Goal: Information Seeking & Learning: Learn about a topic

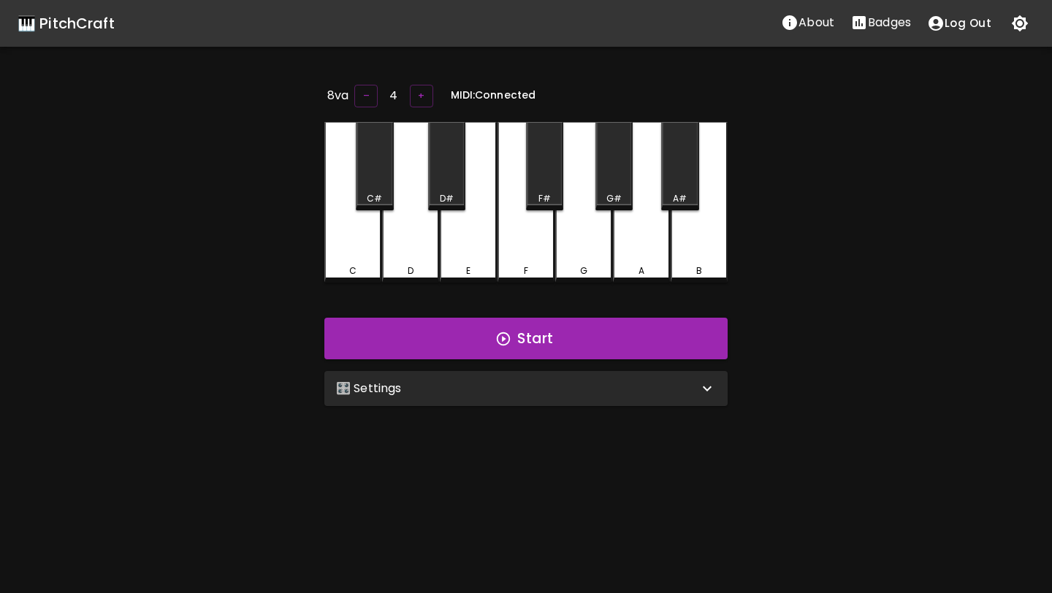
click at [436, 380] on div "🎛️ Settings" at bounding box center [517, 389] width 362 height 18
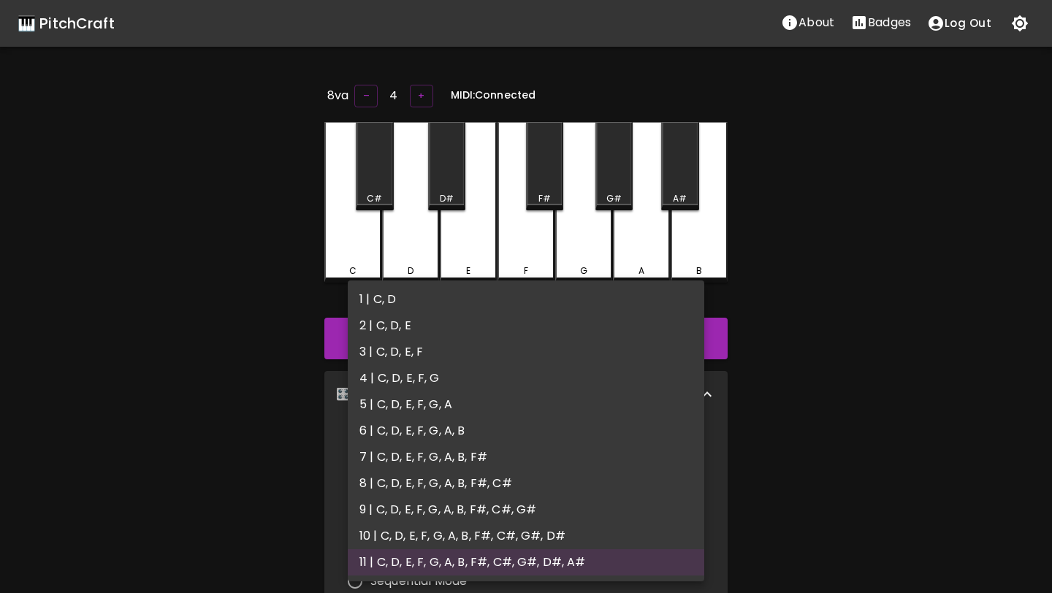
click at [423, 462] on body "🎹 PitchCraft About Badges Log Out 8va – 4 + MIDI: Connected C C# D D# E F F# G …" at bounding box center [526, 477] width 1052 height 955
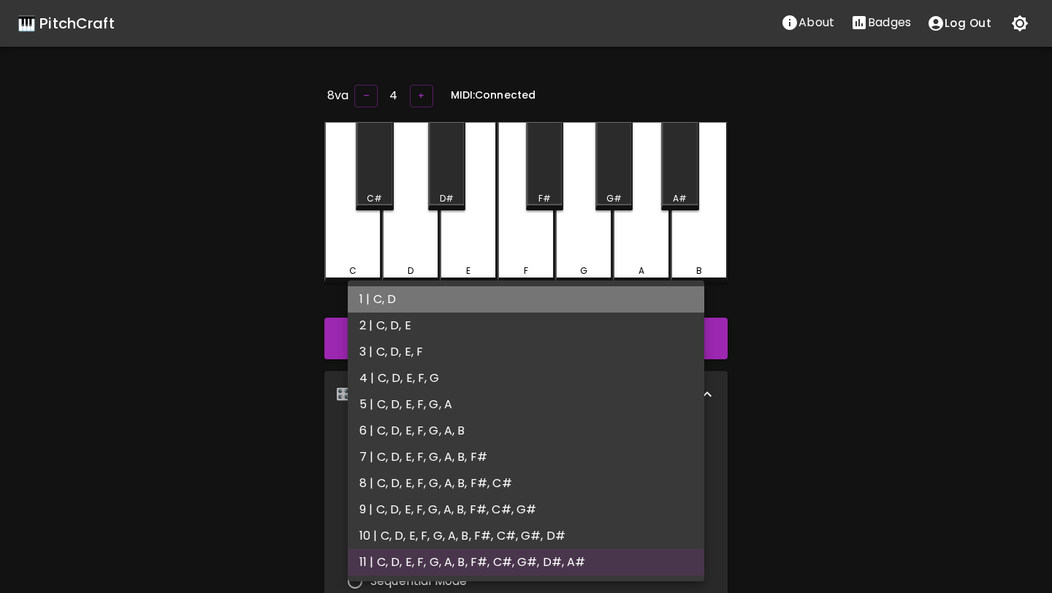
click at [426, 305] on li "1 | C, D" at bounding box center [526, 299] width 357 height 26
type input "1"
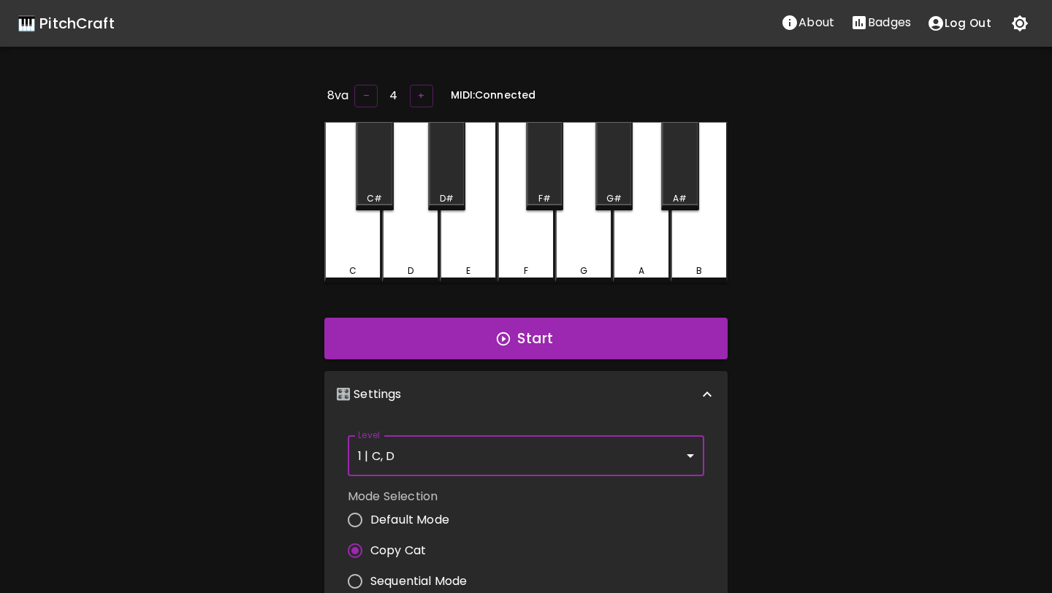
scroll to position [6, 0]
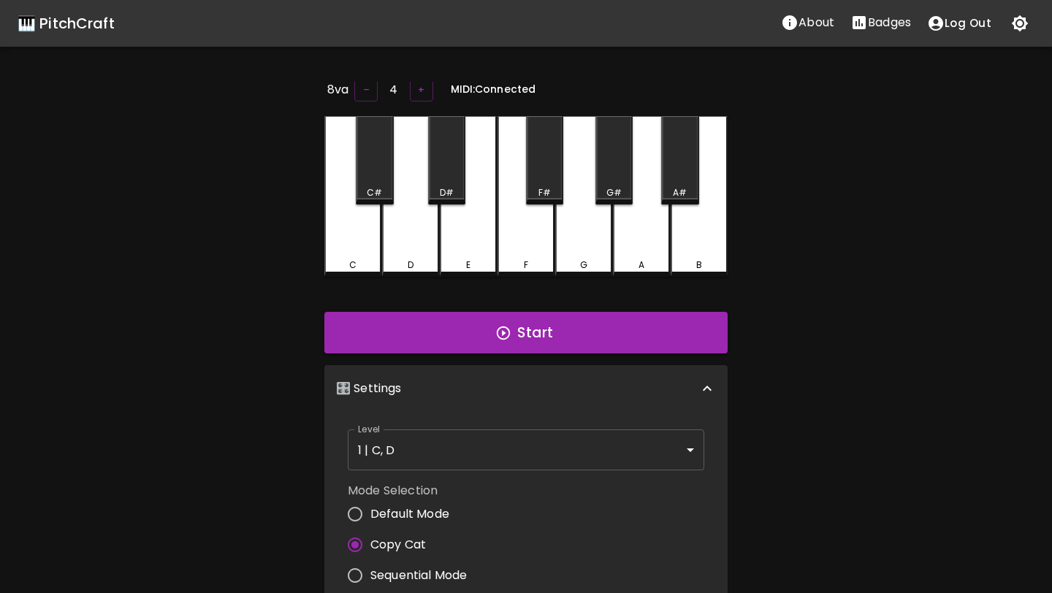
click at [418, 508] on span "Default Mode" at bounding box center [409, 515] width 79 height 18
click at [370, 508] on input "Default Mode" at bounding box center [355, 514] width 31 height 31
radio input "true"
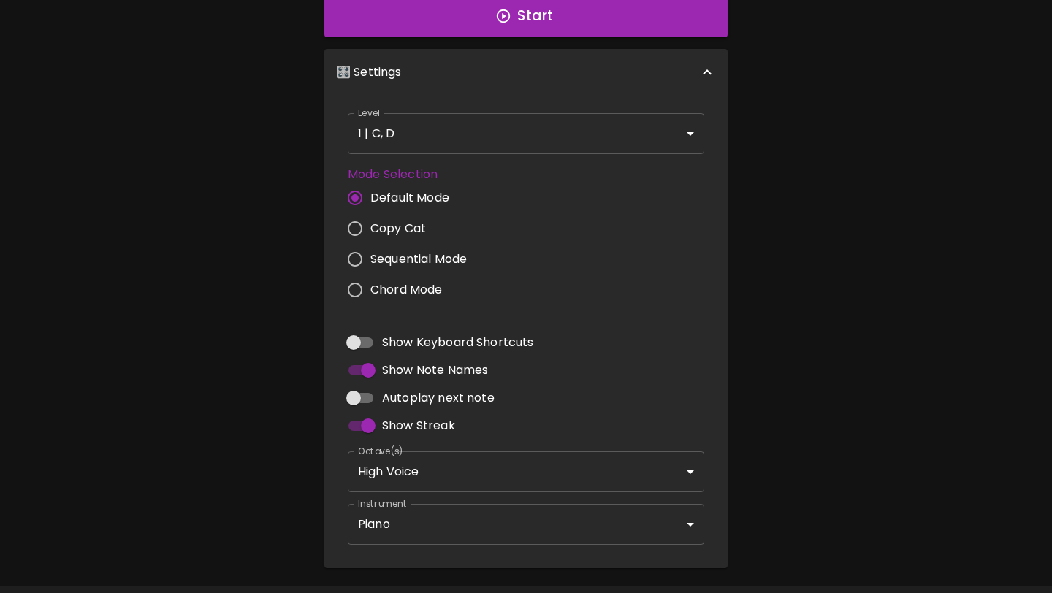
scroll to position [330, 0]
click at [430, 477] on body "🎹 PitchCraft About Badges Log Out 8va – 4 + Mic Off MIDI: Connected C C# D D# E…" at bounding box center [526, 154] width 1052 height 968
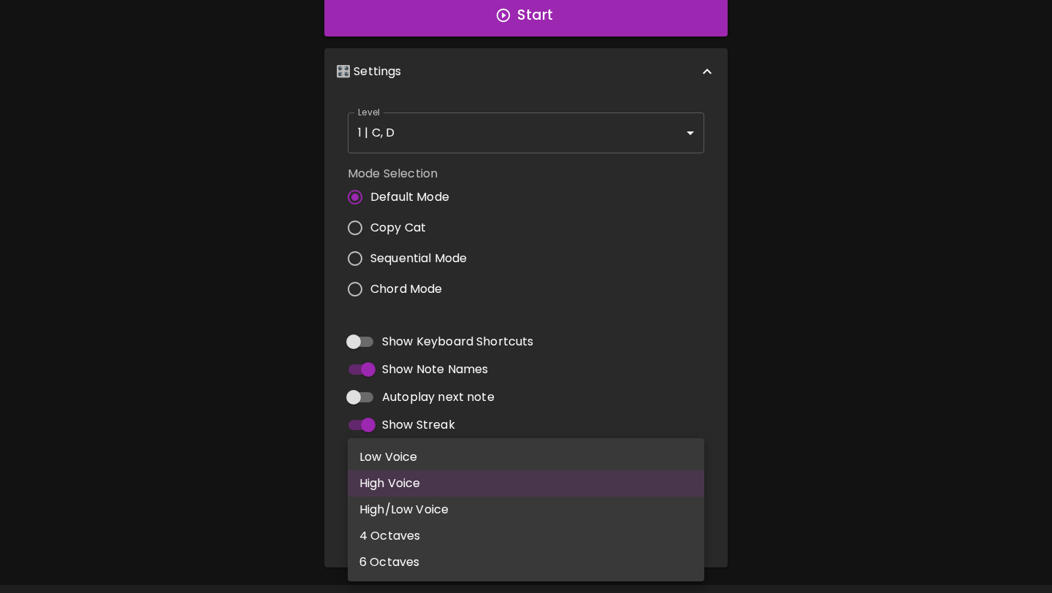
click at [409, 560] on li "6 Octaves" at bounding box center [526, 563] width 357 height 26
type input "1,2,3,4,5,6"
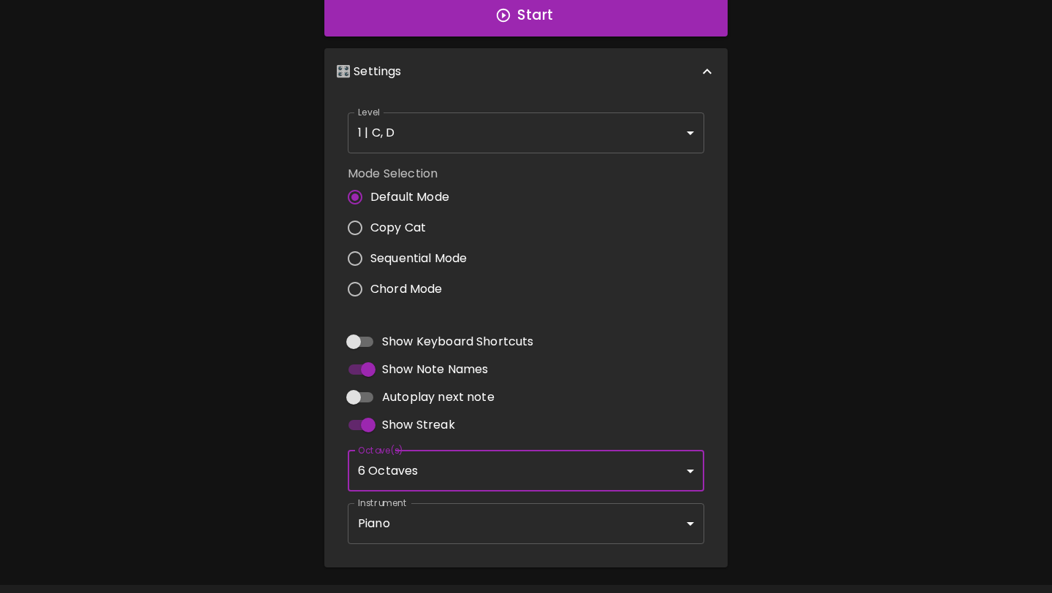
click at [428, 520] on body "🎹 PitchCraft About Badges Log Out 8va – 4 + Mic Off MIDI: Connected C C# D D# E…" at bounding box center [526, 154] width 1052 height 968
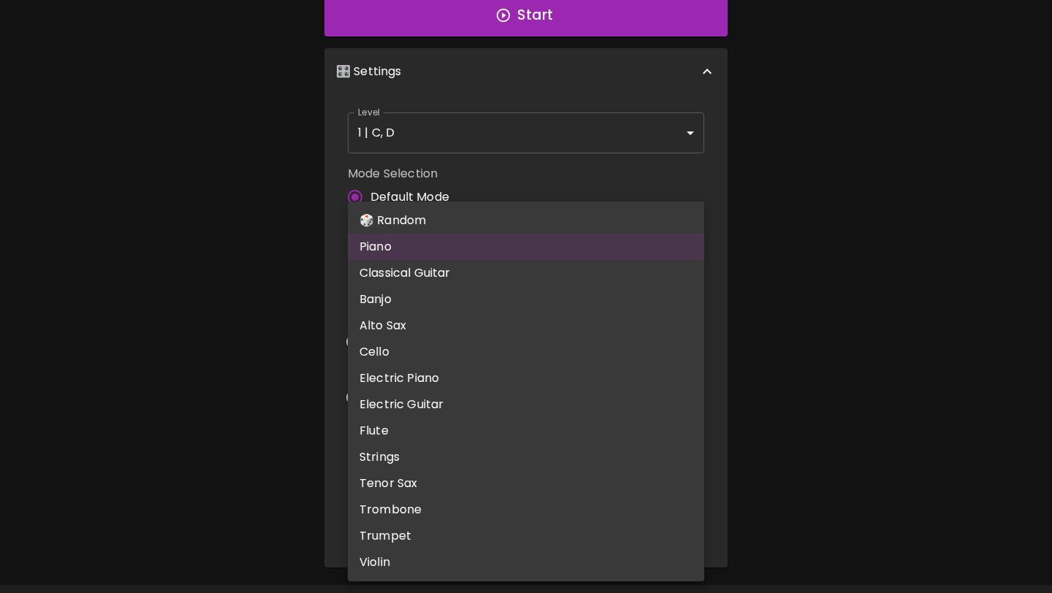
click at [430, 213] on li "🎲 Random" at bounding box center [526, 221] width 357 height 26
type input "random"
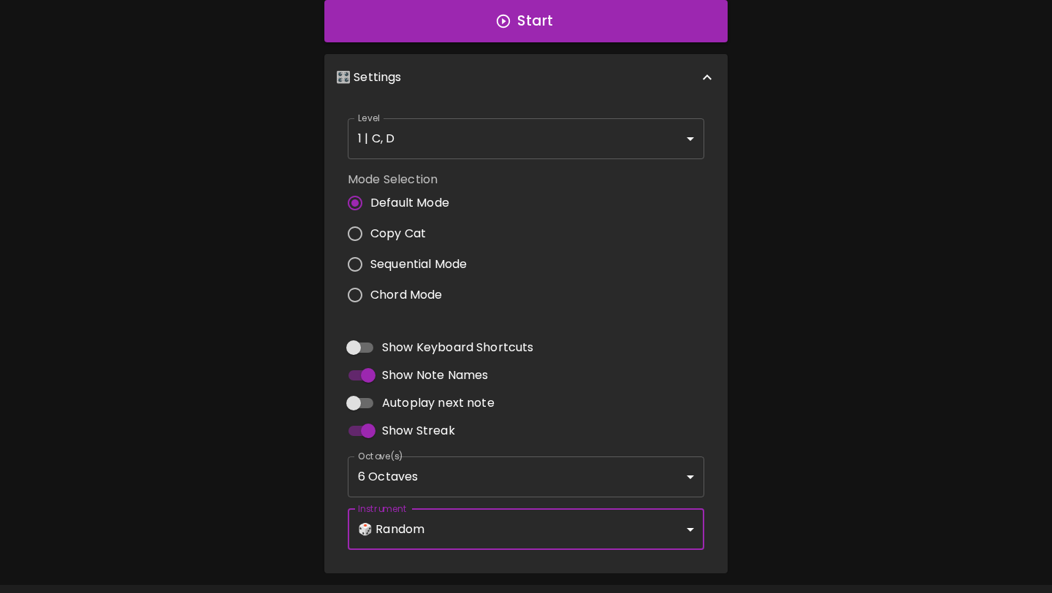
scroll to position [0, 0]
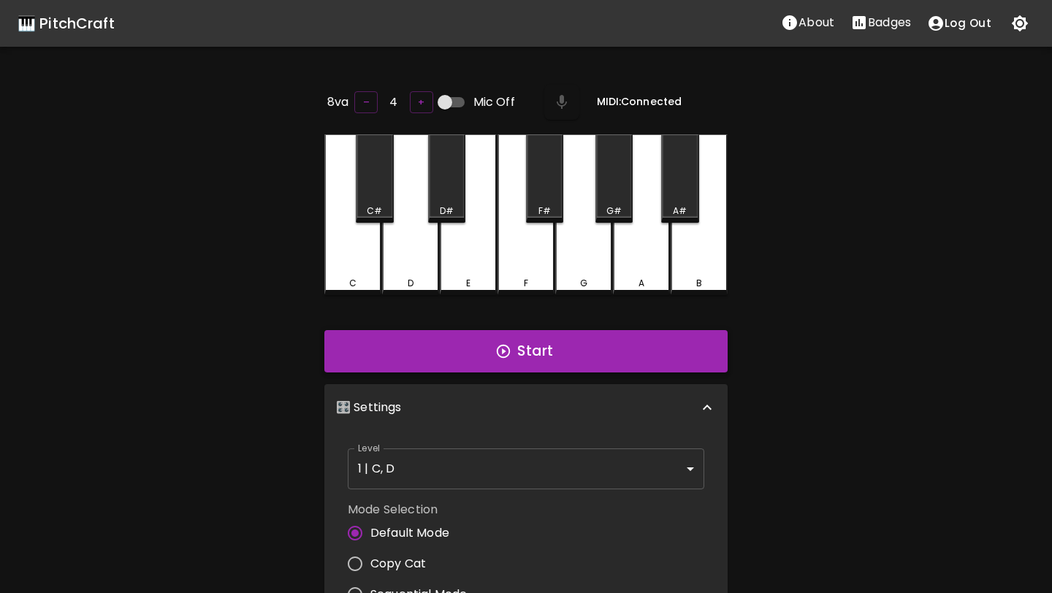
click at [507, 354] on icon "button" at bounding box center [503, 351] width 16 height 16
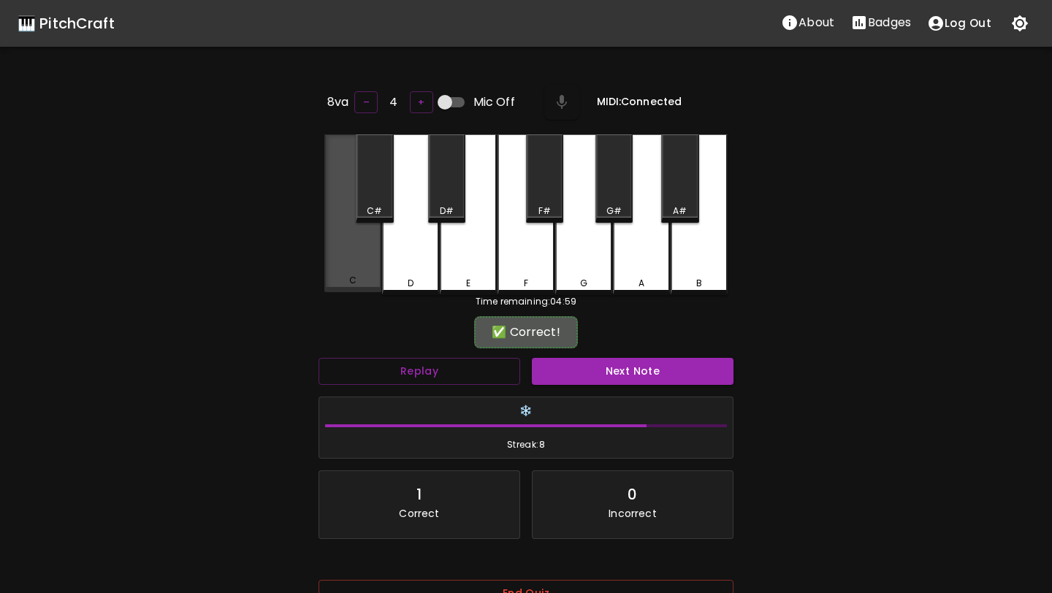
click at [371, 257] on div "C" at bounding box center [352, 213] width 57 height 158
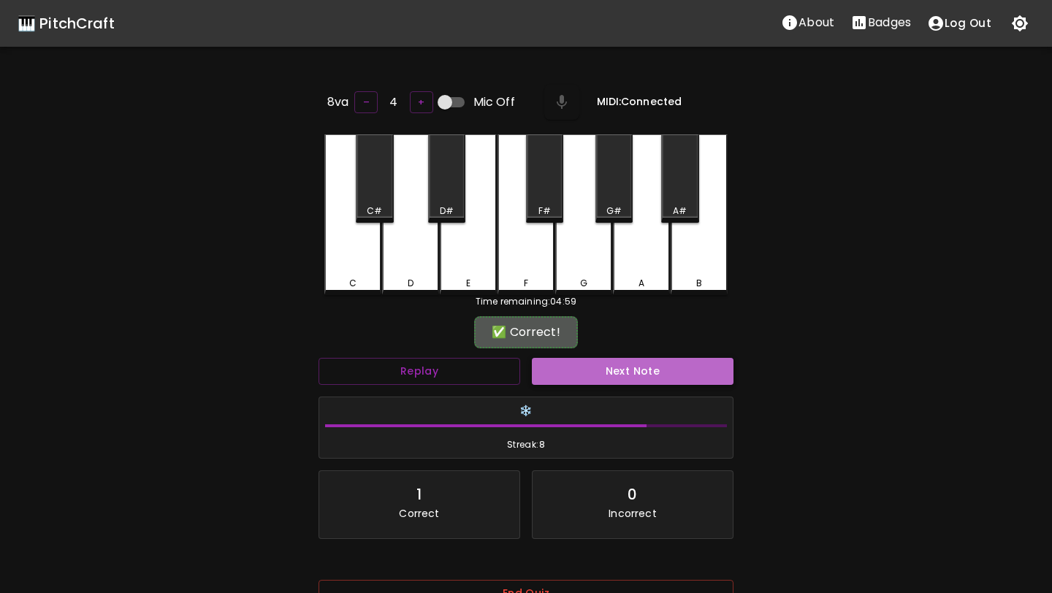
click at [555, 363] on button "Next Note" at bounding box center [633, 371] width 202 height 27
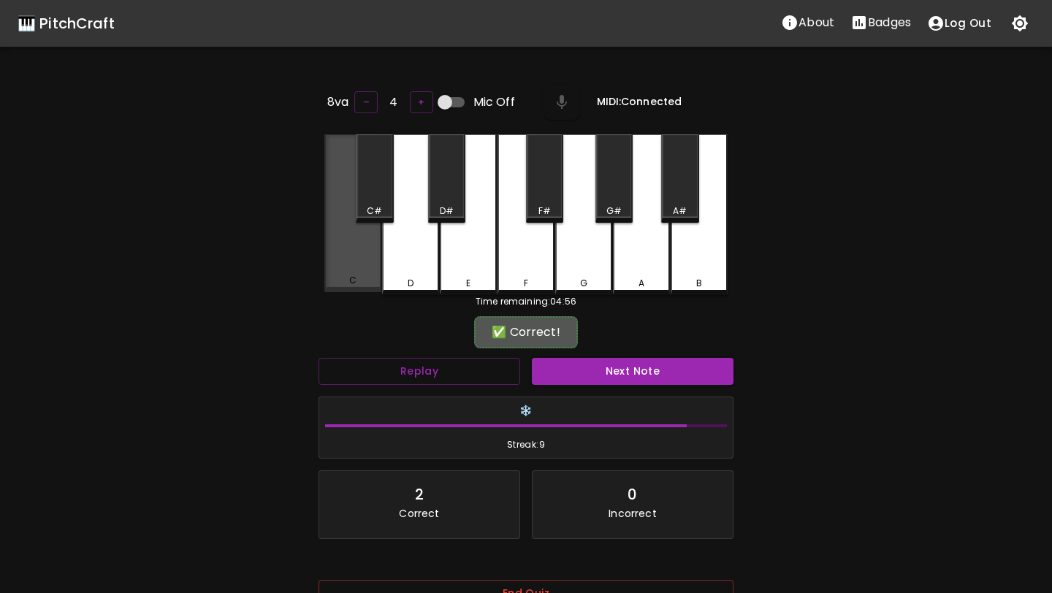
click at [350, 264] on div "C" at bounding box center [352, 213] width 57 height 158
click at [558, 369] on button "Next Note" at bounding box center [633, 371] width 202 height 27
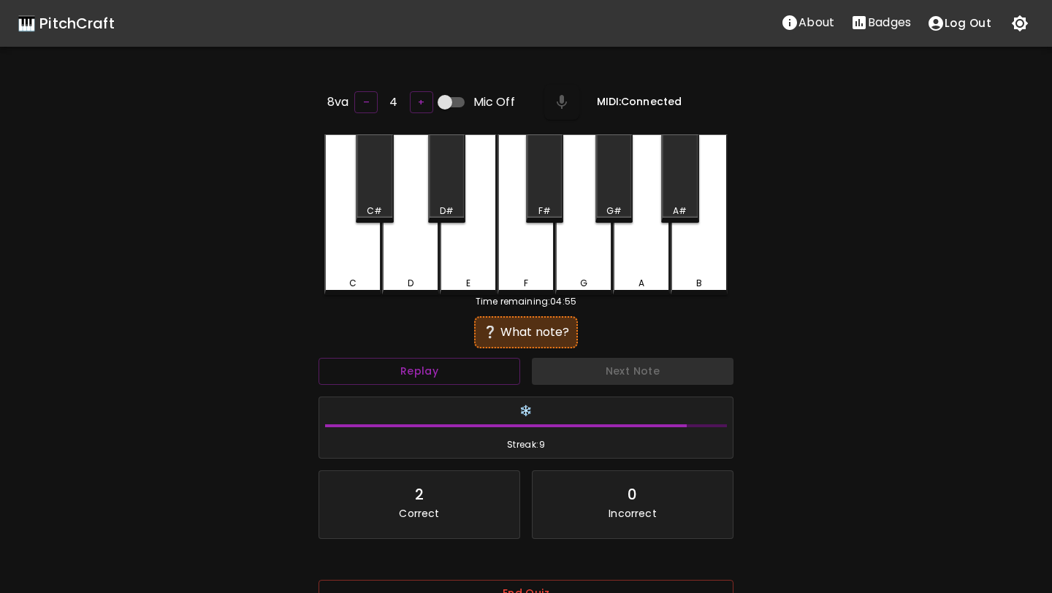
click at [351, 272] on div "C" at bounding box center [352, 214] width 57 height 161
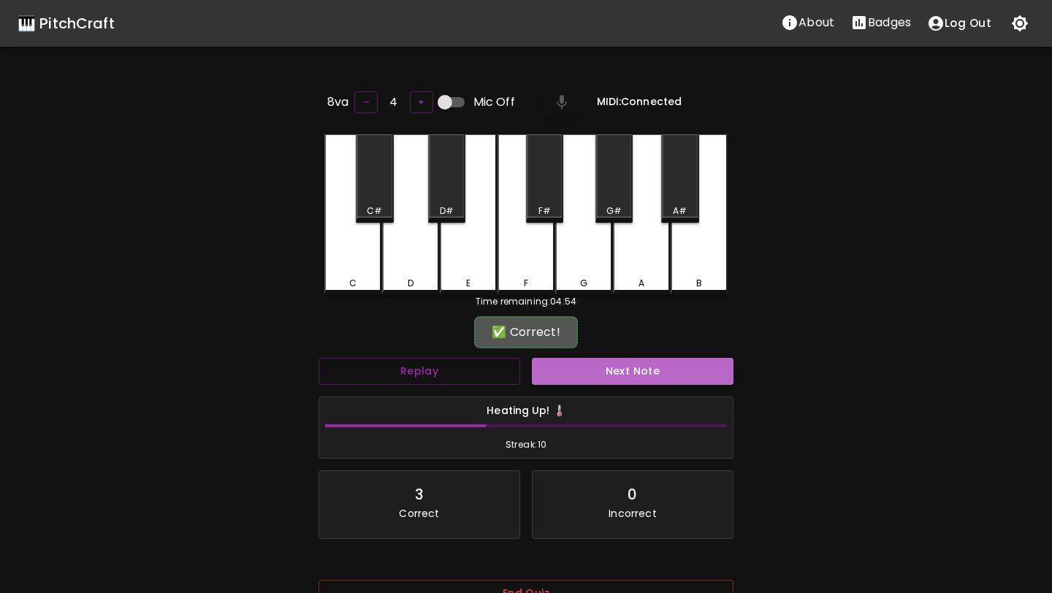
click at [589, 370] on button "Next Note" at bounding box center [633, 371] width 202 height 27
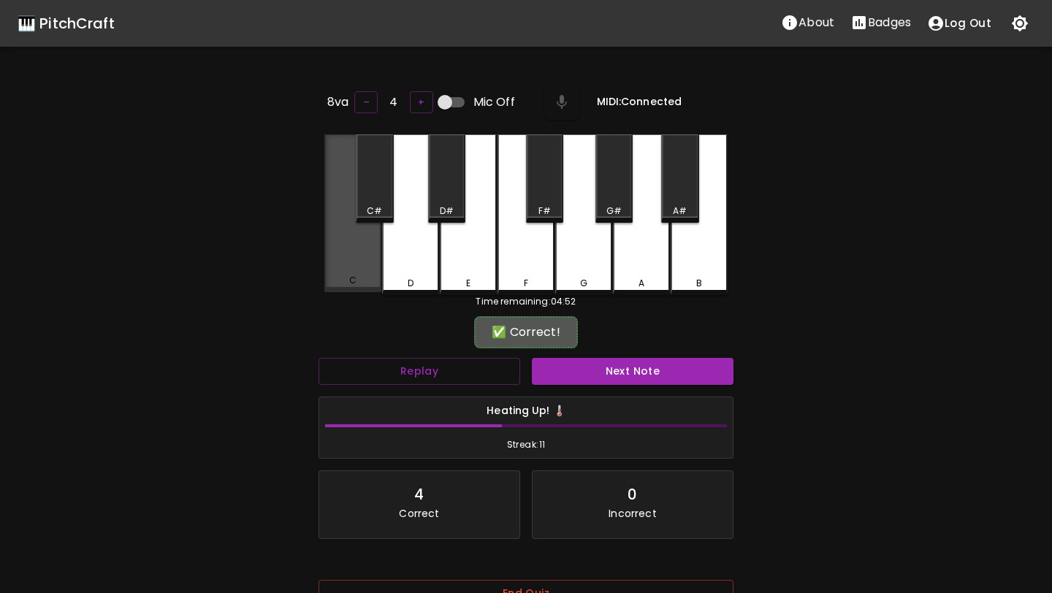
click at [348, 271] on div "C" at bounding box center [352, 213] width 57 height 158
click at [584, 371] on button "Next Note" at bounding box center [633, 371] width 202 height 27
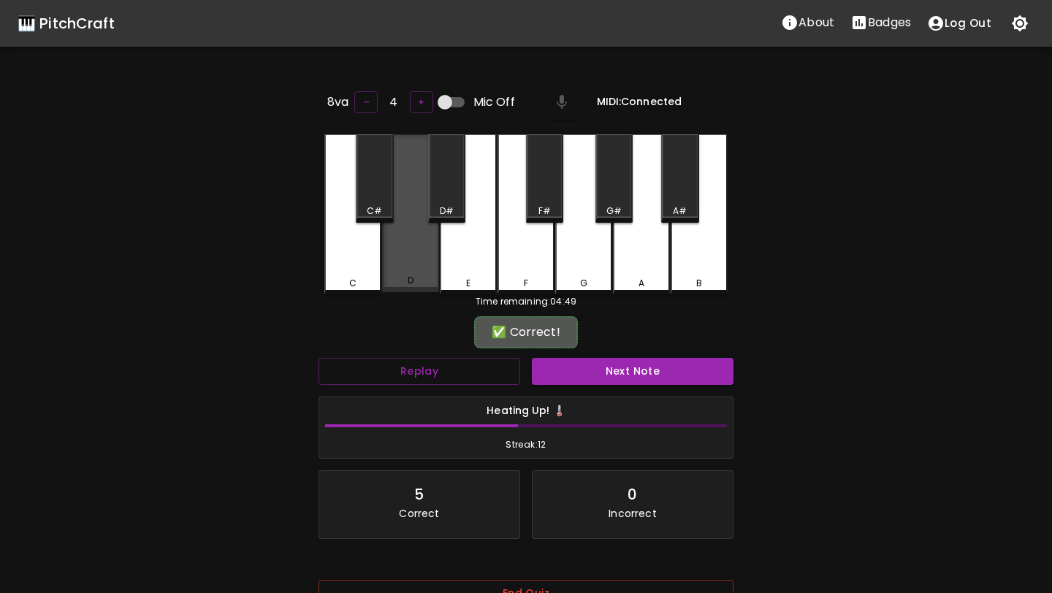
click at [420, 269] on div "D" at bounding box center [410, 213] width 57 height 158
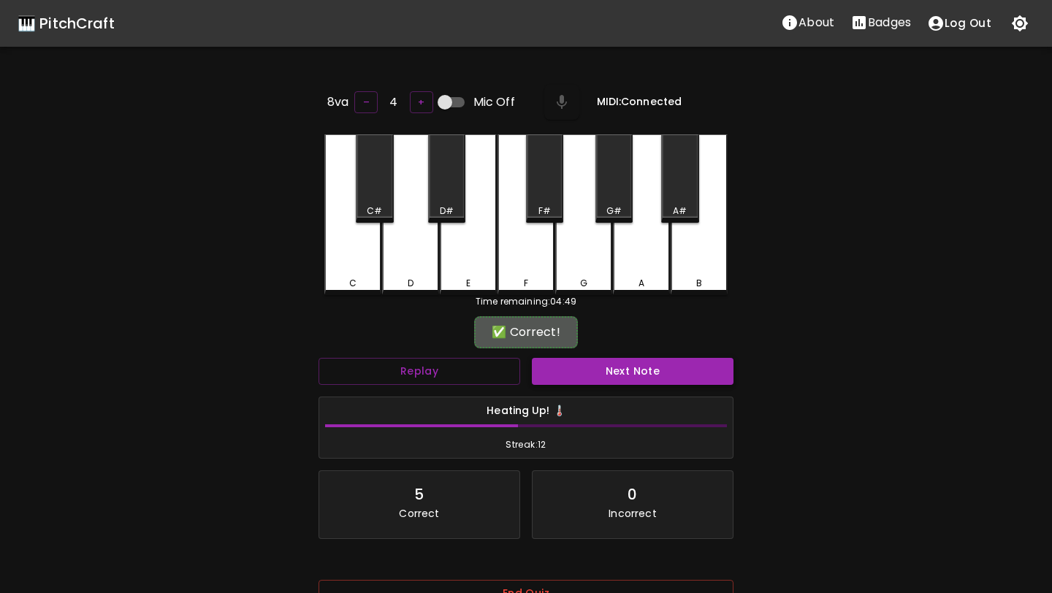
click at [603, 370] on button "Next Note" at bounding box center [633, 371] width 202 height 27
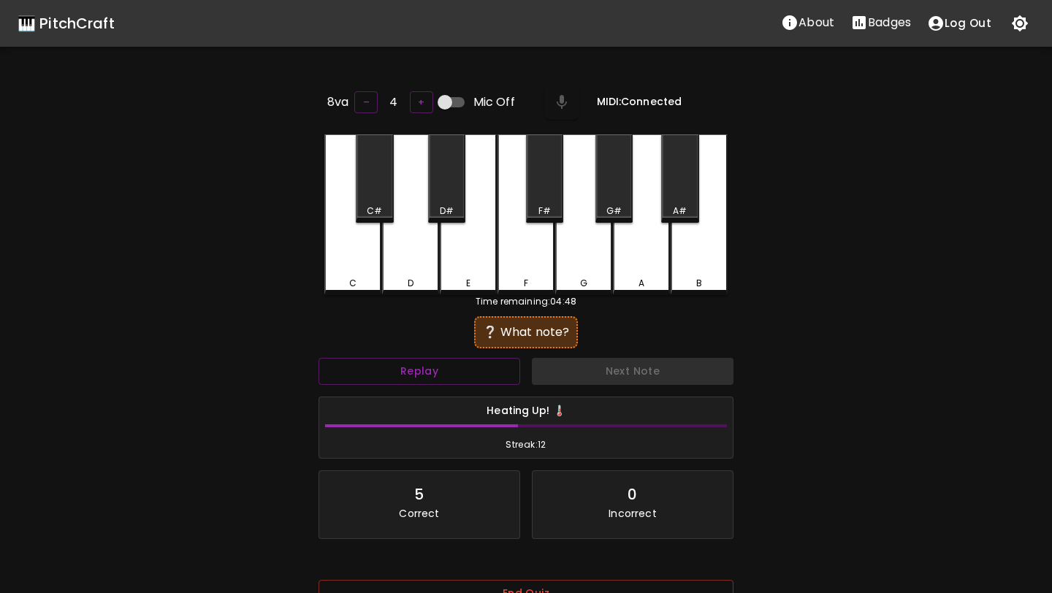
click at [410, 279] on div "D" at bounding box center [411, 283] width 6 height 13
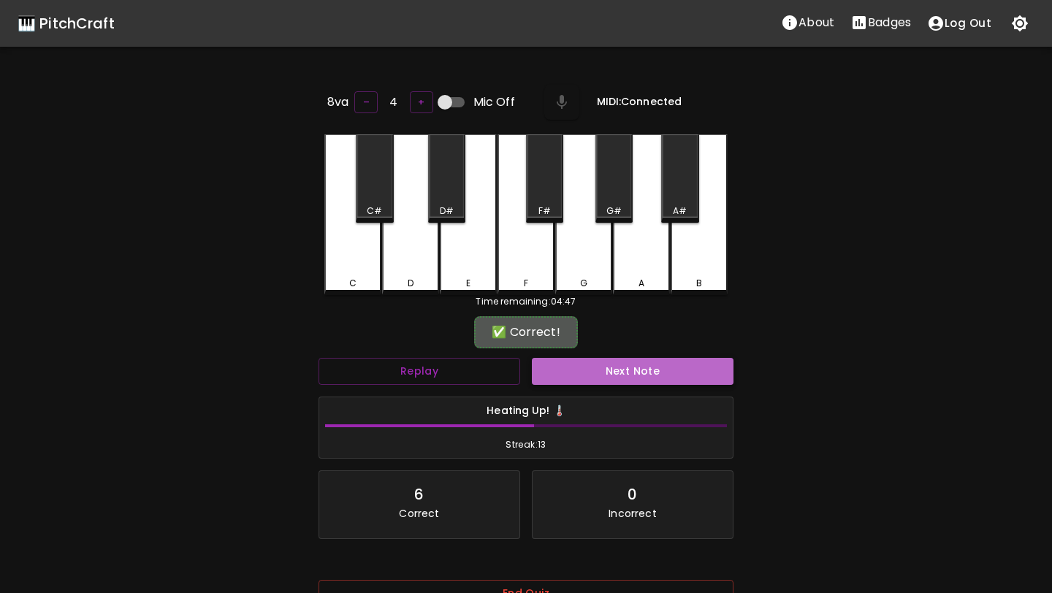
click at [592, 360] on button "Next Note" at bounding box center [633, 371] width 202 height 27
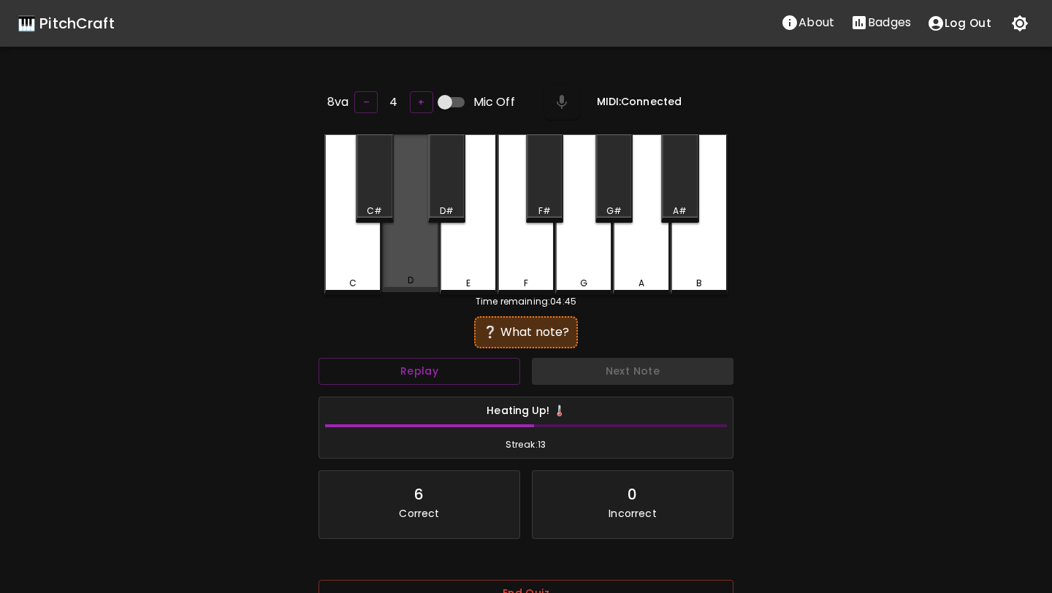
click at [414, 280] on div "D" at bounding box center [411, 280] width 54 height 13
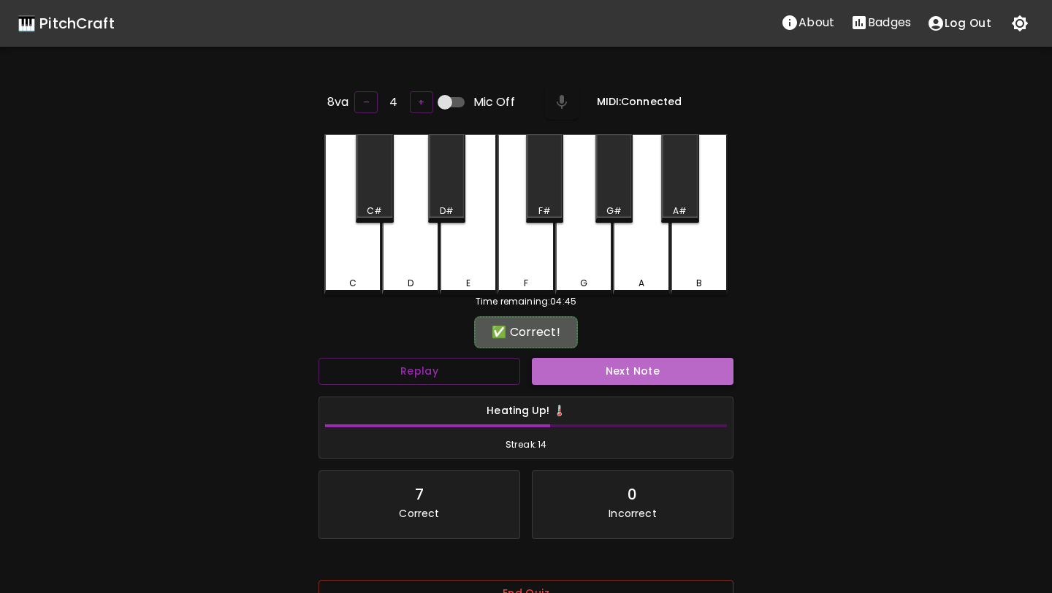
click at [583, 369] on button "Next Note" at bounding box center [633, 371] width 202 height 27
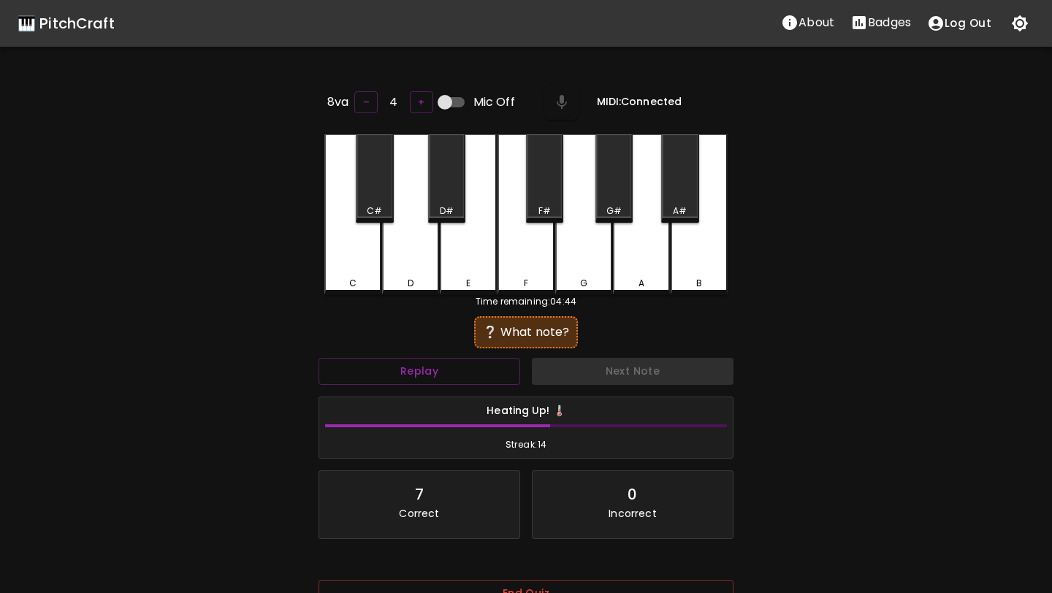
click at [425, 273] on div "D" at bounding box center [410, 214] width 57 height 161
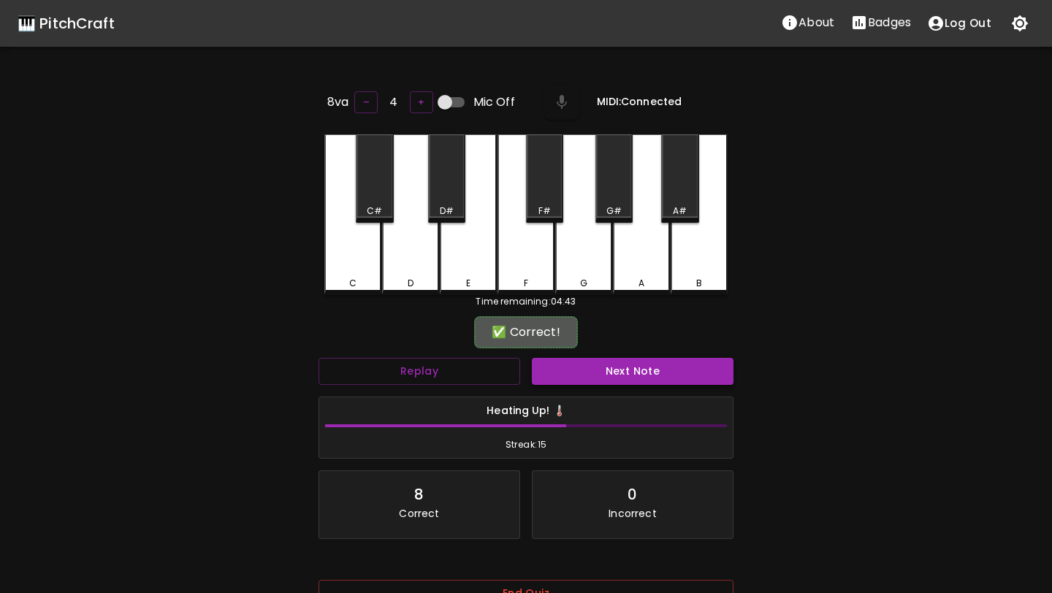
click at [582, 360] on button "Next Note" at bounding box center [633, 371] width 202 height 27
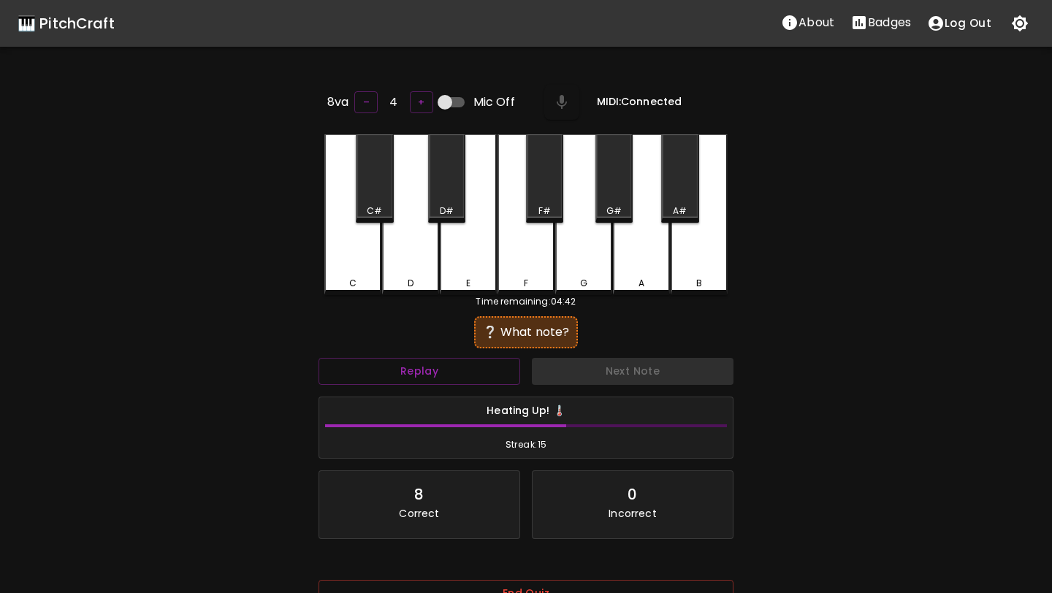
click at [407, 251] on div "D" at bounding box center [410, 214] width 57 height 161
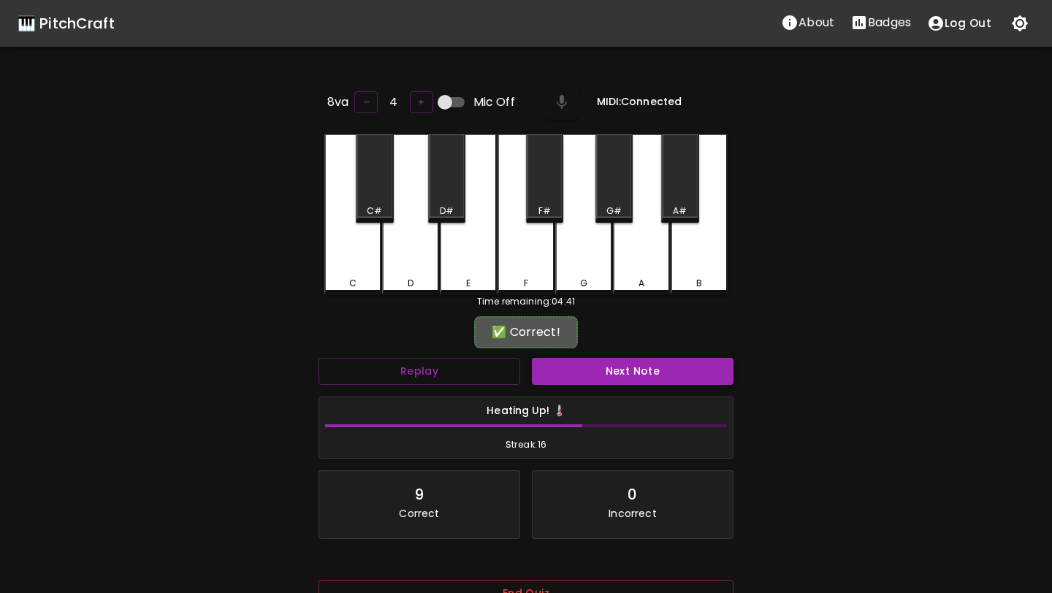
click at [570, 363] on button "Next Note" at bounding box center [633, 371] width 202 height 27
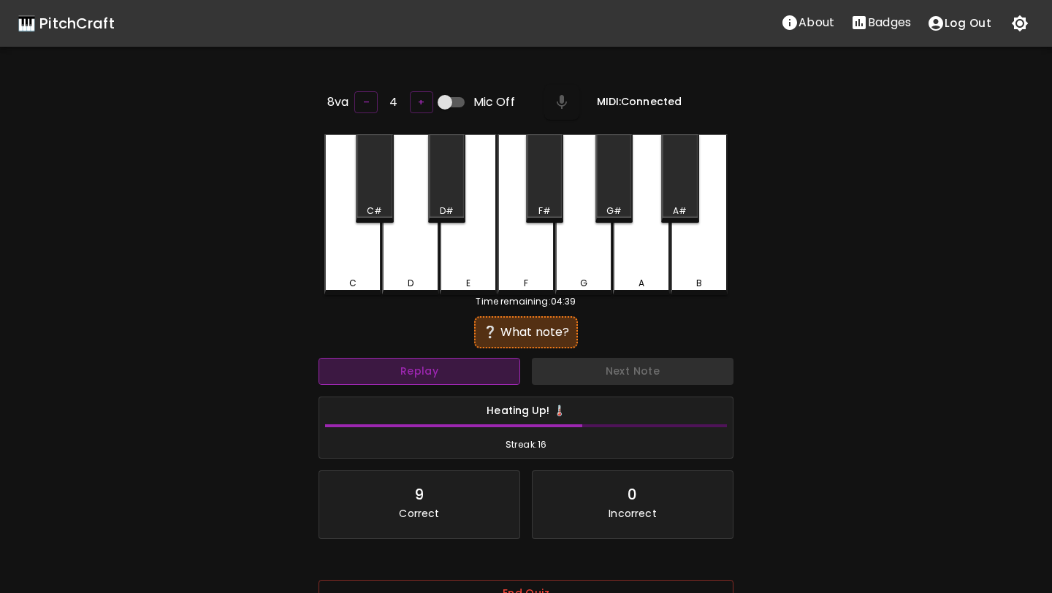
click at [460, 366] on button "Replay" at bounding box center [420, 371] width 202 height 27
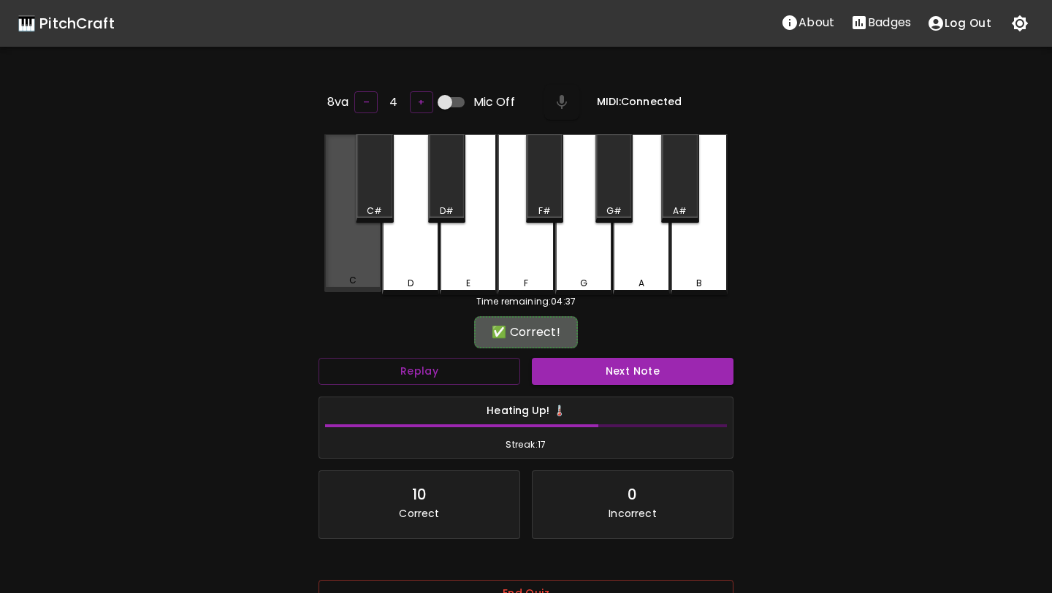
click at [340, 257] on div "C" at bounding box center [352, 213] width 57 height 158
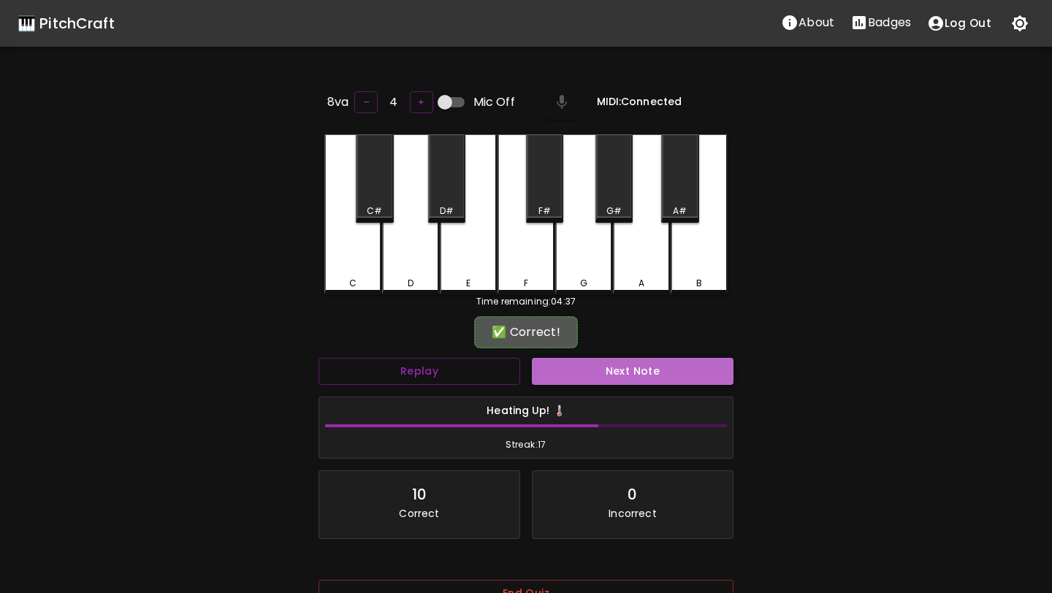
click at [544, 362] on button "Next Note" at bounding box center [633, 371] width 202 height 27
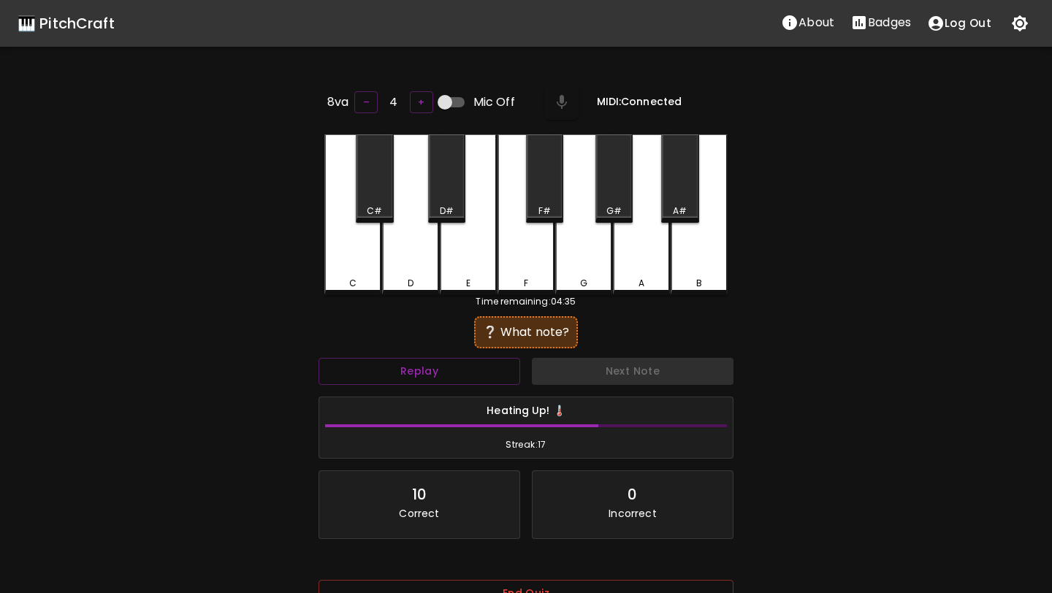
click at [413, 277] on div "D" at bounding box center [411, 283] width 6 height 13
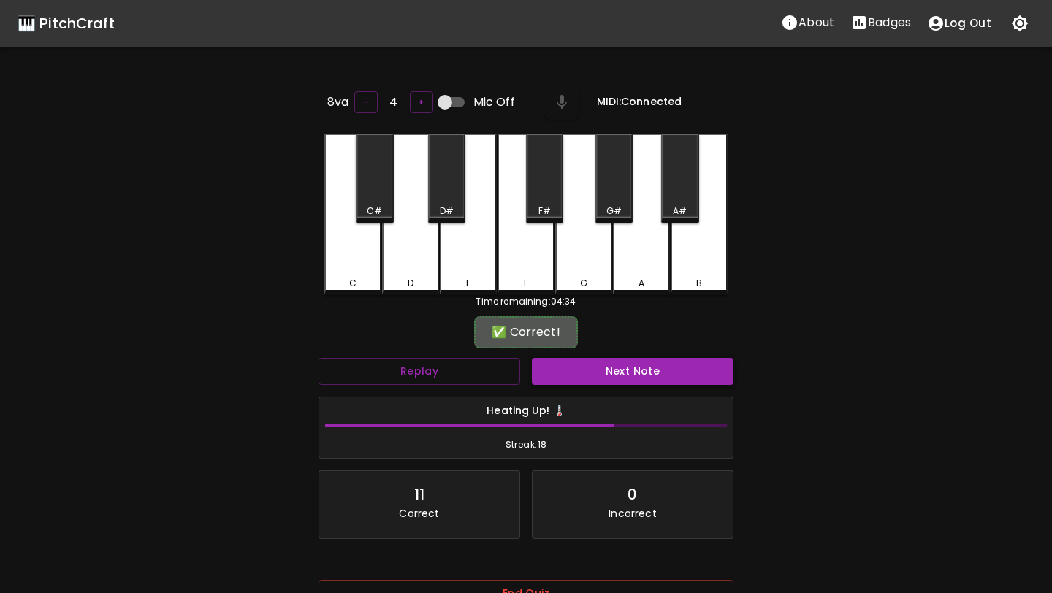
click at [570, 373] on button "Next Note" at bounding box center [633, 371] width 202 height 27
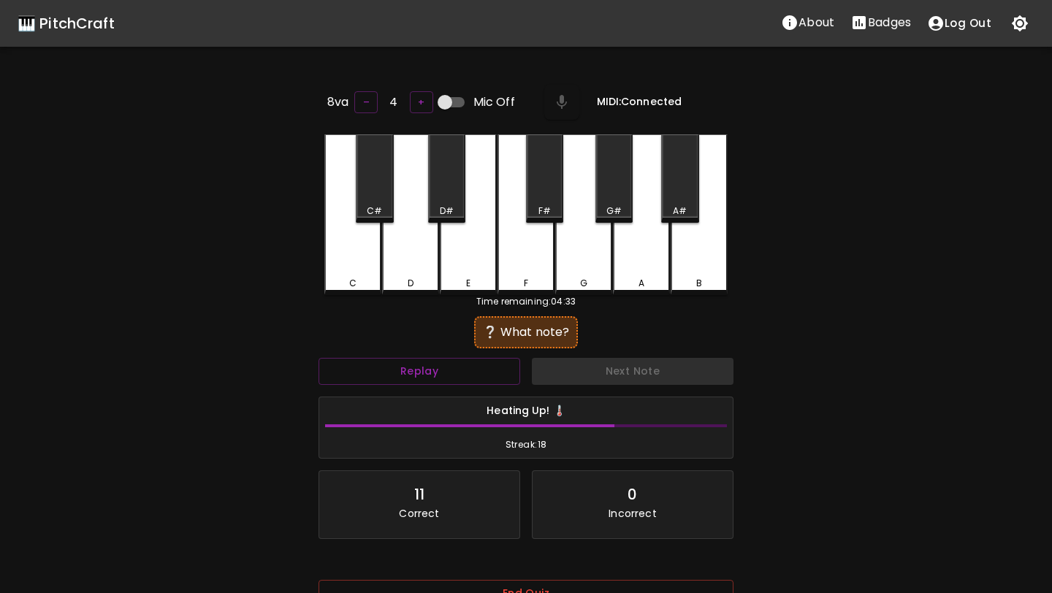
click at [407, 266] on div "D" at bounding box center [410, 214] width 57 height 161
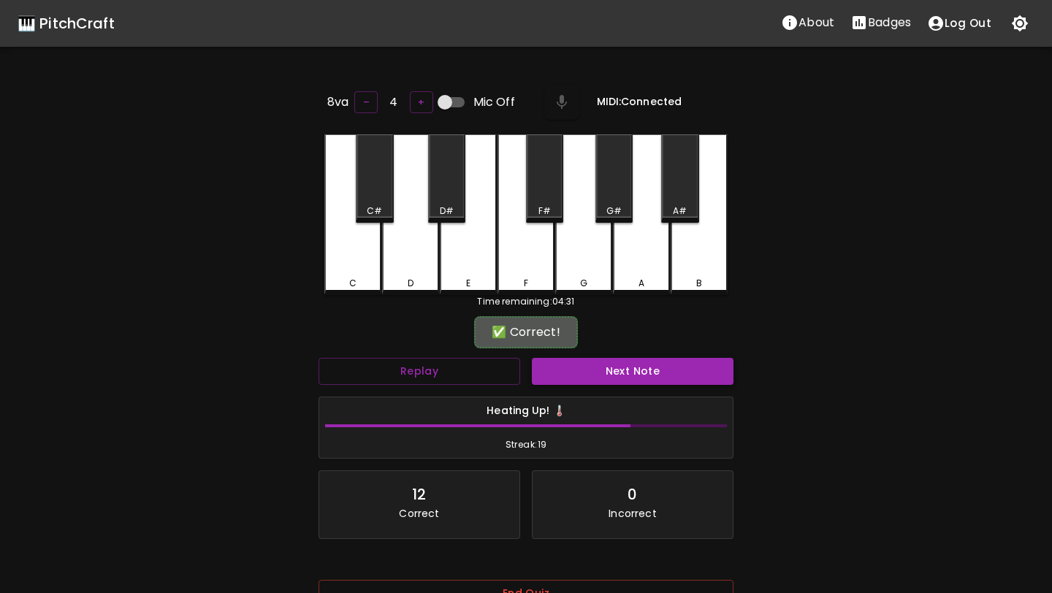
click at [582, 360] on button "Next Note" at bounding box center [633, 371] width 202 height 27
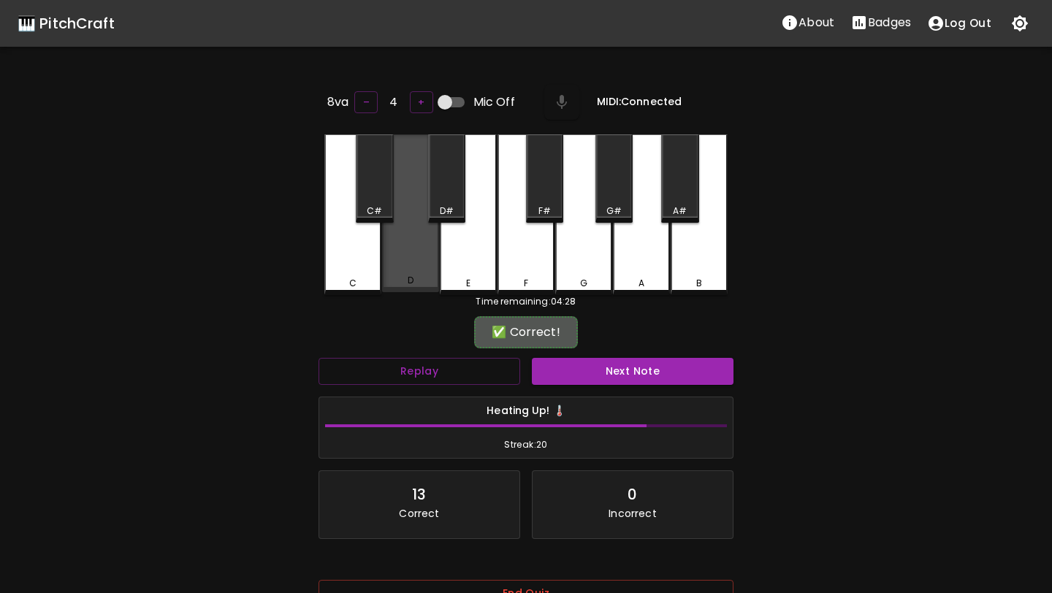
click at [412, 261] on div "D" at bounding box center [410, 213] width 57 height 158
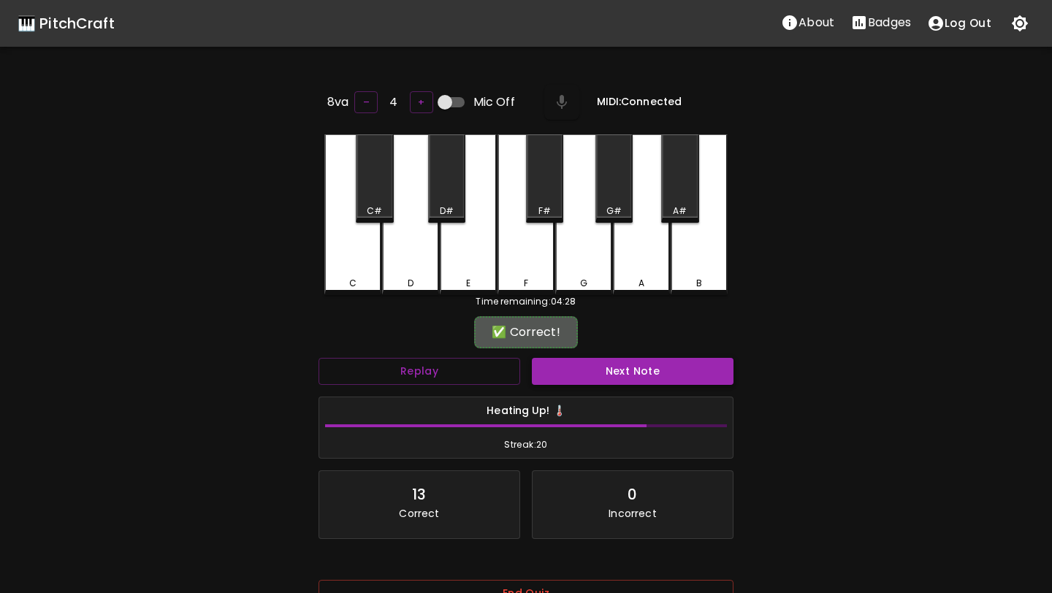
click at [623, 369] on button "Next Note" at bounding box center [633, 371] width 202 height 27
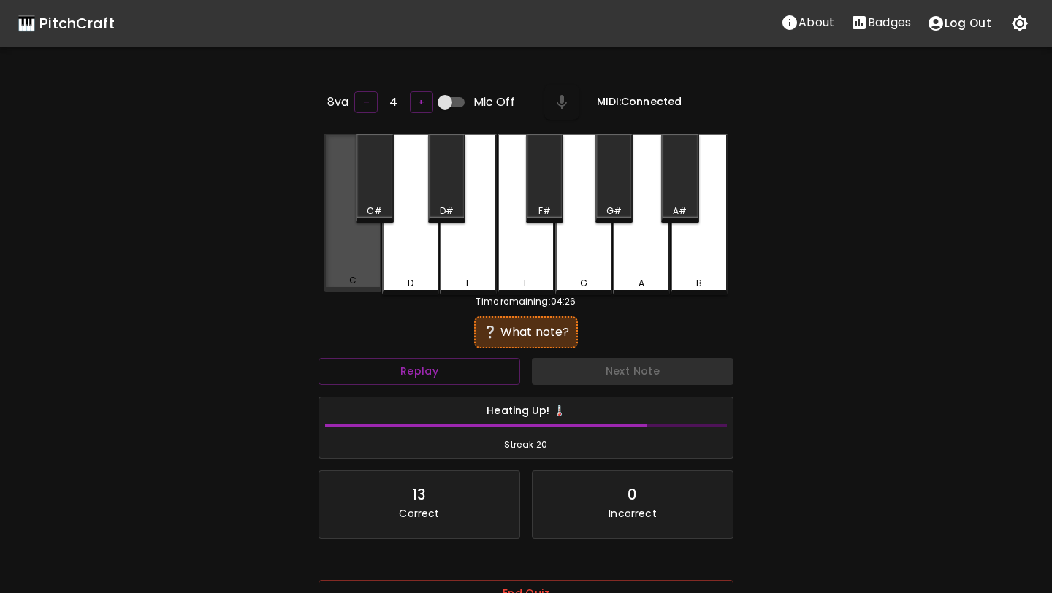
click at [350, 278] on div "C" at bounding box center [352, 280] width 7 height 13
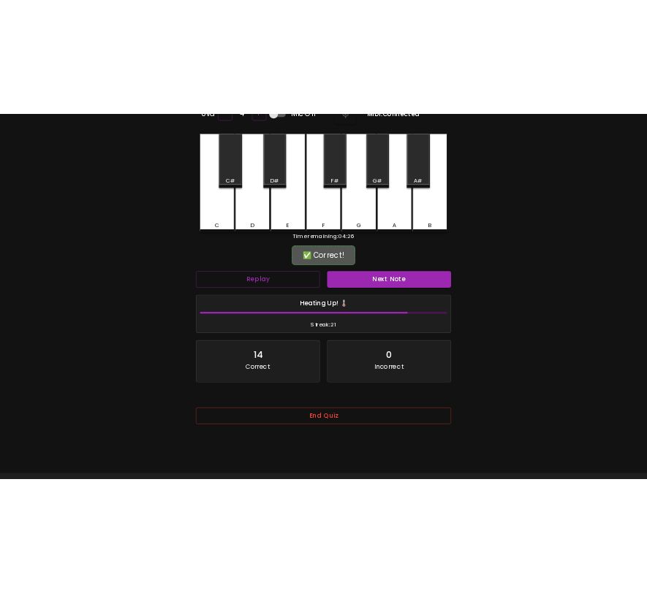
scroll to position [146, 0]
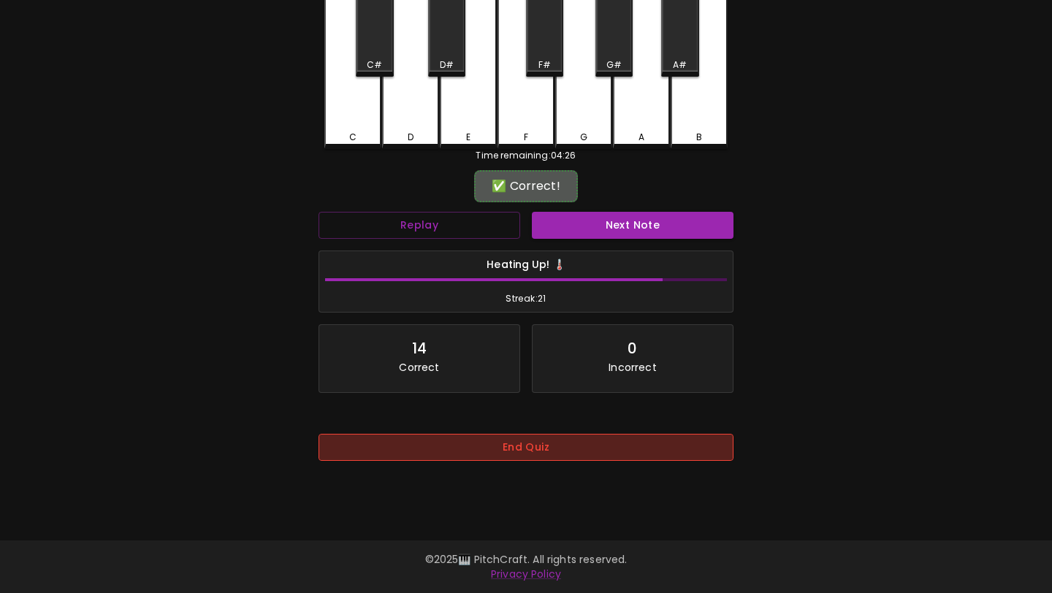
click at [501, 446] on button "End Quiz" at bounding box center [526, 447] width 415 height 27
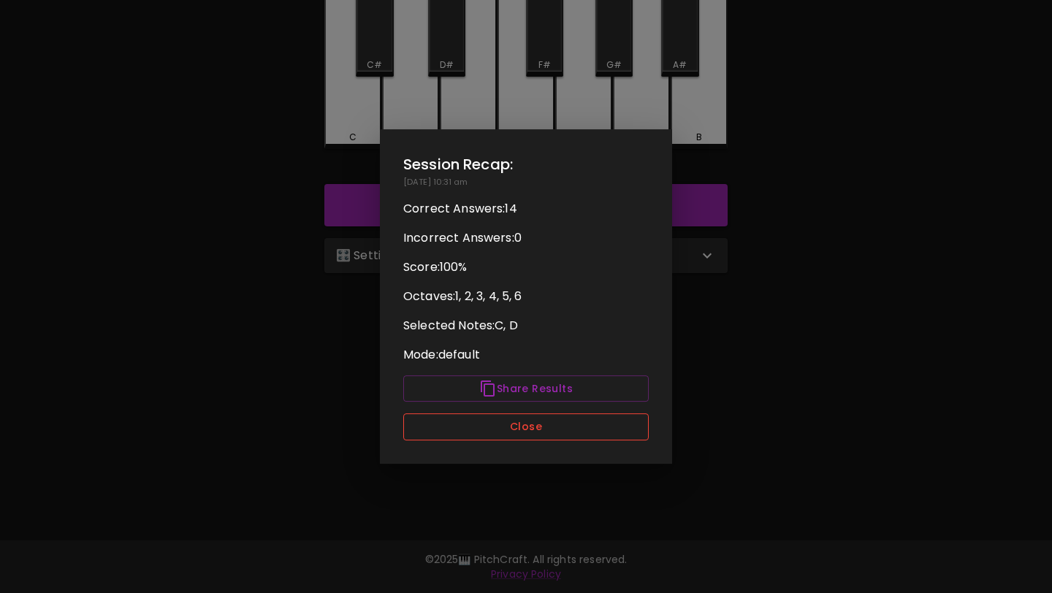
click at [520, 433] on button "Close" at bounding box center [526, 427] width 246 height 27
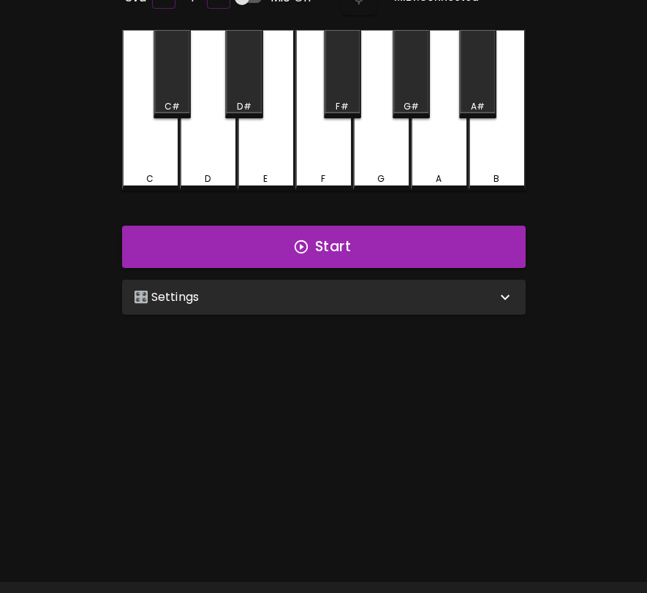
scroll to position [0, 0]
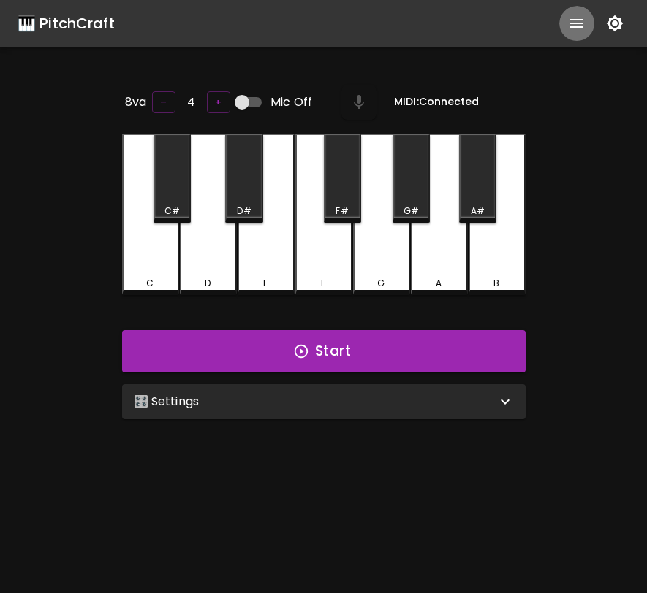
click at [573, 13] on button "show more" at bounding box center [576, 23] width 35 height 35
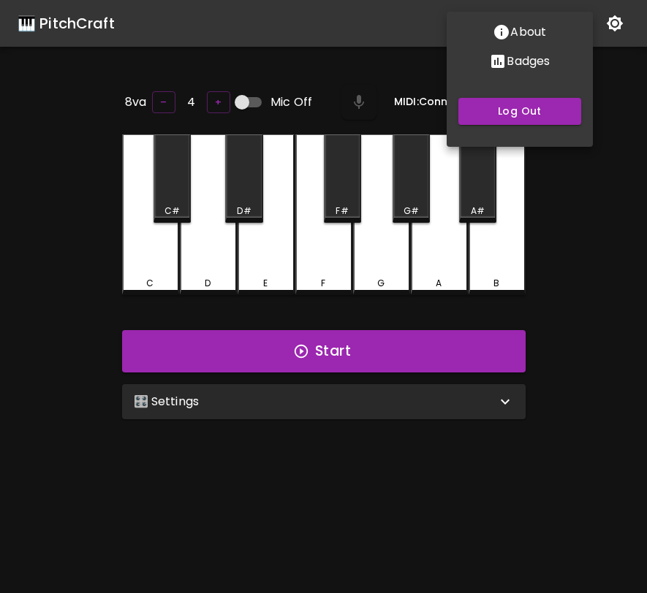
click at [550, 60] on p "Badges" at bounding box center [527, 62] width 43 height 18
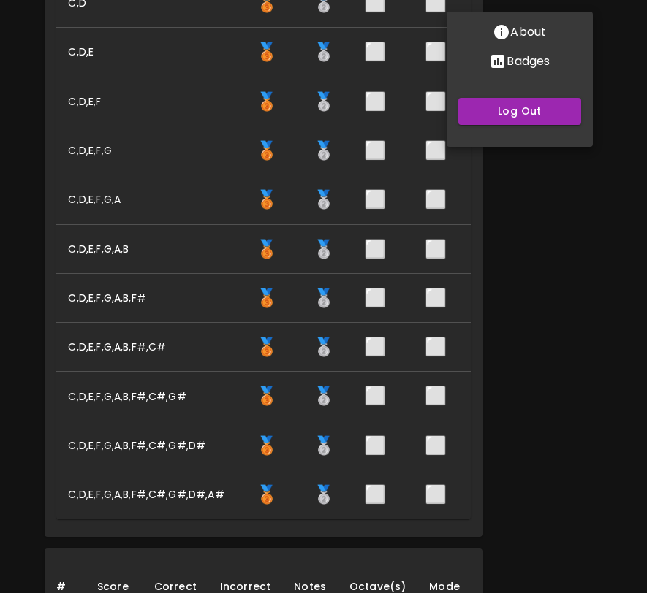
scroll to position [662, 0]
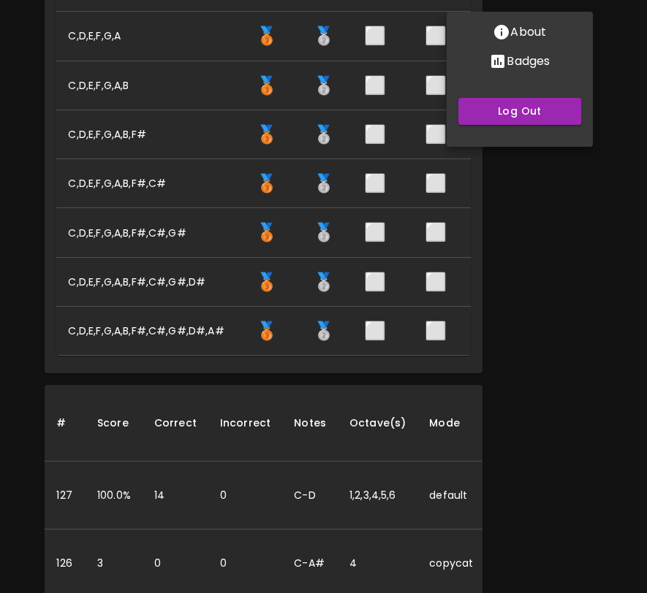
click at [497, 365] on div at bounding box center [323, 296] width 647 height 593
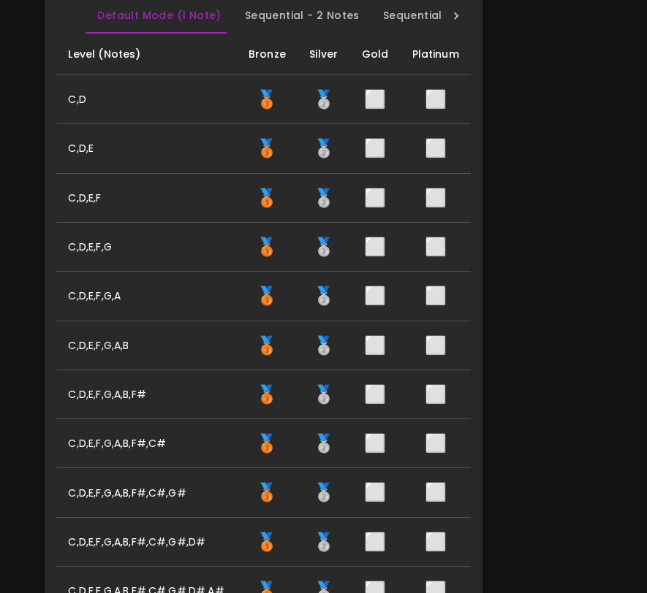
scroll to position [0, 0]
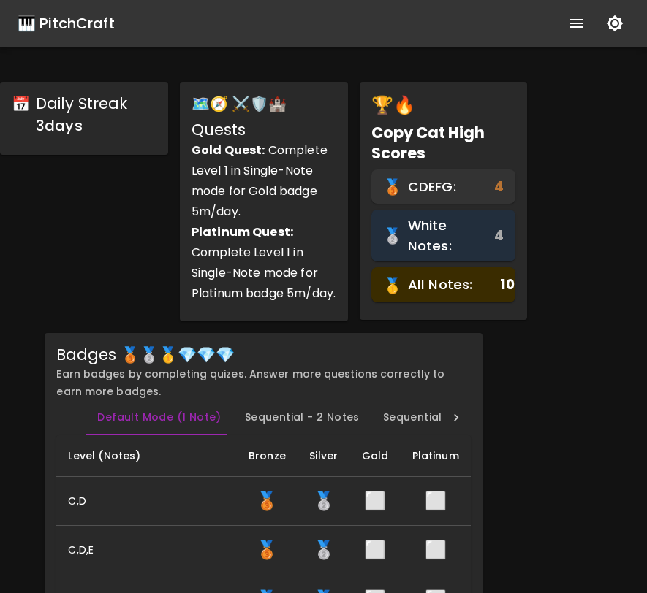
click at [73, 27] on div "🎹 PitchCraft" at bounding box center [66, 23] width 97 height 23
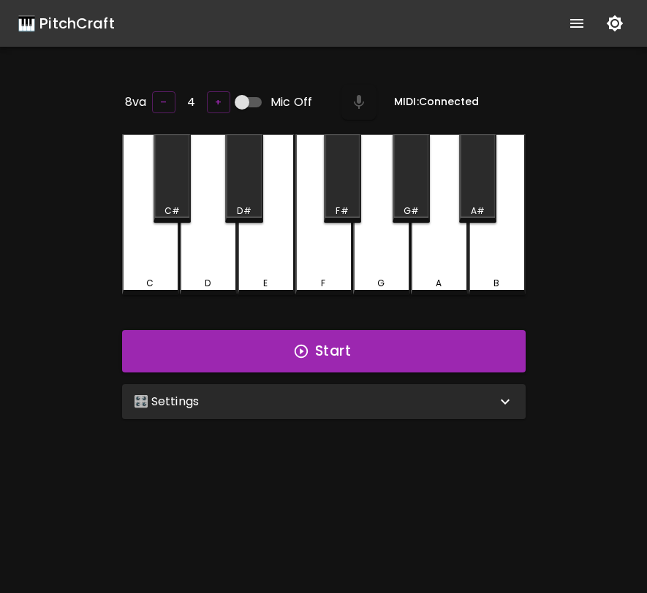
click at [309, 393] on div "🎛️ Settings" at bounding box center [315, 402] width 362 height 18
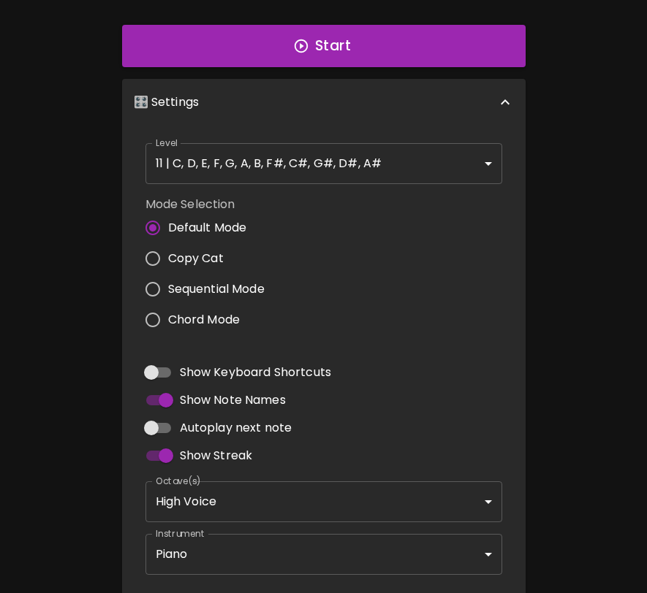
scroll to position [300, 0]
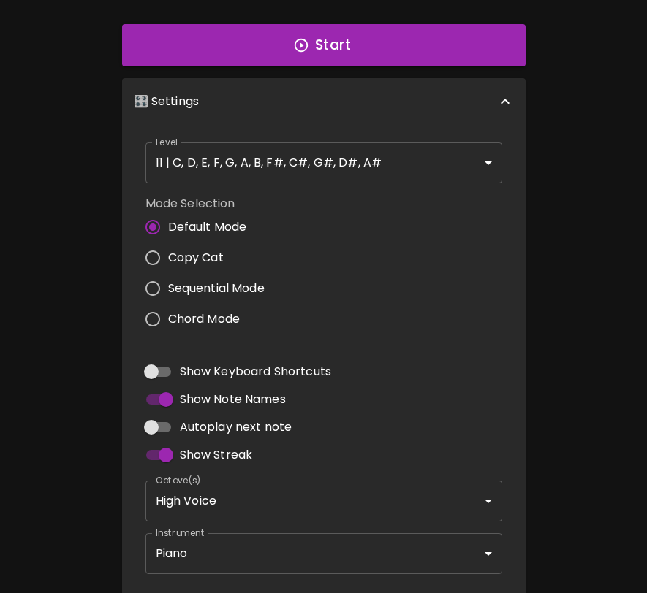
click at [293, 529] on div "Instrument Piano acoustic_grand_piano Instrument" at bounding box center [324, 554] width 368 height 53
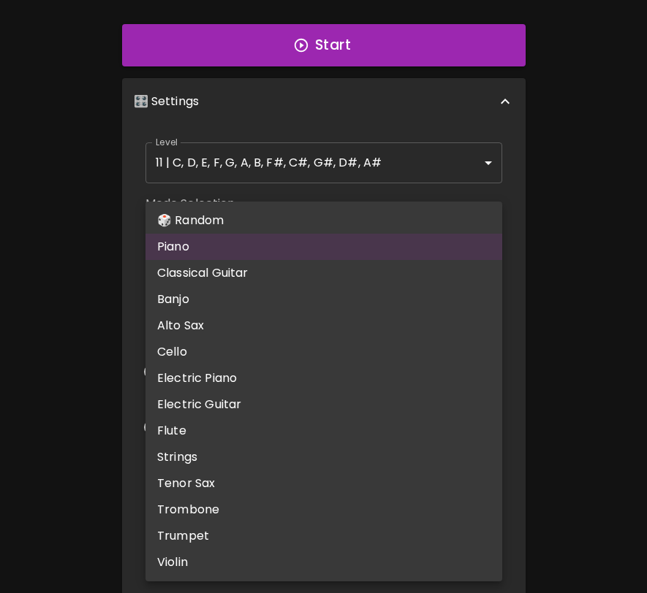
click at [292, 535] on body "🎹 PitchCraft About Badges Log Out 8va – 4 + Mic Off MIDI: Connected C C# D D# E…" at bounding box center [323, 184] width 647 height 968
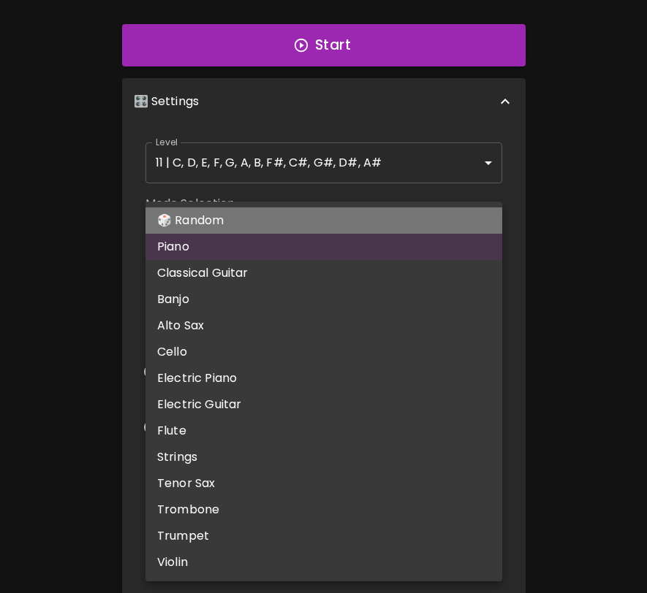
click at [299, 217] on li "🎲 Random" at bounding box center [323, 221] width 357 height 26
type input "random"
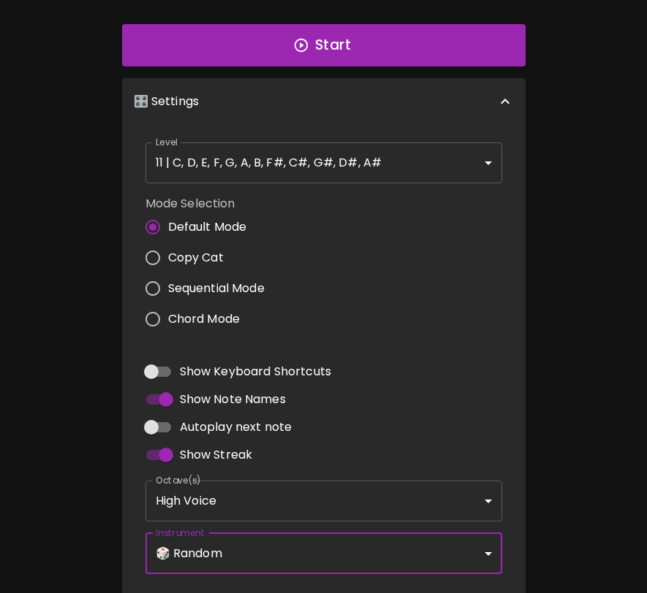
click at [164, 425] on input "Autoplay next note" at bounding box center [151, 428] width 83 height 28
checkbox input "true"
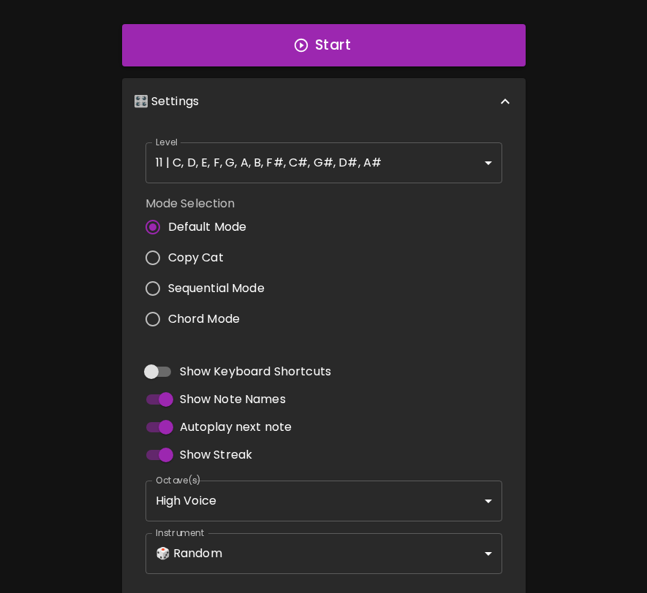
scroll to position [0, 0]
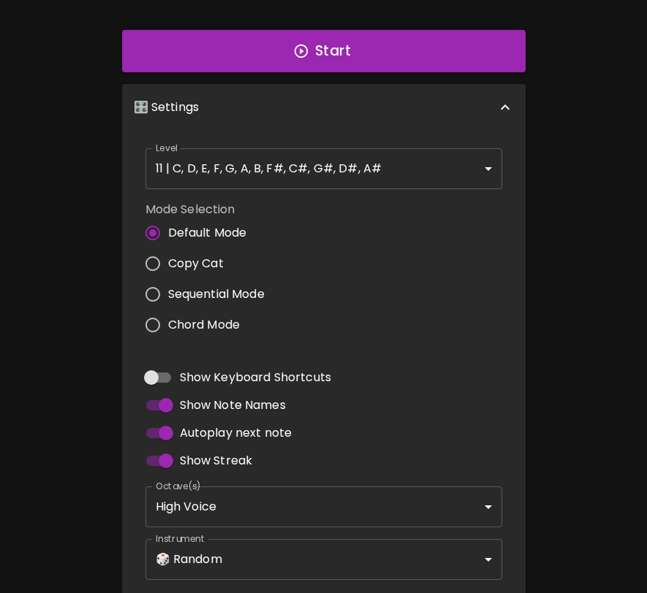
click at [354, 190] on div "Level 11 | C, D, E, F, G, A, B, F#, C#, G#, D#, A# 21 Level" at bounding box center [324, 168] width 368 height 53
click at [354, 182] on body "🎹 PitchCraft About Badges Log Out 8va – 4 + Mic Off MIDI: Connected C C# D D# E…" at bounding box center [323, 184] width 647 height 968
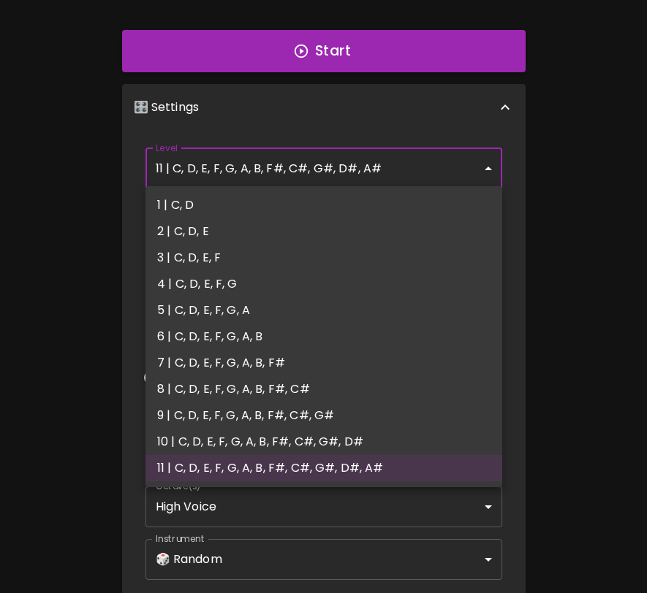
click at [232, 240] on li "2 | C, D, E" at bounding box center [323, 231] width 357 height 26
type input "3"
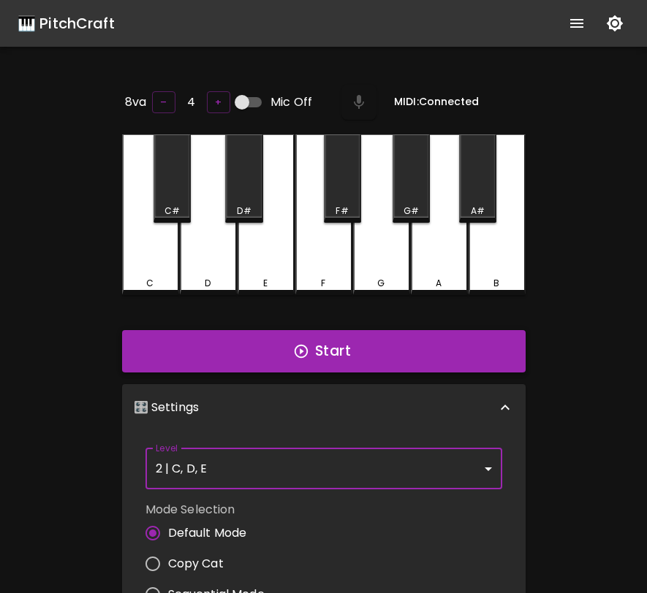
click at [371, 339] on button "Start" at bounding box center [323, 351] width 403 height 42
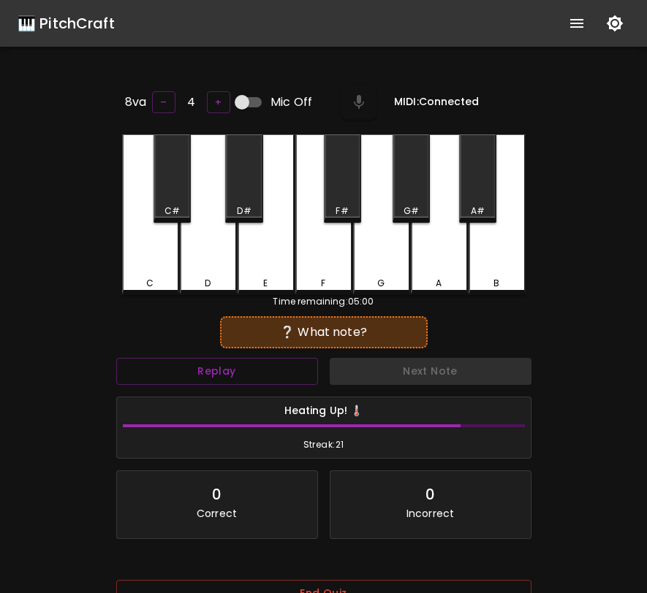
click at [265, 267] on div "E" at bounding box center [265, 214] width 57 height 161
click at [269, 269] on div "E" at bounding box center [265, 214] width 57 height 161
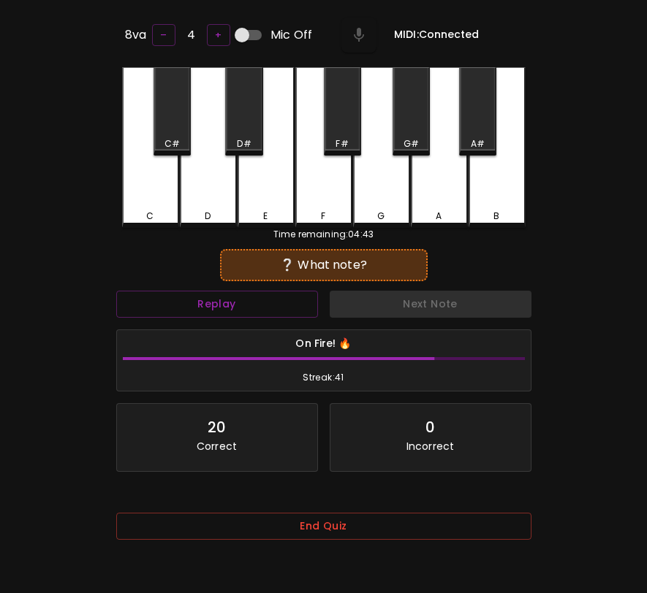
scroll to position [146, 0]
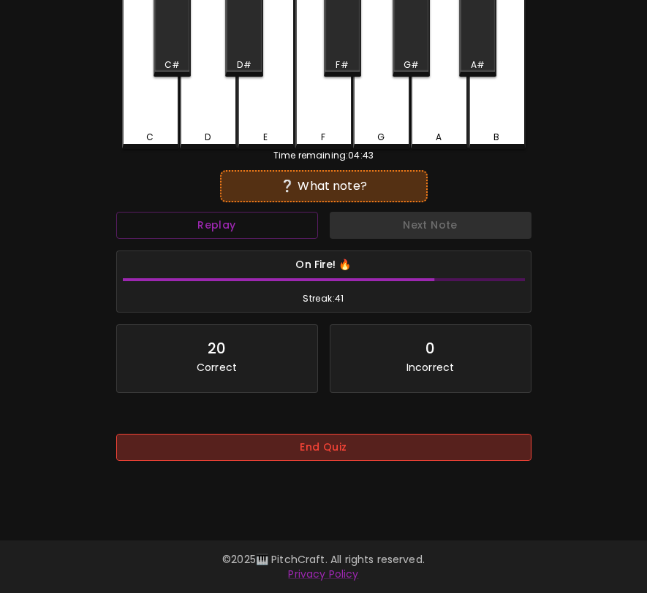
click at [379, 456] on button "End Quiz" at bounding box center [323, 447] width 415 height 27
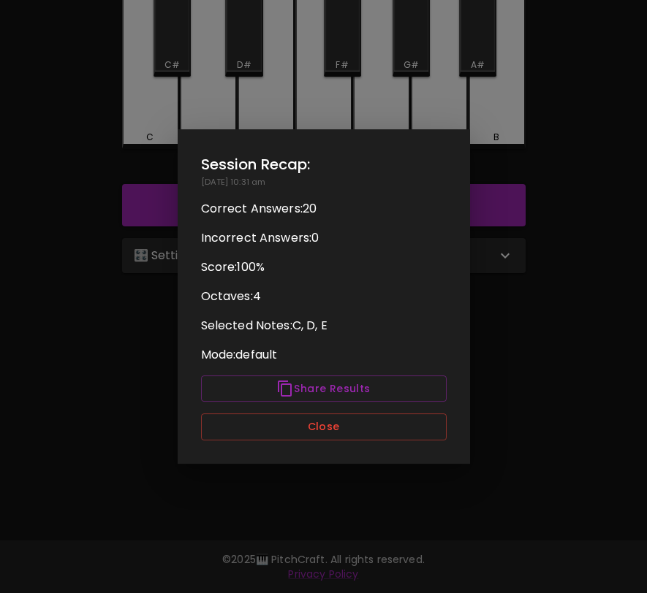
click at [384, 442] on div "Session Recap: 09/09/2025 - 10:31 am Correct Answers: 20 Incorrect Answers: 0 S…" at bounding box center [324, 296] width 292 height 335
click at [385, 441] on div "Session Recap: 09/09/2025 - 10:31 am Correct Answers: 20 Incorrect Answers: 0 S…" at bounding box center [324, 296] width 292 height 335
click at [370, 429] on button "Close" at bounding box center [324, 427] width 246 height 27
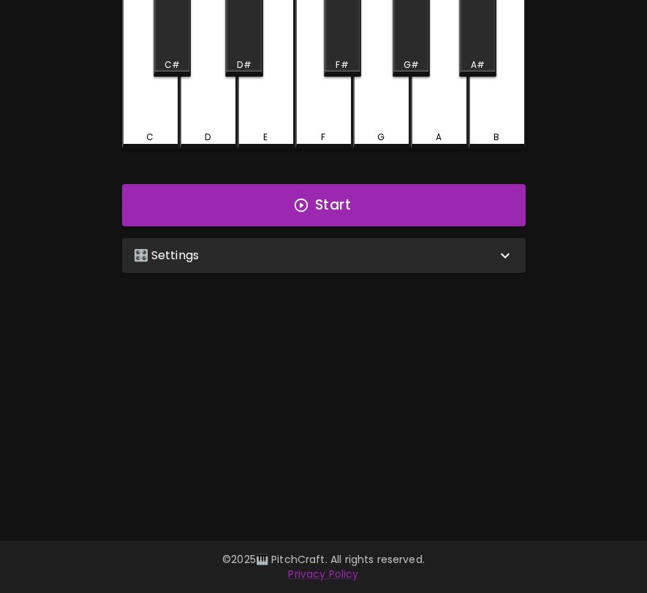
scroll to position [0, 0]
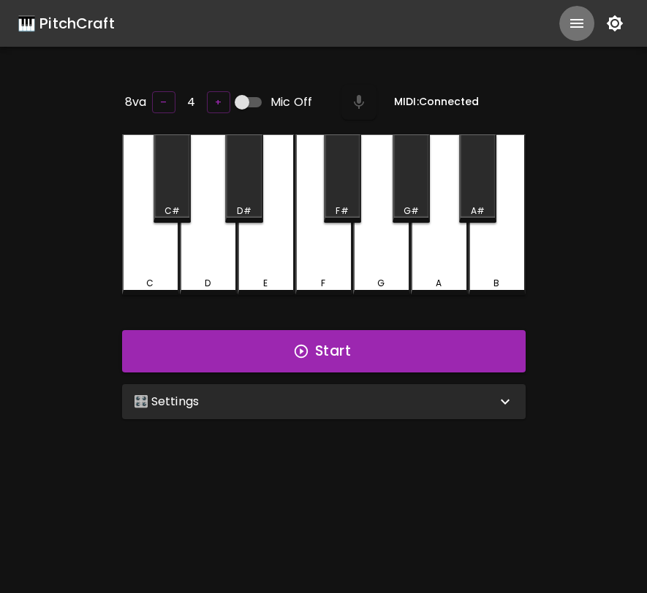
click at [571, 26] on icon "show more" at bounding box center [576, 23] width 13 height 9
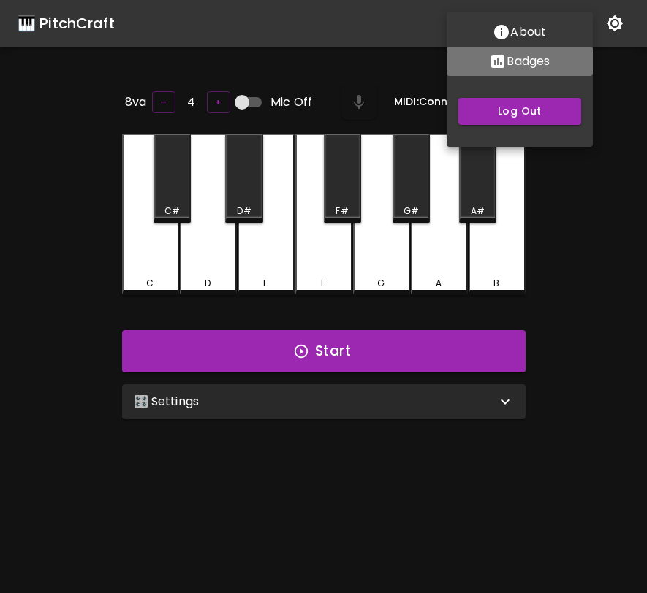
click at [524, 63] on p "Badges" at bounding box center [527, 62] width 43 height 18
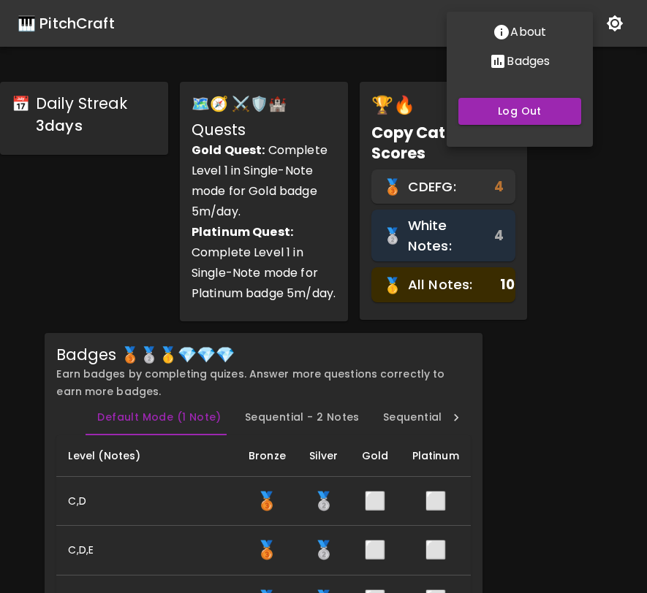
click at [544, 332] on div at bounding box center [323, 296] width 647 height 593
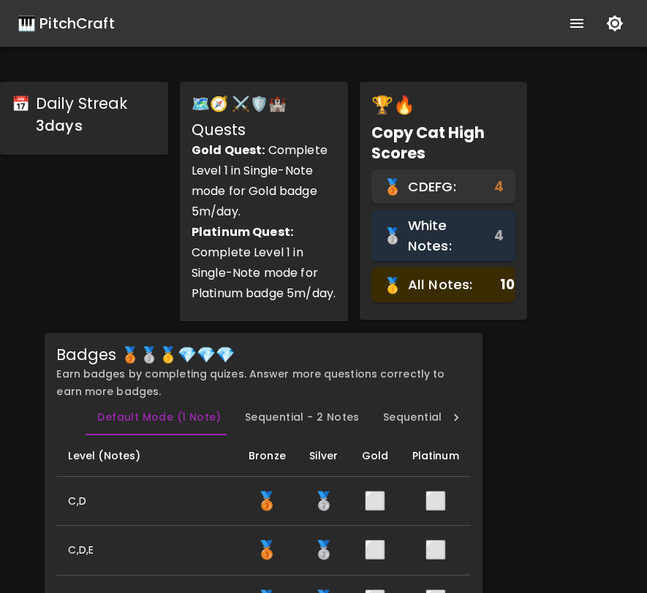
click at [93, 20] on div "🎹 PitchCraft" at bounding box center [66, 23] width 97 height 23
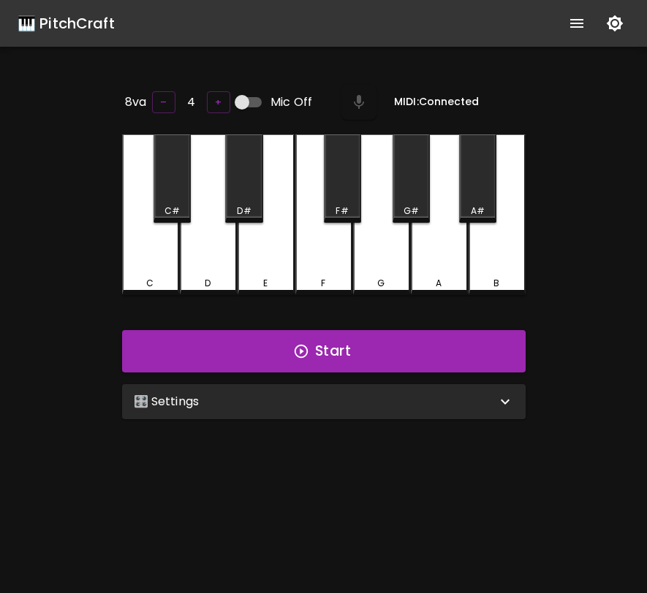
click at [212, 396] on div "🎛️ Settings" at bounding box center [315, 402] width 362 height 18
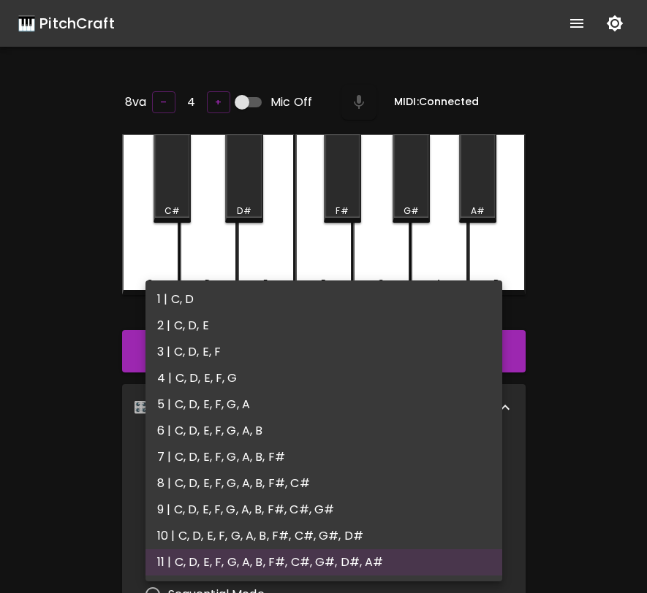
click at [219, 449] on body "🎹 PitchCraft About Badges Log Out 8va – 4 + Mic Off MIDI: Connected C C# D D# E…" at bounding box center [323, 484] width 647 height 968
click at [220, 357] on li "3 | C, D, E, F" at bounding box center [323, 352] width 357 height 26
type input "5"
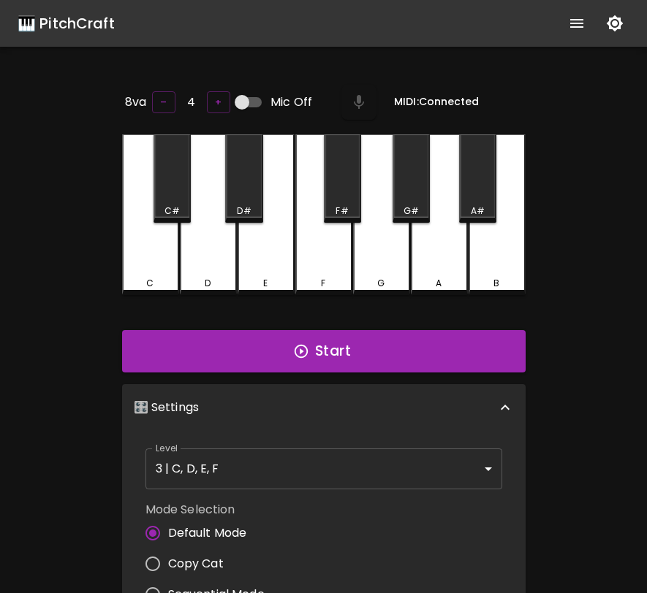
click at [403, 539] on div "Mode Selection Default Mode Copy Cat Sequential Mode Chord Mode" at bounding box center [324, 570] width 368 height 151
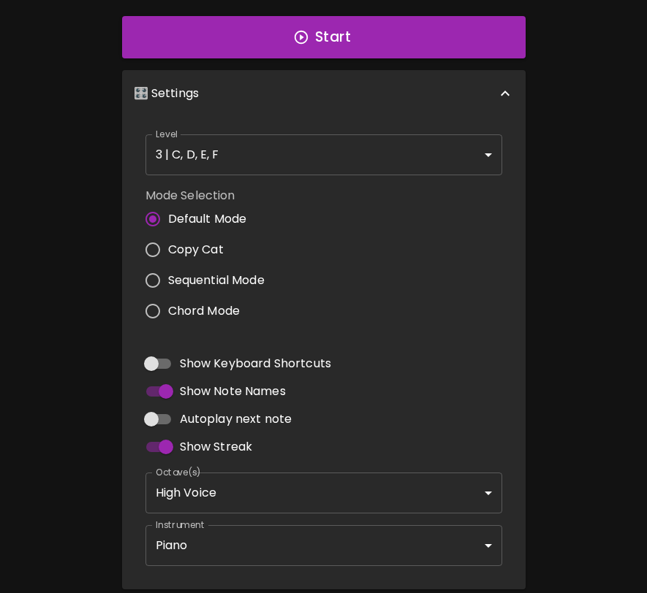
scroll to position [371, 0]
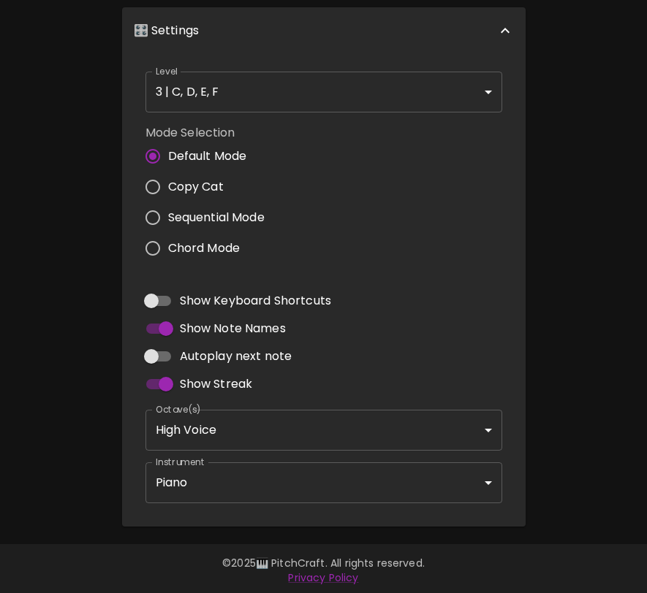
click at [229, 354] on span "Autoplay next note" at bounding box center [236, 357] width 113 height 18
click at [193, 354] on input "Autoplay next note" at bounding box center [151, 357] width 83 height 28
checkbox input "true"
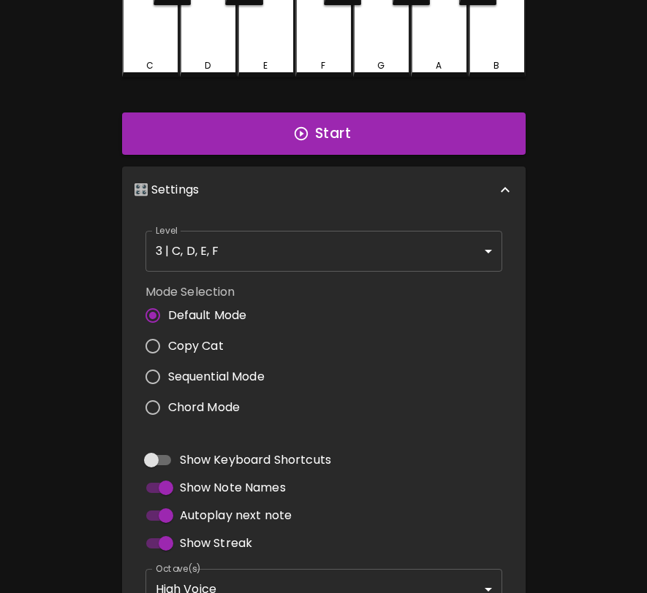
scroll to position [0, 0]
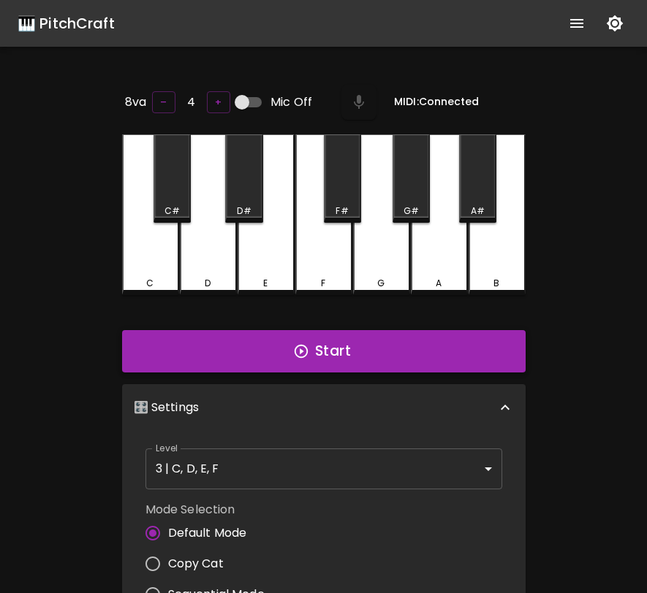
click at [362, 344] on button "Start" at bounding box center [323, 351] width 403 height 42
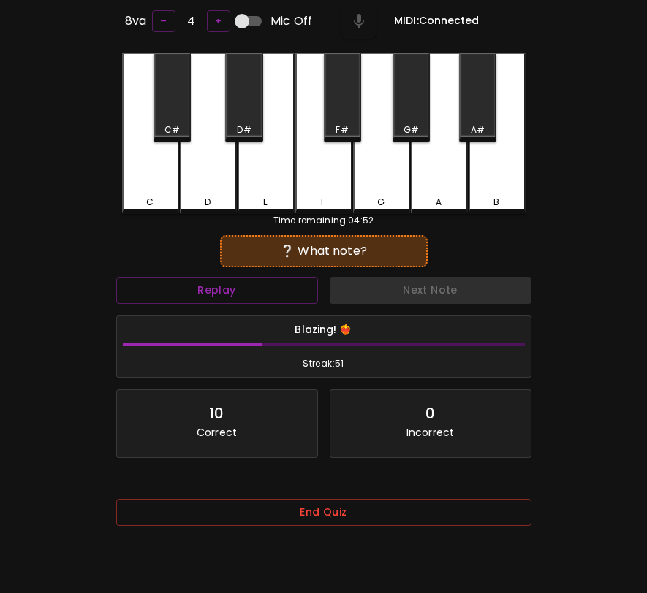
scroll to position [98, 0]
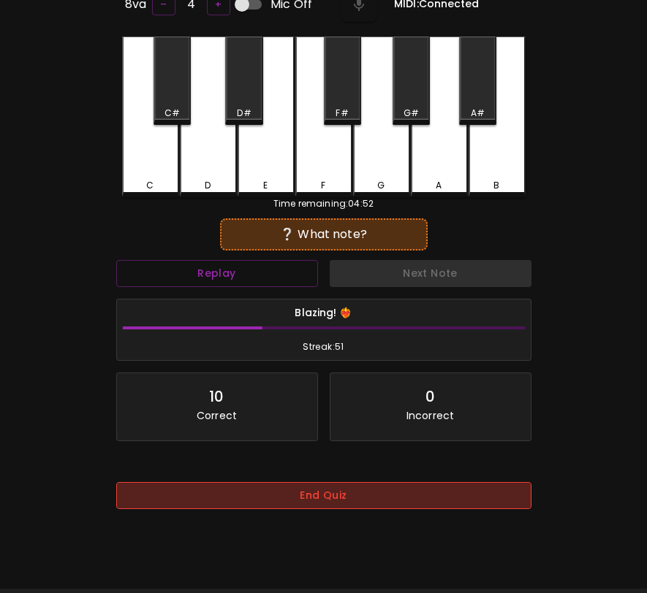
click at [377, 501] on button "End Quiz" at bounding box center [323, 495] width 415 height 27
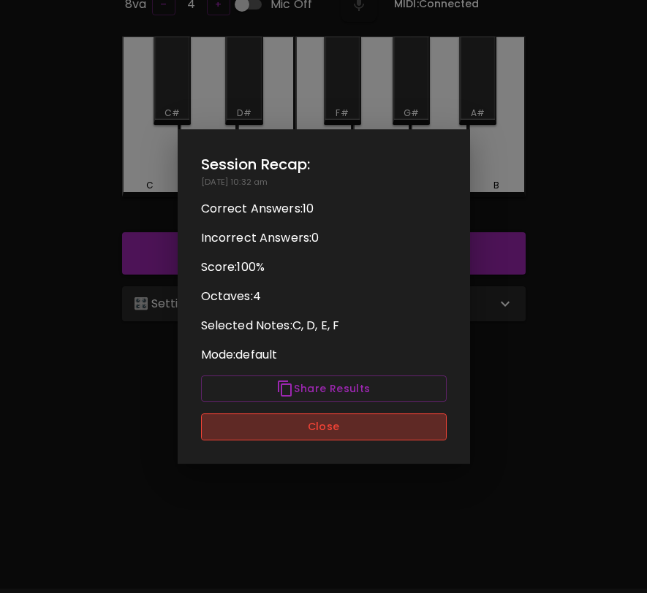
click at [382, 434] on button "Close" at bounding box center [324, 427] width 246 height 27
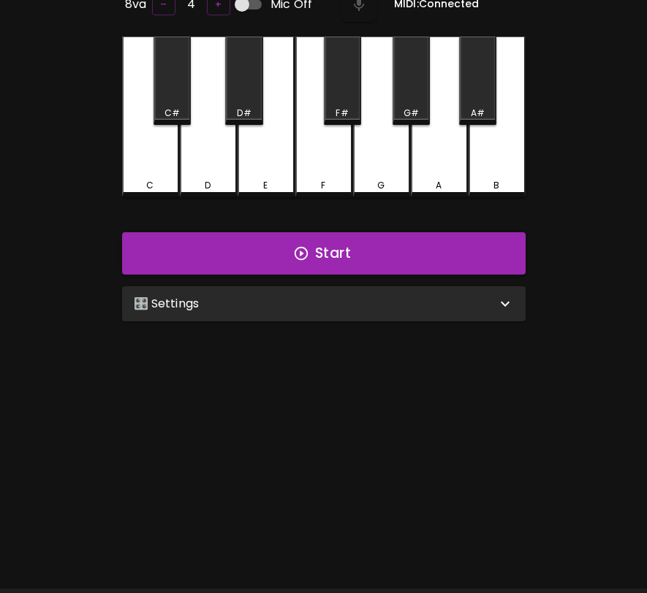
click at [379, 288] on div "🎛️ Settings" at bounding box center [323, 303] width 403 height 35
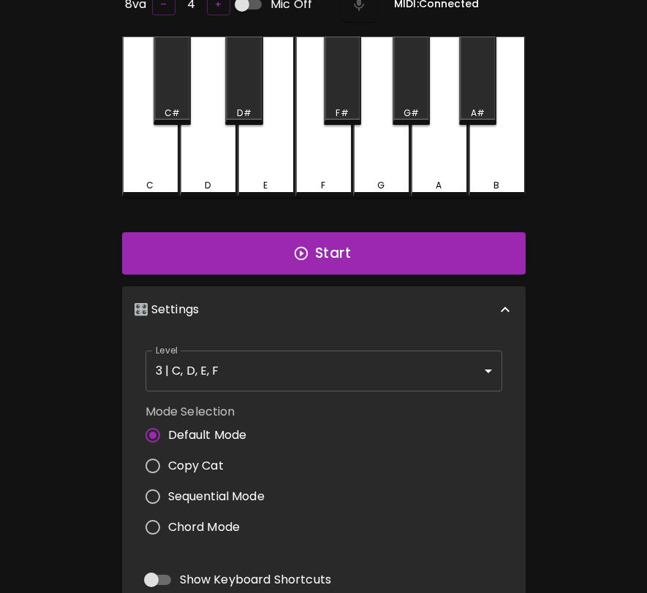
click at [337, 366] on body "🎹 PitchCraft About Badges Log Out 8va – 4 + Mic Off MIDI: Connected C C# D D# E…" at bounding box center [323, 386] width 647 height 968
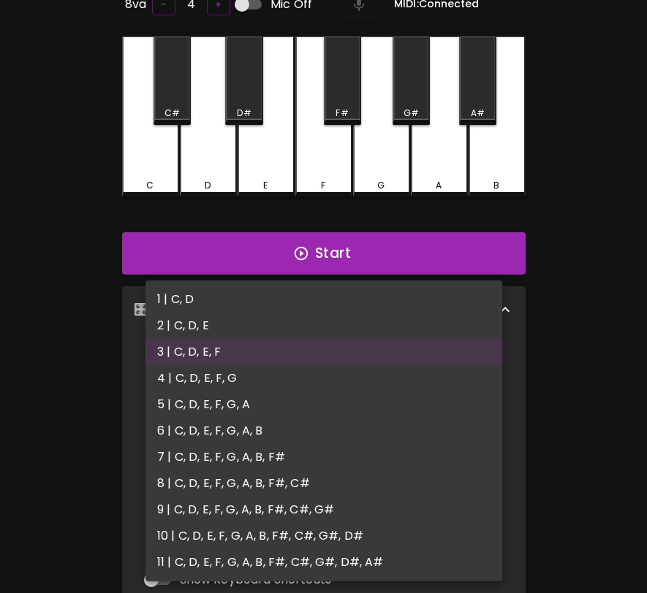
click at [330, 384] on li "4 | C, D, E, F, G" at bounding box center [323, 378] width 357 height 26
type input "7"
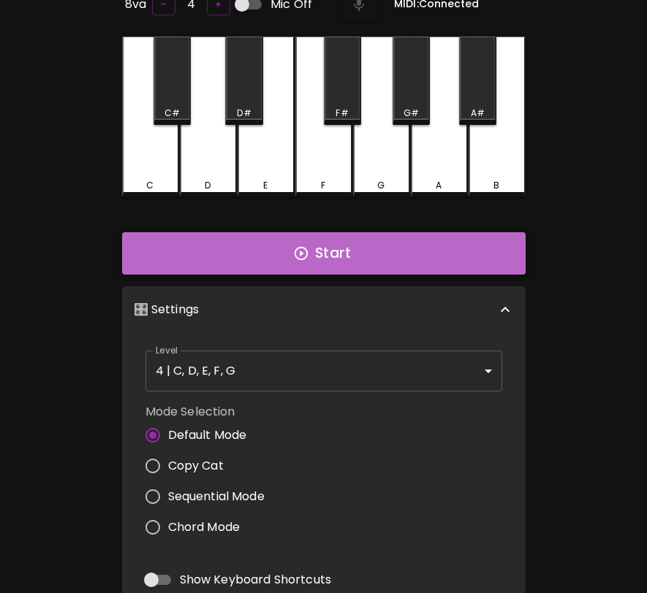
click at [370, 256] on button "Start" at bounding box center [323, 253] width 403 height 42
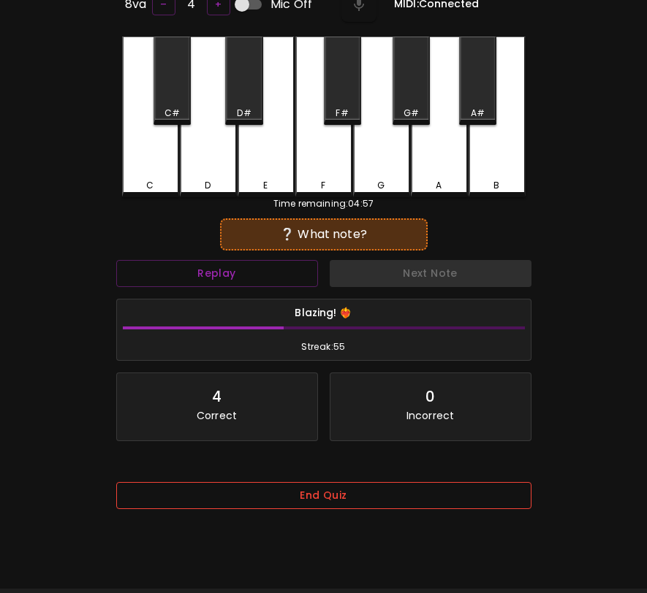
click at [309, 506] on button "End Quiz" at bounding box center [323, 495] width 415 height 27
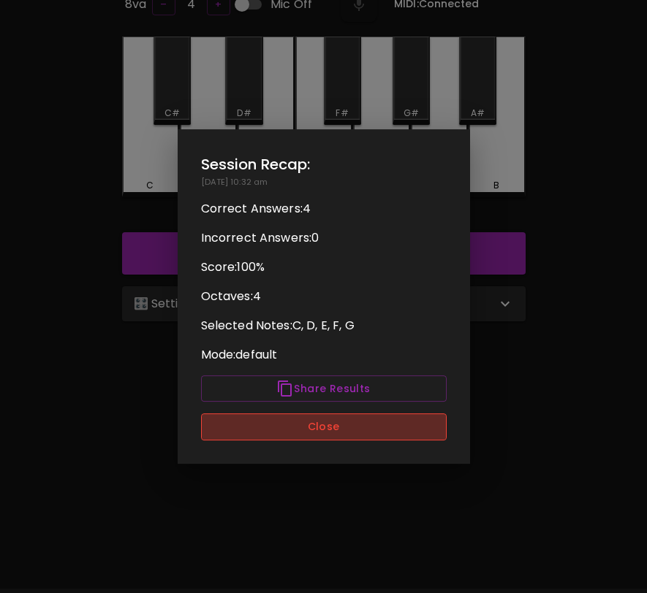
click at [316, 426] on button "Close" at bounding box center [324, 427] width 246 height 27
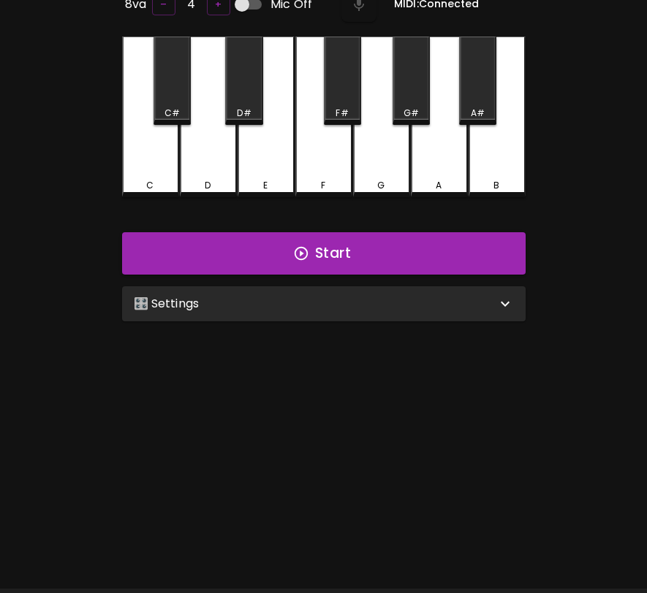
click at [339, 318] on div "🎛️ Settings" at bounding box center [323, 303] width 403 height 35
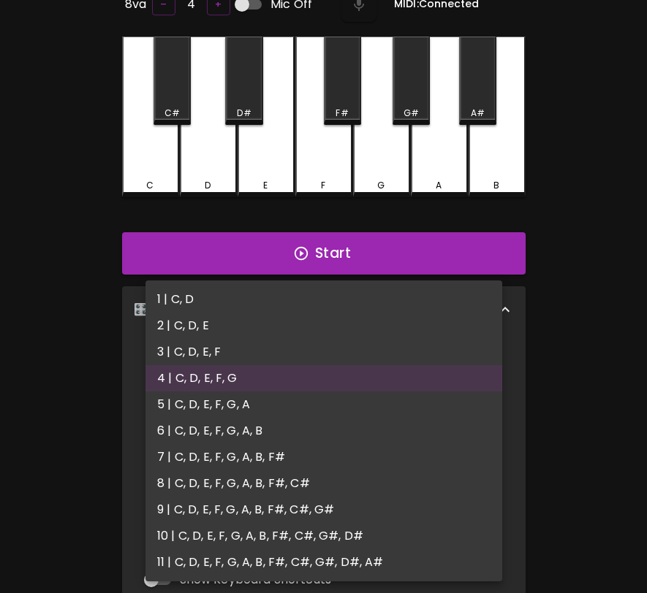
click at [308, 368] on body "🎹 PitchCraft About Badges Log Out 8va – 4 + Mic Off MIDI: Connected C C# D D# E…" at bounding box center [323, 386] width 647 height 968
click at [291, 409] on li "5 | C, D, E, F, G, A" at bounding box center [323, 405] width 357 height 26
type input "9"
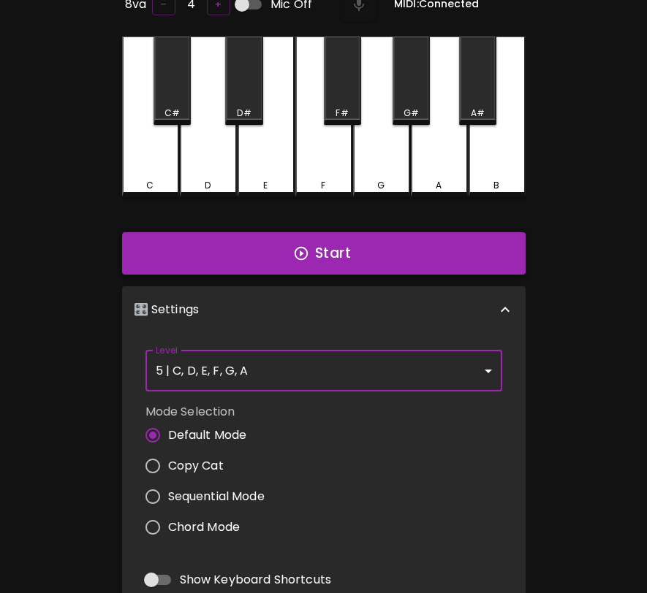
click at [338, 259] on button "Start" at bounding box center [323, 253] width 403 height 42
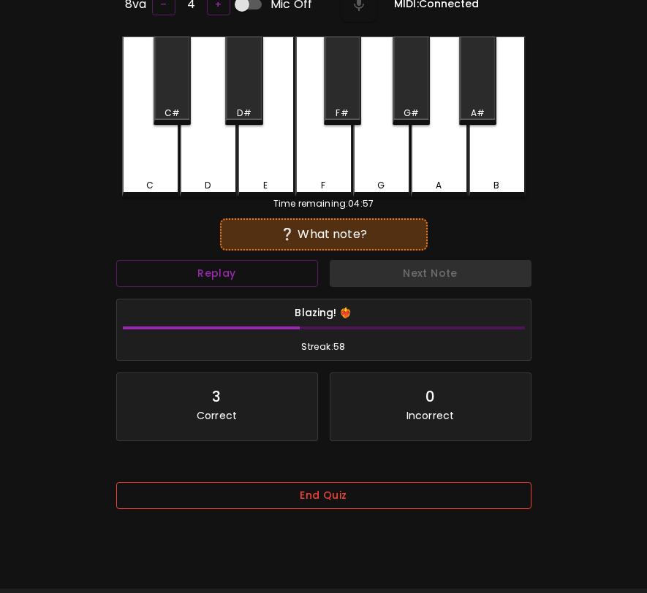
click at [317, 497] on button "End Quiz" at bounding box center [323, 495] width 415 height 27
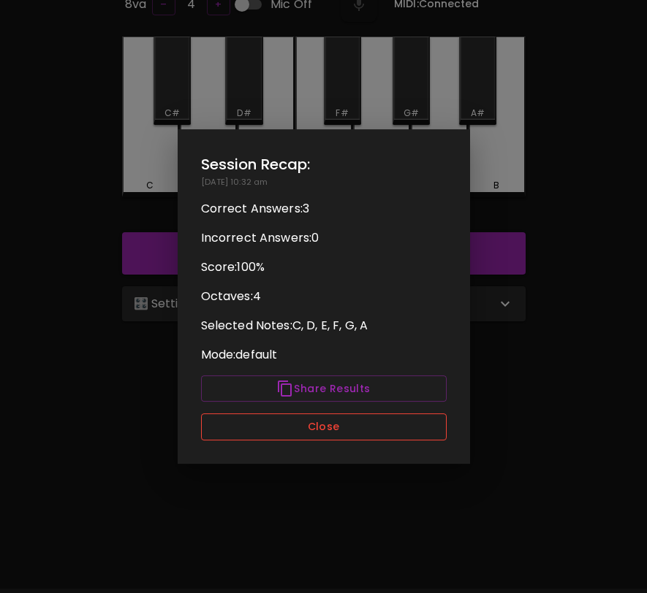
click at [323, 421] on button "Close" at bounding box center [324, 427] width 246 height 27
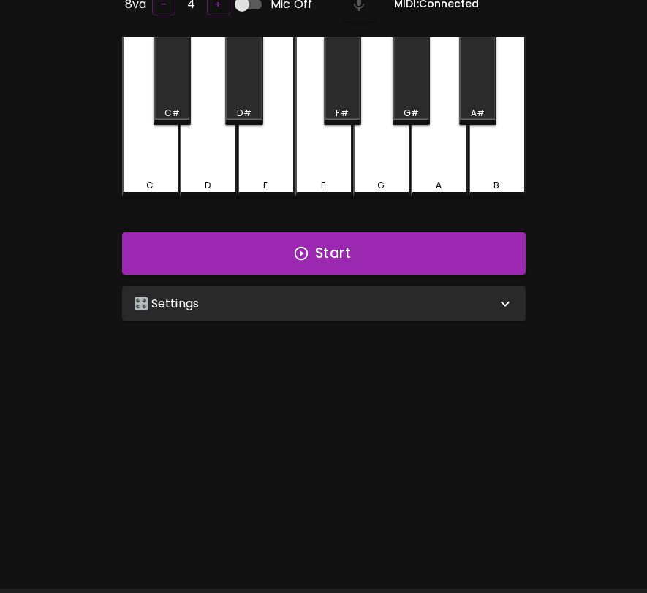
click at [333, 323] on div "🎛️ Settings Level 5 | C, D, E, F, G, A 9 Level Mode Selection Default Mode Copy…" at bounding box center [323, 304] width 415 height 47
click at [338, 315] on div "🎛️ Settings" at bounding box center [323, 303] width 403 height 35
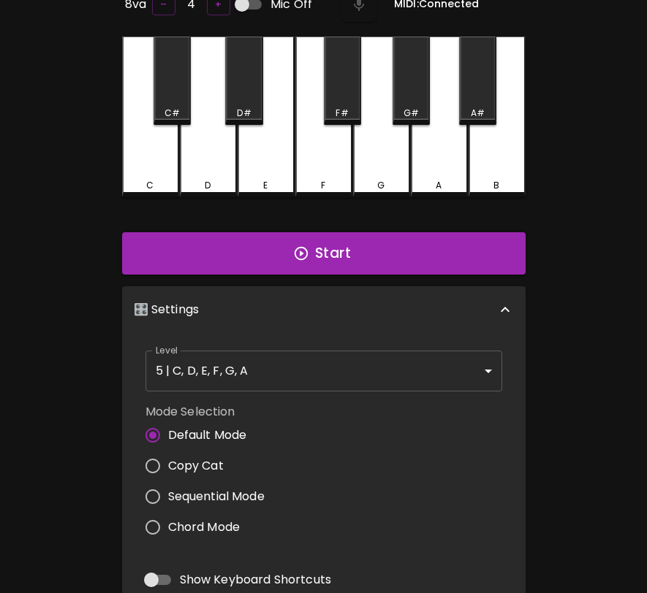
click at [310, 368] on body "🎹 PitchCraft About Badges Log Out 8va – 4 + Mic Off MIDI: Connected C C# D D# E…" at bounding box center [323, 386] width 647 height 968
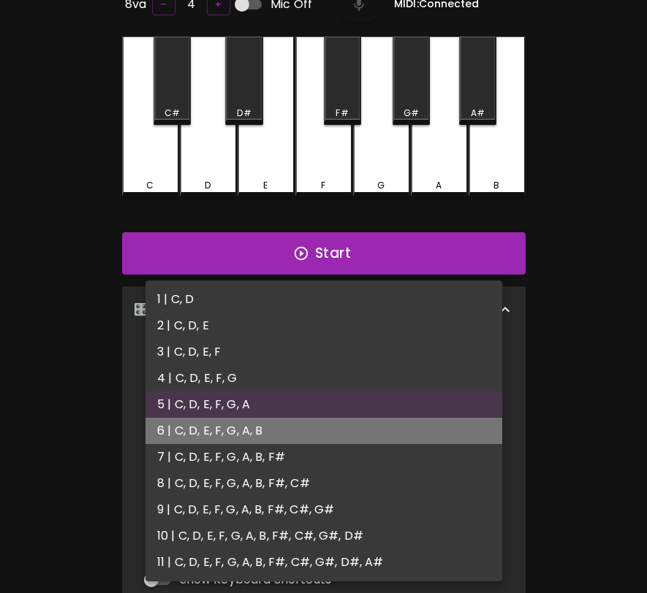
click at [287, 423] on li "6 | C, D, E, F, G, A, B" at bounding box center [323, 431] width 357 height 26
type input "11"
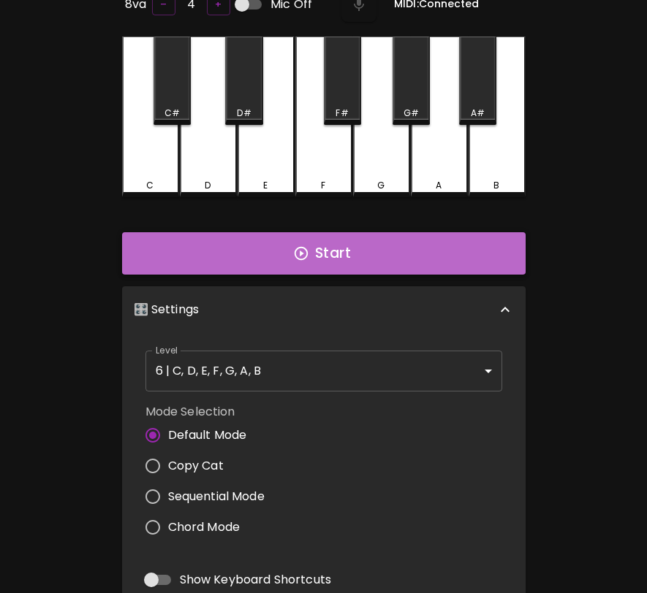
click at [362, 265] on button "Start" at bounding box center [323, 253] width 403 height 42
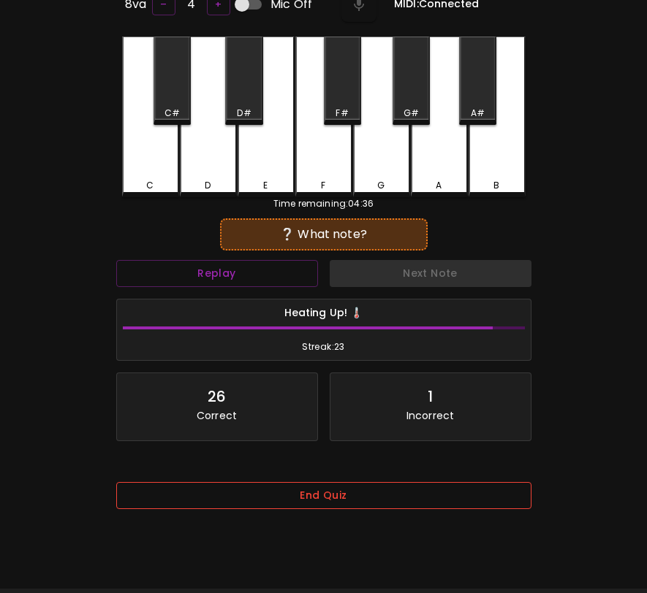
click at [365, 485] on button "End Quiz" at bounding box center [323, 495] width 415 height 27
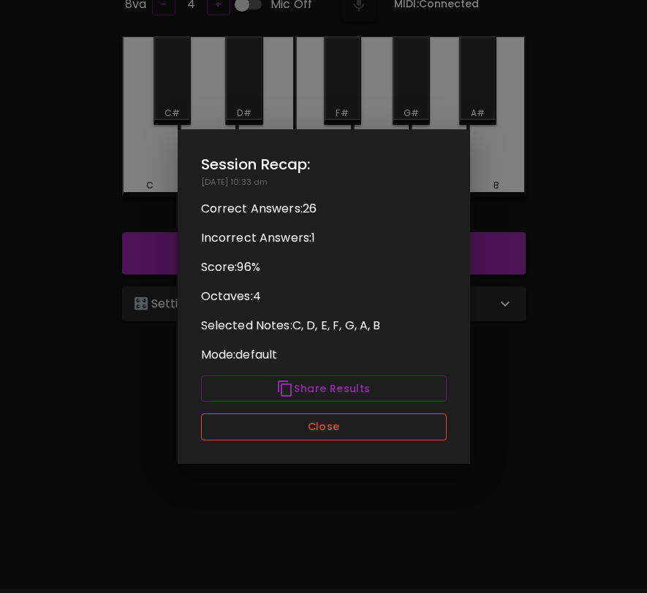
click at [381, 429] on button "Close" at bounding box center [324, 427] width 246 height 27
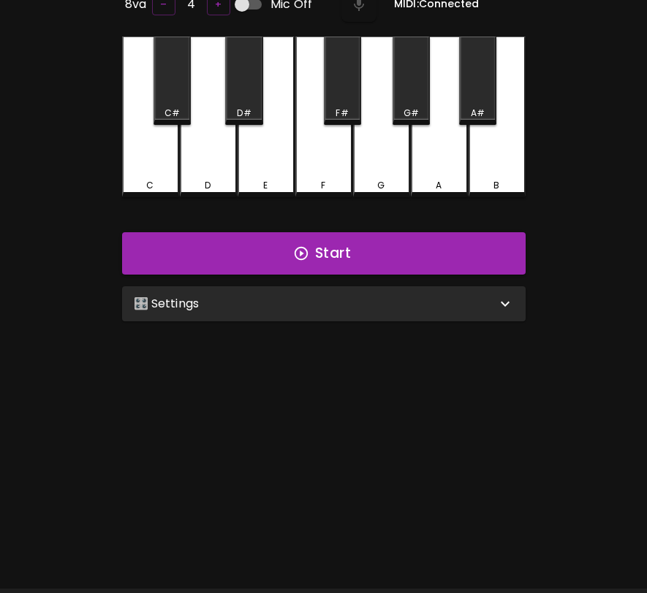
click at [412, 318] on div "🎛️ Settings" at bounding box center [323, 303] width 403 height 35
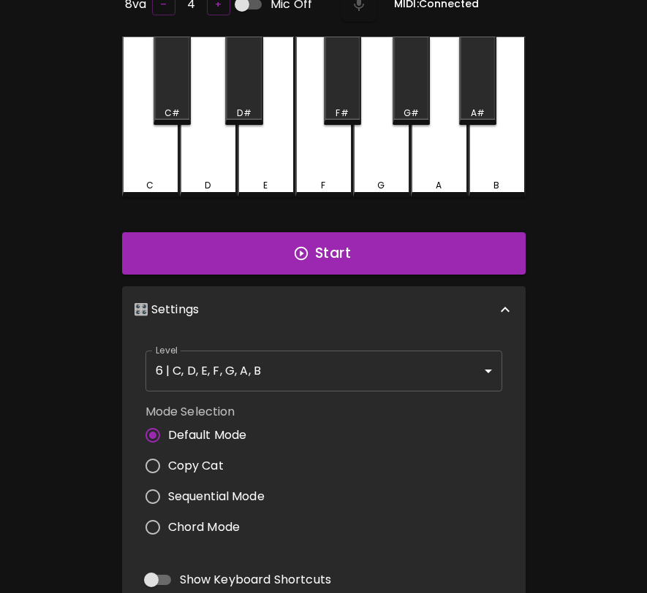
click at [385, 360] on body "🎹 PitchCraft About Badges Log Out 8va – 4 + Mic Off MIDI: Connected C C# D D# E…" at bounding box center [323, 386] width 647 height 968
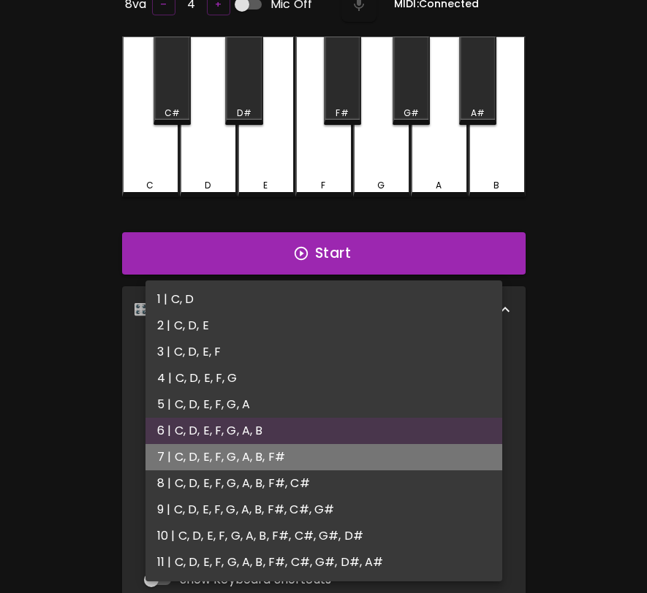
click at [331, 447] on li "7 | C, D, E, F, G, A, B, F#" at bounding box center [323, 457] width 357 height 26
type input "13"
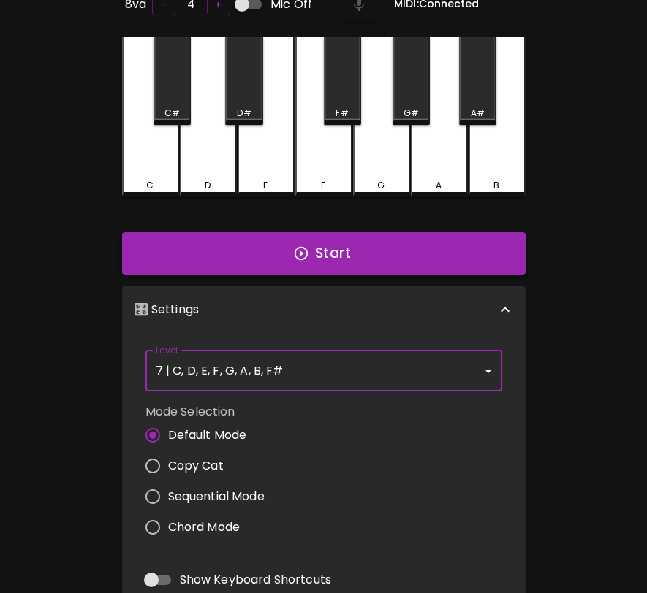
click at [355, 265] on button "Start" at bounding box center [323, 253] width 403 height 42
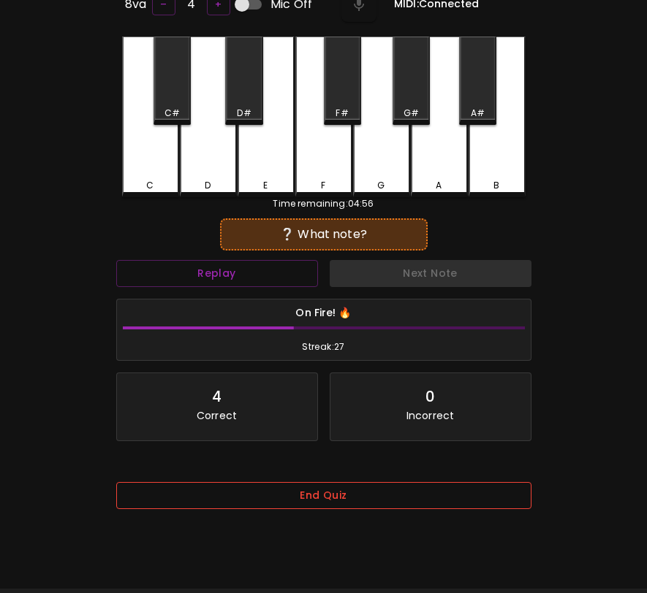
click at [379, 500] on button "End Quiz" at bounding box center [323, 495] width 415 height 27
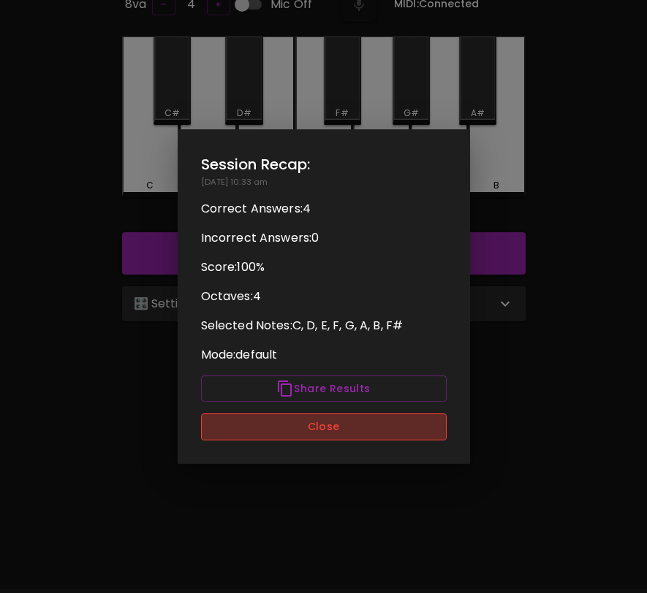
click at [384, 417] on button "Close" at bounding box center [324, 427] width 246 height 27
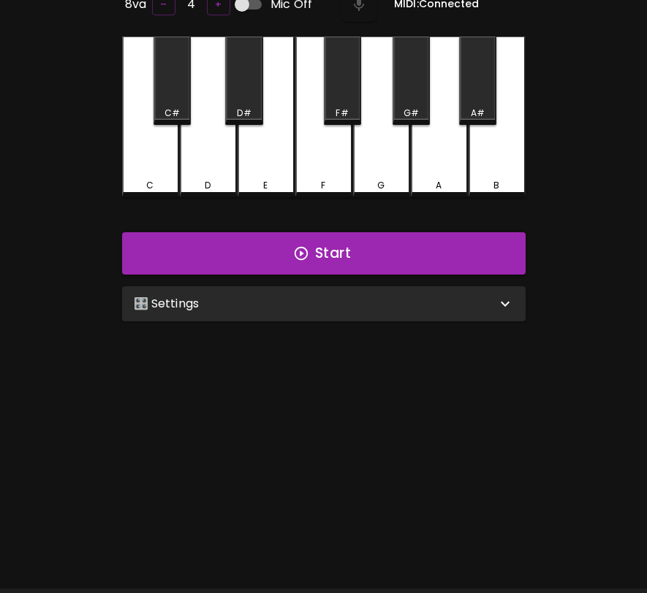
click at [389, 297] on div "🎛️ Settings" at bounding box center [315, 304] width 362 height 18
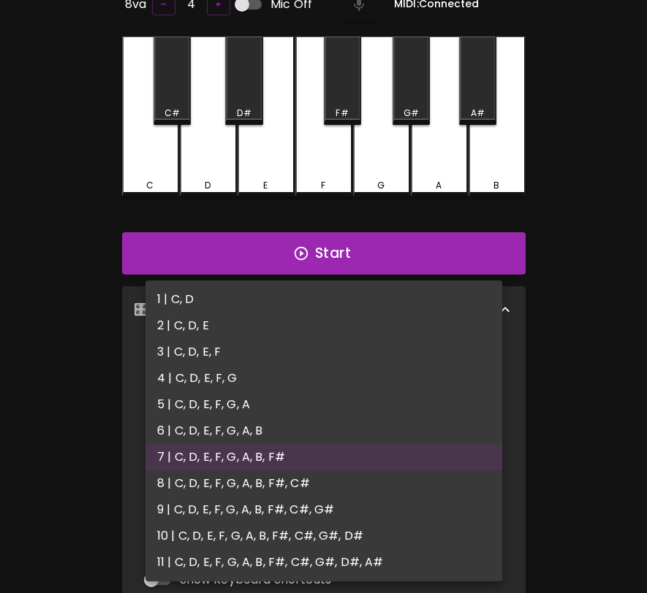
click at [366, 368] on body "🎹 PitchCraft About Badges Log Out 8va – 4 + Mic Off MIDI: Connected C C# D D# E…" at bounding box center [323, 386] width 647 height 968
click at [323, 476] on li "8 | C, D, E, F, G, A, B, F#, C#" at bounding box center [323, 484] width 357 height 26
type input "15"
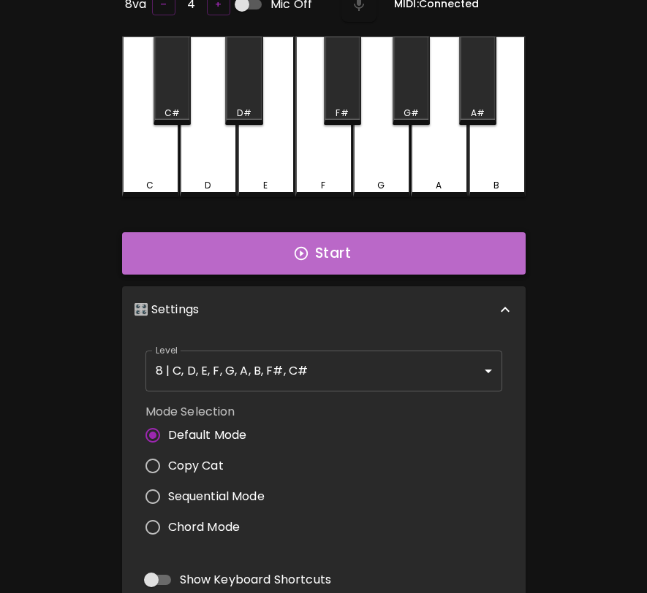
click at [400, 262] on button "Start" at bounding box center [323, 253] width 403 height 42
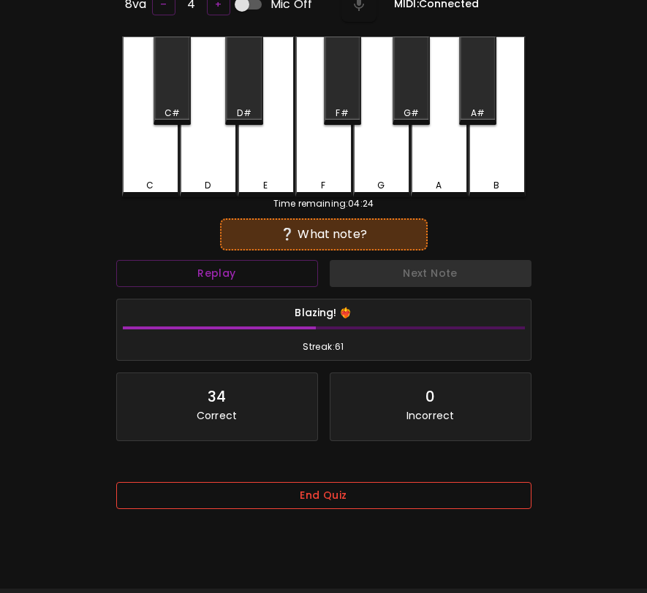
click at [379, 495] on button "End Quiz" at bounding box center [323, 495] width 415 height 27
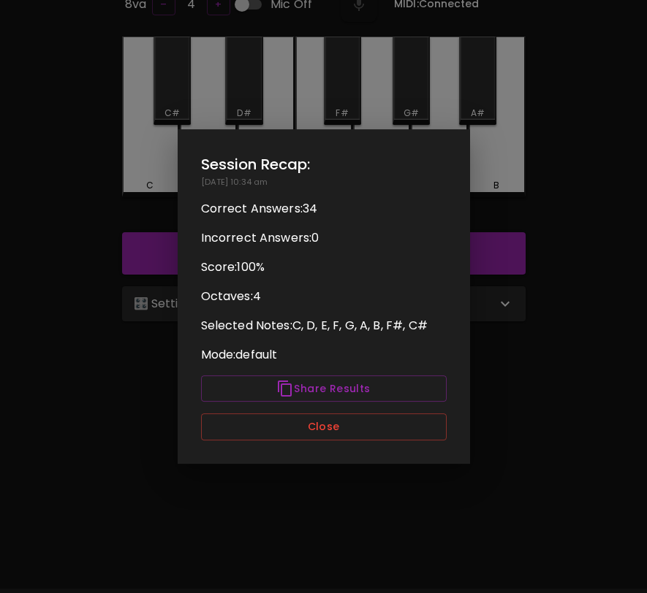
click at [387, 445] on div "Session Recap: 09/09/2025 - 10:34 am Correct Answers: 34 Incorrect Answers: 0 S…" at bounding box center [324, 296] width 292 height 335
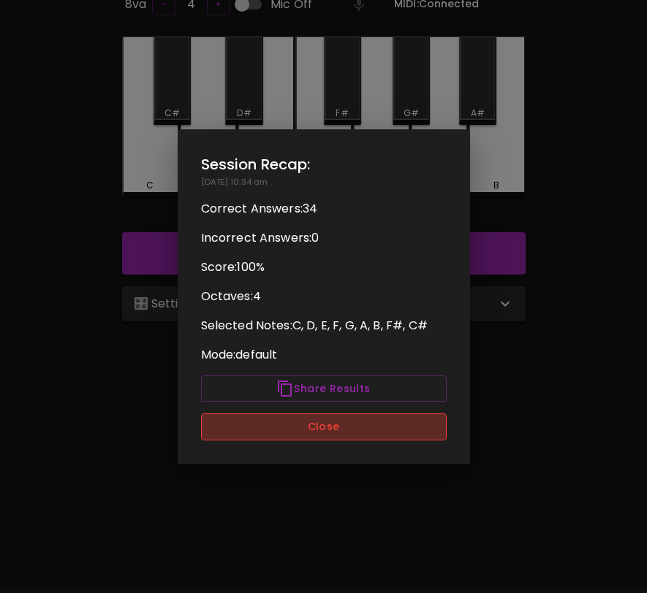
click at [370, 431] on button "Close" at bounding box center [324, 427] width 246 height 27
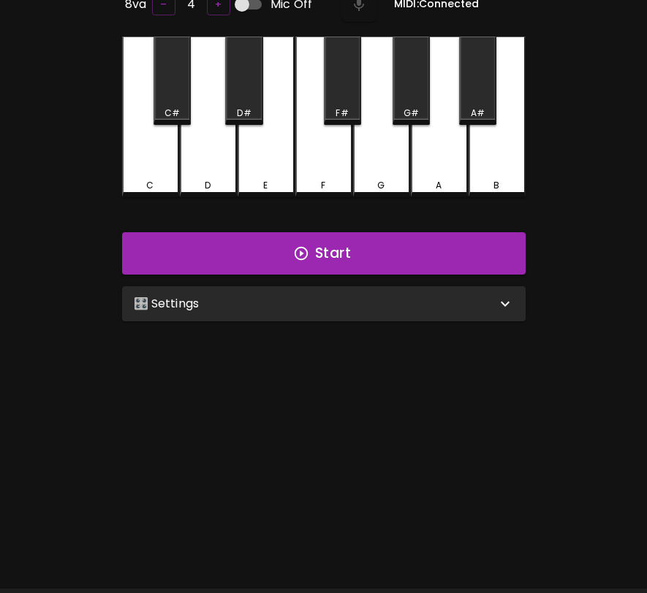
click at [387, 326] on div "8va – 4 + Mic Off MIDI: Connected C C# D D# E F F# G G# A A# B Start 🎛️ Setting…" at bounding box center [323, 280] width 438 height 593
click at [417, 296] on div "🎛️ Settings" at bounding box center [315, 304] width 362 height 18
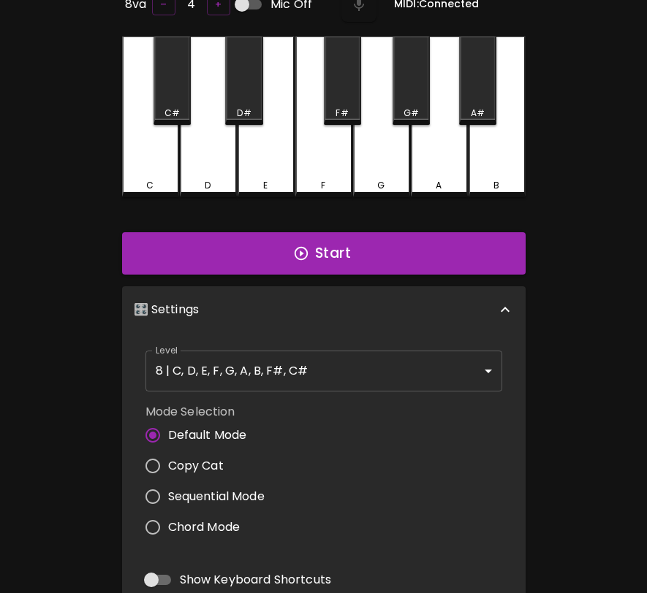
click at [374, 370] on body "🎹 PitchCraft About Badges Log Out 8va – 4 + Mic Off MIDI: Connected C C# D D# E…" at bounding box center [323, 386] width 647 height 968
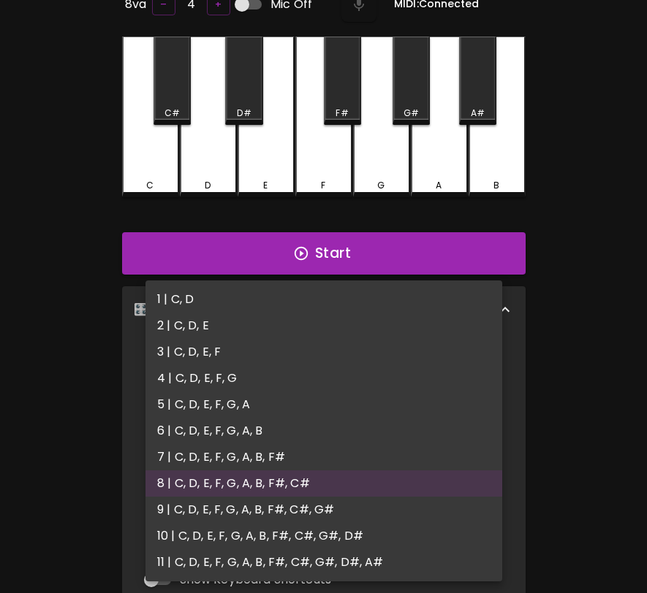
click at [334, 505] on li "9 | C, D, E, F, G, A, B, F#, C#, G#" at bounding box center [323, 510] width 357 height 26
type input "17"
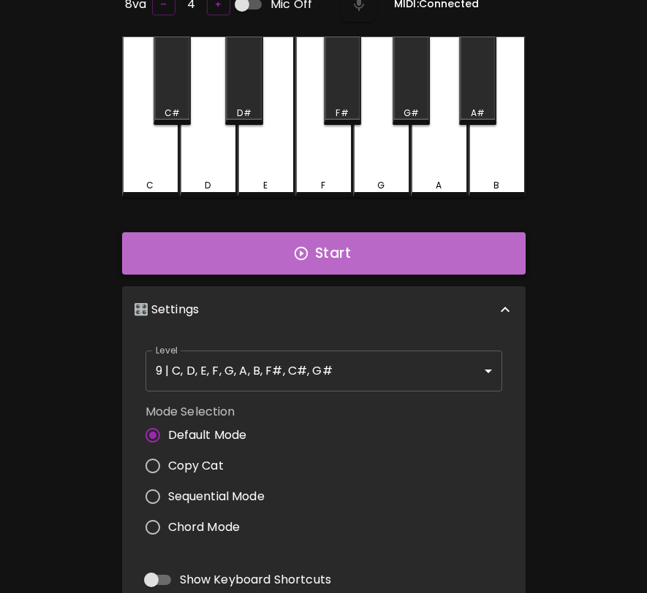
click at [452, 254] on button "Start" at bounding box center [323, 253] width 403 height 42
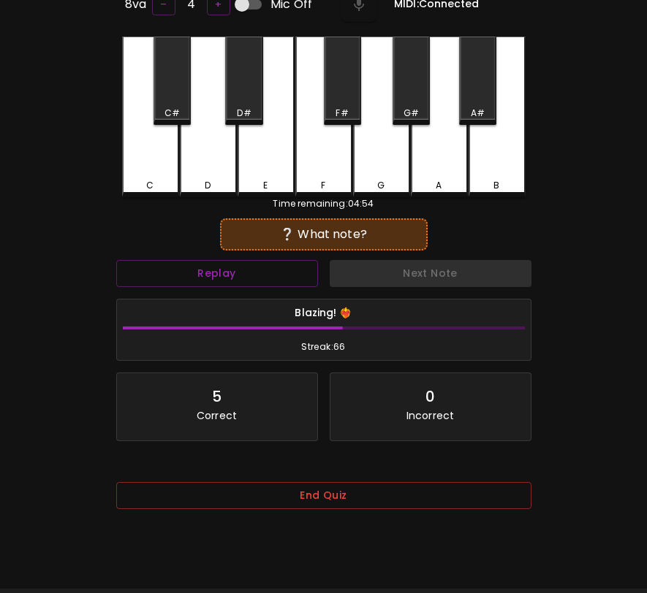
click at [419, 498] on button "End Quiz" at bounding box center [323, 495] width 415 height 27
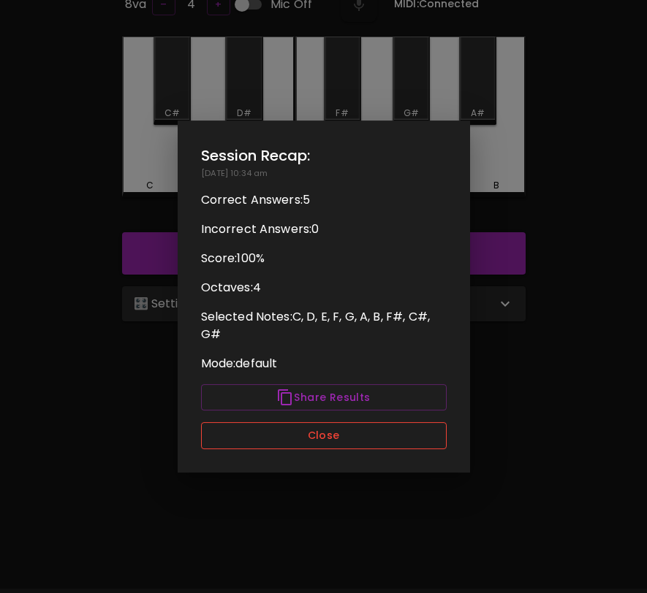
click at [405, 442] on button "Close" at bounding box center [324, 435] width 246 height 27
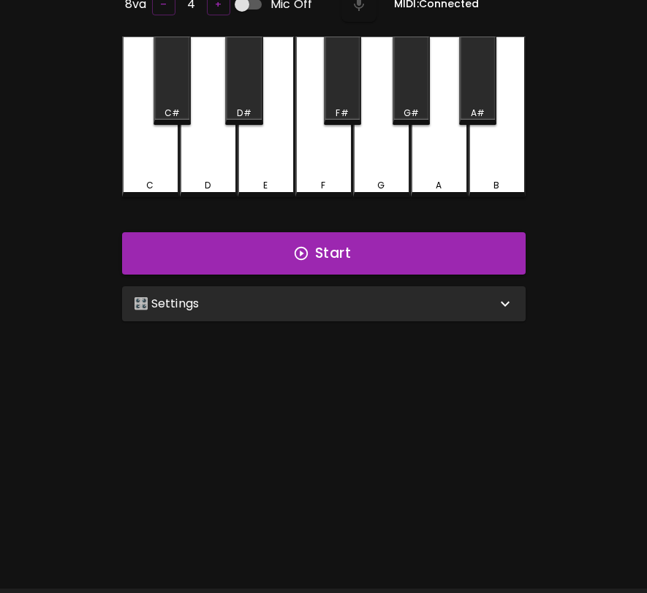
click at [433, 311] on div "🎛️ Settings" at bounding box center [323, 303] width 403 height 35
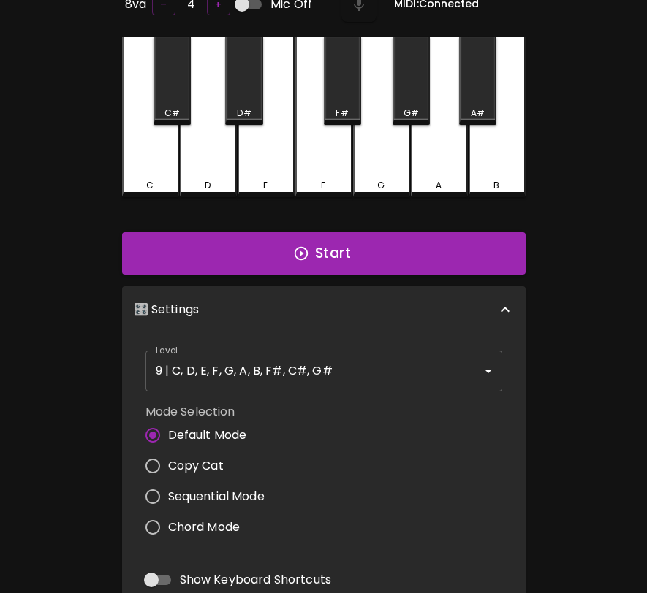
click at [408, 362] on body "🎹 PitchCraft About Badges Log Out 8va – 4 + Mic Off MIDI: Connected C C# D D# E…" at bounding box center [323, 386] width 647 height 968
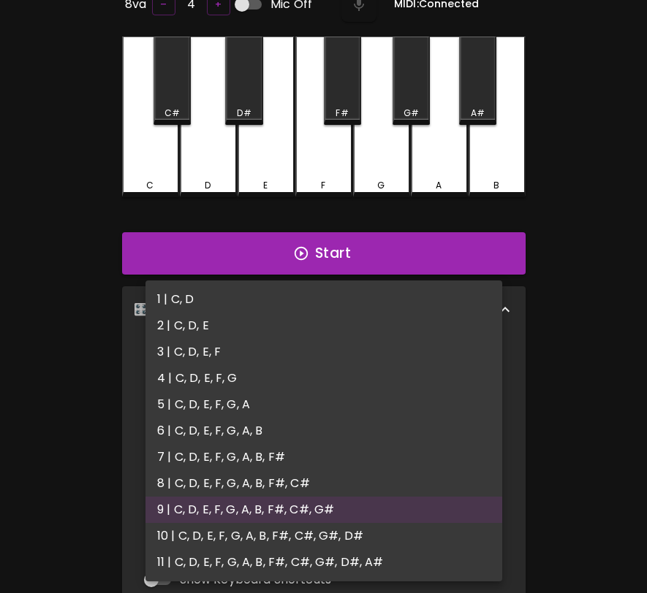
click at [350, 534] on li "10 | C, D, E, F, G, A, B, F#, C#, G#, D#" at bounding box center [323, 536] width 357 height 26
type input "19"
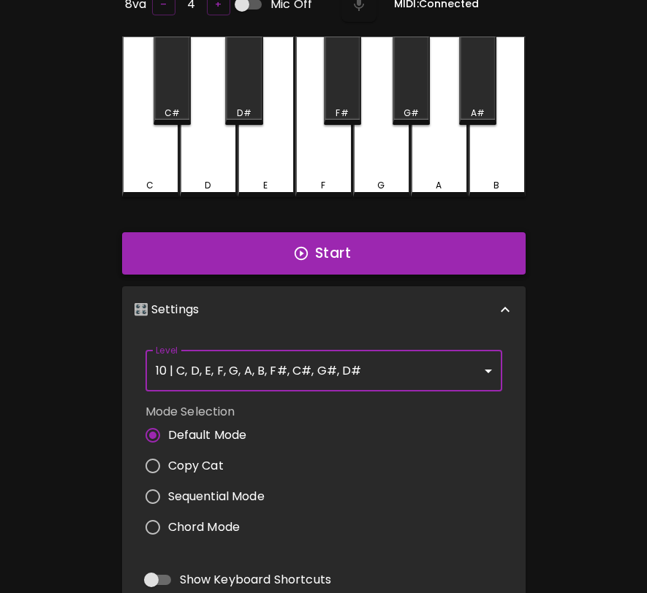
click at [417, 255] on button "Start" at bounding box center [323, 253] width 403 height 42
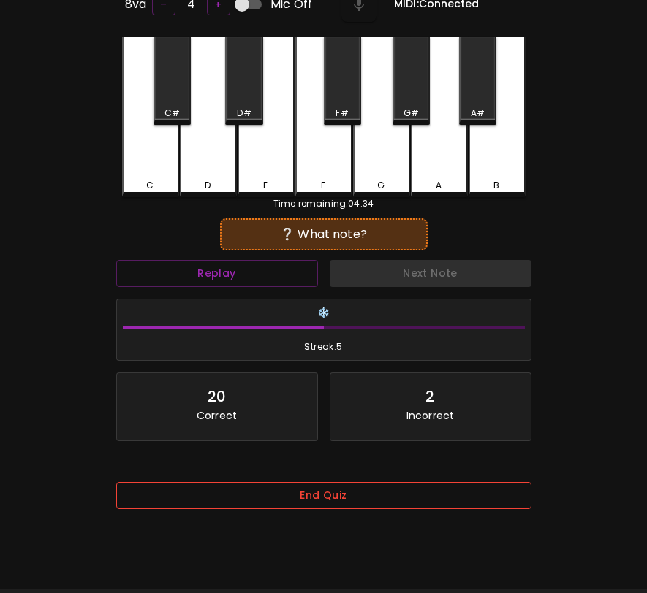
click at [385, 495] on button "End Quiz" at bounding box center [323, 495] width 415 height 27
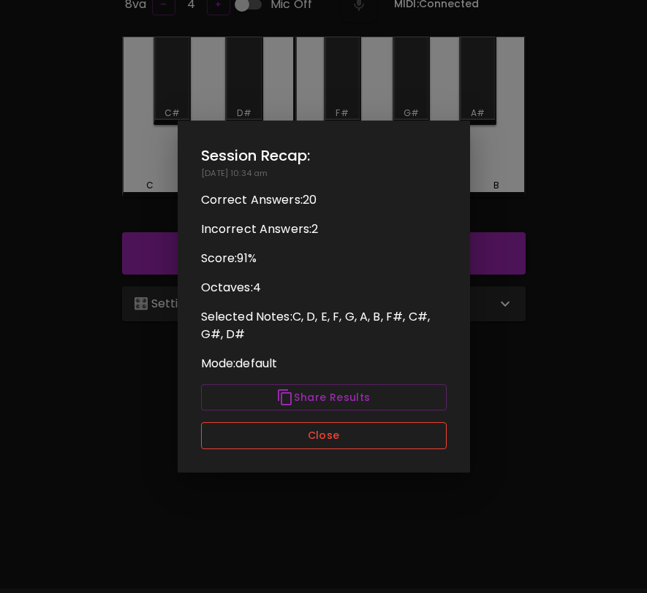
click at [393, 441] on button "Close" at bounding box center [324, 435] width 246 height 27
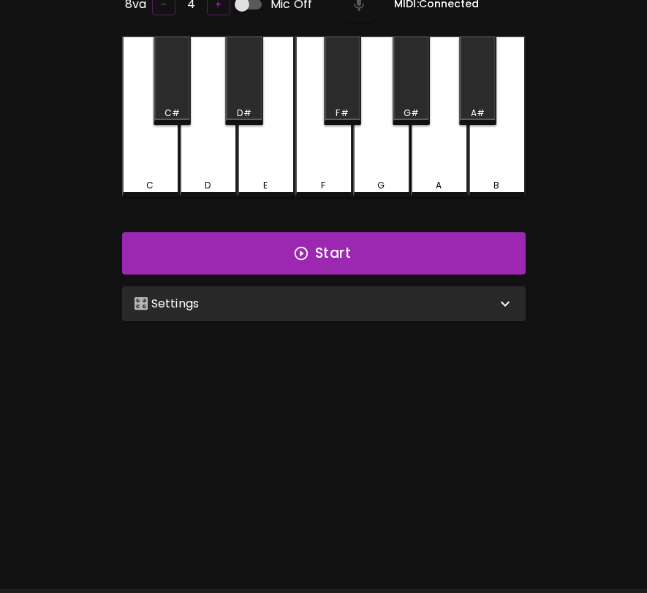
click at [441, 317] on div "🎛️ Settings" at bounding box center [323, 303] width 403 height 35
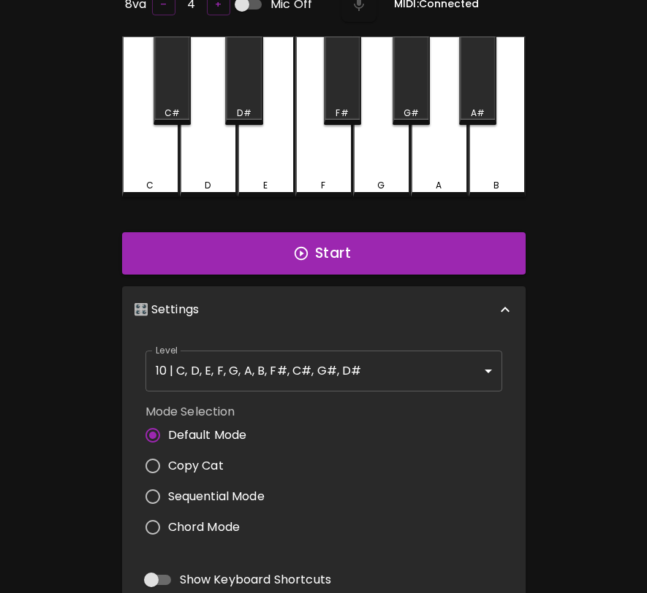
click at [409, 368] on body "🎹 PitchCraft About Badges Log Out 8va – 4 + Mic Off MIDI: Connected C C# D D# E…" at bounding box center [323, 386] width 647 height 968
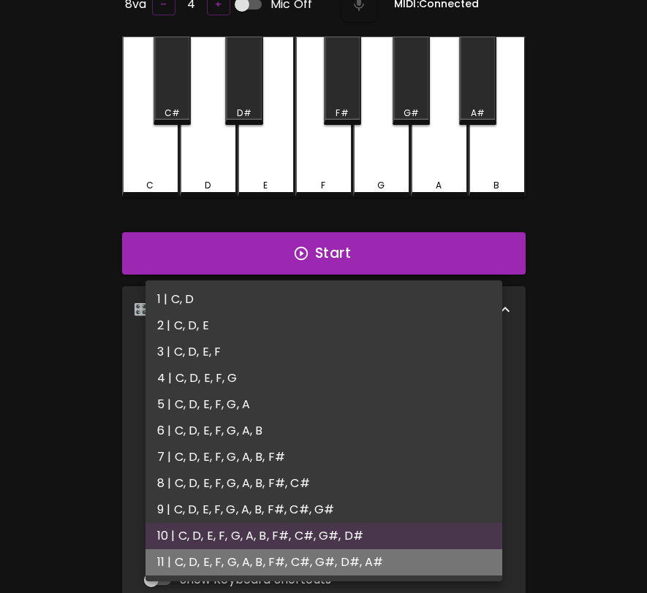
click at [340, 556] on li "11 | C, D, E, F, G, A, B, F#, C#, G#, D#, A#" at bounding box center [323, 563] width 357 height 26
type input "21"
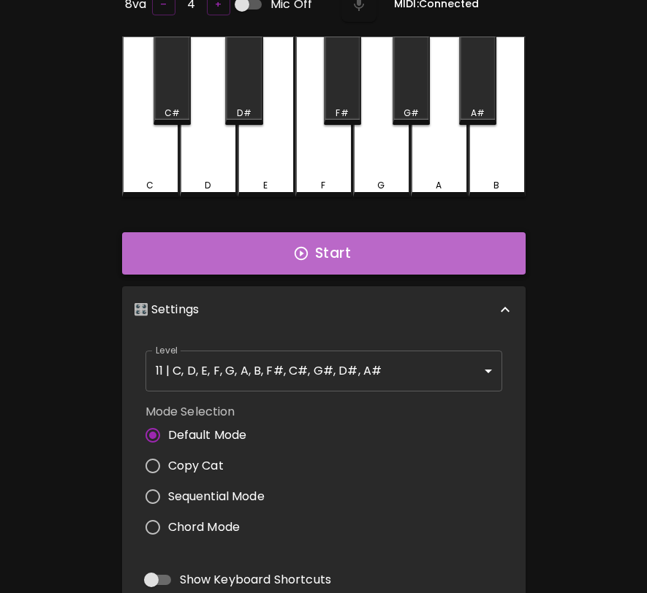
click at [441, 241] on button "Start" at bounding box center [323, 253] width 403 height 42
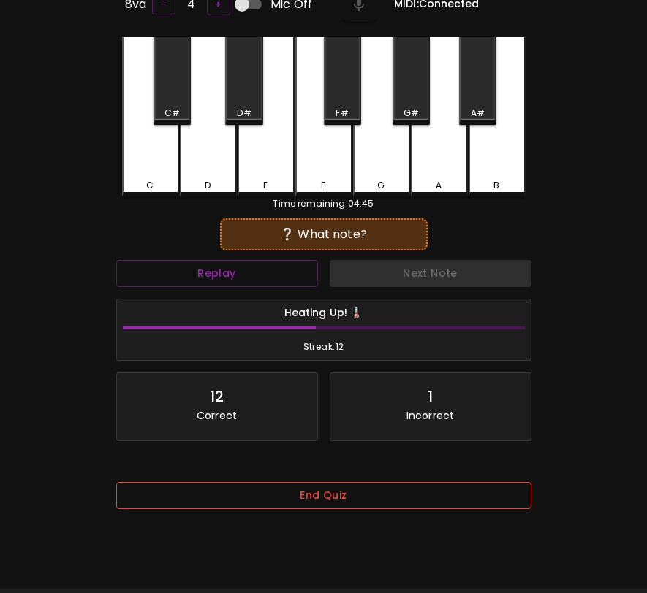
click at [448, 492] on button "End Quiz" at bounding box center [323, 495] width 415 height 27
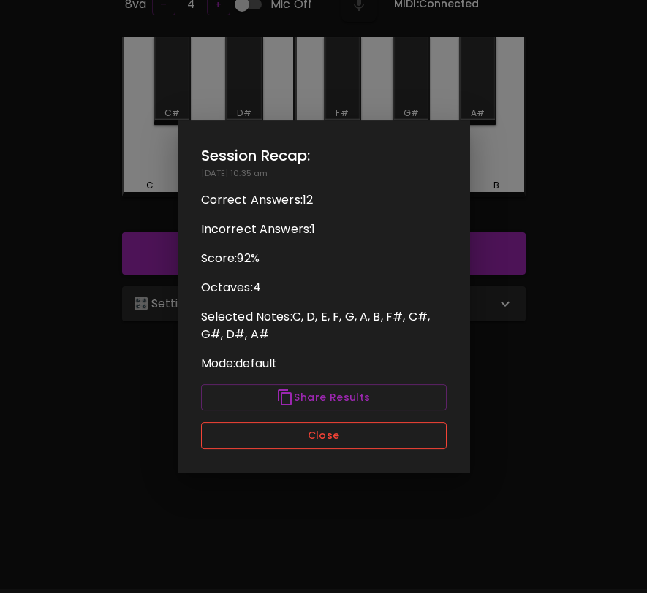
click at [436, 436] on button "Close" at bounding box center [324, 435] width 246 height 27
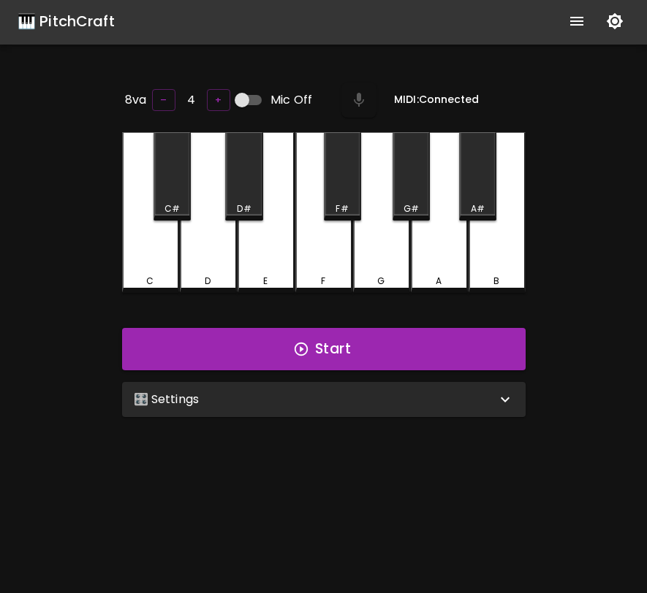
scroll to position [0, 0]
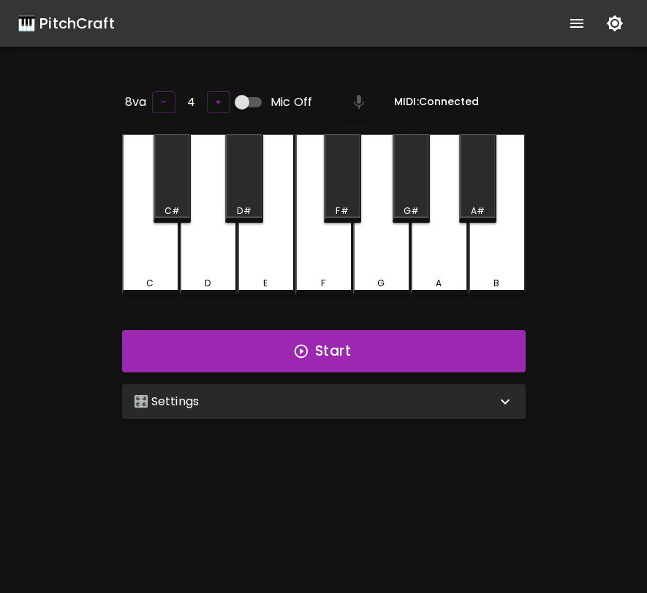
click at [574, 23] on icon "show more" at bounding box center [576, 23] width 13 height 9
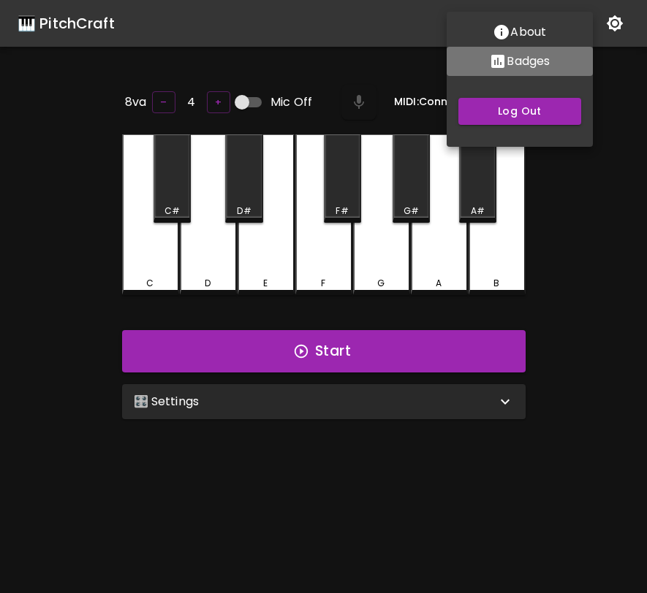
click at [525, 63] on p "Badges" at bounding box center [527, 62] width 43 height 18
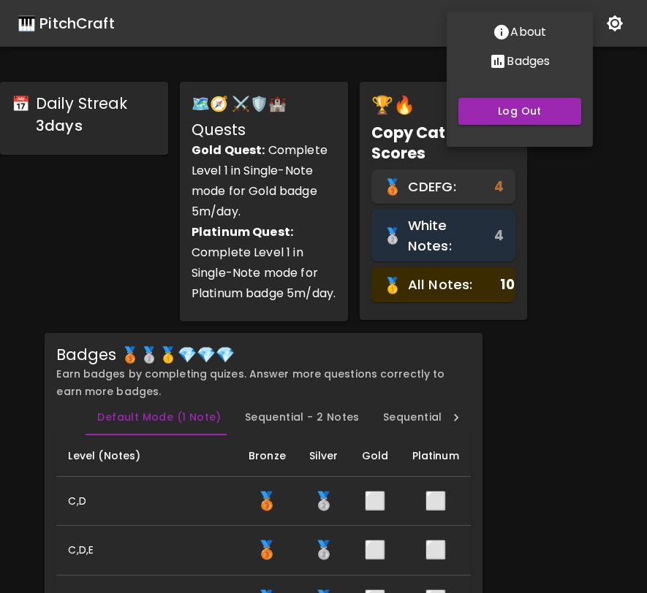
click at [495, 385] on div at bounding box center [323, 296] width 647 height 593
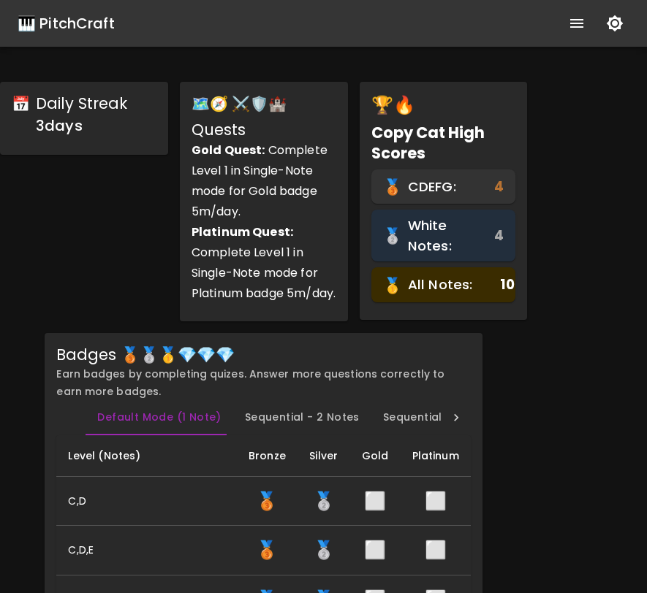
click at [92, 17] on div "🎹 PitchCraft" at bounding box center [66, 23] width 97 height 23
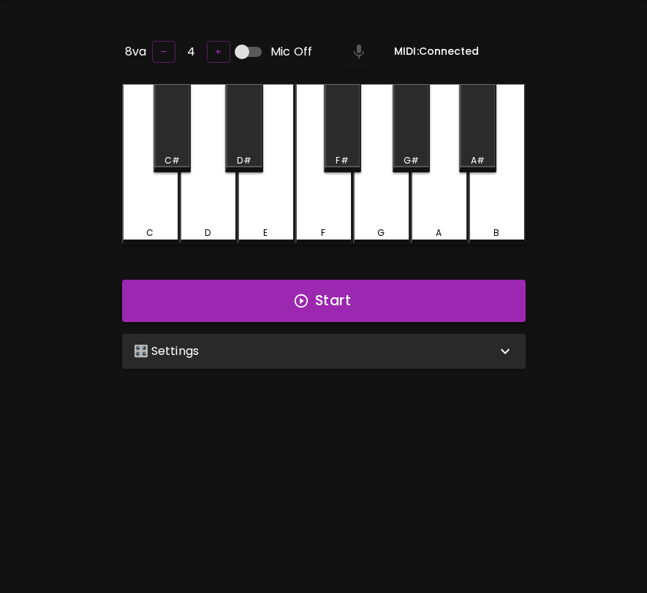
scroll to position [51, 0]
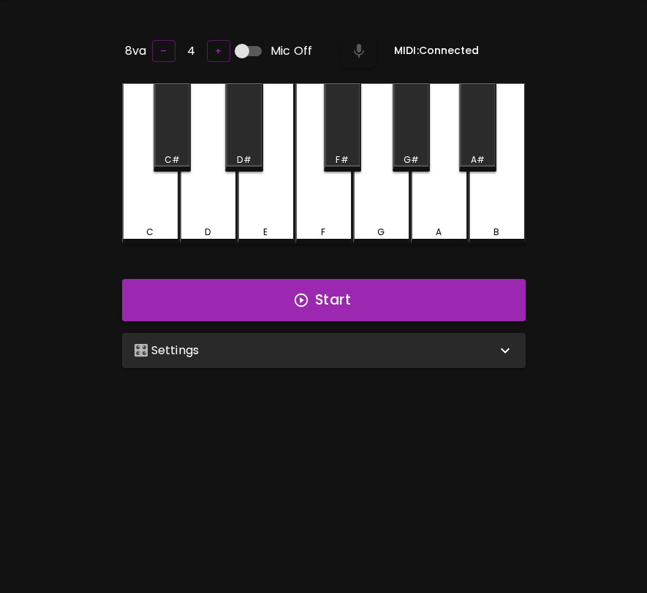
click at [211, 351] on div "🎛️ Settings" at bounding box center [315, 351] width 362 height 18
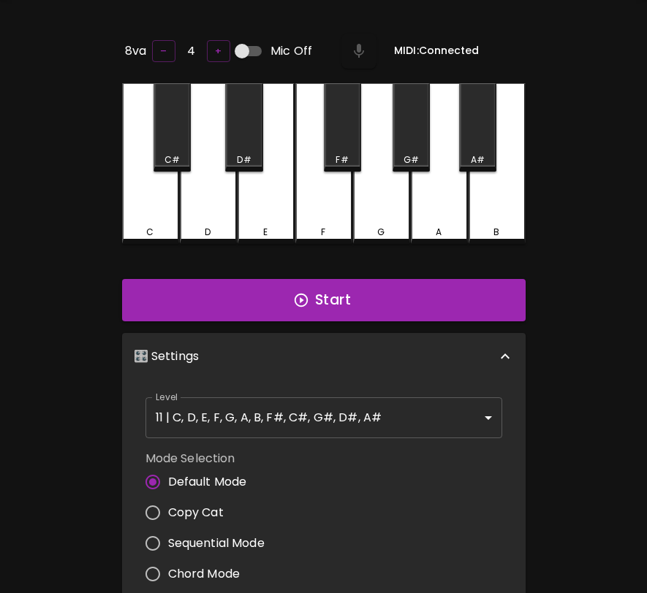
click at [194, 507] on span "Copy Cat" at bounding box center [196, 513] width 56 height 18
click at [168, 507] on input "Copy Cat" at bounding box center [152, 513] width 31 height 31
radio input "true"
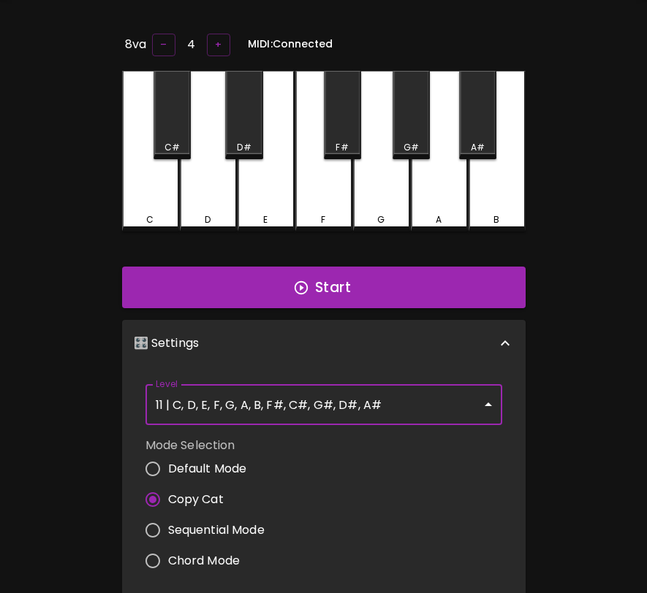
click at [222, 391] on body "🎹 PitchCraft About Badges Log Out 8va – 4 + MIDI: Connected C C# D D# E F F# G …" at bounding box center [323, 426] width 647 height 955
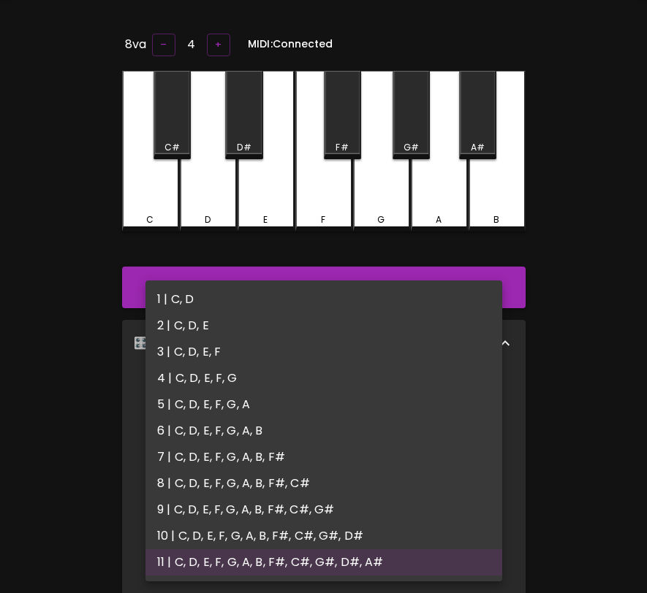
click at [224, 311] on li "1 | C, D" at bounding box center [323, 299] width 357 height 26
type input "1"
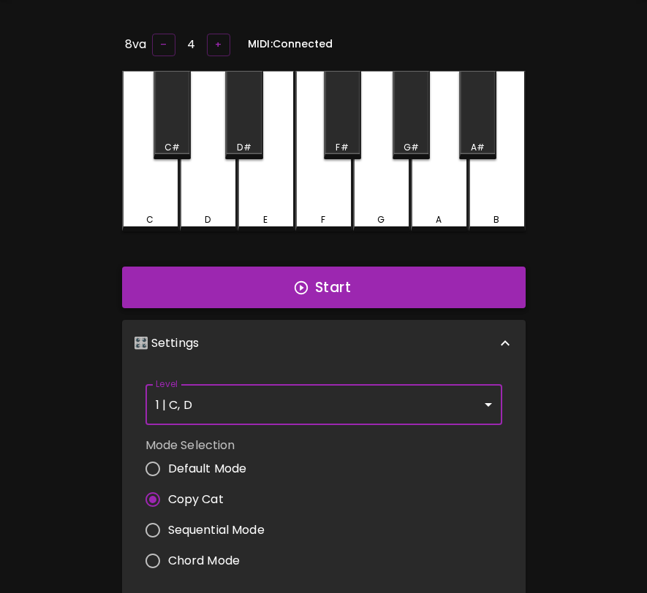
click at [426, 290] on button "Start" at bounding box center [323, 288] width 403 height 42
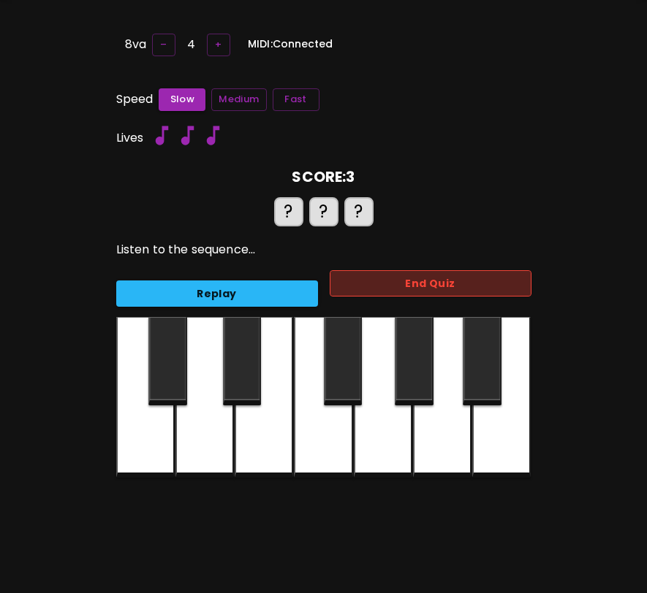
click at [426, 290] on button "End Quiz" at bounding box center [431, 283] width 202 height 27
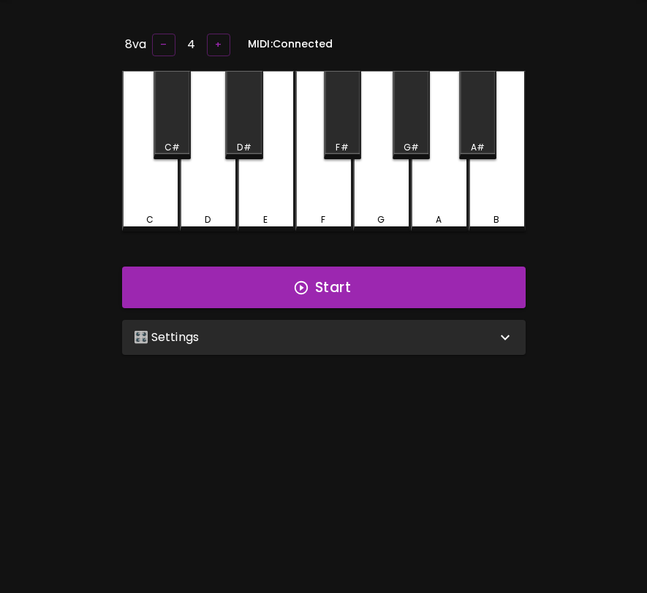
click at [394, 346] on div "🎛️ Settings" at bounding box center [323, 337] width 403 height 35
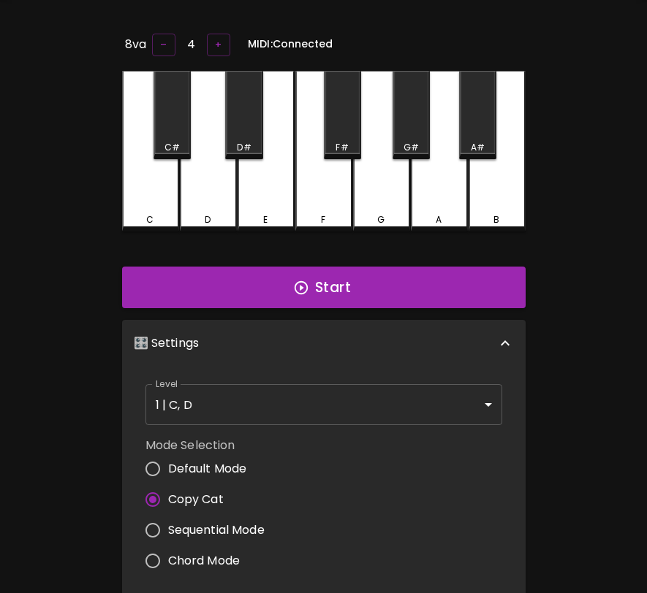
click at [343, 395] on body "🎹 PitchCraft About Badges Log Out 8va – 4 + MIDI: Connected C C# D D# E F F# G …" at bounding box center [323, 426] width 647 height 955
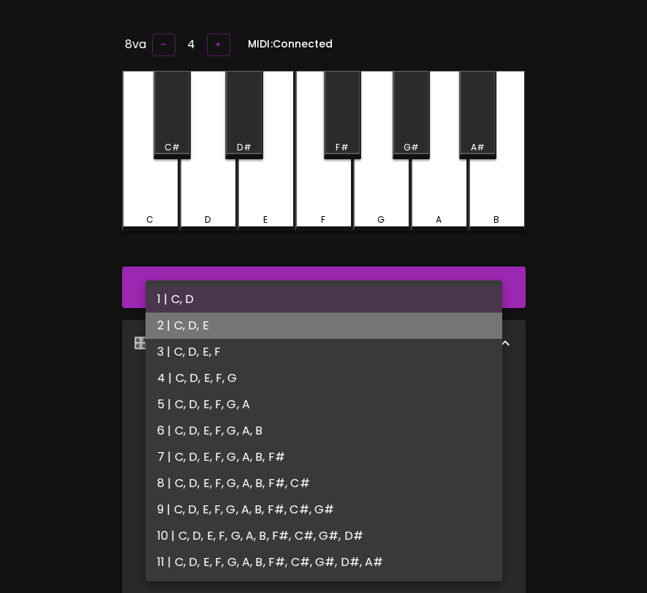
click at [329, 330] on li "2 | C, D, E" at bounding box center [323, 326] width 357 height 26
type input "3"
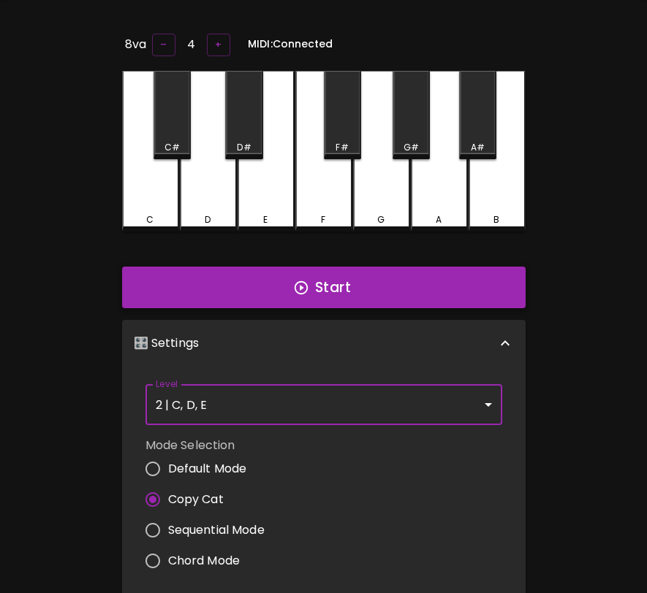
click at [346, 297] on button "Start" at bounding box center [323, 288] width 403 height 42
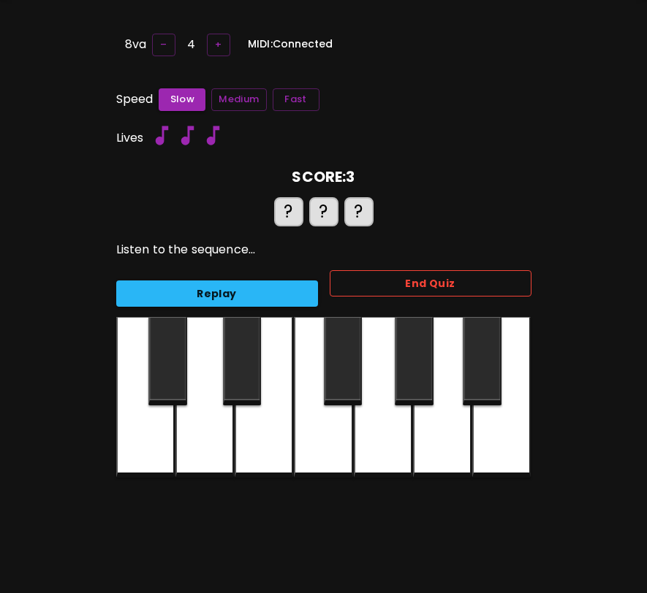
click at [356, 289] on button "End Quiz" at bounding box center [431, 283] width 202 height 27
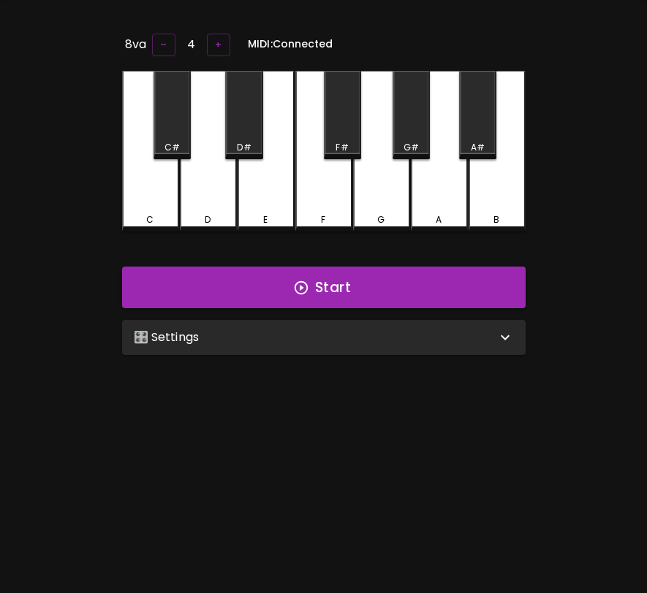
click at [344, 331] on div "🎛️ Settings" at bounding box center [315, 338] width 362 height 18
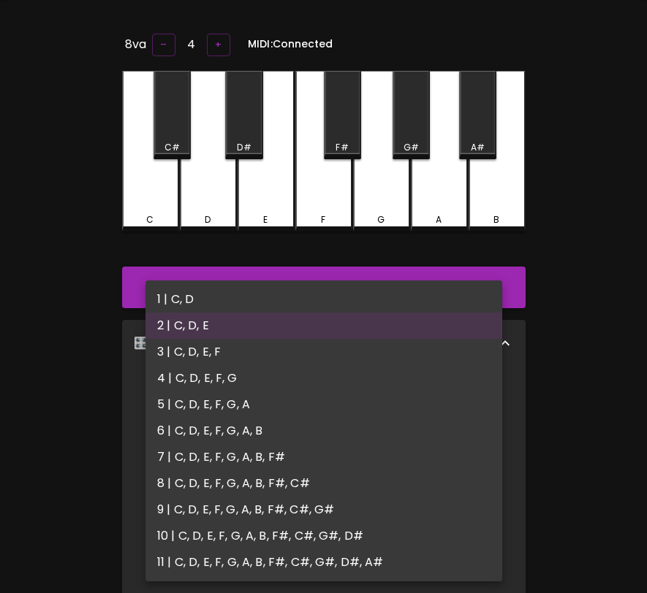
click at [303, 411] on body "🎹 PitchCraft About Badges Log Out 8va – 4 + MIDI: Connected C C# D D# E F F# G …" at bounding box center [323, 426] width 647 height 955
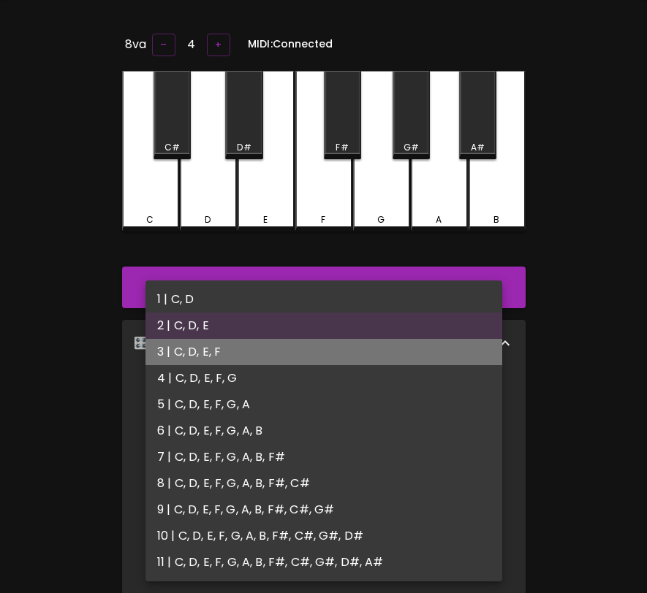
click at [304, 362] on li "3 | C, D, E, F" at bounding box center [323, 352] width 357 height 26
type input "5"
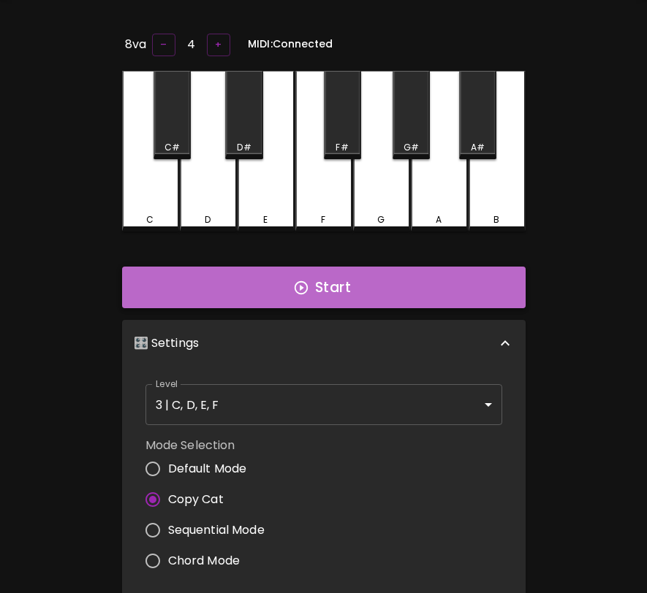
click at [341, 296] on button "Start" at bounding box center [323, 288] width 403 height 42
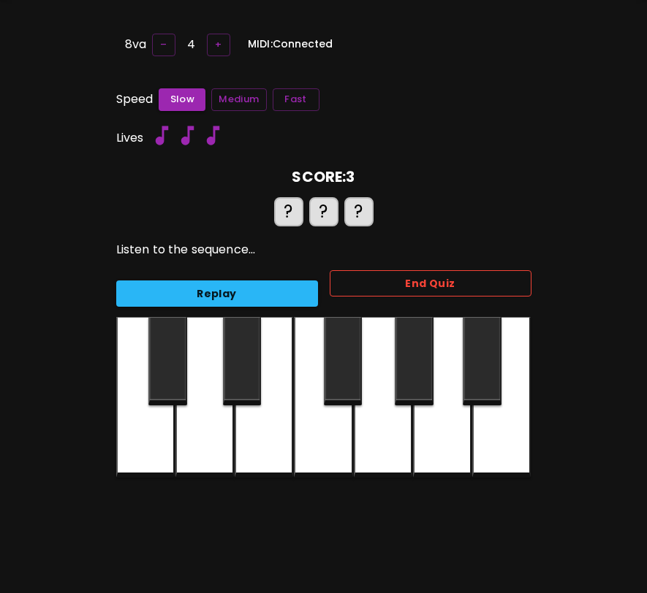
click at [374, 283] on button "End Quiz" at bounding box center [431, 283] width 202 height 27
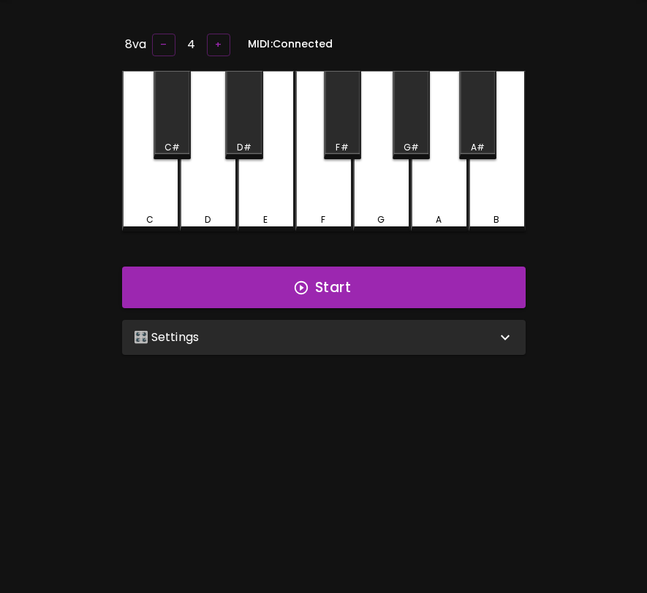
click at [348, 341] on div "🎛️ Settings" at bounding box center [315, 338] width 362 height 18
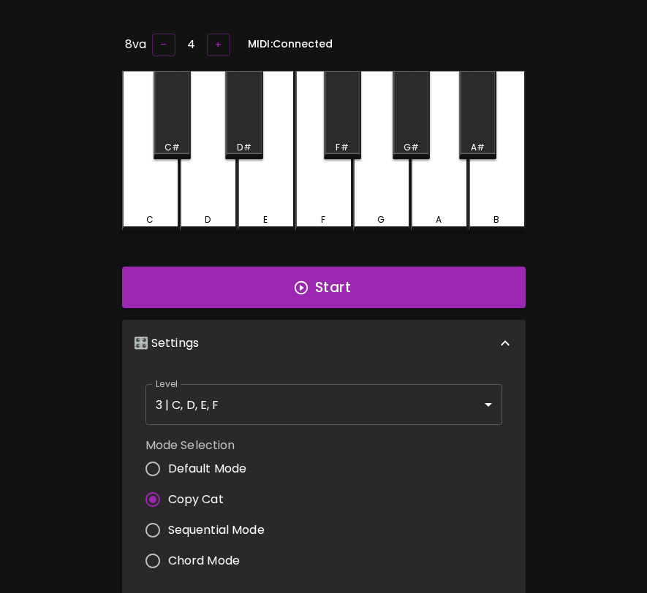
click at [316, 395] on body "🎹 PitchCraft About Badges Log Out 8va – 4 + MIDI: Connected C C# D D# E F F# G …" at bounding box center [323, 426] width 647 height 955
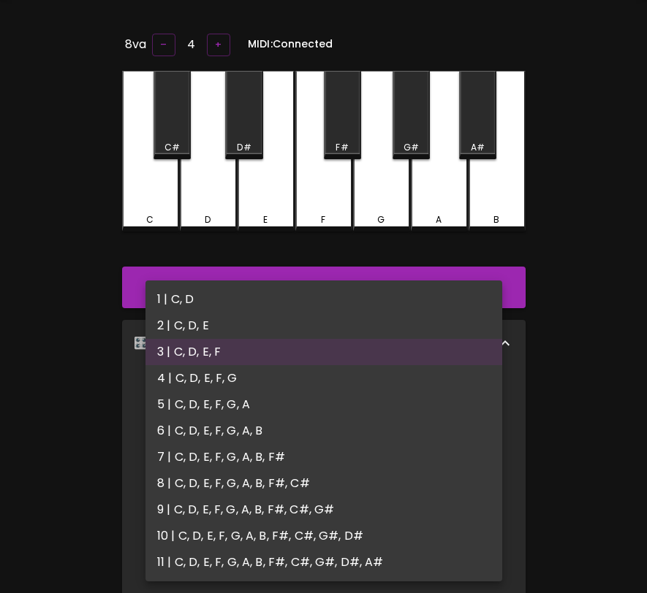
click at [310, 381] on li "4 | C, D, E, F, G" at bounding box center [323, 378] width 357 height 26
type input "7"
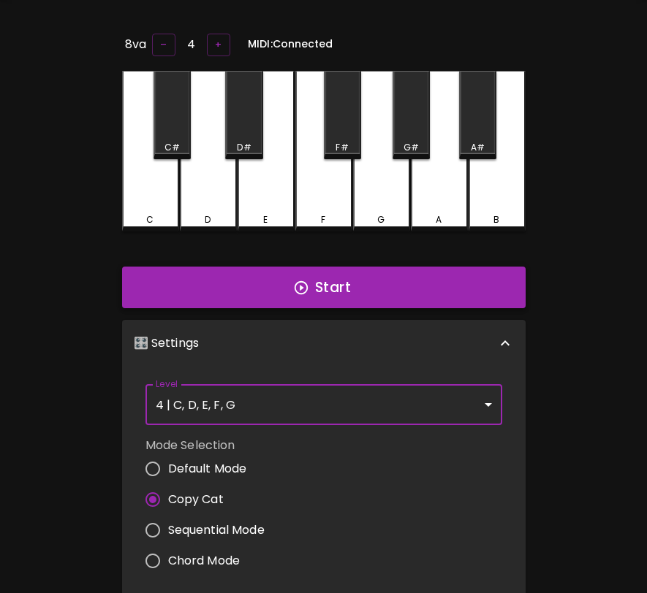
click at [341, 300] on button "Start" at bounding box center [323, 288] width 403 height 42
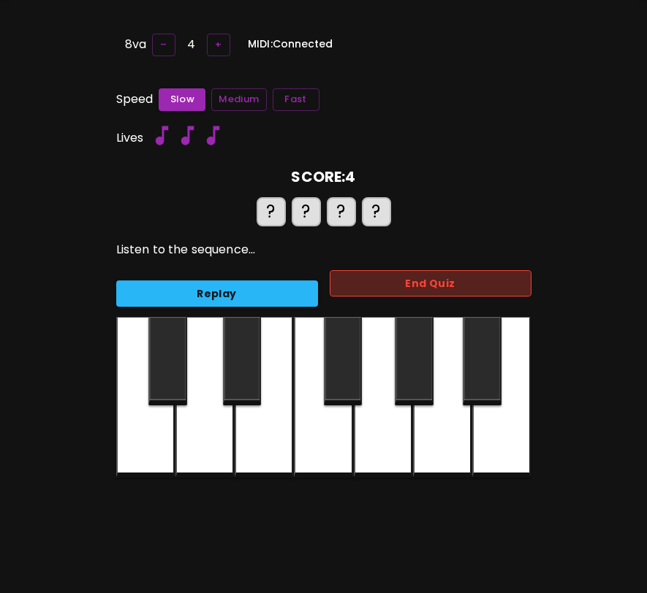
click at [385, 285] on button "End Quiz" at bounding box center [431, 283] width 202 height 27
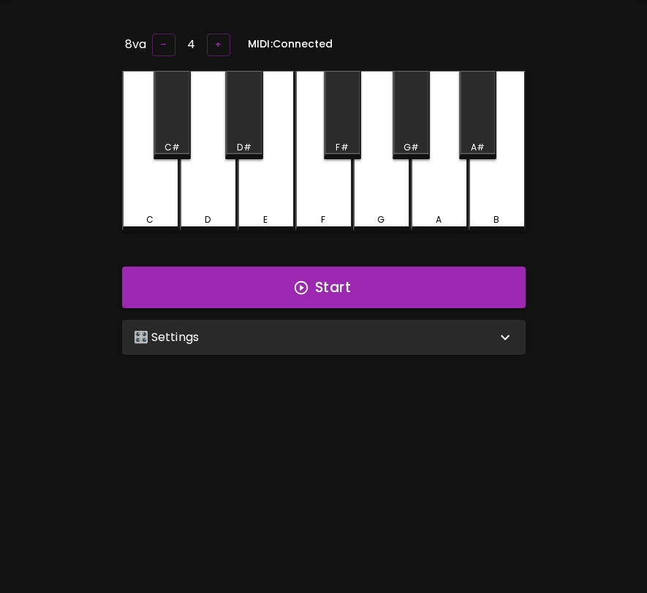
click at [362, 338] on div "🎛️ Settings" at bounding box center [315, 338] width 362 height 18
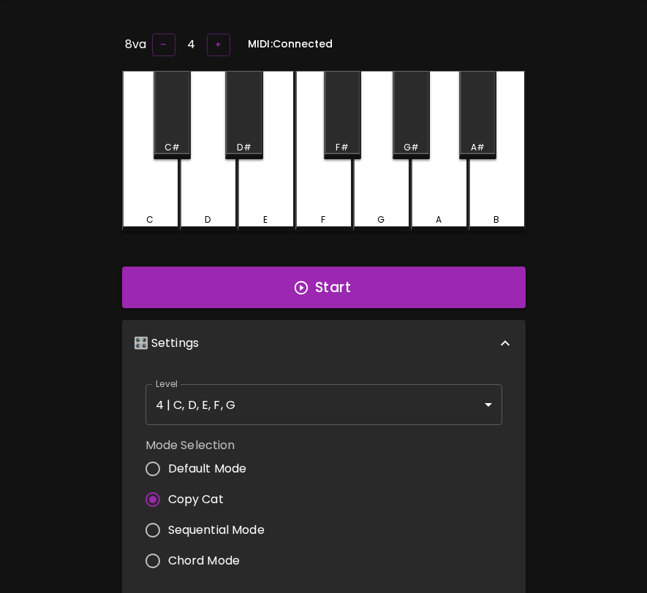
click at [326, 379] on div "Level 4 | C, D, E, F, G 7 Level" at bounding box center [324, 405] width 368 height 53
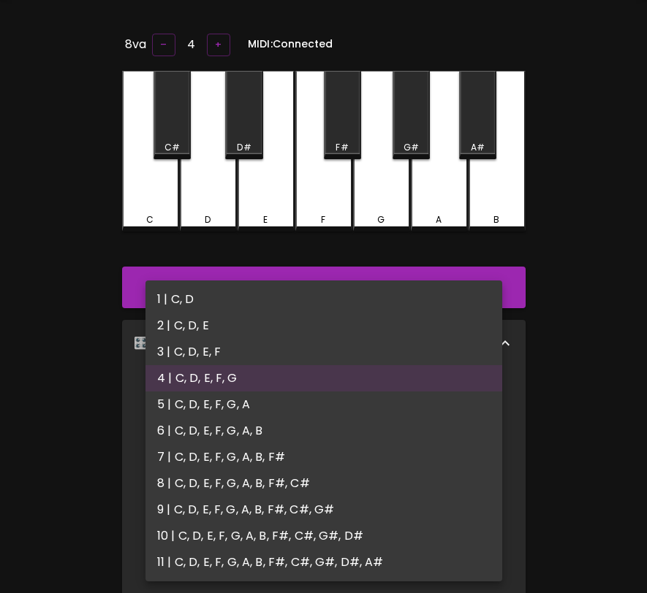
click at [317, 398] on body "🎹 PitchCraft About Badges Log Out 8va – 4 + MIDI: Connected C C# D D# E F F# G …" at bounding box center [323, 426] width 647 height 955
click at [308, 405] on li "5 | C, D, E, F, G, A" at bounding box center [323, 405] width 357 height 26
type input "9"
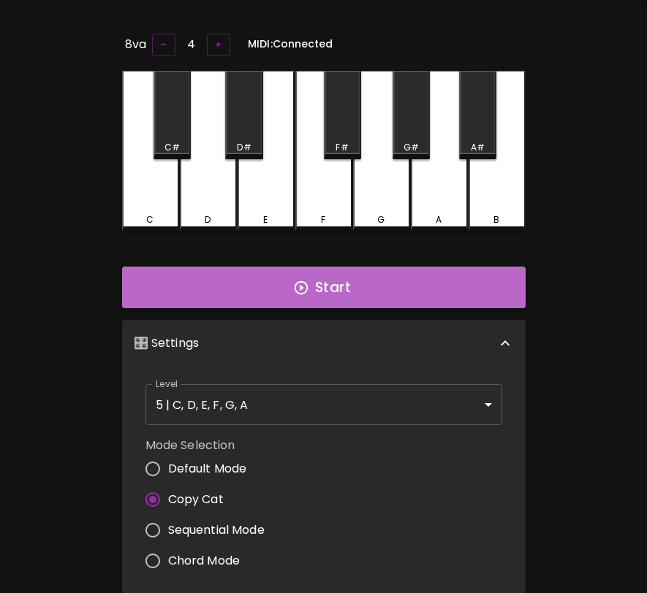
click at [346, 297] on button "Start" at bounding box center [323, 288] width 403 height 42
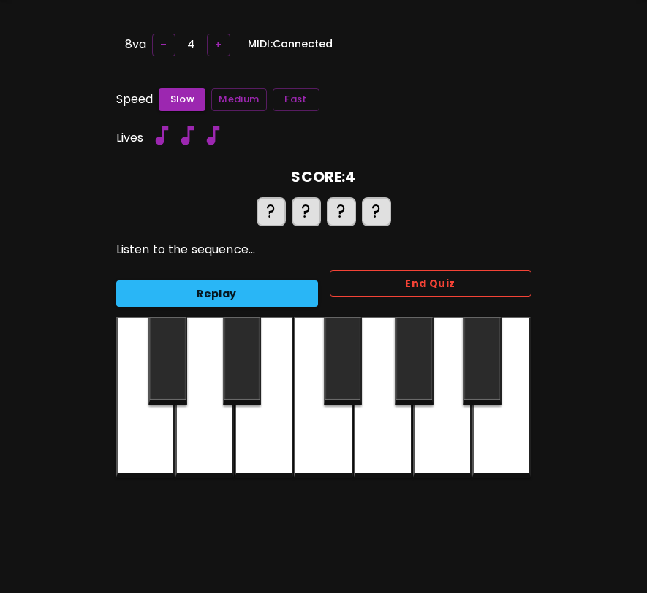
click at [354, 283] on button "End Quiz" at bounding box center [431, 283] width 202 height 27
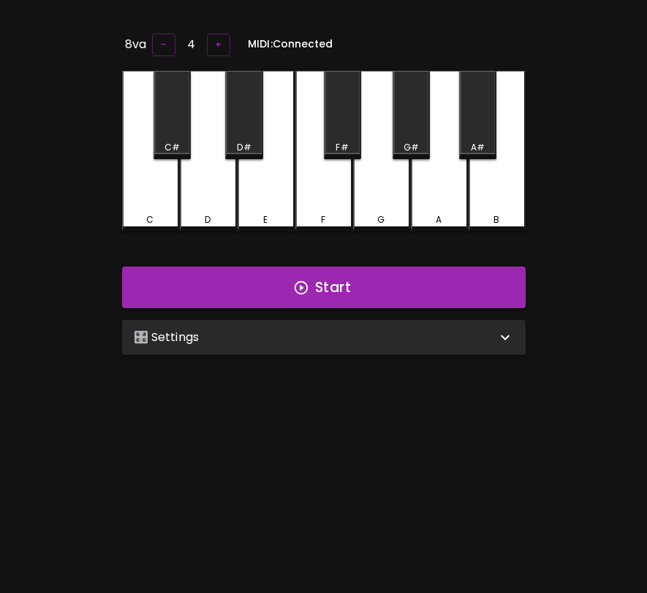
click at [332, 336] on div "🎛️ Settings" at bounding box center [315, 338] width 362 height 18
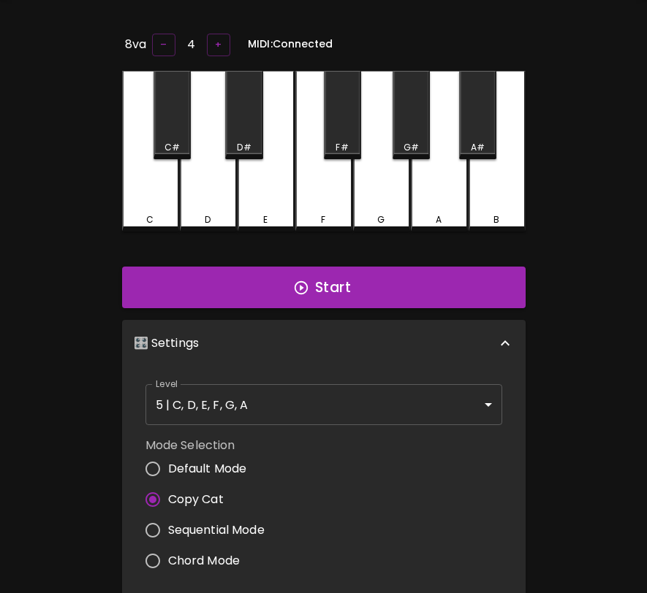
click at [305, 397] on body "🎹 PitchCraft About Badges Log Out 8va – 4 + MIDI: Connected C C# D D# E F F# G …" at bounding box center [323, 426] width 647 height 955
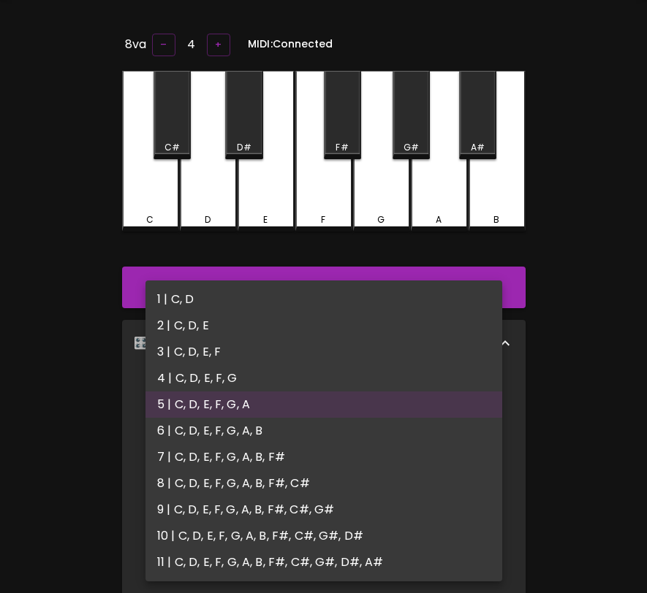
click at [281, 430] on li "6 | C, D, E, F, G, A, B" at bounding box center [323, 431] width 357 height 26
type input "11"
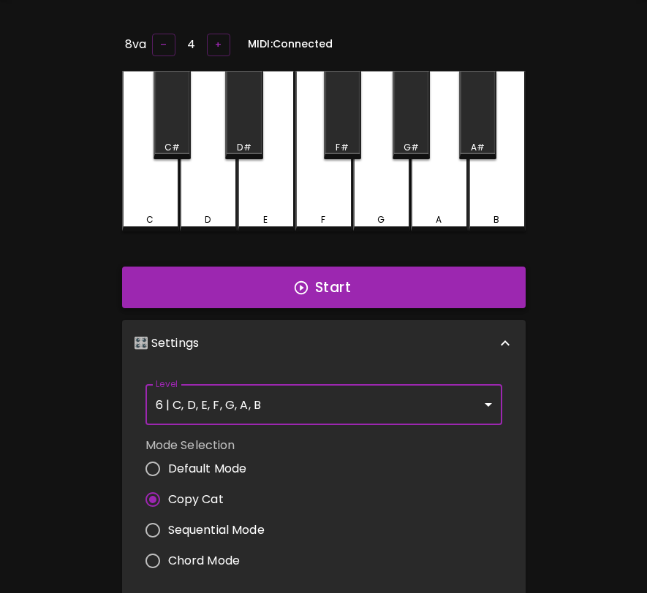
click at [375, 277] on button "Start" at bounding box center [323, 288] width 403 height 42
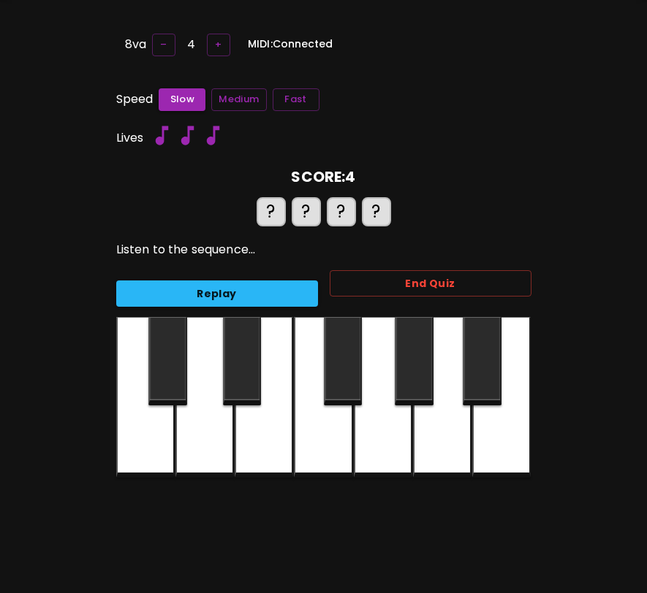
click at [374, 278] on button "End Quiz" at bounding box center [431, 283] width 202 height 27
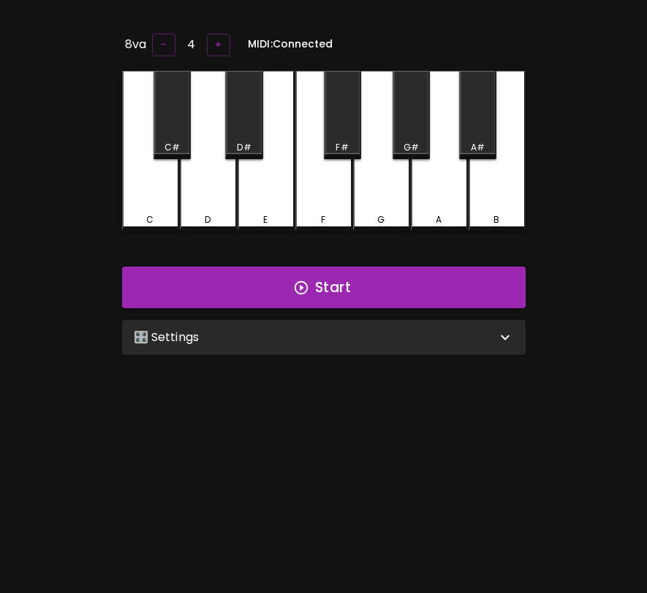
click at [360, 337] on div "🎛️ Settings" at bounding box center [315, 338] width 362 height 18
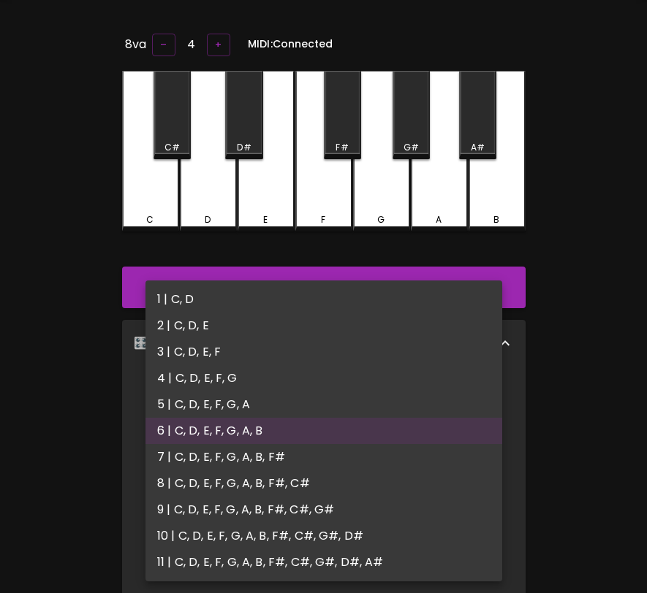
click at [338, 393] on body "🎹 PitchCraft About Badges Log Out 8va – 4 + MIDI: Connected C C# D D# E F F# G …" at bounding box center [323, 426] width 647 height 955
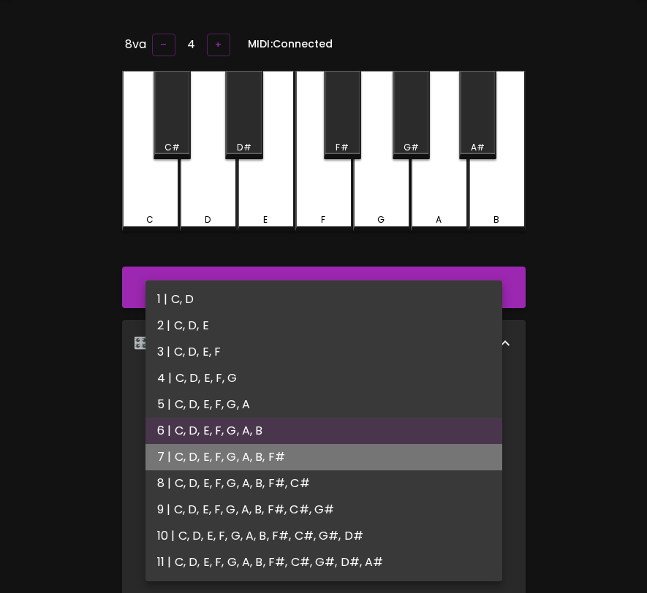
click at [316, 460] on li "7 | C, D, E, F, G, A, B, F#" at bounding box center [323, 457] width 357 height 26
type input "13"
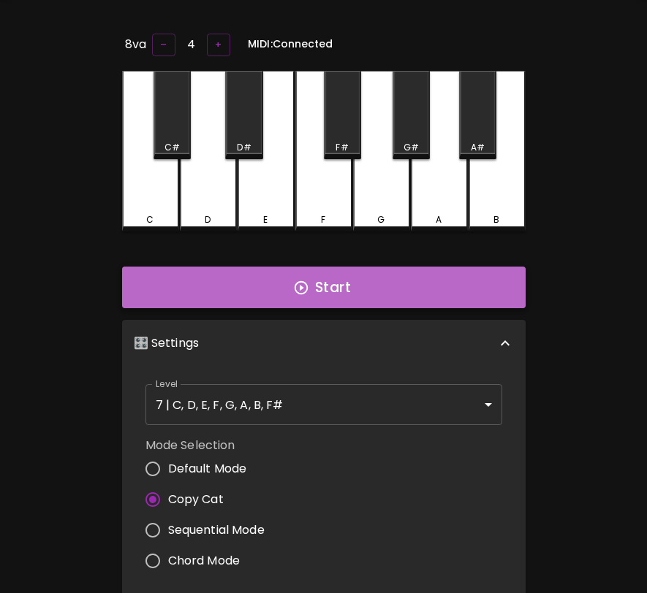
click at [329, 286] on button "Start" at bounding box center [323, 288] width 403 height 42
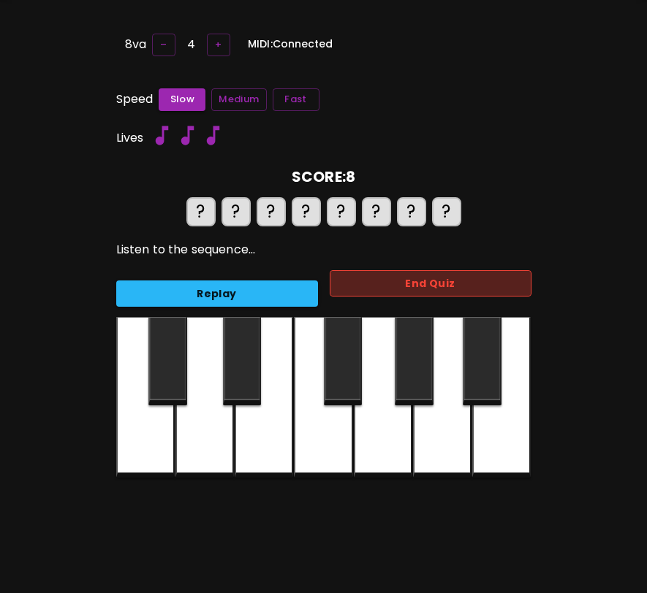
click at [351, 281] on button "End Quiz" at bounding box center [431, 283] width 202 height 27
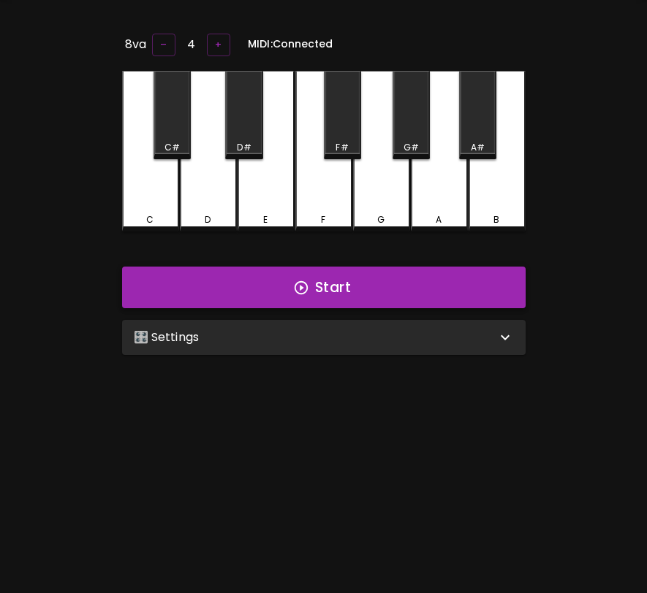
click at [350, 284] on button "Start" at bounding box center [323, 288] width 403 height 42
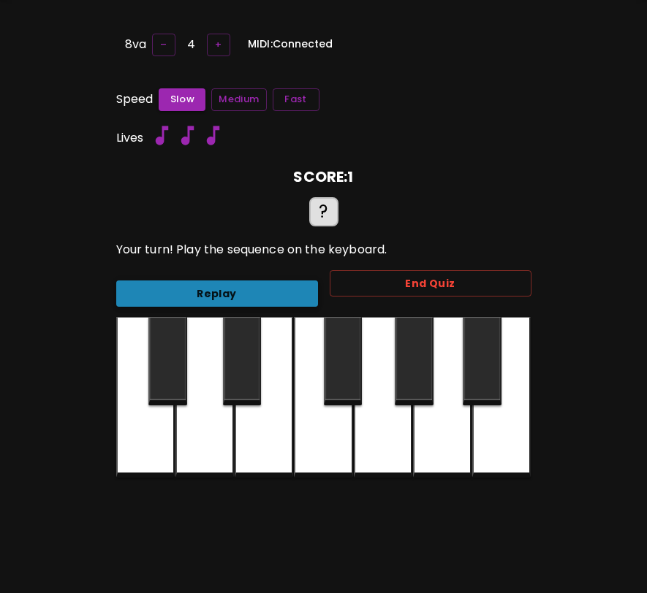
click at [306, 298] on button "Replay" at bounding box center [217, 294] width 202 height 27
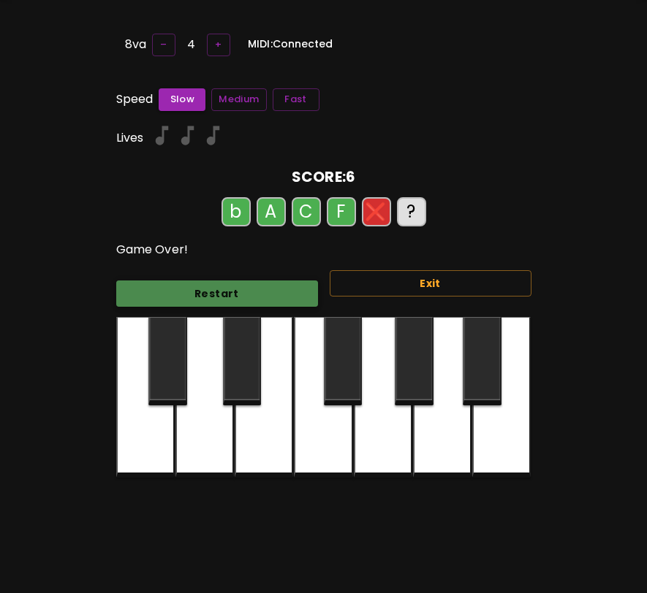
click at [237, 295] on button "Restart" at bounding box center [217, 294] width 202 height 27
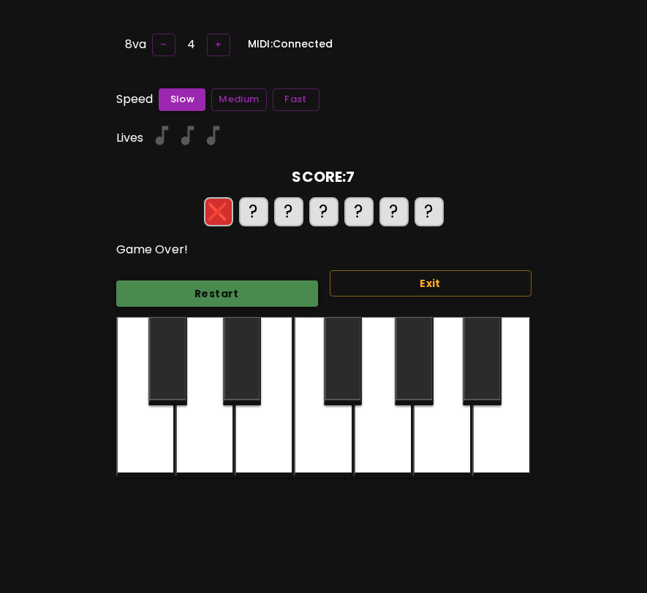
click at [237, 294] on button "Restart" at bounding box center [217, 294] width 202 height 27
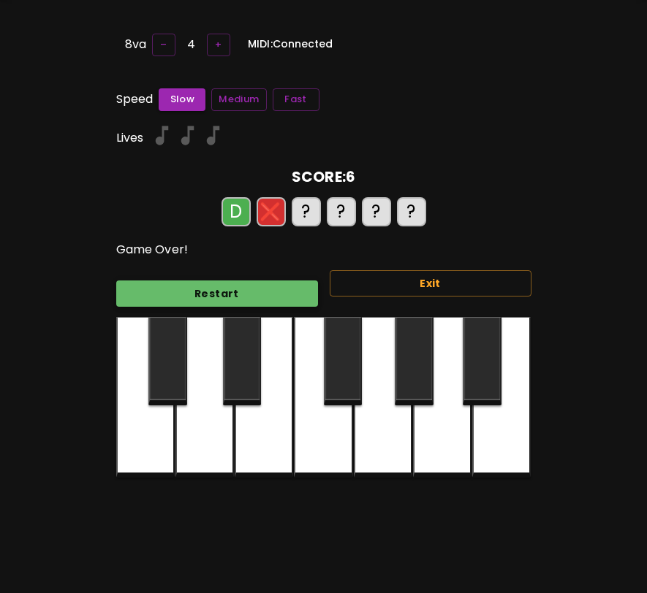
click at [237, 294] on button "Restart" at bounding box center [217, 294] width 202 height 27
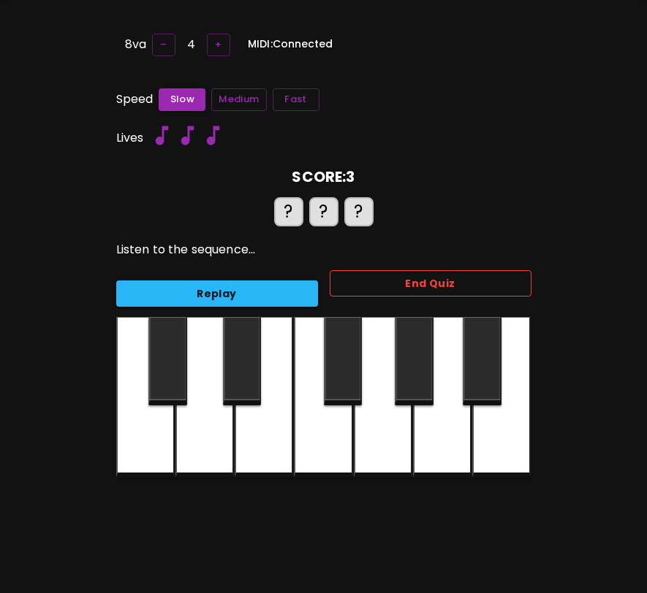
click at [373, 282] on button "End Quiz" at bounding box center [431, 283] width 202 height 27
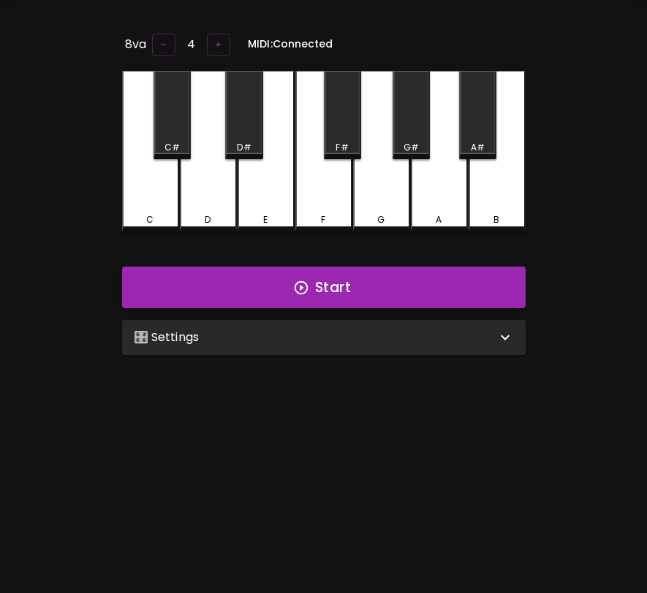
click at [348, 331] on div "🎛️ Settings" at bounding box center [315, 338] width 362 height 18
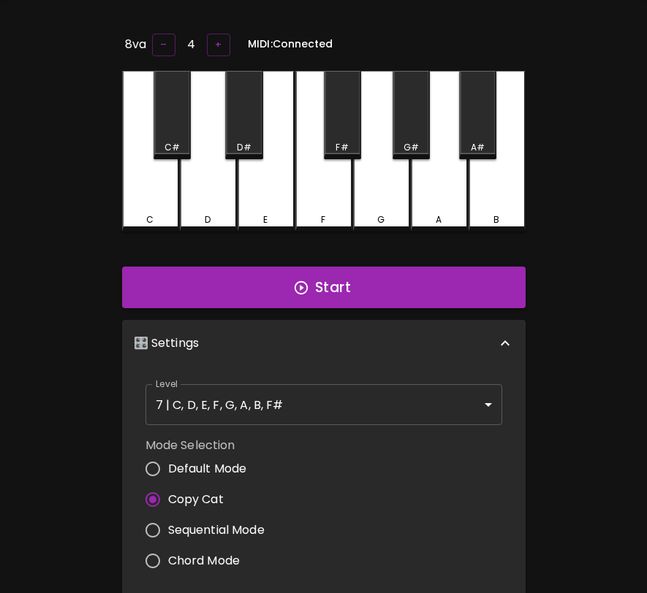
click at [308, 406] on body "🎹 PitchCraft About Badges Log Out 8va – 4 + MIDI: Connected C C# D D# E F F# G …" at bounding box center [323, 426] width 647 height 955
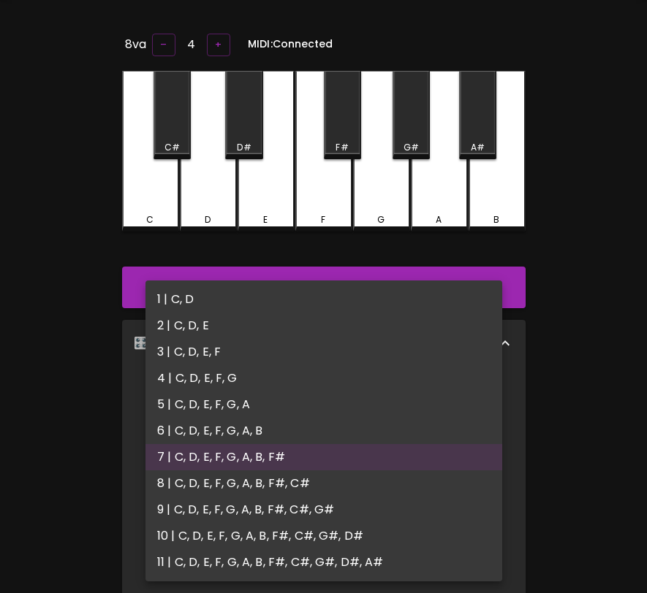
click at [295, 478] on li "8 | C, D, E, F, G, A, B, F#, C#" at bounding box center [323, 484] width 357 height 26
type input "15"
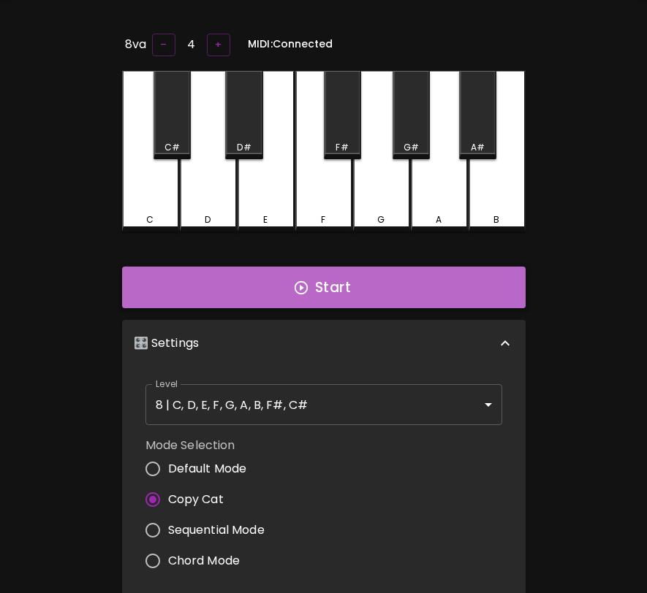
click at [368, 284] on button "Start" at bounding box center [323, 288] width 403 height 42
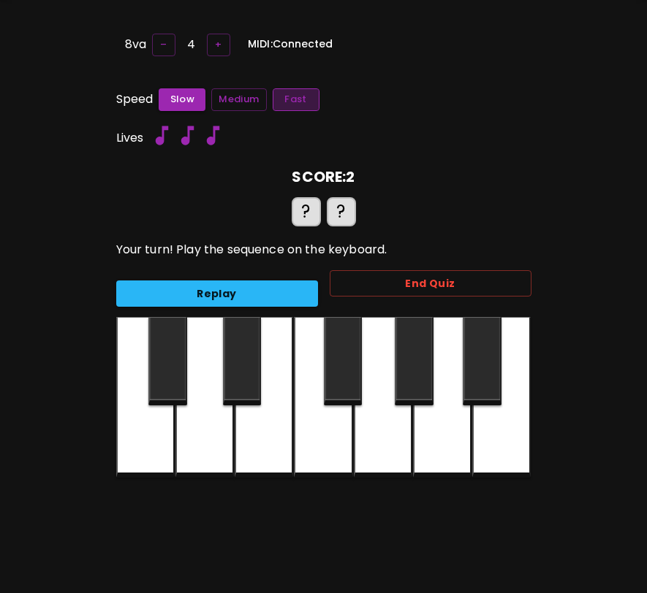
click at [311, 103] on button "Fast" at bounding box center [296, 99] width 47 height 23
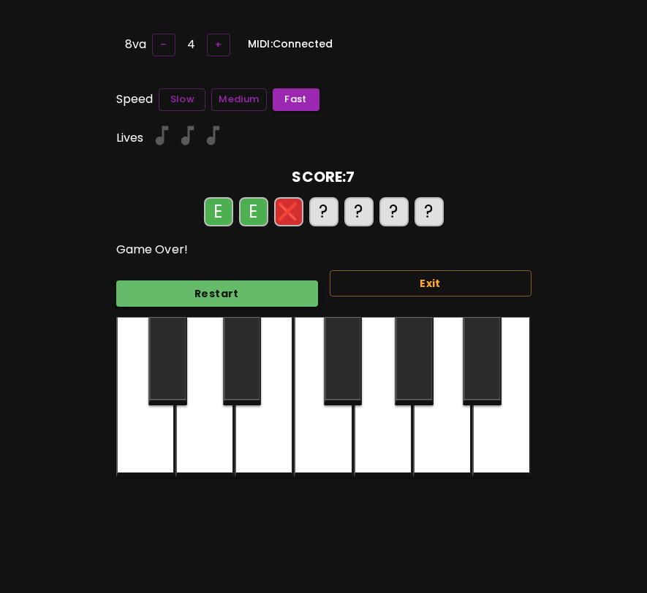
click at [224, 291] on button "Restart" at bounding box center [217, 294] width 202 height 27
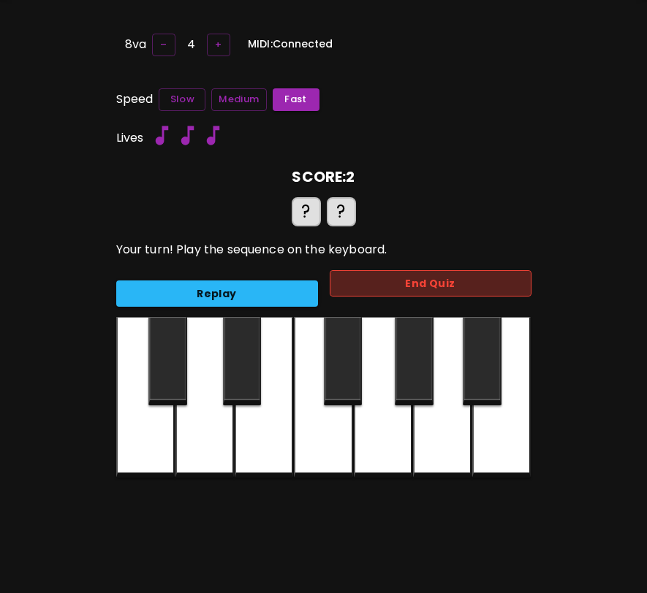
click at [414, 280] on button "End Quiz" at bounding box center [431, 283] width 202 height 27
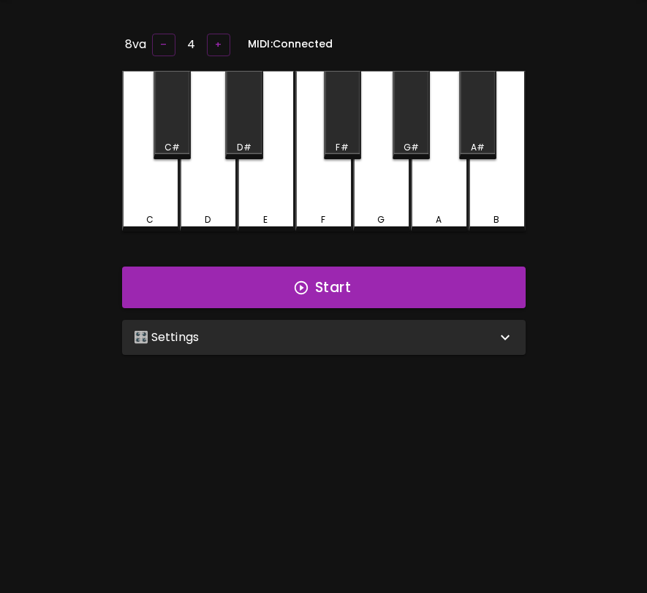
click at [338, 342] on div "🎛️ Settings" at bounding box center [315, 338] width 362 height 18
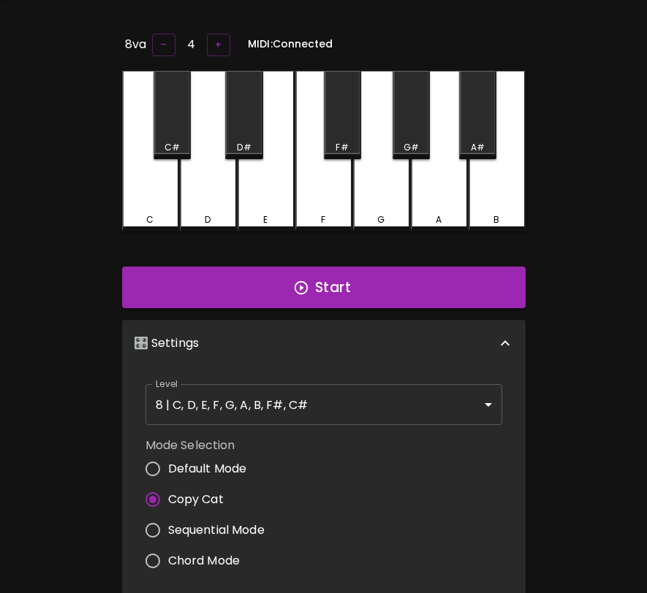
click at [324, 401] on body "🎹 PitchCraft About Badges Log Out 8va – 4 + MIDI: Connected C C# D D# E F F# G …" at bounding box center [323, 426] width 647 height 955
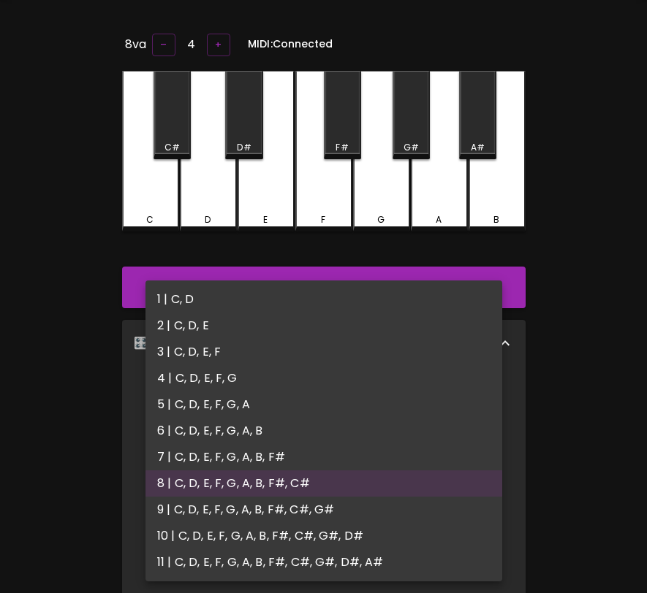
click at [324, 506] on li "9 | C, D, E, F, G, A, B, F#, C#, G#" at bounding box center [323, 510] width 357 height 26
type input "17"
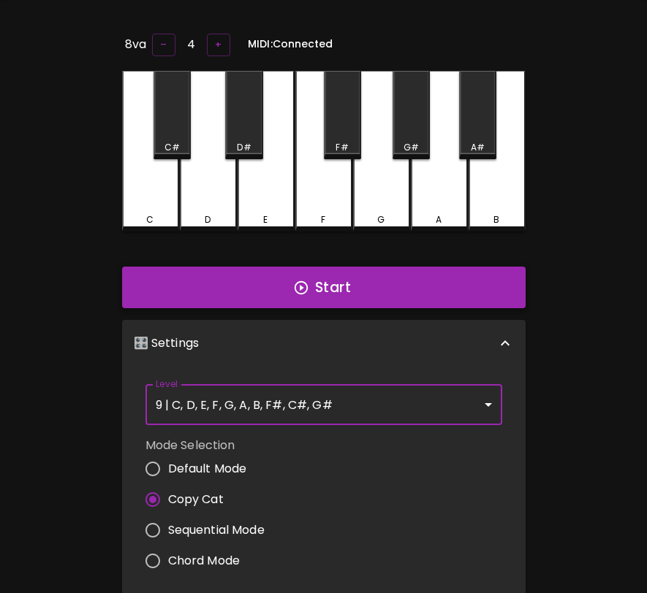
click at [380, 278] on button "Start" at bounding box center [323, 288] width 403 height 42
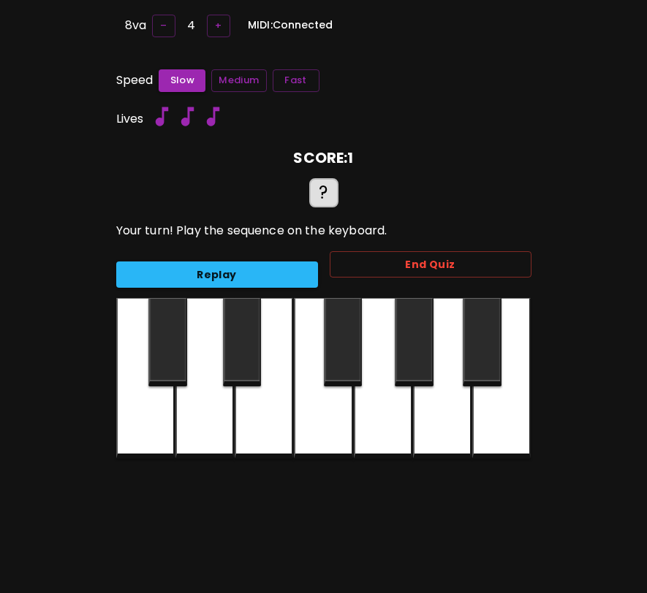
scroll to position [72, 0]
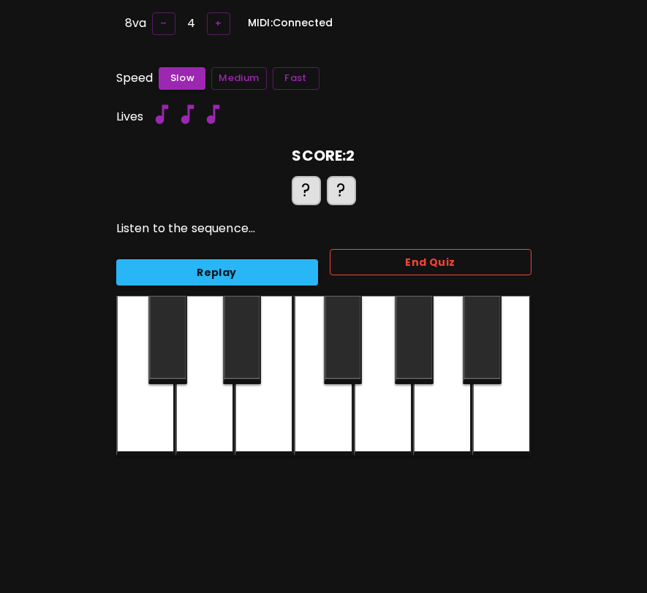
click at [382, 265] on button "End Quiz" at bounding box center [431, 262] width 202 height 27
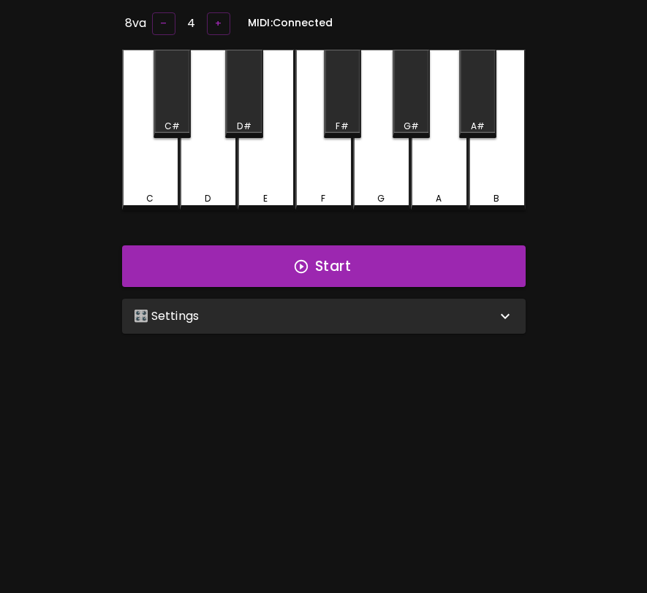
click at [376, 308] on div "🎛️ Settings" at bounding box center [315, 317] width 362 height 18
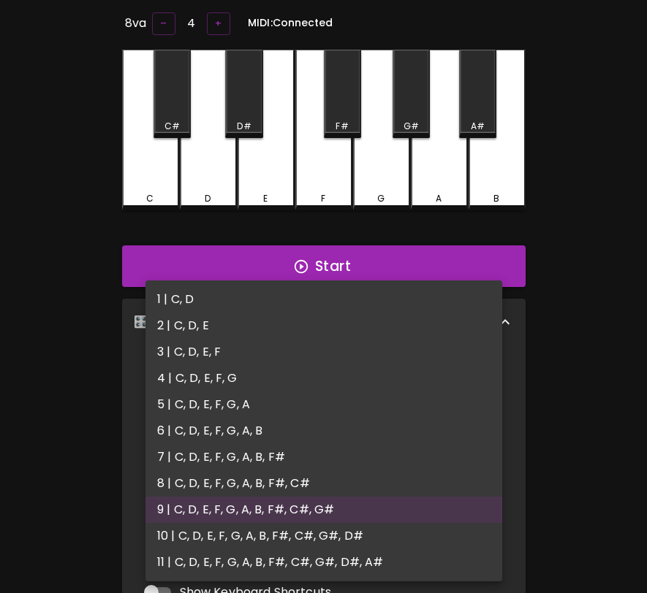
click at [341, 380] on body "🎹 PitchCraft About Badges Log Out 8va – 4 + MIDI: Connected C C# D D# E F F# G …" at bounding box center [323, 405] width 647 height 955
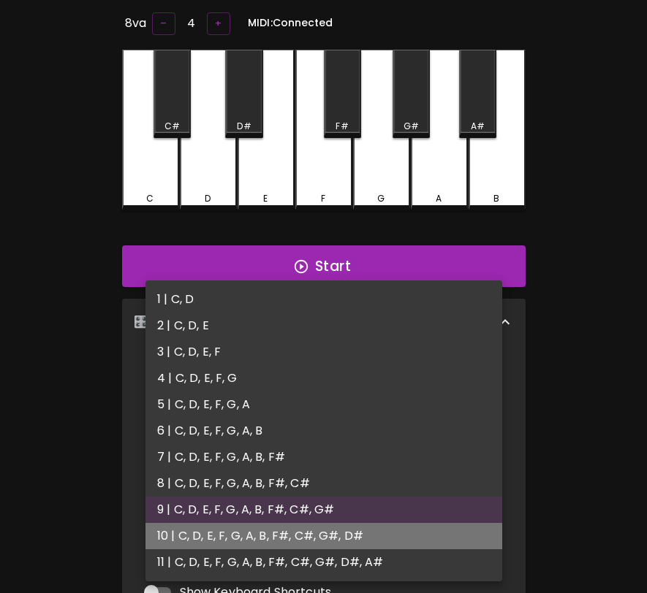
click at [338, 541] on li "10 | C, D, E, F, G, A, B, F#, C#, G#, D#" at bounding box center [323, 536] width 357 height 26
type input "19"
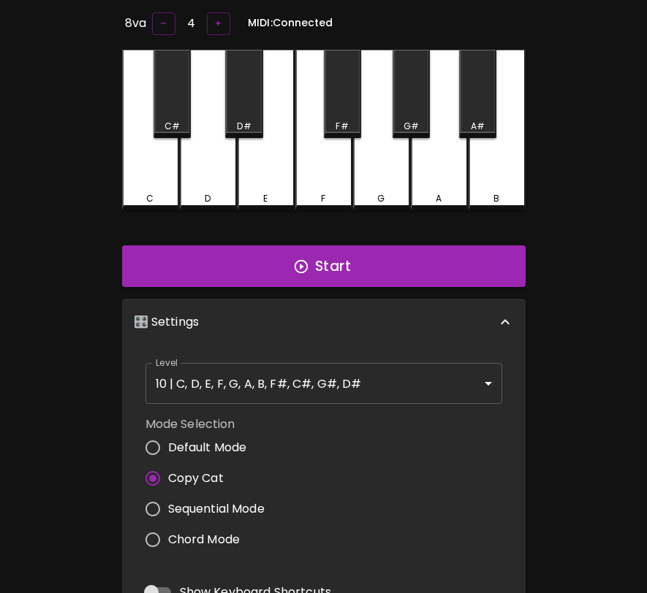
click at [419, 284] on div "Start" at bounding box center [323, 267] width 415 height 54
click at [425, 265] on button "Start" at bounding box center [323, 267] width 403 height 42
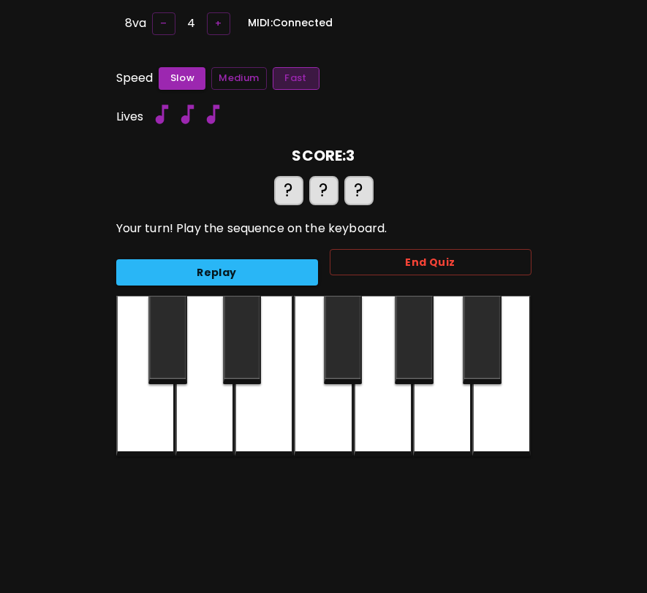
click at [292, 83] on button "Fast" at bounding box center [296, 78] width 47 height 23
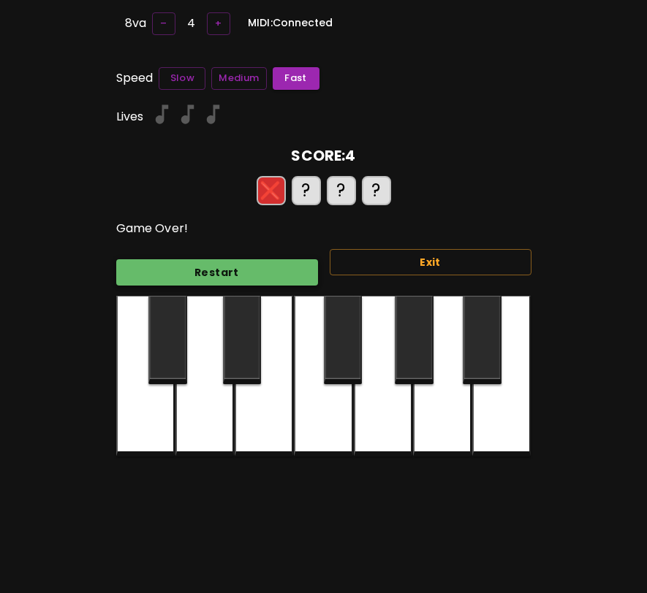
click at [245, 268] on button "Restart" at bounding box center [217, 272] width 202 height 27
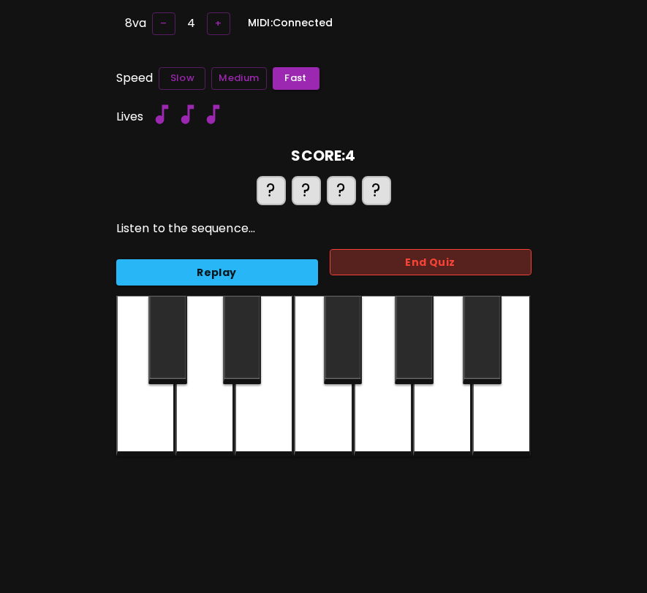
click at [369, 249] on button "End Quiz" at bounding box center [431, 262] width 202 height 27
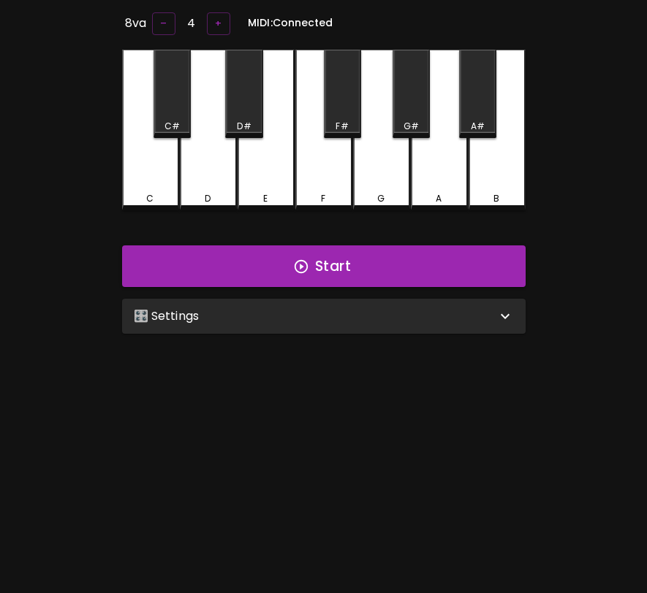
click at [363, 308] on div "🎛️ Settings" at bounding box center [315, 317] width 362 height 18
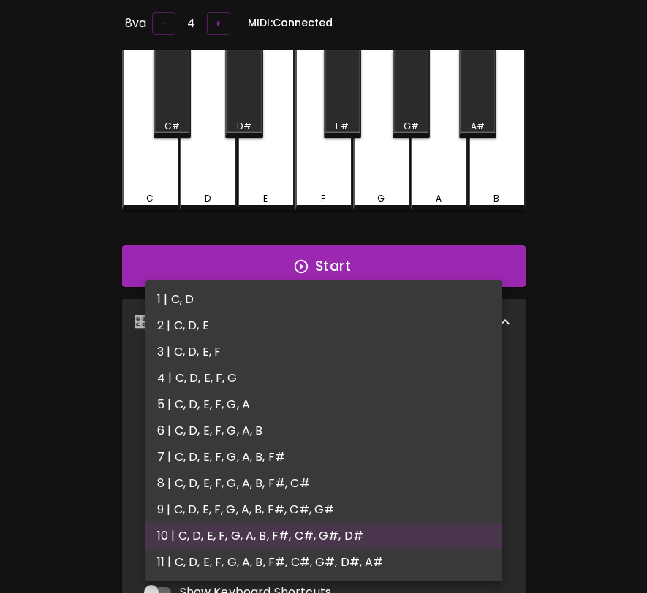
click at [329, 387] on body "🎹 PitchCraft About Badges Log Out 8va – 4 + MIDI: Connected C C# D D# E F F# G …" at bounding box center [323, 405] width 647 height 955
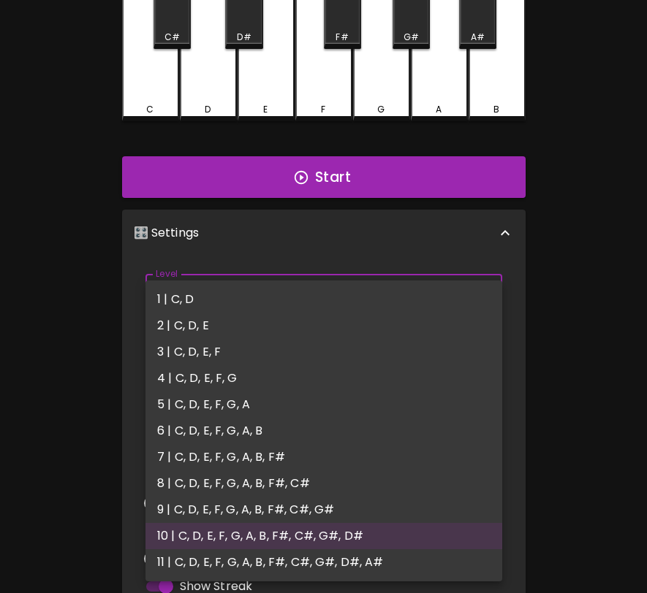
scroll to position [175, 0]
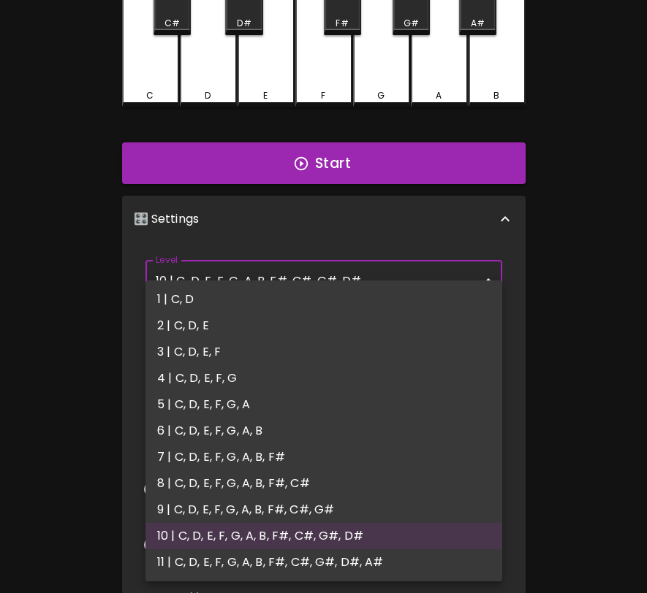
click at [300, 568] on li "11 | C, D, E, F, G, A, B, F#, C#, G#, D#, A#" at bounding box center [323, 563] width 357 height 26
type input "21"
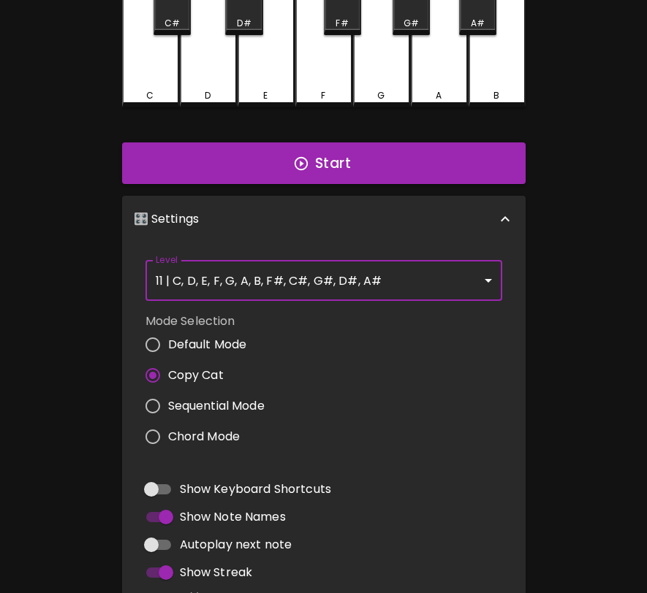
click at [393, 365] on div "Mode Selection Default Mode Copy Cat Sequential Mode Chord Mode" at bounding box center [324, 382] width 368 height 151
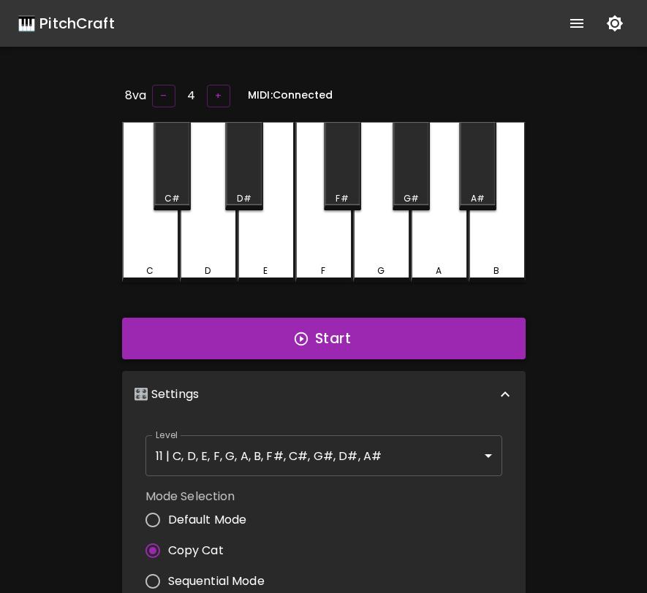
click at [377, 346] on button "Start" at bounding box center [323, 339] width 403 height 42
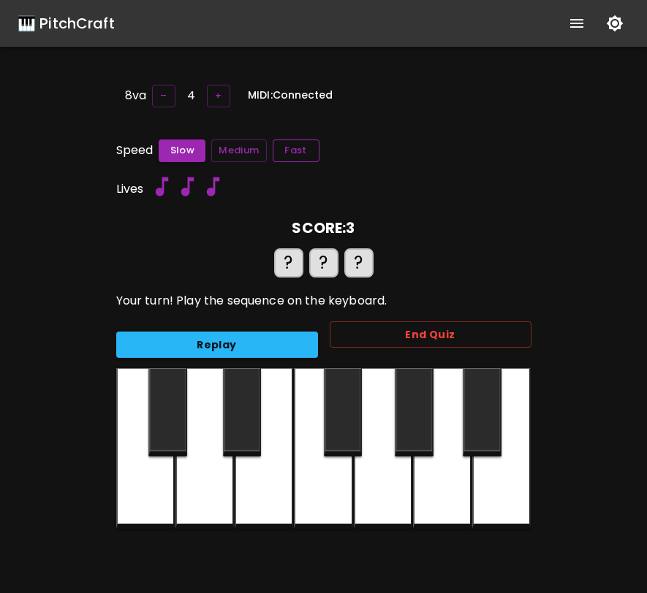
click at [297, 156] on button "Fast" at bounding box center [296, 151] width 47 height 23
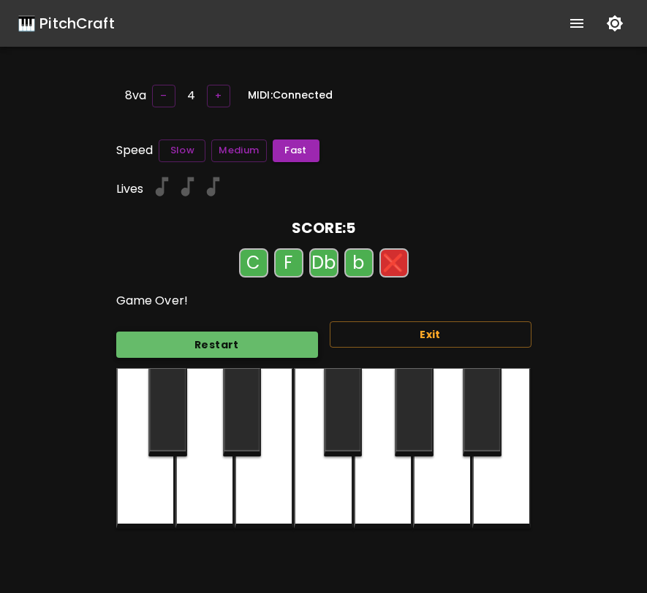
click at [240, 339] on button "Restart" at bounding box center [217, 345] width 202 height 27
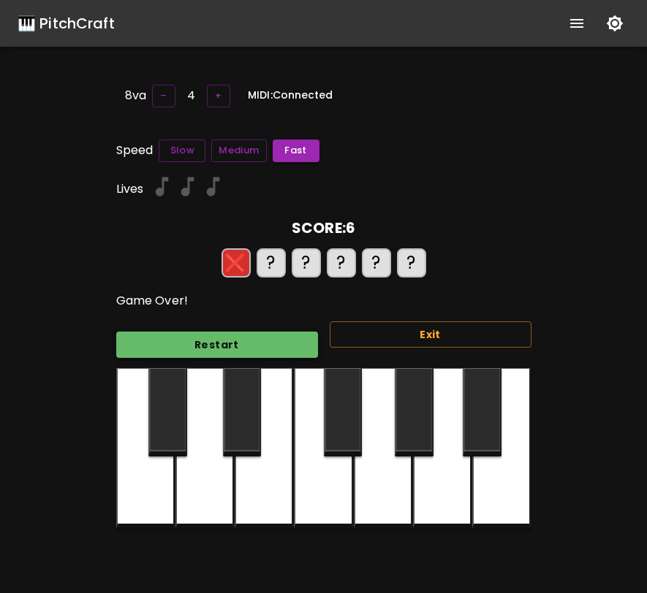
click at [240, 339] on button "Restart" at bounding box center [217, 345] width 202 height 27
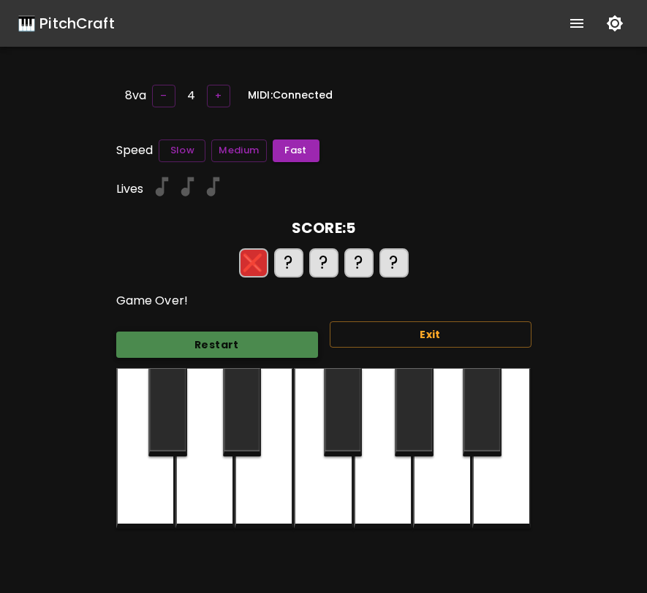
click at [240, 339] on button "Restart" at bounding box center [217, 345] width 202 height 27
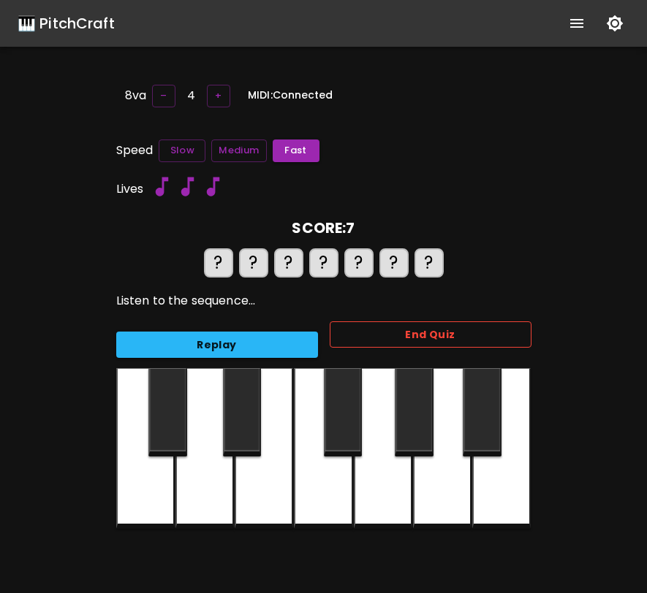
click at [339, 336] on button "End Quiz" at bounding box center [431, 335] width 202 height 27
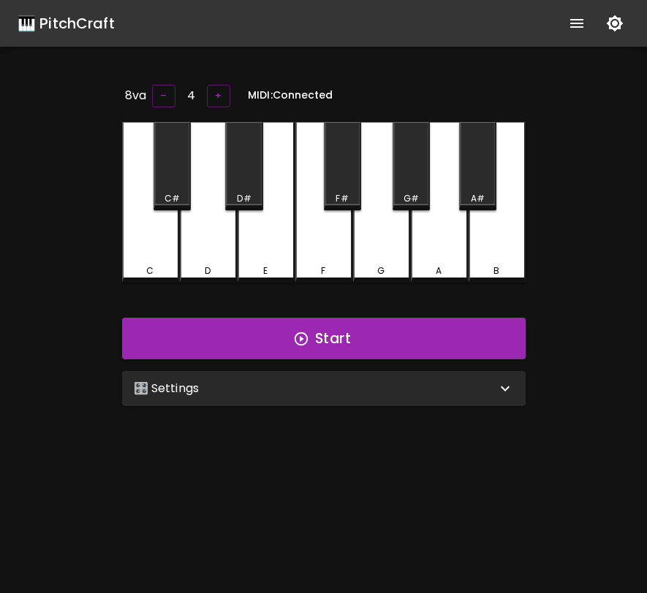
click at [353, 392] on div "🎛️ Settings" at bounding box center [315, 389] width 362 height 18
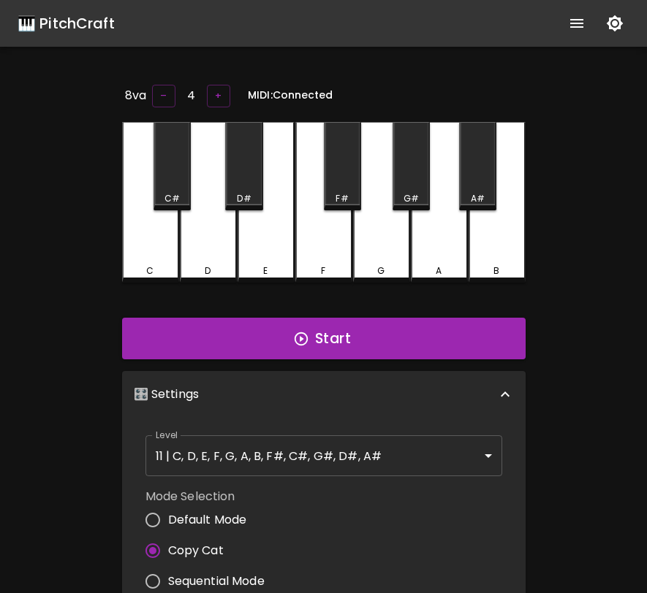
click at [568, 26] on icon "show more" at bounding box center [577, 24] width 18 height 18
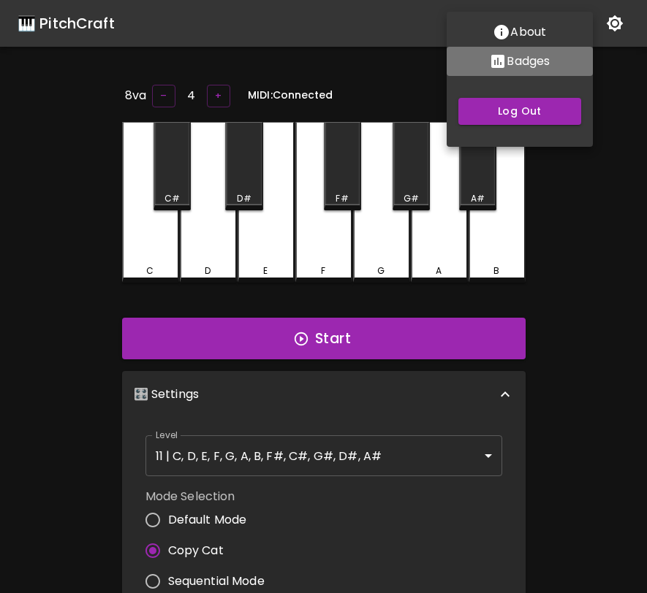
click at [516, 58] on p "Badges" at bounding box center [527, 62] width 43 height 18
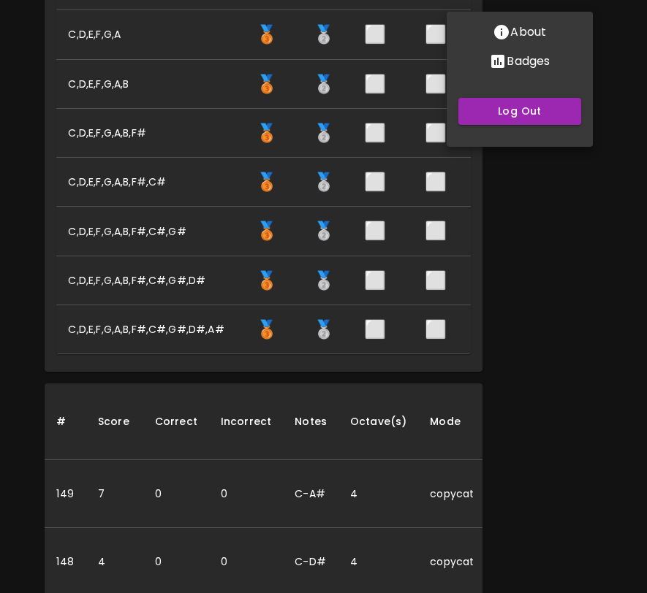
scroll to position [687, 0]
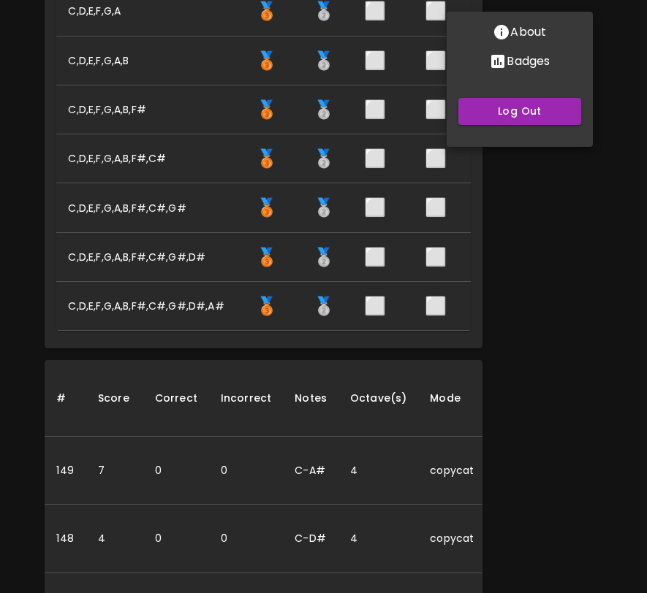
click at [494, 390] on div at bounding box center [323, 296] width 647 height 593
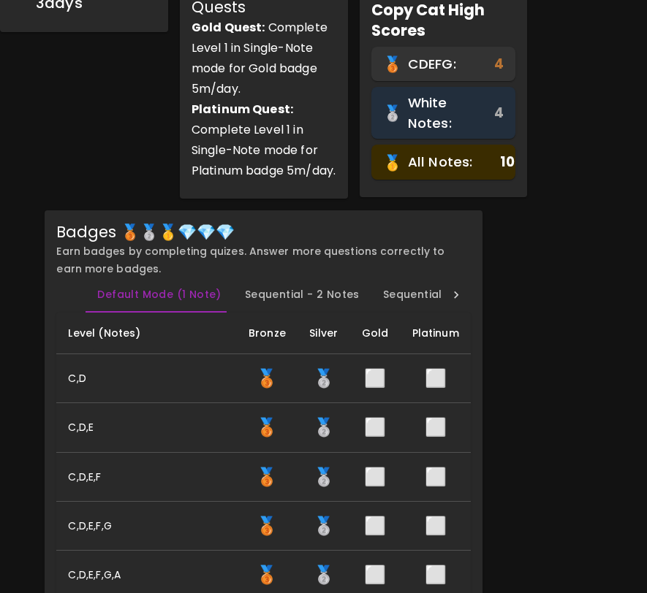
scroll to position [0, 0]
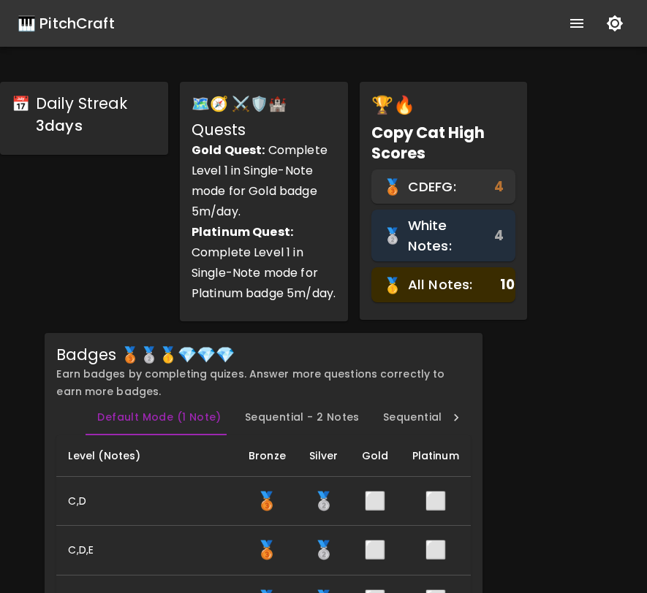
click at [572, 18] on icon "show more" at bounding box center [577, 24] width 18 height 18
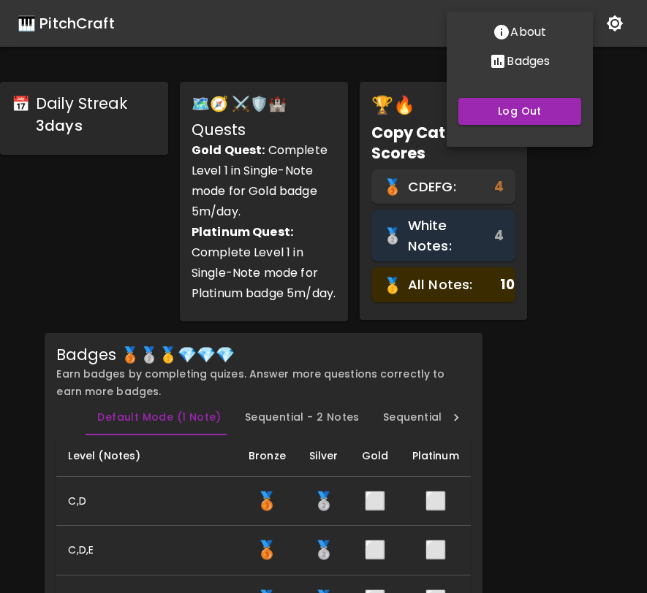
click at [501, 229] on div at bounding box center [323, 296] width 647 height 593
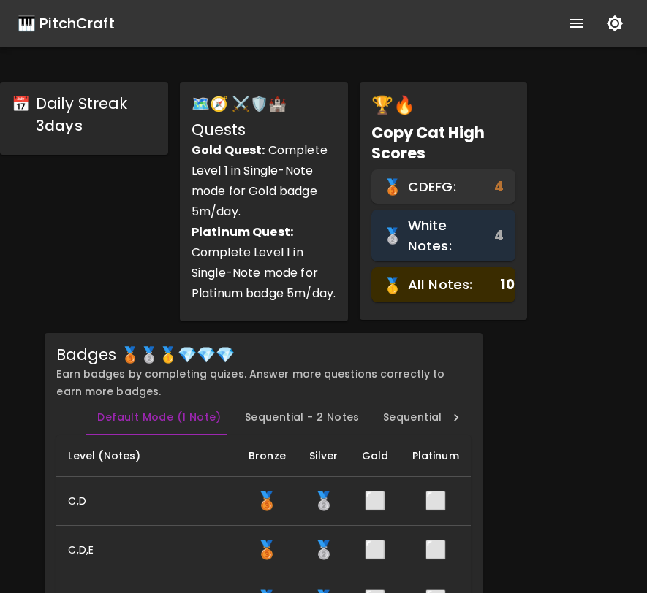
click at [91, 16] on div "🎹 PitchCraft" at bounding box center [66, 23] width 97 height 23
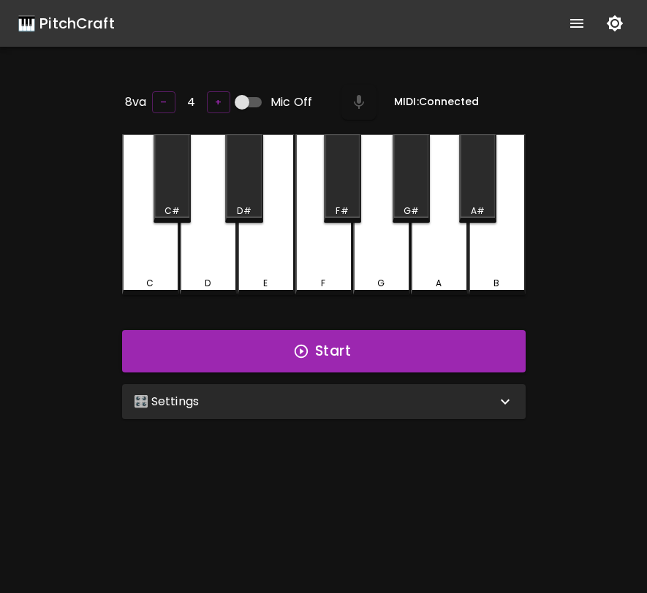
scroll to position [146, 0]
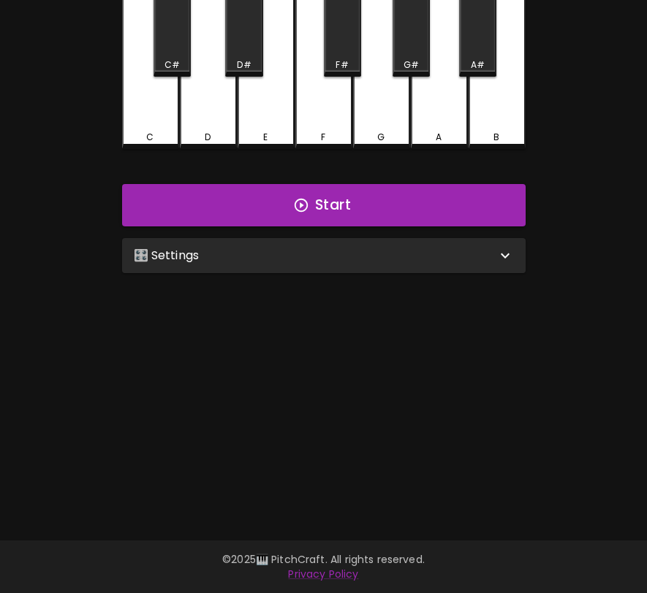
click at [245, 262] on div "🎛️ Settings" at bounding box center [323, 255] width 403 height 35
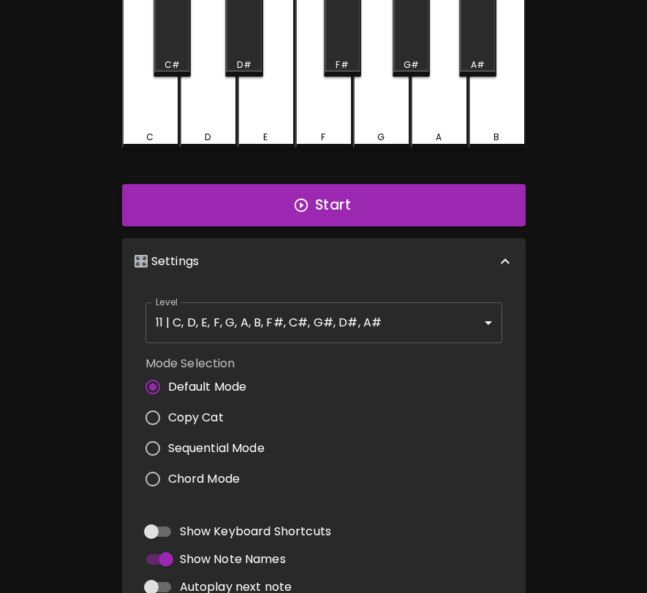
click at [219, 443] on span "Sequential Mode" at bounding box center [216, 449] width 96 height 18
click at [168, 443] on input "Sequential Mode" at bounding box center [152, 448] width 31 height 31
radio input "true"
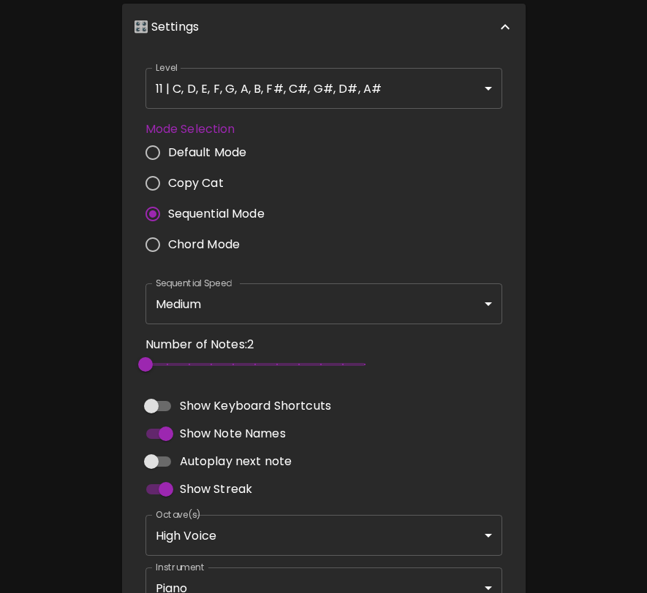
scroll to position [402, 0]
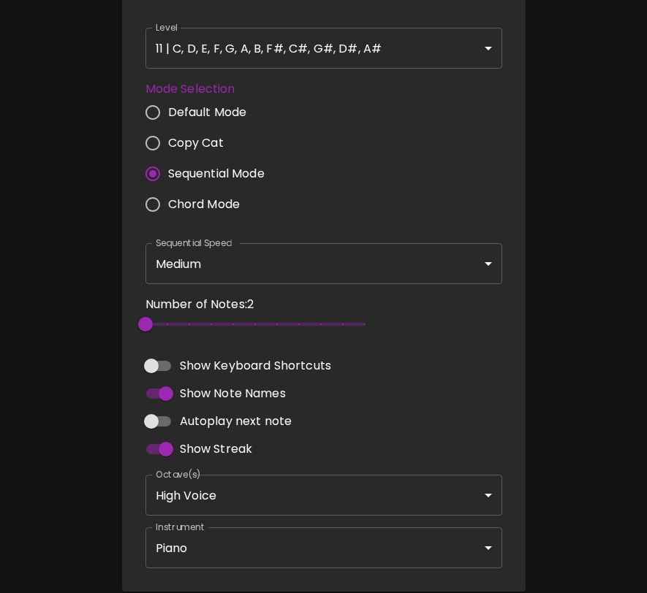
click at [163, 417] on input "Autoplay next note" at bounding box center [151, 422] width 83 height 28
checkbox input "true"
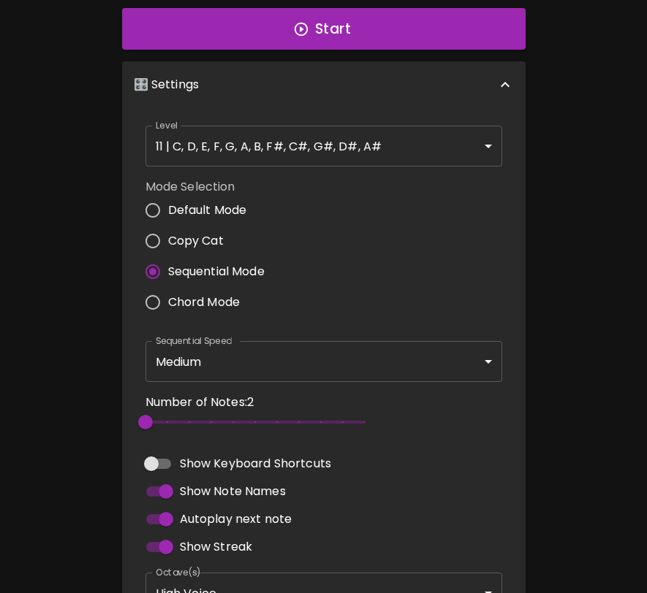
scroll to position [282, 0]
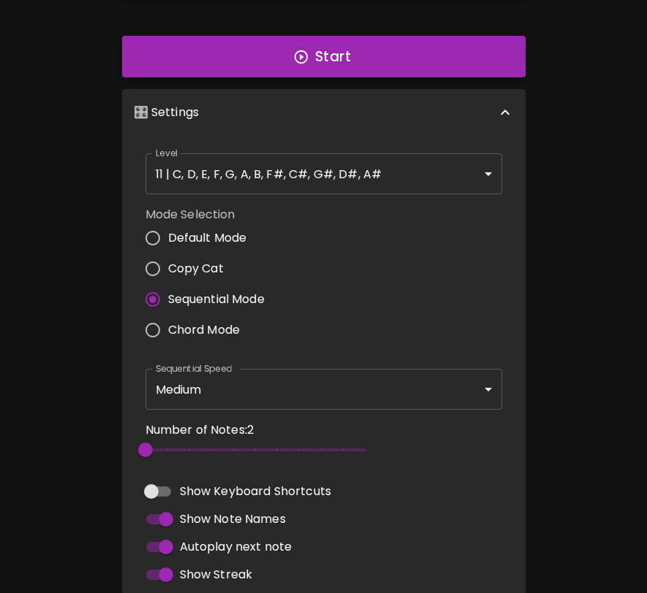
click at [459, 50] on button "Start" at bounding box center [323, 57] width 403 height 42
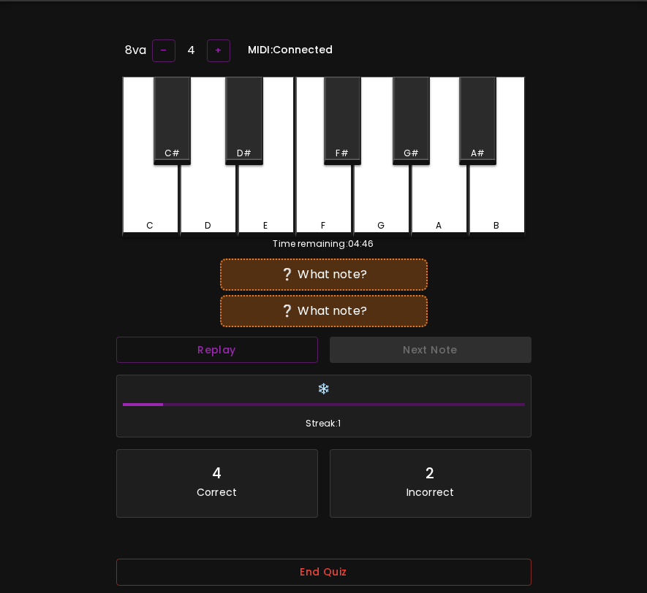
scroll to position [54, 0]
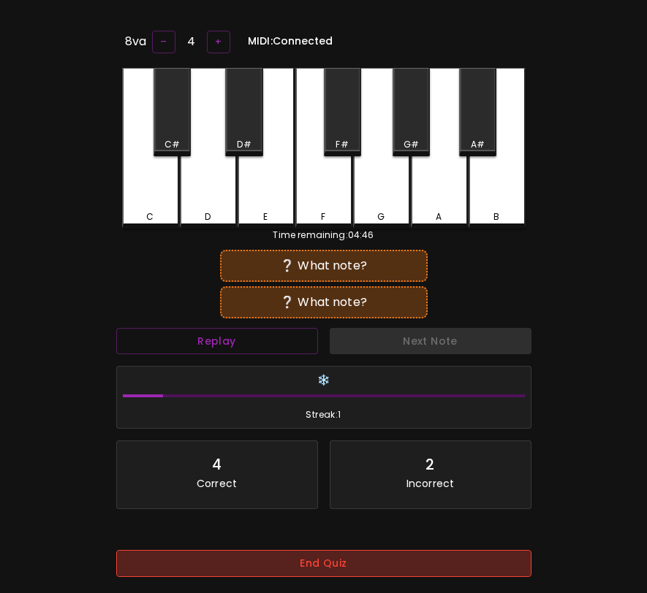
click at [362, 558] on button "End Quiz" at bounding box center [323, 563] width 415 height 27
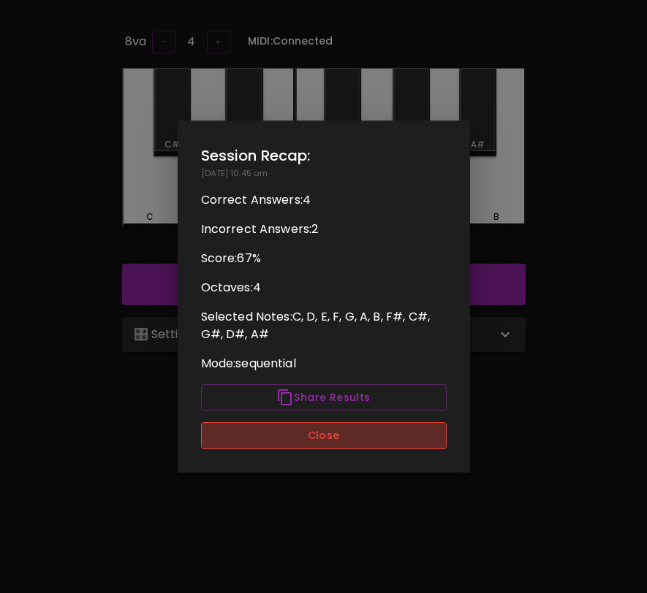
click at [324, 444] on button "Close" at bounding box center [324, 435] width 246 height 27
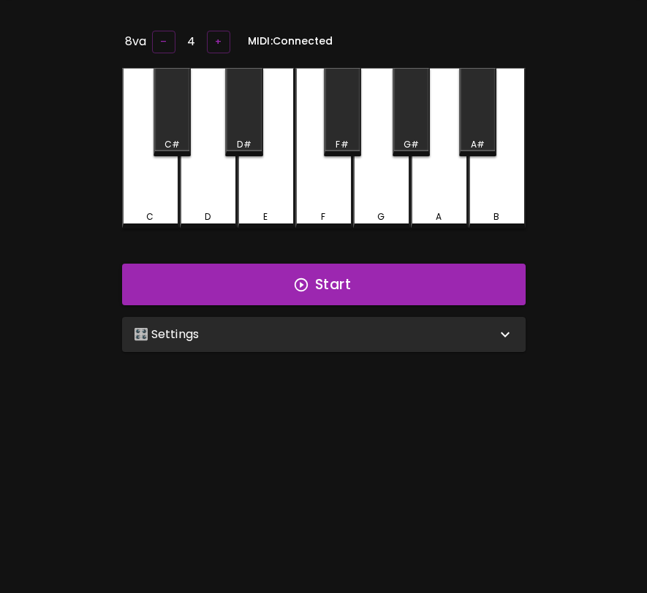
click at [343, 321] on div "🎛️ Settings" at bounding box center [323, 334] width 403 height 35
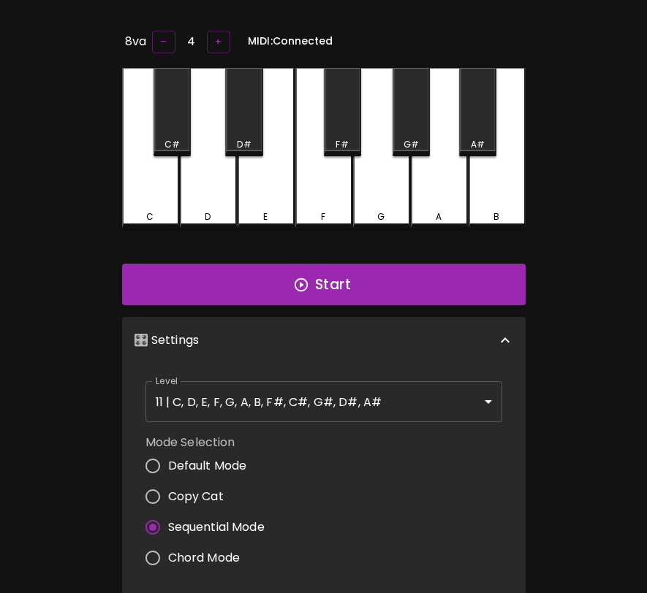
click at [201, 463] on span "Default Mode" at bounding box center [207, 466] width 79 height 18
click at [168, 463] on input "Default Mode" at bounding box center [152, 466] width 31 height 31
radio input "true"
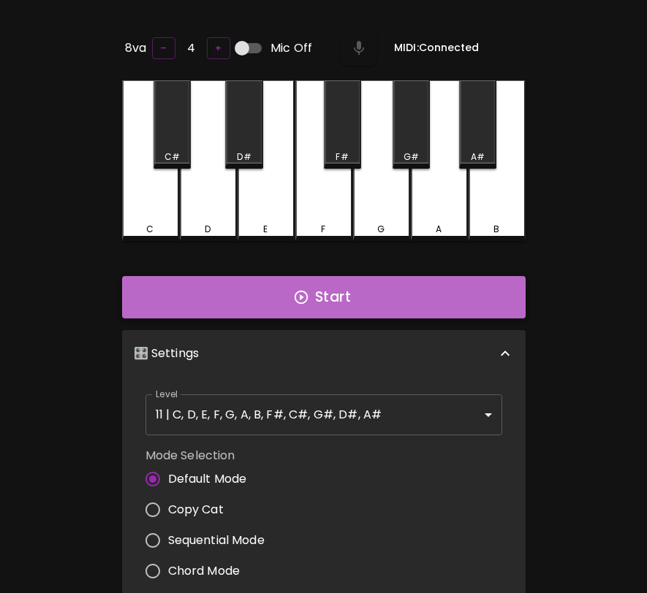
click at [340, 286] on button "Start" at bounding box center [323, 297] width 403 height 42
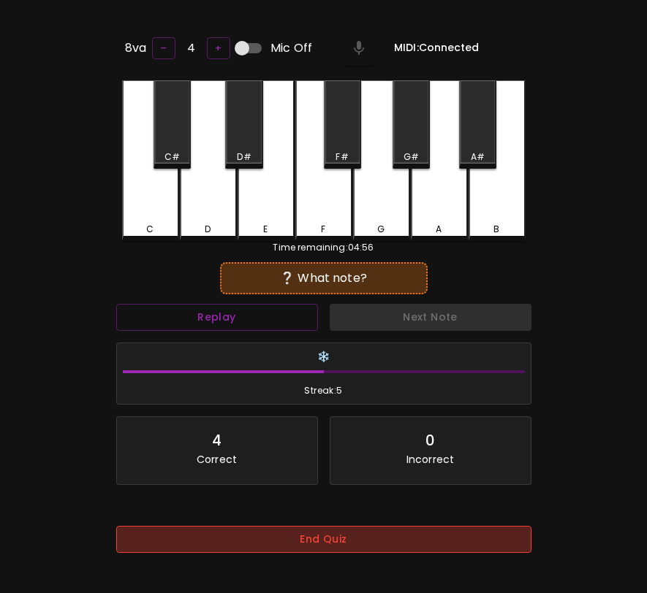
click at [359, 534] on button "End Quiz" at bounding box center [323, 539] width 415 height 27
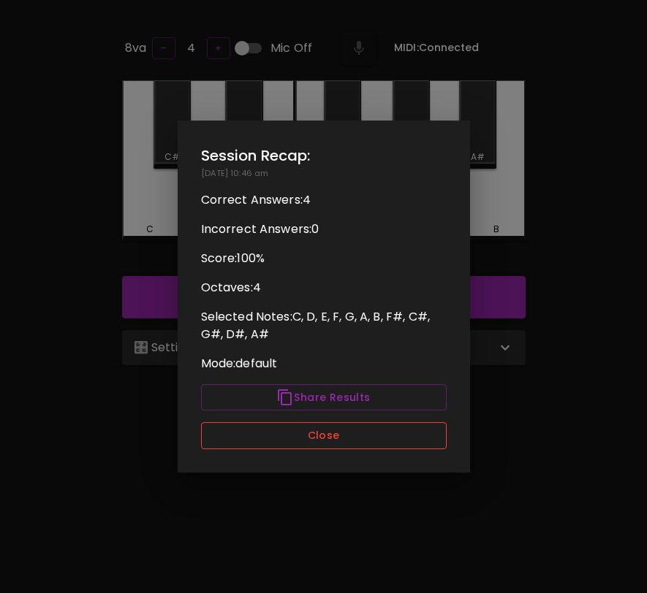
click at [414, 429] on button "Close" at bounding box center [324, 435] width 246 height 27
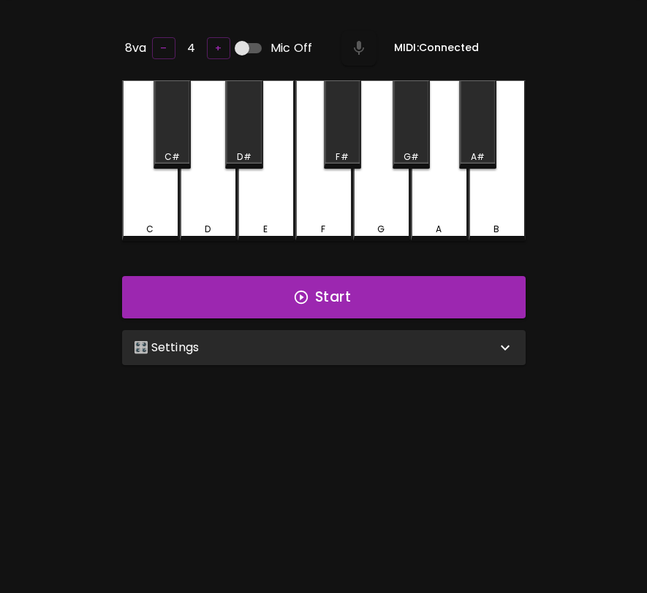
click at [435, 350] on div "🎛️ Settings" at bounding box center [315, 348] width 362 height 18
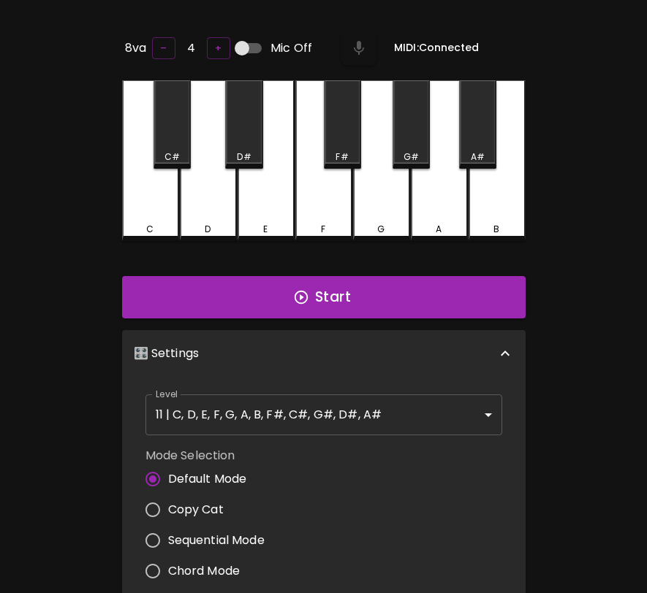
scroll to position [6, 0]
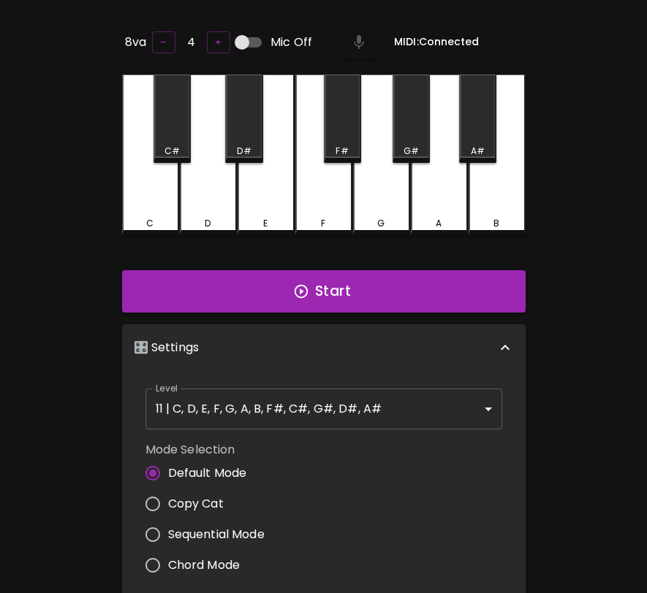
click at [232, 536] on span "Sequential Mode" at bounding box center [216, 535] width 96 height 18
click at [168, 536] on input "Sequential Mode" at bounding box center [152, 535] width 31 height 31
radio input "true"
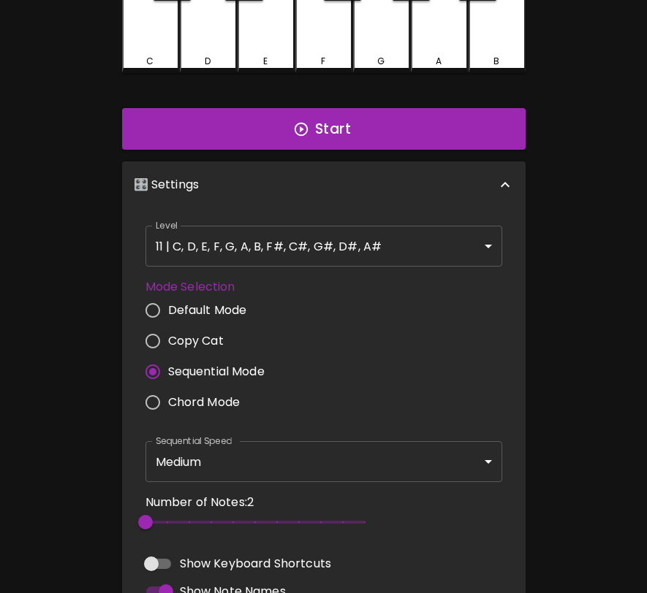
scroll to position [302, 0]
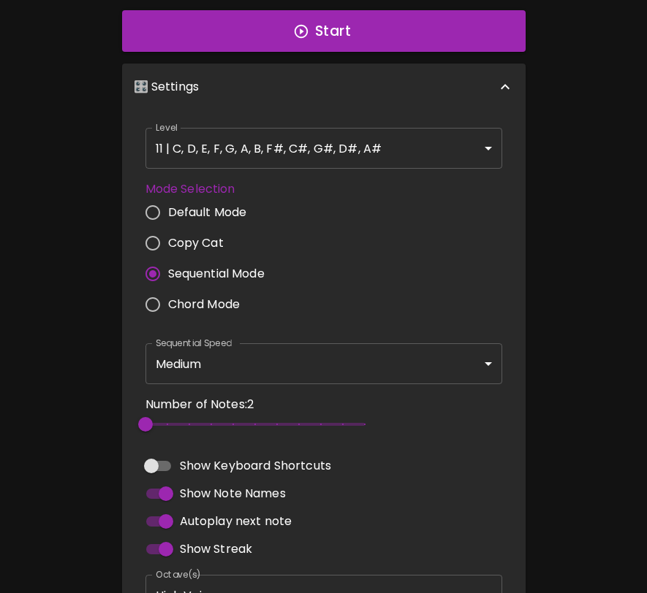
click at [302, 362] on body "🎹 PitchCraft About Badges Log Out 8va – 4 + MIDI: Connected C C# D D# E F F# G …" at bounding box center [323, 230] width 647 height 1064
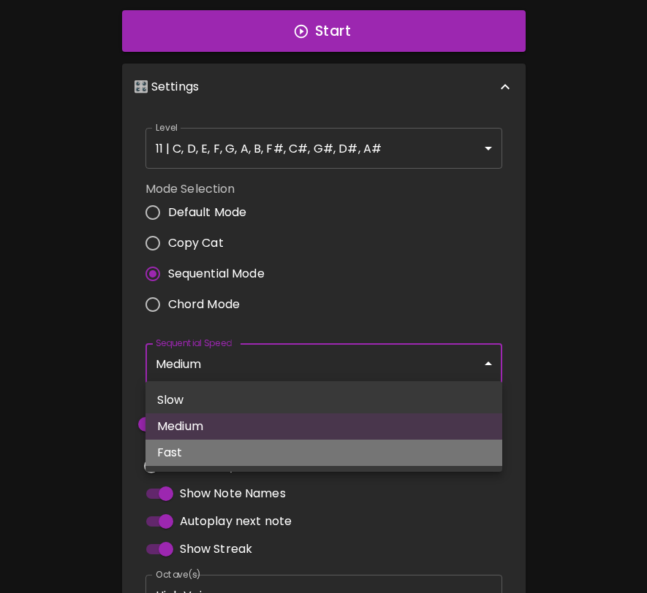
click at [239, 465] on li "Fast" at bounding box center [323, 453] width 357 height 26
type input "250"
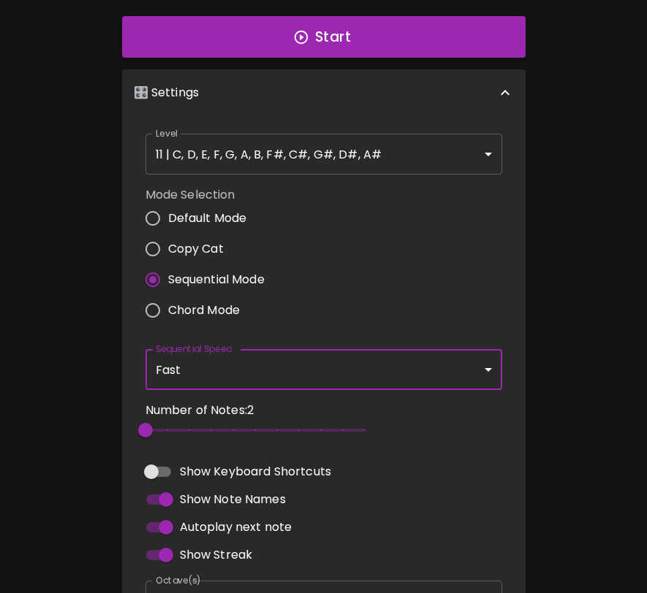
scroll to position [0, 0]
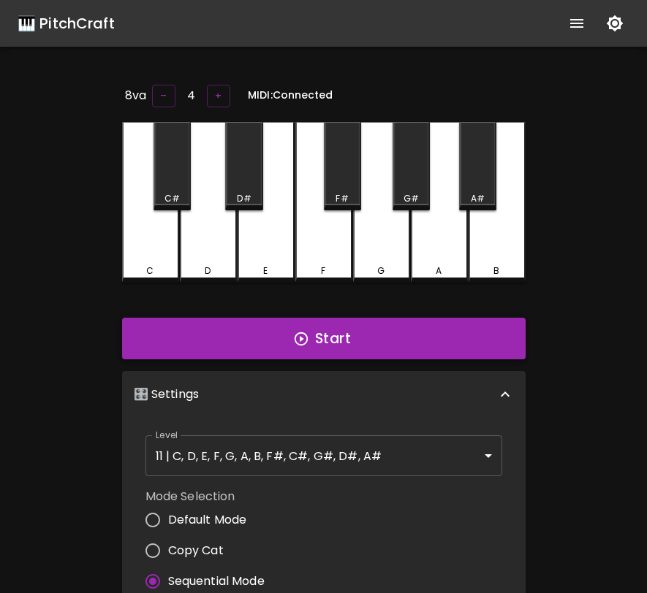
click at [289, 338] on button "Start" at bounding box center [323, 339] width 403 height 42
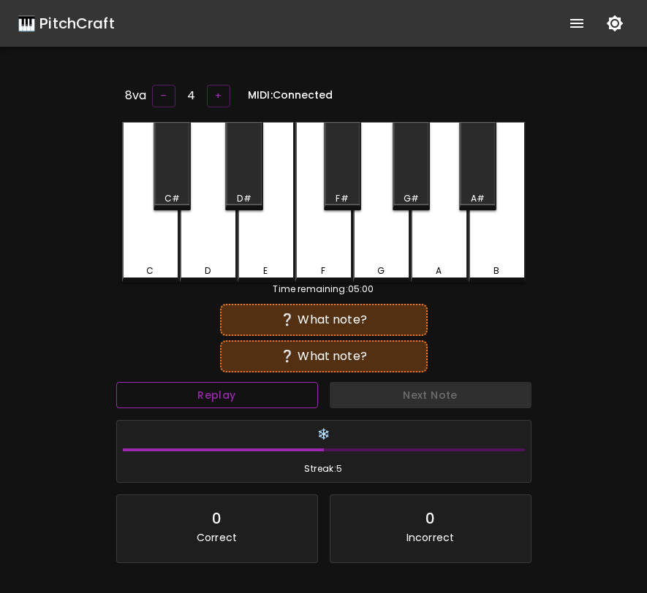
click at [237, 390] on button "Replay" at bounding box center [217, 395] width 202 height 27
click at [221, 408] on div "Replay" at bounding box center [216, 395] width 213 height 39
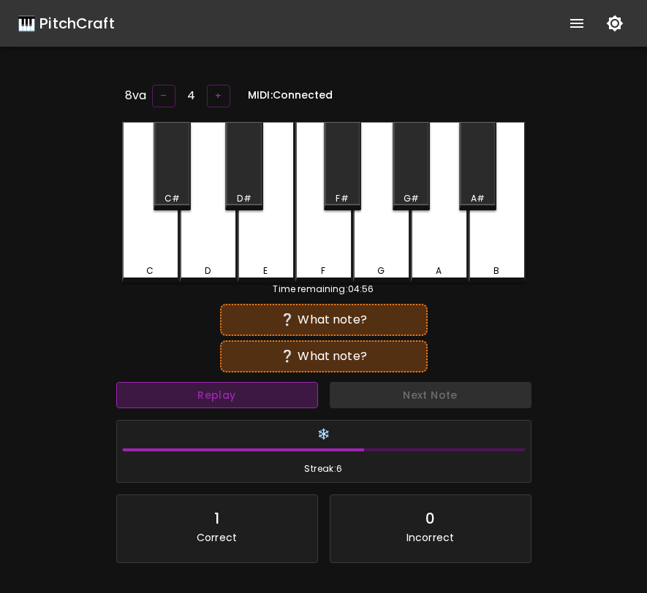
click at [224, 398] on button "Replay" at bounding box center [217, 395] width 202 height 27
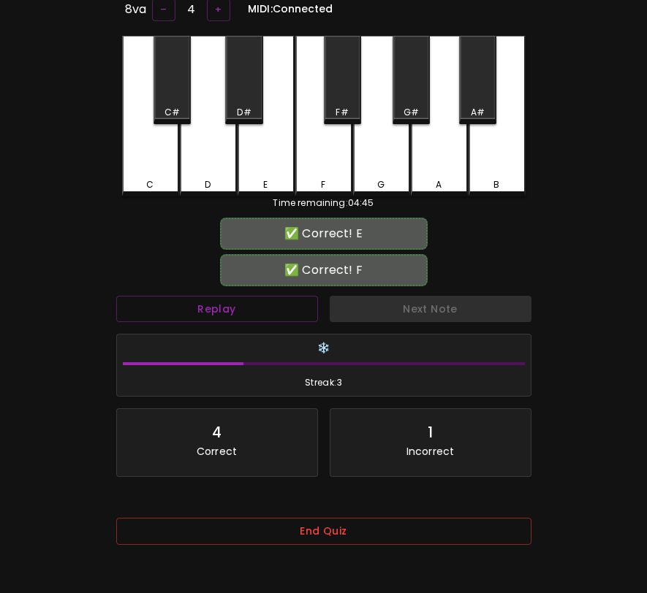
scroll to position [146, 0]
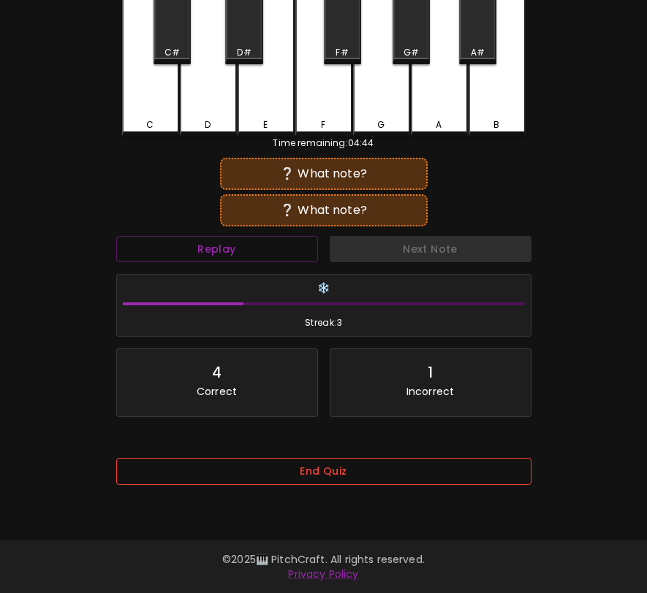
click at [270, 474] on button "End Quiz" at bounding box center [323, 471] width 415 height 27
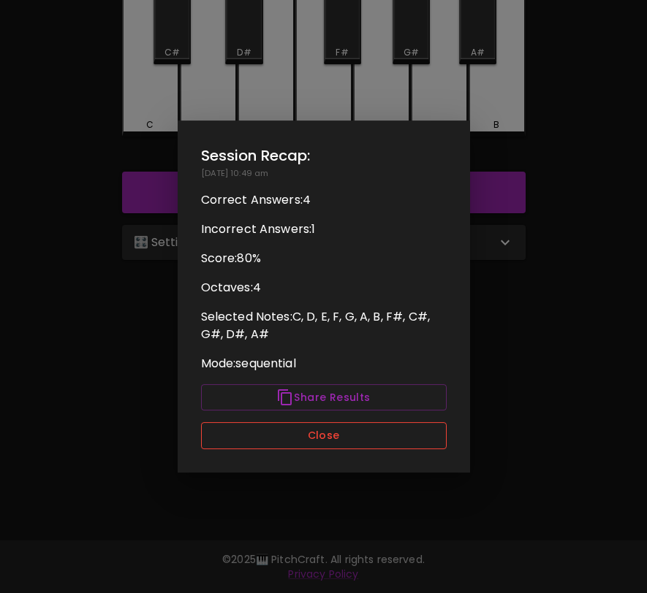
click at [389, 436] on button "Close" at bounding box center [324, 435] width 246 height 27
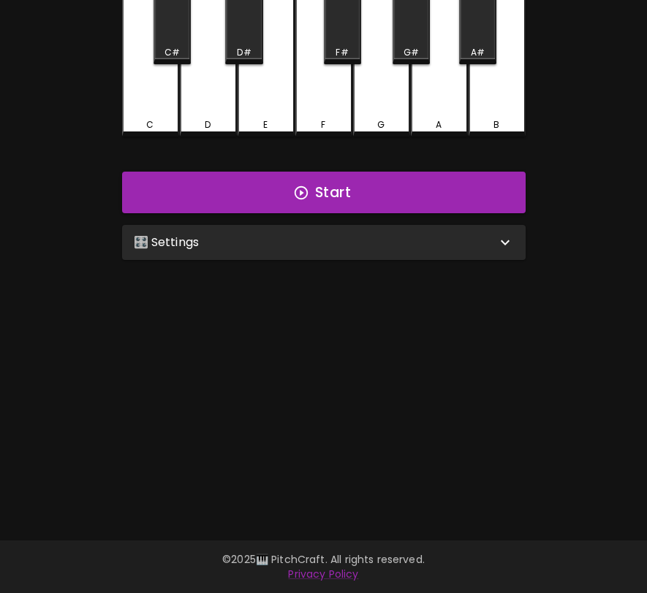
click at [471, 248] on div "🎛️ Settings" at bounding box center [315, 243] width 362 height 18
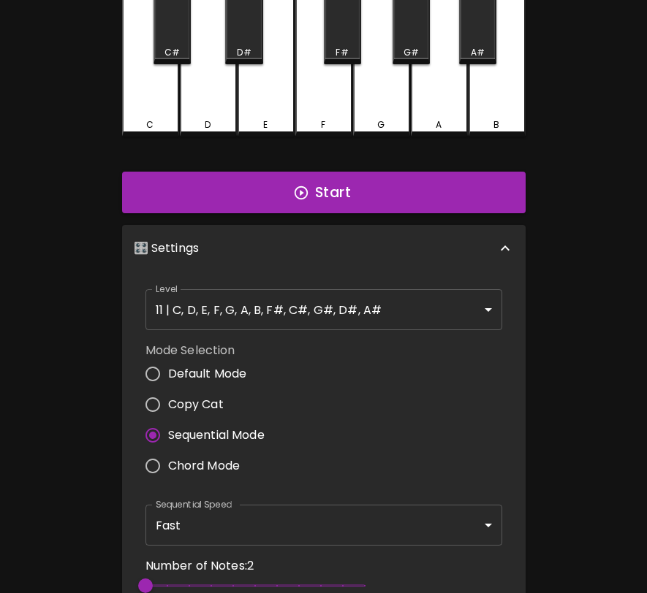
click at [190, 373] on span "Default Mode" at bounding box center [207, 374] width 79 height 18
click at [168, 373] on input "Default Mode" at bounding box center [152, 374] width 31 height 31
radio input "true"
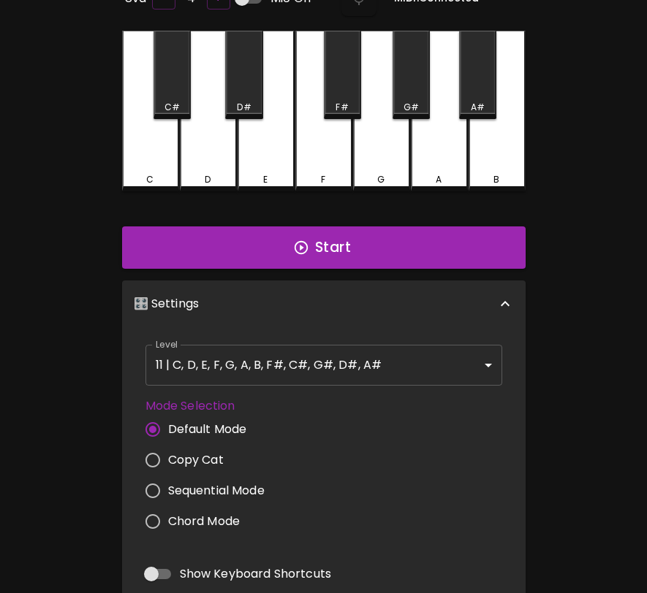
scroll to position [0, 0]
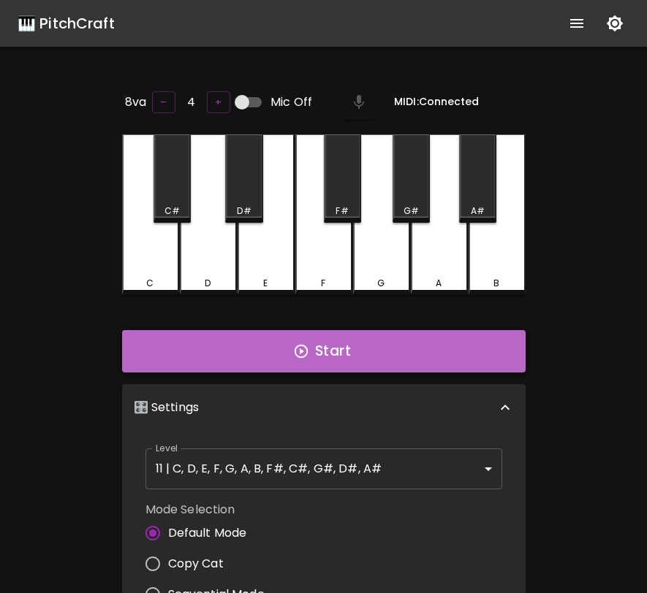
click at [328, 350] on button "Start" at bounding box center [323, 351] width 403 height 42
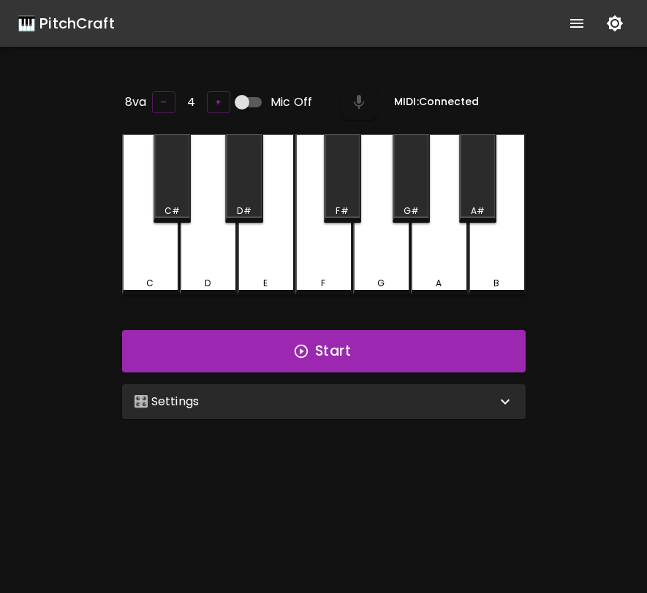
click at [431, 421] on div "🎛️ Settings Level 11 | C, D, E, F, G, A, B, F#, C#, G#, D#, A# 21 Level Mode Se…" at bounding box center [323, 402] width 415 height 47
click at [442, 400] on div "🎛️ Settings" at bounding box center [315, 402] width 362 height 18
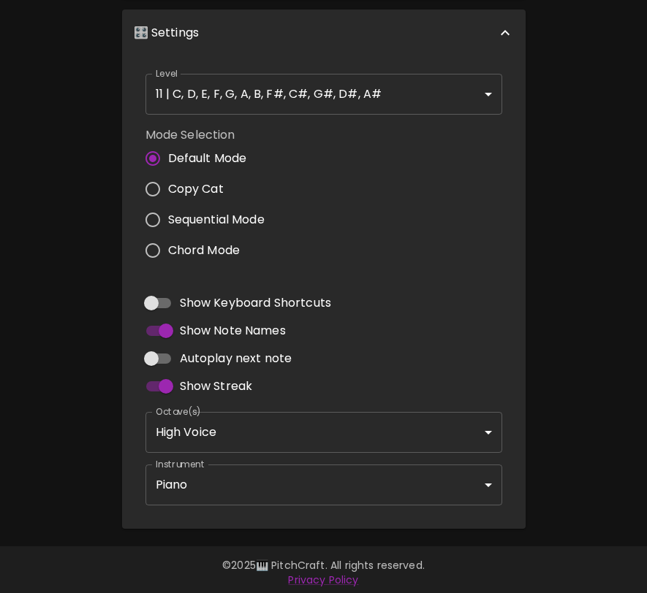
scroll to position [371, 0]
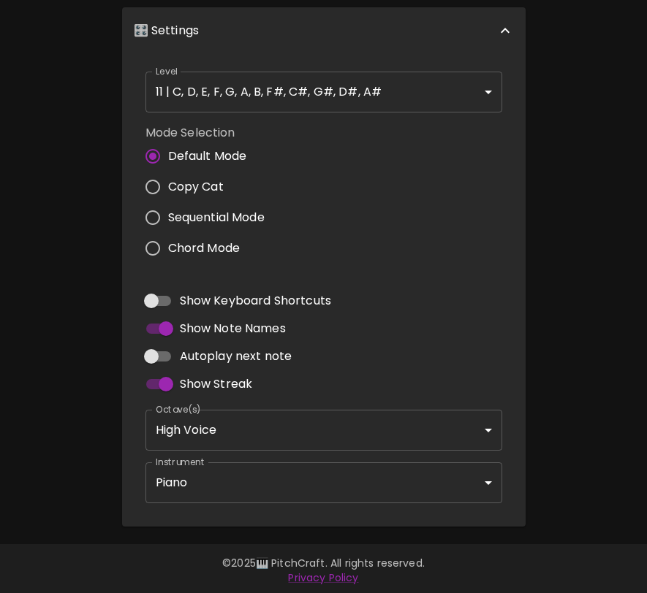
click at [224, 354] on span "Autoplay next note" at bounding box center [236, 357] width 113 height 18
click at [193, 354] on input "Autoplay next note" at bounding box center [151, 357] width 83 height 28
checkbox input "true"
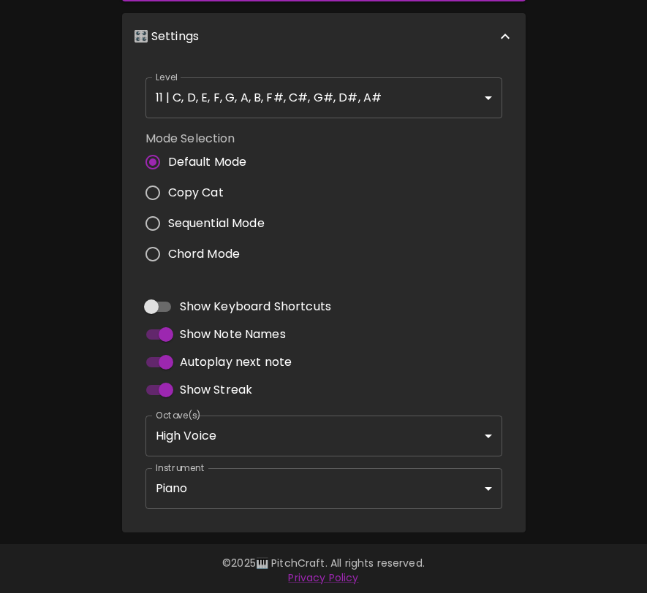
scroll to position [0, 0]
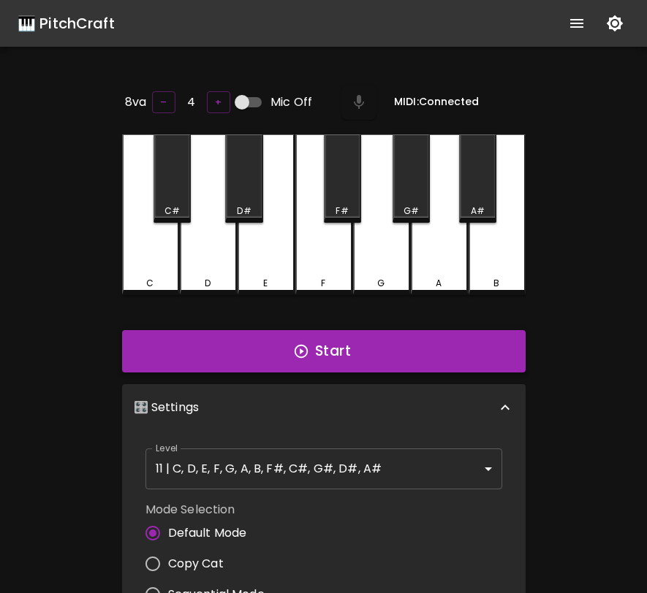
click at [254, 352] on button "Start" at bounding box center [323, 351] width 403 height 42
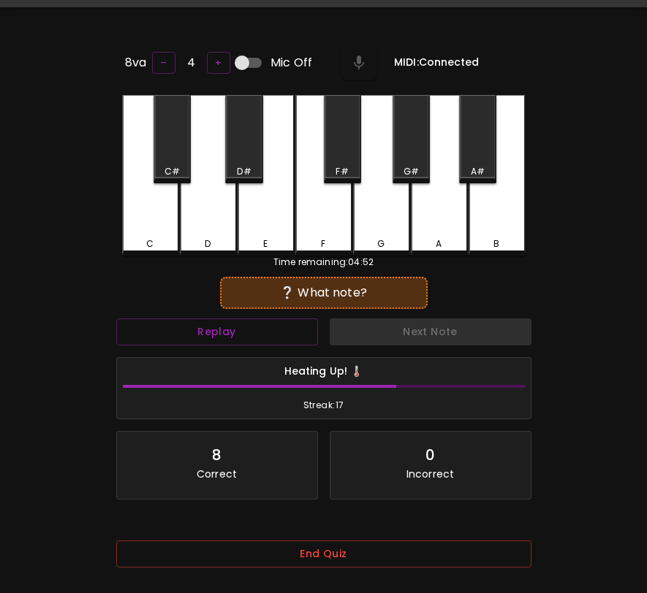
scroll to position [146, 0]
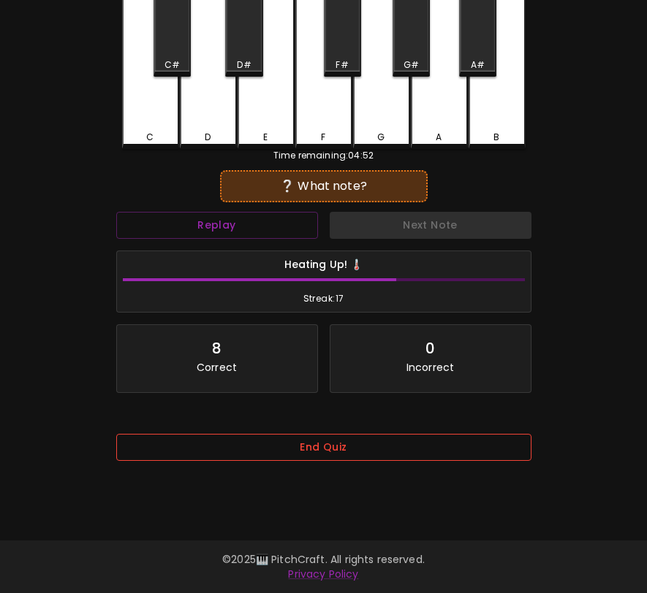
click at [381, 445] on button "End Quiz" at bounding box center [323, 447] width 415 height 27
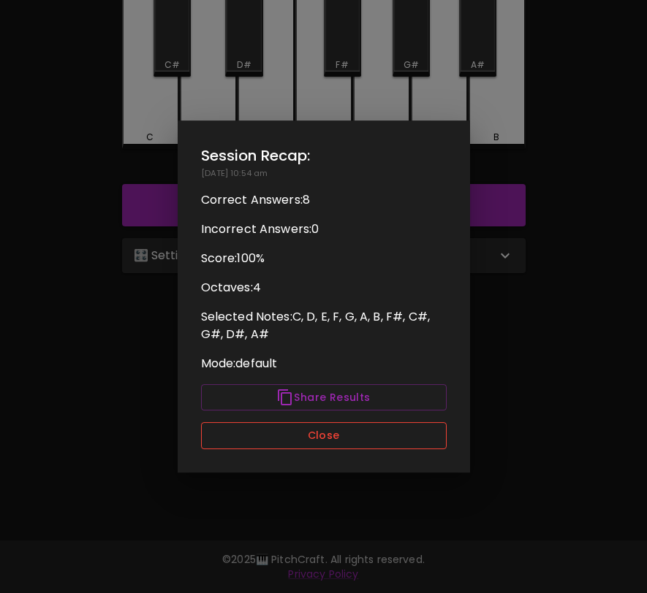
click at [380, 441] on button "Close" at bounding box center [324, 435] width 246 height 27
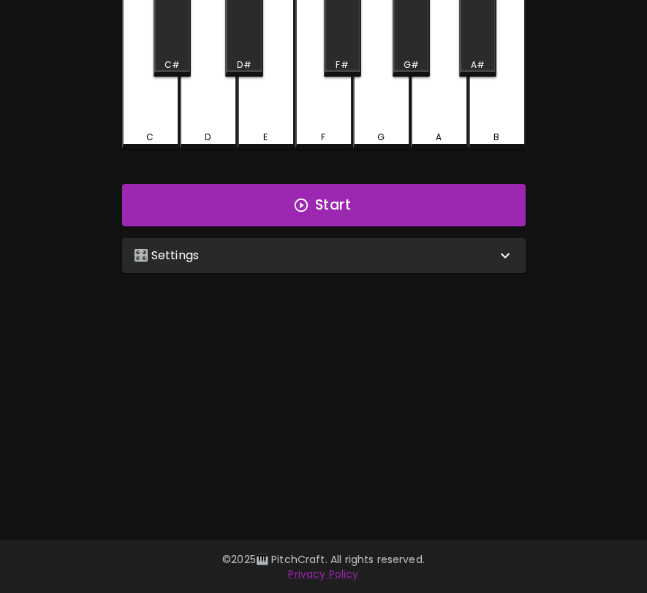
click at [391, 253] on div "🎛️ Settings" at bounding box center [315, 256] width 362 height 18
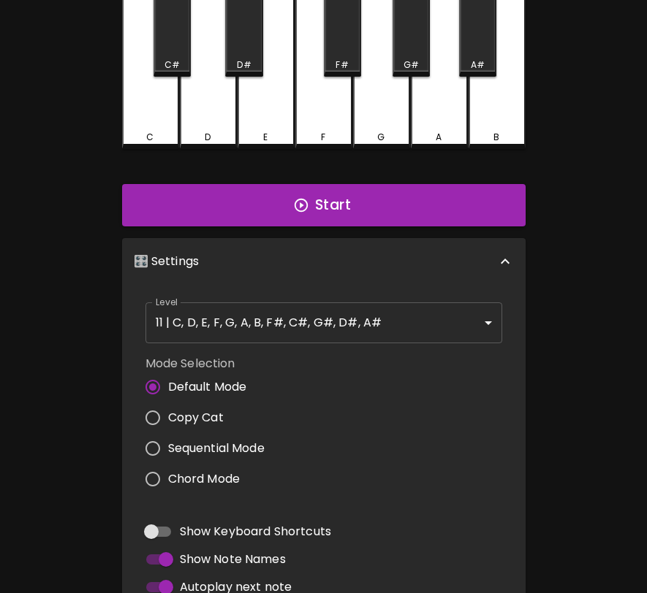
click at [225, 444] on span "Sequential Mode" at bounding box center [216, 449] width 96 height 18
click at [168, 444] on input "Sequential Mode" at bounding box center [152, 448] width 31 height 31
radio input "true"
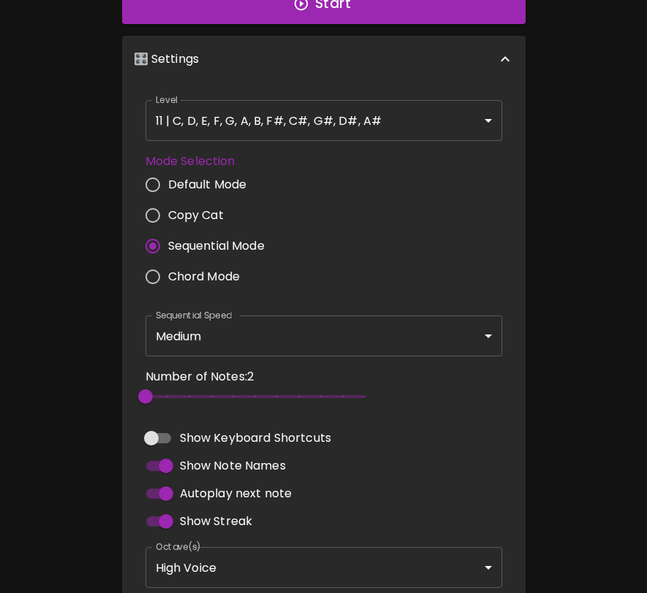
scroll to position [350, 0]
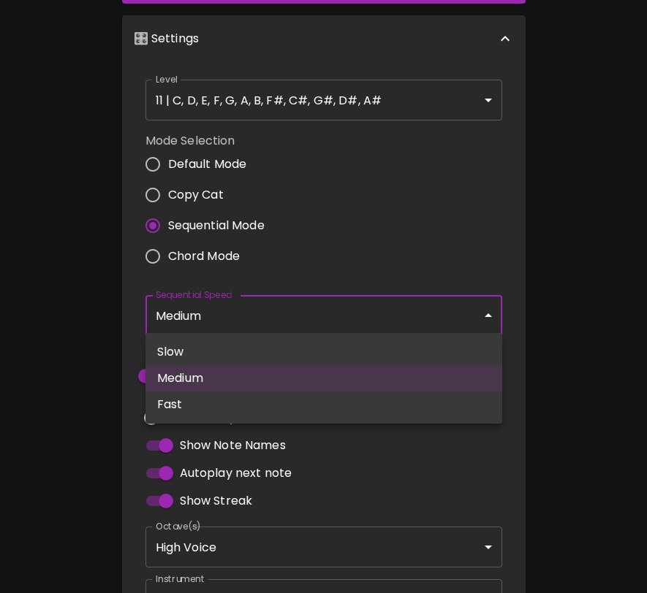
click at [276, 313] on body "🎹 PitchCraft About Badges Log Out 8va – 4 + MIDI: Connected C C# D D# E F F# G …" at bounding box center [323, 182] width 647 height 1064
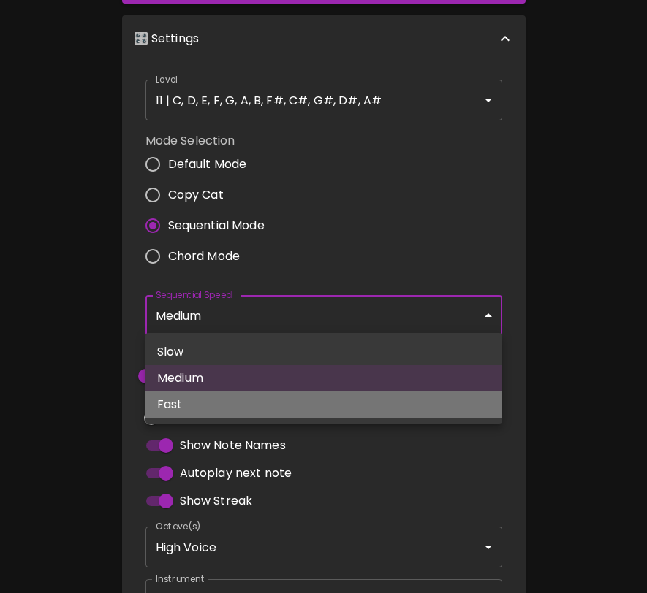
click at [210, 408] on li "Fast" at bounding box center [323, 405] width 357 height 26
type input "250"
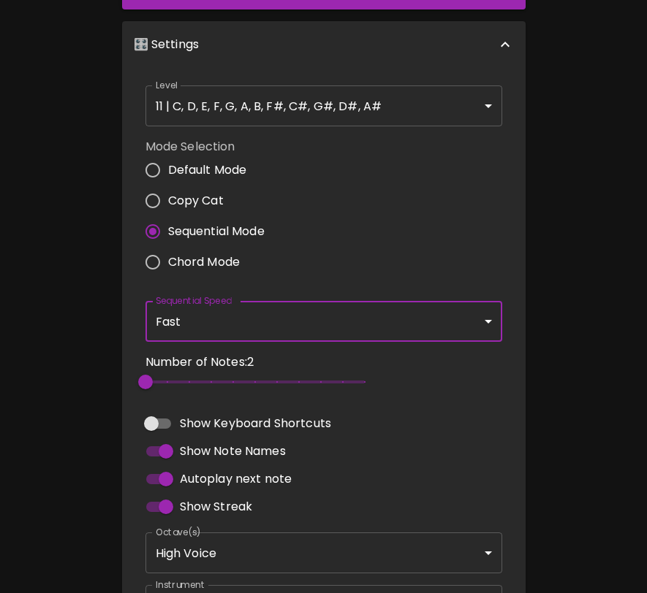
scroll to position [0, 0]
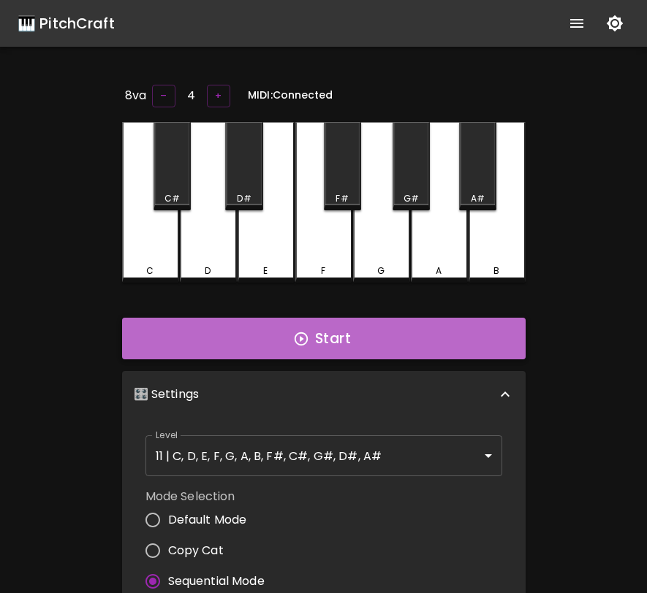
click at [357, 343] on button "Start" at bounding box center [323, 339] width 403 height 42
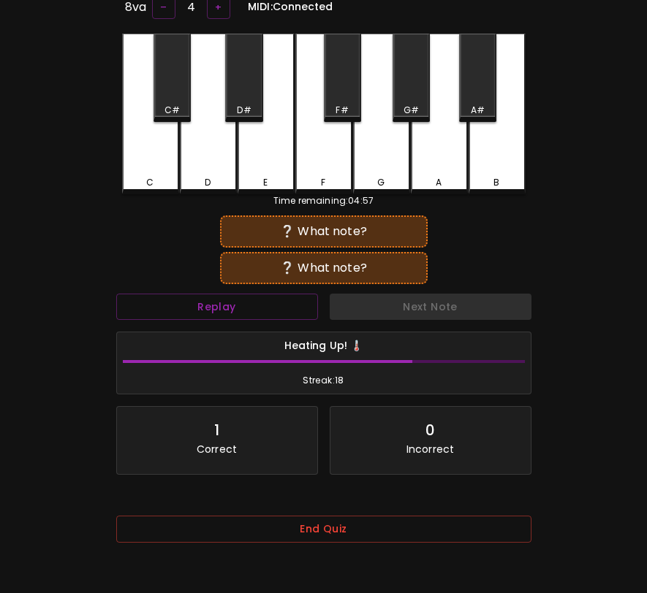
scroll to position [108, 0]
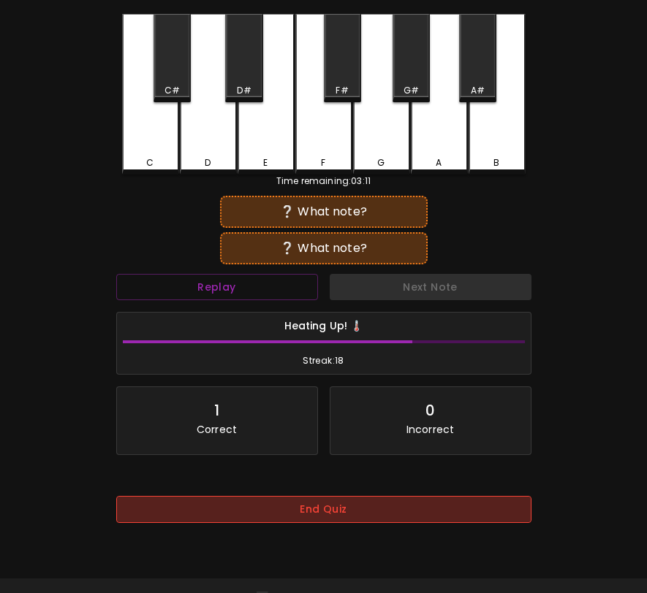
click at [286, 509] on button "End Quiz" at bounding box center [323, 509] width 415 height 27
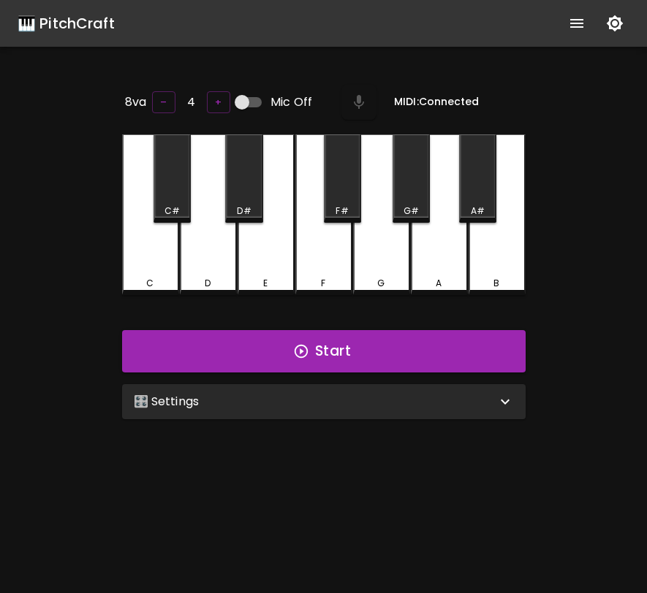
scroll to position [121, 0]
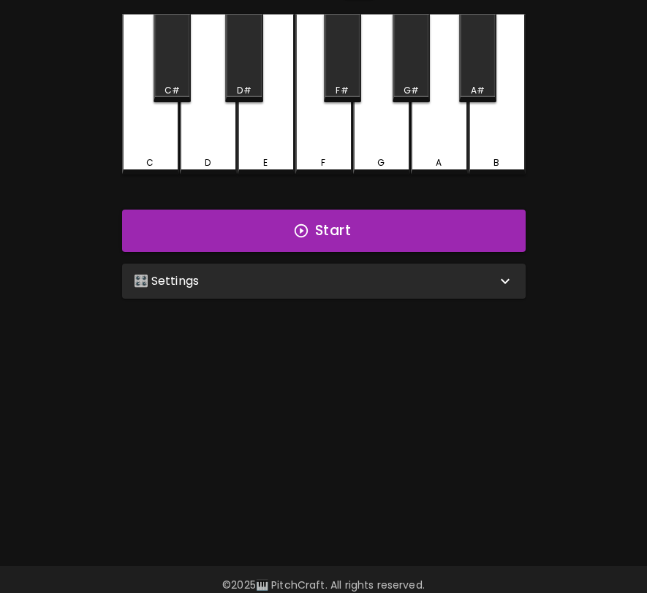
click at [384, 287] on div "🎛️ Settings" at bounding box center [323, 281] width 403 height 35
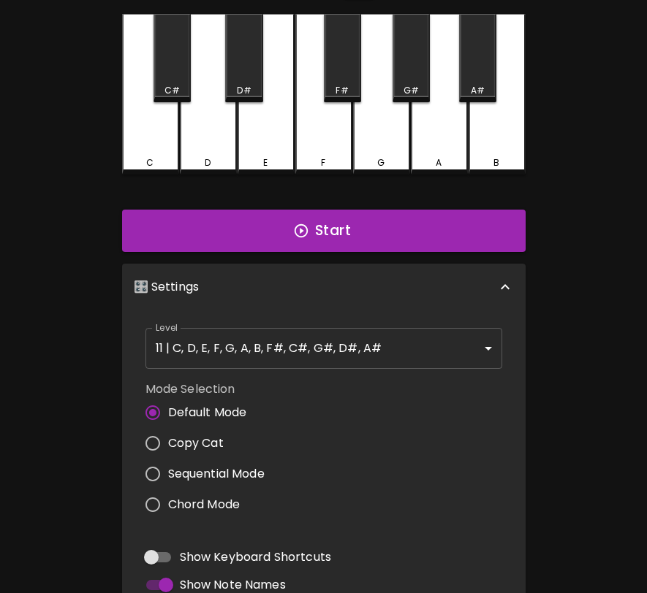
click at [244, 468] on span "Sequential Mode" at bounding box center [216, 474] width 96 height 18
click at [168, 468] on input "Sequential Mode" at bounding box center [152, 474] width 31 height 31
radio input "true"
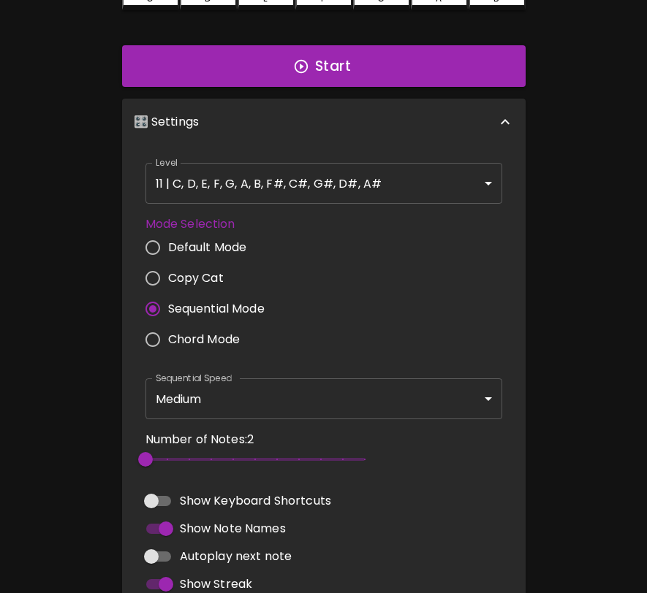
scroll to position [344, 0]
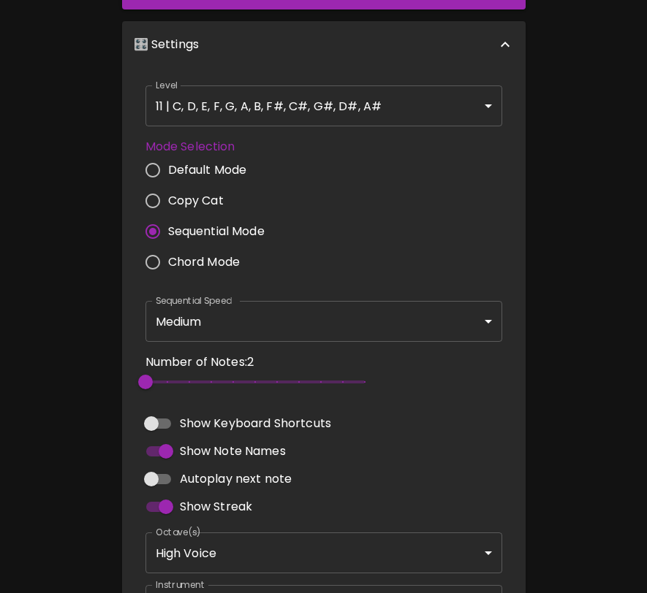
type input "5"
click at [202, 379] on span "5" at bounding box center [254, 382] width 219 height 22
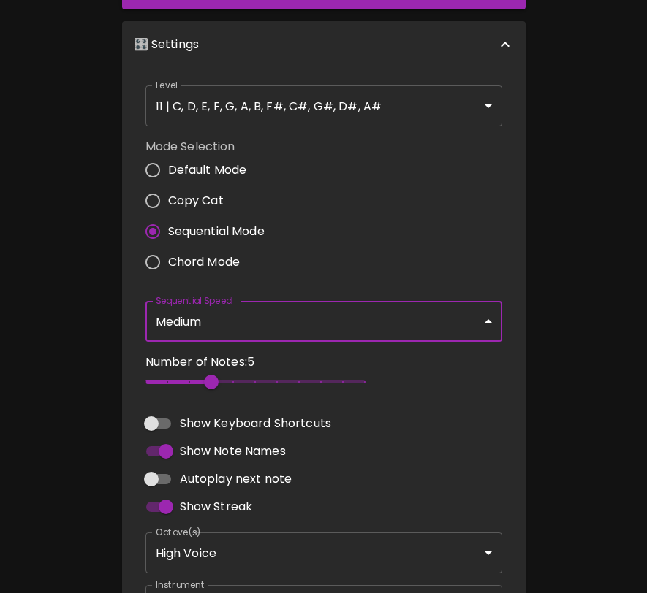
click at [243, 313] on body "🎹 PitchCraft About Badges Log Out 8va – 4 + MIDI: Connected C C# D D# E F F# G …" at bounding box center [323, 188] width 647 height 1064
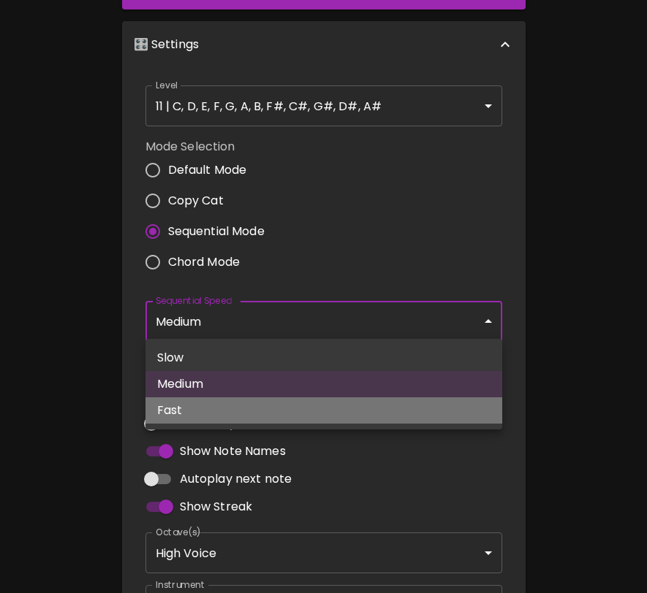
click at [184, 408] on li "Fast" at bounding box center [323, 411] width 357 height 26
type input "250"
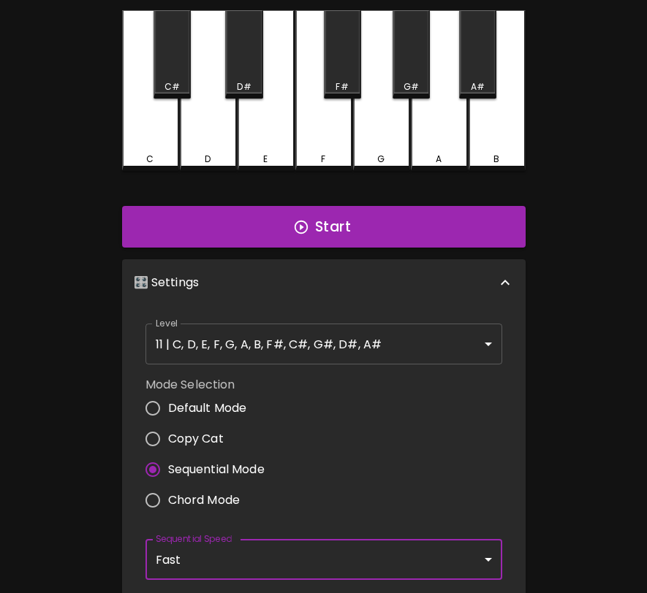
scroll to position [88, 0]
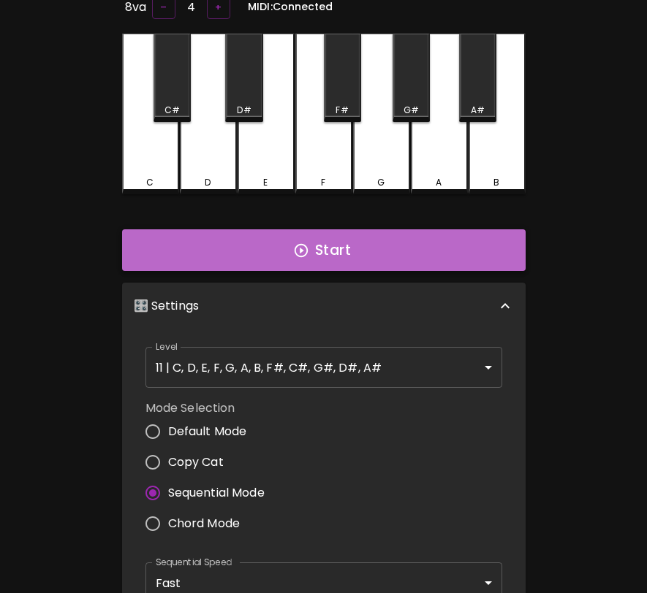
click at [348, 262] on button "Start" at bounding box center [323, 250] width 403 height 42
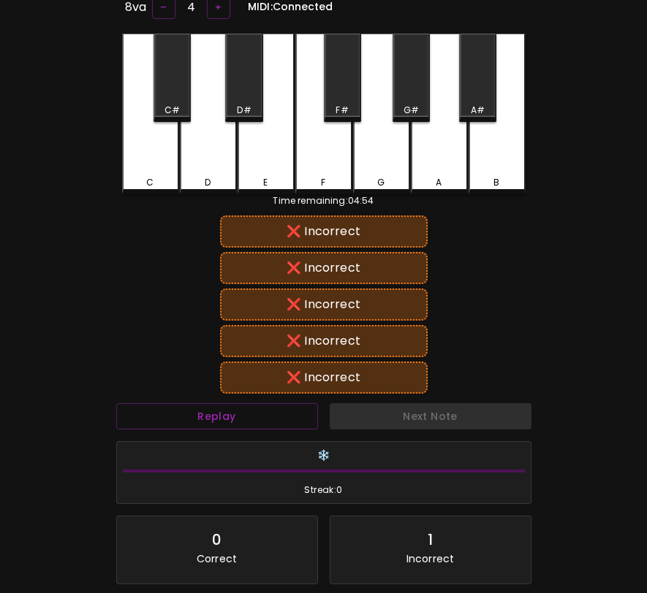
click at [406, 113] on div "G#" at bounding box center [410, 110] width 15 height 13
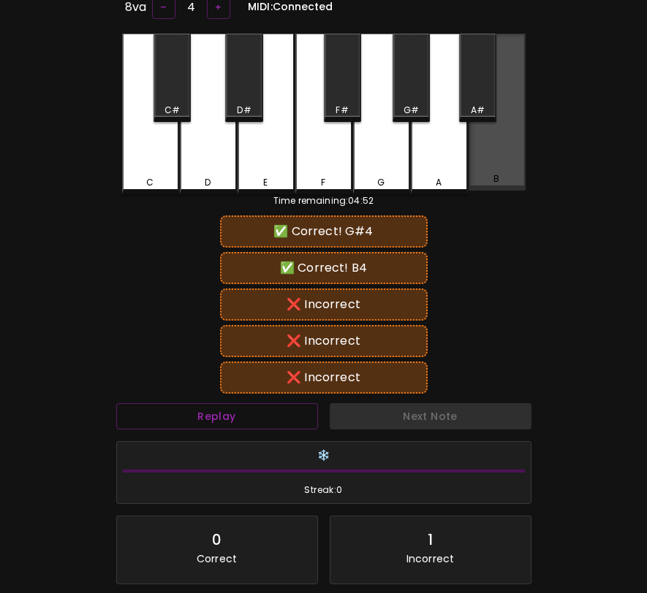
click at [498, 148] on div "B" at bounding box center [496, 113] width 57 height 158
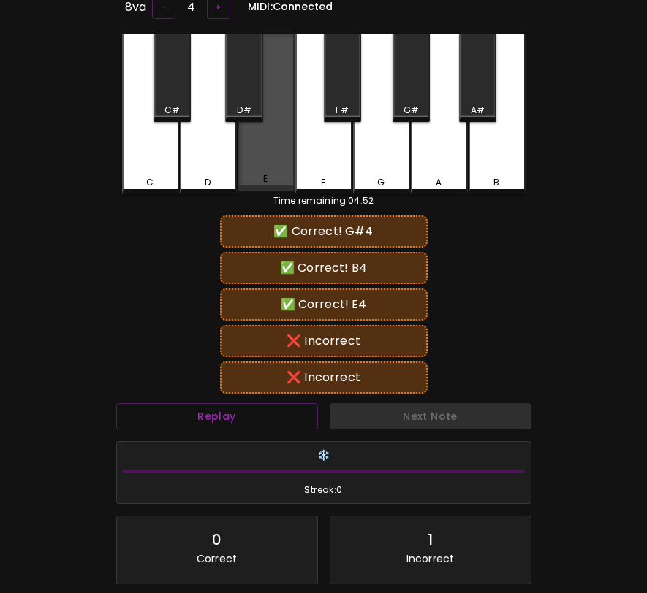
click at [284, 160] on div "E" at bounding box center [265, 113] width 57 height 158
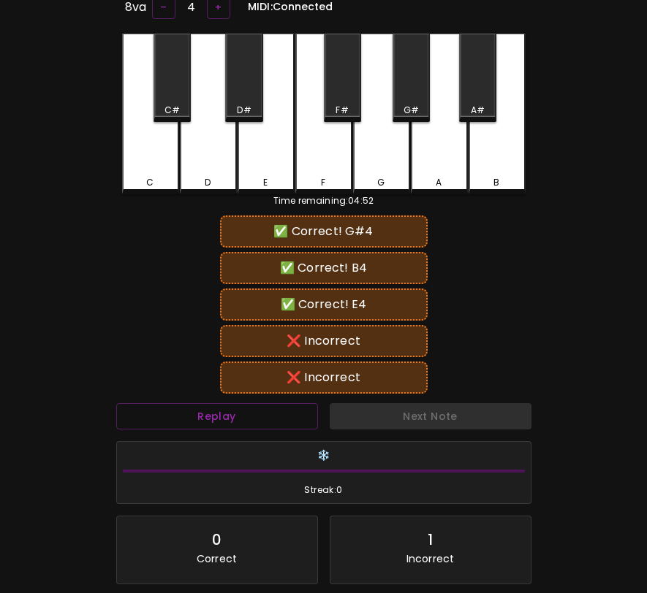
click at [343, 104] on div "F#" at bounding box center [341, 110] width 12 height 13
click at [417, 104] on div "G#" at bounding box center [410, 110] width 15 height 13
click at [240, 416] on button "Replay" at bounding box center [217, 416] width 202 height 27
click at [419, 93] on div "G#" at bounding box center [410, 78] width 37 height 88
drag, startPoint x: 506, startPoint y: 137, endPoint x: 462, endPoint y: 137, distance: 44.6
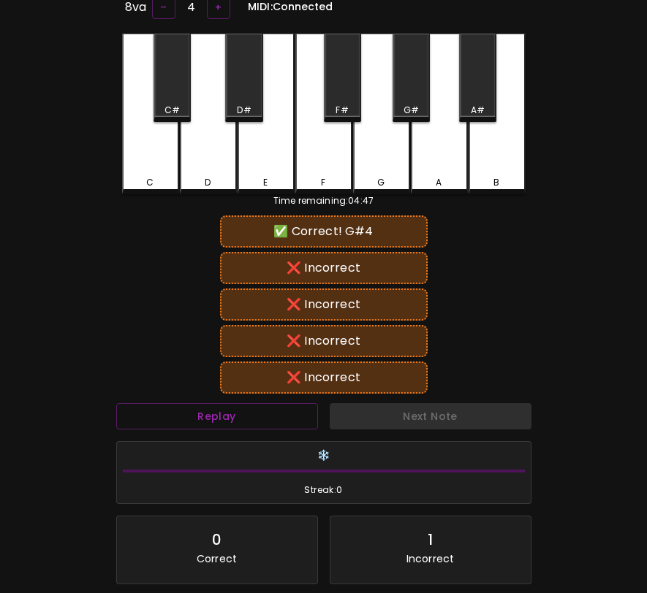
click at [506, 137] on div "B" at bounding box center [496, 114] width 57 height 161
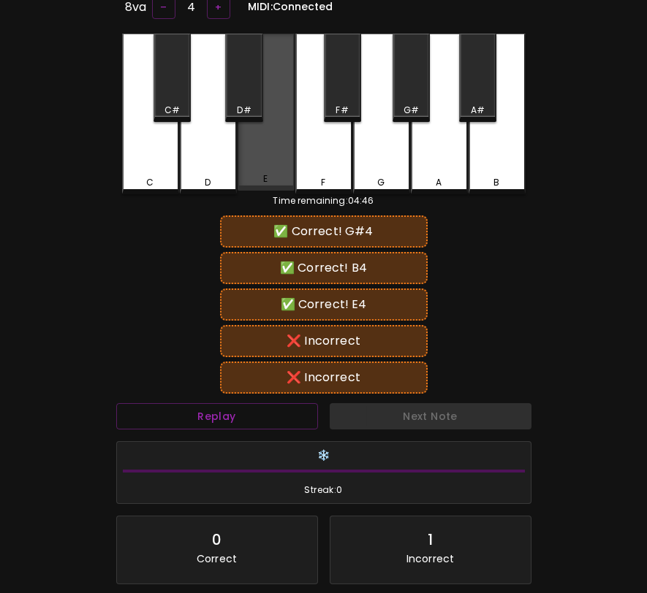
click at [286, 140] on div "E" at bounding box center [265, 113] width 57 height 158
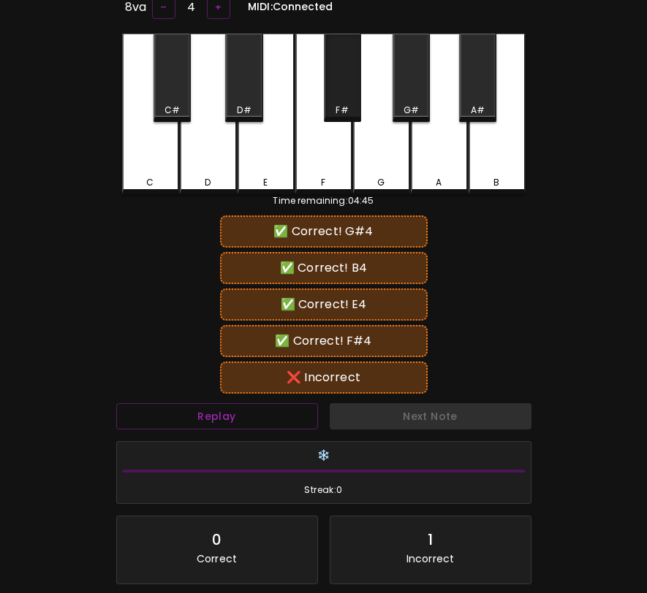
click at [350, 80] on div "F#" at bounding box center [342, 78] width 37 height 88
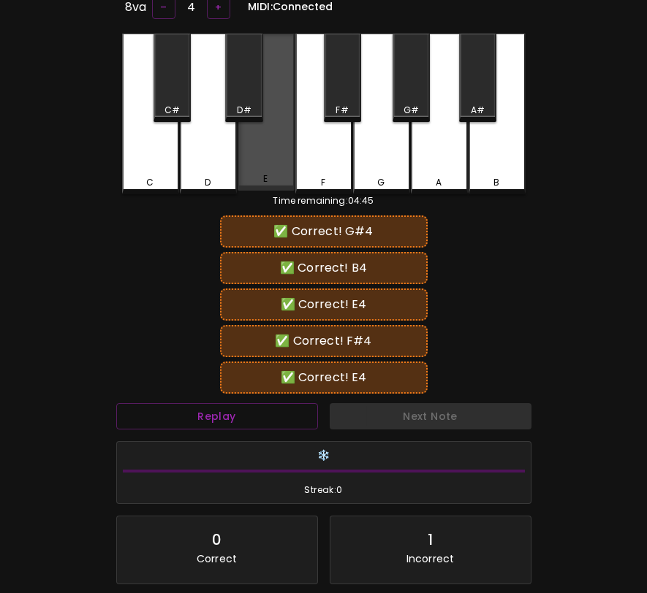
click at [269, 156] on div "E" at bounding box center [265, 113] width 57 height 158
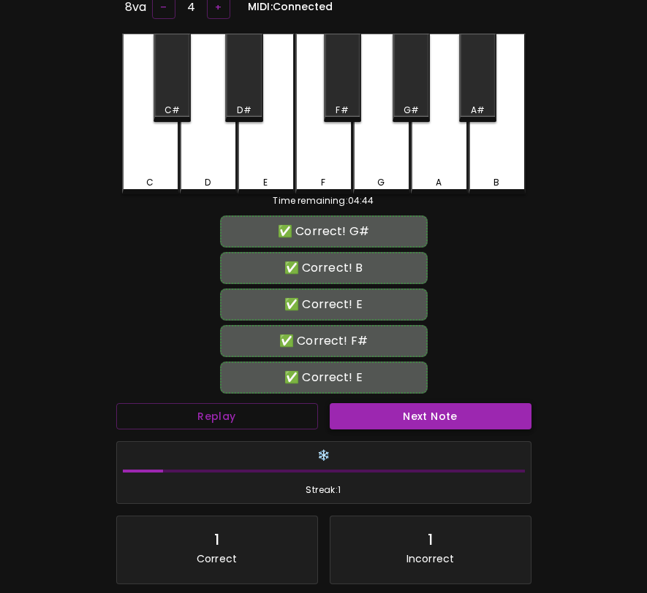
click at [374, 419] on button "Next Note" at bounding box center [431, 416] width 202 height 27
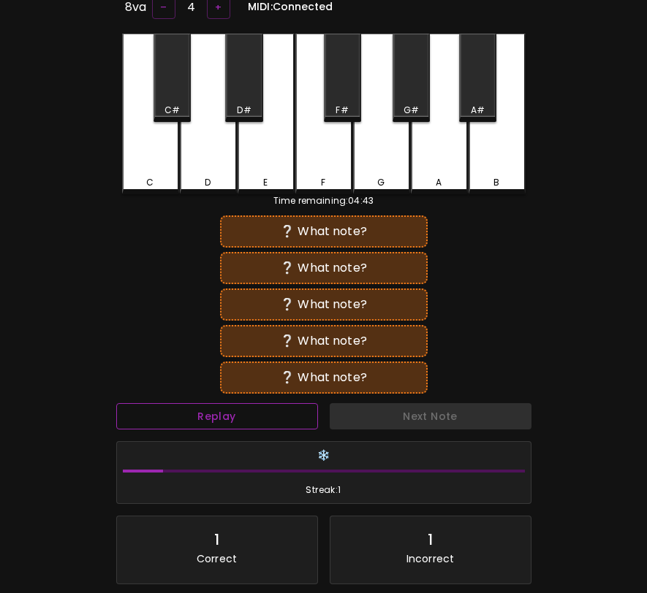
click at [220, 422] on button "Replay" at bounding box center [217, 416] width 202 height 27
click at [169, 110] on div "C#" at bounding box center [171, 110] width 15 height 13
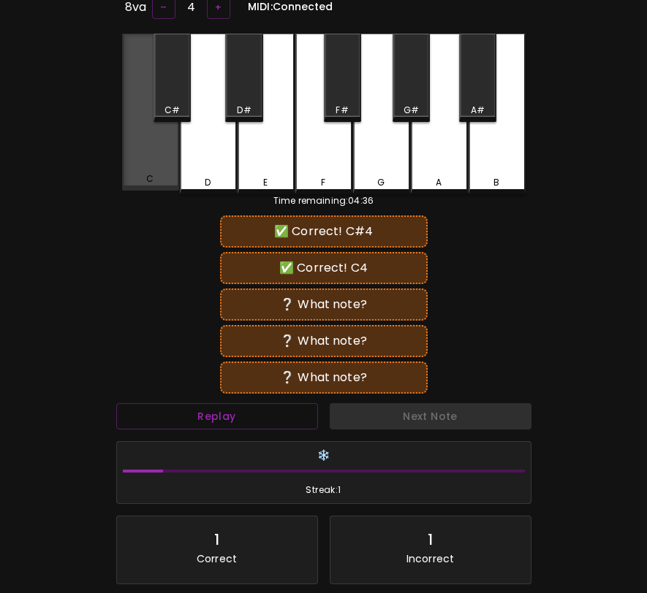
click at [163, 149] on div "C" at bounding box center [150, 113] width 57 height 158
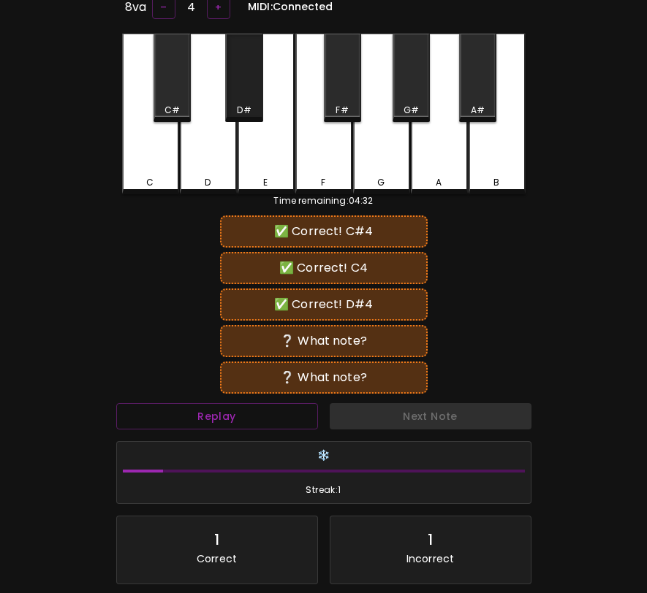
click at [251, 104] on div "D#" at bounding box center [244, 110] width 14 height 13
click at [183, 94] on div "C#" at bounding box center [171, 78] width 37 height 88
click at [480, 96] on div "A#" at bounding box center [477, 78] width 37 height 88
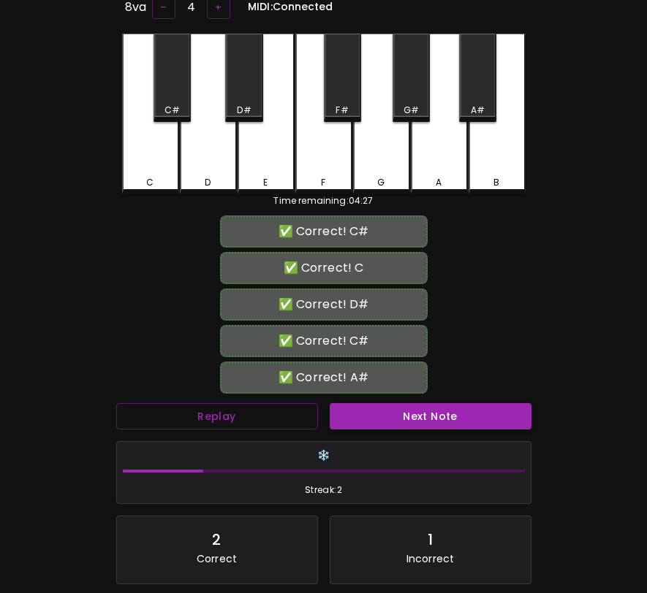
click at [437, 408] on button "Next Note" at bounding box center [431, 416] width 202 height 27
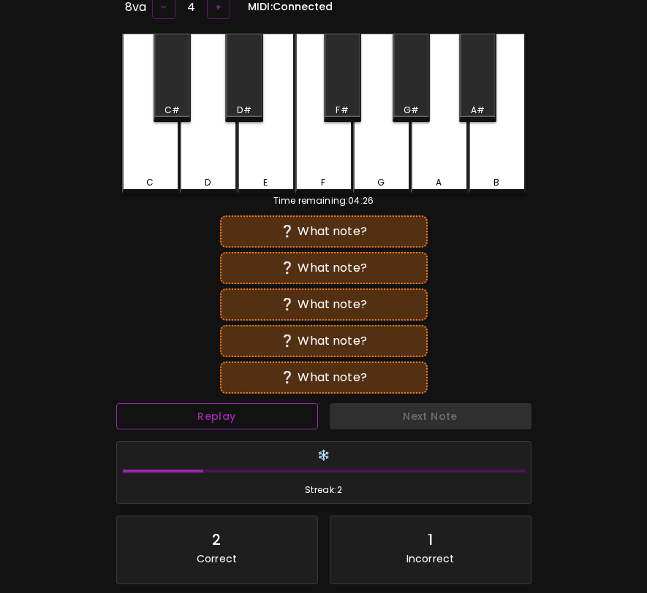
click at [279, 414] on button "Replay" at bounding box center [217, 416] width 202 height 27
click at [346, 91] on div "F#" at bounding box center [342, 78] width 37 height 88
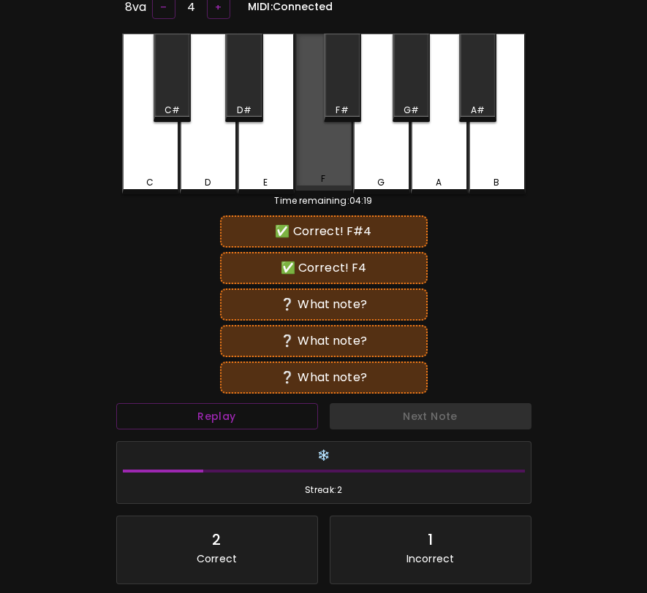
click at [330, 144] on div "F" at bounding box center [323, 113] width 57 height 158
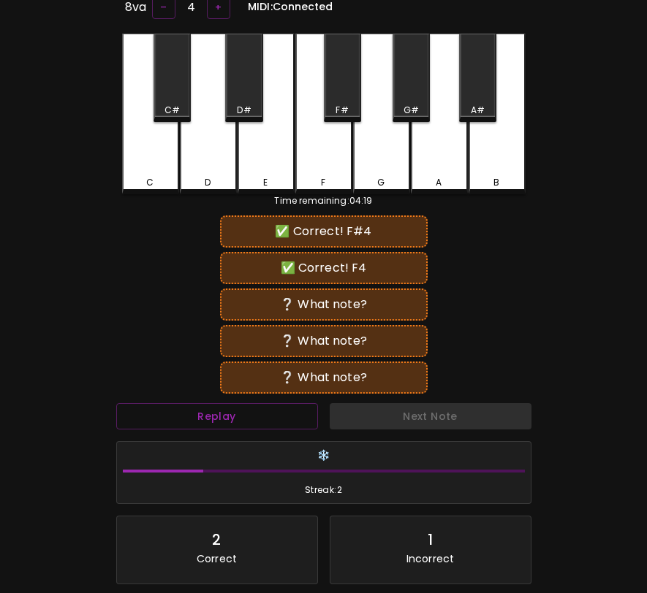
click at [286, 144] on div "E" at bounding box center [265, 114] width 57 height 161
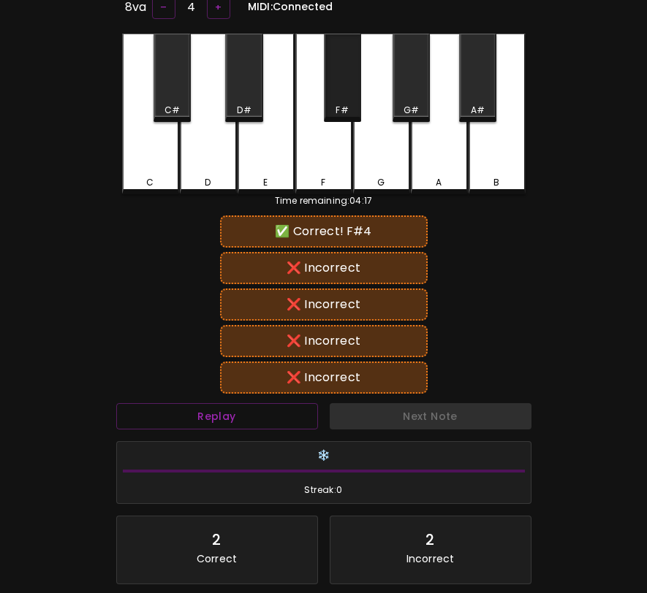
click at [338, 89] on div "F#" at bounding box center [342, 78] width 37 height 88
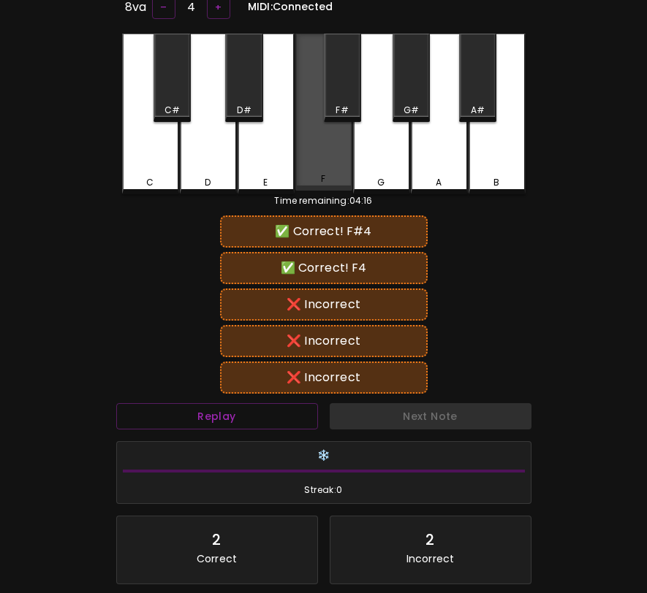
click at [333, 150] on div "F" at bounding box center [323, 113] width 57 height 158
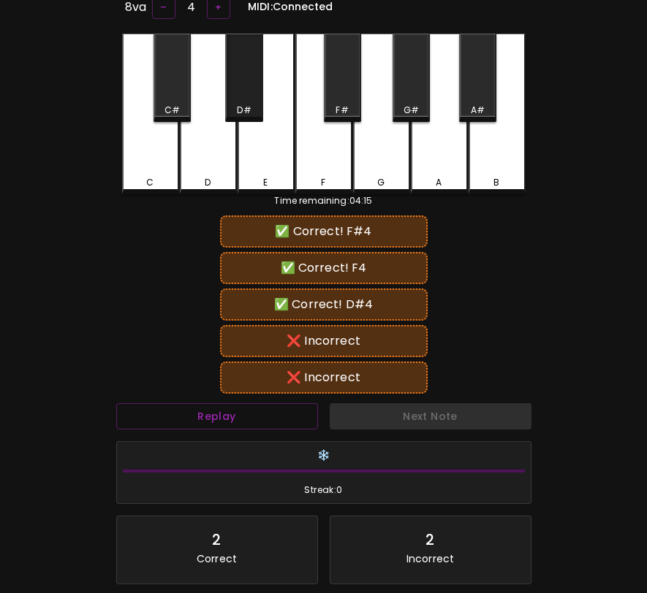
click at [257, 96] on div "D#" at bounding box center [243, 78] width 37 height 88
click at [349, 84] on div "F#" at bounding box center [342, 78] width 37 height 88
drag, startPoint x: 338, startPoint y: 77, endPoint x: 330, endPoint y: 93, distance: 17.7
click at [338, 77] on div "F#" at bounding box center [342, 78] width 37 height 88
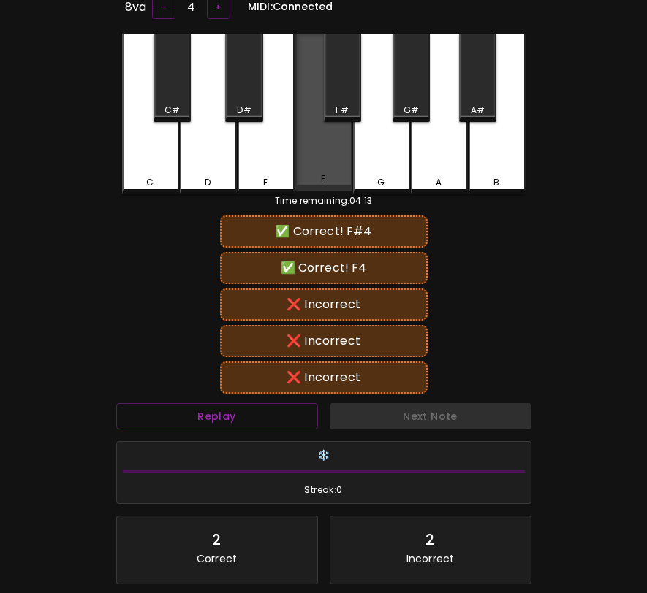
click at [314, 154] on div "F" at bounding box center [323, 113] width 57 height 158
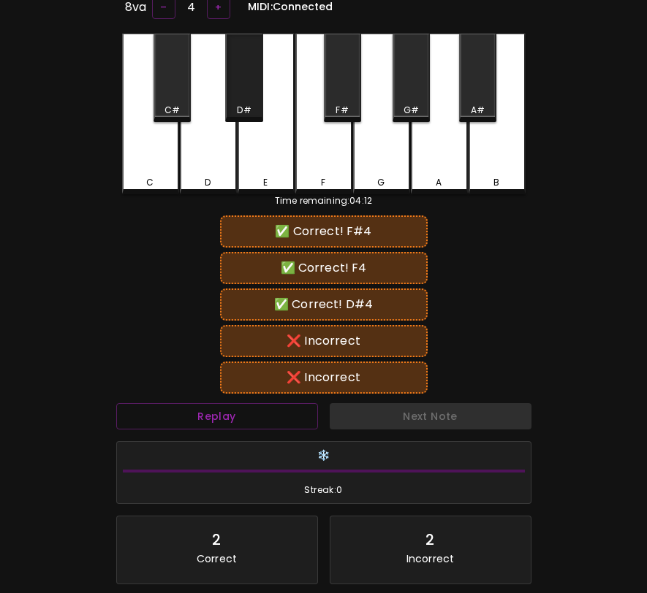
click at [246, 107] on div "D#" at bounding box center [244, 110] width 14 height 13
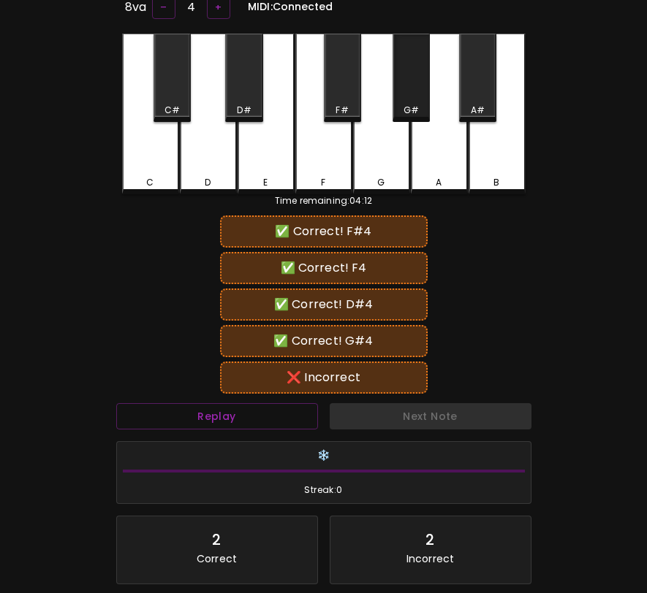
click at [410, 96] on div "G#" at bounding box center [410, 78] width 37 height 88
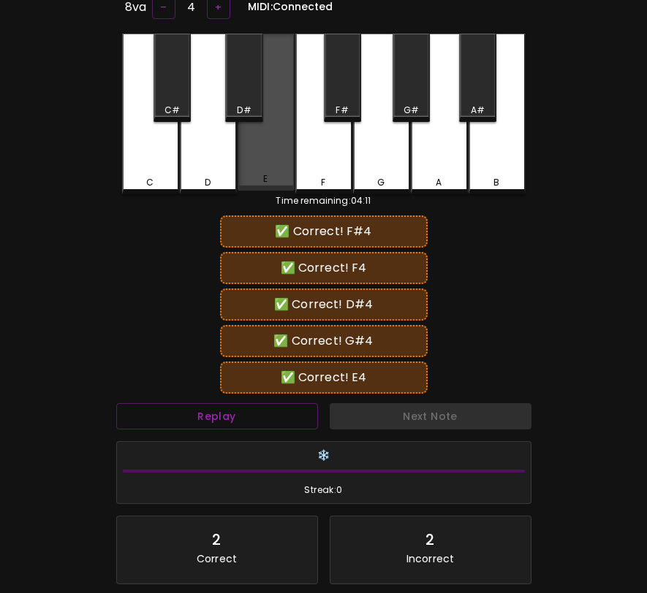
click at [284, 142] on div "E" at bounding box center [265, 113] width 57 height 158
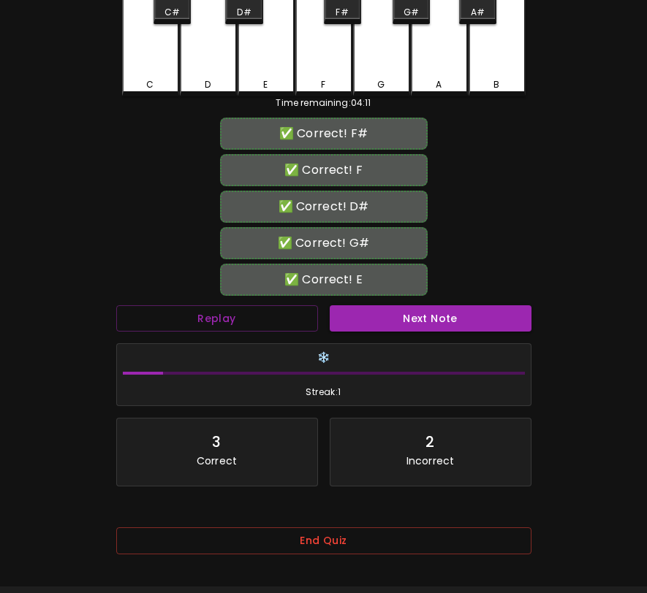
scroll to position [235, 0]
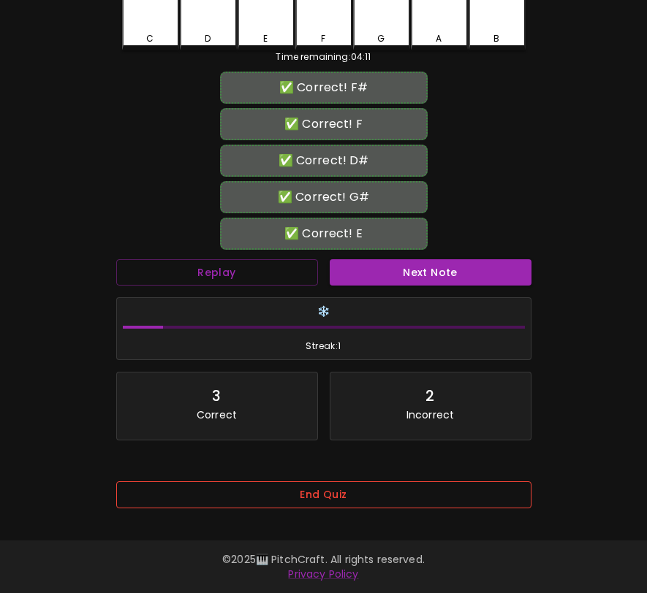
click at [365, 484] on button "End Quiz" at bounding box center [323, 495] width 415 height 27
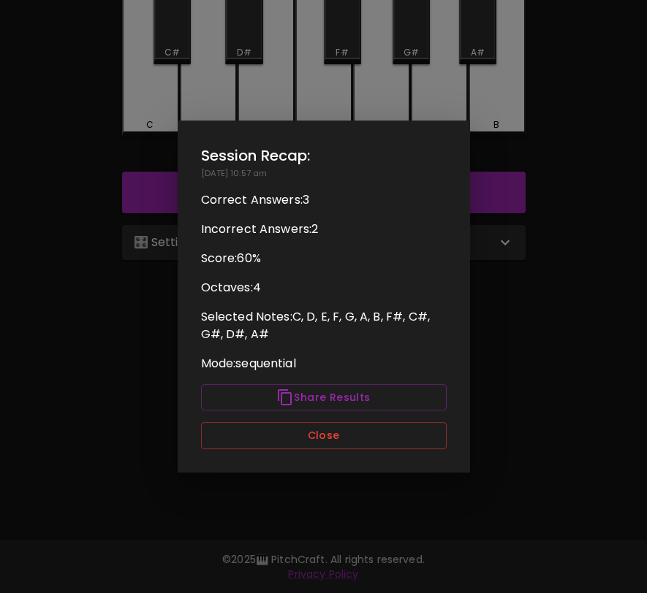
scroll to position [0, 0]
click at [372, 452] on div "Session Recap: 09/09/2025 - 10:57 am Correct Answers: 3 Incorrect Answers: 2 Sc…" at bounding box center [324, 297] width 292 height 352
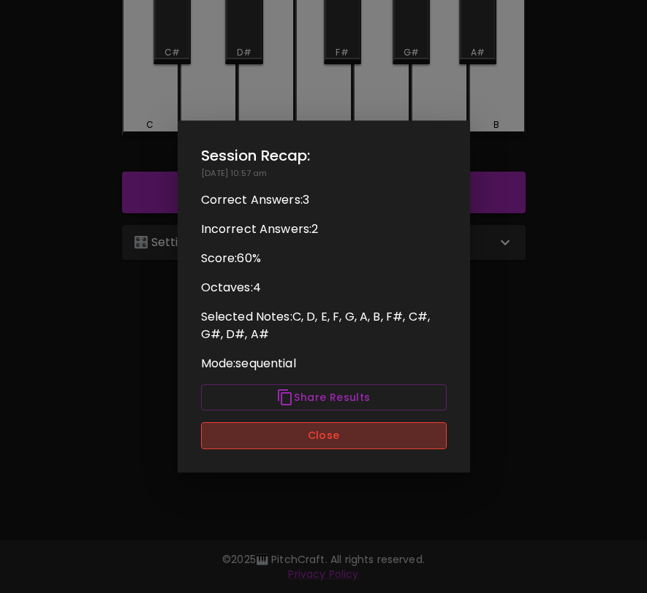
click at [383, 431] on button "Close" at bounding box center [324, 435] width 246 height 27
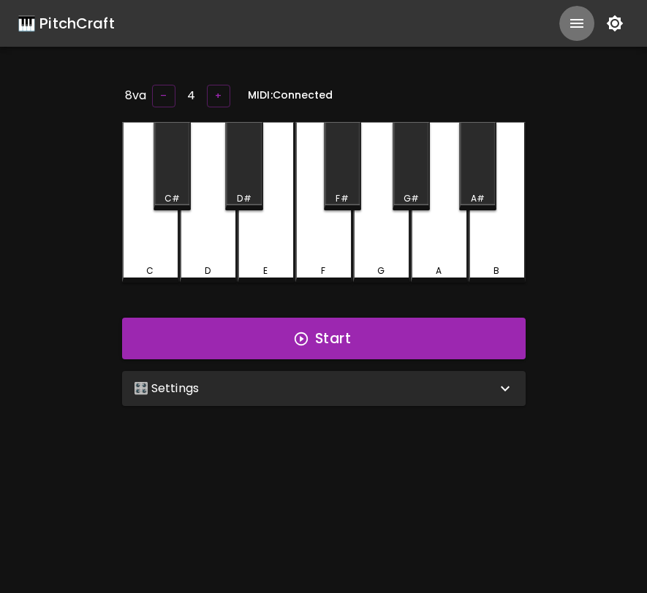
click at [585, 23] on icon "show more" at bounding box center [577, 24] width 18 height 18
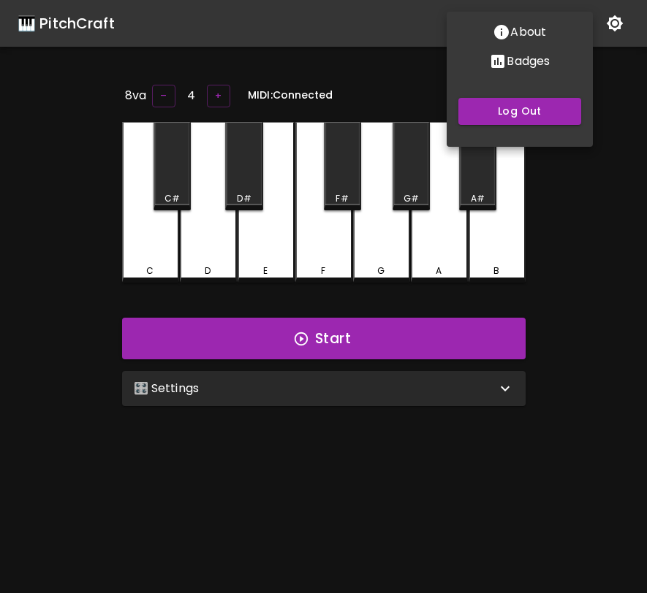
click at [540, 69] on p "Badges" at bounding box center [527, 62] width 43 height 18
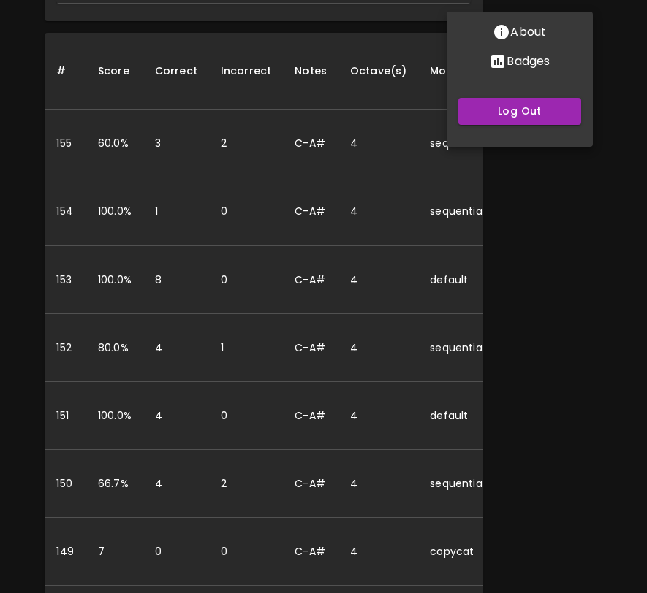
scroll to position [1013, 0]
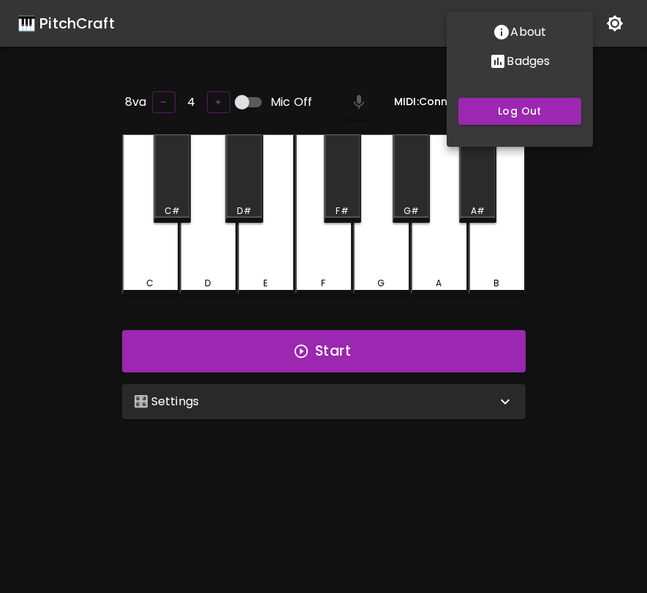
click at [610, 209] on div at bounding box center [323, 296] width 647 height 593
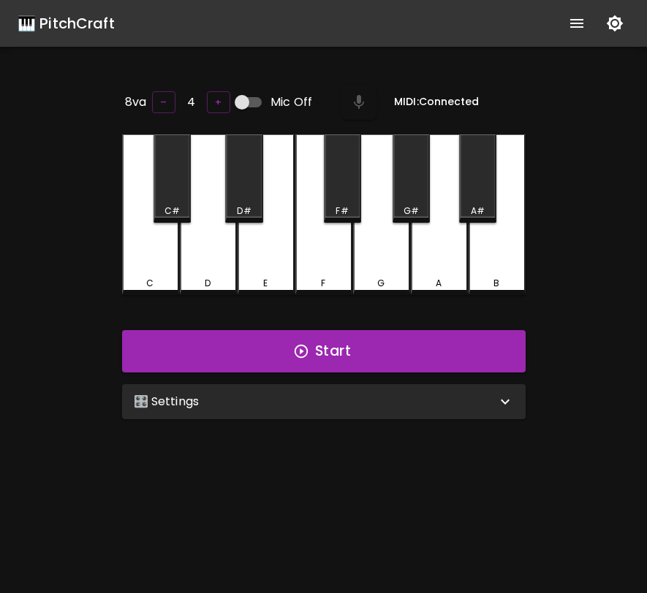
click at [577, 20] on icon "show more" at bounding box center [576, 23] width 13 height 9
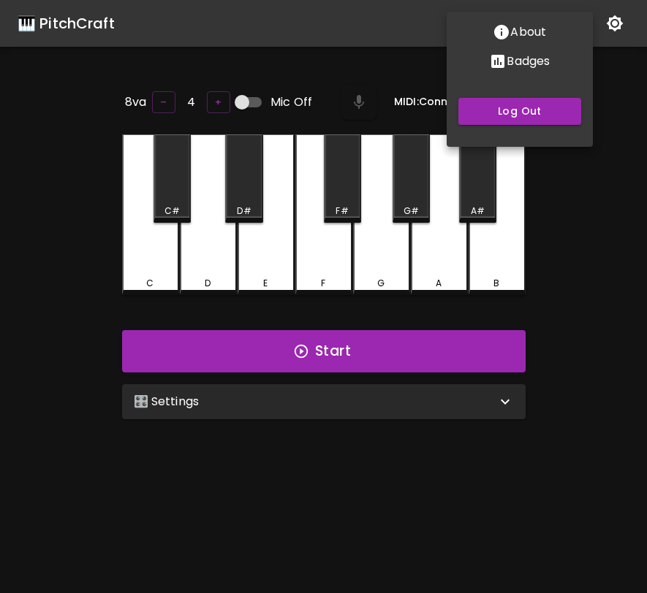
click at [557, 65] on button "Badges" at bounding box center [519, 61] width 146 height 29
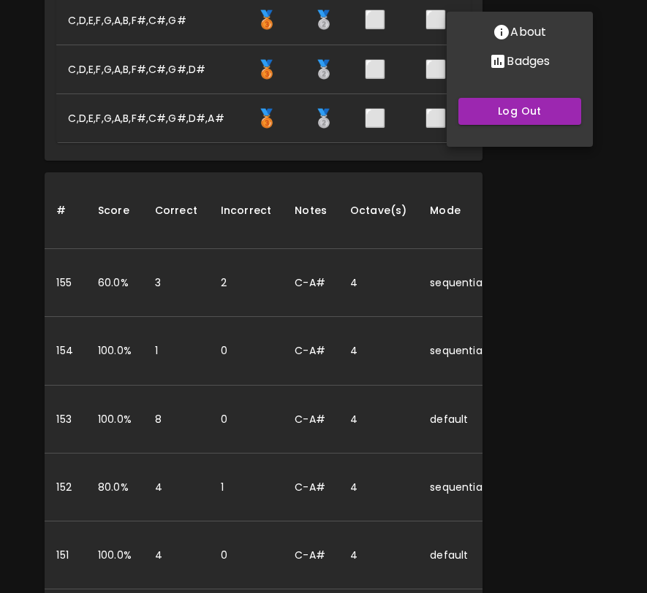
scroll to position [968, 0]
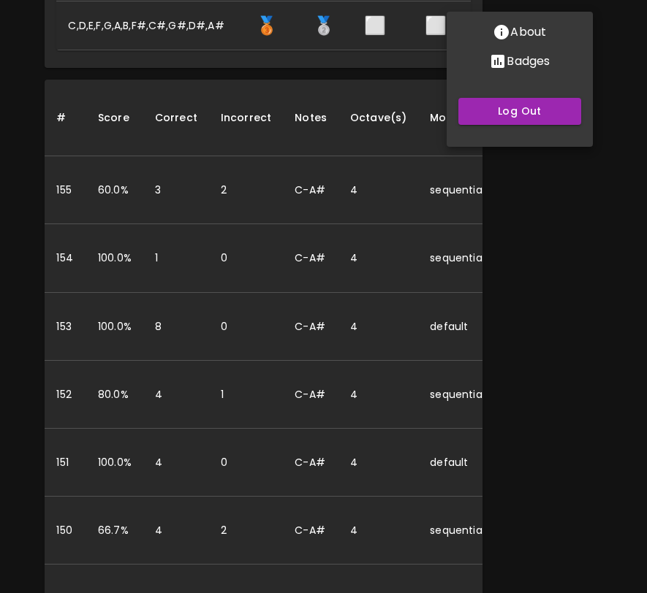
click at [387, 395] on div at bounding box center [323, 296] width 647 height 593
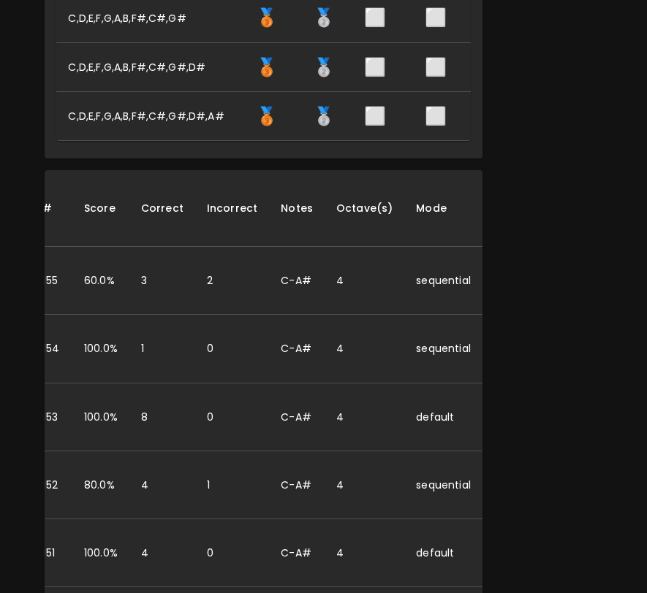
scroll to position [0, 0]
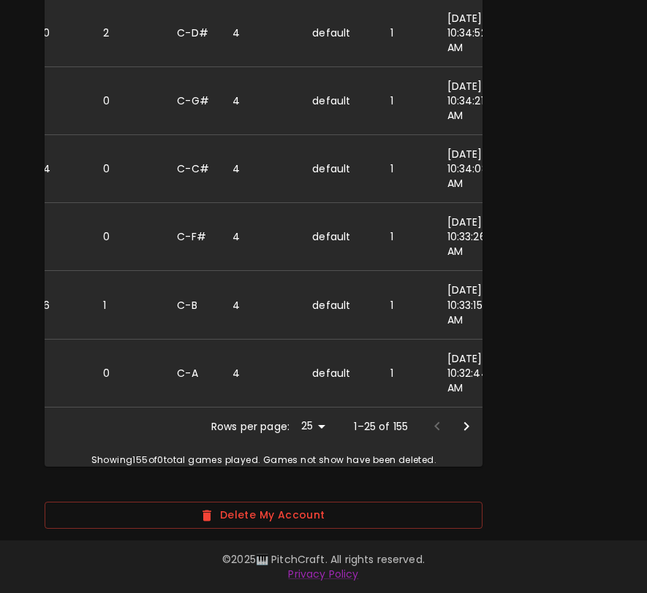
scroll to position [2437, 0]
click at [462, 428] on icon "Go to next page" at bounding box center [466, 427] width 18 height 18
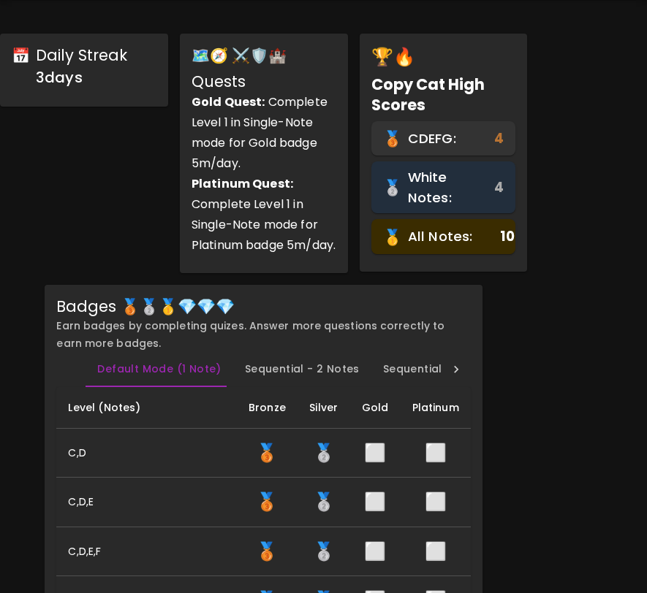
scroll to position [0, 0]
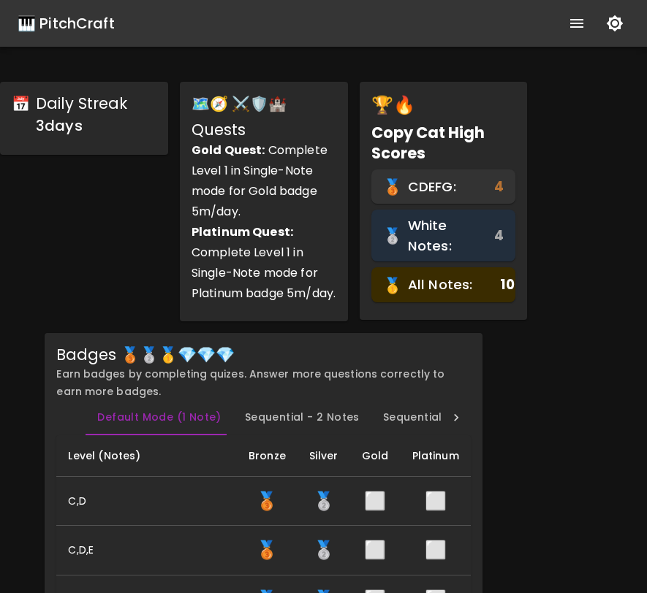
click at [101, 27] on div "🎹 PitchCraft" at bounding box center [66, 23] width 97 height 23
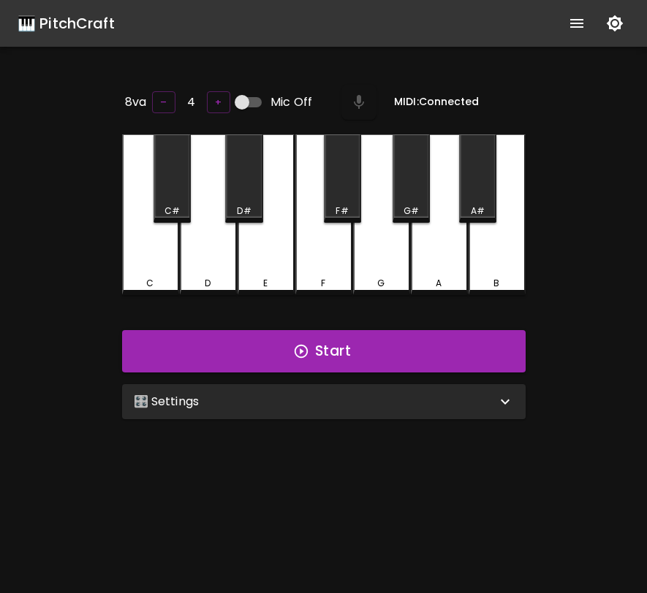
click at [244, 401] on div "🎛️ Settings" at bounding box center [315, 402] width 362 height 18
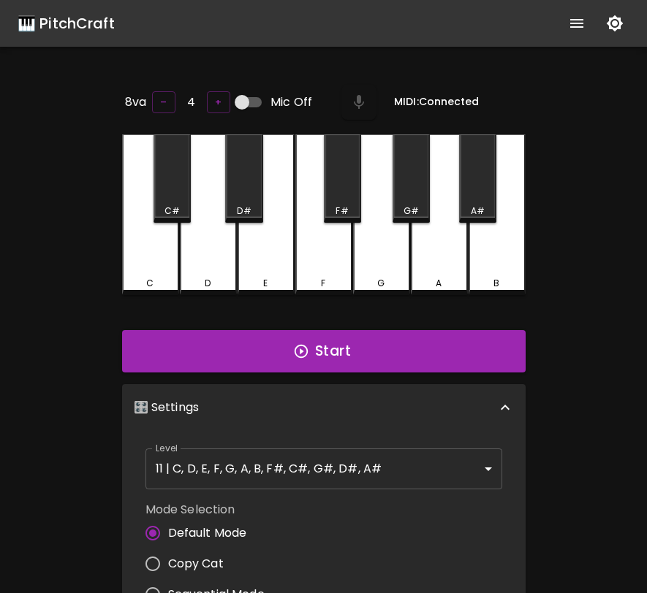
scroll to position [6, 0]
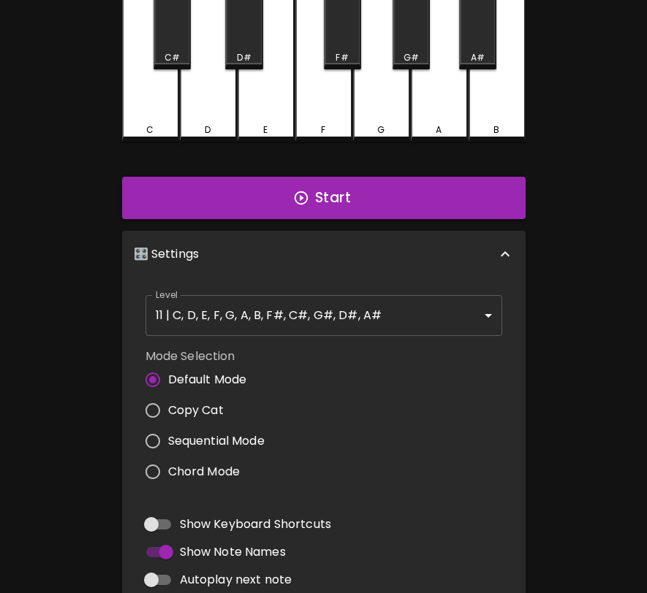
click at [212, 465] on span "Chord Mode" at bounding box center [204, 472] width 72 height 18
click at [168, 465] on input "Chord Mode" at bounding box center [152, 472] width 31 height 31
radio input "true"
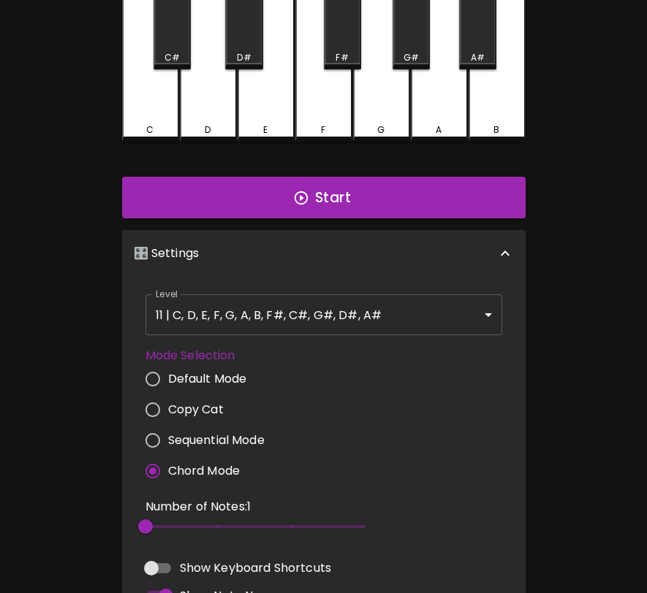
type input "3"
click at [201, 525] on span "3" at bounding box center [254, 527] width 219 height 22
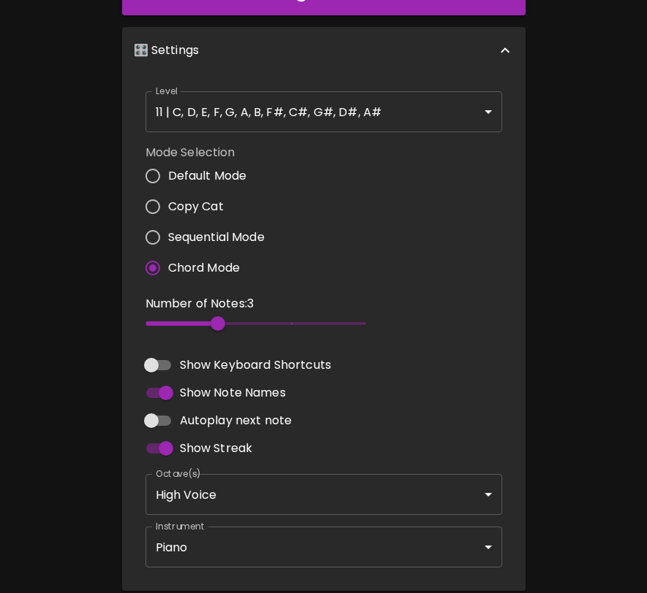
scroll to position [362, 0]
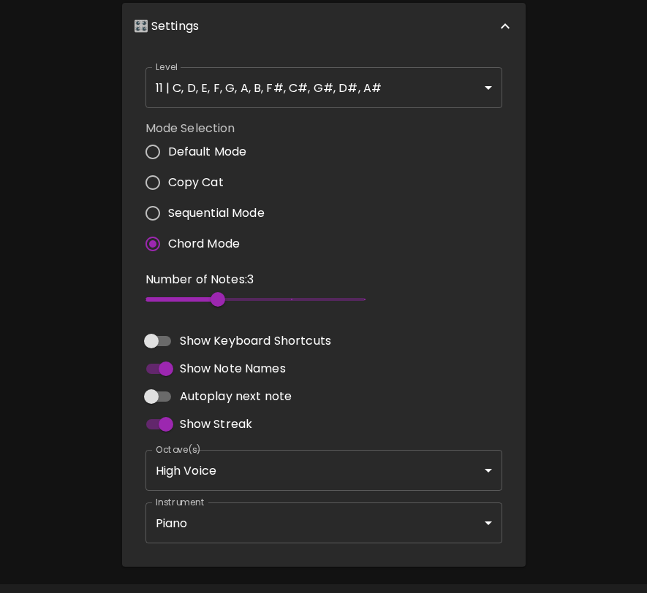
click at [194, 391] on span "Autoplay next note" at bounding box center [236, 397] width 113 height 18
click at [193, 391] on input "Autoplay next note" at bounding box center [151, 397] width 83 height 28
checkbox input "true"
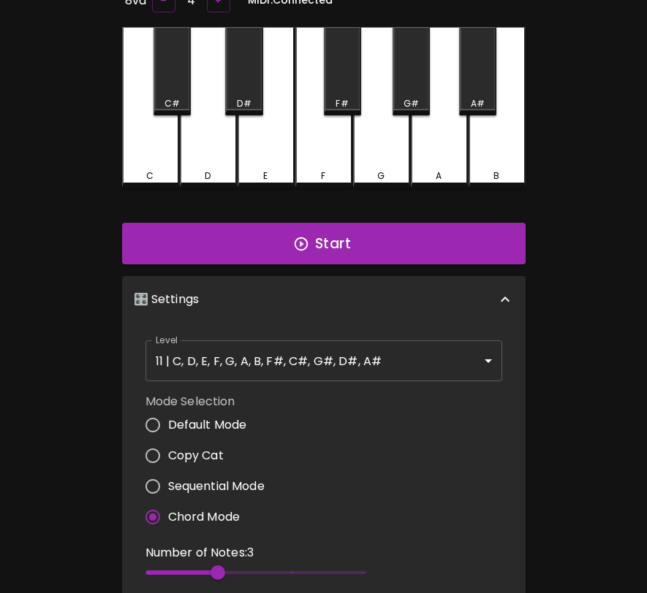
scroll to position [0, 0]
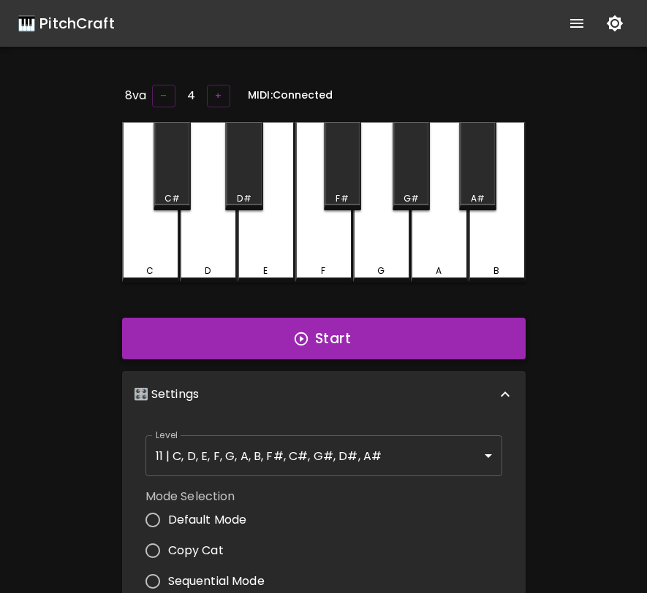
click at [265, 344] on button "Start" at bounding box center [323, 339] width 403 height 42
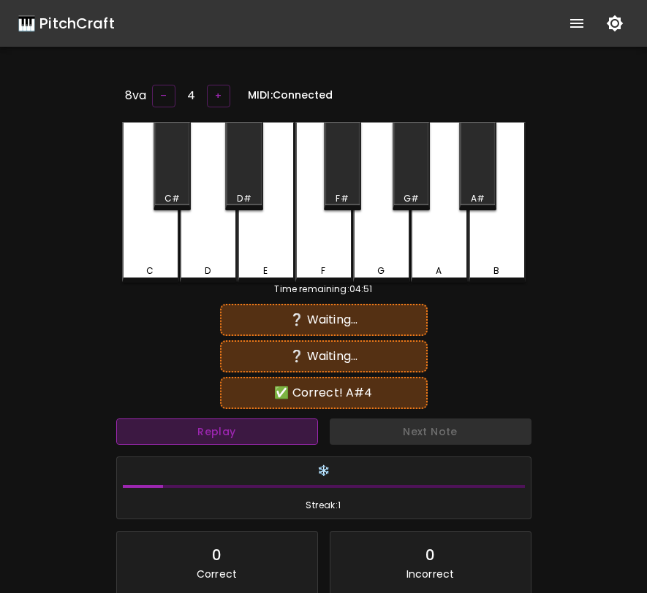
click at [244, 430] on button "Replay" at bounding box center [217, 432] width 202 height 27
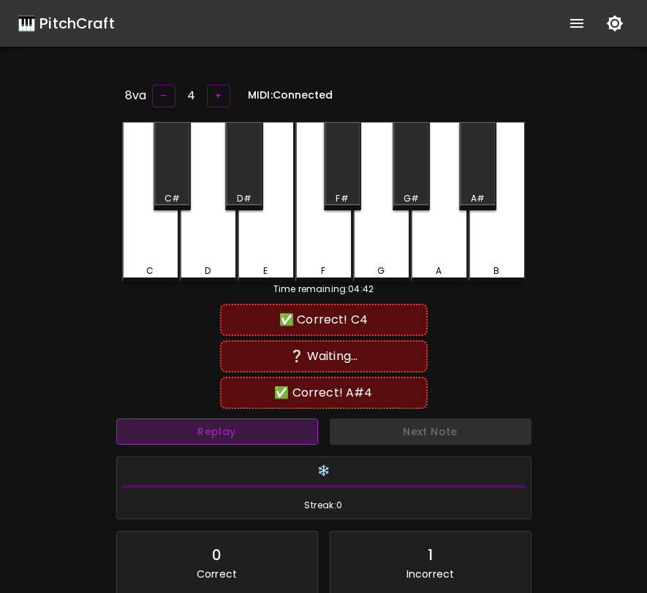
click at [244, 430] on button "Replay" at bounding box center [217, 432] width 202 height 27
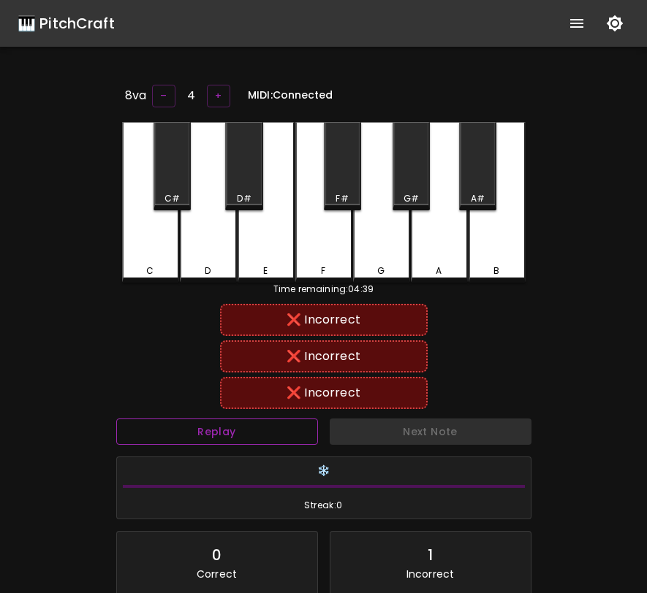
click at [244, 430] on button "Replay" at bounding box center [217, 432] width 202 height 27
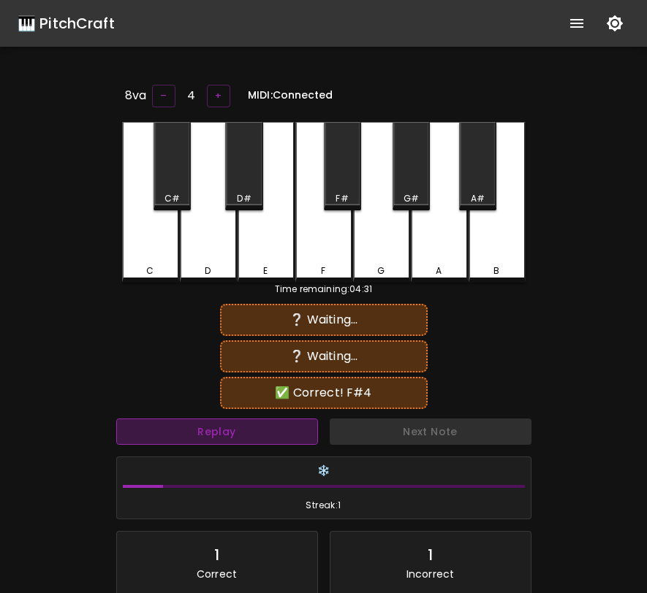
click at [246, 424] on button "Replay" at bounding box center [217, 432] width 202 height 27
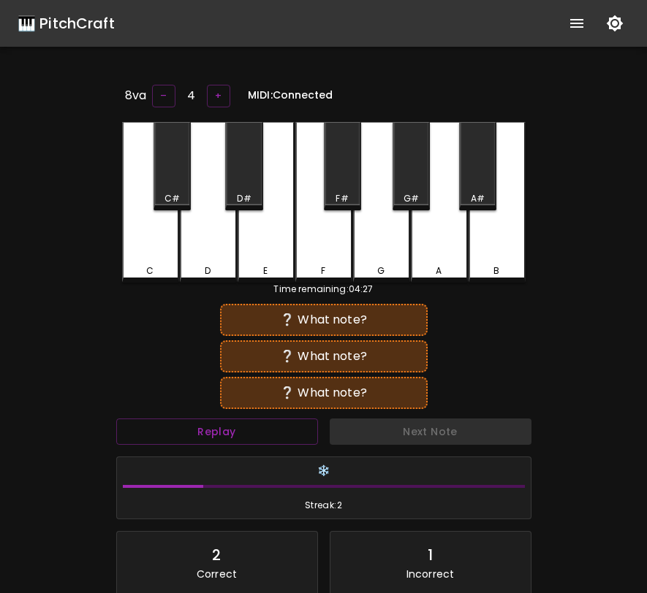
scroll to position [6, 0]
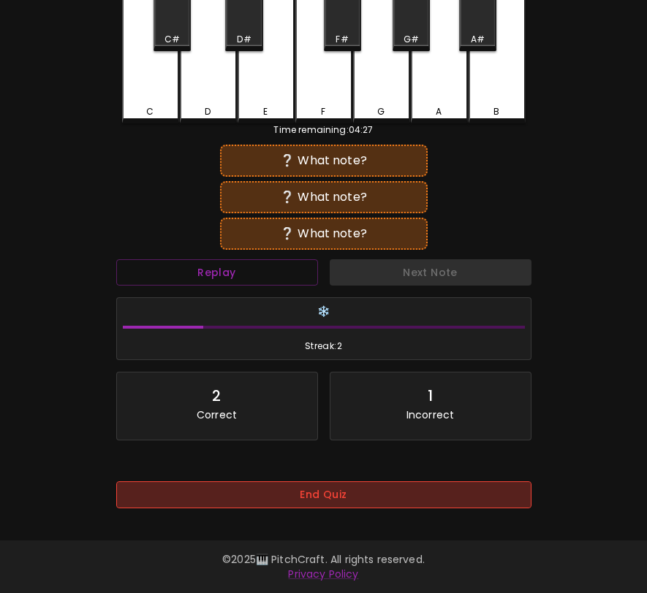
click at [446, 485] on button "End Quiz" at bounding box center [323, 495] width 415 height 27
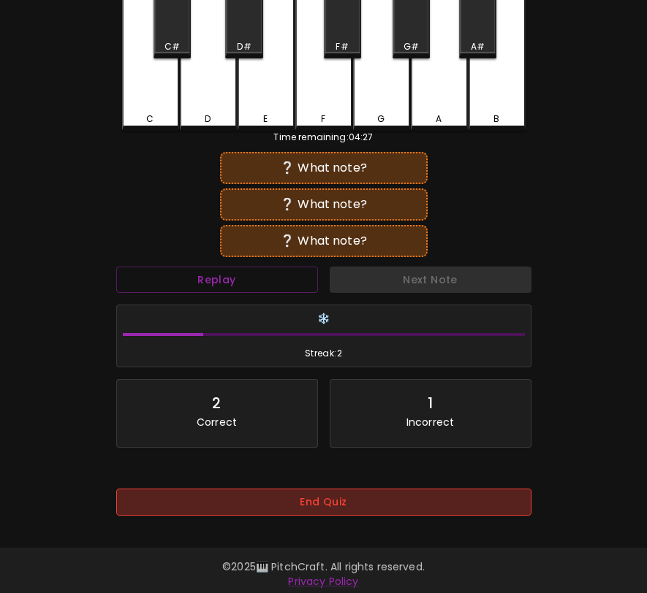
scroll to position [0, 0]
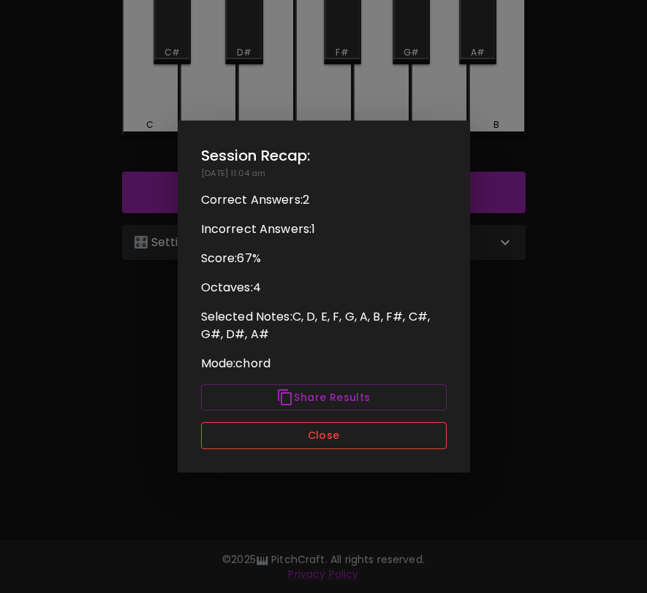
click at [385, 426] on button "Close" at bounding box center [324, 435] width 246 height 27
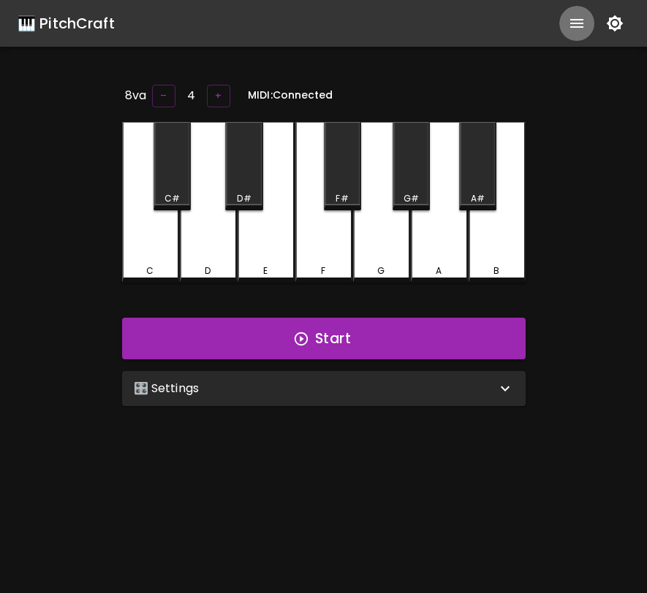
click at [576, 31] on icon "show more" at bounding box center [577, 24] width 18 height 18
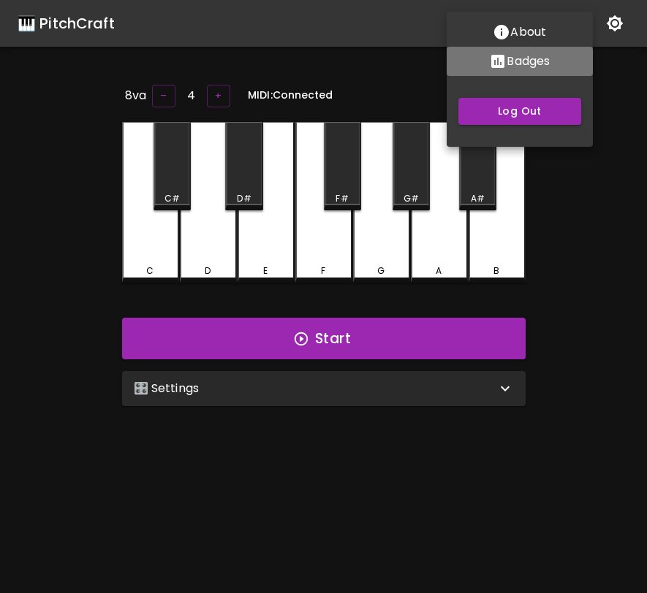
click at [529, 64] on p "Badges" at bounding box center [527, 62] width 43 height 18
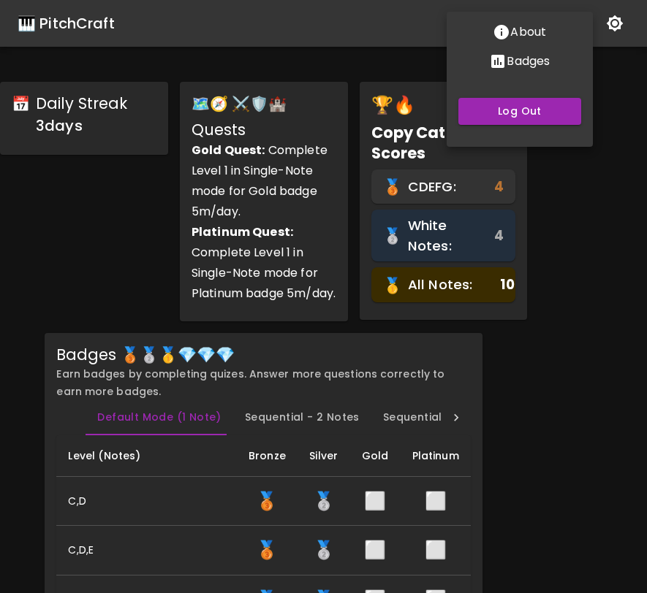
click at [510, 416] on div at bounding box center [323, 296] width 647 height 593
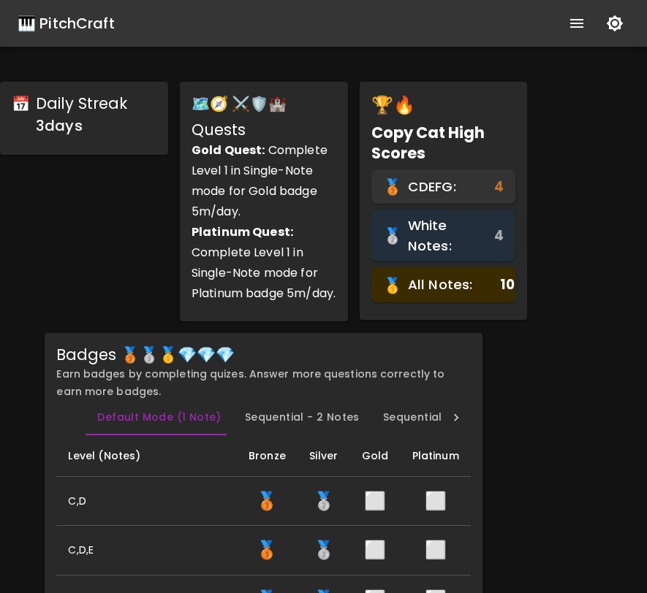
click at [100, 26] on div "🎹 PitchCraft" at bounding box center [66, 23] width 97 height 23
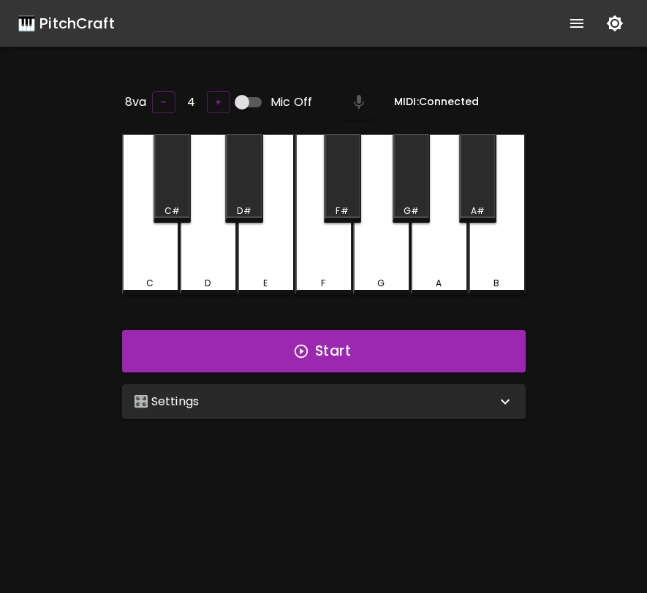
click at [204, 414] on div "🎛️ Settings" at bounding box center [323, 401] width 403 height 35
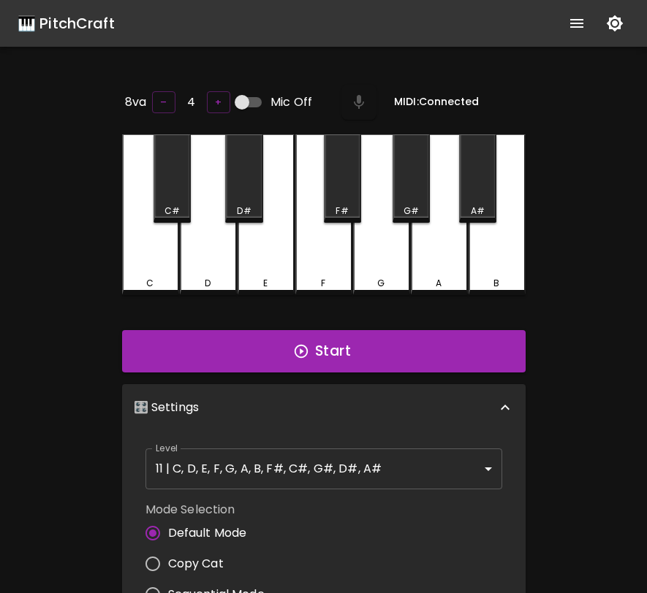
scroll to position [6, 0]
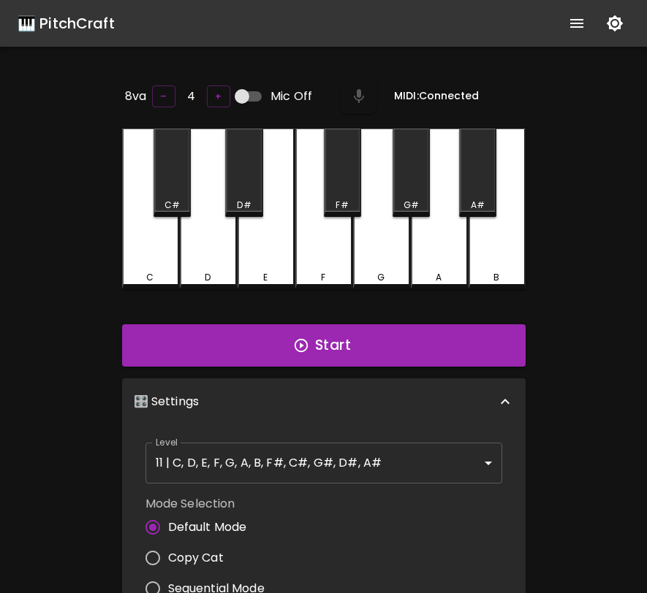
click at [216, 588] on span "Sequential Mode" at bounding box center [216, 589] width 96 height 18
click at [168, 588] on input "Sequential Mode" at bounding box center [152, 589] width 31 height 31
radio input "true"
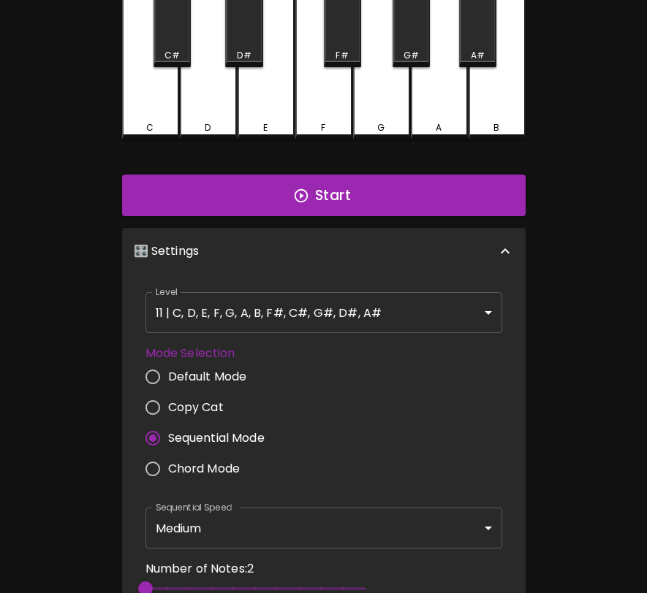
scroll to position [251, 0]
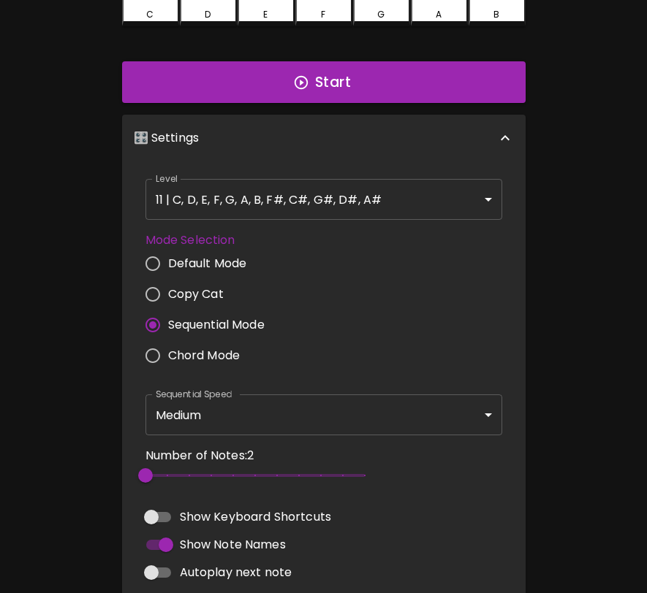
type input "5"
click at [204, 467] on span "2" at bounding box center [254, 476] width 219 height 22
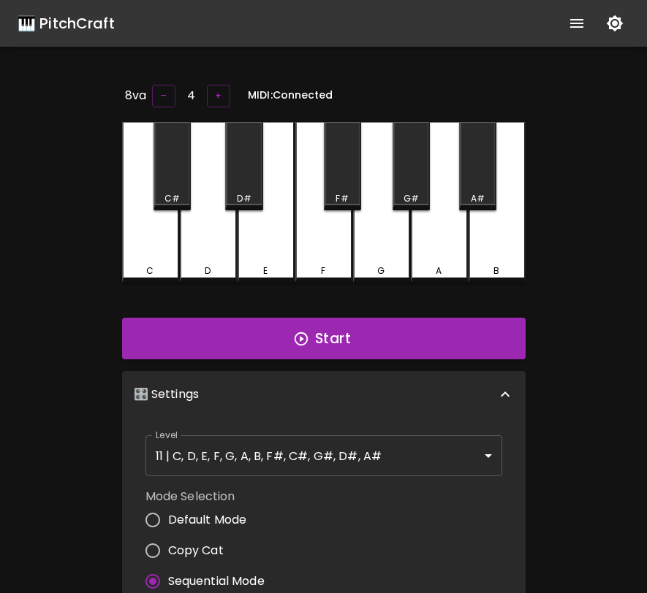
scroll to position [0, 0]
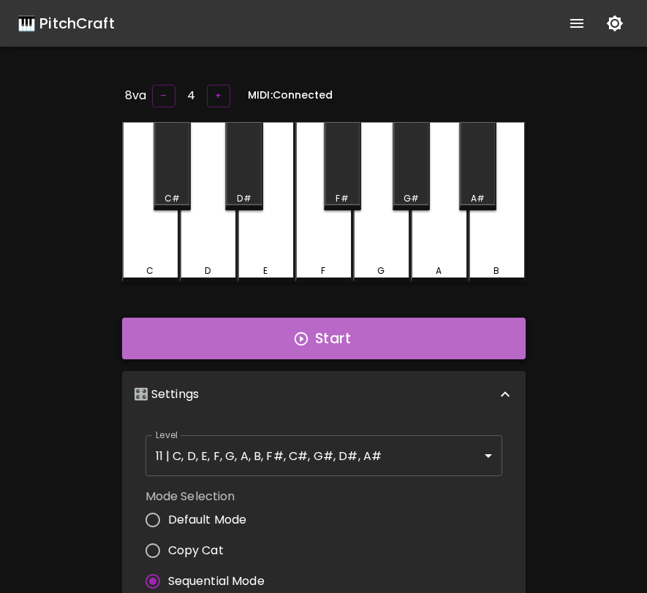
click at [343, 346] on button "Start" at bounding box center [323, 339] width 403 height 42
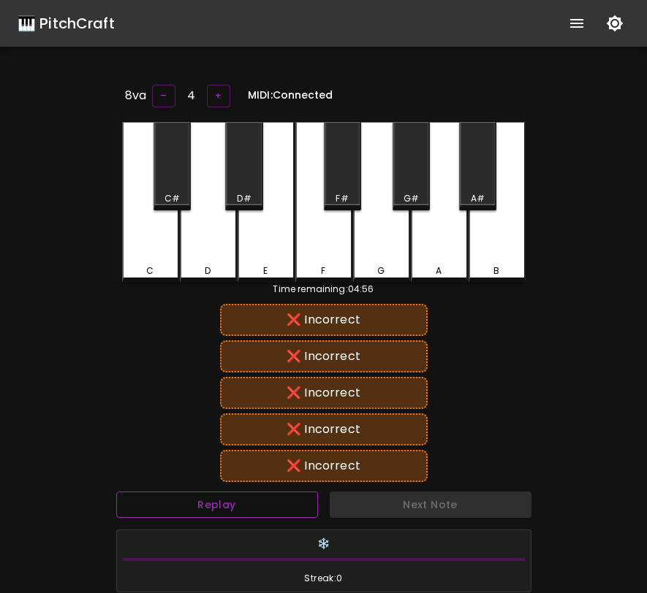
click at [291, 495] on button "Replay" at bounding box center [217, 505] width 202 height 27
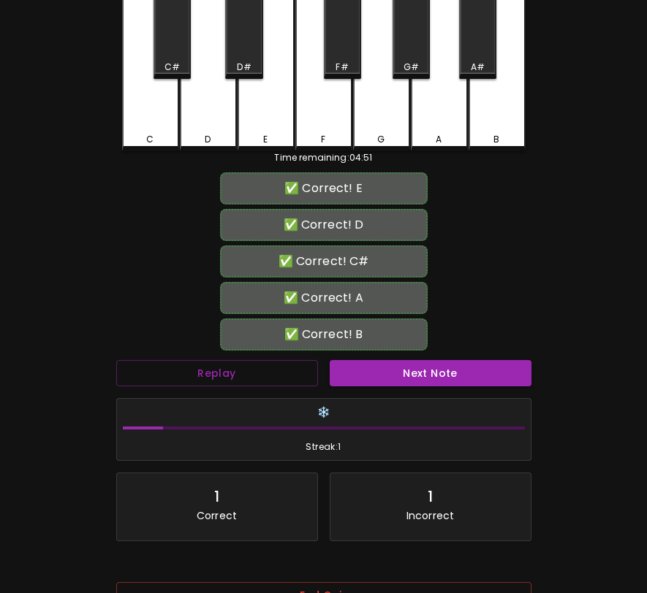
scroll to position [235, 0]
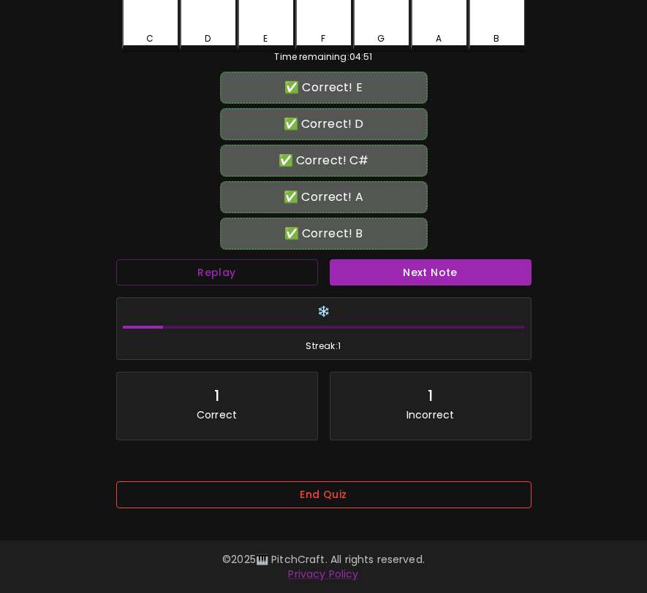
click at [387, 493] on button "End Quiz" at bounding box center [323, 495] width 415 height 27
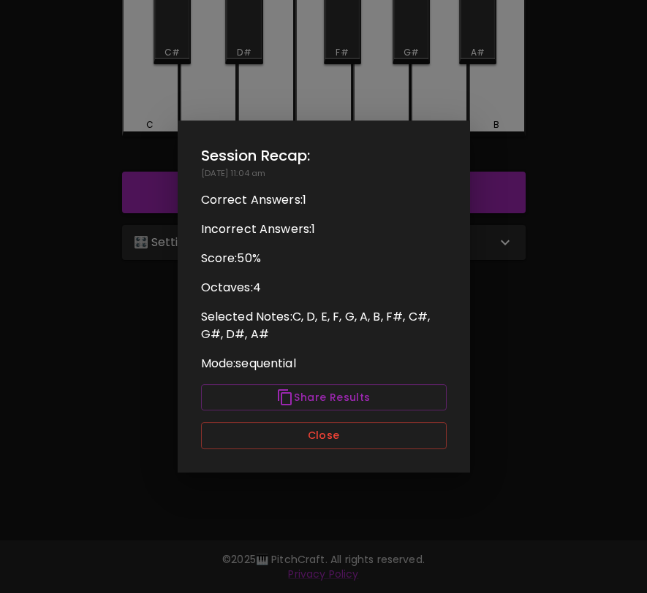
scroll to position [0, 0]
click at [375, 447] on button "Close" at bounding box center [324, 435] width 246 height 27
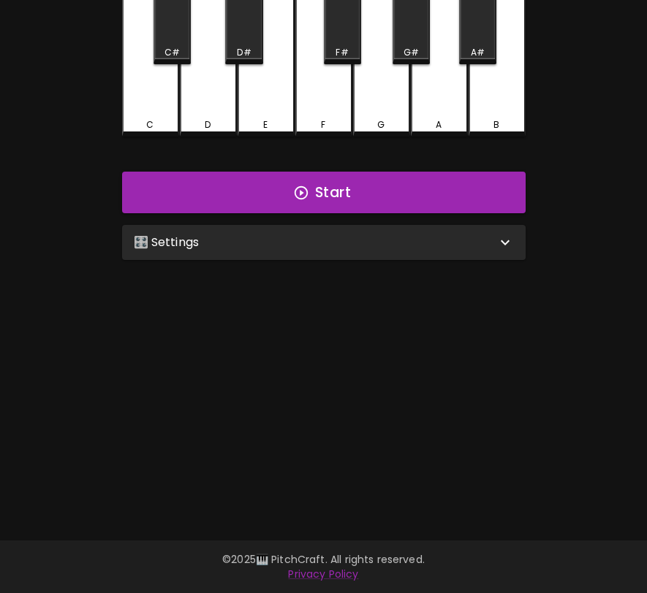
type input "2"
click at [440, 248] on div "🎛️ Settings" at bounding box center [323, 242] width 403 height 35
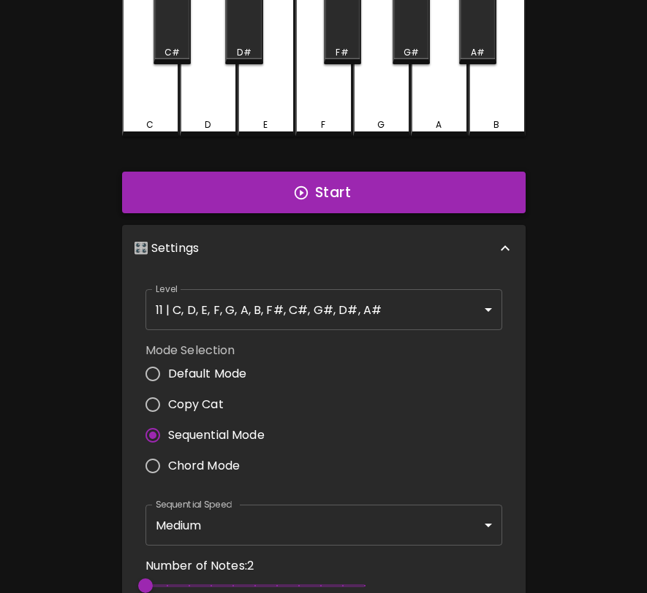
click at [438, 203] on button "Start" at bounding box center [323, 193] width 403 height 42
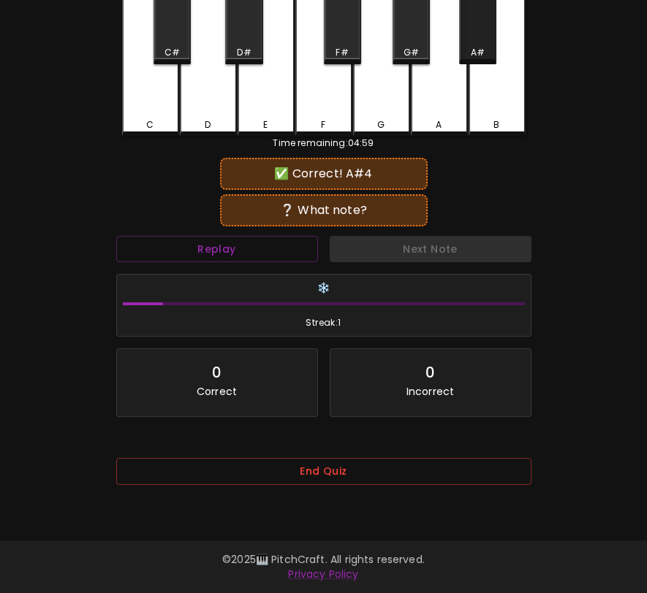
click at [476, 53] on div "A#" at bounding box center [478, 52] width 14 height 13
click at [476, 79] on div "B" at bounding box center [496, 56] width 57 height 161
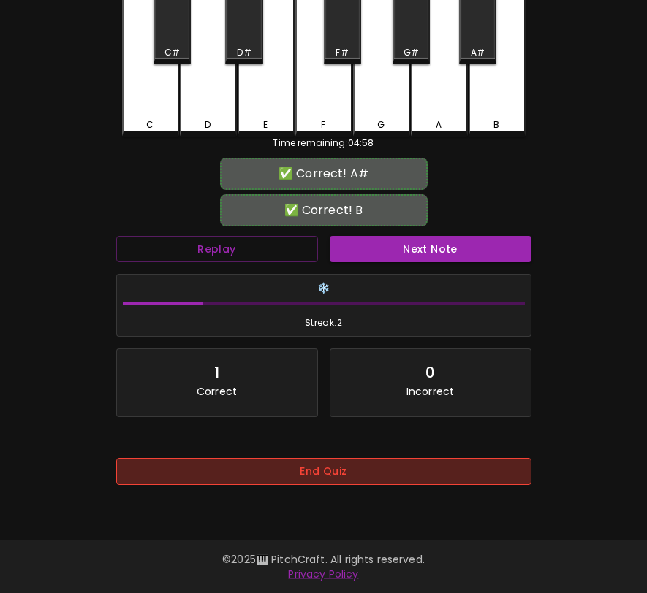
click at [357, 474] on button "End Quiz" at bounding box center [323, 471] width 415 height 27
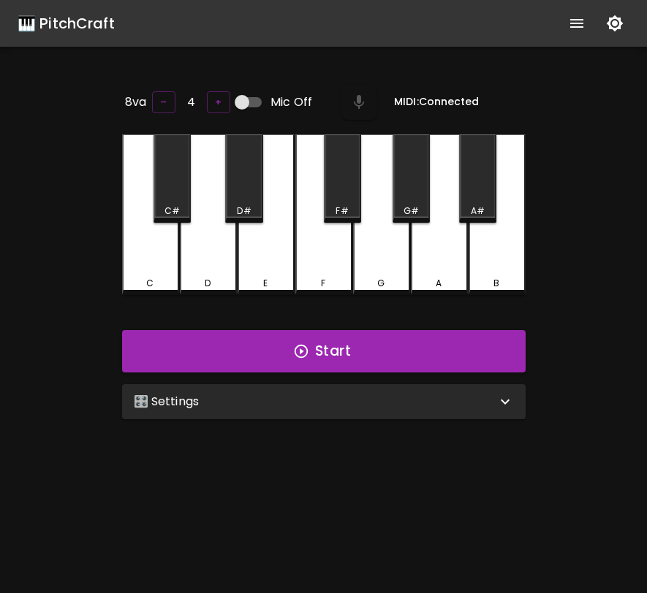
scroll to position [146, 0]
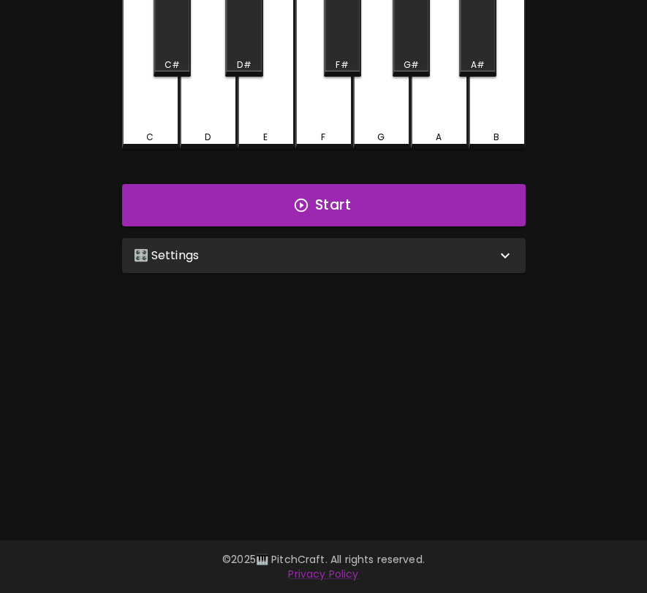
click at [412, 251] on div "🎛️ Settings" at bounding box center [315, 256] width 362 height 18
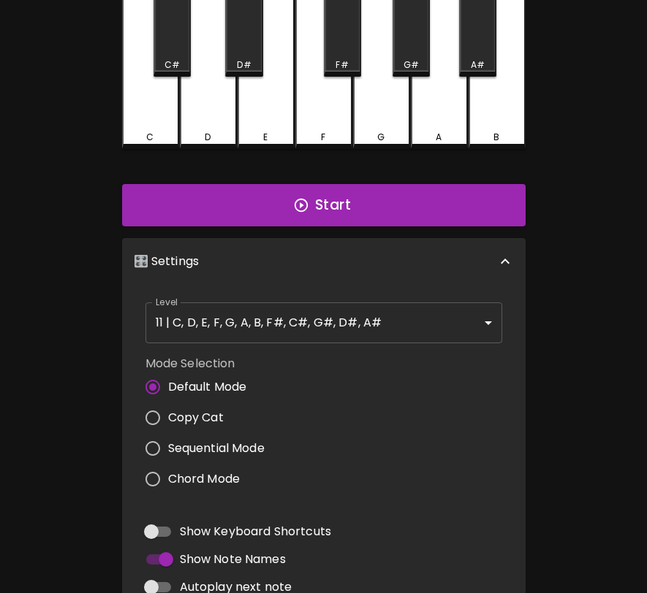
click at [233, 441] on span "Sequential Mode" at bounding box center [216, 449] width 96 height 18
click at [168, 441] on input "Sequential Mode" at bounding box center [152, 448] width 31 height 31
radio input "true"
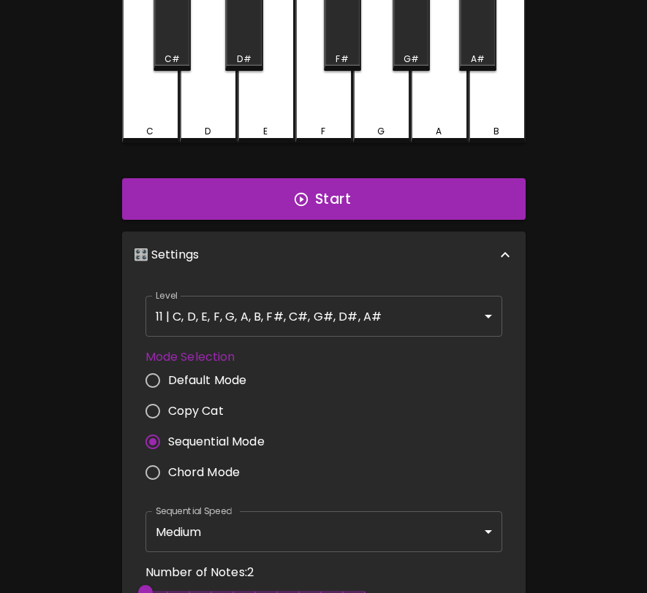
scroll to position [0, 0]
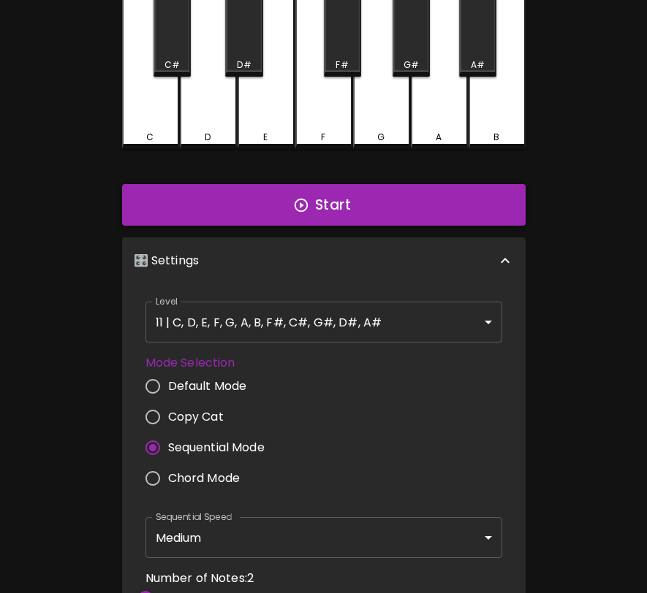
click at [372, 203] on button "Start" at bounding box center [323, 205] width 403 height 42
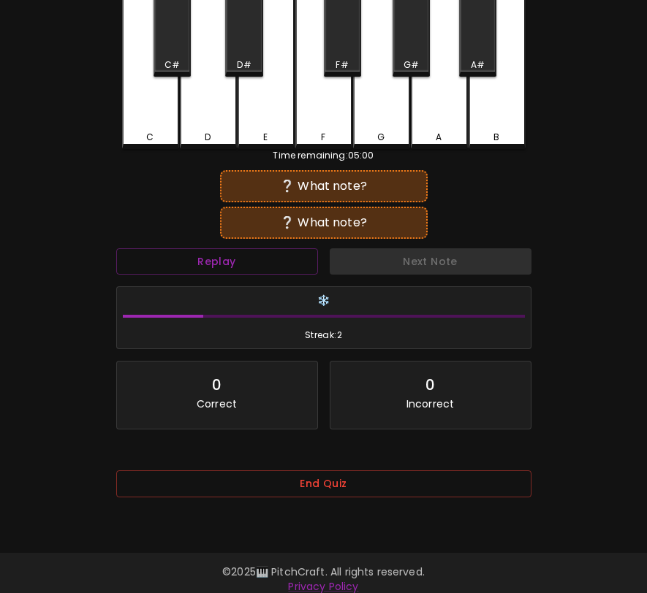
click at [316, 104] on div "F" at bounding box center [323, 68] width 57 height 161
click at [271, 104] on div "E" at bounding box center [265, 68] width 57 height 161
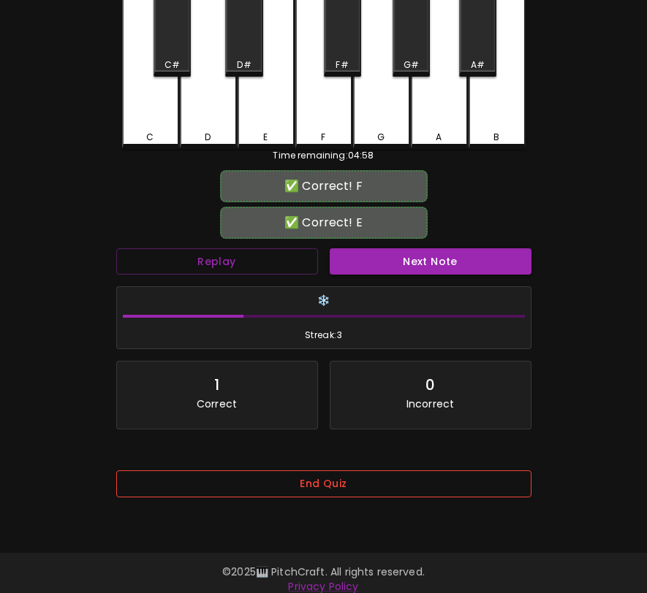
click at [403, 492] on button "End Quiz" at bounding box center [323, 484] width 415 height 27
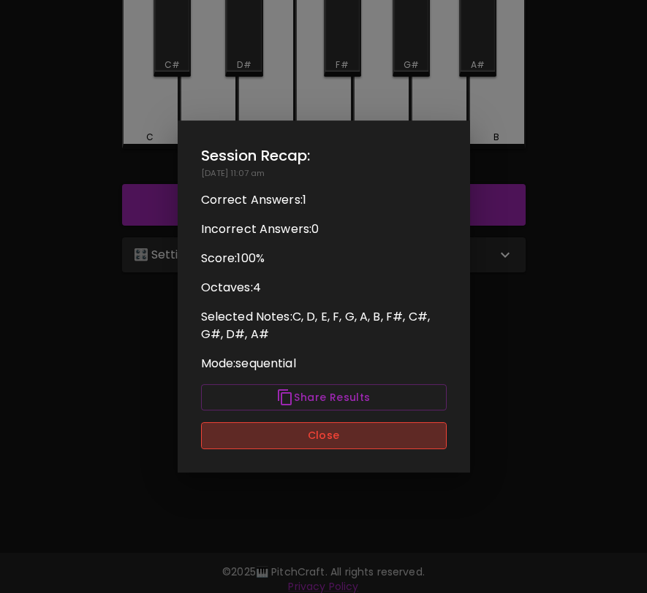
click at [387, 439] on button "Close" at bounding box center [324, 435] width 246 height 27
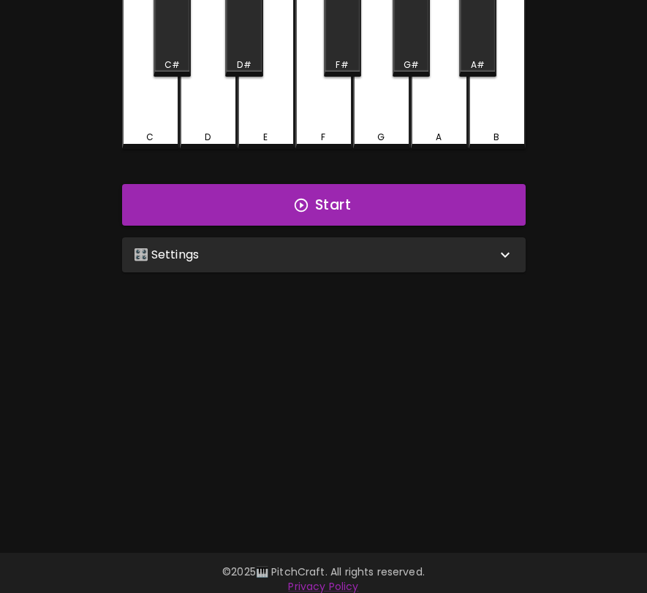
click at [419, 243] on div "🎛️ Settings" at bounding box center [323, 254] width 403 height 35
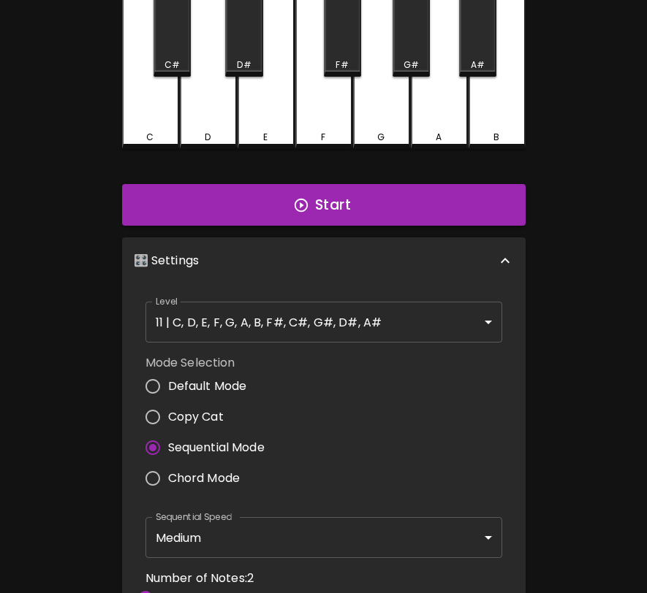
click at [205, 470] on span "Chord Mode" at bounding box center [204, 479] width 72 height 18
click at [168, 470] on input "Chord Mode" at bounding box center [152, 478] width 31 height 31
radio input "true"
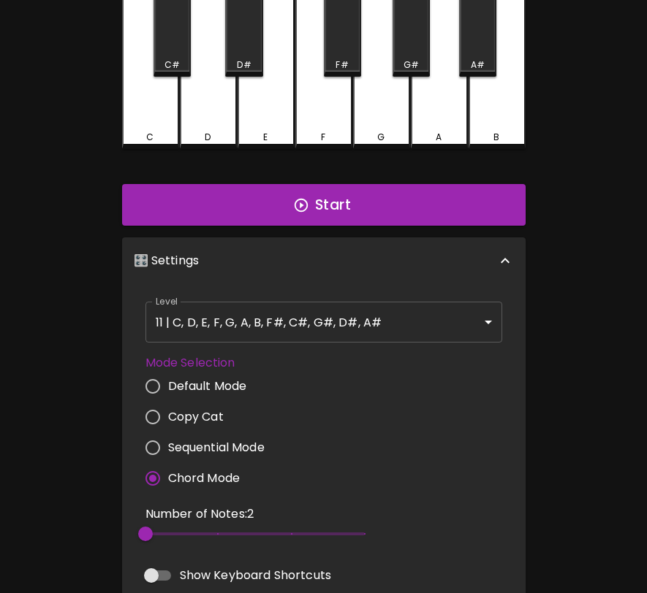
scroll to position [6, 0]
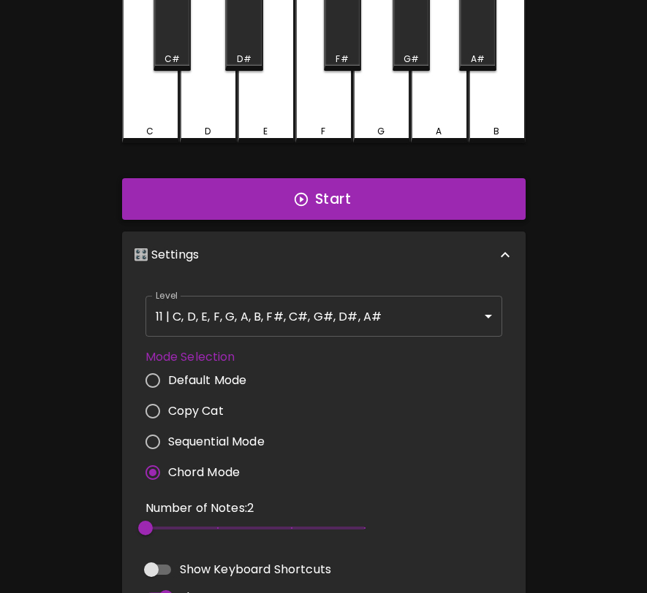
click at [330, 192] on button "Start" at bounding box center [323, 199] width 403 height 42
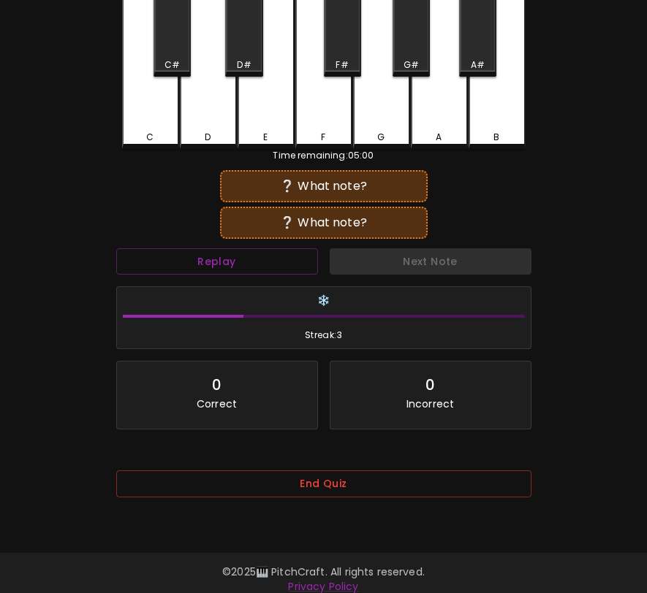
scroll to position [140, 0]
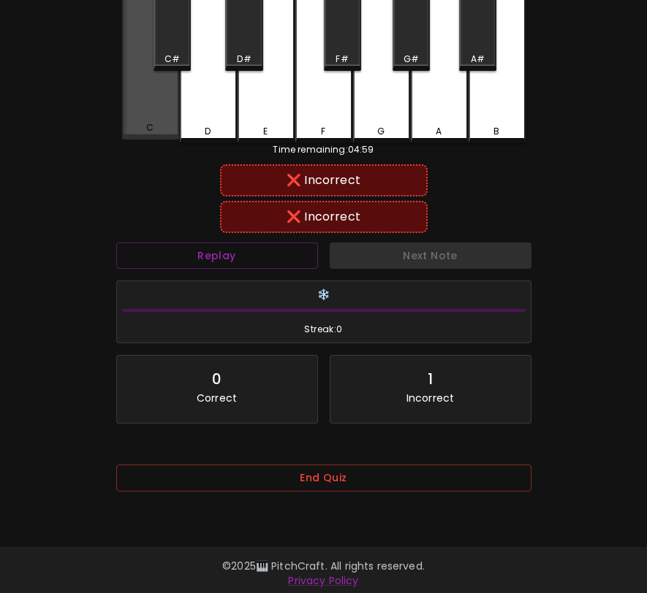
click at [169, 101] on div "C" at bounding box center [150, 61] width 57 height 158
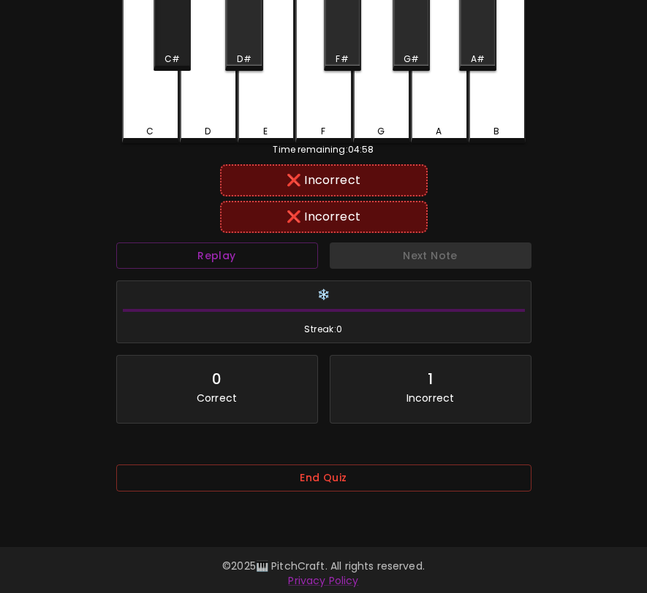
click at [185, 24] on div "C#" at bounding box center [171, 26] width 37 height 88
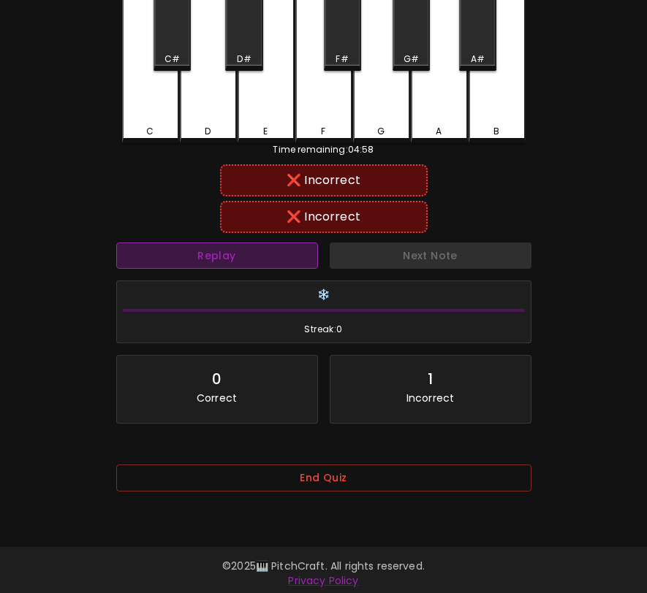
click at [280, 263] on button "Replay" at bounding box center [217, 256] width 202 height 27
click at [218, 125] on div "D" at bounding box center [208, 131] width 54 height 13
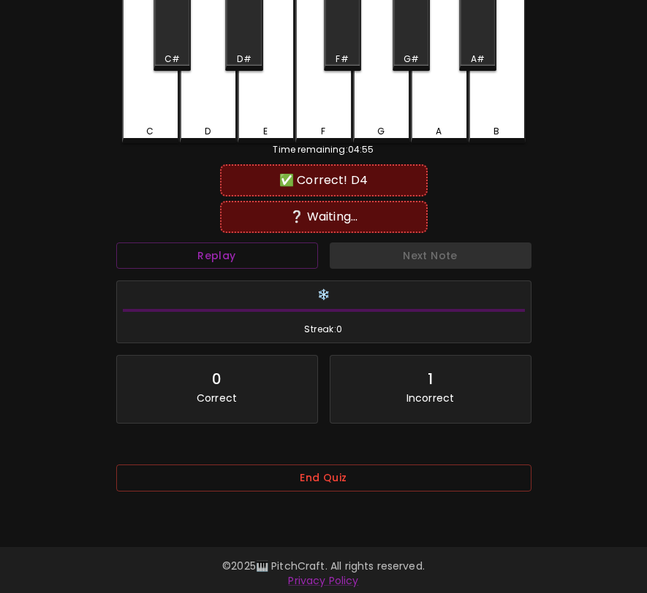
click at [486, 37] on div "A#" at bounding box center [477, 26] width 37 height 88
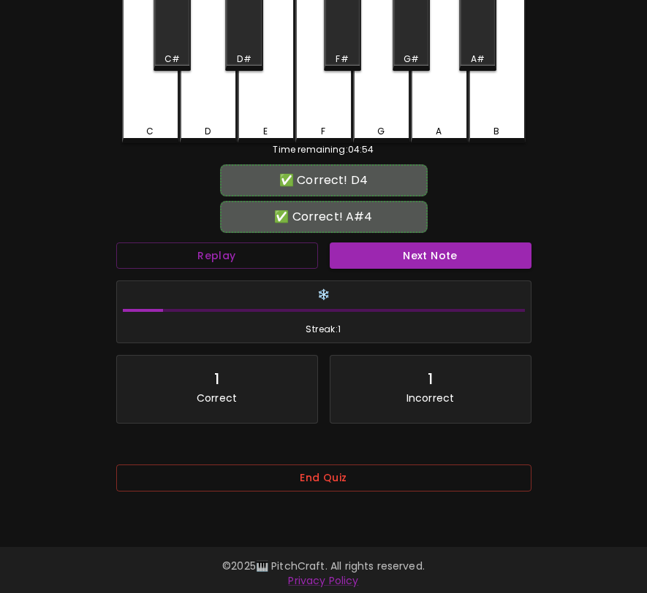
scroll to position [146, 0]
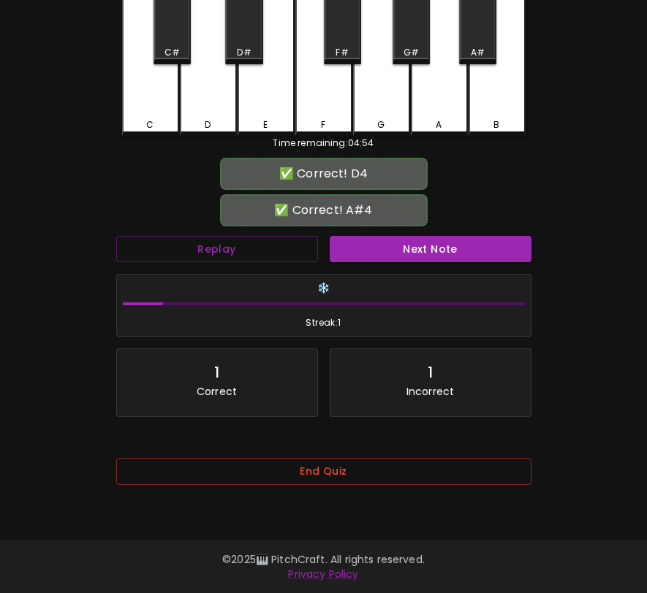
click at [359, 474] on button "End Quiz" at bounding box center [323, 471] width 415 height 27
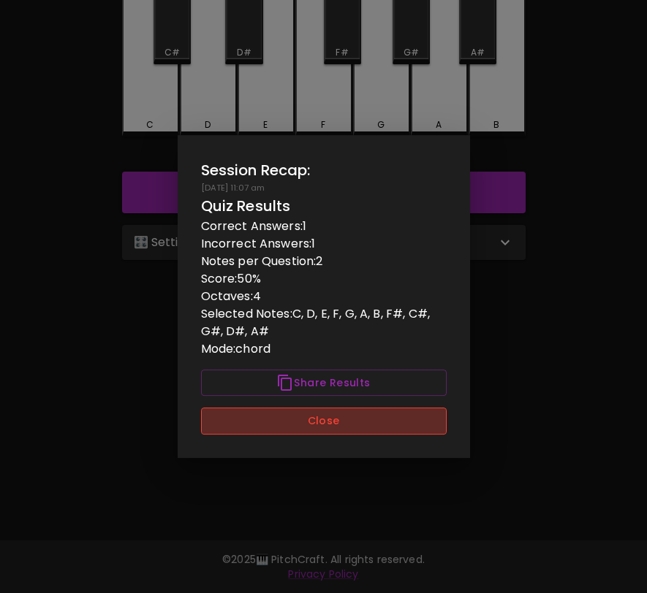
click at [419, 425] on button "Close" at bounding box center [324, 421] width 246 height 27
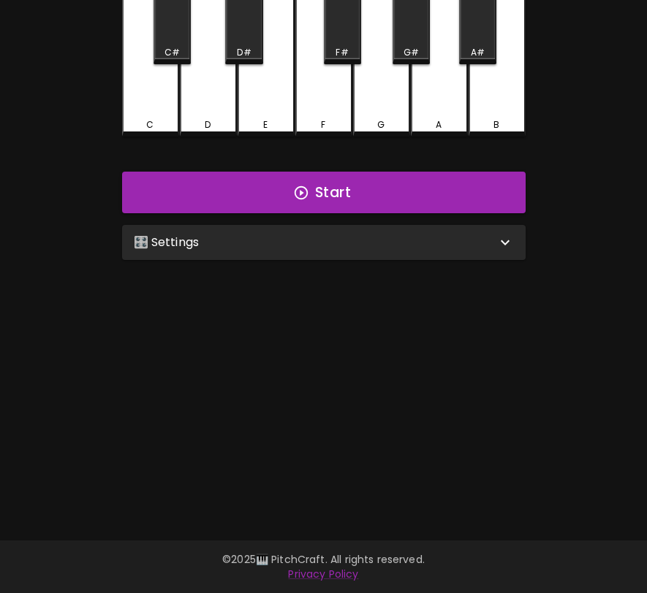
click at [425, 240] on div "🎛️ Settings" at bounding box center [315, 243] width 362 height 18
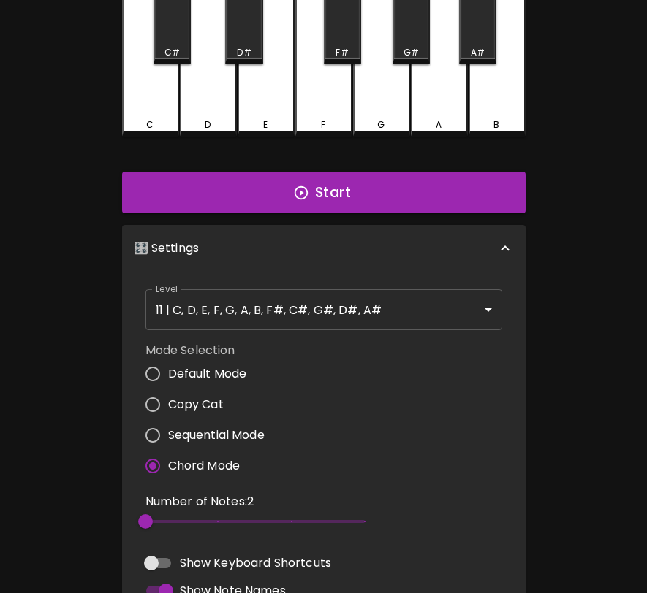
click at [186, 428] on span "Sequential Mode" at bounding box center [216, 436] width 96 height 18
click at [168, 428] on input "Sequential Mode" at bounding box center [152, 435] width 31 height 31
radio input "true"
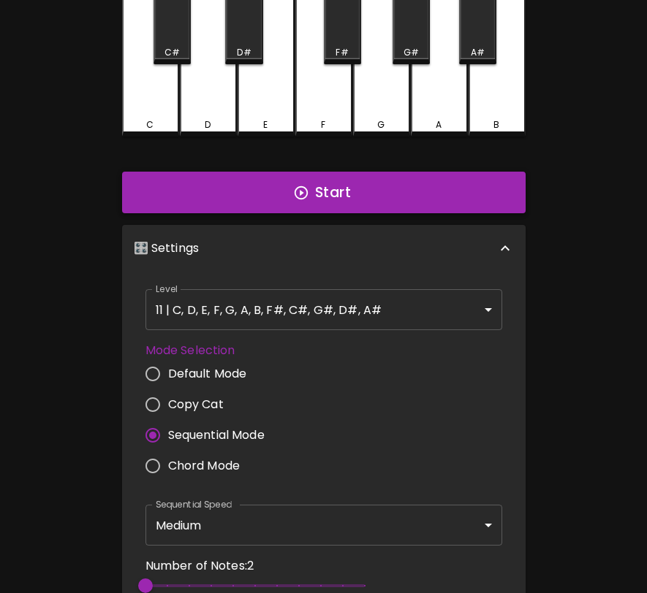
click at [384, 180] on button "Start" at bounding box center [323, 193] width 403 height 42
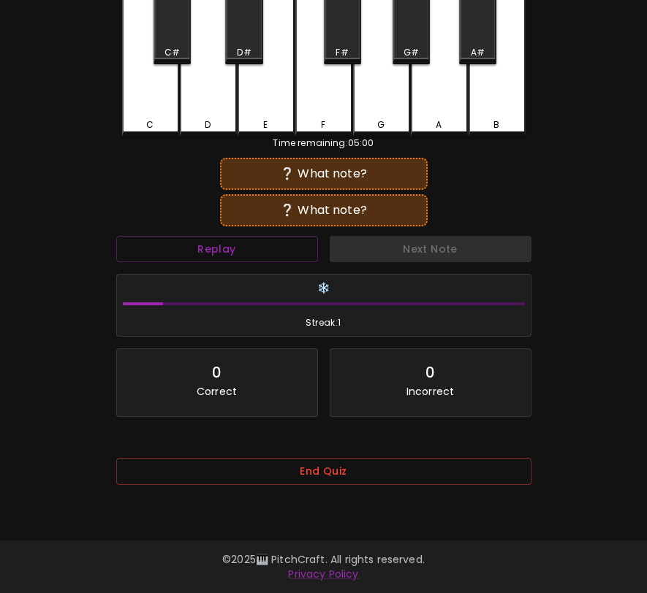
click at [270, 86] on div "E" at bounding box center [265, 56] width 57 height 161
click at [244, 25] on div "D#" at bounding box center [243, 20] width 37 height 88
click at [441, 97] on div "A" at bounding box center [439, 56] width 57 height 161
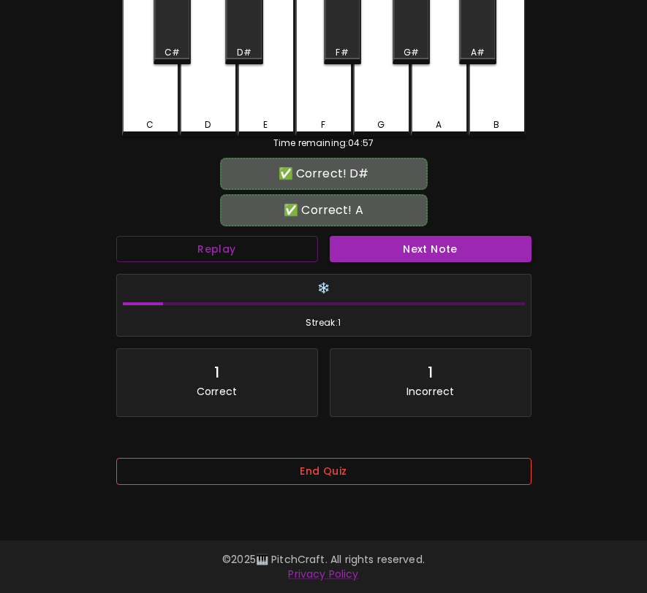
click at [373, 479] on button "End Quiz" at bounding box center [323, 471] width 415 height 27
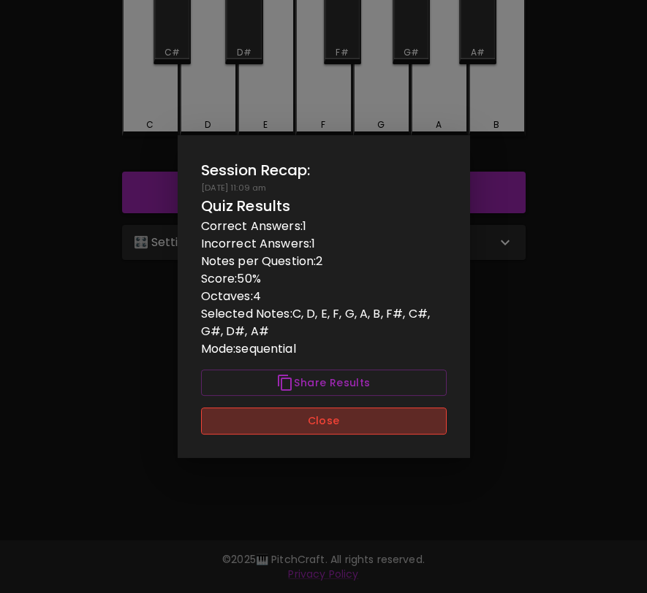
click at [369, 433] on button "Close" at bounding box center [324, 421] width 246 height 27
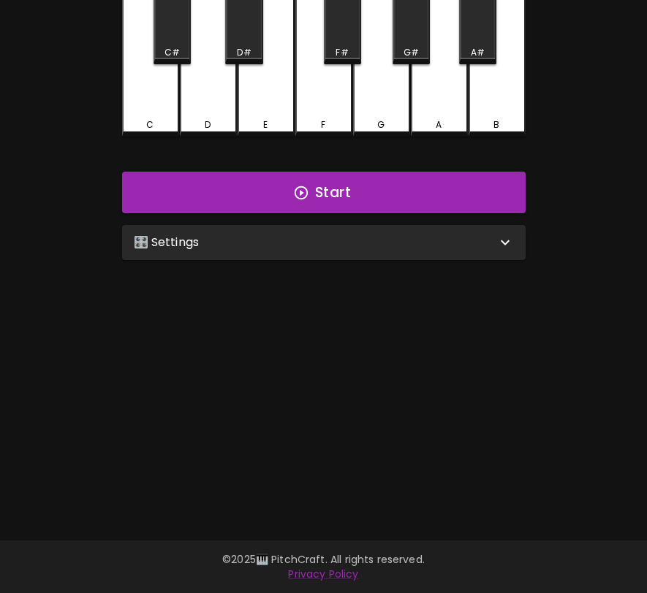
click at [353, 235] on div "🎛️ Settings" at bounding box center [315, 243] width 362 height 18
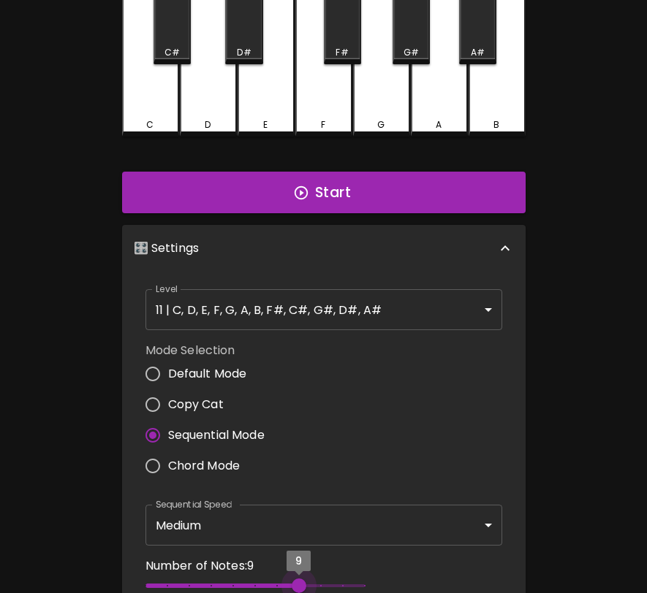
type input "12"
drag, startPoint x: 301, startPoint y: 577, endPoint x: 368, endPoint y: 575, distance: 66.5
click at [365, 575] on span "12" at bounding box center [254, 586] width 219 height 22
click at [341, 197] on button "Start" at bounding box center [323, 193] width 403 height 42
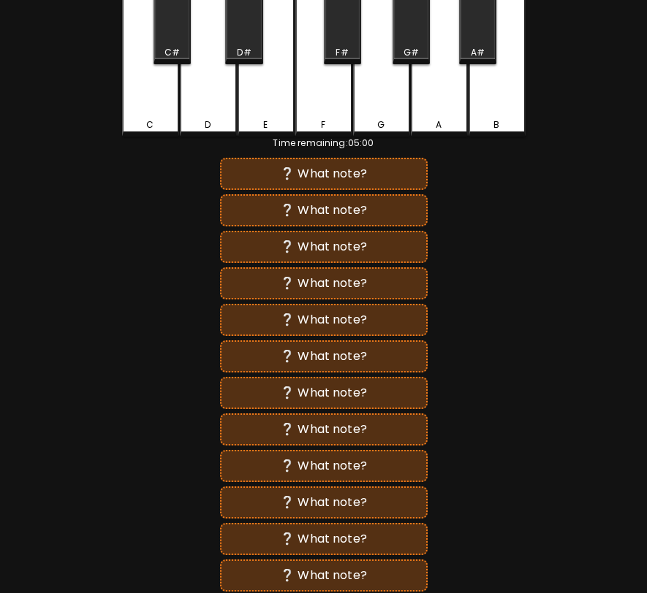
scroll to position [6, 0]
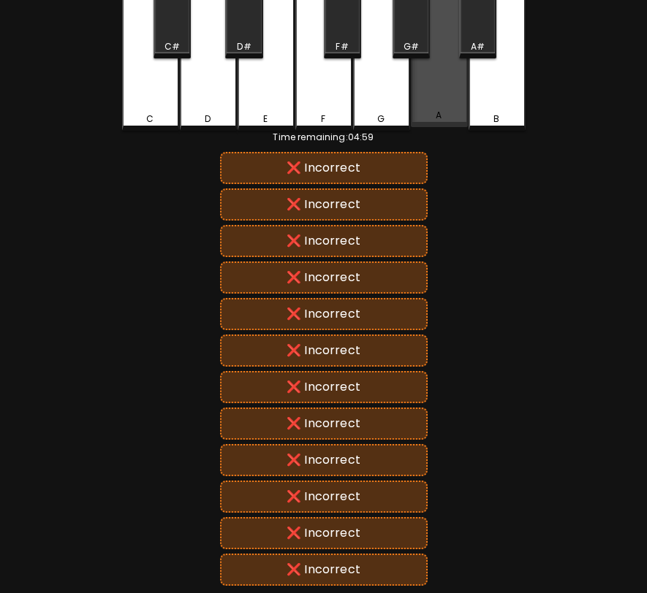
click at [430, 83] on div "A" at bounding box center [439, 49] width 57 height 158
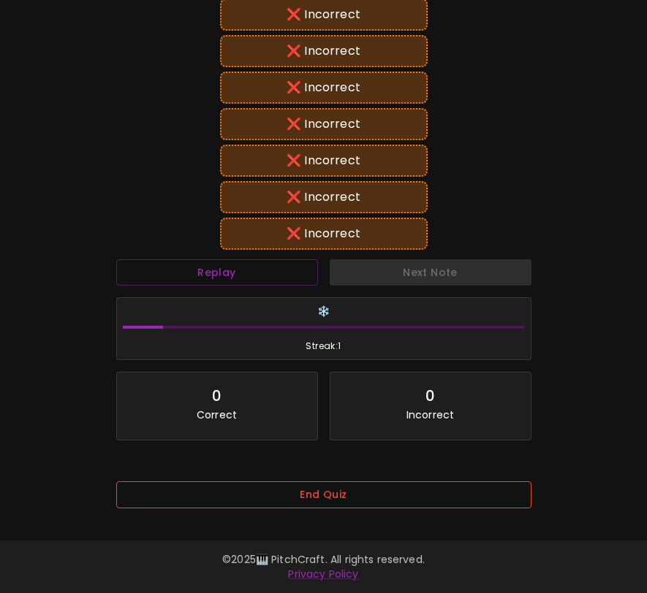
click at [398, 489] on button "End Quiz" at bounding box center [323, 495] width 415 height 27
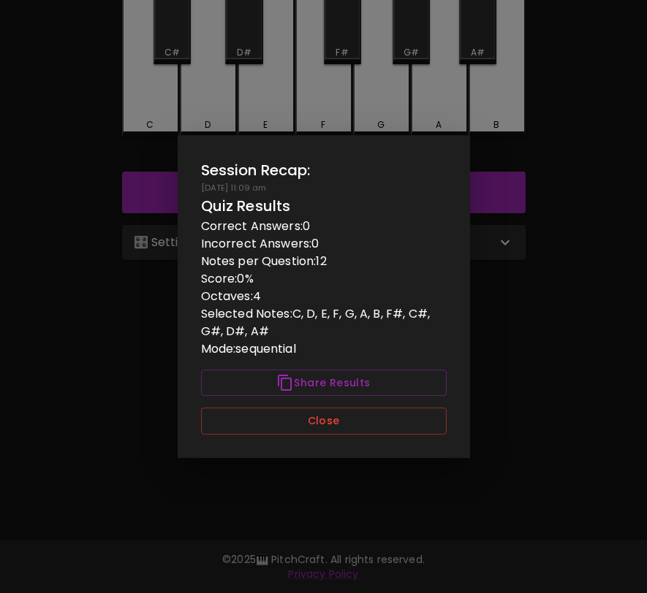
scroll to position [0, 0]
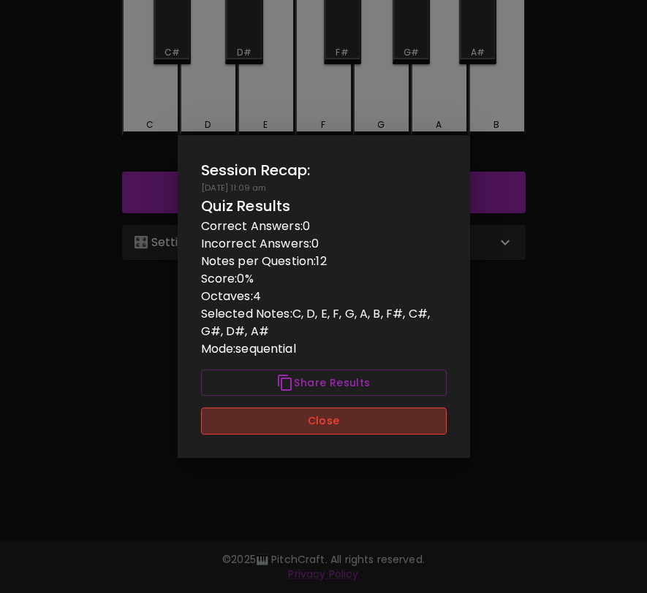
click at [395, 426] on button "Close" at bounding box center [324, 421] width 246 height 27
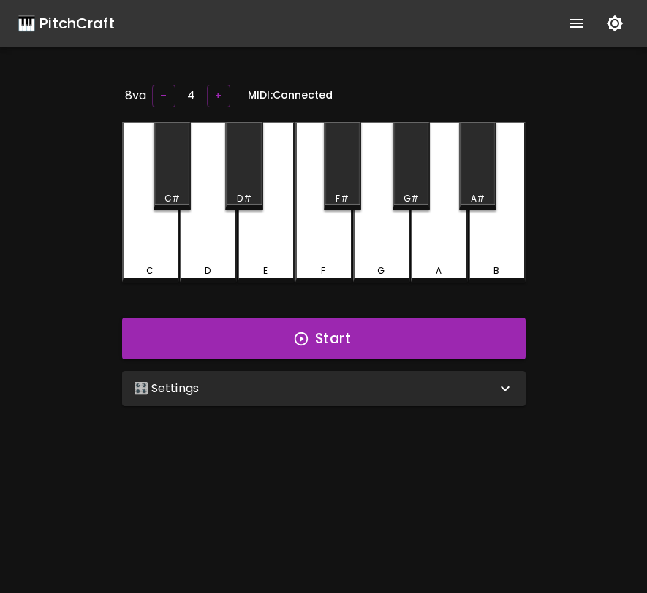
click at [573, 34] on button "show more" at bounding box center [576, 23] width 35 height 35
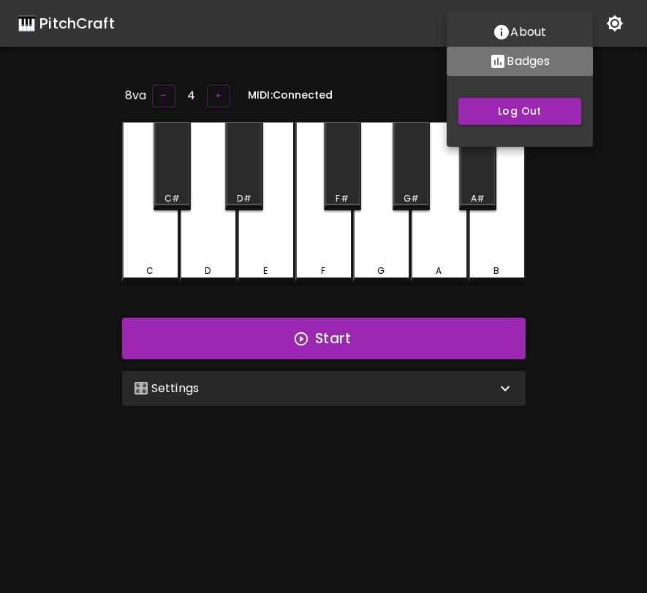
click at [531, 64] on p "Badges" at bounding box center [527, 62] width 43 height 18
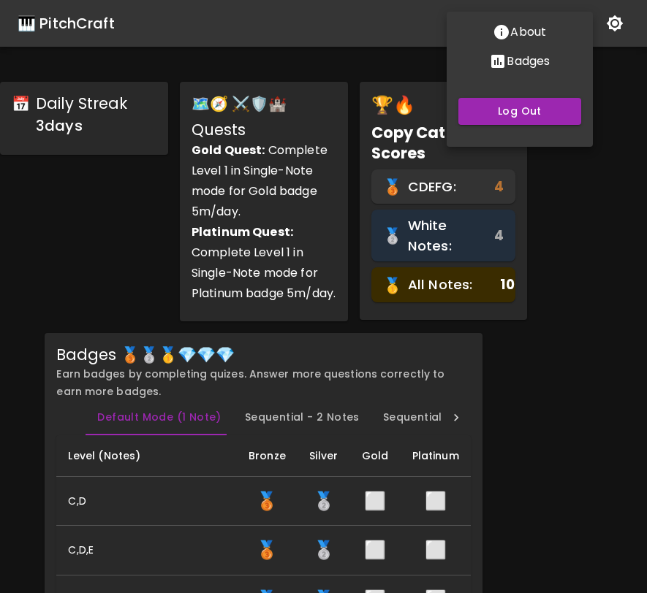
click at [609, 248] on div at bounding box center [323, 296] width 647 height 593
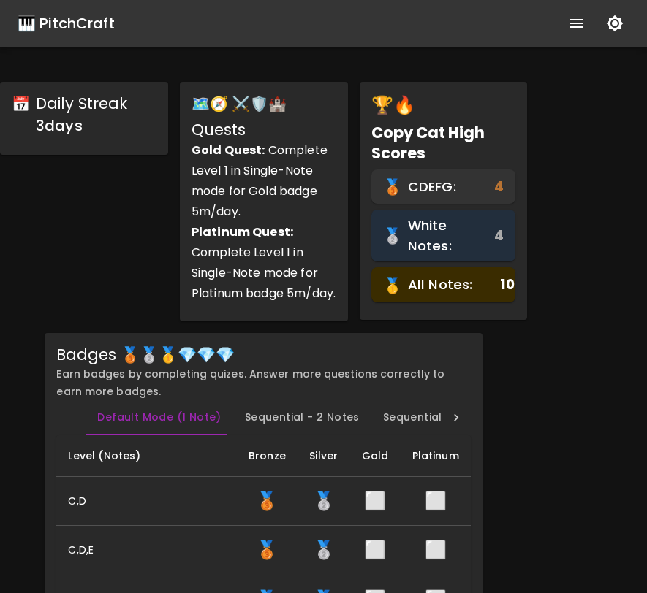
click at [67, 29] on div "🎹 PitchCraft" at bounding box center [66, 23] width 97 height 23
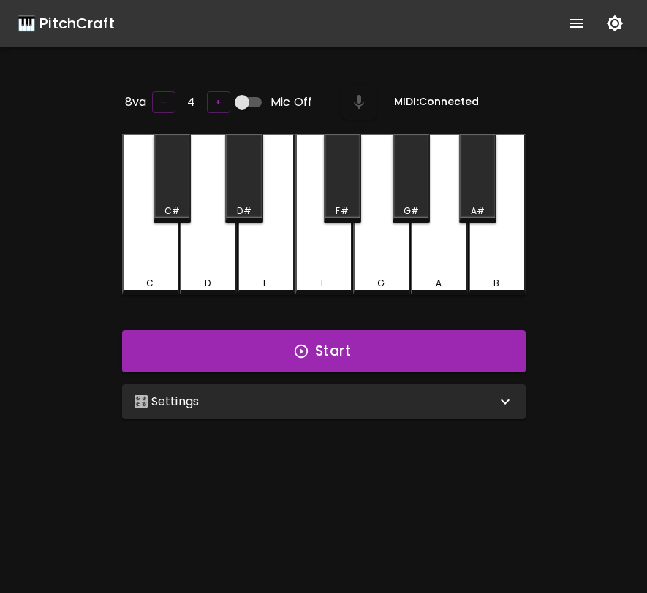
click at [279, 408] on div "🎛️ Settings" at bounding box center [323, 401] width 403 height 35
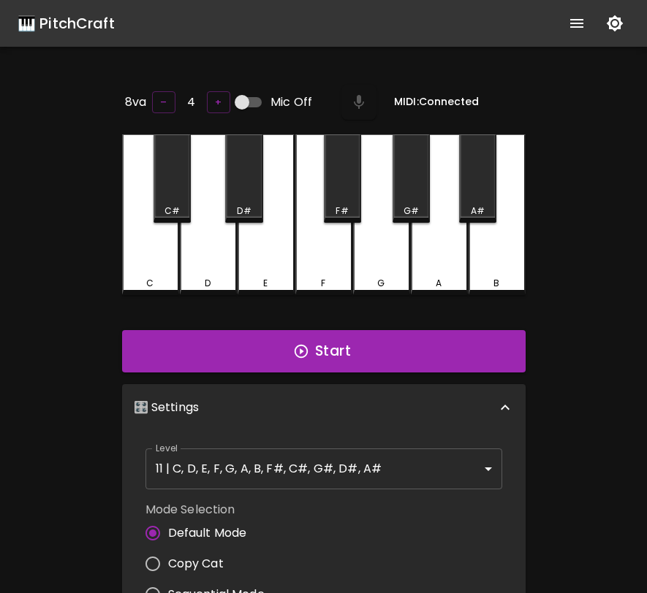
scroll to position [6, 0]
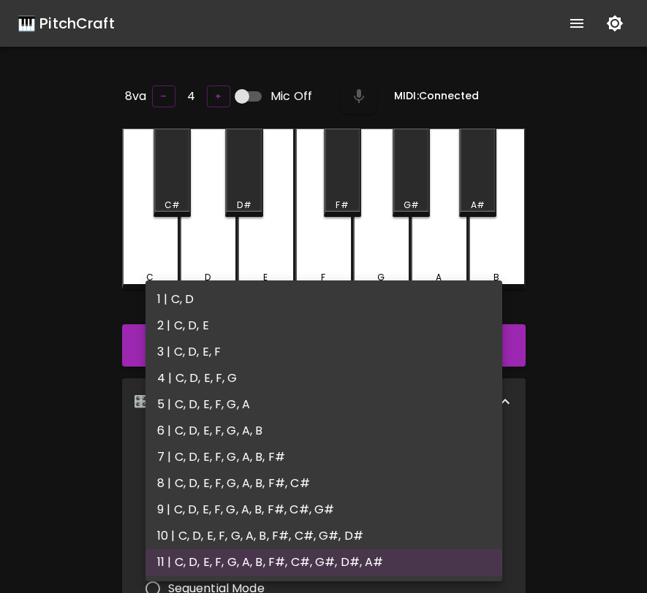
click at [265, 467] on body "🎹 PitchCraft About Badges Log Out 8va – 4 + Mic Off MIDI: Connected C C# D D# E…" at bounding box center [323, 484] width 647 height 968
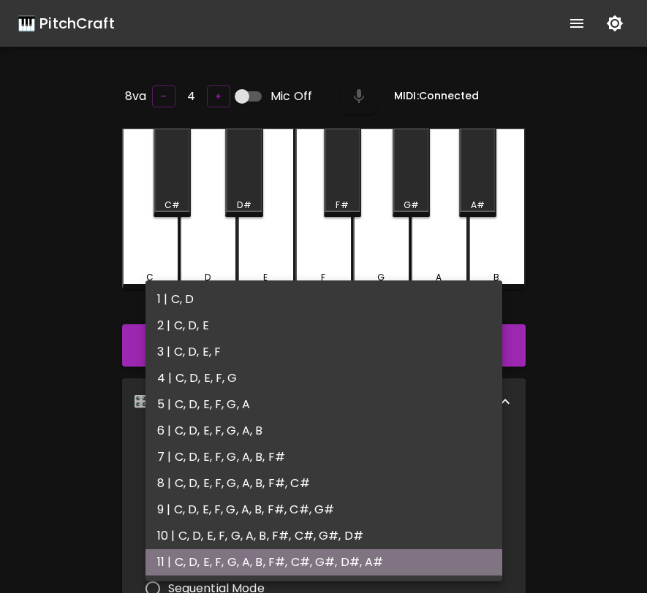
click at [270, 571] on li "11 | C, D, E, F, G, A, B, F#, C#, G#, D#, A#" at bounding box center [323, 563] width 357 height 26
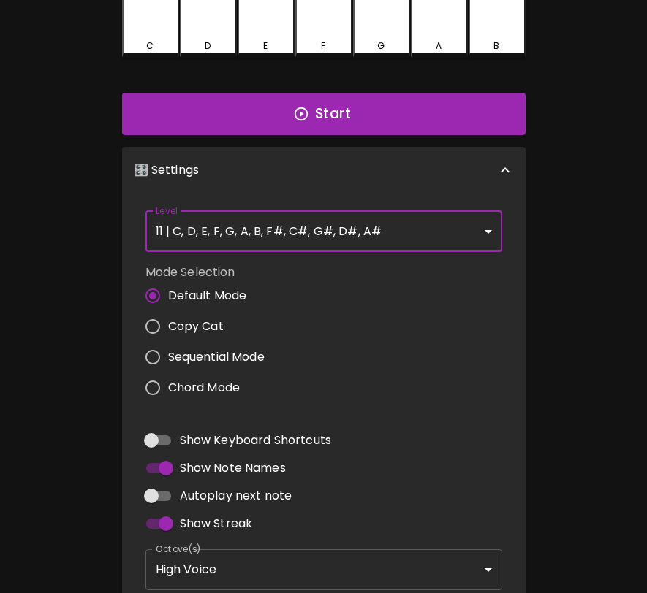
scroll to position [1, 0]
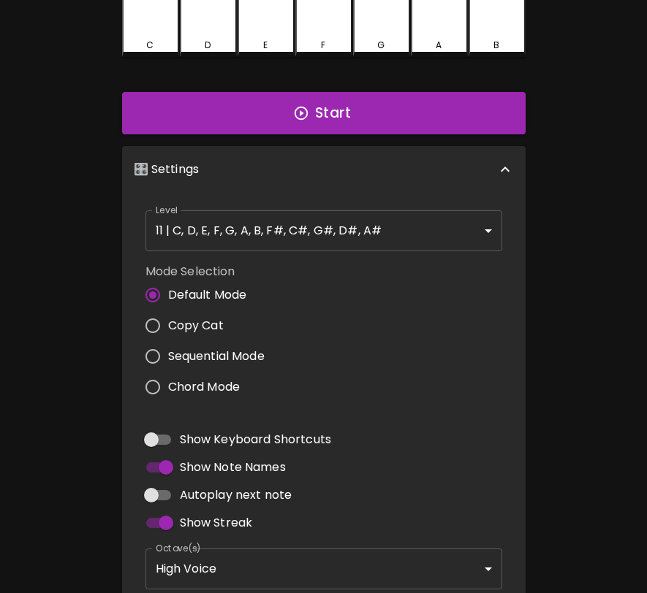
click at [243, 490] on span "Autoplay next note" at bounding box center [236, 496] width 113 height 18
click at [193, 490] on input "Autoplay next note" at bounding box center [151, 496] width 83 height 28
checkbox input "true"
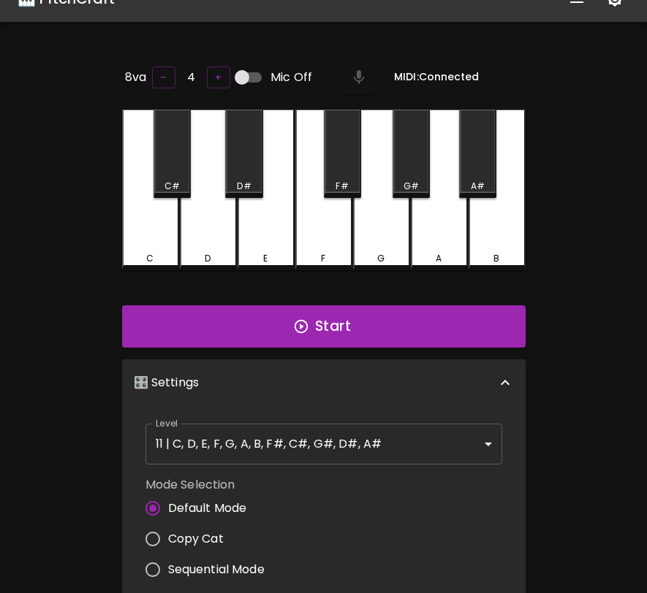
scroll to position [0, 0]
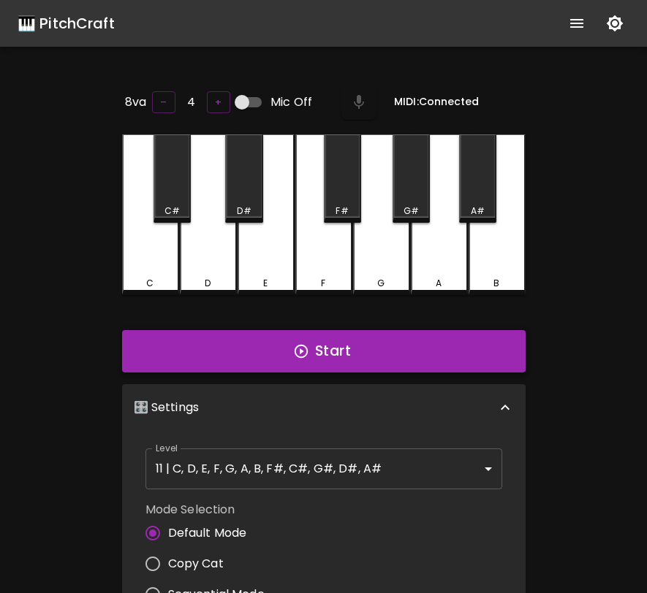
click at [409, 348] on button "Start" at bounding box center [323, 351] width 403 height 42
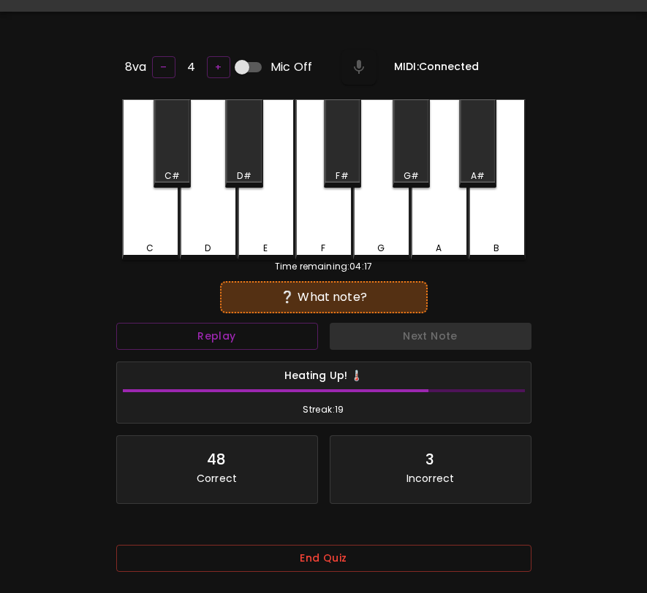
scroll to position [146, 0]
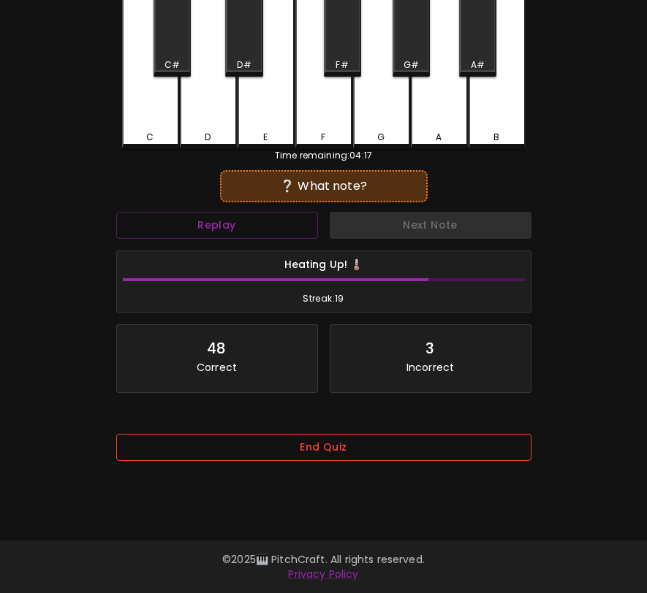
click at [347, 452] on button "End Quiz" at bounding box center [323, 447] width 415 height 27
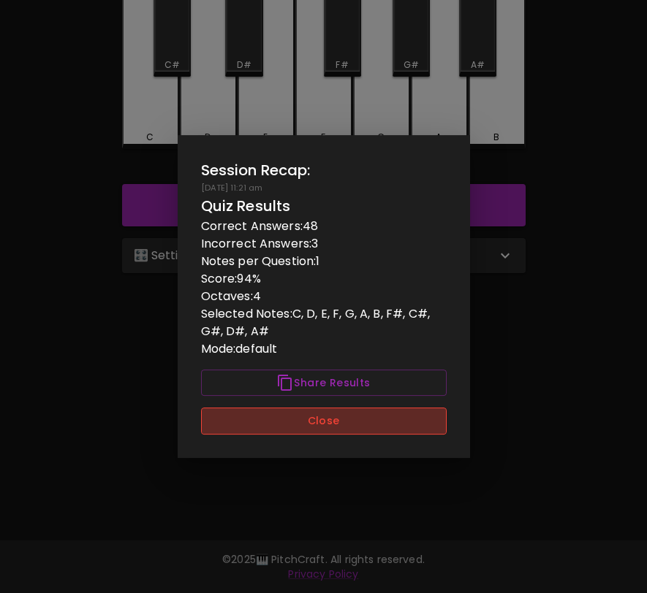
click at [358, 423] on button "Close" at bounding box center [324, 421] width 246 height 27
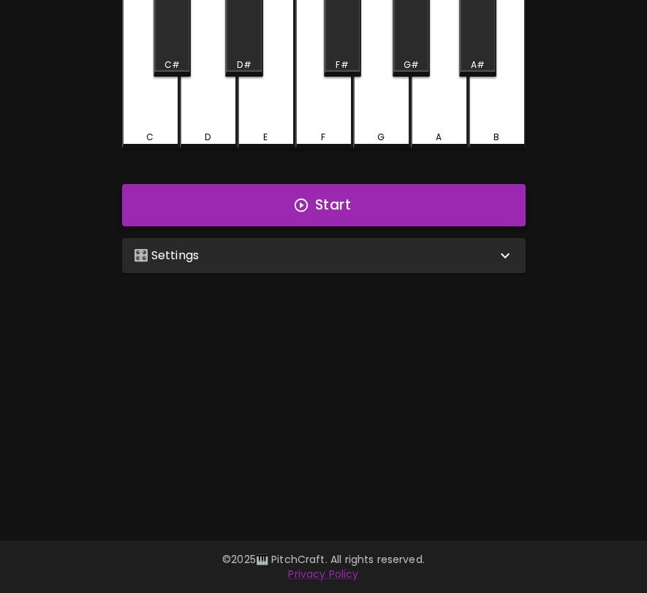
click at [399, 202] on button "Start" at bounding box center [323, 205] width 403 height 42
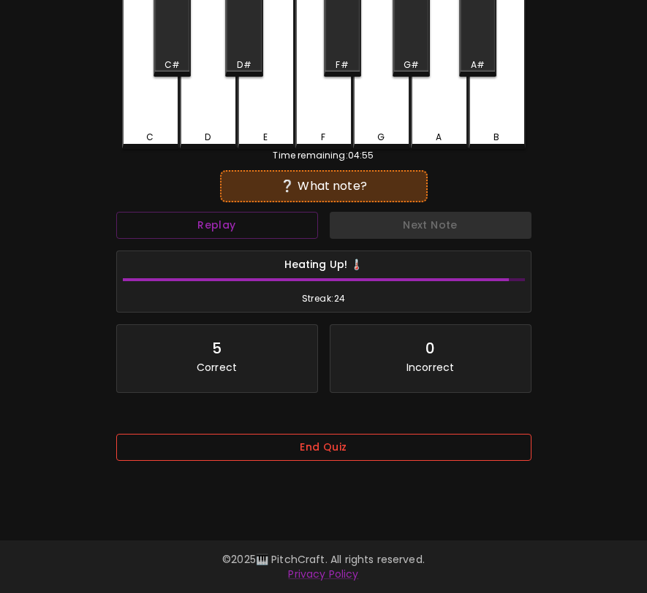
click at [357, 448] on button "End Quiz" at bounding box center [323, 447] width 415 height 27
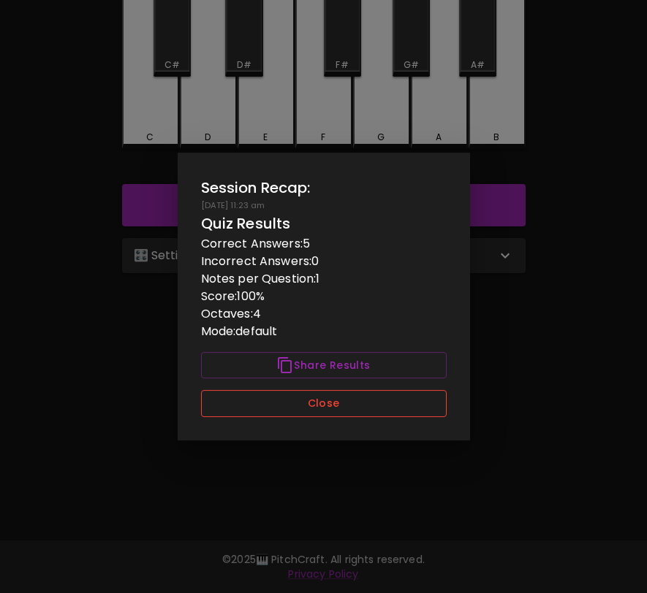
click at [363, 410] on button "Close" at bounding box center [324, 403] width 246 height 27
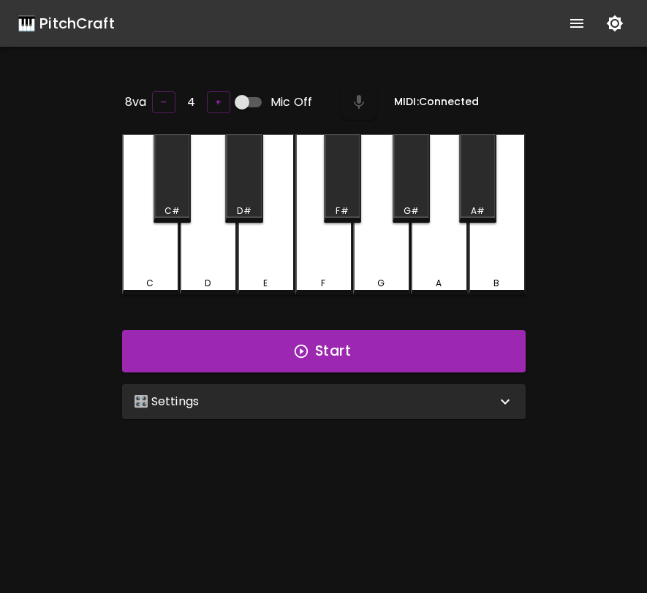
scroll to position [146, 0]
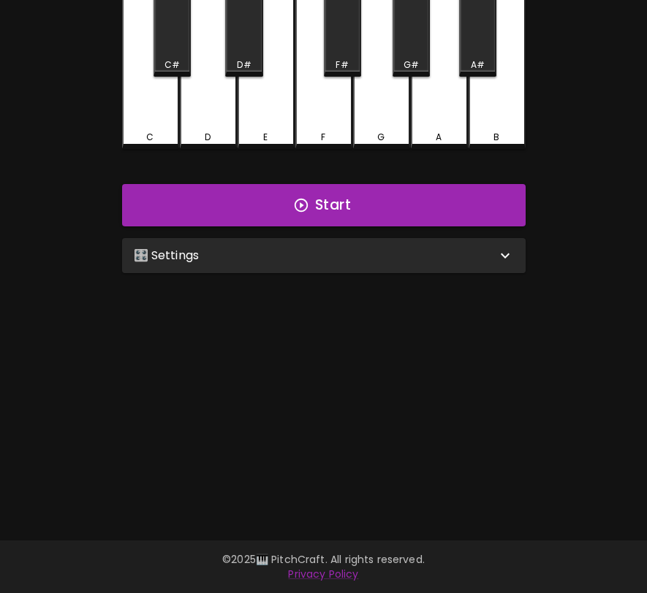
click at [311, 265] on div "🎛️ Settings" at bounding box center [323, 255] width 403 height 35
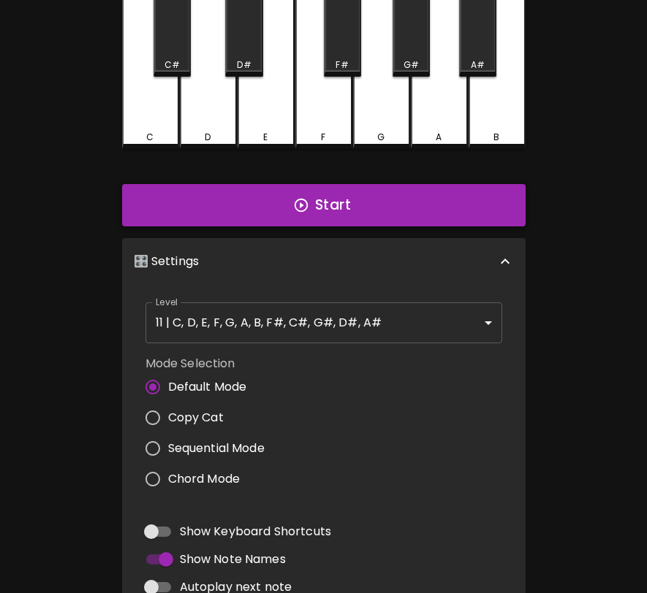
click at [341, 212] on button "Start" at bounding box center [323, 205] width 403 height 42
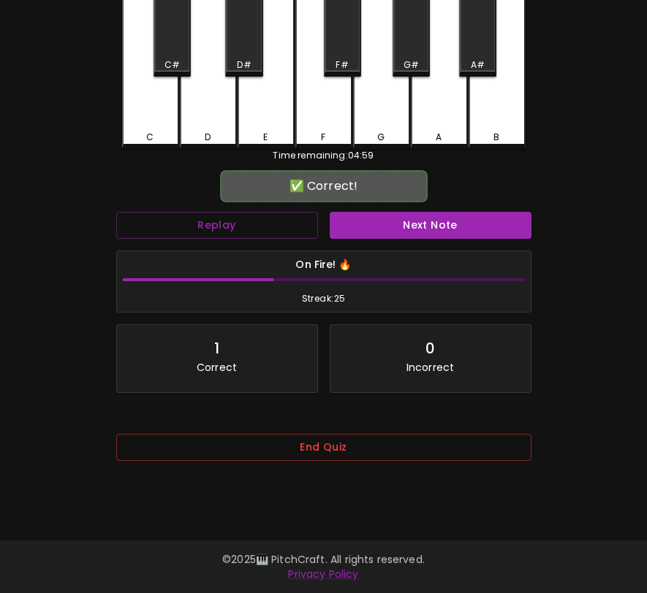
click at [341, 212] on button "Next Note" at bounding box center [431, 225] width 202 height 27
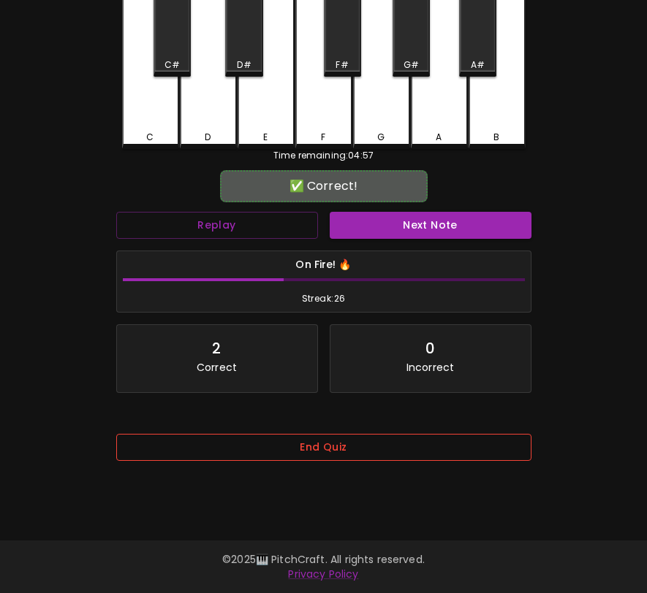
click at [391, 444] on button "End Quiz" at bounding box center [323, 447] width 415 height 27
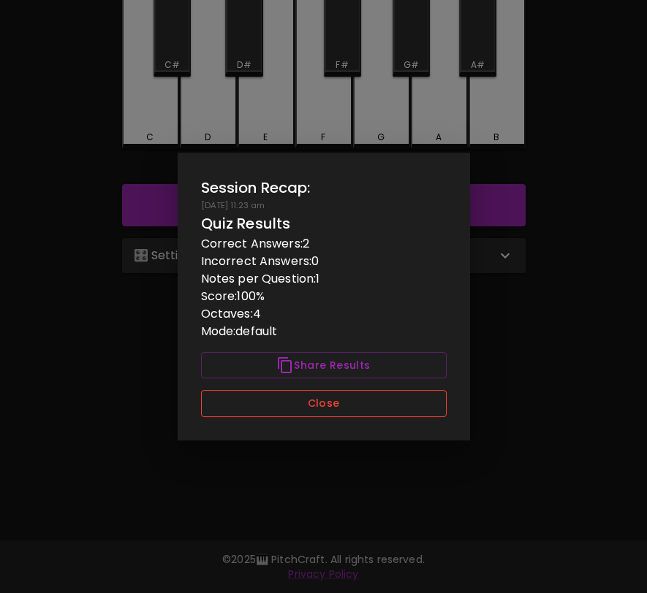
click at [398, 405] on button "Close" at bounding box center [324, 403] width 246 height 27
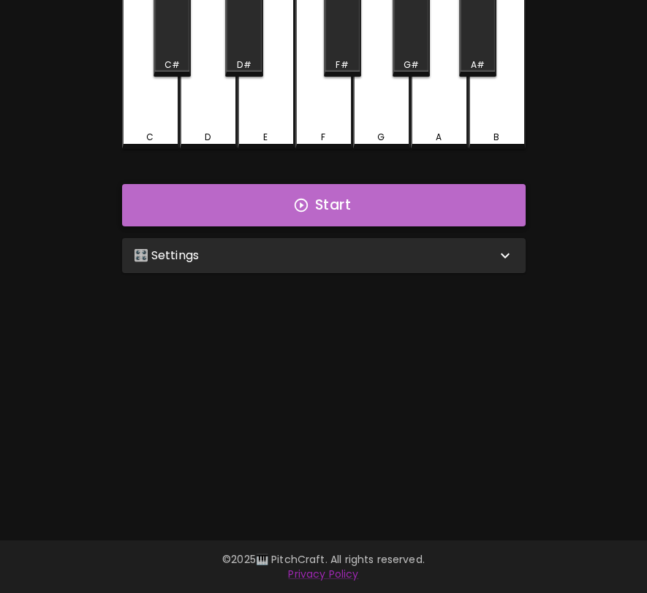
click at [381, 198] on button "Start" at bounding box center [323, 205] width 403 height 42
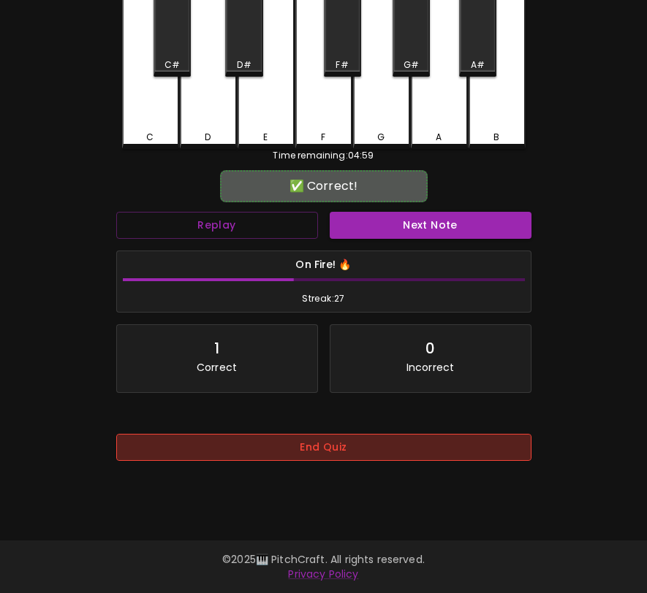
click at [396, 457] on button "End Quiz" at bounding box center [323, 447] width 415 height 27
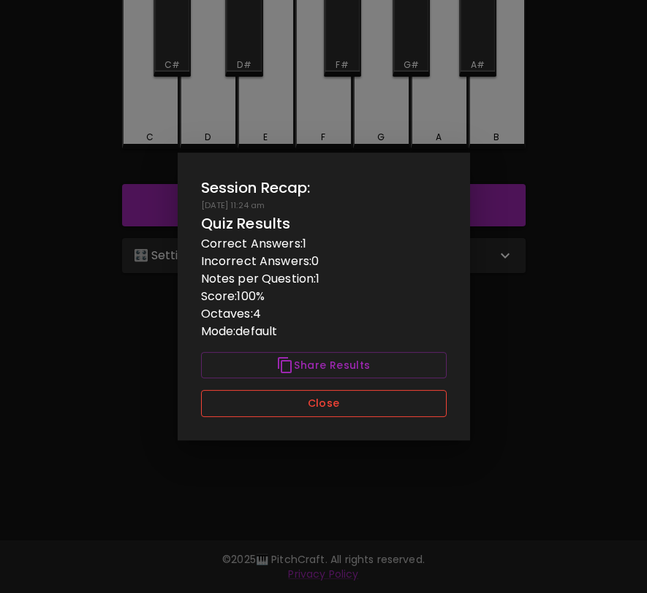
click at [390, 400] on button "Close" at bounding box center [324, 403] width 246 height 27
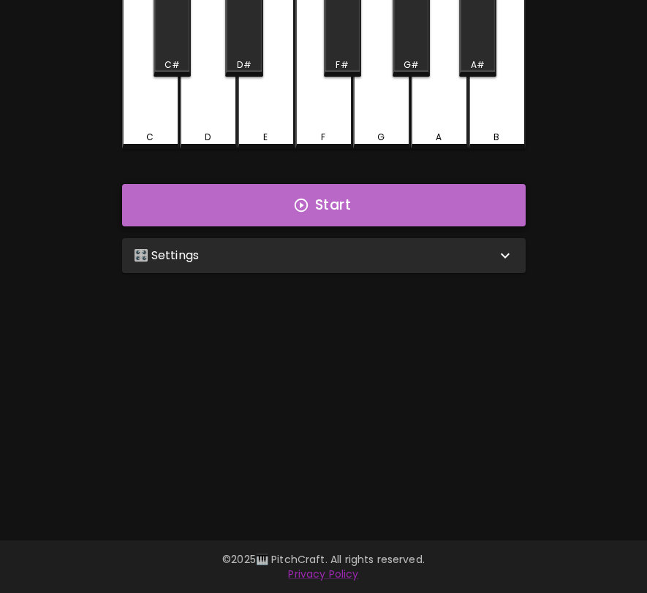
click at [417, 214] on button "Start" at bounding box center [323, 205] width 403 height 42
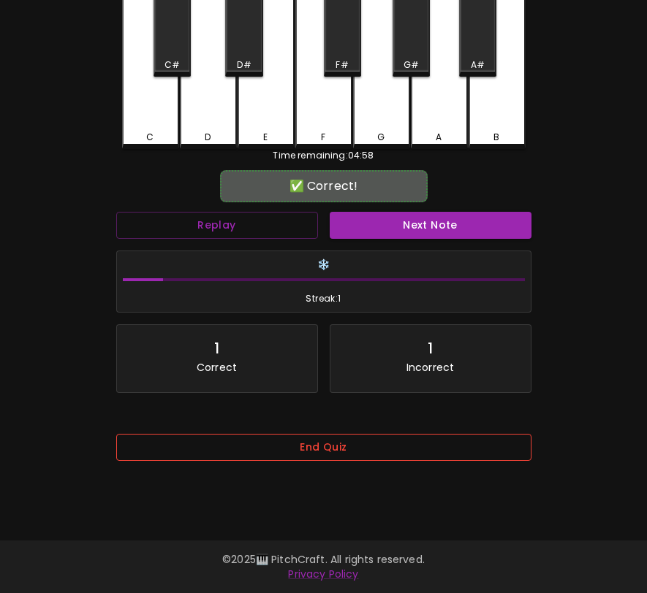
click at [344, 457] on button "End Quiz" at bounding box center [323, 447] width 415 height 27
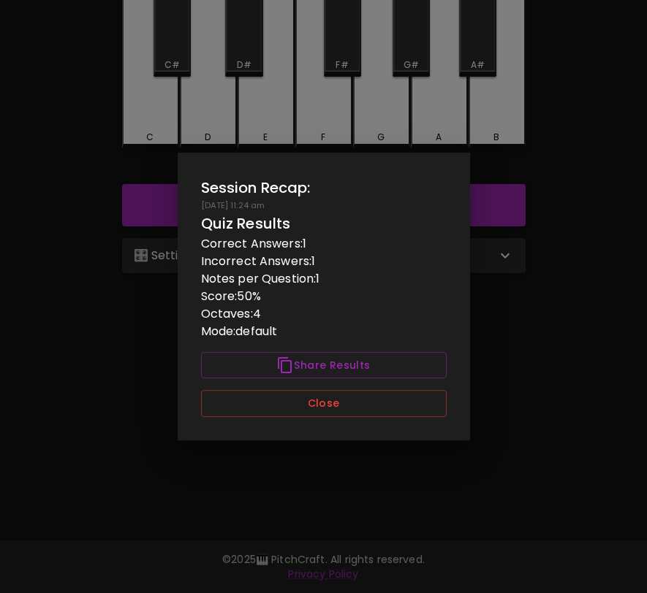
click at [346, 428] on div "Session Recap: [DATE] 11:24 am Quiz Results Correct Answers: 1 Incorrect Answer…" at bounding box center [324, 297] width 292 height 288
click at [349, 423] on div "Session Recap: [DATE] 11:24 am Quiz Results Correct Answers: 1 Incorrect Answer…" at bounding box center [324, 297] width 292 height 288
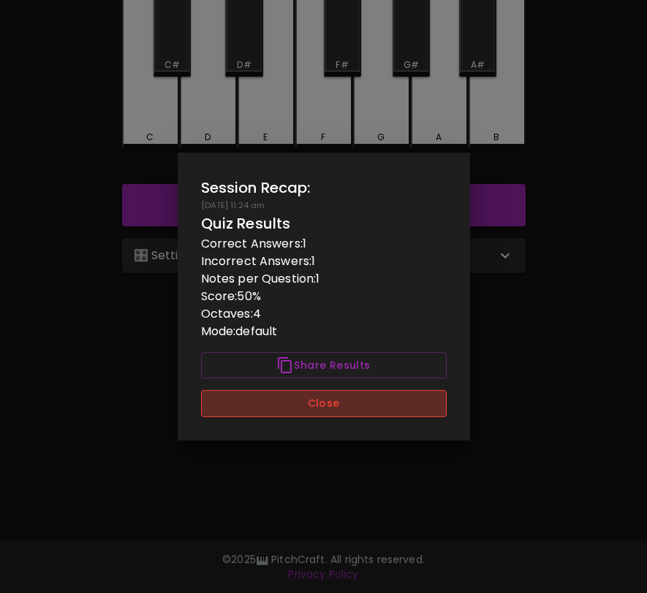
click at [363, 408] on button "Close" at bounding box center [324, 403] width 246 height 27
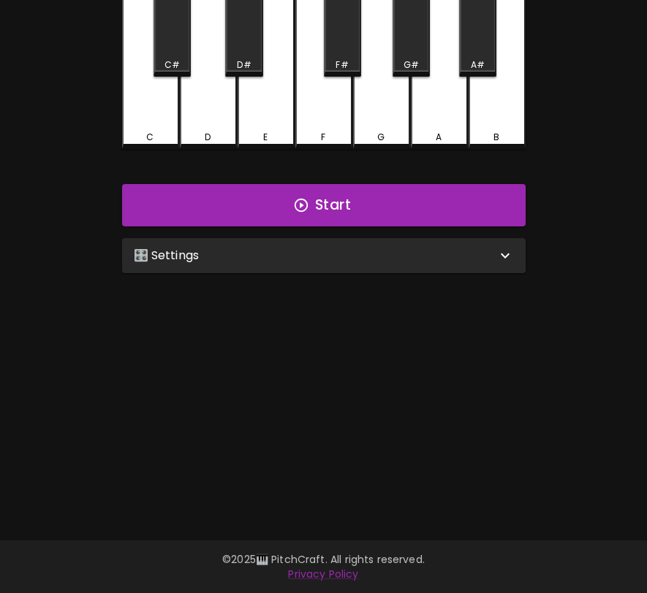
scroll to position [146, 0]
click at [335, 253] on div "🎛️ Settings" at bounding box center [315, 256] width 362 height 18
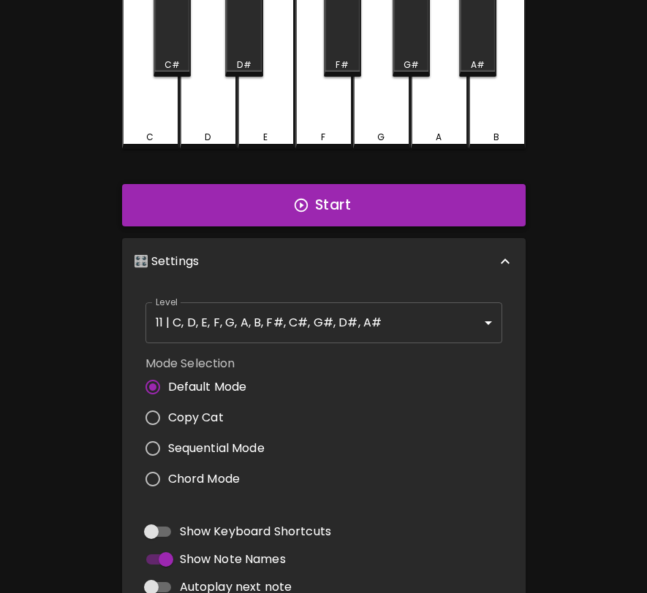
click at [361, 208] on button "Start" at bounding box center [323, 205] width 403 height 42
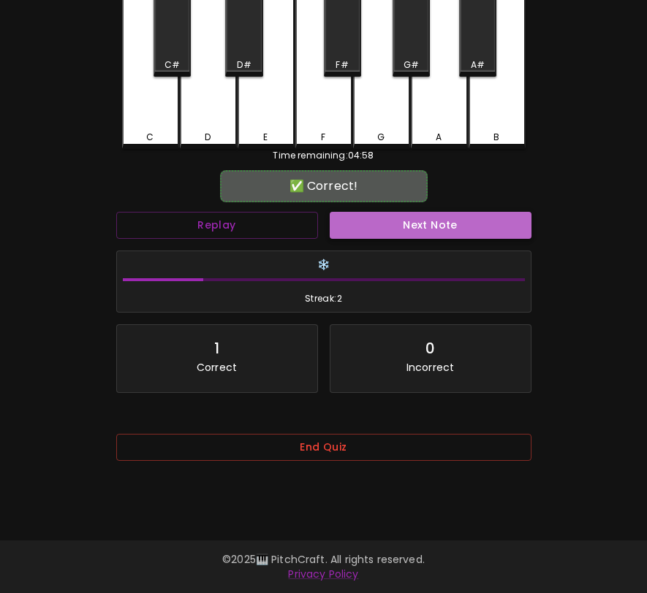
click at [389, 218] on button "Next Note" at bounding box center [431, 225] width 202 height 27
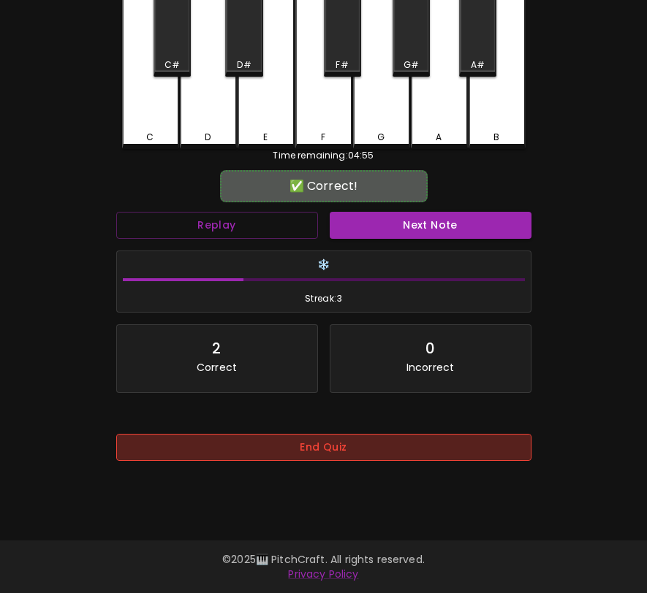
click at [347, 461] on button "End Quiz" at bounding box center [323, 447] width 415 height 27
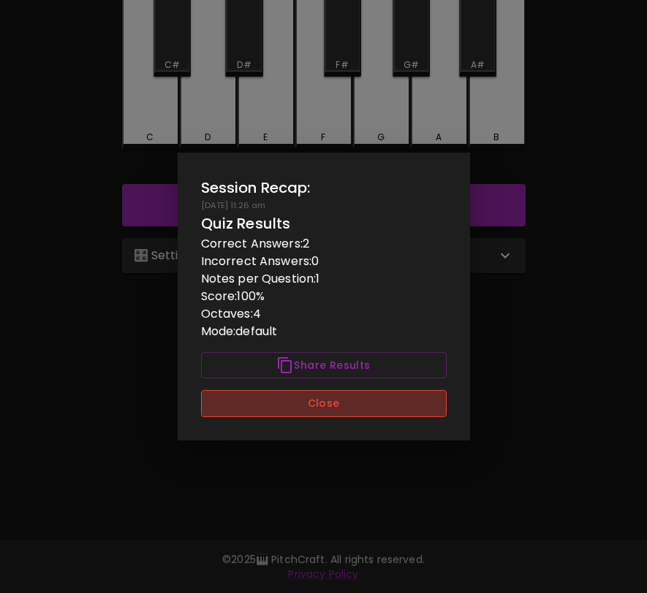
click at [354, 414] on button "Close" at bounding box center [324, 403] width 246 height 27
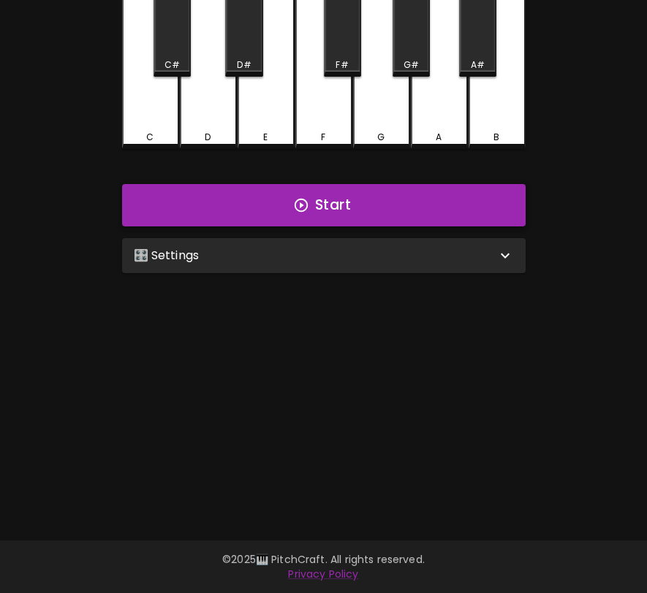
click at [414, 205] on button "Start" at bounding box center [323, 205] width 403 height 42
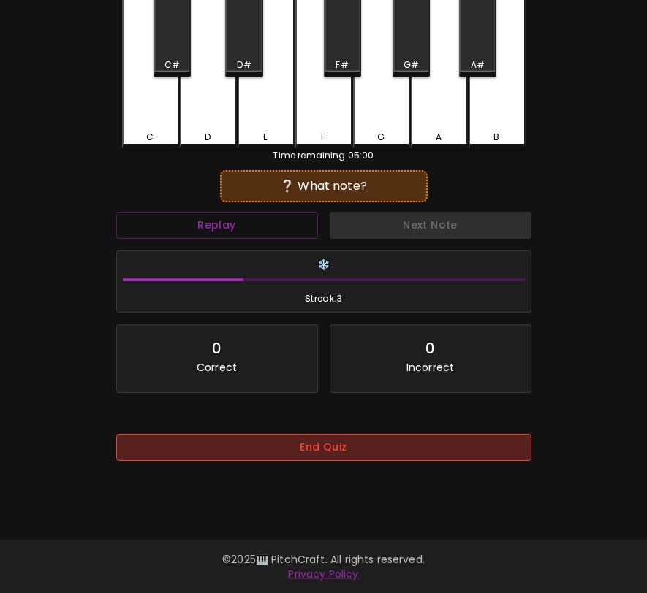
click at [399, 451] on button "End Quiz" at bounding box center [323, 447] width 415 height 27
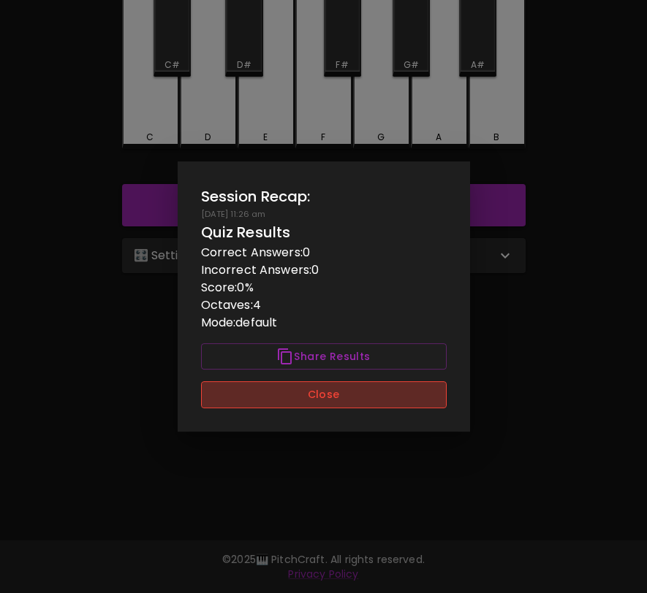
click at [417, 403] on button "Close" at bounding box center [324, 394] width 246 height 27
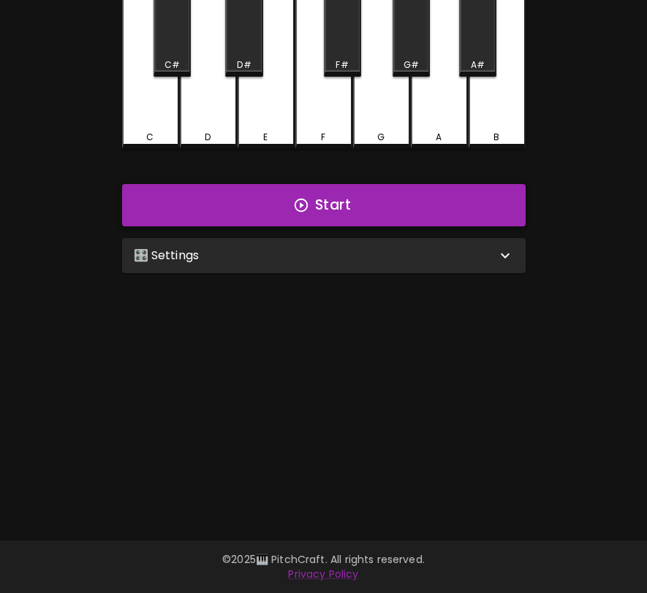
click at [434, 218] on button "Start" at bounding box center [323, 205] width 403 height 42
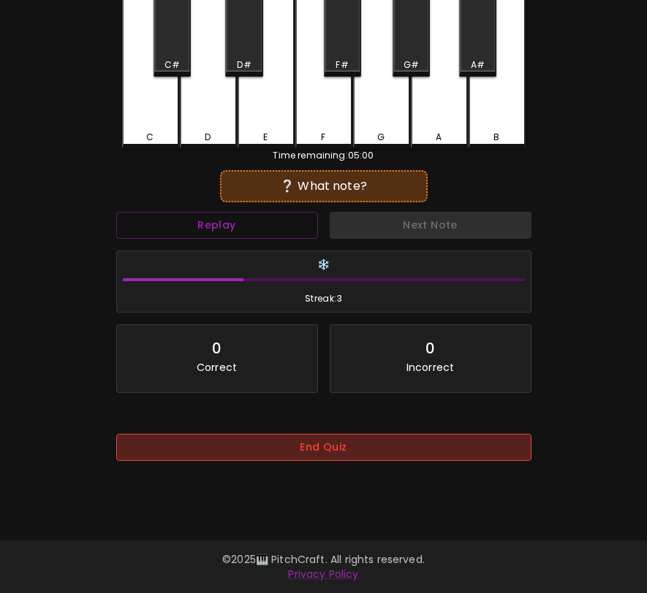
click at [353, 442] on button "End Quiz" at bounding box center [323, 447] width 415 height 27
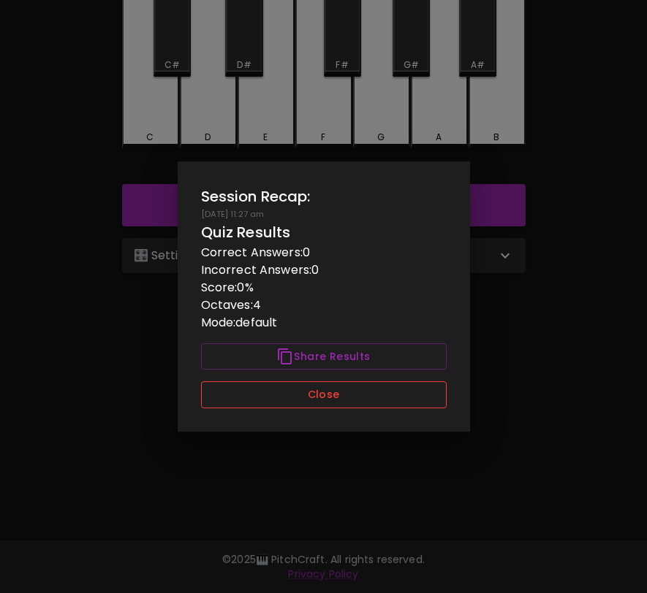
click at [283, 402] on button "Close" at bounding box center [324, 394] width 246 height 27
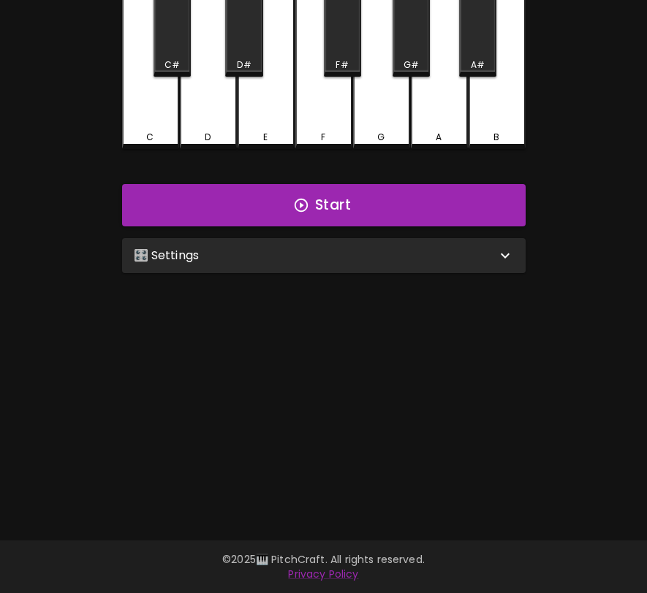
click at [317, 258] on div "🎛️ Settings" at bounding box center [315, 256] width 362 height 18
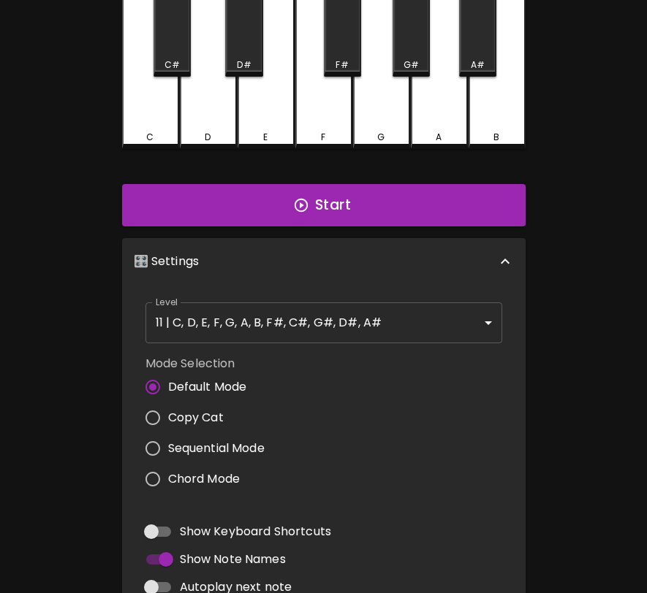
click at [208, 411] on span "Copy Cat" at bounding box center [196, 418] width 56 height 18
click at [168, 411] on input "Copy Cat" at bounding box center [152, 418] width 31 height 31
radio input "true"
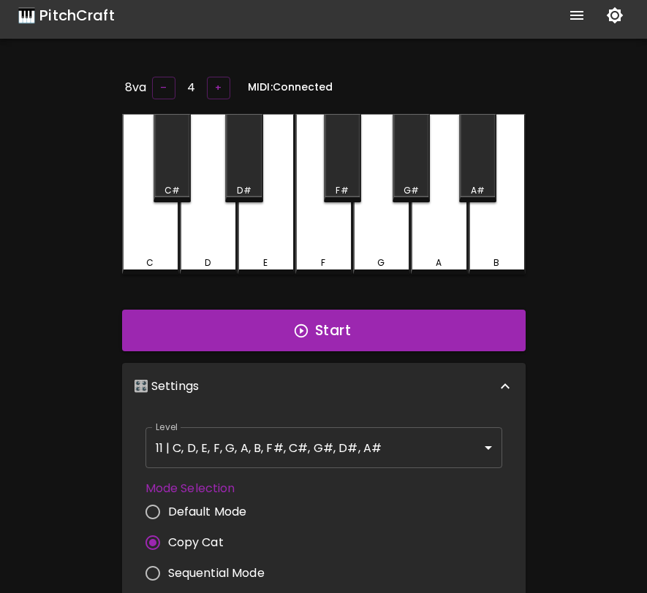
scroll to position [0, 0]
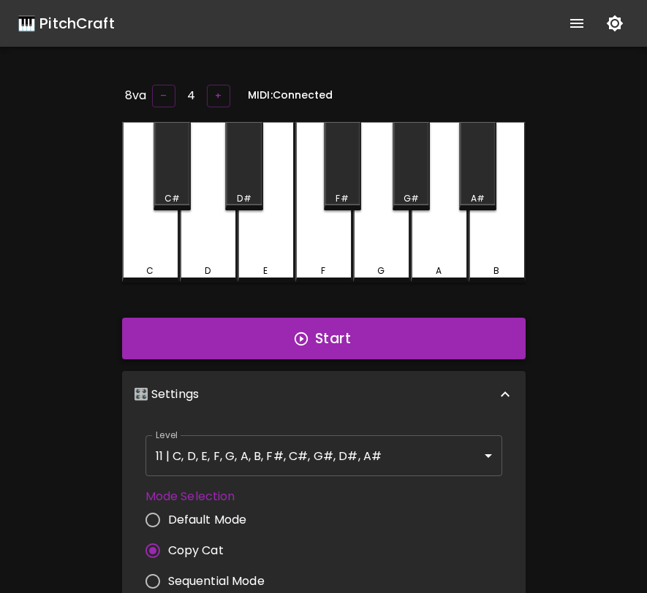
click at [351, 335] on button "Start" at bounding box center [323, 339] width 403 height 42
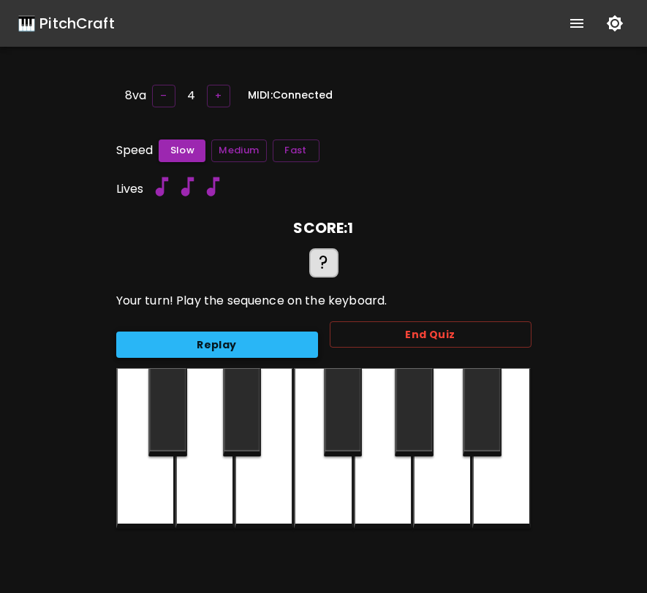
click at [254, 343] on button "Replay" at bounding box center [217, 345] width 202 height 27
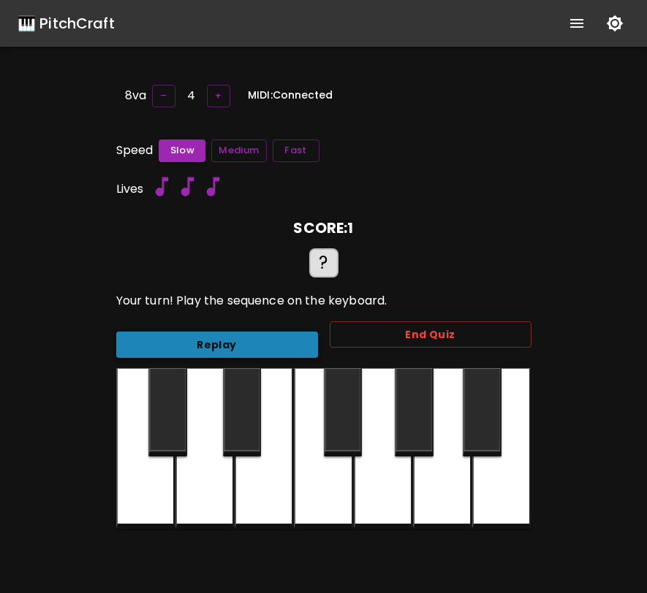
click at [253, 343] on button "Replay" at bounding box center [217, 345] width 202 height 27
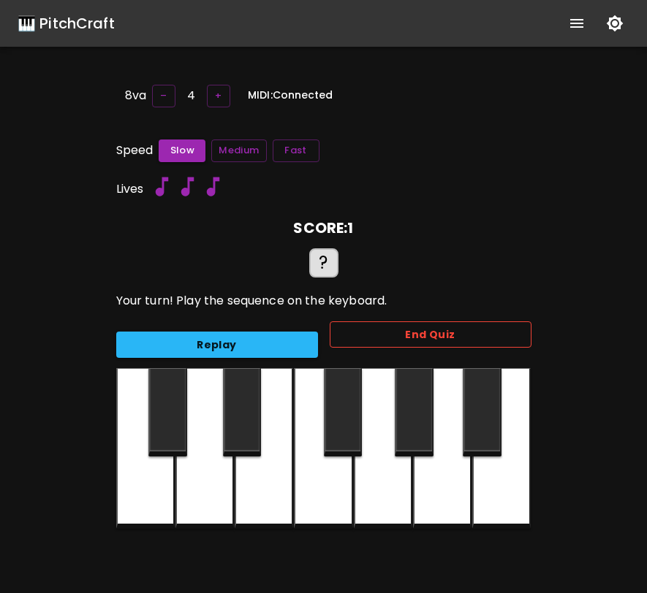
click at [357, 330] on button "End Quiz" at bounding box center [431, 335] width 202 height 27
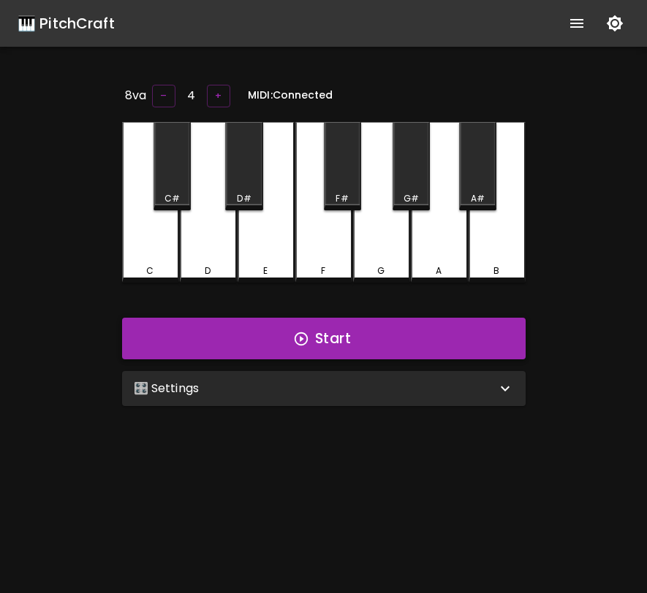
click at [314, 332] on button "Start" at bounding box center [323, 339] width 403 height 42
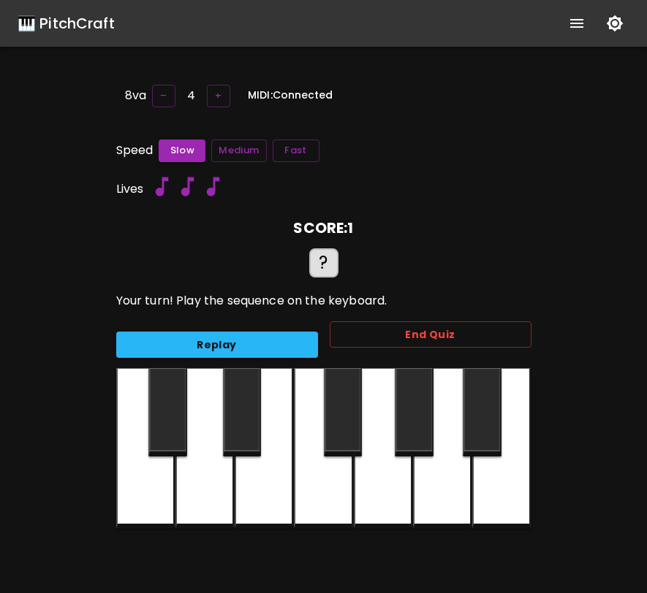
click at [171, 413] on div at bounding box center [167, 412] width 39 height 88
click at [274, 102] on div "MIDI: Connected" at bounding box center [284, 96] width 102 height 22
click at [506, 332] on button "End Quiz" at bounding box center [431, 335] width 202 height 27
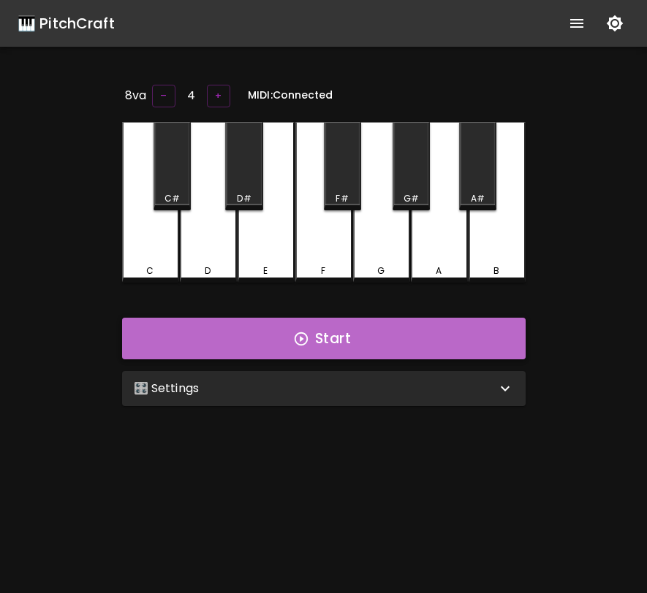
click at [447, 327] on button "Start" at bounding box center [323, 339] width 403 height 42
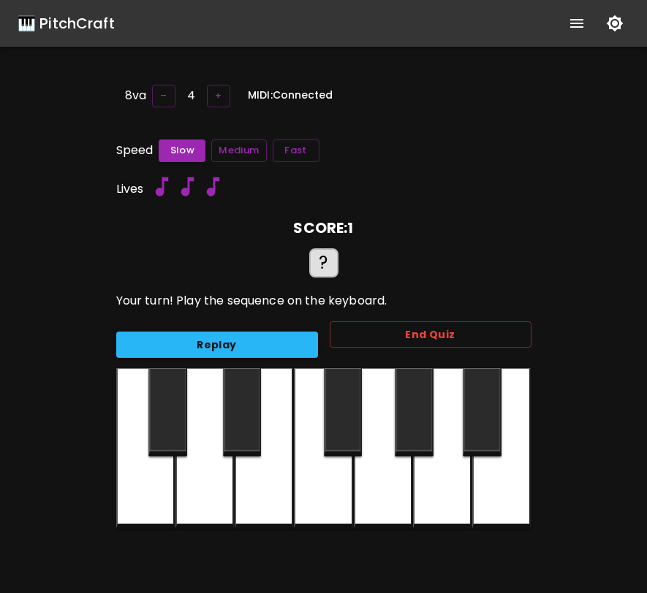
click at [447, 327] on button "End Quiz" at bounding box center [431, 335] width 202 height 27
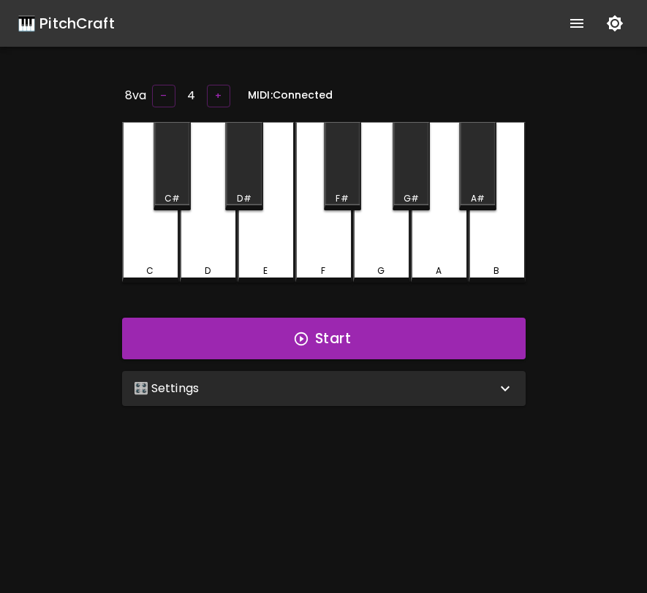
click at [459, 386] on div "🎛️ Settings" at bounding box center [315, 389] width 362 height 18
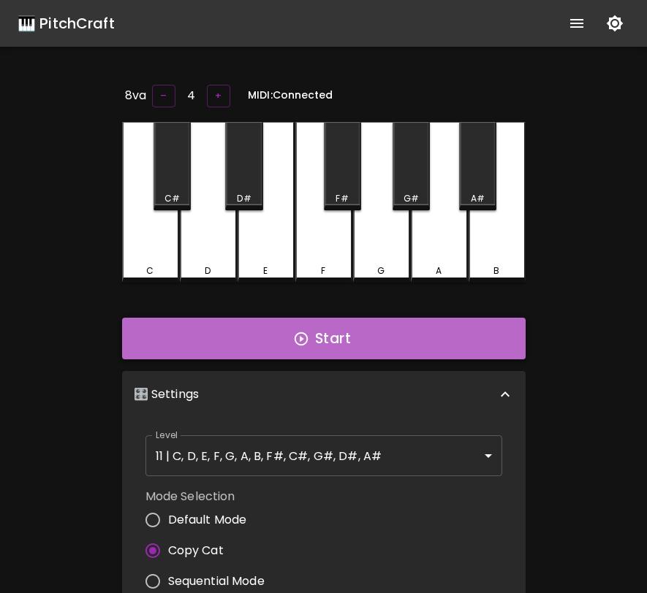
click at [369, 326] on button "Start" at bounding box center [323, 339] width 403 height 42
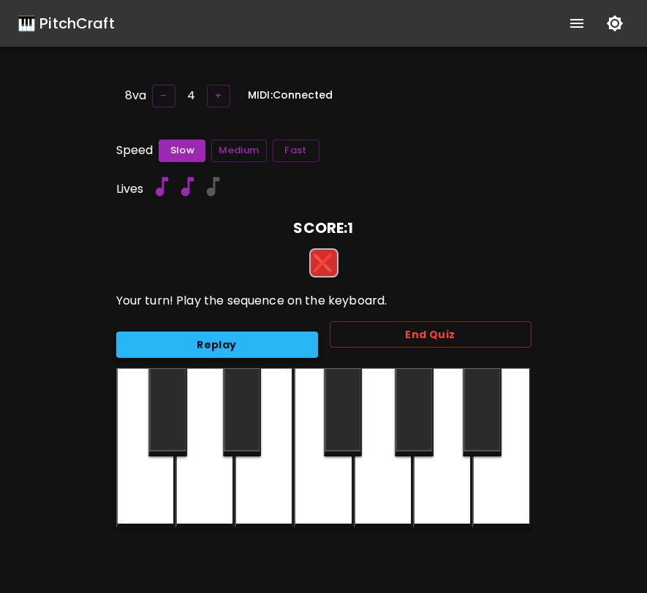
click at [285, 341] on button "Replay" at bounding box center [217, 345] width 202 height 27
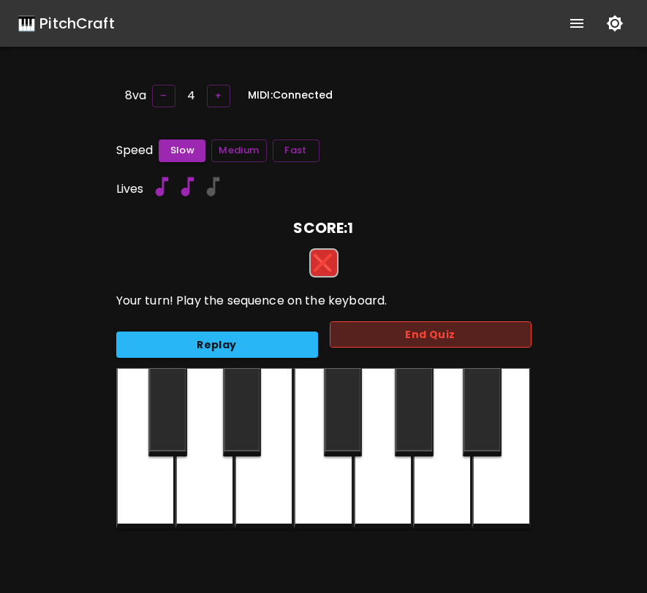
click at [368, 329] on button "End Quiz" at bounding box center [431, 335] width 202 height 27
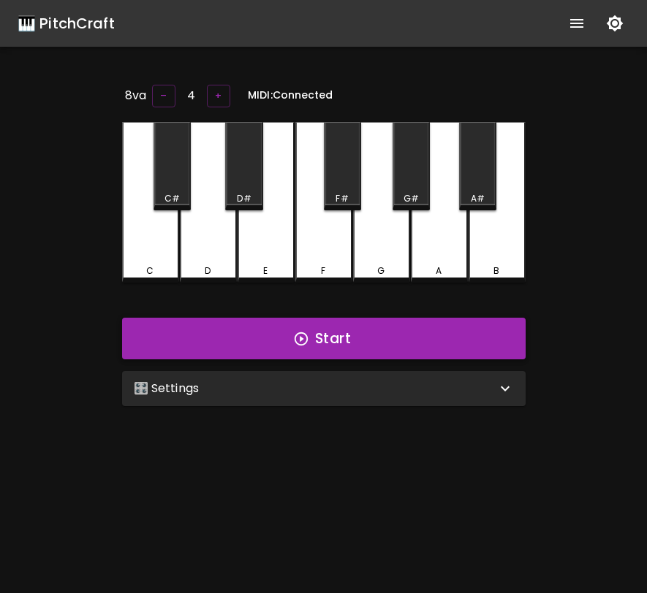
click at [416, 340] on button "Start" at bounding box center [323, 339] width 403 height 42
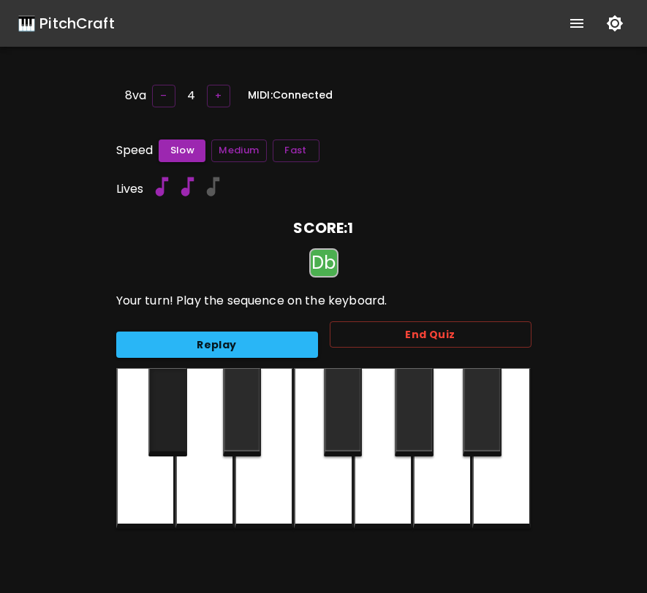
click at [162, 417] on div at bounding box center [167, 412] width 39 height 88
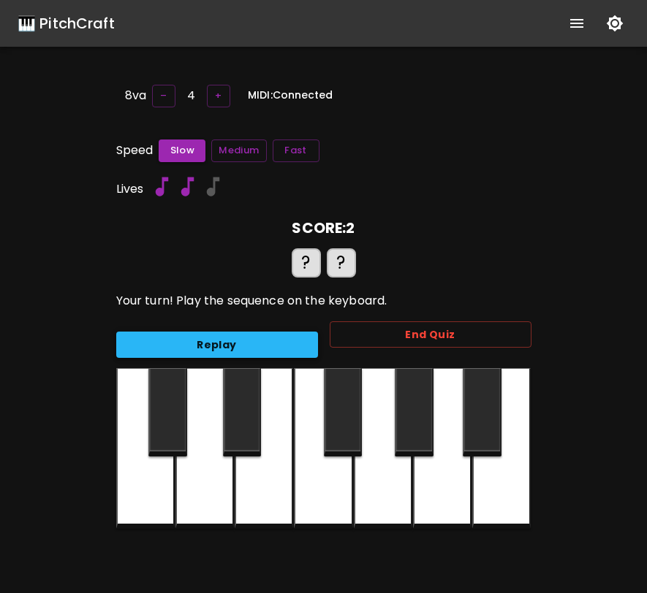
click at [284, 346] on button "Replay" at bounding box center [217, 345] width 202 height 27
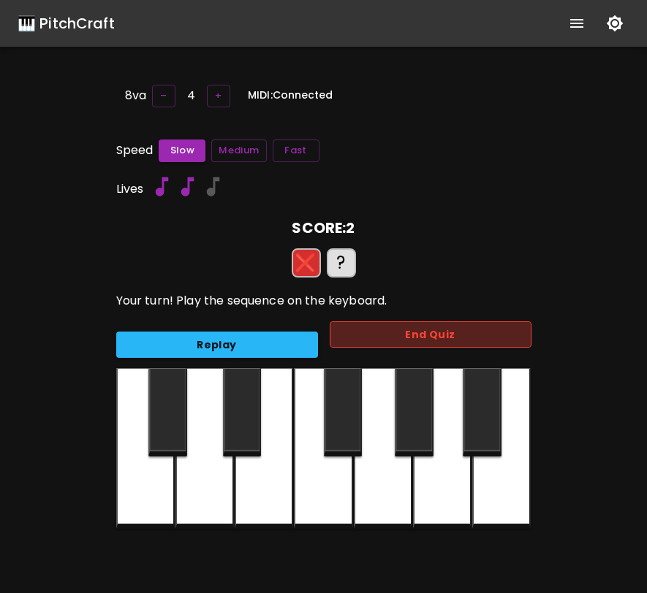
click at [362, 330] on button "End Quiz" at bounding box center [431, 335] width 202 height 27
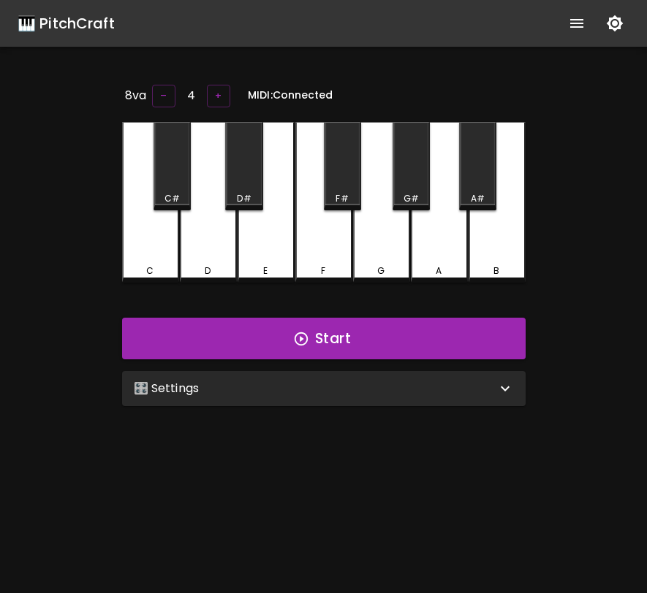
click at [455, 371] on div "🎛️ Settings" at bounding box center [323, 388] width 403 height 35
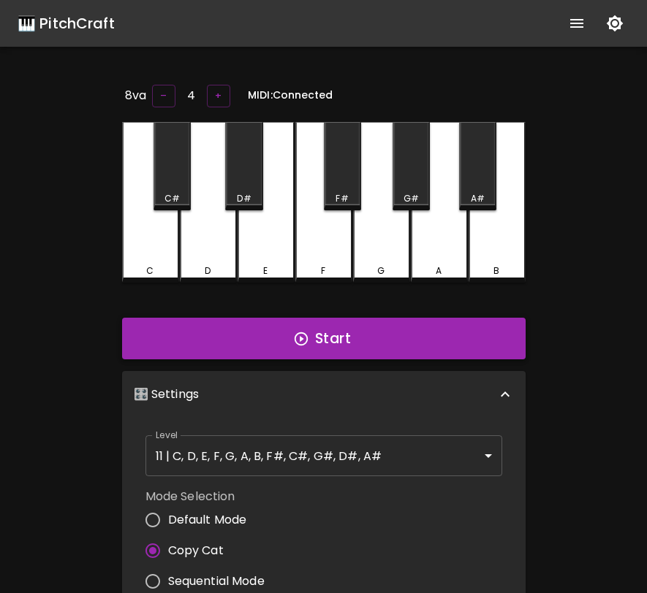
click at [438, 347] on button "Start" at bounding box center [323, 339] width 403 height 42
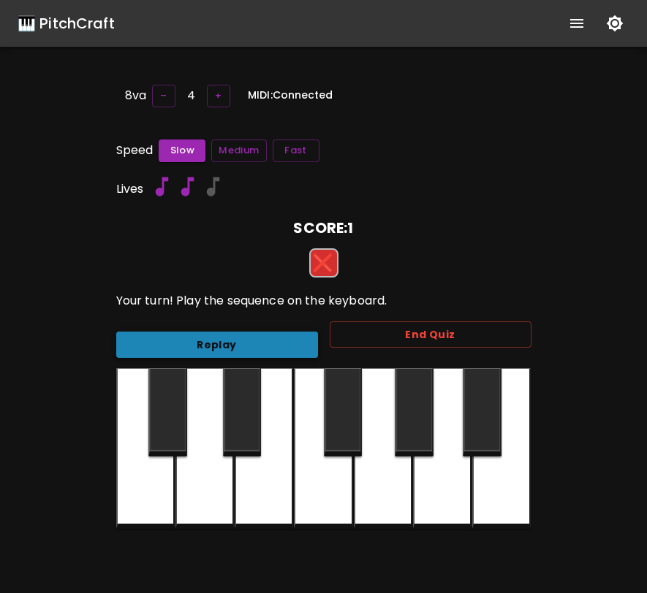
click at [280, 351] on button "Replay" at bounding box center [217, 345] width 202 height 27
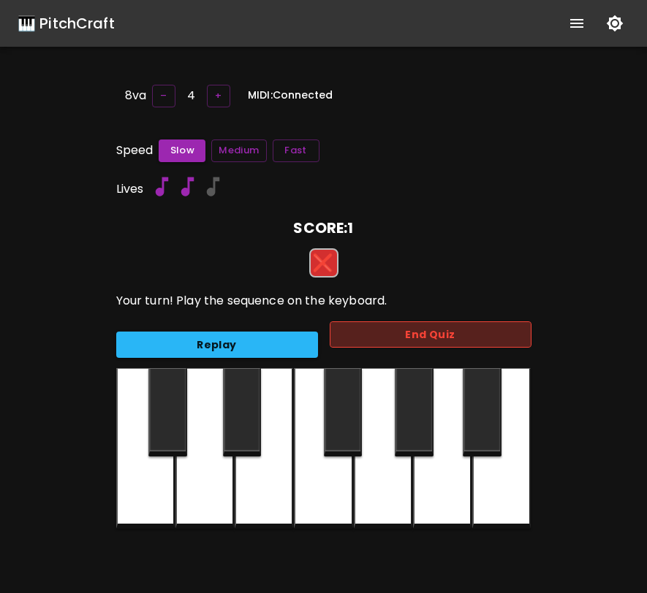
click at [361, 342] on button "End Quiz" at bounding box center [431, 335] width 202 height 27
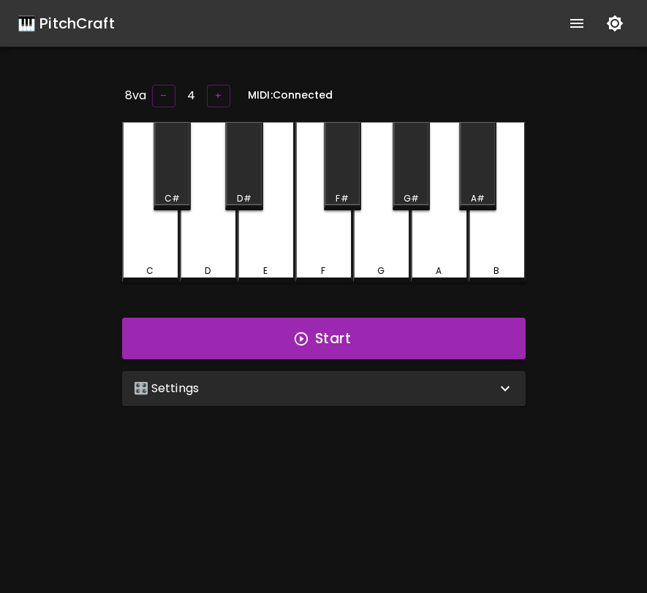
click at [341, 380] on div "🎛️ Settings" at bounding box center [315, 389] width 362 height 18
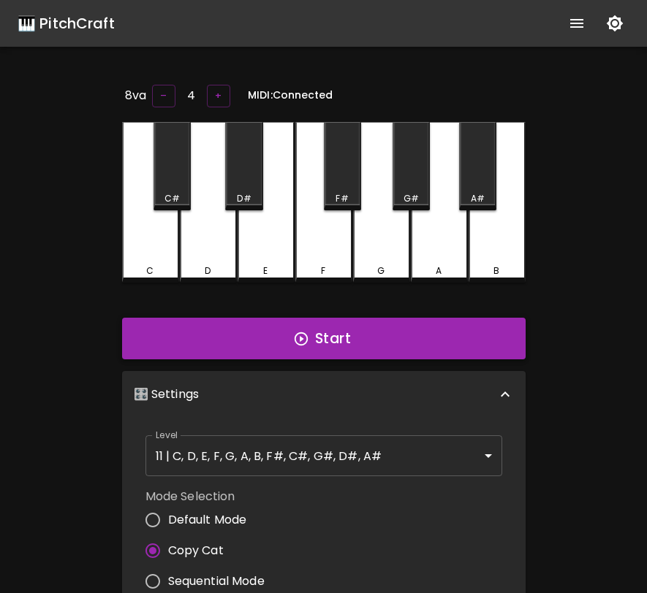
click at [327, 343] on button "Start" at bounding box center [323, 339] width 403 height 42
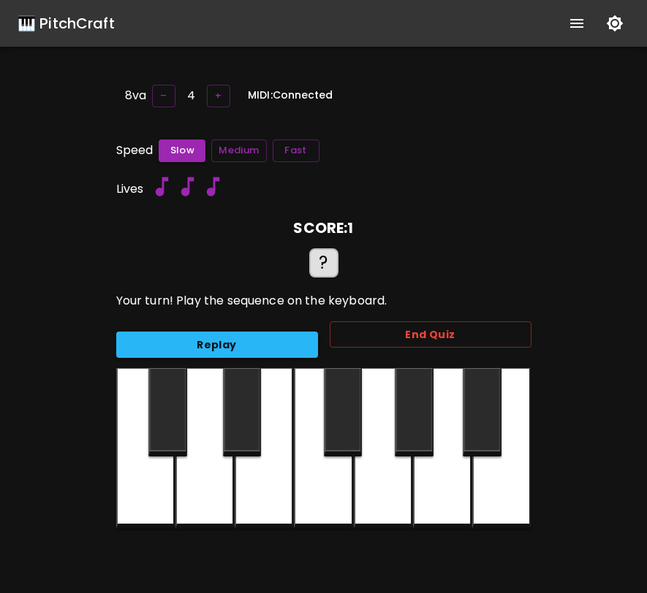
click at [167, 415] on div at bounding box center [167, 412] width 39 height 88
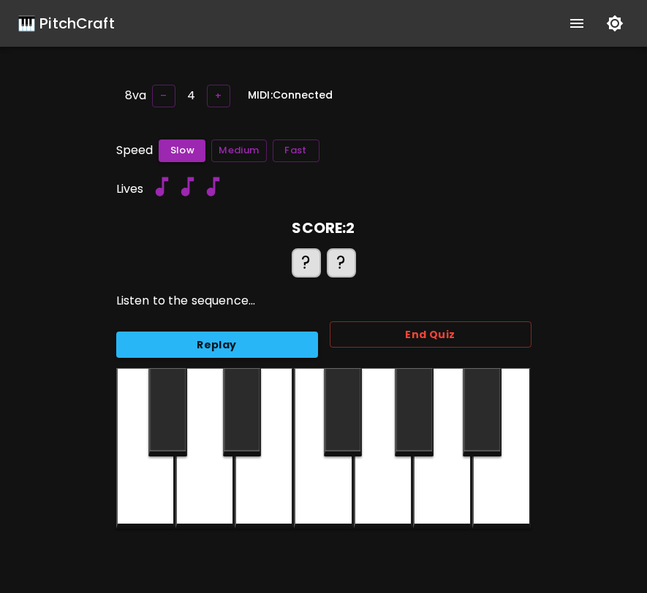
click at [167, 416] on div at bounding box center [167, 412] width 39 height 88
click at [235, 416] on div at bounding box center [242, 412] width 39 height 88
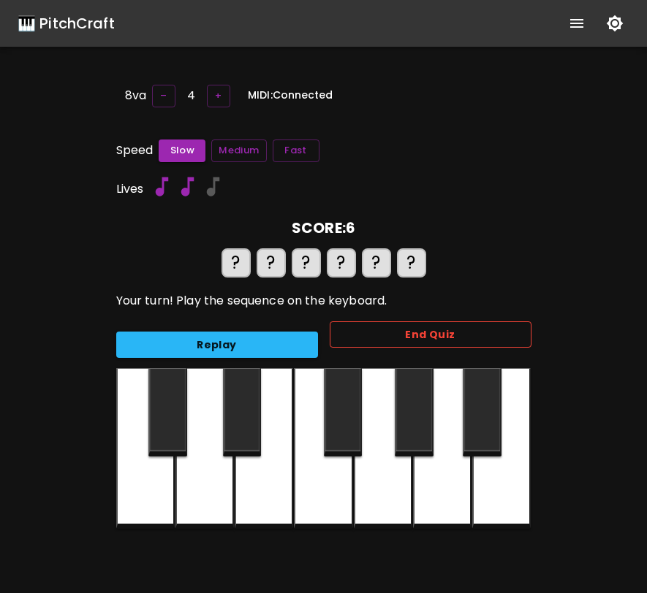
click at [362, 338] on button "End Quiz" at bounding box center [431, 335] width 202 height 27
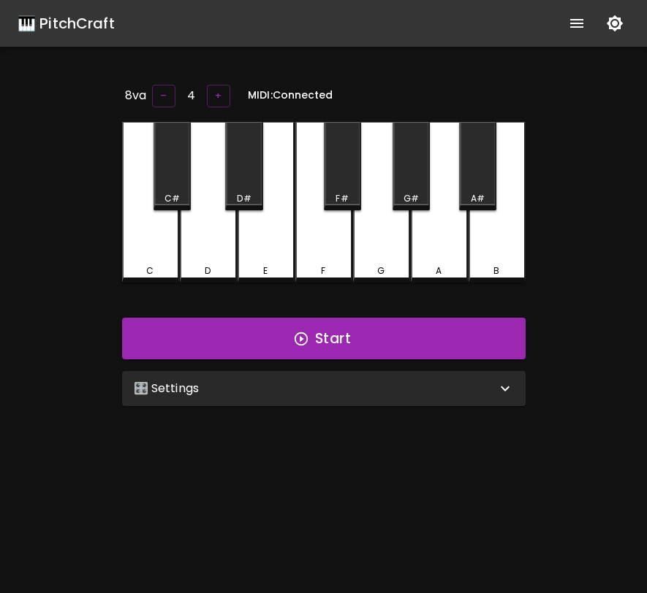
click at [438, 393] on div "🎛️ Settings" at bounding box center [315, 389] width 362 height 18
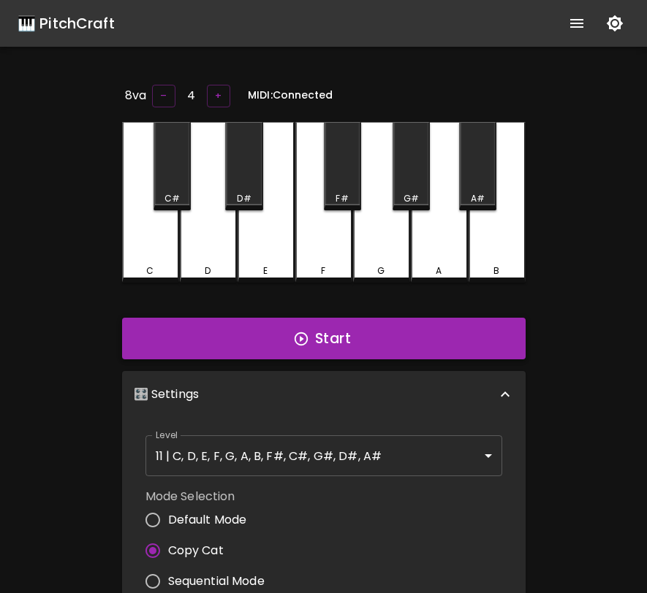
click at [449, 341] on button "Start" at bounding box center [323, 339] width 403 height 42
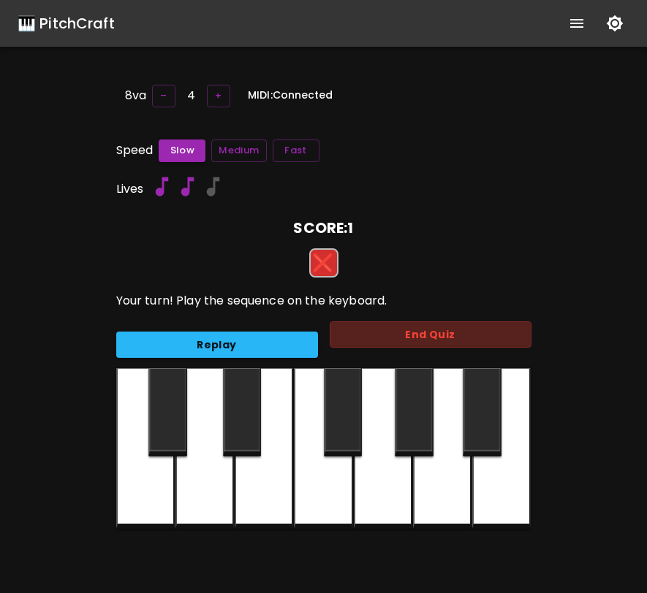
click at [449, 341] on button "End Quiz" at bounding box center [431, 335] width 202 height 27
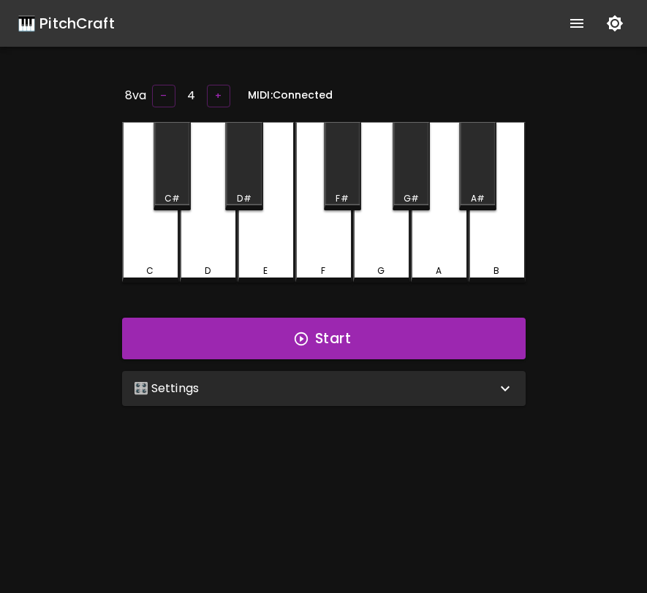
click at [463, 389] on div "🎛️ Settings" at bounding box center [315, 389] width 362 height 18
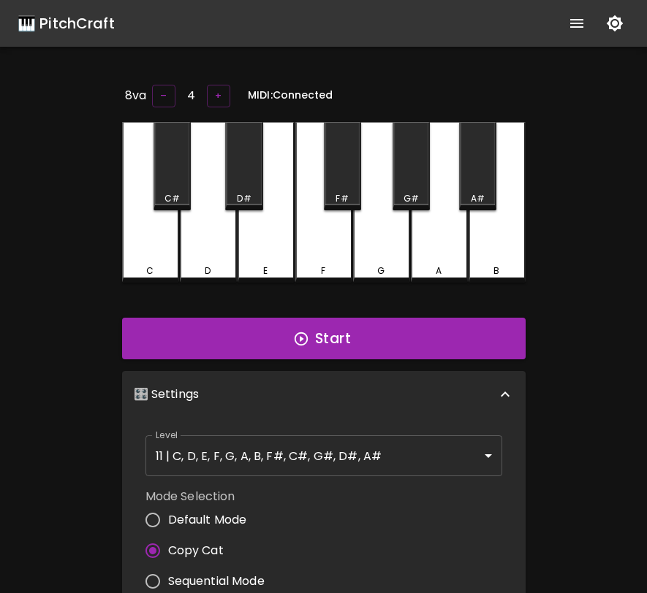
click at [232, 514] on span "Default Mode" at bounding box center [207, 521] width 79 height 18
click at [168, 514] on input "Default Mode" at bounding box center [152, 520] width 31 height 31
radio input "true"
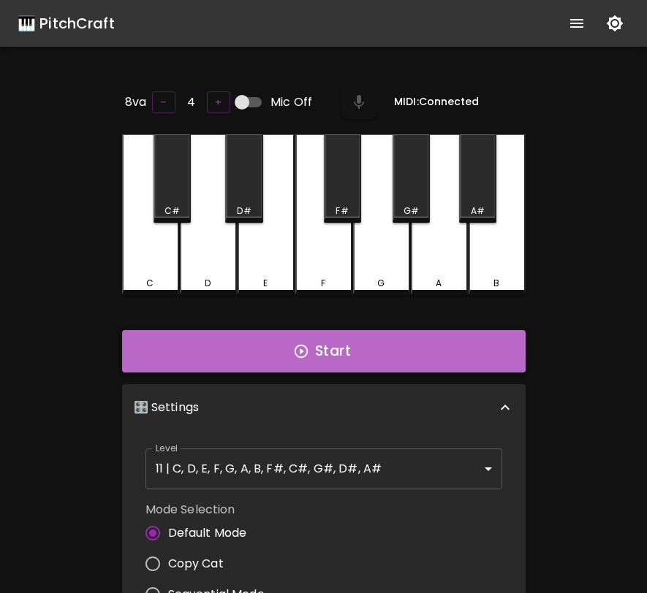
click at [365, 337] on button "Start" at bounding box center [323, 351] width 403 height 42
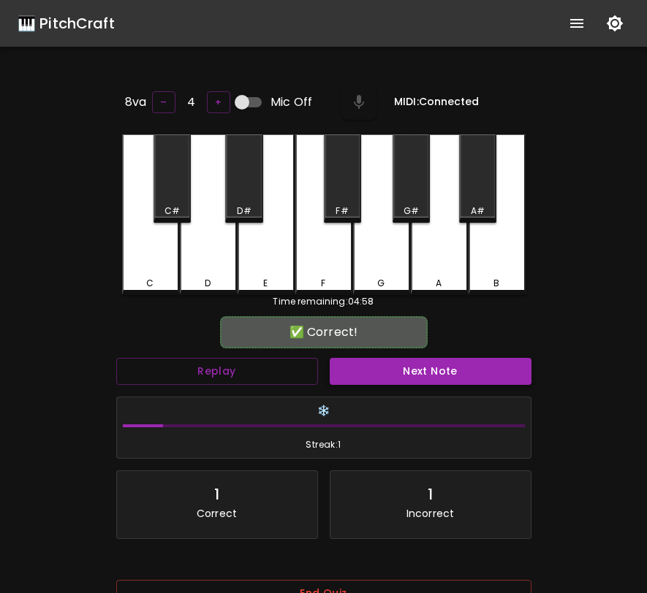
click at [377, 371] on button "Next Note" at bounding box center [431, 371] width 202 height 27
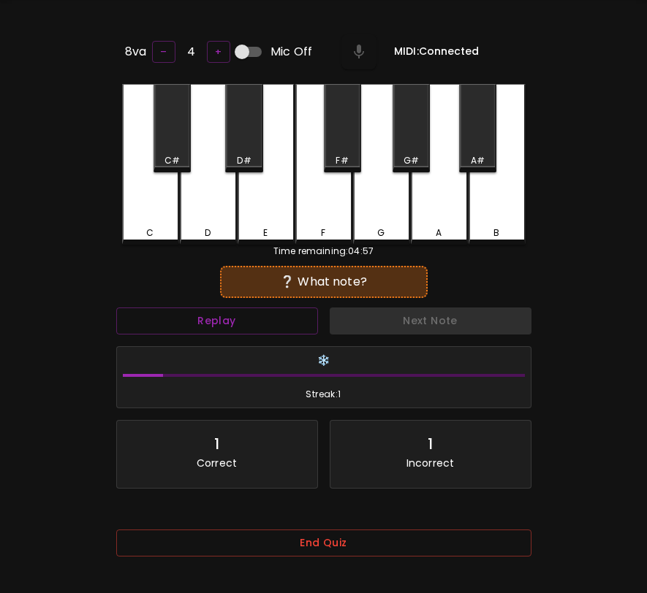
scroll to position [99, 0]
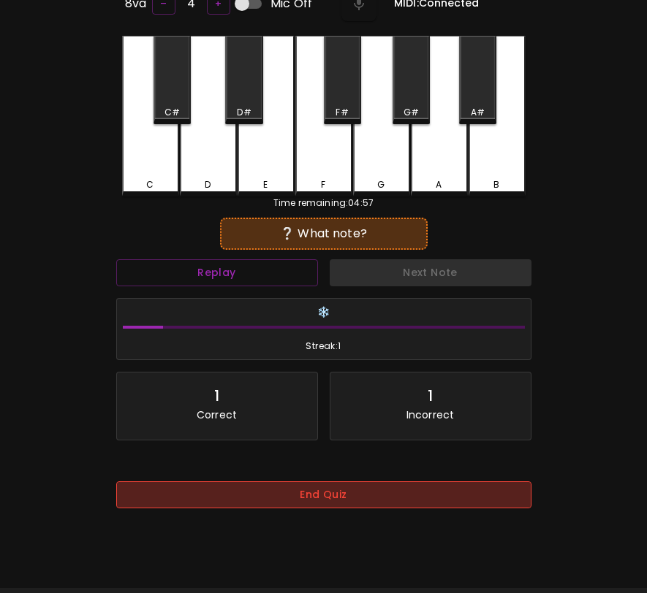
click at [356, 494] on button "End Quiz" at bounding box center [323, 495] width 415 height 27
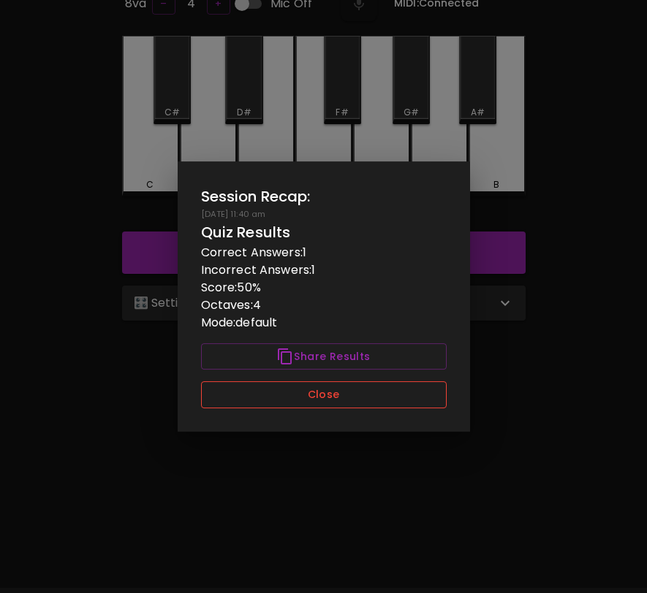
click at [349, 388] on button "Close" at bounding box center [324, 394] width 246 height 27
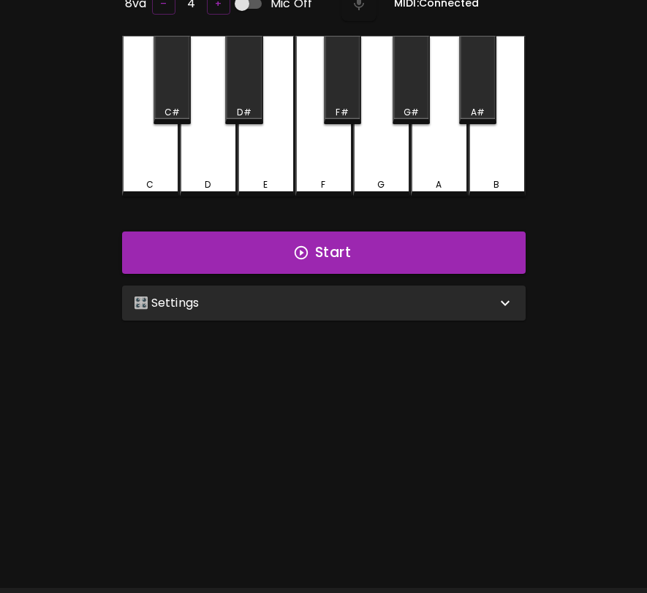
click at [343, 312] on div "🎛️ Settings" at bounding box center [323, 303] width 403 height 35
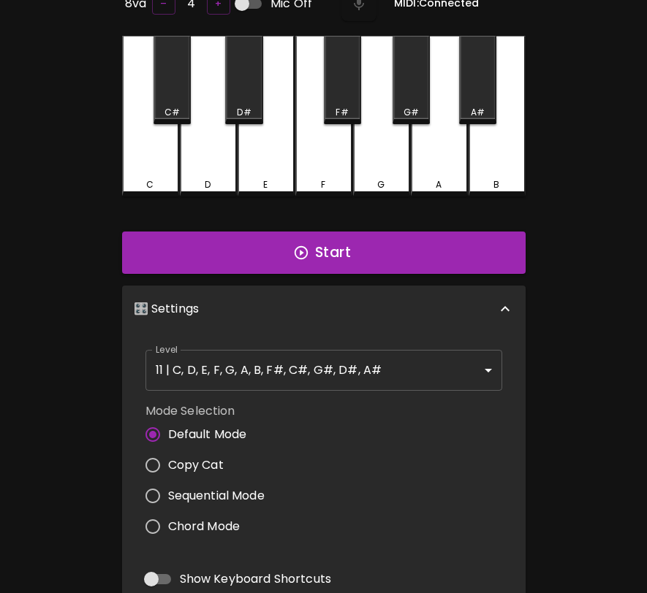
click at [208, 457] on span "Copy Cat" at bounding box center [196, 466] width 56 height 18
click at [168, 455] on input "Copy Cat" at bounding box center [152, 465] width 31 height 31
radio input "true"
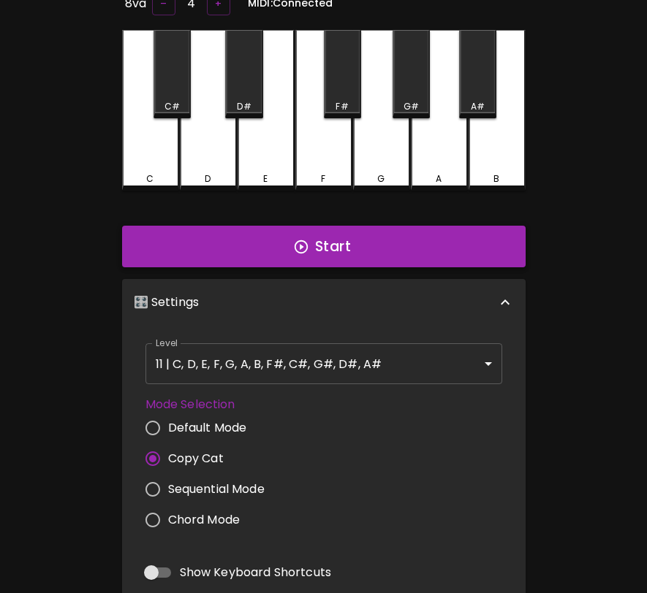
click at [347, 258] on button "Start" at bounding box center [323, 247] width 403 height 42
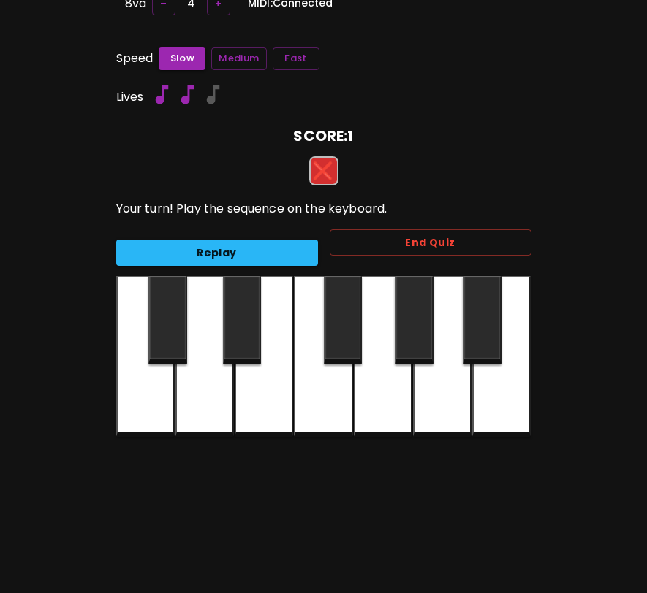
click at [267, 267] on div "Replay End Quiz" at bounding box center [317, 247] width 427 height 59
click at [278, 251] on button "Replay" at bounding box center [217, 253] width 202 height 27
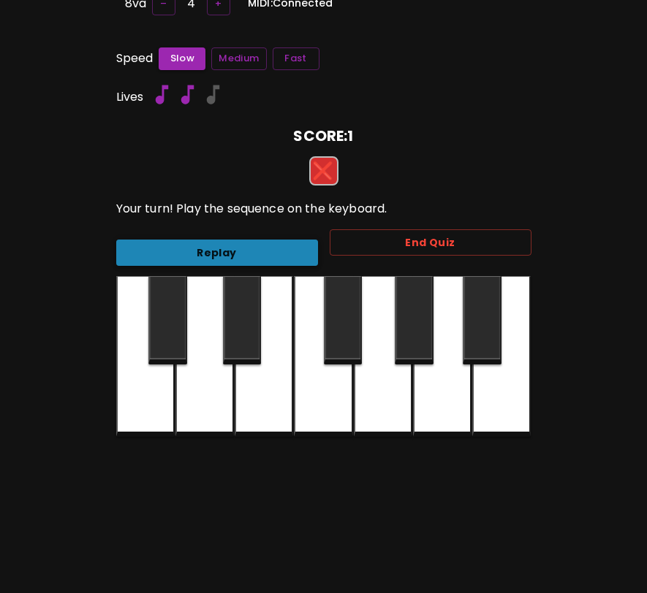
click at [297, 243] on button "Replay" at bounding box center [217, 253] width 202 height 27
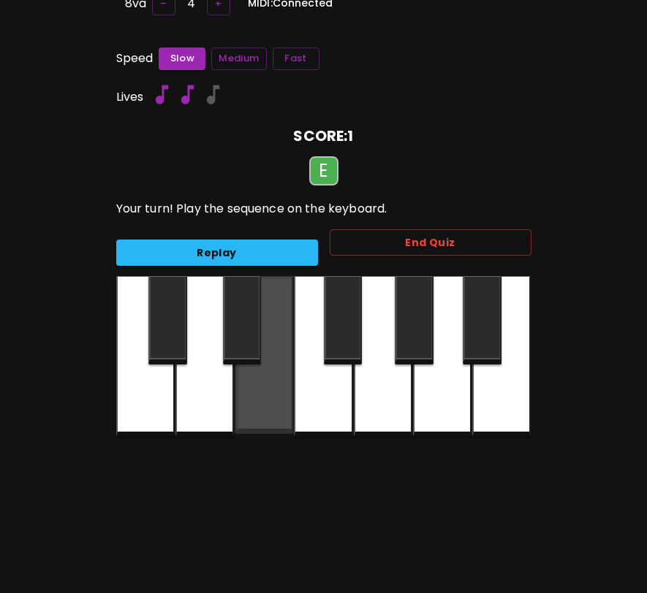
click at [292, 307] on div at bounding box center [264, 355] width 58 height 158
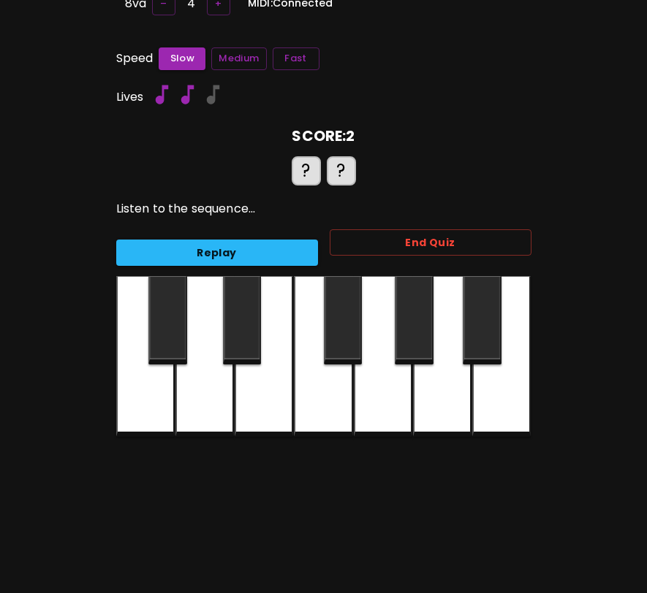
click at [281, 309] on div at bounding box center [264, 356] width 58 height 161
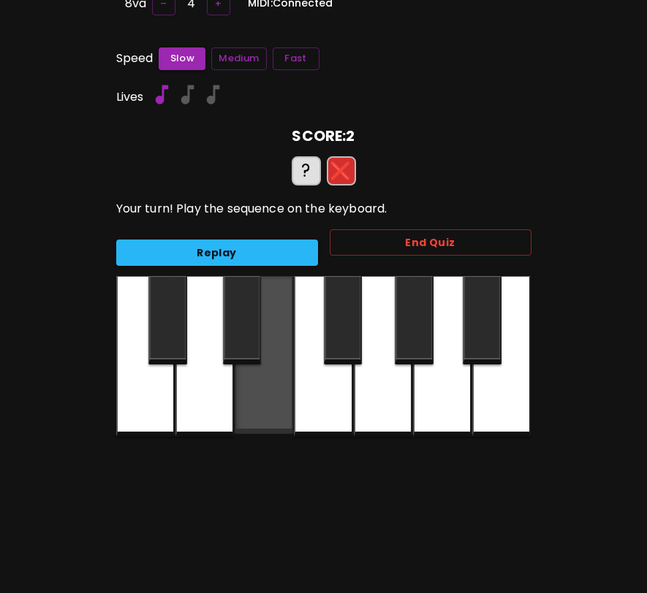
click at [281, 309] on div at bounding box center [264, 355] width 58 height 158
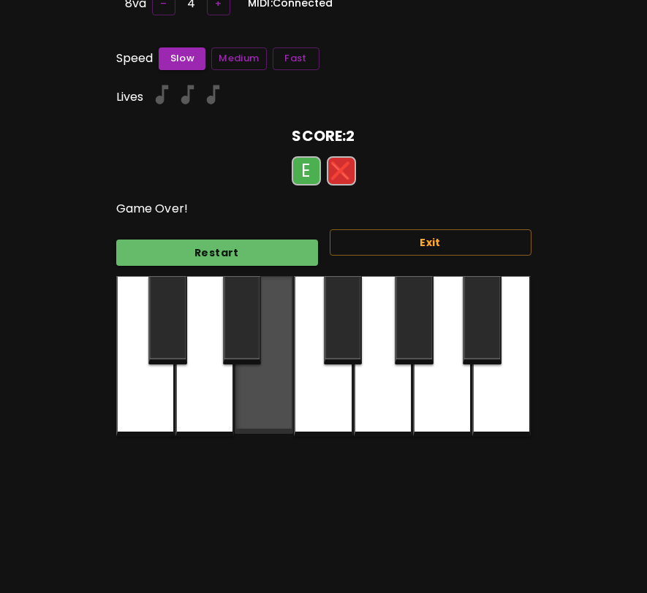
click at [281, 309] on div at bounding box center [264, 355] width 58 height 158
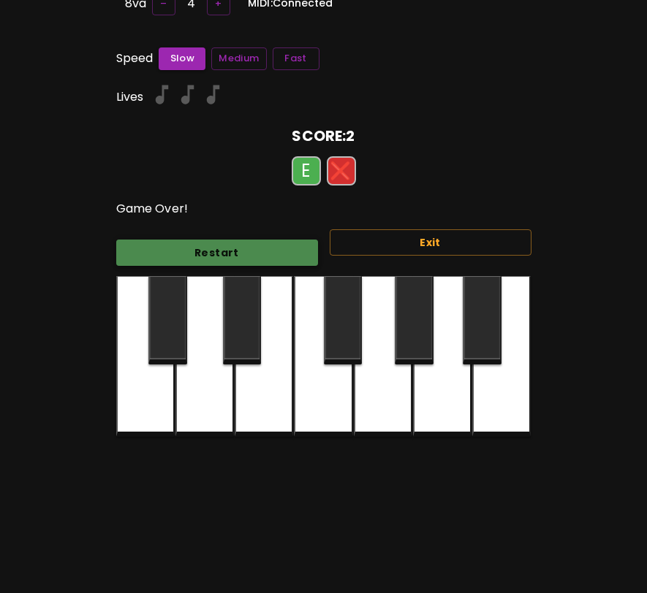
click at [290, 256] on button "Restart" at bounding box center [217, 253] width 202 height 27
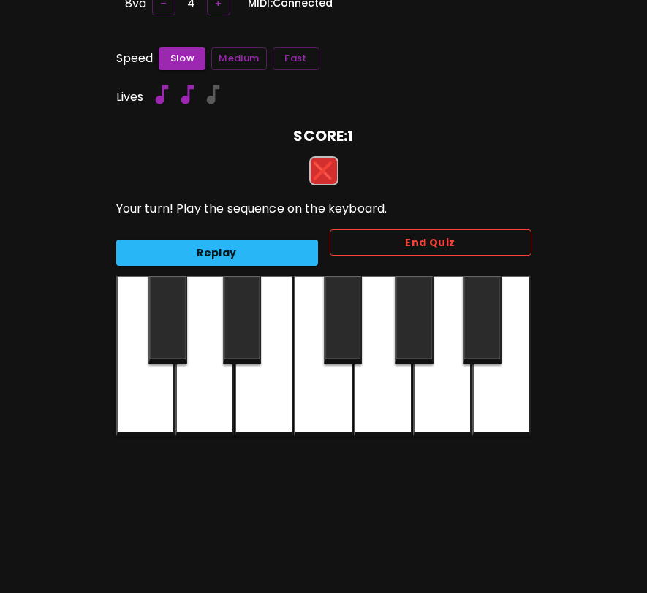
click at [358, 238] on button "End Quiz" at bounding box center [431, 242] width 202 height 27
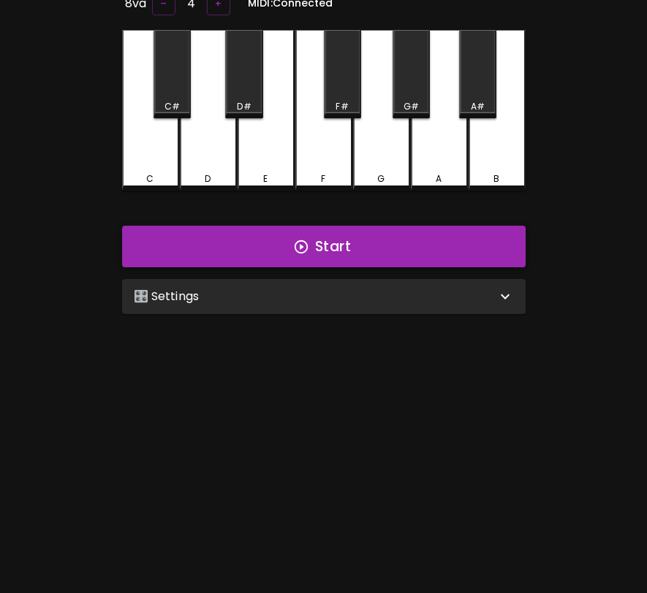
scroll to position [0, 0]
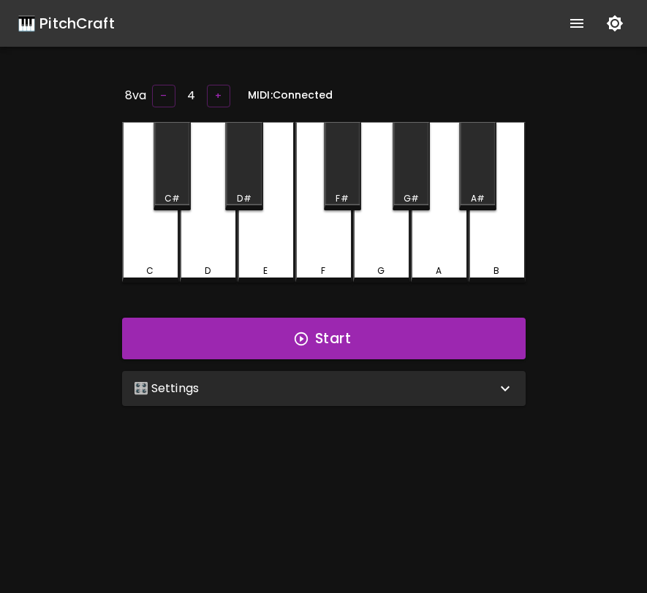
click at [367, 383] on div "🎛️ Settings" at bounding box center [315, 389] width 362 height 18
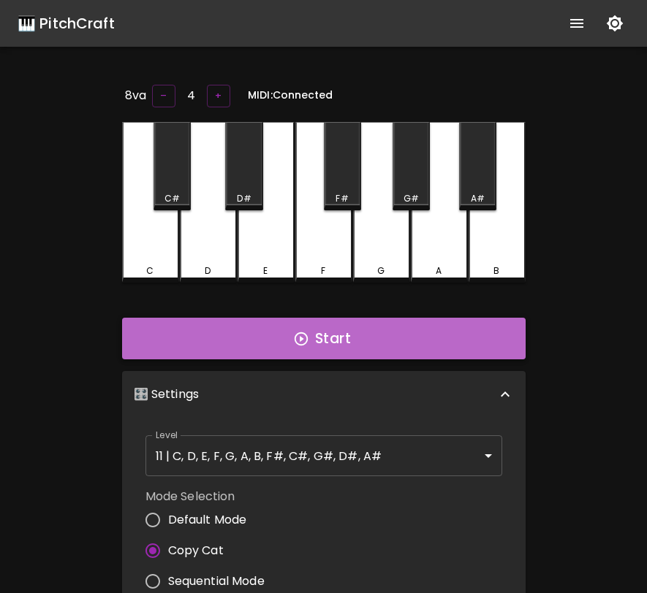
click at [373, 339] on button "Start" at bounding box center [323, 339] width 403 height 42
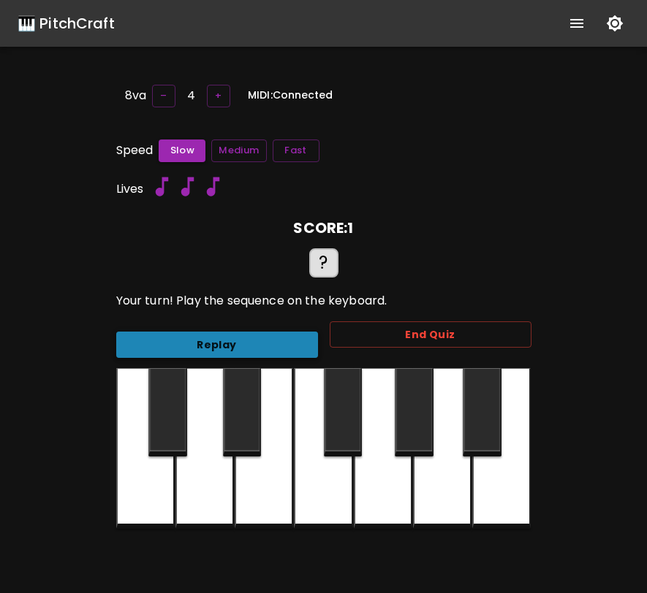
click at [300, 341] on button "Replay" at bounding box center [217, 345] width 202 height 27
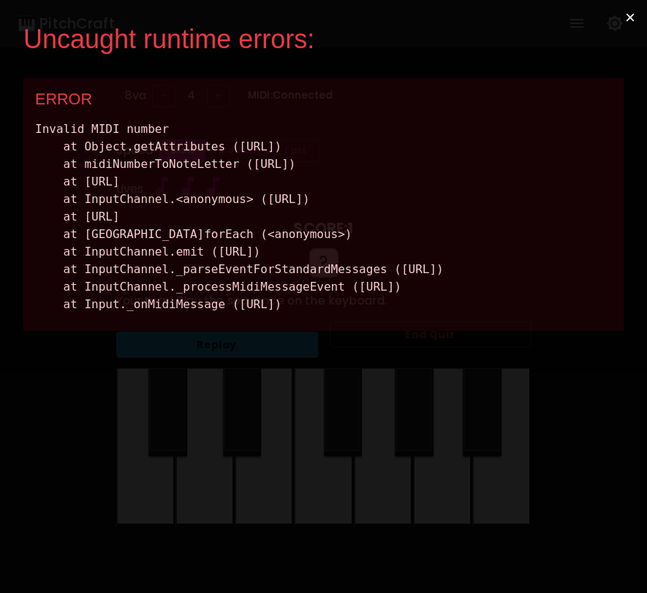
drag, startPoint x: 605, startPoint y: 379, endPoint x: 29, endPoint y: 132, distance: 626.3
click at [28, 132] on div "ERROR Invalid MIDI number at Object.getAttributes (http://localhost:3000/static…" at bounding box center [323, 204] width 600 height 253
copy div "Invalid MIDI number at Object.getAttributes (http://localhost:3000/static/js/bu…"
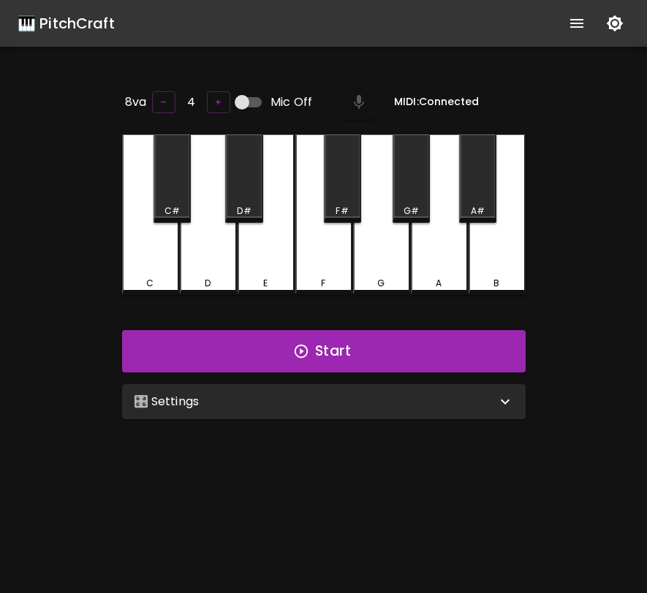
click at [321, 265] on div "F" at bounding box center [323, 214] width 57 height 161
click at [306, 398] on div "🎛️ Settings" at bounding box center [315, 402] width 362 height 18
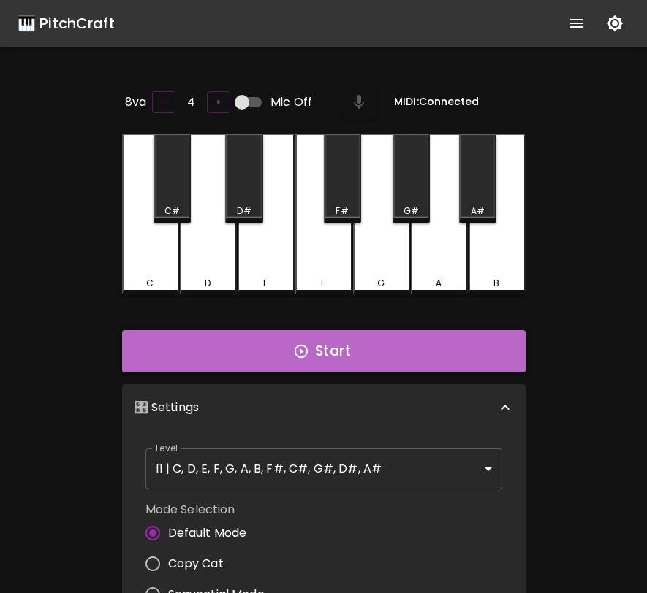
click at [308, 331] on button "Start" at bounding box center [323, 351] width 403 height 42
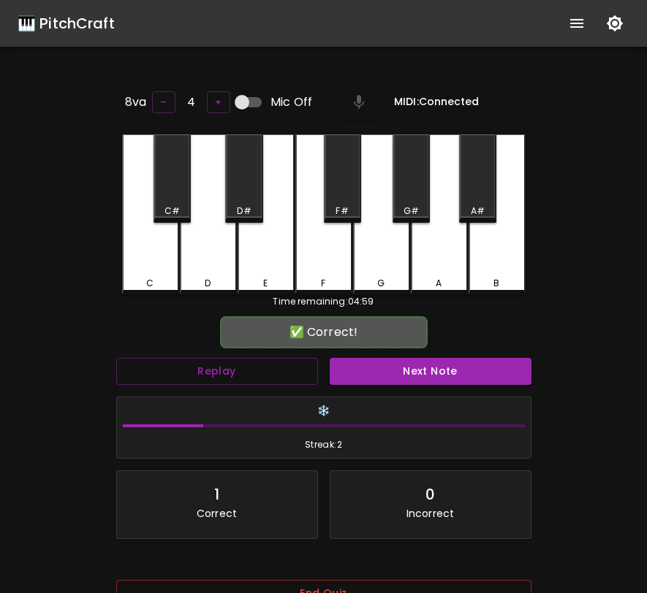
scroll to position [94, 0]
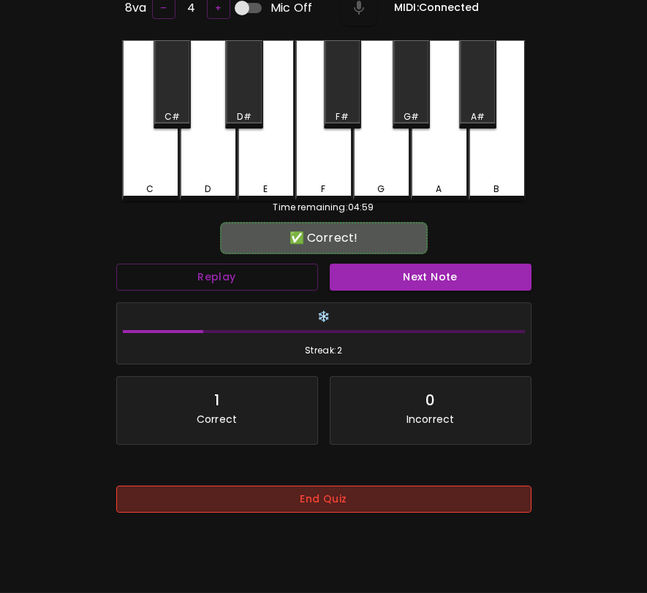
click at [321, 501] on button "End Quiz" at bounding box center [323, 499] width 415 height 27
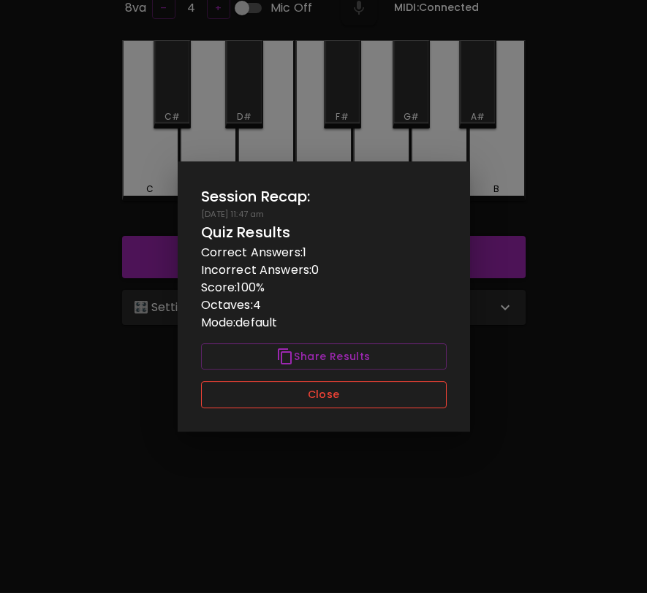
click at [345, 395] on button "Close" at bounding box center [324, 394] width 246 height 27
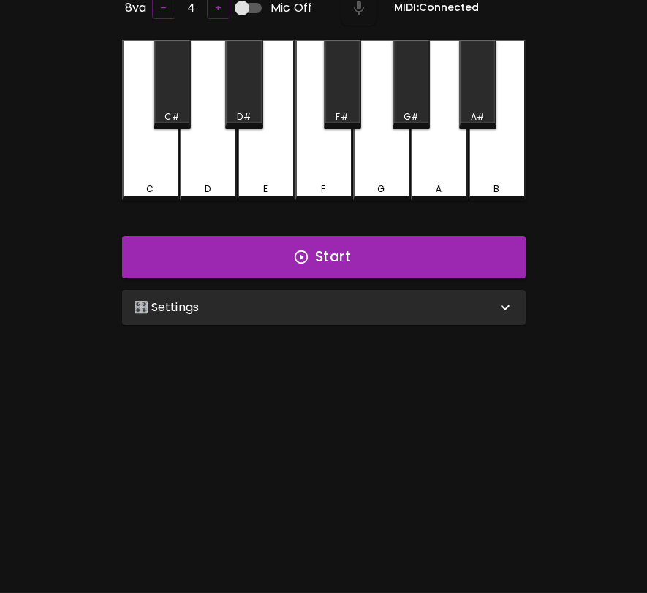
click at [259, 303] on div "🎛️ Settings" at bounding box center [315, 308] width 362 height 18
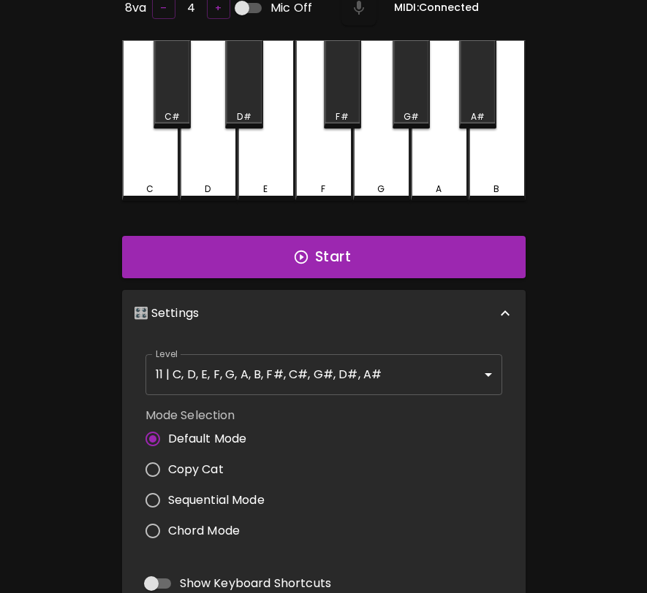
click at [205, 462] on span "Copy Cat" at bounding box center [196, 470] width 56 height 18
click at [168, 462] on input "Copy Cat" at bounding box center [152, 470] width 31 height 31
radio input "true"
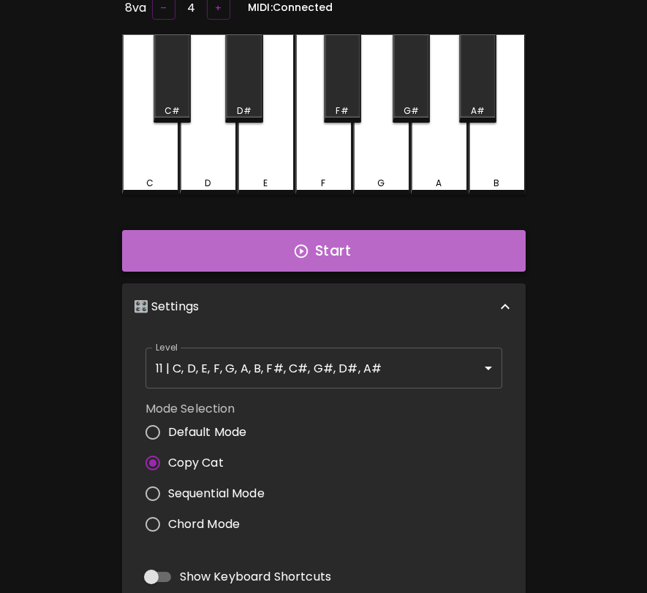
click at [339, 254] on button "Start" at bounding box center [323, 251] width 403 height 42
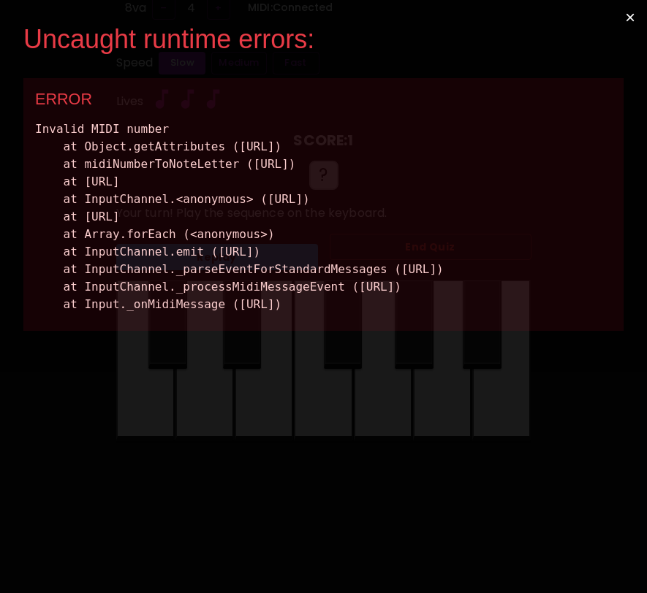
scroll to position [0, 0]
drag, startPoint x: 606, startPoint y: 376, endPoint x: 34, endPoint y: 89, distance: 639.6
click at [34, 89] on div "ERROR Invalid MIDI number at Object.getAttributes (http://localhost:3000/static…" at bounding box center [323, 204] width 600 height 253
copy div "ERROR Invalid MIDI number at Object.getAttributes (http://localhost:3000/static…"
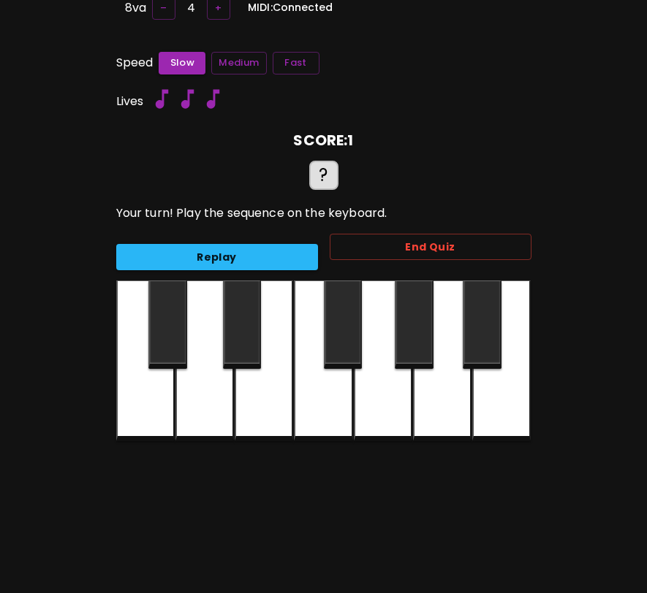
click at [516, 455] on div "8va – 4 + MIDI: Connected Speed Slow Medium Fast Lives SCORE: 1 ? Your turn! Pl…" at bounding box center [323, 290] width 438 height 593
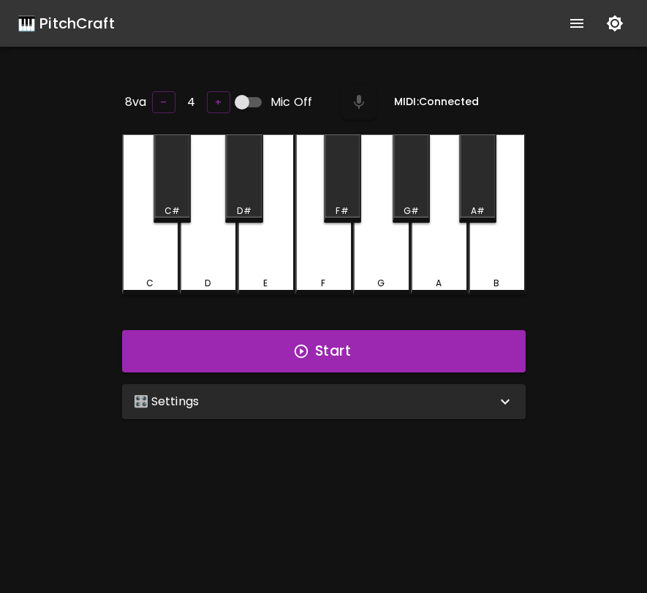
scroll to position [91, 0]
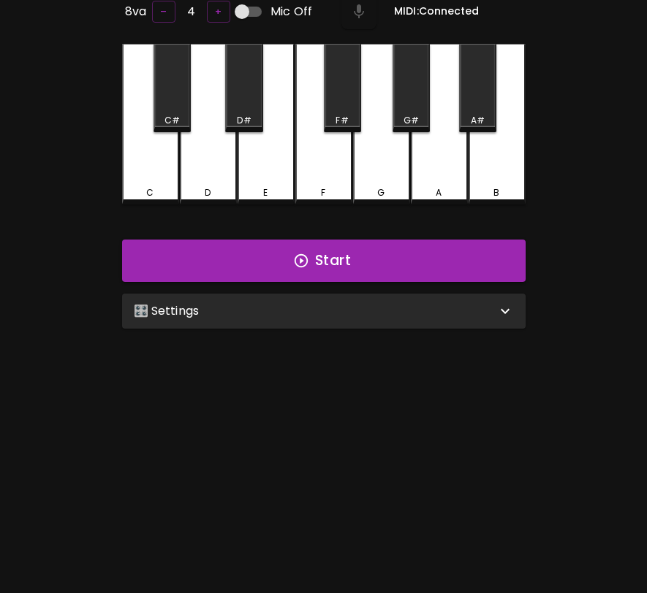
click at [335, 311] on div "🎛️ Settings" at bounding box center [315, 312] width 362 height 18
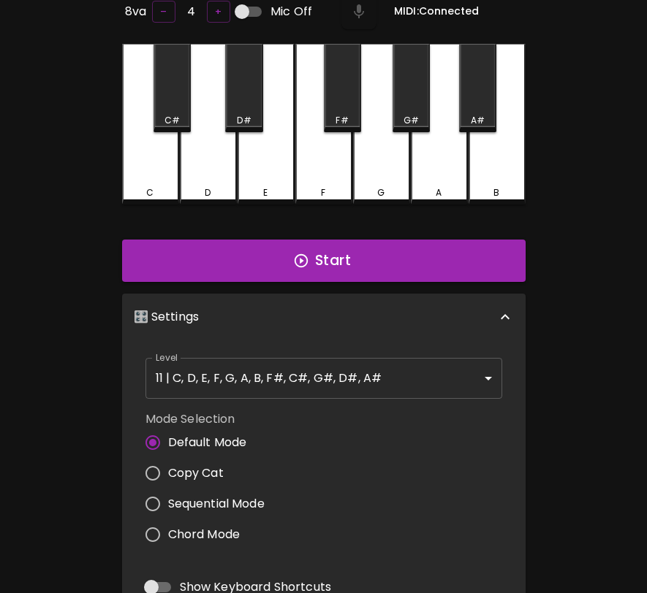
click at [202, 469] on span "Copy Cat" at bounding box center [196, 474] width 56 height 18
click at [168, 469] on input "Copy Cat" at bounding box center [152, 473] width 31 height 31
radio input "true"
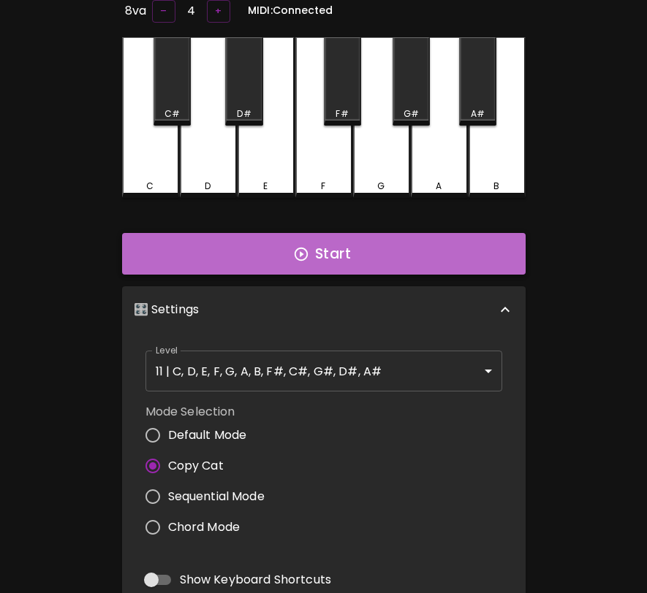
click at [350, 257] on button "Start" at bounding box center [323, 254] width 403 height 42
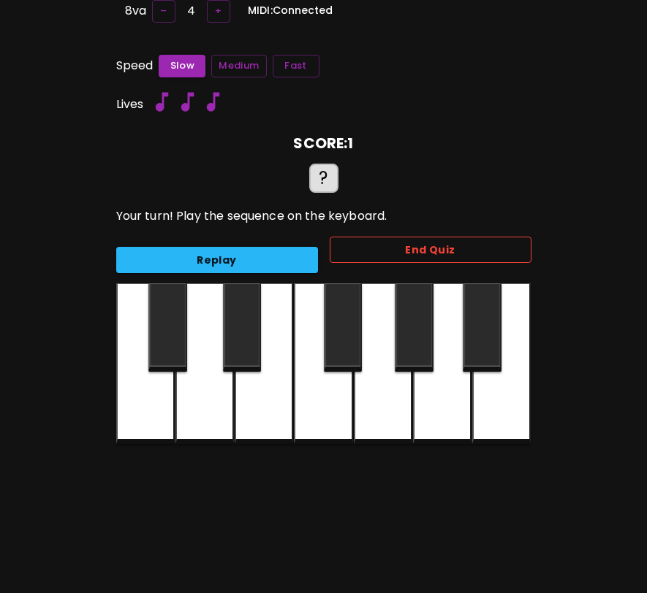
click at [508, 242] on button "End Quiz" at bounding box center [431, 250] width 202 height 27
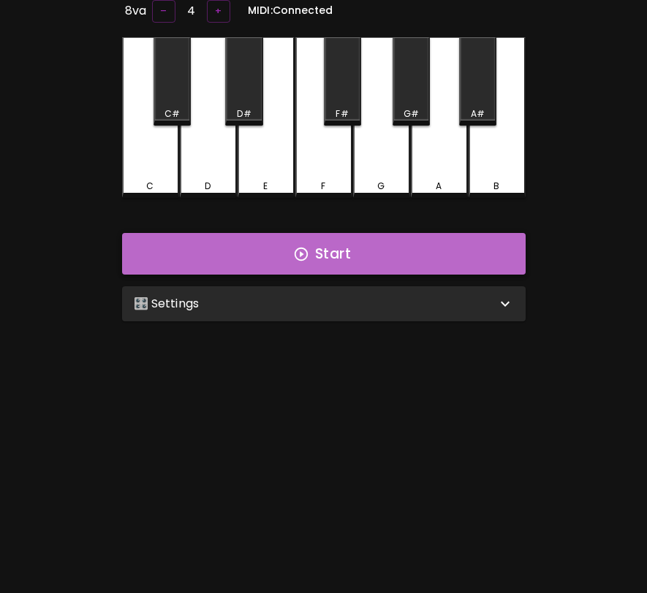
click at [353, 250] on button "Start" at bounding box center [323, 254] width 403 height 42
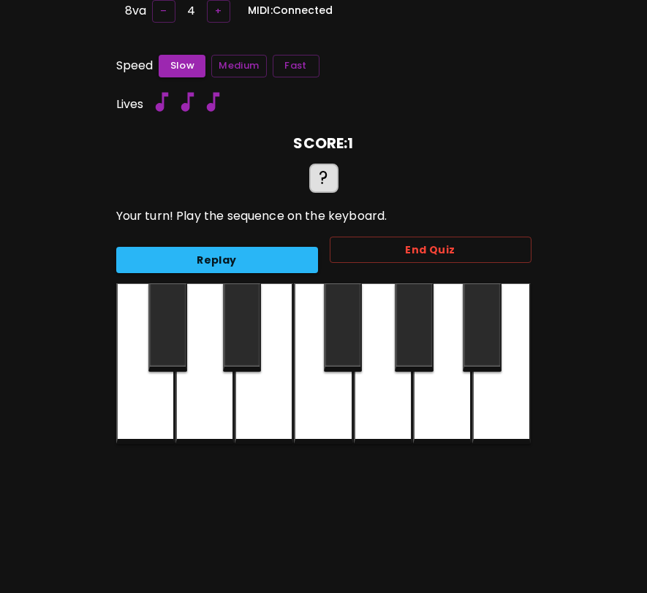
click at [280, 374] on div at bounding box center [264, 364] width 58 height 161
click at [376, 251] on button "End Quiz" at bounding box center [431, 250] width 202 height 27
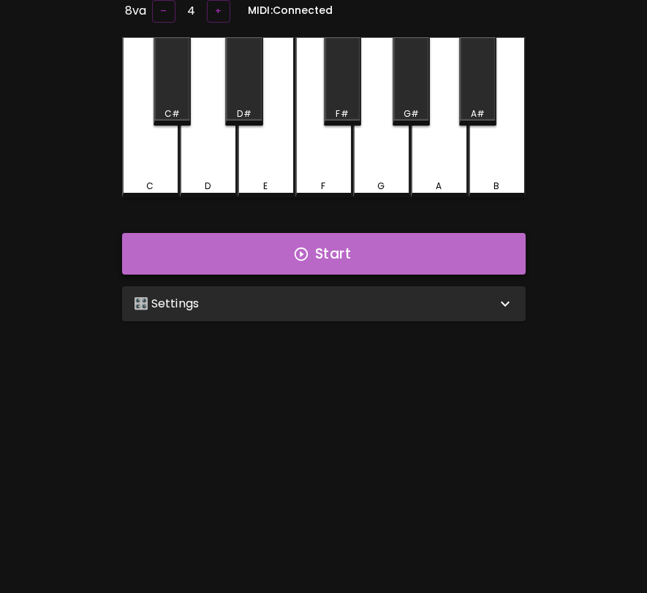
click at [457, 249] on button "Start" at bounding box center [323, 254] width 403 height 42
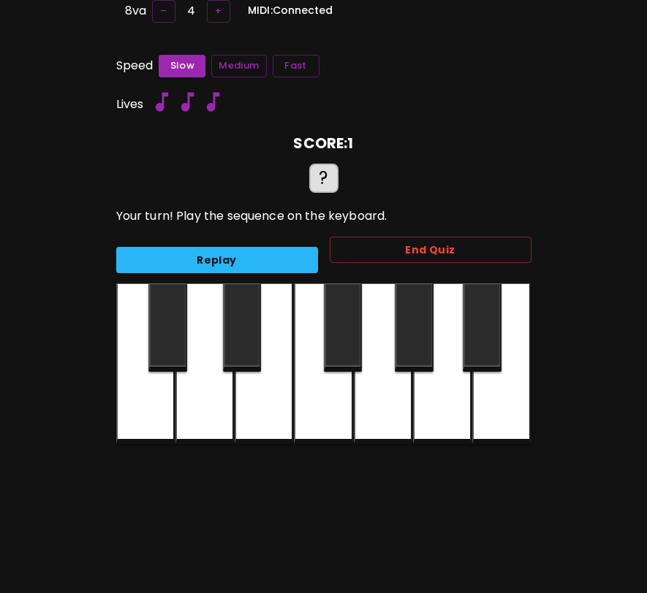
click at [381, 307] on div at bounding box center [383, 364] width 58 height 161
click at [170, 15] on button "–" at bounding box center [163, 11] width 23 height 23
click at [376, 398] on div at bounding box center [383, 364] width 58 height 161
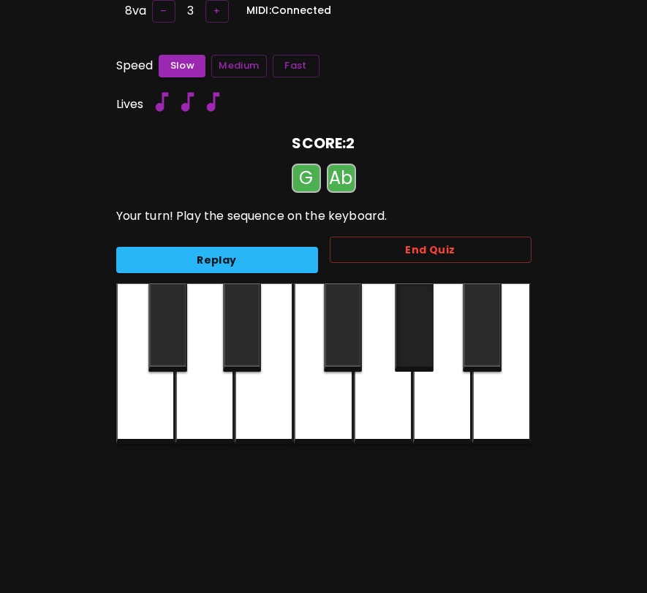
click at [417, 356] on div at bounding box center [414, 328] width 39 height 88
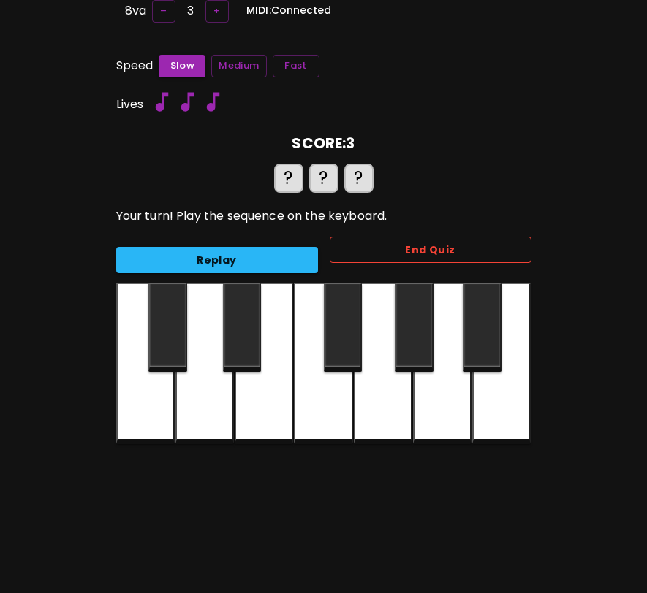
click at [467, 242] on button "End Quiz" at bounding box center [431, 250] width 202 height 27
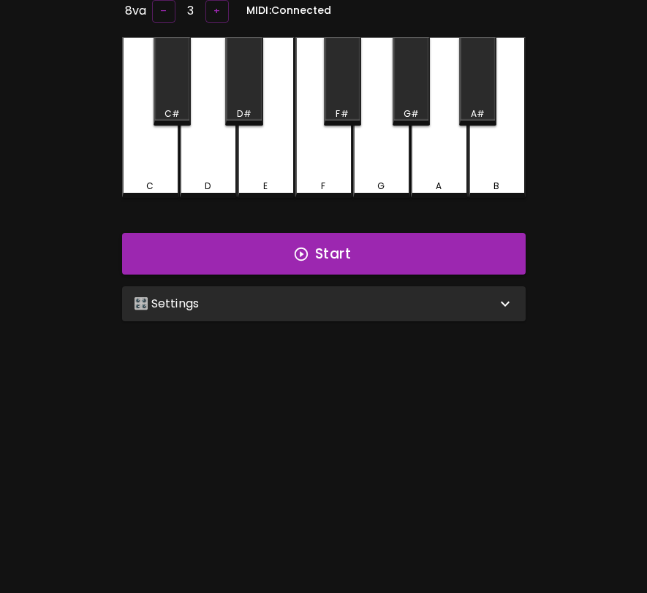
click at [183, 288] on div "🎛️ Settings" at bounding box center [323, 303] width 403 height 35
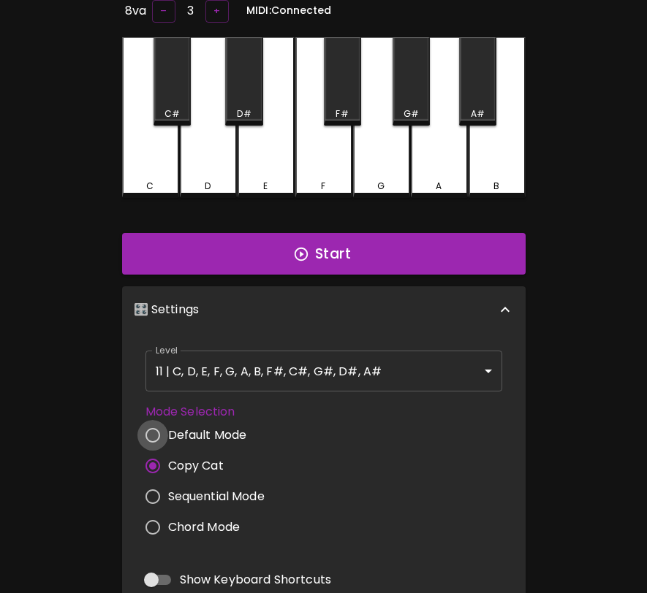
click at [159, 429] on input "Default Mode" at bounding box center [152, 435] width 31 height 31
radio input "true"
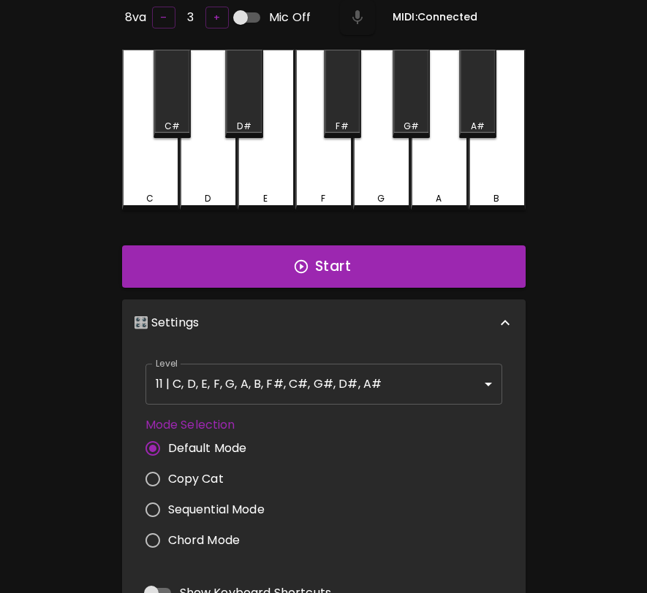
scroll to position [91, 0]
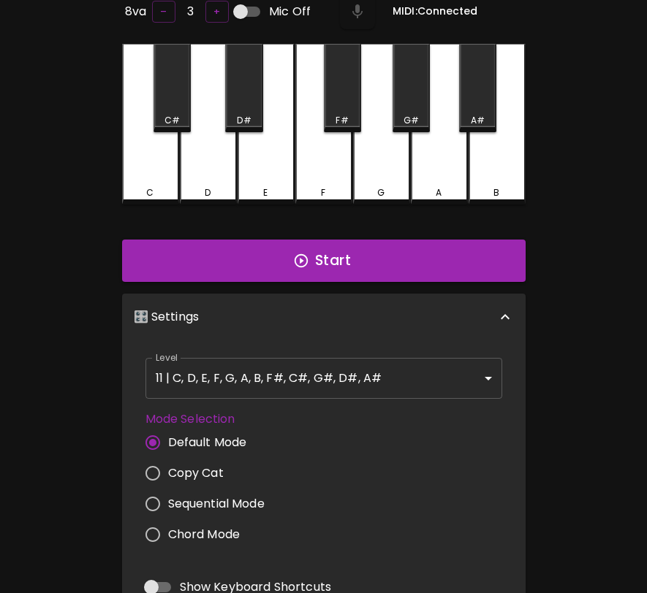
click at [151, 470] on input "Copy Cat" at bounding box center [152, 473] width 31 height 31
radio input "true"
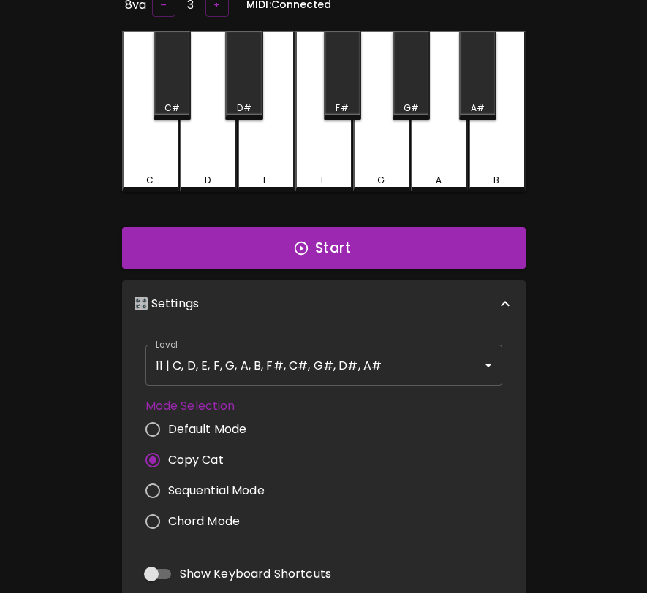
scroll to position [85, 0]
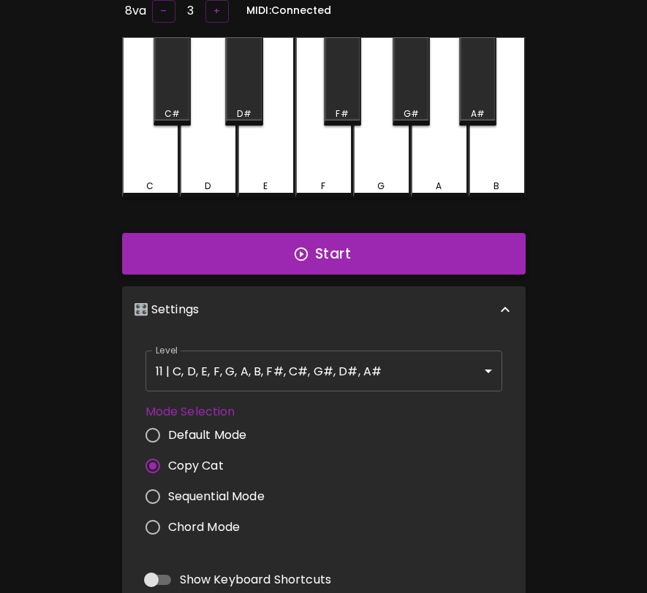
click at [287, 262] on button "Start" at bounding box center [323, 254] width 403 height 42
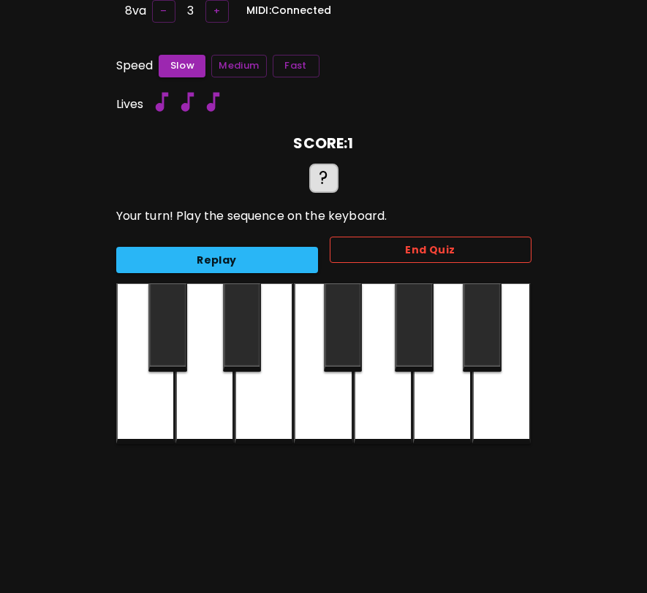
click at [457, 250] on button "End Quiz" at bounding box center [431, 250] width 202 height 27
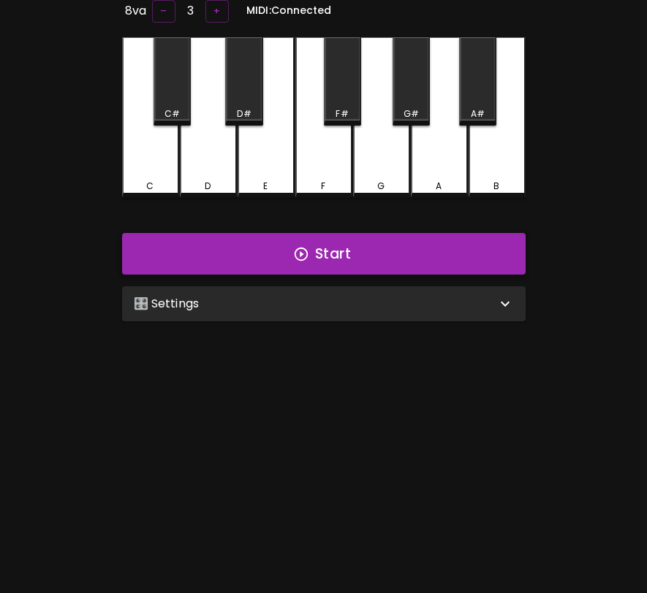
click at [315, 259] on button "Start" at bounding box center [323, 254] width 403 height 42
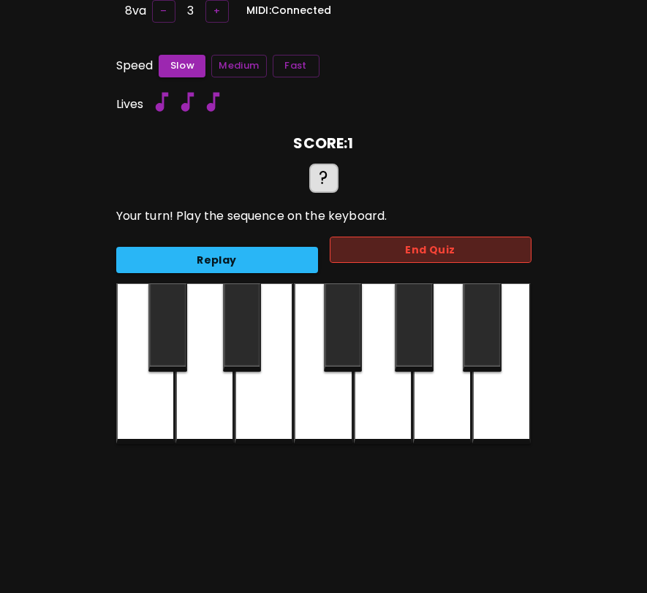
click at [500, 247] on button "End Quiz" at bounding box center [431, 250] width 202 height 27
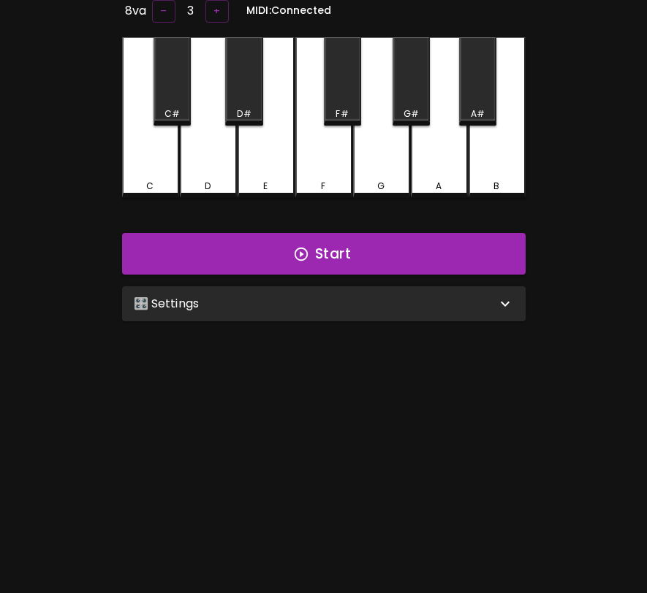
click at [425, 296] on div "🎛️ Settings" at bounding box center [315, 304] width 362 height 18
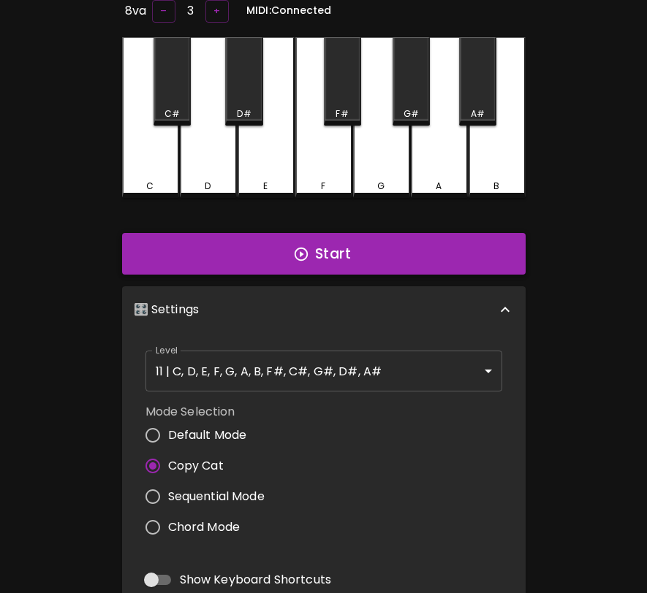
click at [438, 243] on button "Start" at bounding box center [323, 254] width 403 height 42
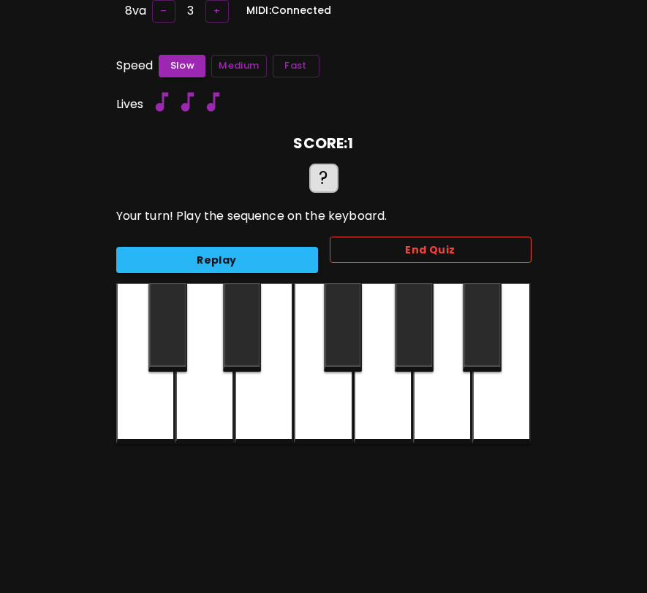
click at [430, 240] on button "End Quiz" at bounding box center [431, 250] width 202 height 27
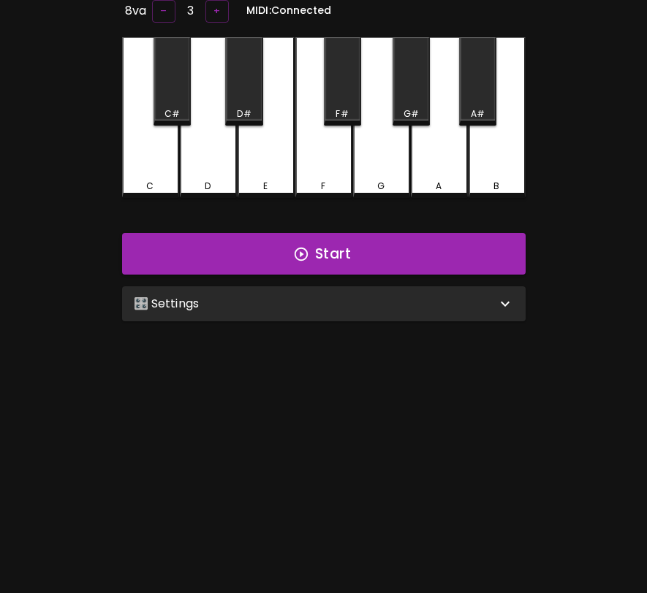
click at [467, 295] on div "🎛️ Settings" at bounding box center [315, 304] width 362 height 18
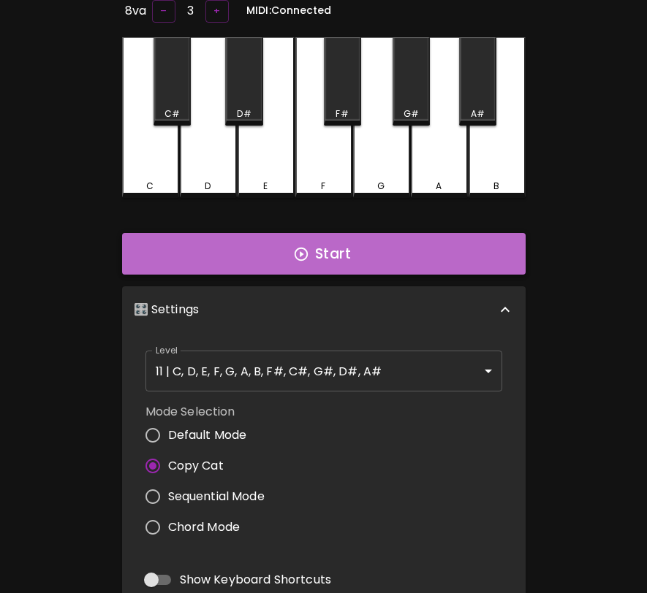
click at [470, 241] on button "Start" at bounding box center [323, 254] width 403 height 42
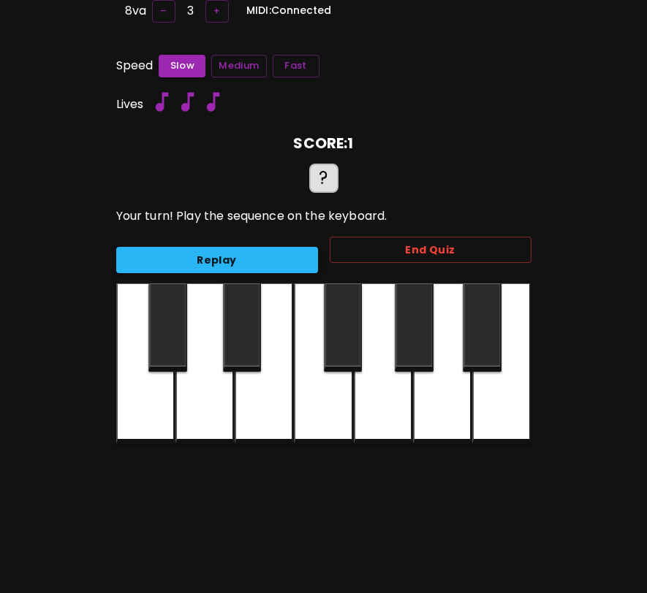
click at [294, 254] on button "Replay" at bounding box center [217, 260] width 202 height 27
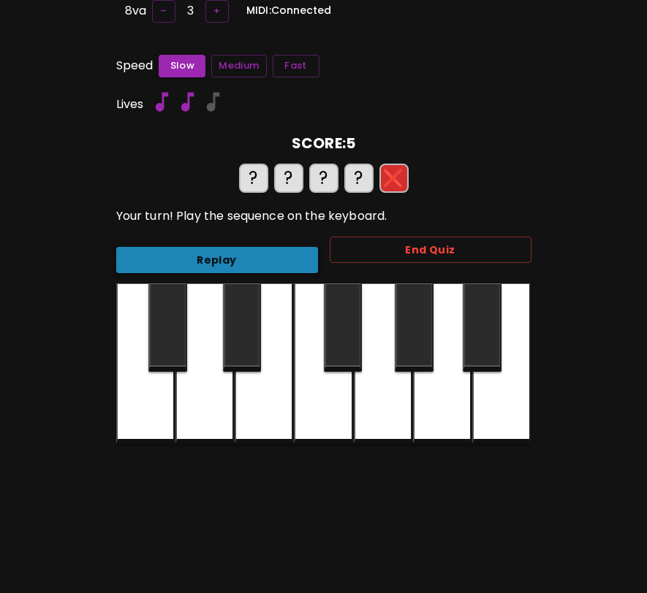
click at [308, 248] on button "Replay" at bounding box center [217, 260] width 202 height 27
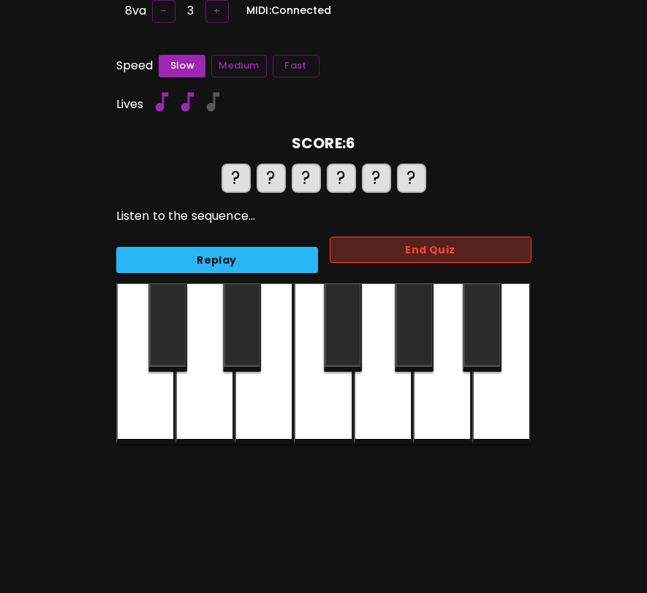
click at [388, 247] on button "End Quiz" at bounding box center [431, 250] width 202 height 27
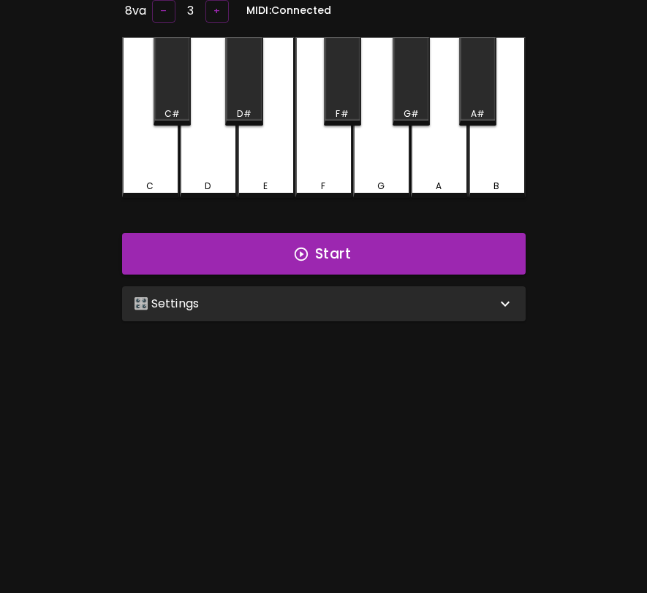
click at [353, 301] on div "🎛️ Settings" at bounding box center [315, 304] width 362 height 18
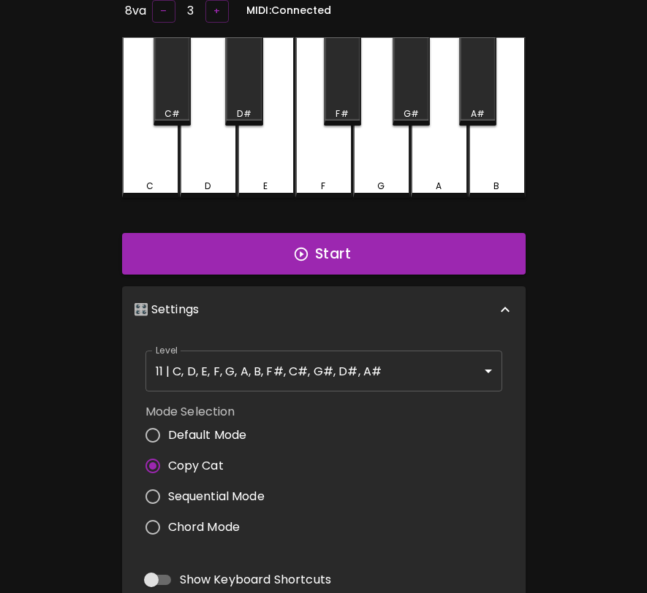
click at [232, 435] on span "Default Mode" at bounding box center [207, 436] width 79 height 18
click at [168, 435] on input "Default Mode" at bounding box center [152, 435] width 31 height 31
radio input "true"
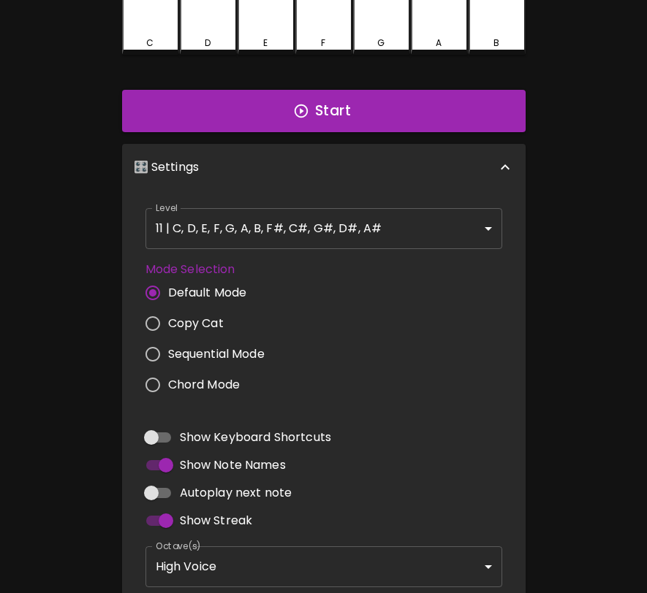
scroll to position [371, 0]
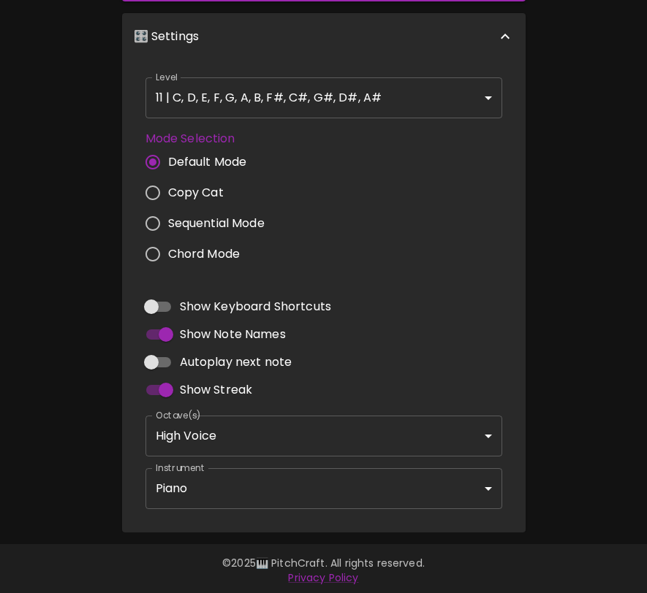
click at [237, 360] on span "Autoplay next note" at bounding box center [236, 363] width 113 height 18
click at [193, 360] on input "Autoplay next note" at bounding box center [151, 363] width 83 height 28
checkbox input "true"
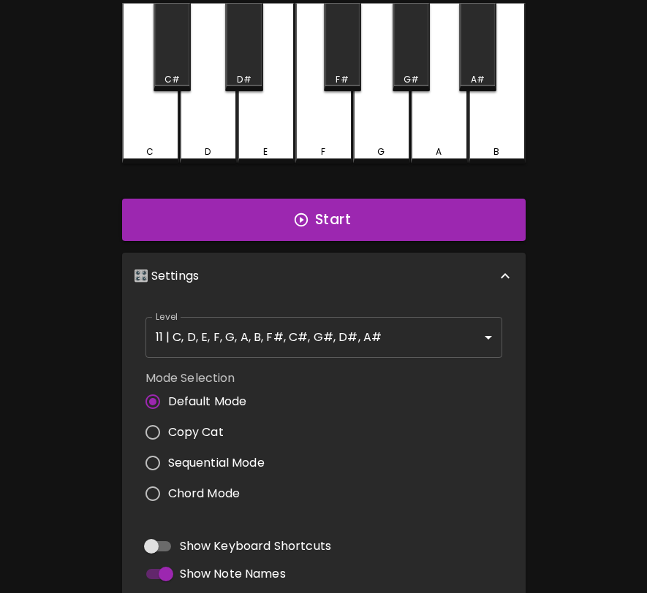
scroll to position [0, 0]
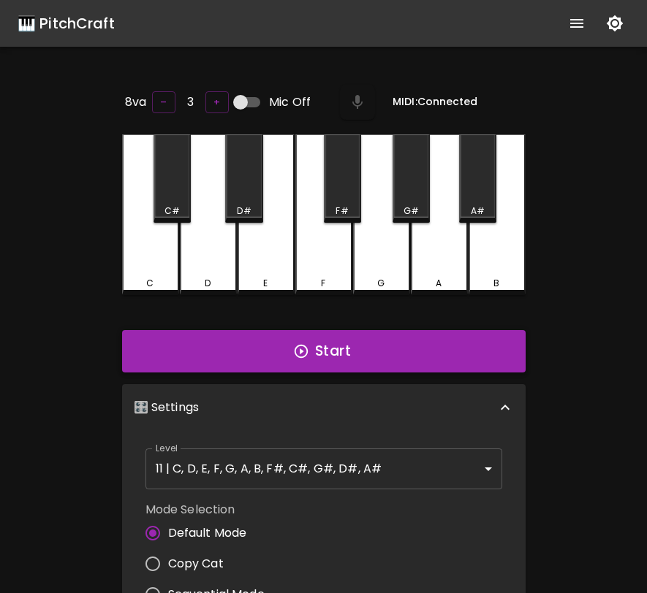
click at [407, 333] on button "Start" at bounding box center [323, 351] width 403 height 42
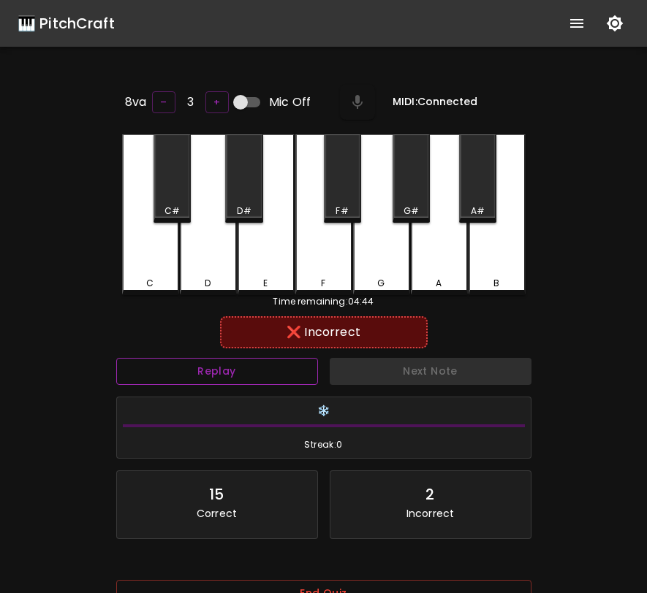
click at [267, 376] on button "Replay" at bounding box center [217, 371] width 202 height 27
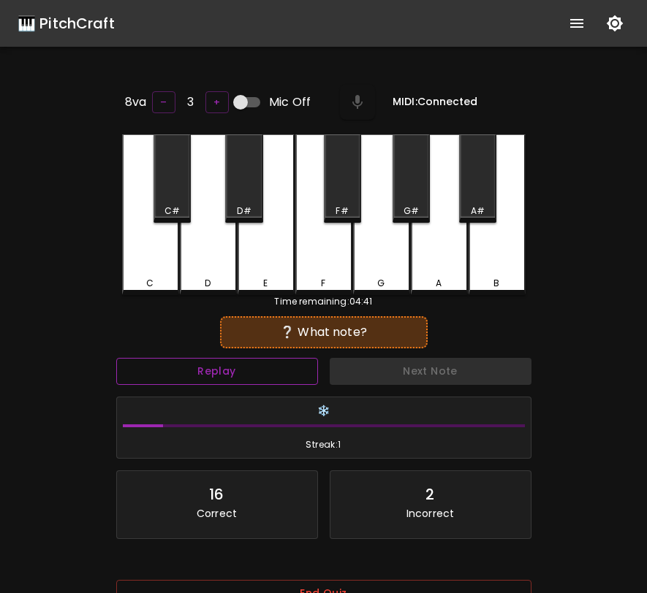
scroll to position [146, 0]
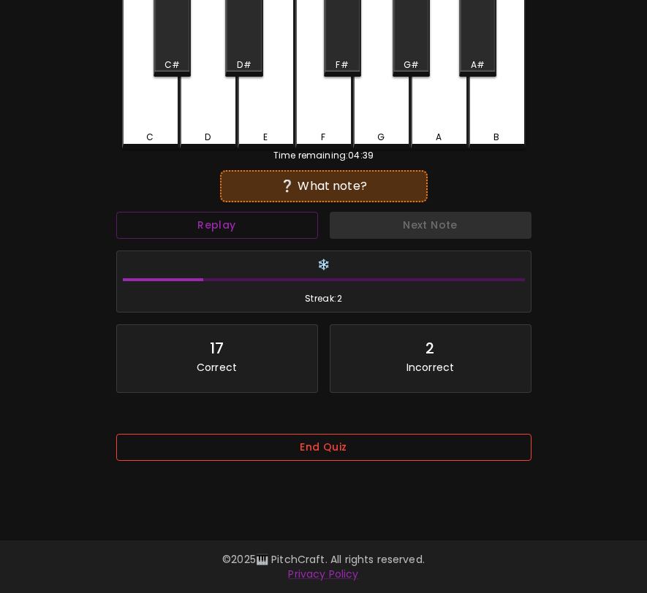
click at [310, 446] on button "End Quiz" at bounding box center [323, 447] width 415 height 27
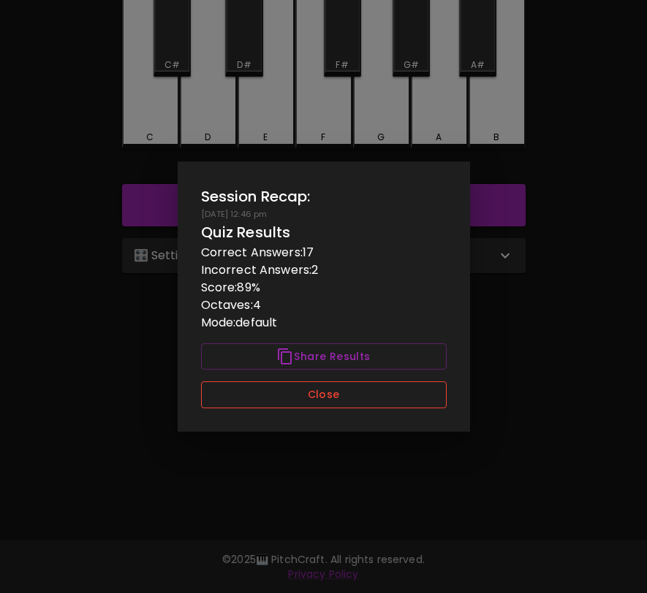
click at [324, 387] on button "Close" at bounding box center [324, 394] width 246 height 27
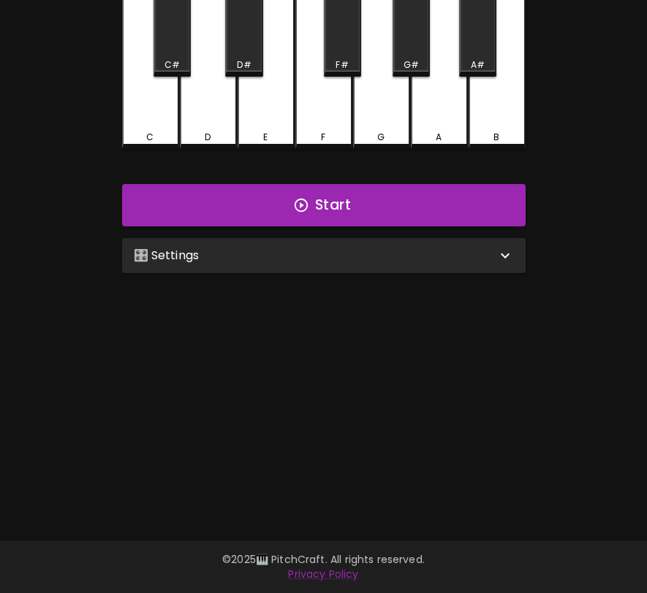
click at [373, 260] on div "🎛️ Settings" at bounding box center [315, 256] width 362 height 18
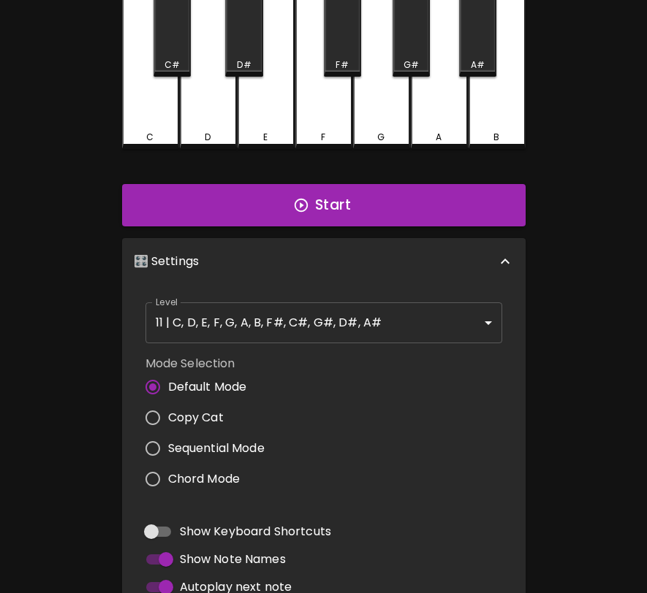
click at [313, 332] on body "🎹 PitchCraft About Badges Log Out 8va – 3 + Mic Off MIDI: Connected C C# D D# E…" at bounding box center [323, 338] width 647 height 968
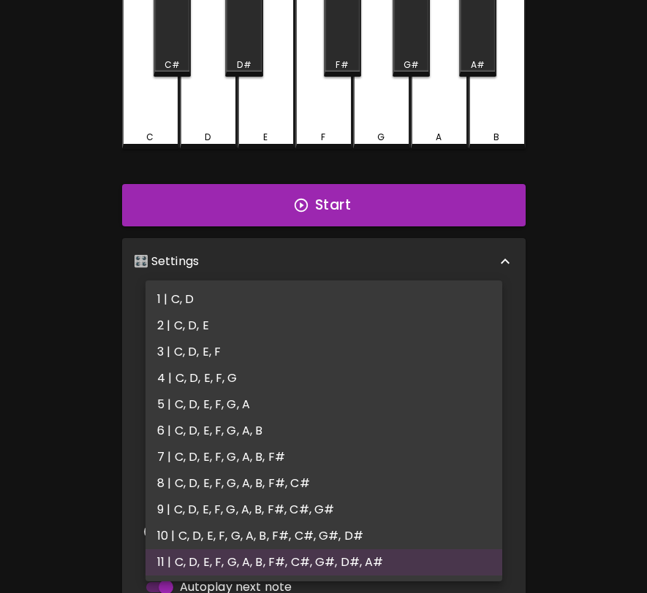
click at [287, 303] on li "1 | C, D" at bounding box center [323, 299] width 357 height 26
type input "1"
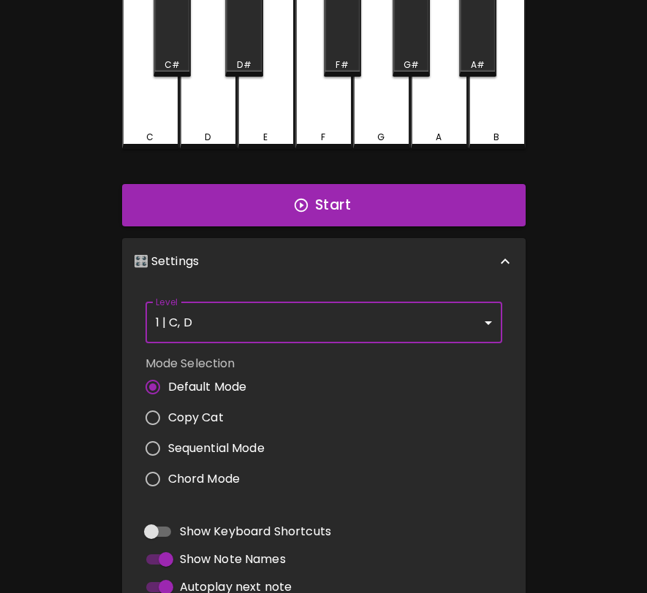
scroll to position [6, 0]
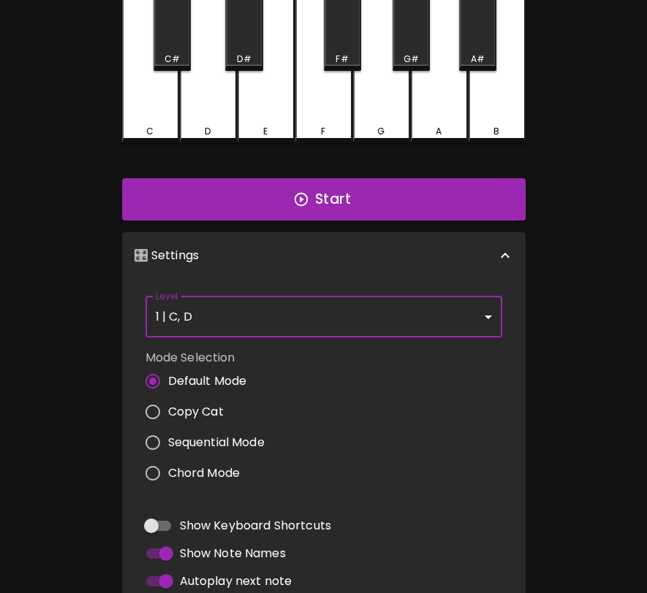
click at [215, 406] on span "Copy Cat" at bounding box center [196, 412] width 56 height 18
click at [168, 406] on input "Copy Cat" at bounding box center [152, 412] width 31 height 31
radio input "true"
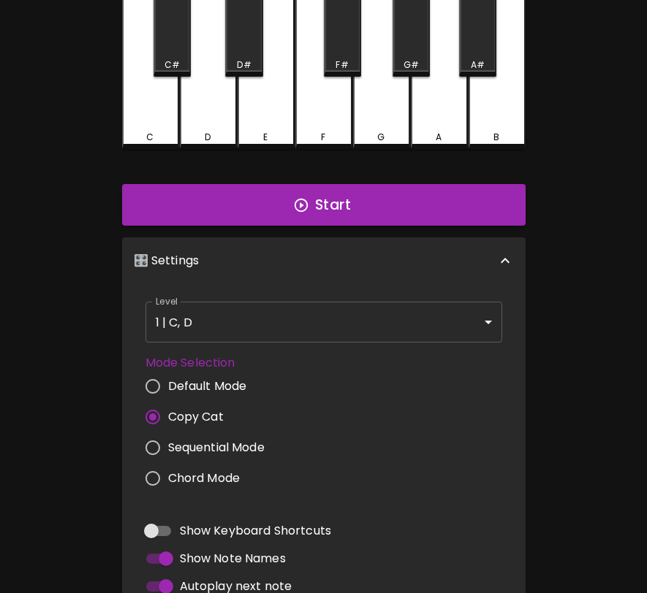
scroll to position [0, 0]
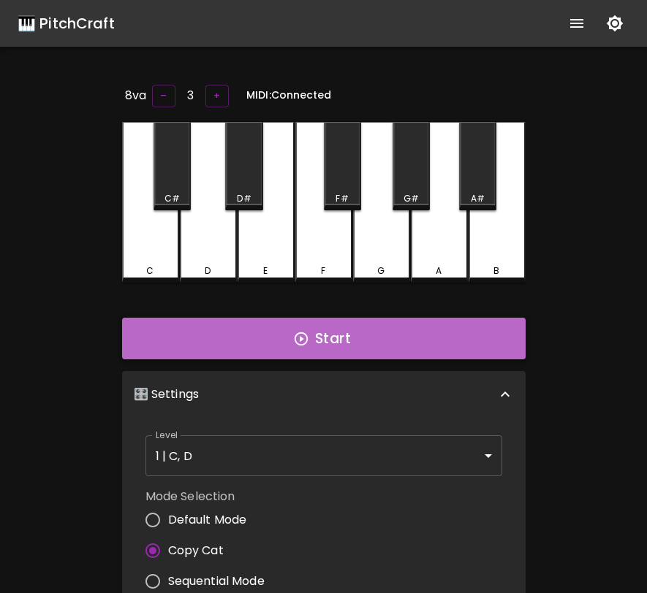
click at [363, 342] on button "Start" at bounding box center [323, 339] width 403 height 42
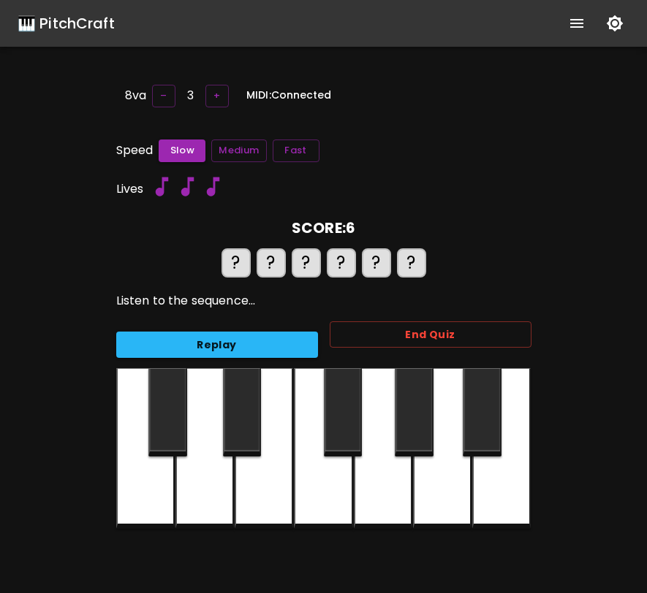
click at [363, 342] on button "End Quiz" at bounding box center [431, 335] width 202 height 27
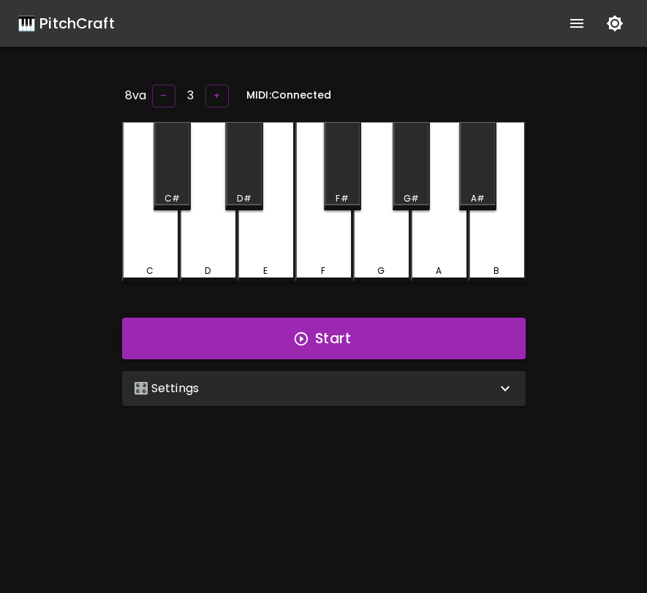
click at [308, 400] on div "🎛️ Settings" at bounding box center [323, 388] width 403 height 35
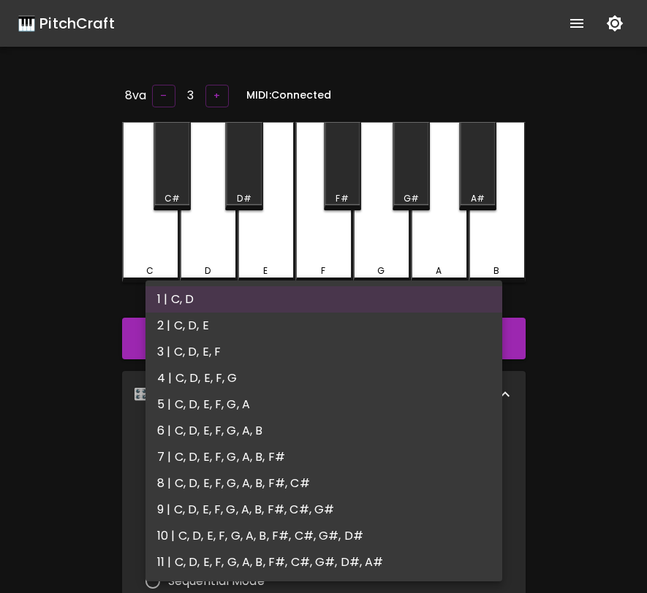
click at [295, 454] on body "🎹 PitchCraft About Badges Log Out 8va – 3 + MIDI: Connected C C# D D# E F F# G …" at bounding box center [323, 477] width 647 height 955
click at [253, 319] on li "2 | C, D, E" at bounding box center [323, 326] width 357 height 26
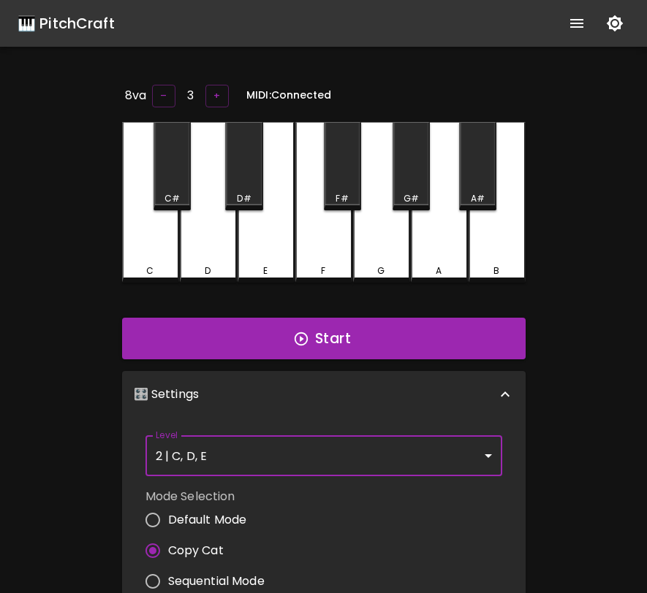
type input "3"
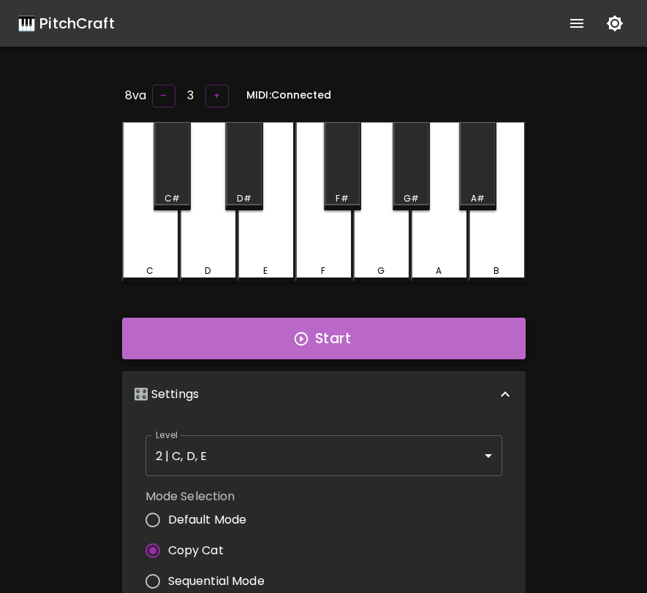
click at [283, 336] on button "Start" at bounding box center [323, 339] width 403 height 42
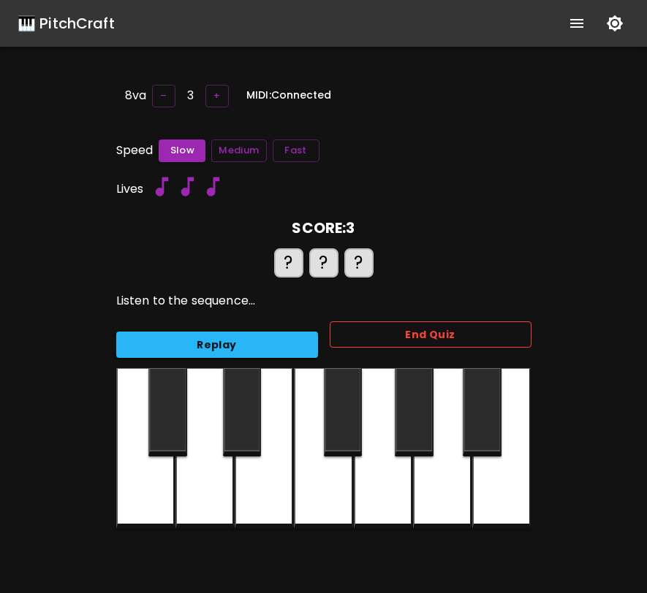
click at [379, 333] on button "End Quiz" at bounding box center [431, 335] width 202 height 27
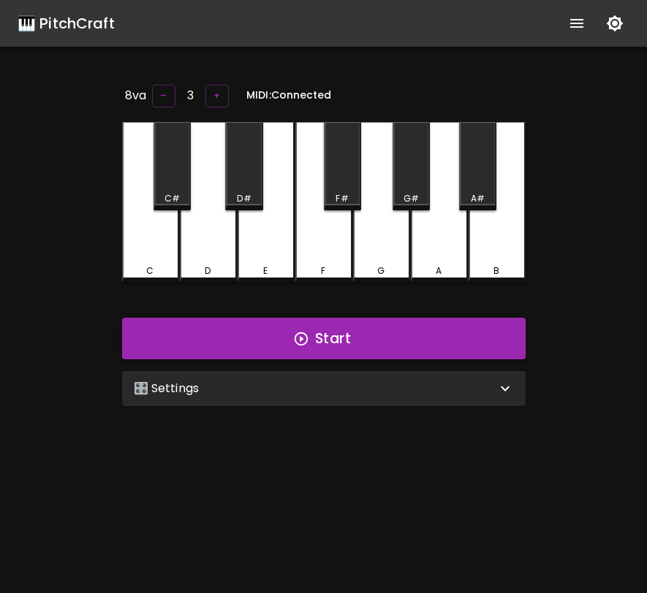
click at [569, 21] on icon "show more" at bounding box center [577, 24] width 18 height 18
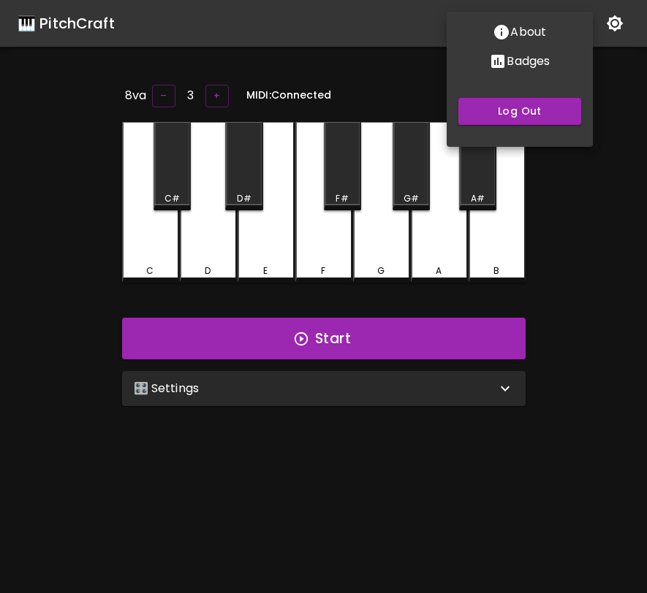
click at [517, 64] on p "Badges" at bounding box center [527, 62] width 43 height 18
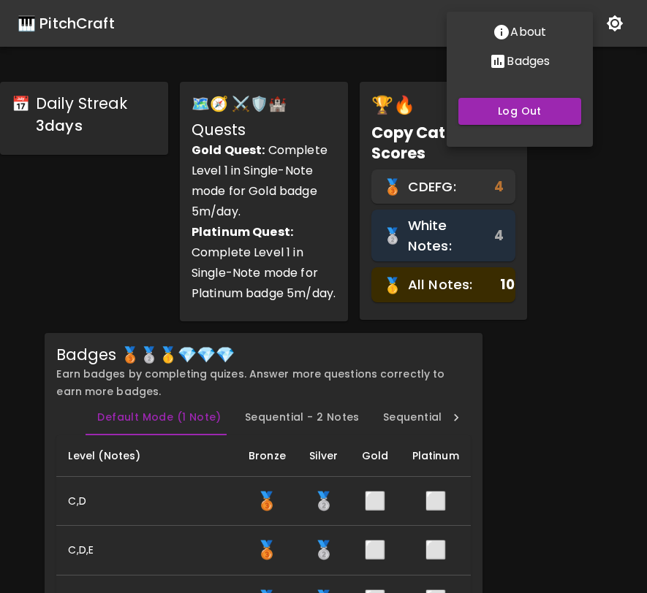
click at [471, 370] on div at bounding box center [323, 296] width 647 height 593
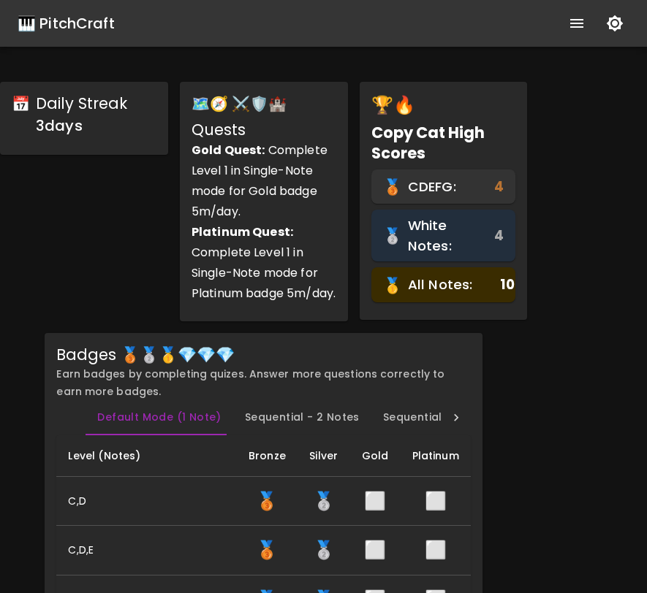
click at [102, 23] on div "🎹 PitchCraft" at bounding box center [66, 23] width 97 height 23
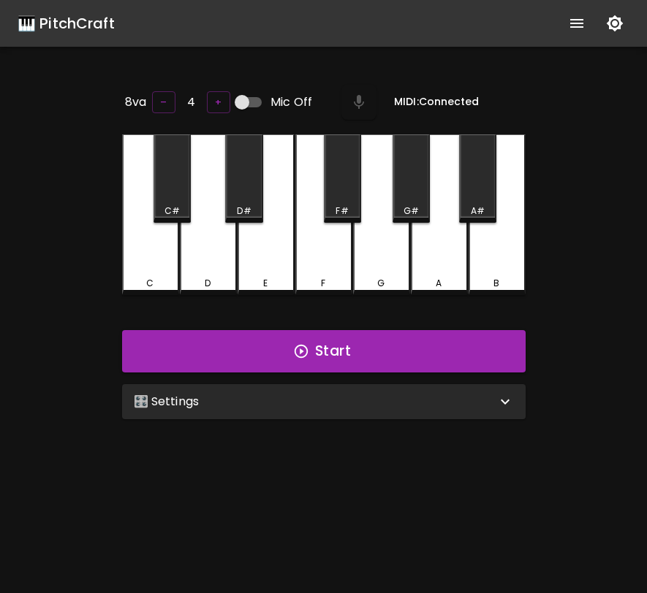
click at [339, 398] on div "🎛️ Settings" at bounding box center [315, 402] width 362 height 18
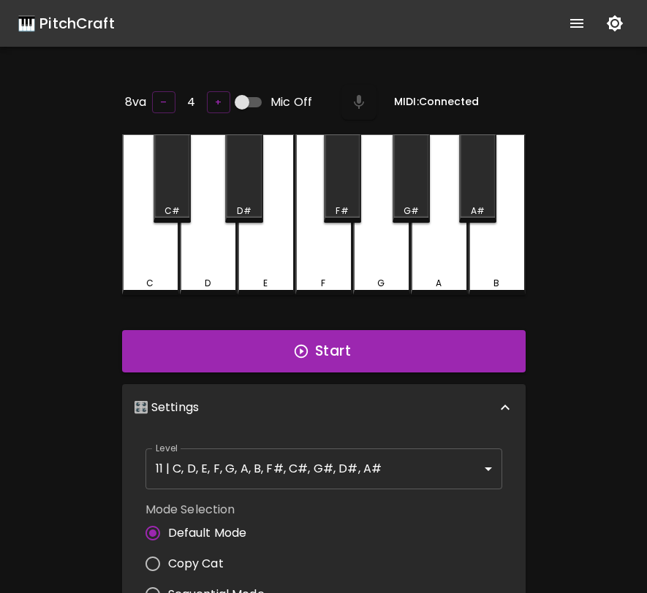
click at [297, 467] on body "🎹 PitchCraft About Badges Log Out 8va – 4 + Mic Off MIDI: Connected C C# D D# E…" at bounding box center [323, 484] width 647 height 968
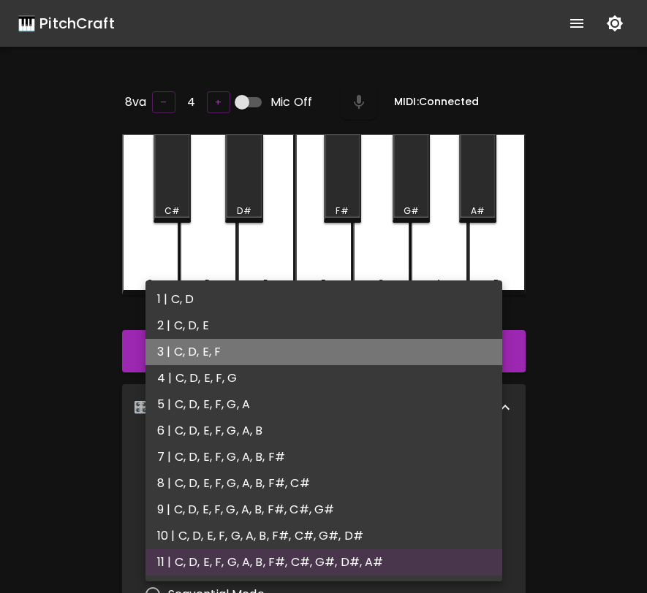
click at [319, 362] on li "3 | C, D, E, F" at bounding box center [323, 352] width 357 height 26
type input "5"
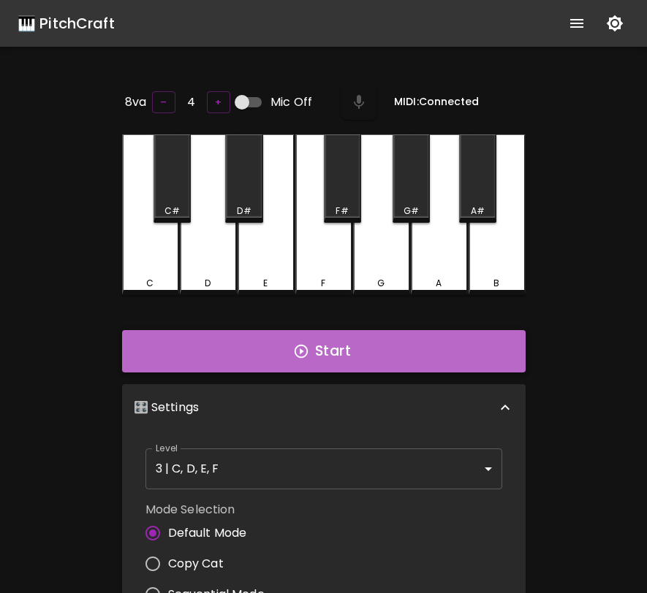
click at [338, 351] on button "Start" at bounding box center [323, 351] width 403 height 42
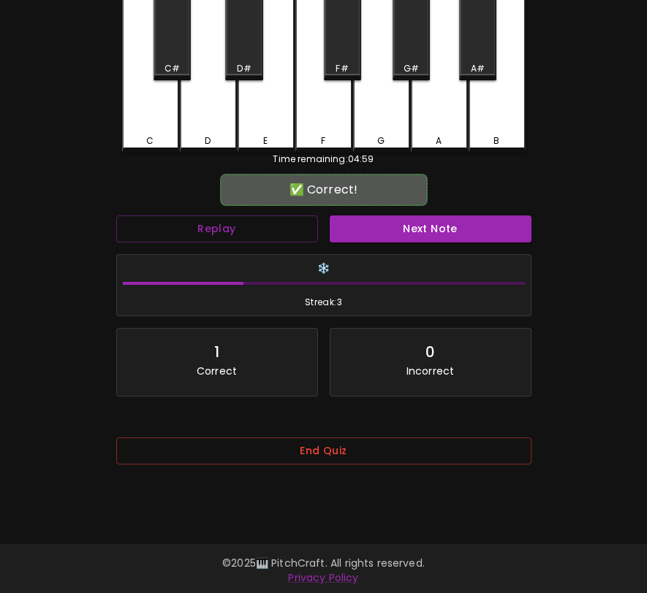
scroll to position [146, 0]
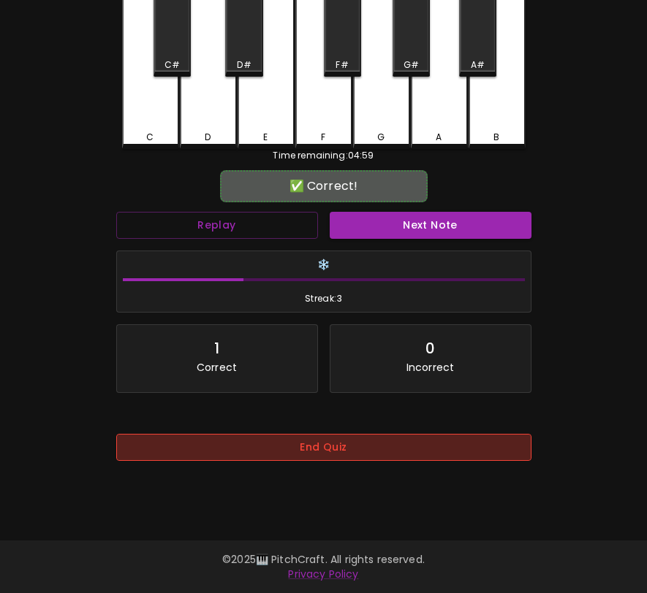
click at [342, 453] on button "End Quiz" at bounding box center [323, 447] width 415 height 27
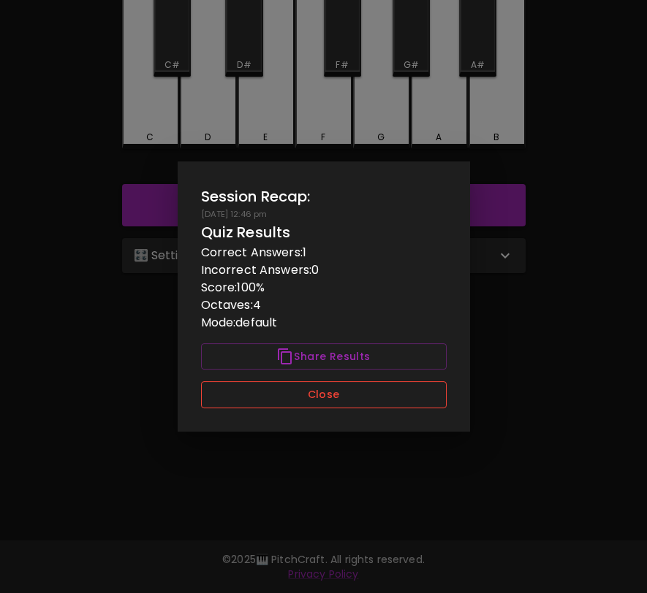
click at [367, 391] on button "Close" at bounding box center [324, 394] width 246 height 27
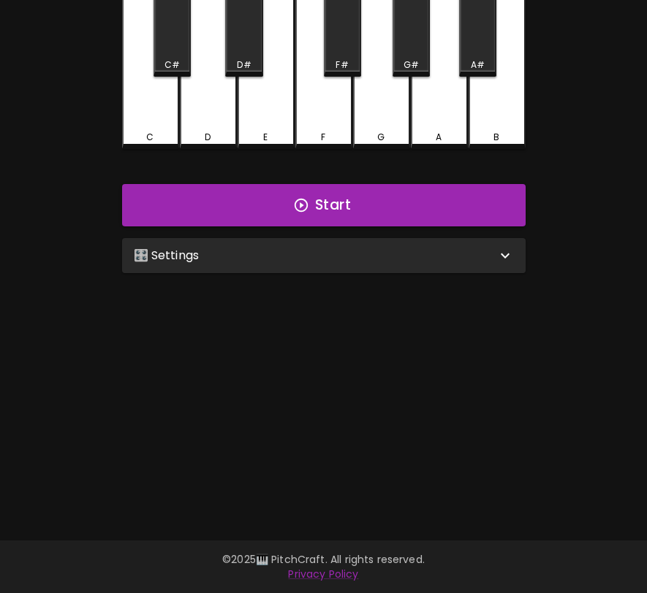
click at [354, 251] on div "🎛️ Settings" at bounding box center [315, 256] width 362 height 18
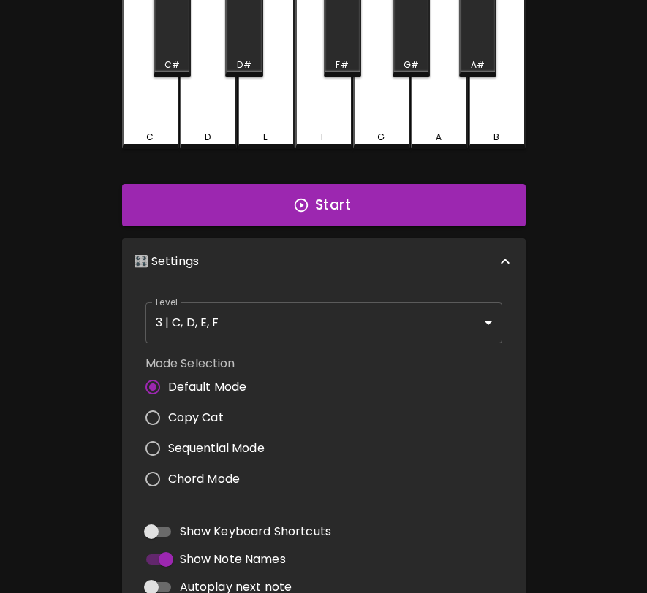
click at [189, 424] on label "Copy Cat" at bounding box center [200, 418] width 127 height 31
click at [168, 424] on input "Copy Cat" at bounding box center [152, 418] width 31 height 31
radio input "true"
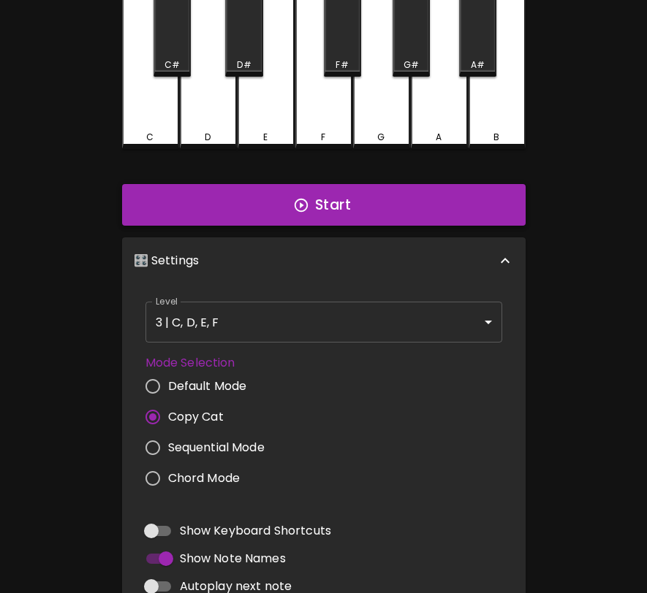
click at [373, 203] on button "Start" at bounding box center [323, 205] width 403 height 42
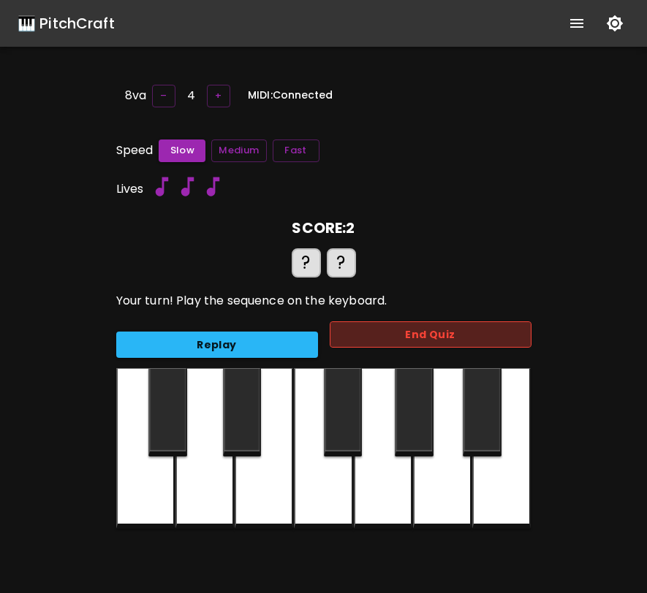
click at [390, 330] on button "End Quiz" at bounding box center [431, 335] width 202 height 27
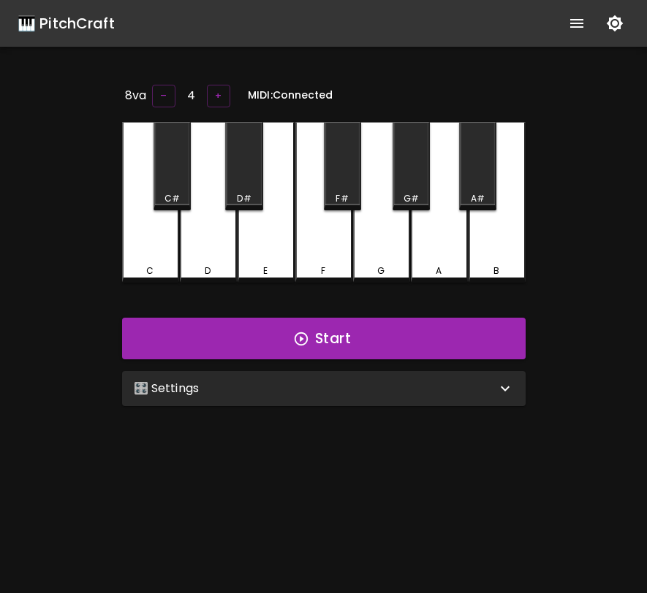
click at [362, 395] on div "🎛️ Settings" at bounding box center [323, 388] width 403 height 35
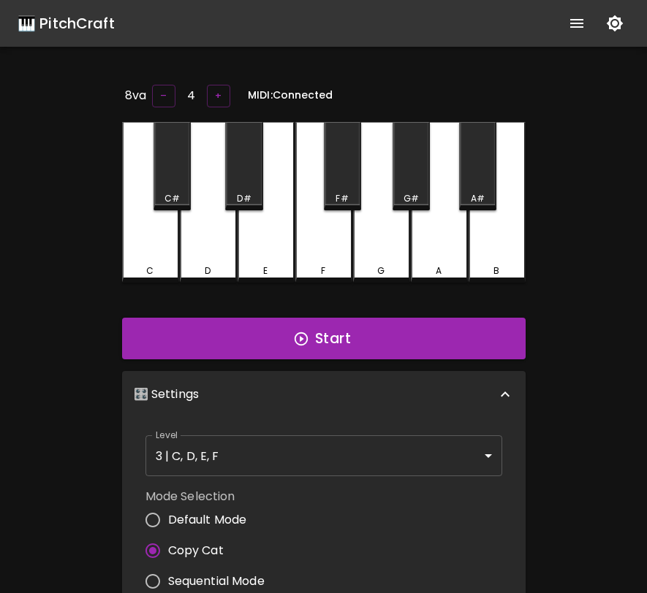
click at [287, 459] on body "🎹 PitchCraft About Badges Log Out 8va – 4 + MIDI: Connected C C# D D# E F F# G …" at bounding box center [323, 477] width 647 height 955
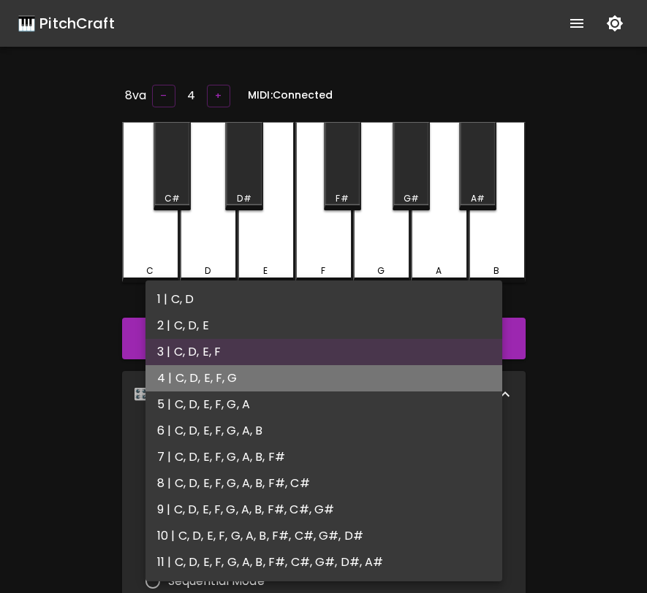
click at [293, 384] on li "4 | C, D, E, F, G" at bounding box center [323, 378] width 357 height 26
type input "7"
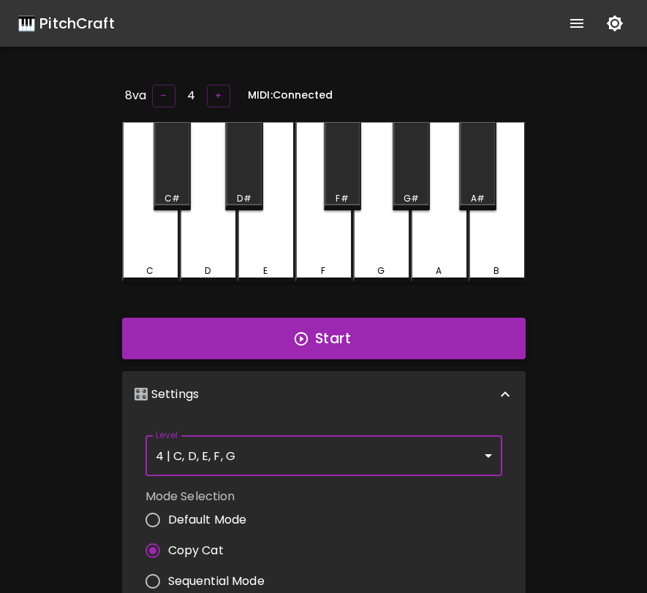
click at [312, 332] on button "Start" at bounding box center [323, 339] width 403 height 42
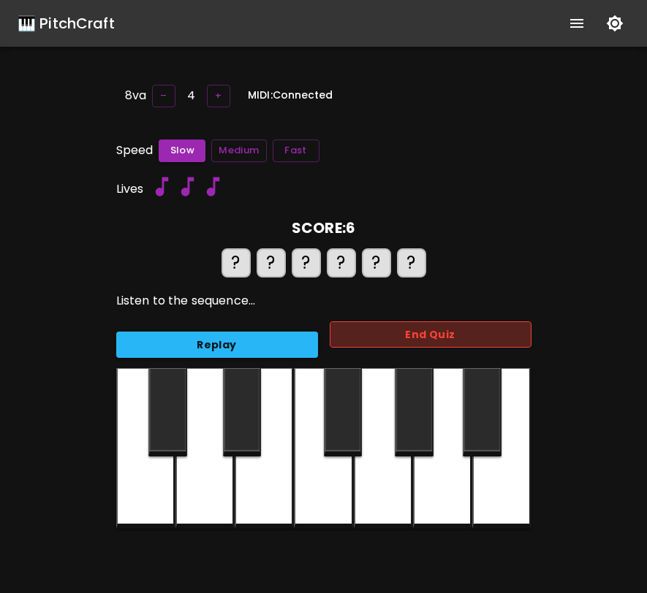
click at [337, 332] on button "End Quiz" at bounding box center [431, 335] width 202 height 27
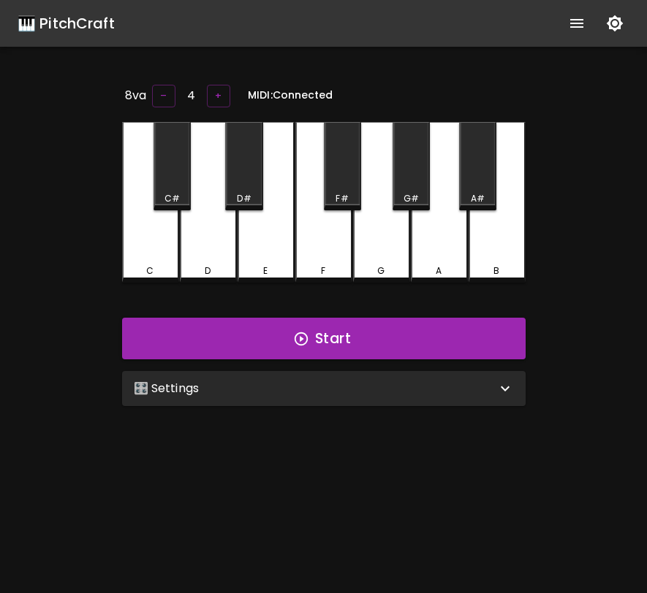
click at [336, 381] on div "🎛️ Settings" at bounding box center [315, 389] width 362 height 18
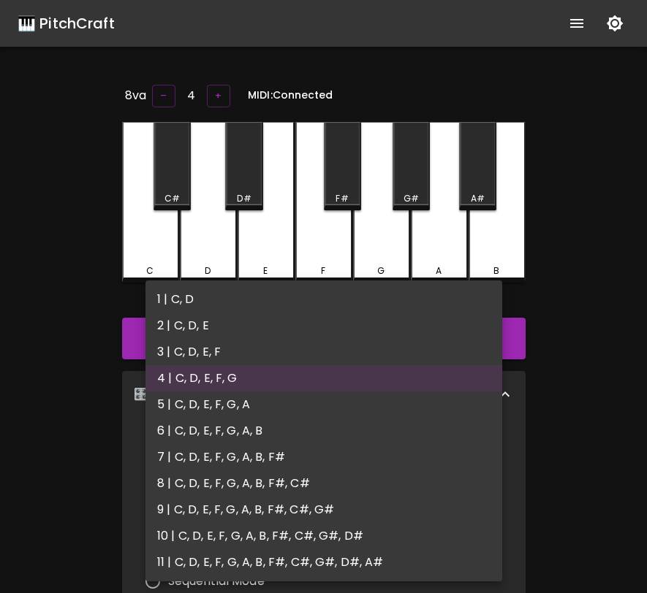
click at [326, 441] on body "🎹 PitchCraft About Badges Log Out 8va – 4 + MIDI: Connected C C# D D# E F F# G …" at bounding box center [323, 477] width 647 height 955
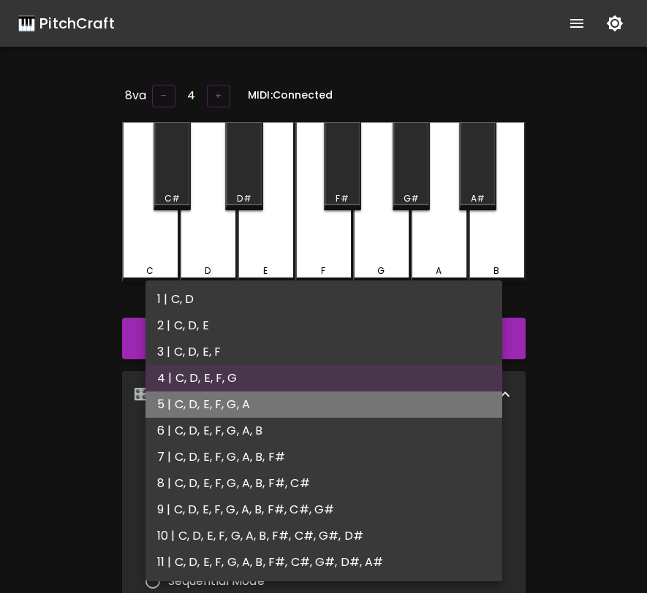
click at [324, 411] on li "5 | C, D, E, F, G, A" at bounding box center [323, 405] width 357 height 26
type input "9"
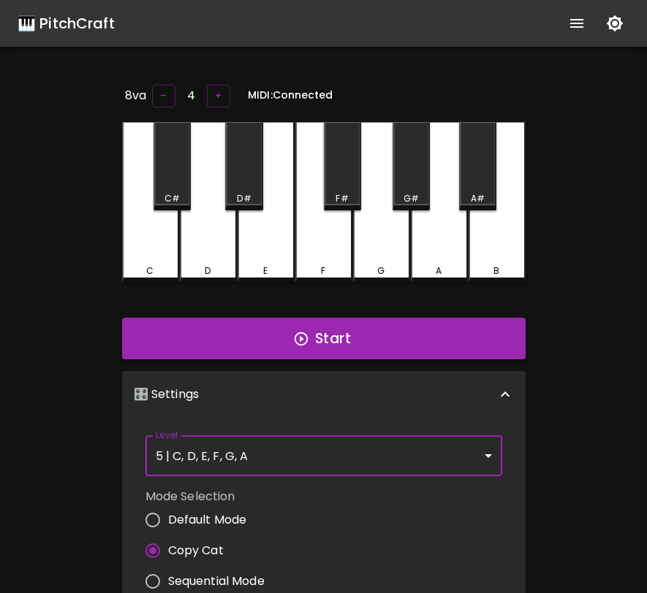
click at [360, 344] on button "Start" at bounding box center [323, 339] width 403 height 42
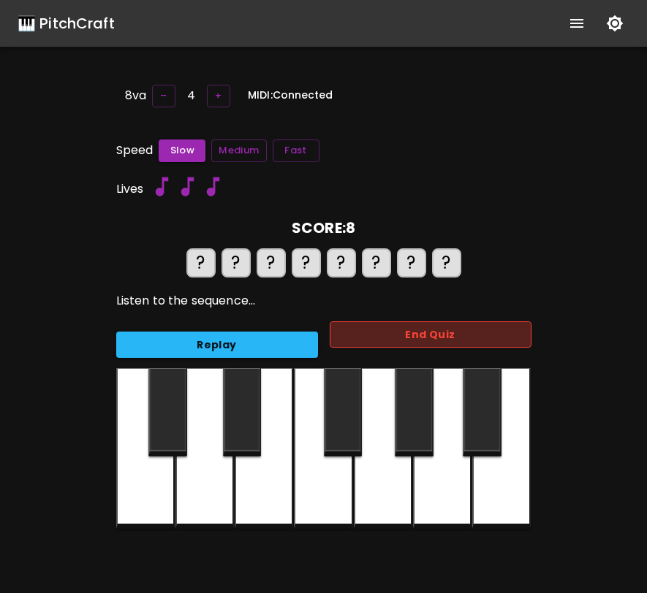
click at [360, 341] on button "End Quiz" at bounding box center [431, 335] width 202 height 27
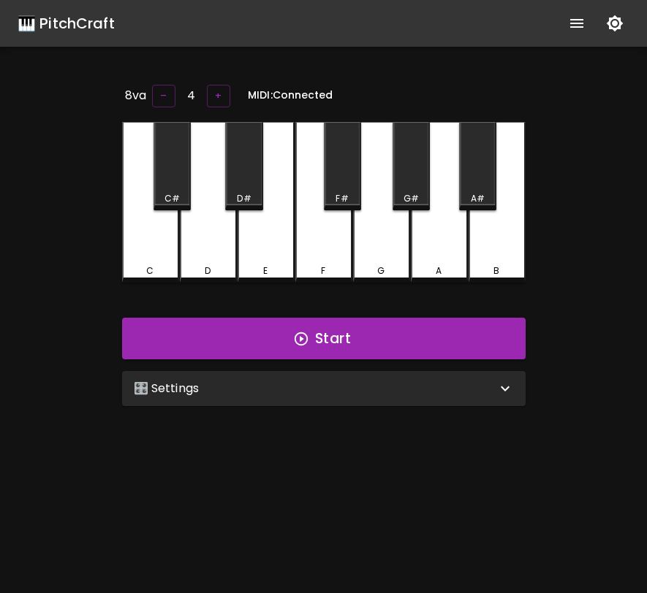
click at [344, 411] on div "8va – 4 + MIDI: Connected C C# D D# E F F# G G# A A# B Start 🎛️ Settings Level …" at bounding box center [323, 378] width 438 height 593
click at [353, 392] on div "🎛️ Settings" at bounding box center [315, 389] width 362 height 18
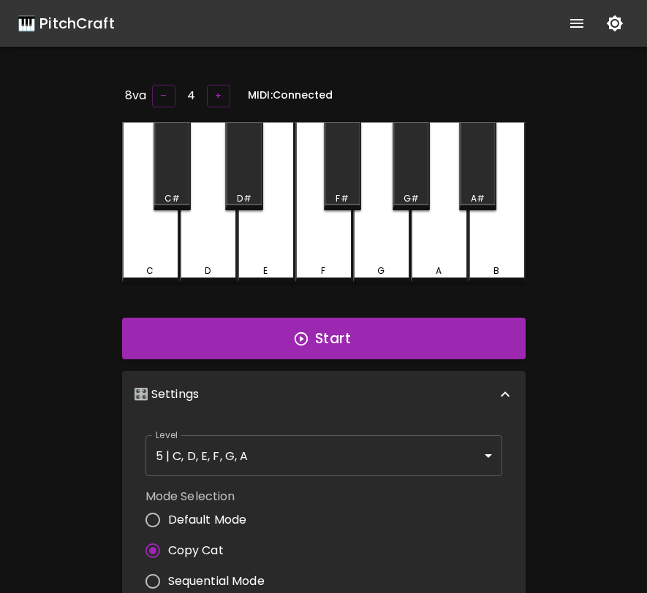
click at [335, 452] on body "🎹 PitchCraft About Badges Log Out 8va – 4 + MIDI: Connected C C# D D# E F F# G …" at bounding box center [323, 477] width 647 height 955
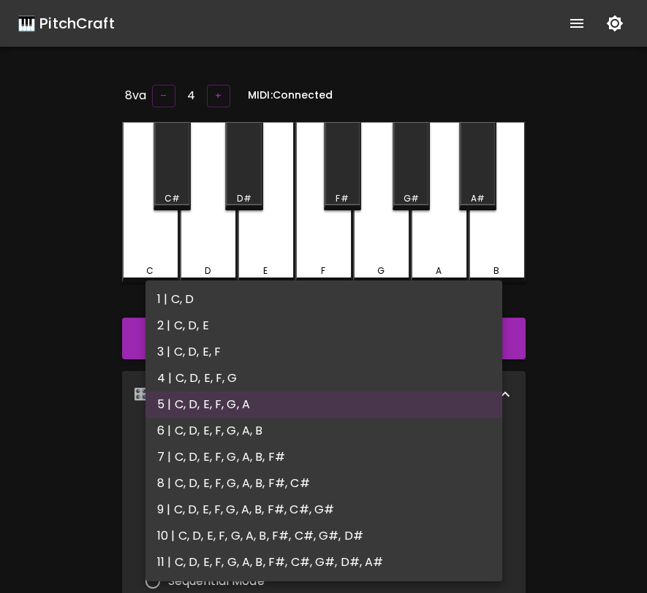
click at [327, 425] on li "6 | C, D, E, F, G, A, B" at bounding box center [323, 431] width 357 height 26
type input "11"
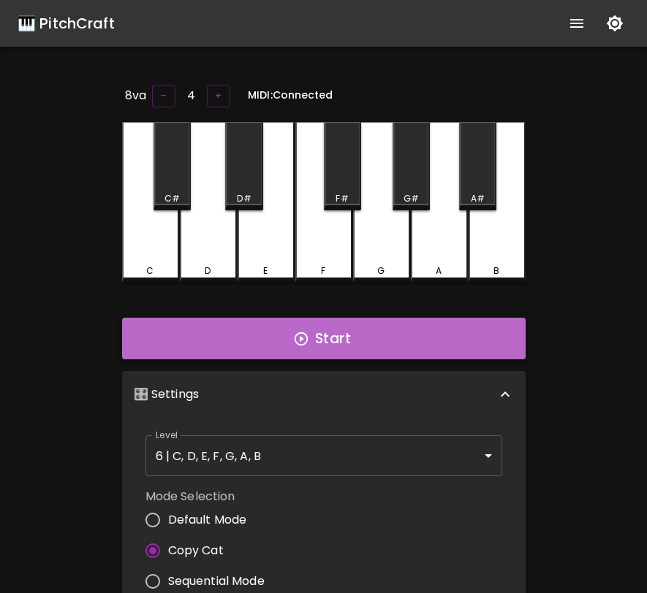
click at [351, 330] on button "Start" at bounding box center [323, 339] width 403 height 42
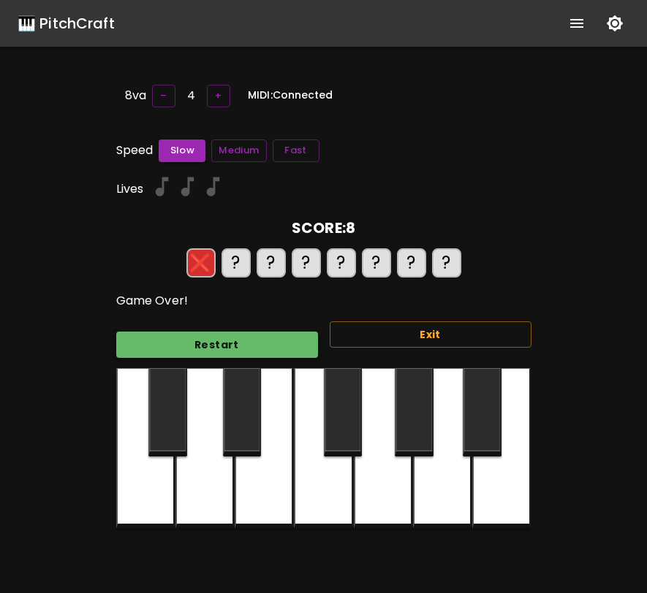
click at [278, 346] on button "Restart" at bounding box center [217, 345] width 202 height 27
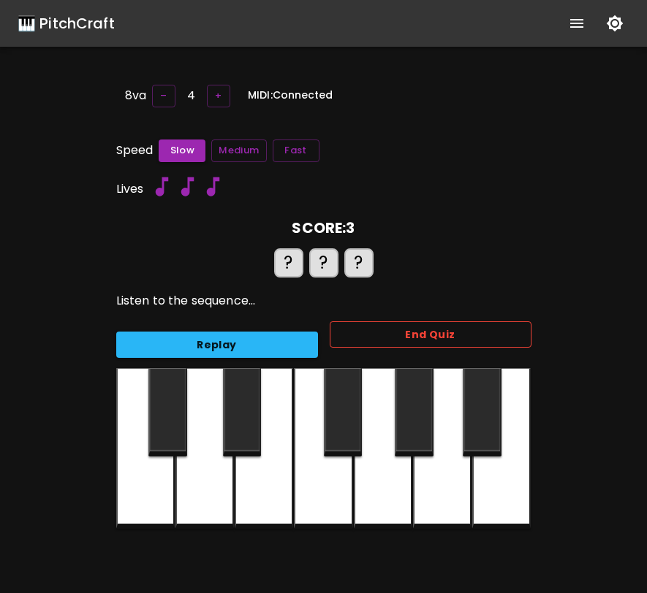
click at [346, 338] on button "End Quiz" at bounding box center [431, 335] width 202 height 27
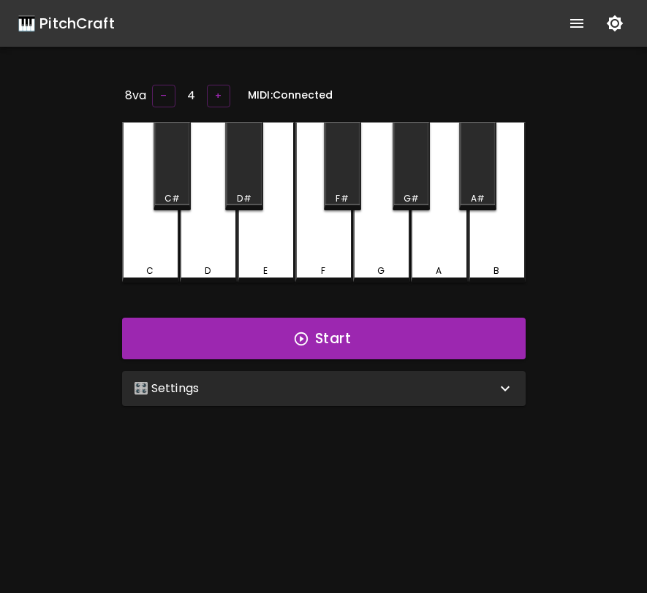
click at [337, 380] on div "🎛️ Settings" at bounding box center [315, 389] width 362 height 18
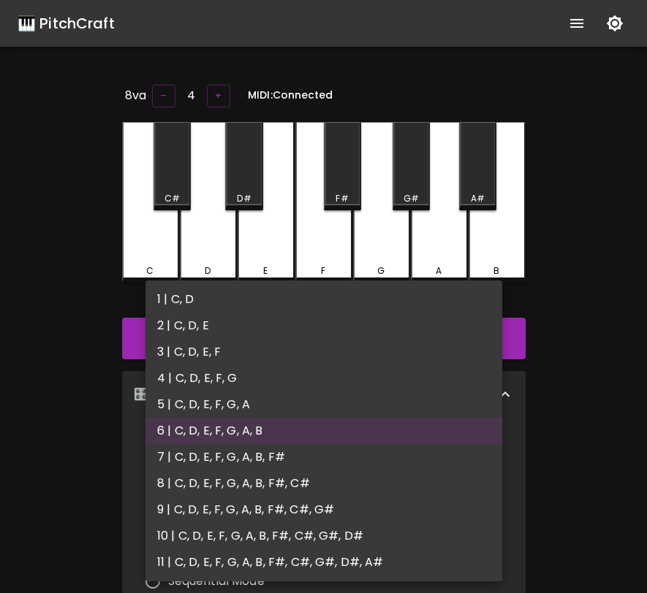
click at [308, 449] on body "🎹 PitchCraft About Badges Log Out 8va – 4 + MIDI: Connected C C# D D# E F F# G …" at bounding box center [323, 477] width 647 height 955
click at [305, 449] on li "7 | C, D, E, F, G, A, B, F#" at bounding box center [323, 457] width 357 height 26
type input "13"
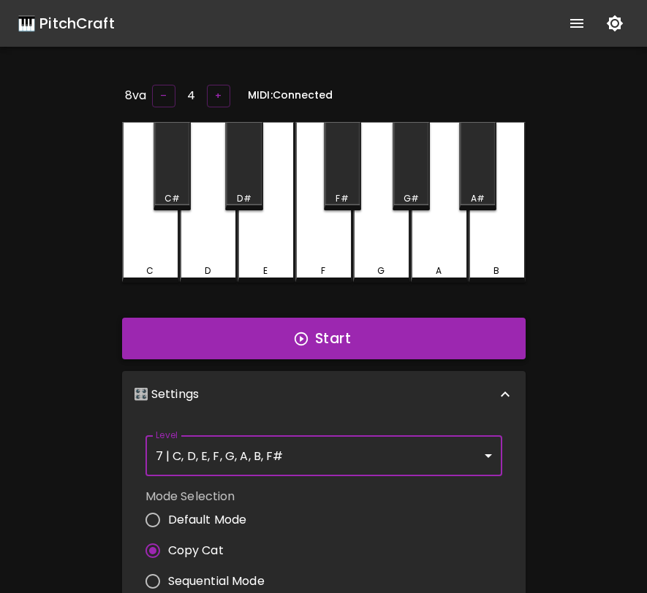
click at [362, 333] on button "Start" at bounding box center [323, 339] width 403 height 42
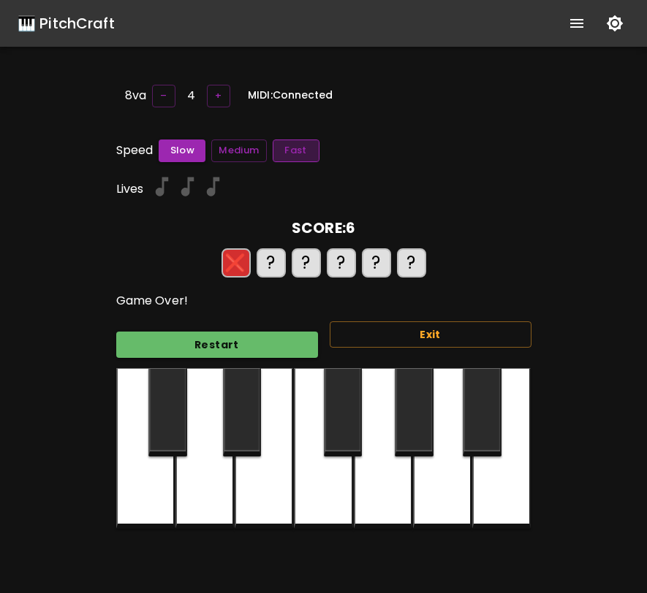
click at [305, 151] on button "Fast" at bounding box center [296, 151] width 47 height 23
click at [290, 333] on button "Restart" at bounding box center [217, 345] width 202 height 27
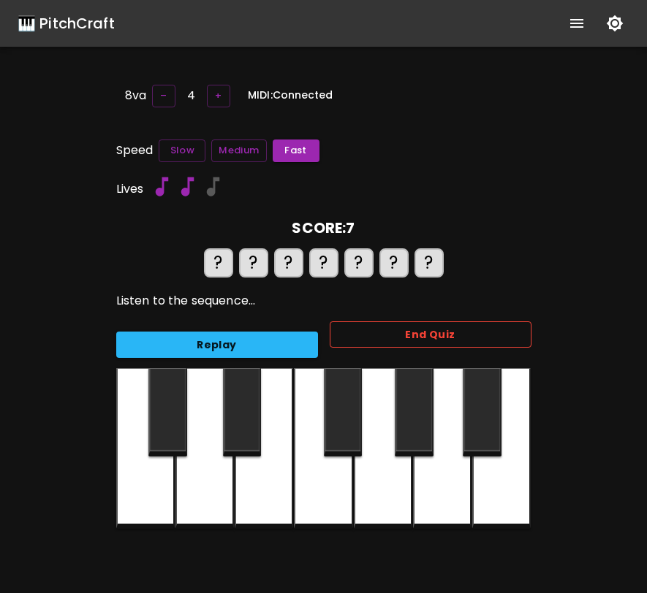
click at [341, 329] on button "End Quiz" at bounding box center [431, 335] width 202 height 27
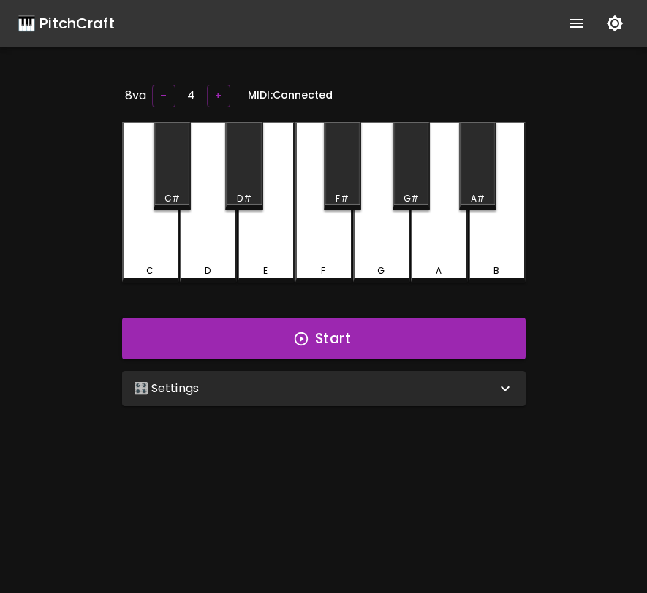
click at [318, 381] on div "🎛️ Settings" at bounding box center [315, 389] width 362 height 18
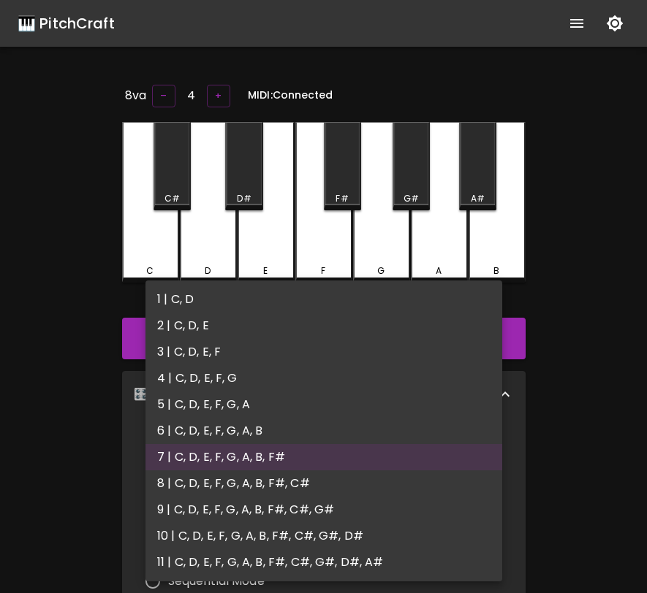
click at [294, 453] on body "🎹 PitchCraft About Badges Log Out 8va – 4 + MIDI: Connected C C# D D# E F F# G …" at bounding box center [323, 477] width 647 height 955
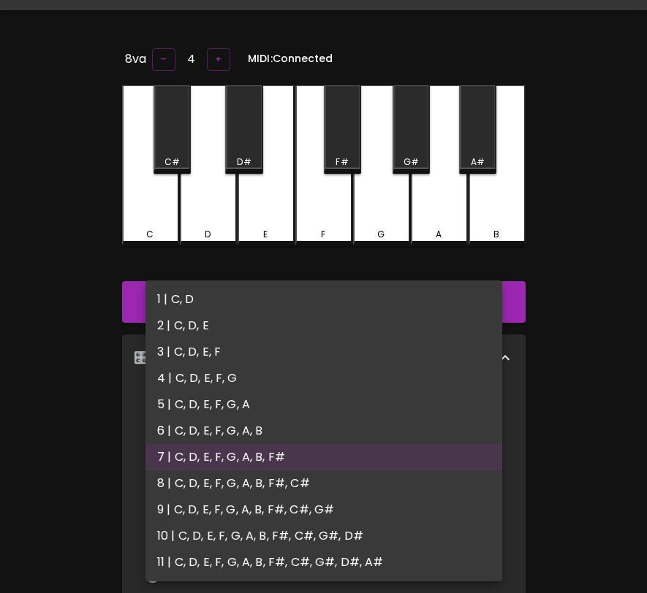
click at [291, 488] on li "8 | C, D, E, F, G, A, B, F#, C#" at bounding box center [323, 484] width 357 height 26
type input "15"
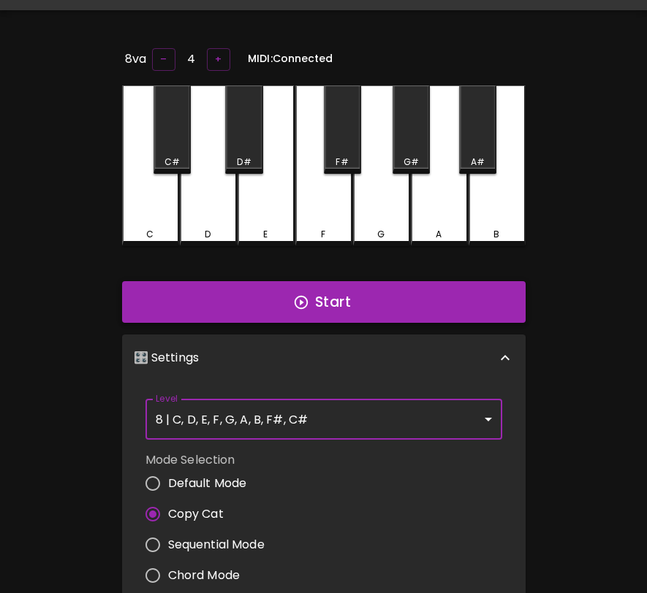
click at [369, 313] on button "Start" at bounding box center [323, 302] width 403 height 42
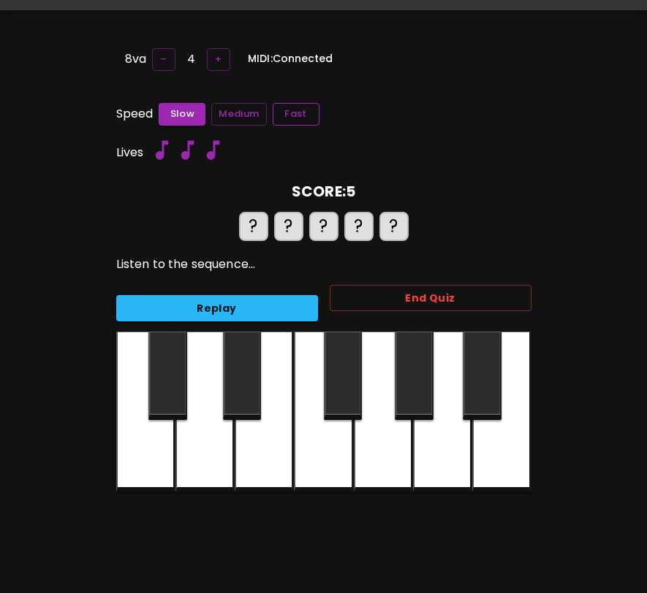
click at [300, 111] on button "Fast" at bounding box center [296, 114] width 47 height 23
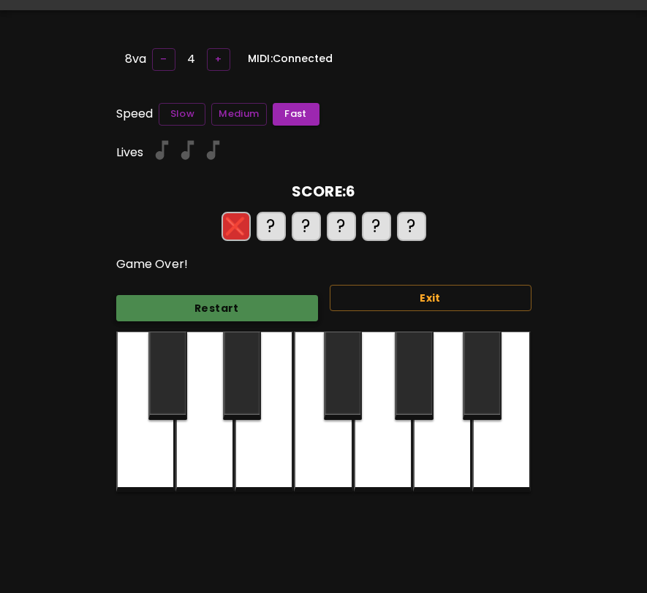
click at [188, 308] on button "Restart" at bounding box center [217, 308] width 202 height 27
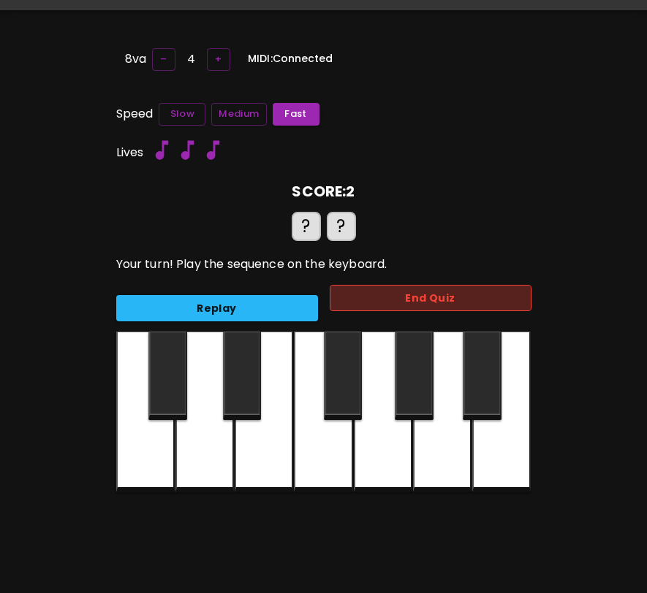
click at [401, 285] on button "End Quiz" at bounding box center [431, 298] width 202 height 27
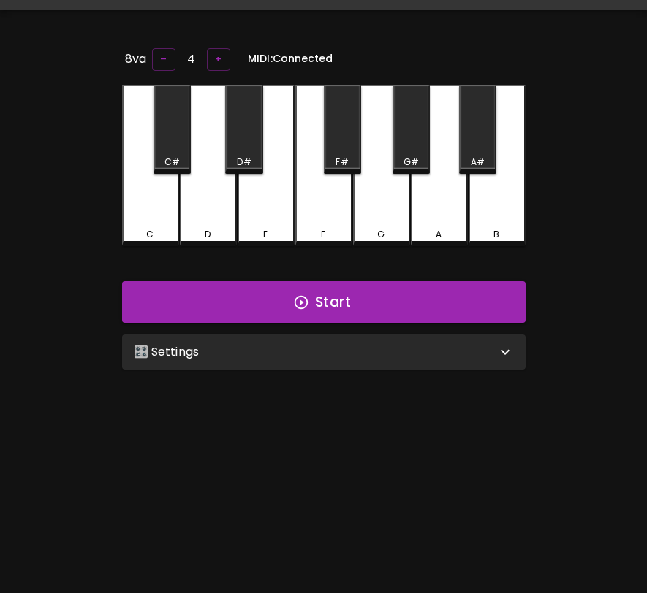
click at [378, 349] on div "🎛️ Settings" at bounding box center [315, 352] width 362 height 18
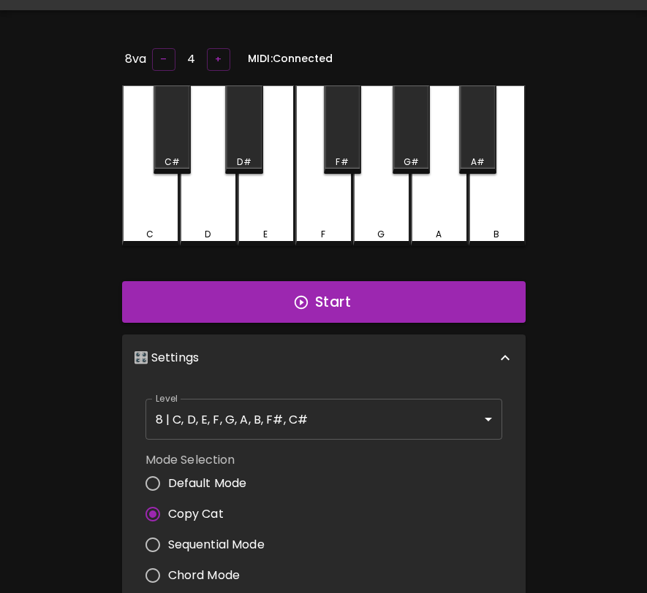
click at [351, 417] on body "🎹 PitchCraft About Badges Log Out 8va – 4 + MIDI: Connected C C# D D# E F F# G …" at bounding box center [323, 440] width 647 height 955
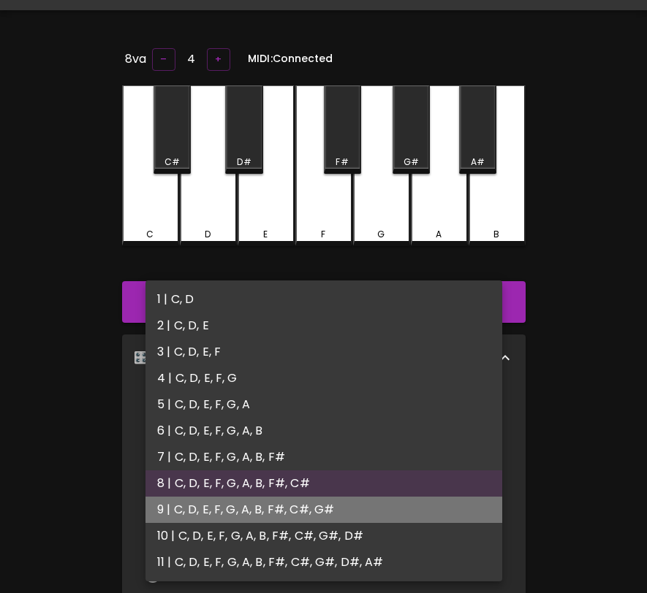
click at [333, 500] on li "9 | C, D, E, F, G, A, B, F#, C#, G#" at bounding box center [323, 510] width 357 height 26
type input "17"
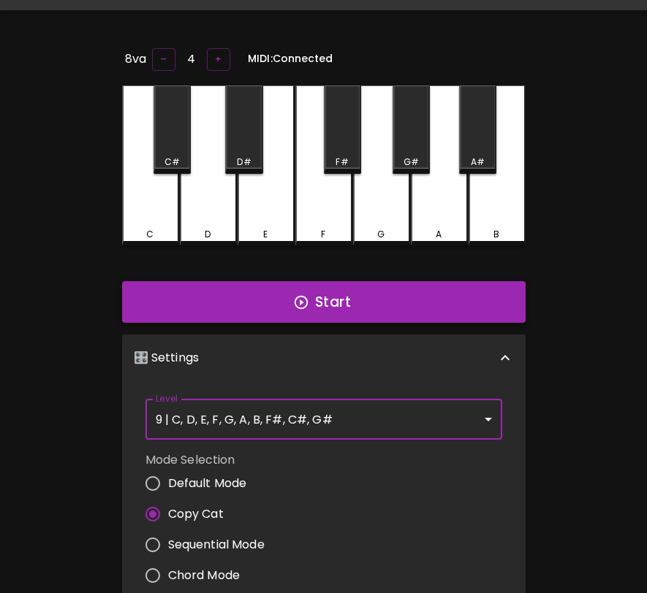
click at [408, 313] on button "Start" at bounding box center [323, 302] width 403 height 42
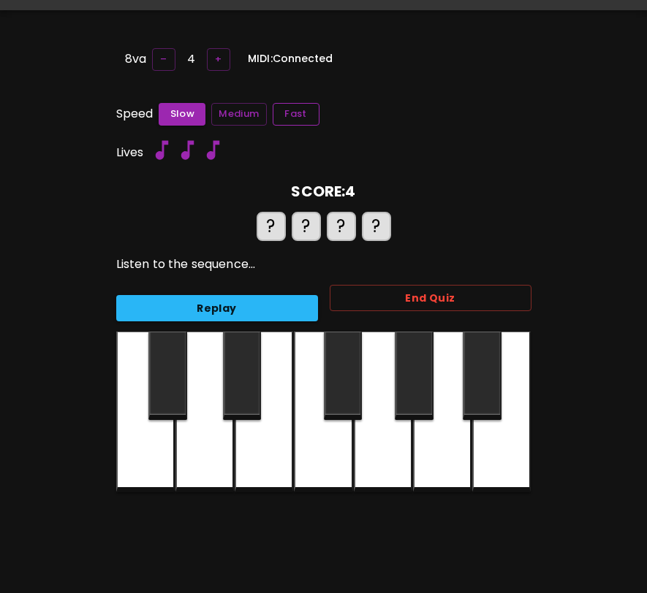
click at [292, 116] on button "Fast" at bounding box center [296, 114] width 47 height 23
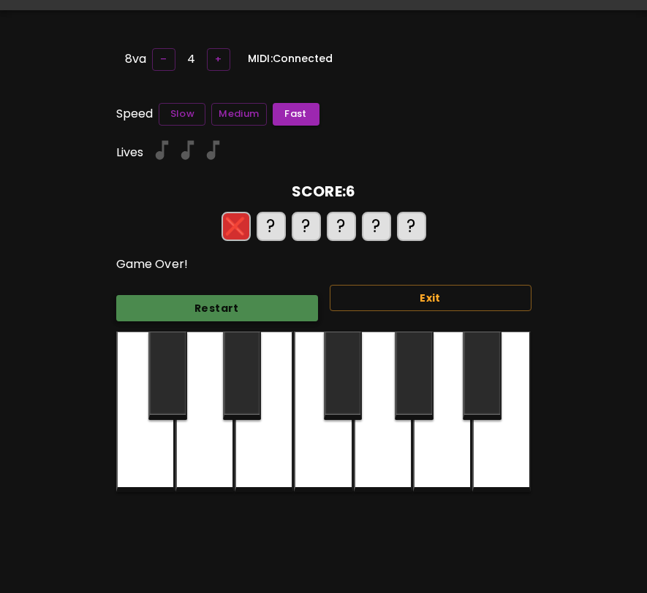
click at [243, 313] on button "Restart" at bounding box center [217, 308] width 202 height 27
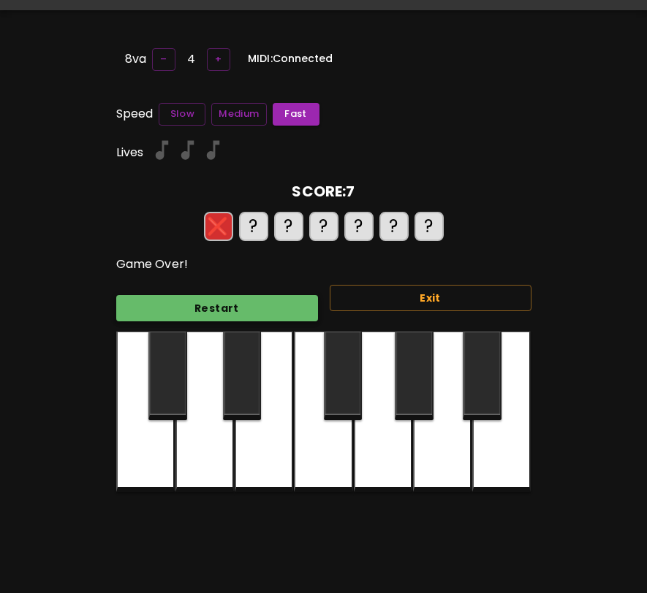
click at [243, 313] on button "Restart" at bounding box center [217, 308] width 202 height 27
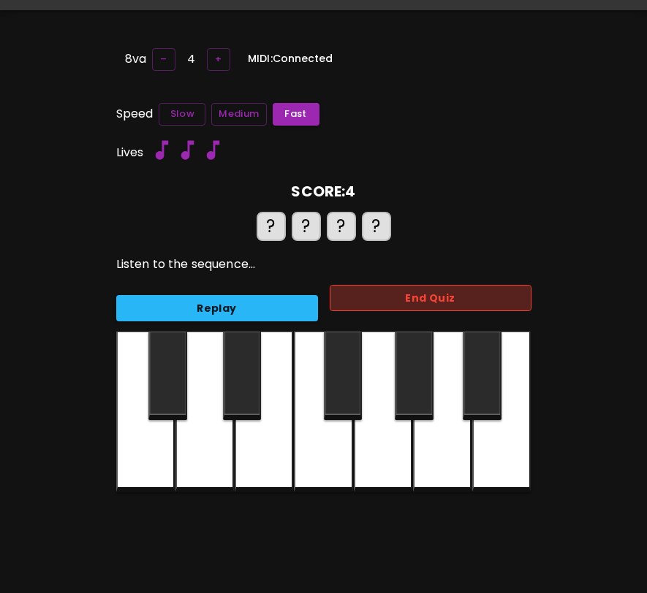
click at [371, 293] on button "End Quiz" at bounding box center [431, 298] width 202 height 27
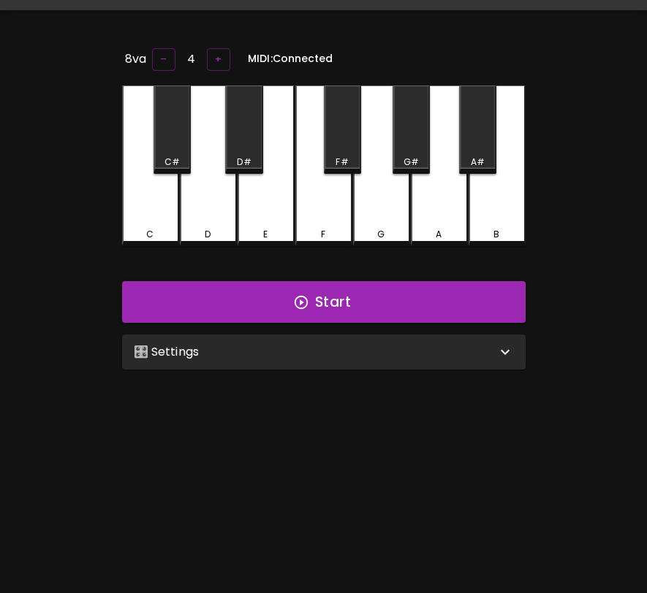
click at [363, 346] on div "🎛️ Settings" at bounding box center [315, 352] width 362 height 18
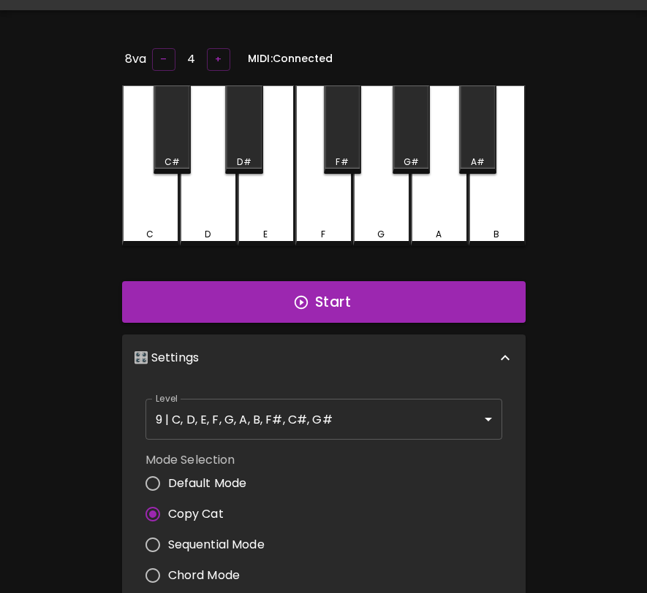
scroll to position [6, 0]
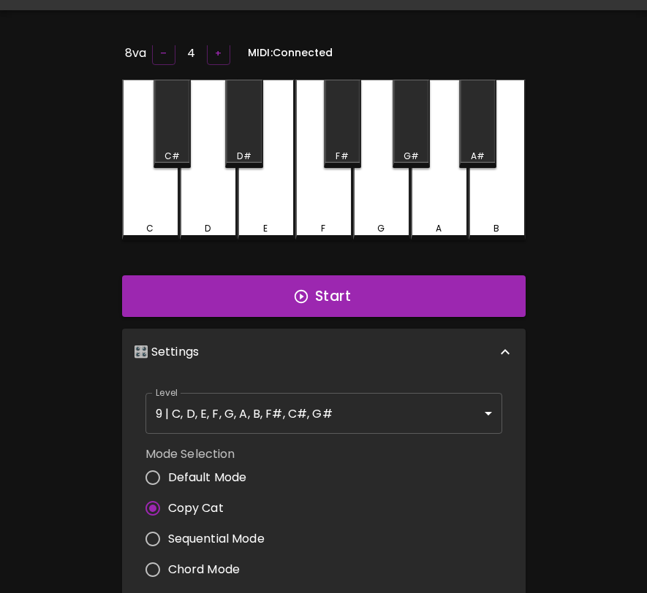
click at [350, 425] on body "🎹 PitchCraft About Badges Log Out 8va – 4 + MIDI: Connected C C# D D# E F F# G …" at bounding box center [323, 440] width 647 height 955
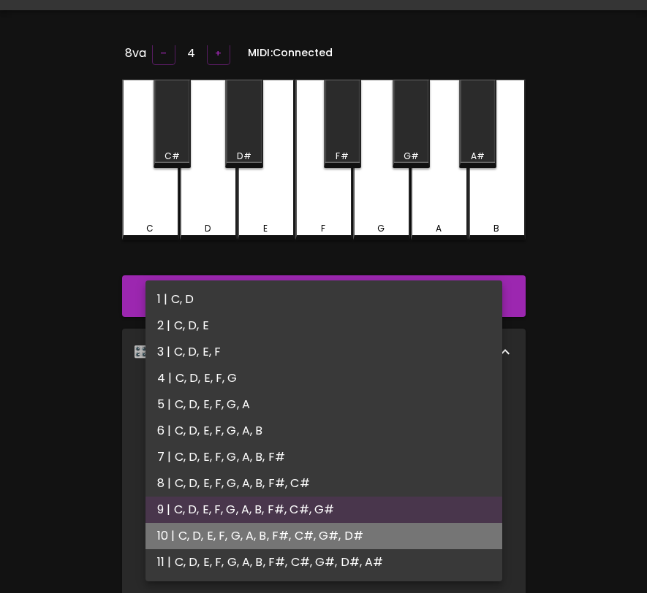
click at [328, 534] on li "10 | C, D, E, F, G, A, B, F#, C#, G#, D#" at bounding box center [323, 536] width 357 height 26
type input "19"
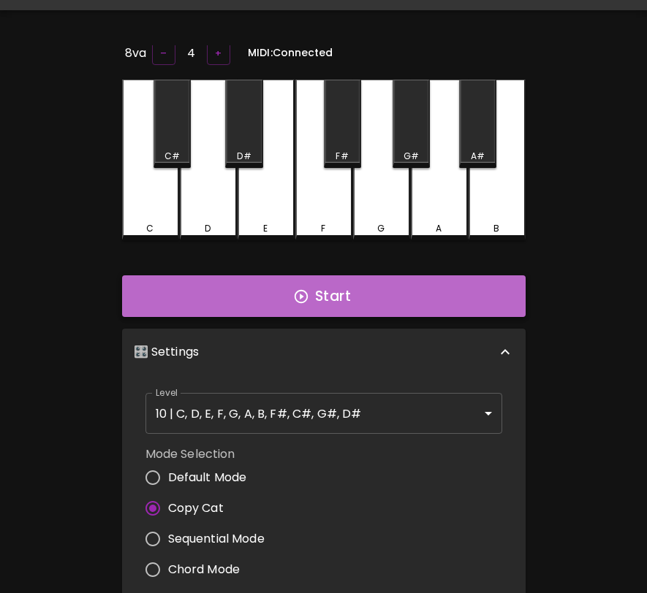
click at [416, 302] on button "Start" at bounding box center [323, 296] width 403 height 42
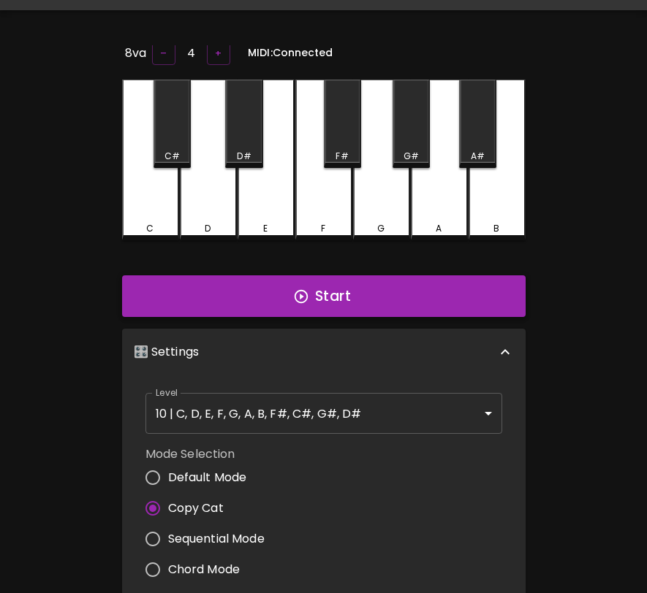
scroll to position [0, 0]
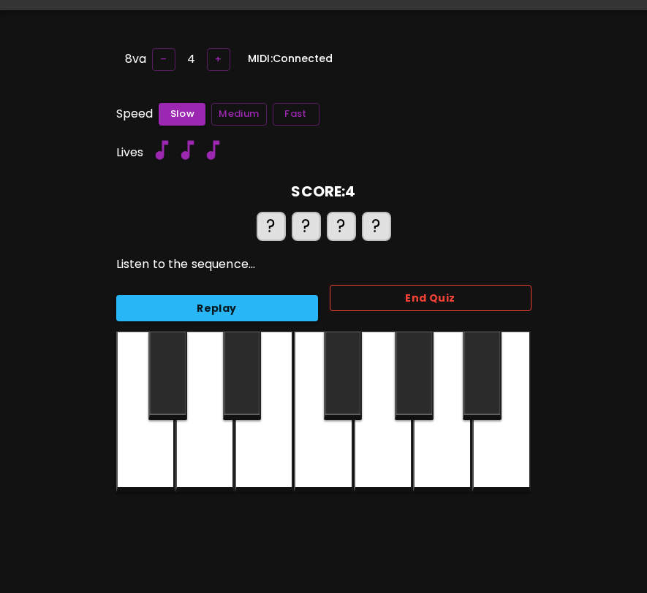
click at [466, 289] on button "End Quiz" at bounding box center [431, 298] width 202 height 27
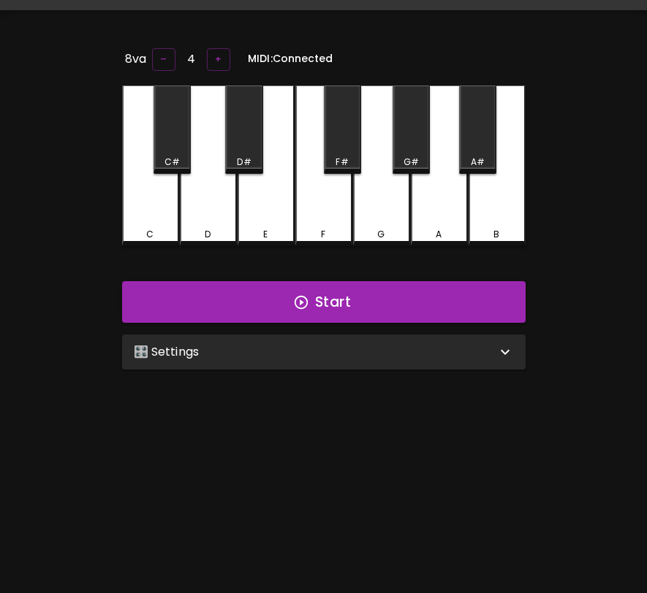
click at [406, 353] on div "🎛️ Settings" at bounding box center [315, 352] width 362 height 18
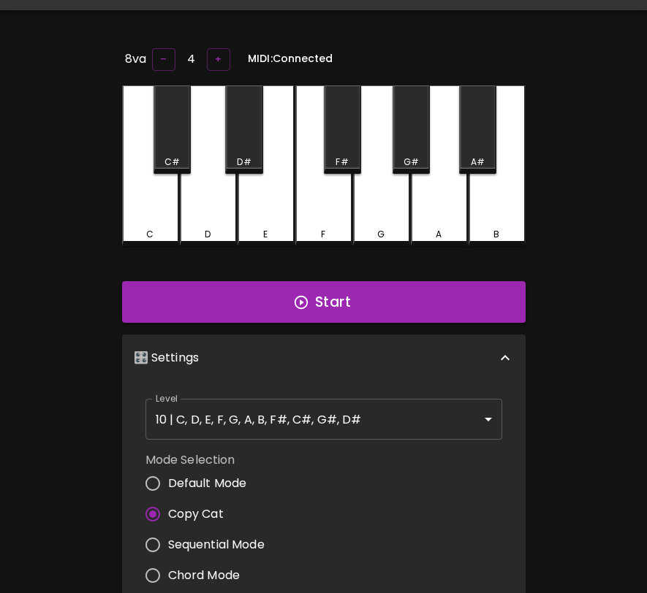
click at [365, 429] on body "🎹 PitchCraft About Badges Log Out 8va – 4 + MIDI: Connected C C# D D# E F F# G …" at bounding box center [323, 440] width 647 height 955
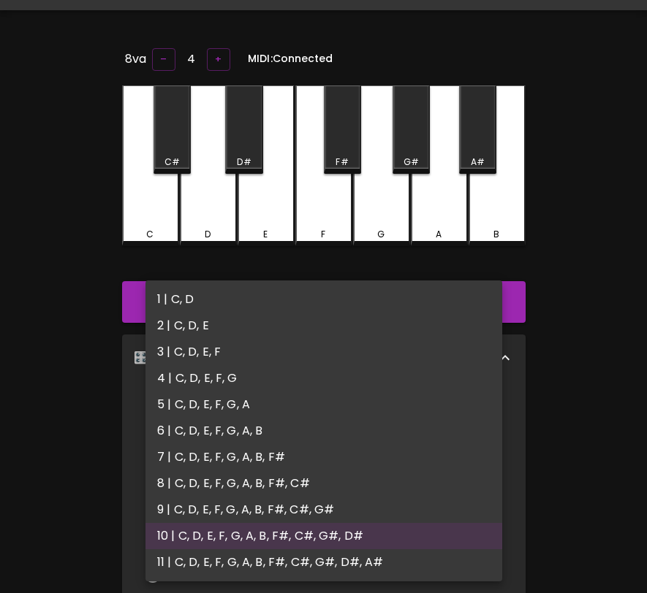
click at [338, 558] on li "11 | C, D, E, F, G, A, B, F#, C#, G#, D#, A#" at bounding box center [323, 563] width 357 height 26
type input "21"
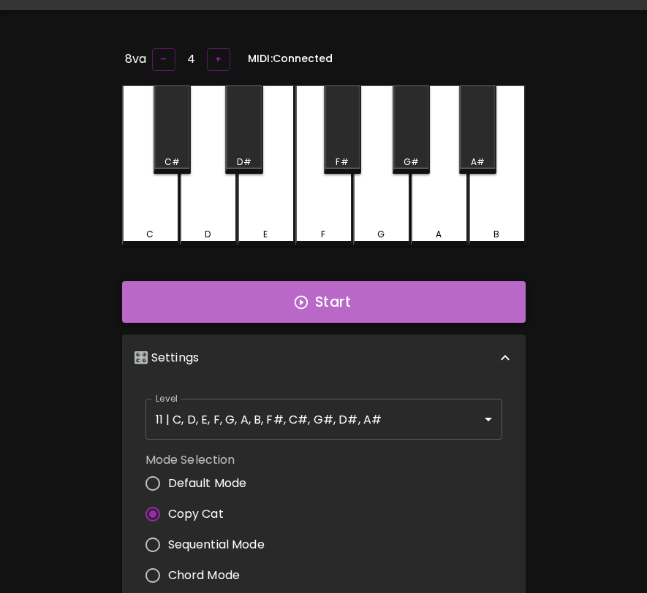
click at [439, 311] on button "Start" at bounding box center [323, 302] width 403 height 42
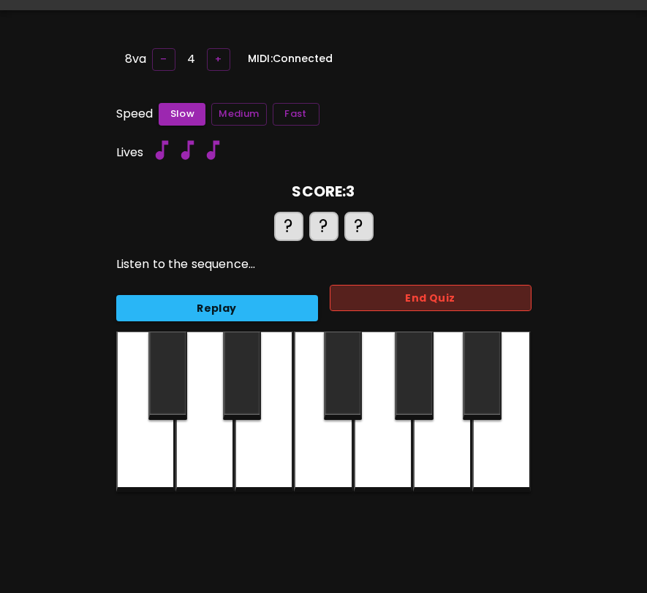
click at [444, 301] on button "End Quiz" at bounding box center [431, 298] width 202 height 27
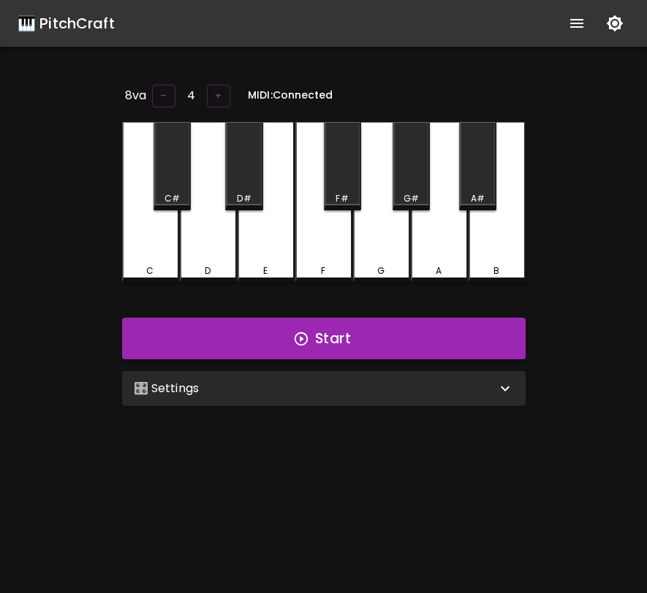
click at [576, 28] on icon "show more" at bounding box center [577, 24] width 18 height 18
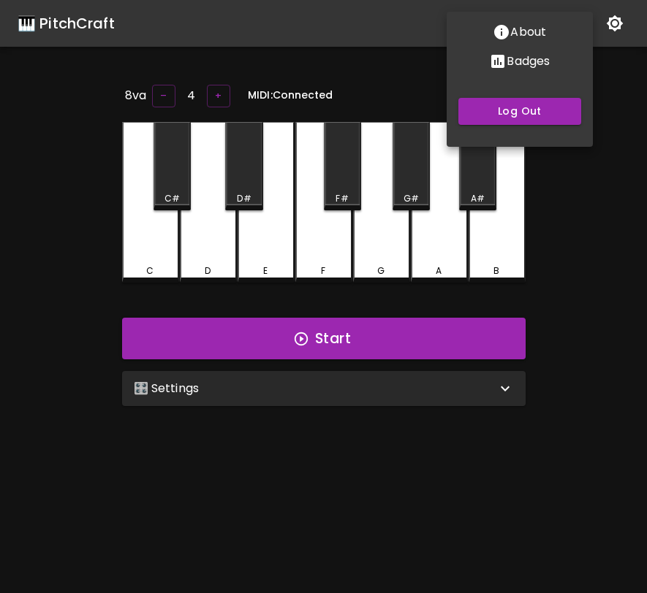
click at [535, 61] on p "Badges" at bounding box center [527, 62] width 43 height 18
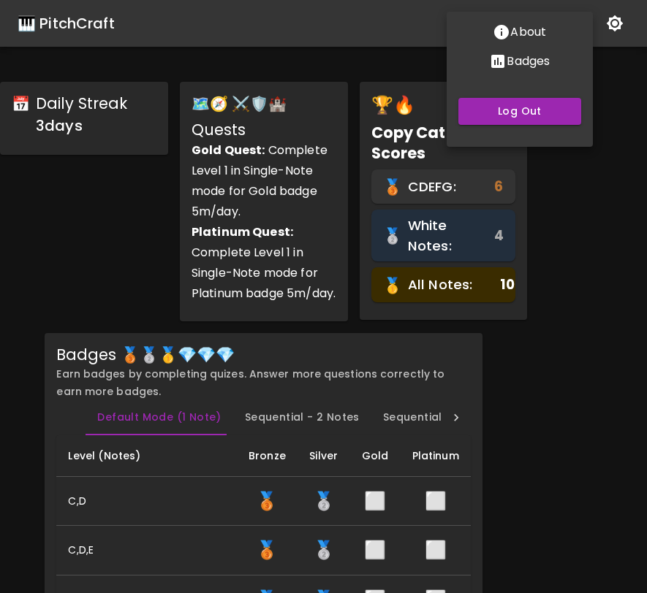
click at [495, 429] on div at bounding box center [323, 296] width 647 height 593
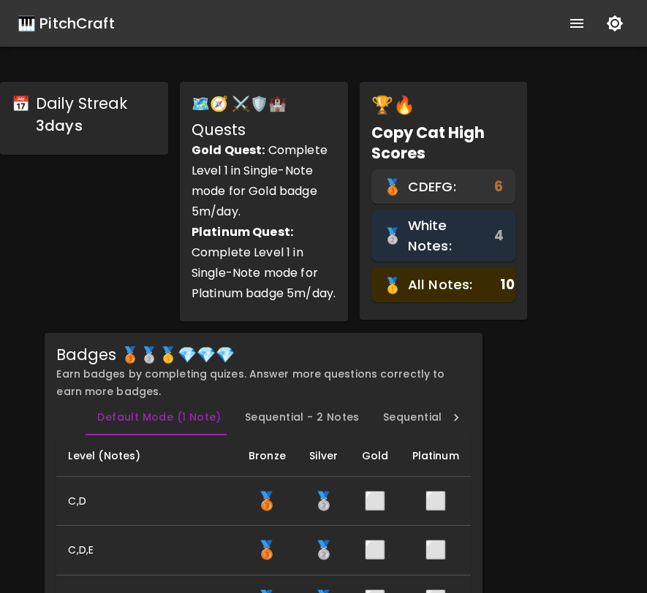
click at [82, 30] on div "🎹 PitchCraft" at bounding box center [66, 23] width 97 height 23
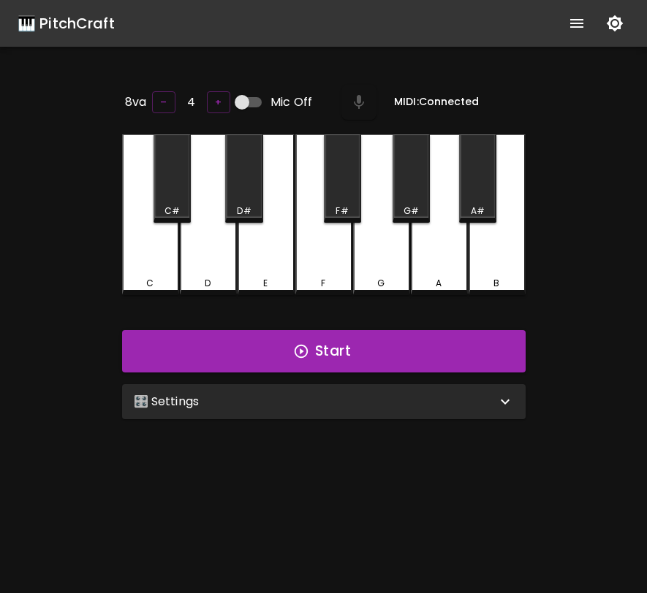
click at [306, 407] on div "🎛️ Settings" at bounding box center [315, 402] width 362 height 18
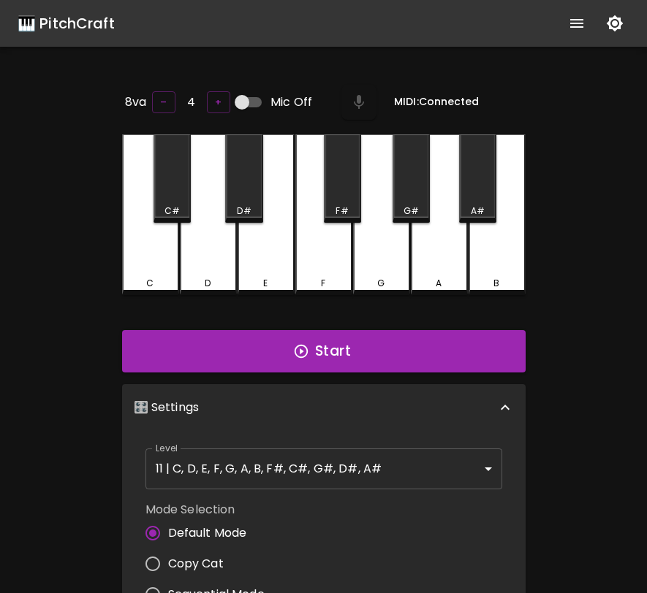
scroll to position [6, 0]
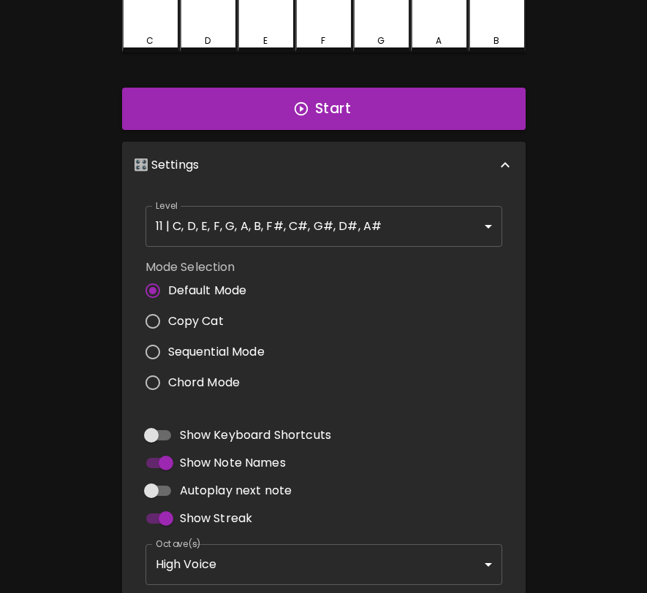
click at [252, 350] on span "Sequential Mode" at bounding box center [216, 352] width 96 height 18
click at [168, 350] on input "Sequential Mode" at bounding box center [152, 352] width 31 height 31
radio input "true"
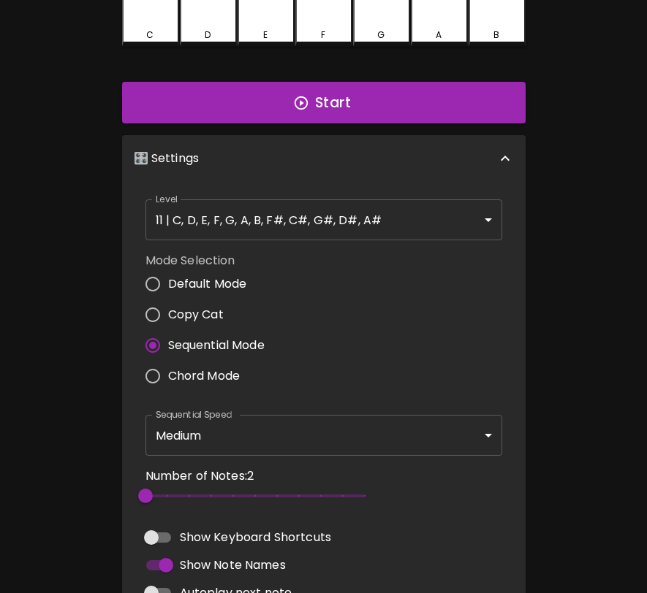
click at [242, 585] on span "Autoplay next note" at bounding box center [236, 594] width 113 height 18
click at [193, 582] on input "Autoplay next note" at bounding box center [151, 593] width 83 height 28
checkbox input "true"
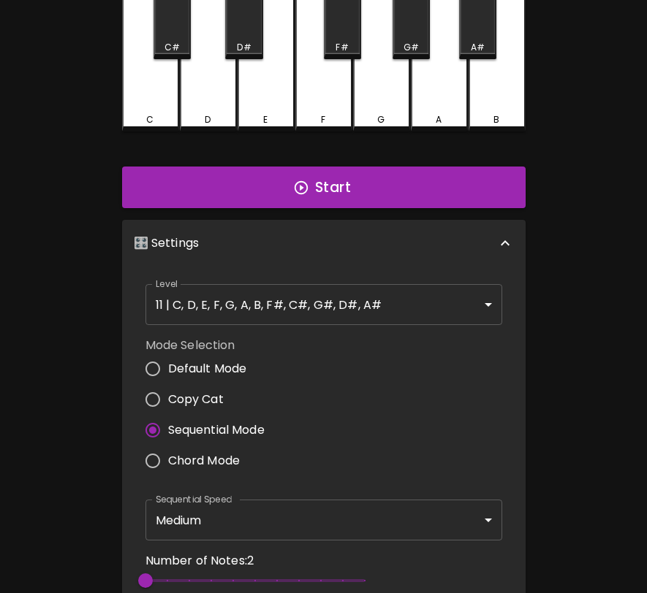
scroll to position [0, 0]
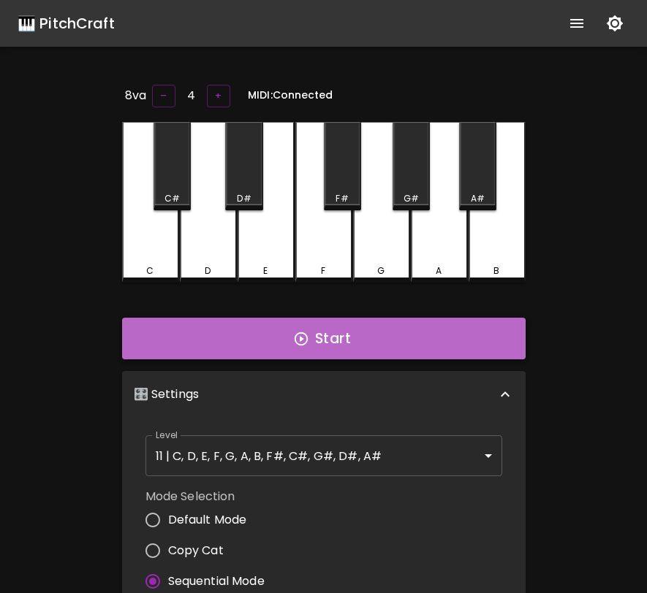
click at [379, 351] on button "Start" at bounding box center [323, 339] width 403 height 42
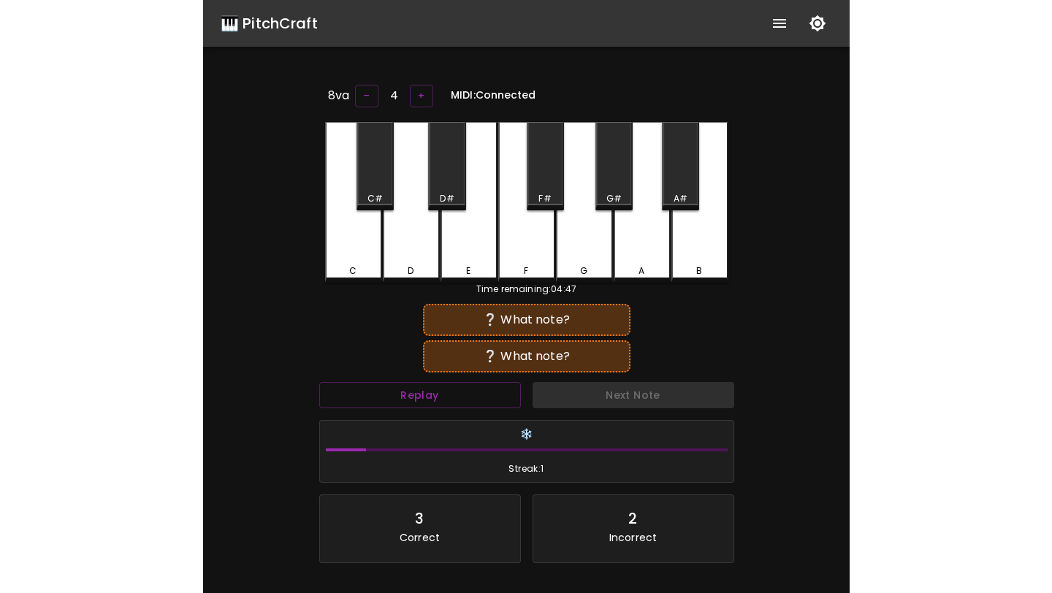
scroll to position [94, 0]
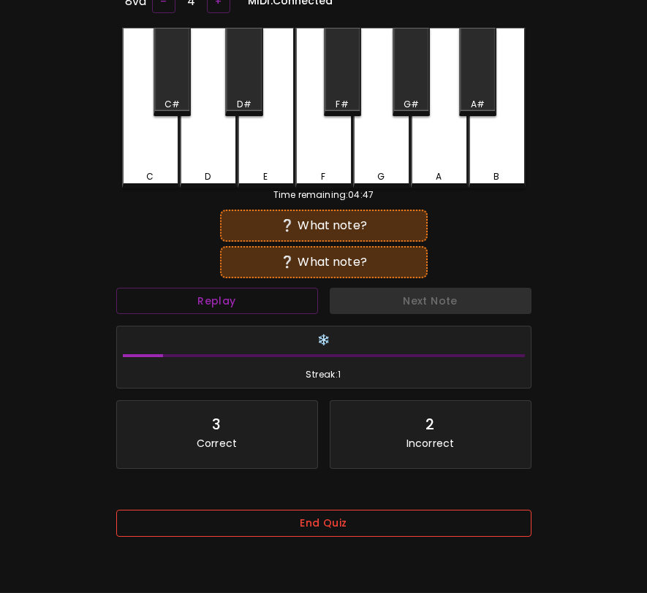
click at [376, 522] on button "End Quiz" at bounding box center [323, 523] width 415 height 27
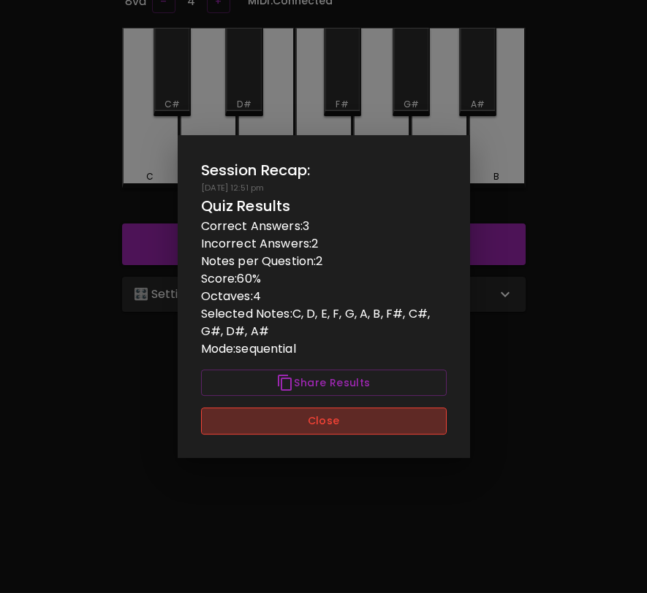
click at [398, 431] on button "Close" at bounding box center [324, 421] width 246 height 27
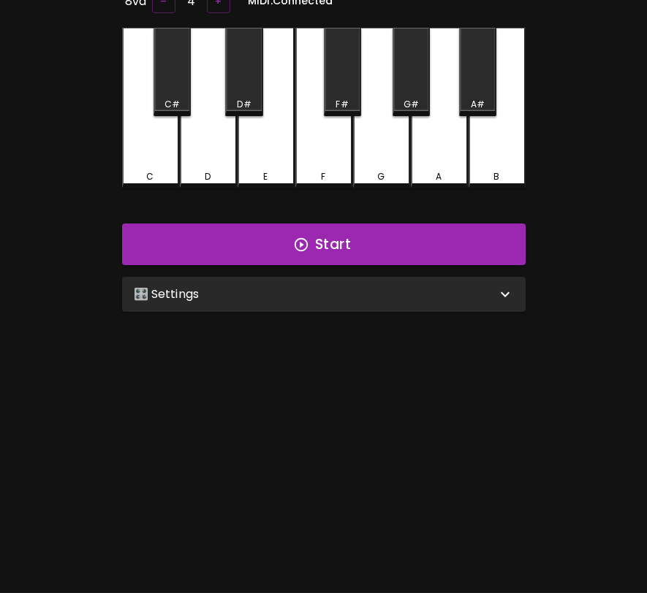
click at [436, 279] on div "🎛️ Settings" at bounding box center [323, 294] width 403 height 35
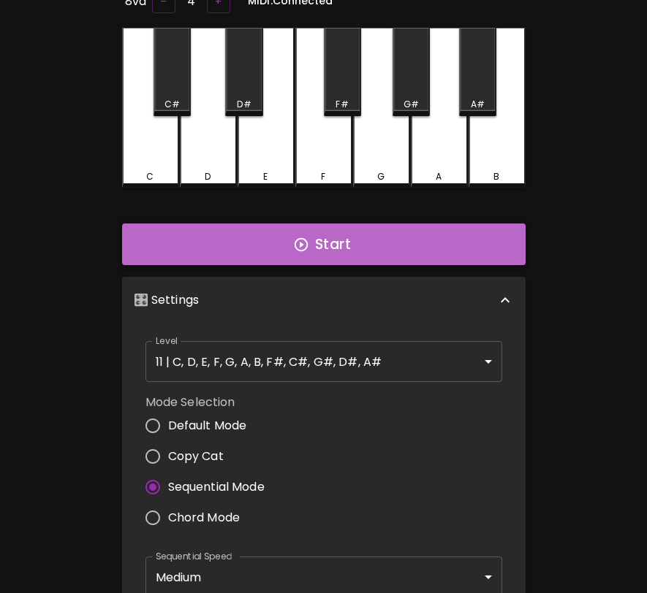
click at [454, 246] on button "Start" at bounding box center [323, 245] width 403 height 42
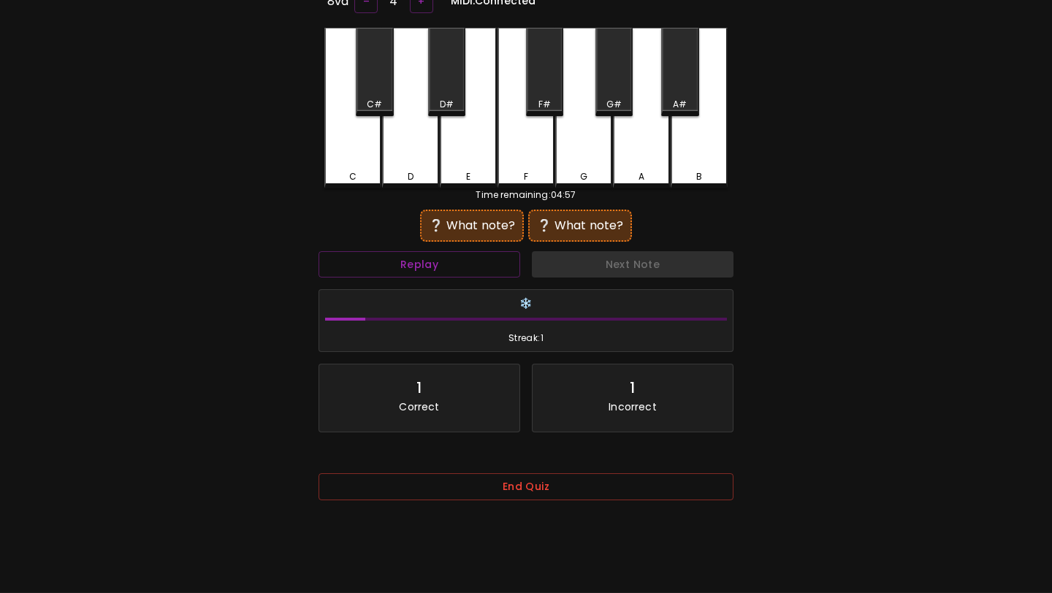
click at [525, 476] on div "End Quiz" at bounding box center [526, 491] width 415 height 59
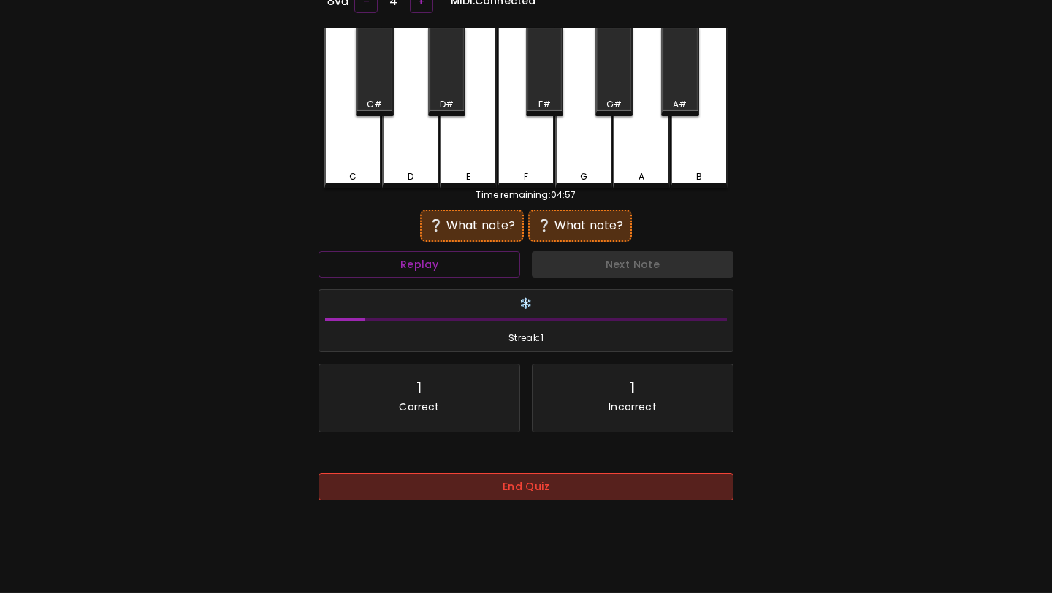
click at [523, 490] on button "End Quiz" at bounding box center [526, 487] width 415 height 27
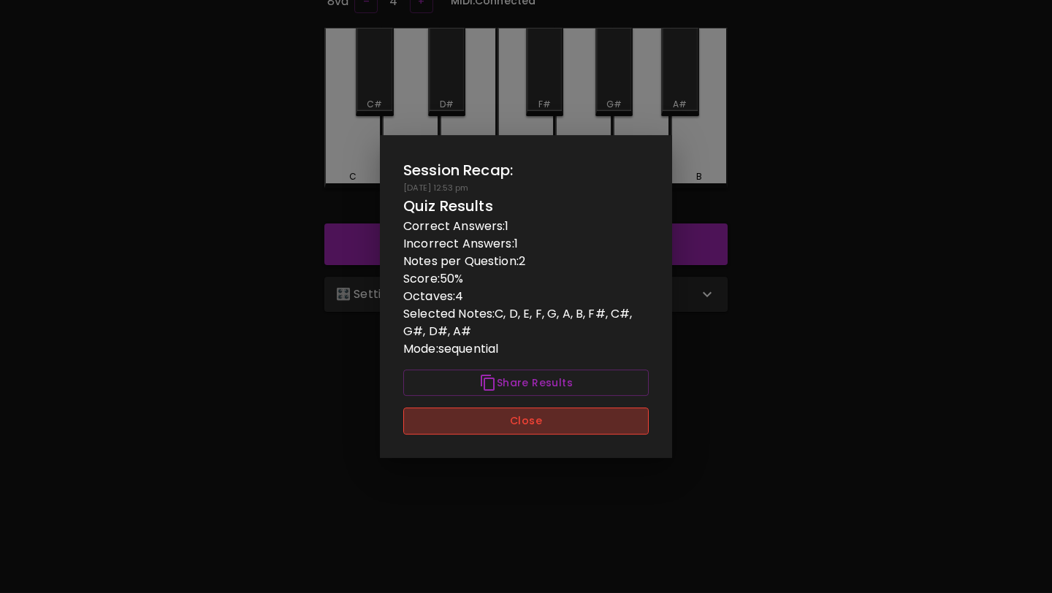
click at [490, 419] on button "Close" at bounding box center [526, 421] width 246 height 27
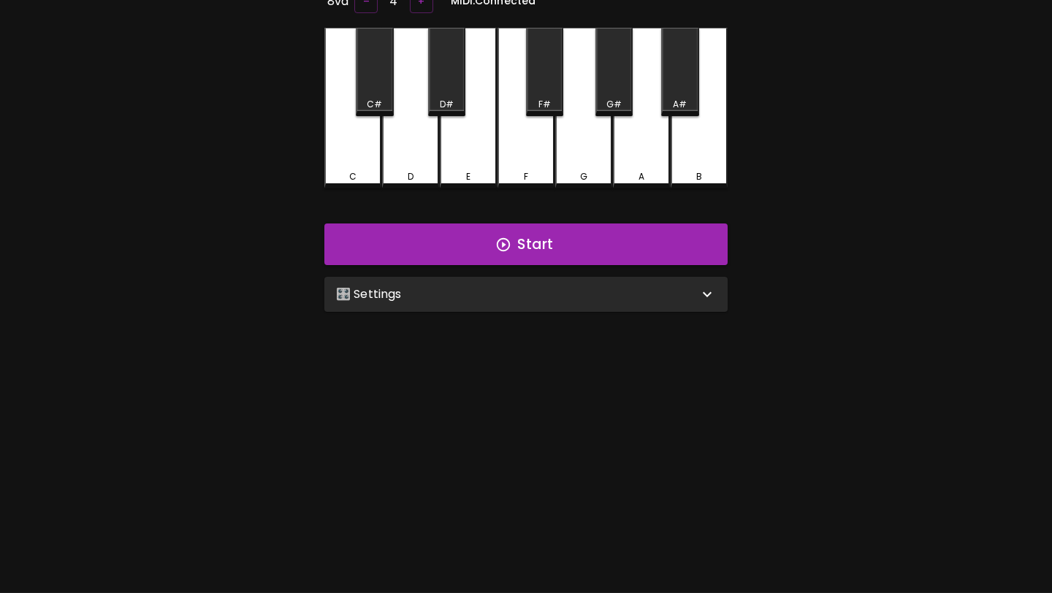
click at [496, 299] on div "🎛️ Settings" at bounding box center [517, 295] width 362 height 18
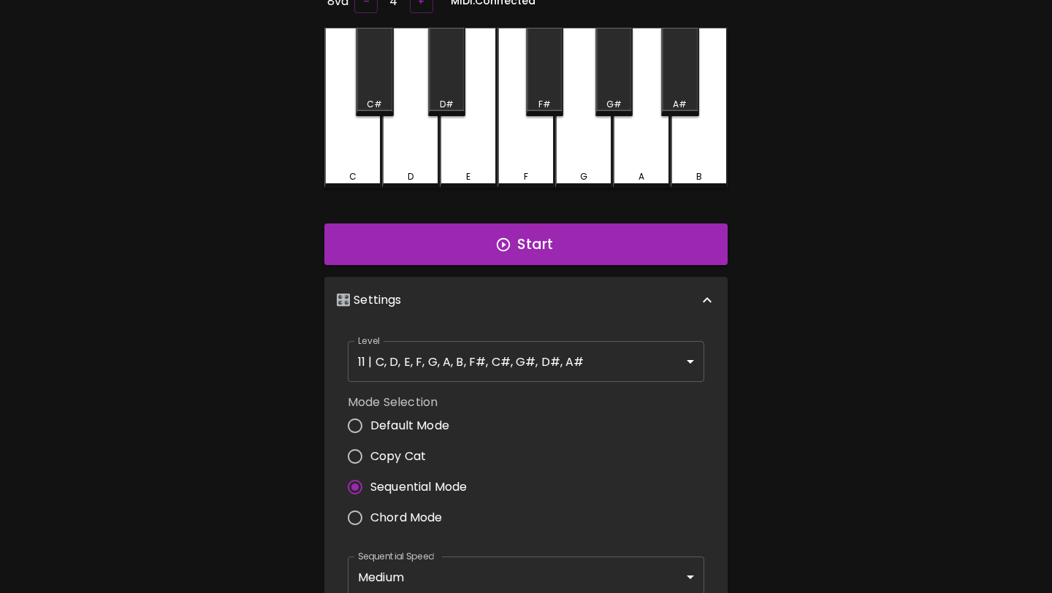
click at [412, 418] on span "Default Mode" at bounding box center [409, 426] width 79 height 18
click at [370, 418] on input "Default Mode" at bounding box center [355, 426] width 31 height 31
radio input "true"
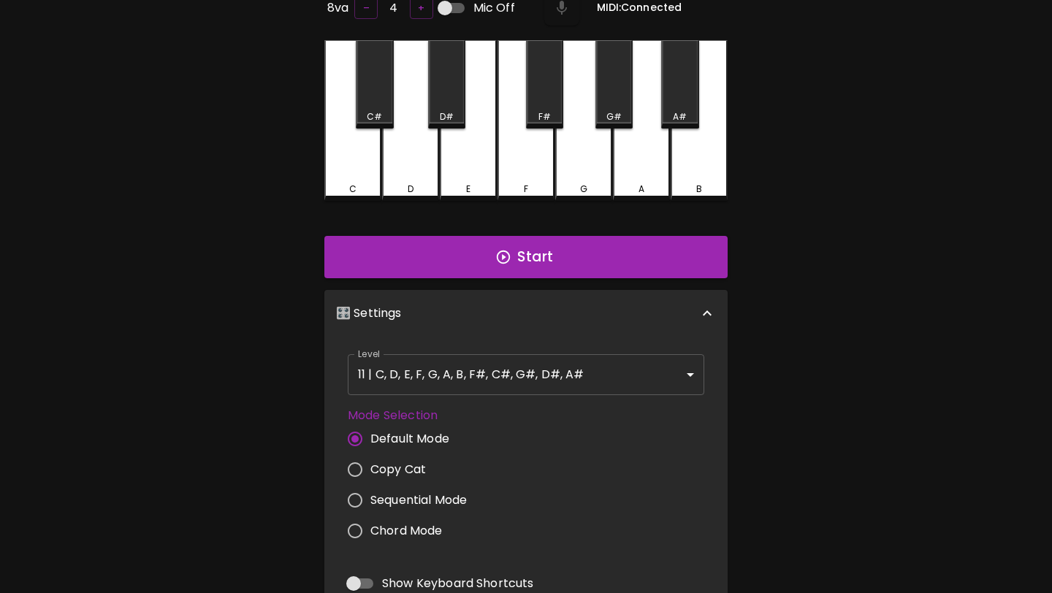
scroll to position [100, 0]
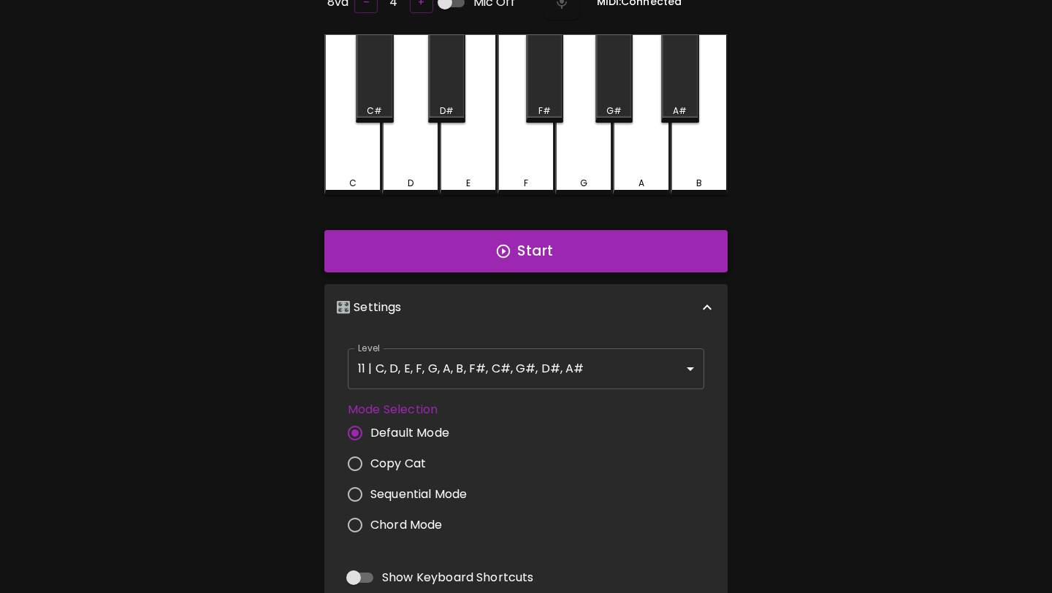
click at [532, 243] on button "Start" at bounding box center [525, 251] width 403 height 42
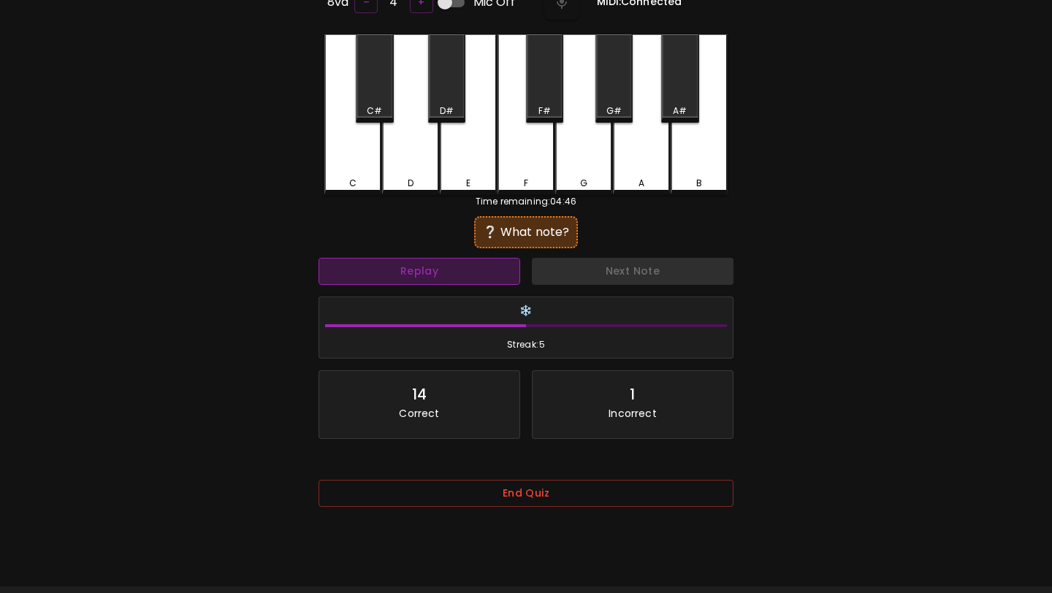
click at [482, 267] on button "Replay" at bounding box center [420, 271] width 202 height 27
click at [513, 497] on button "End Quiz" at bounding box center [526, 493] width 415 height 27
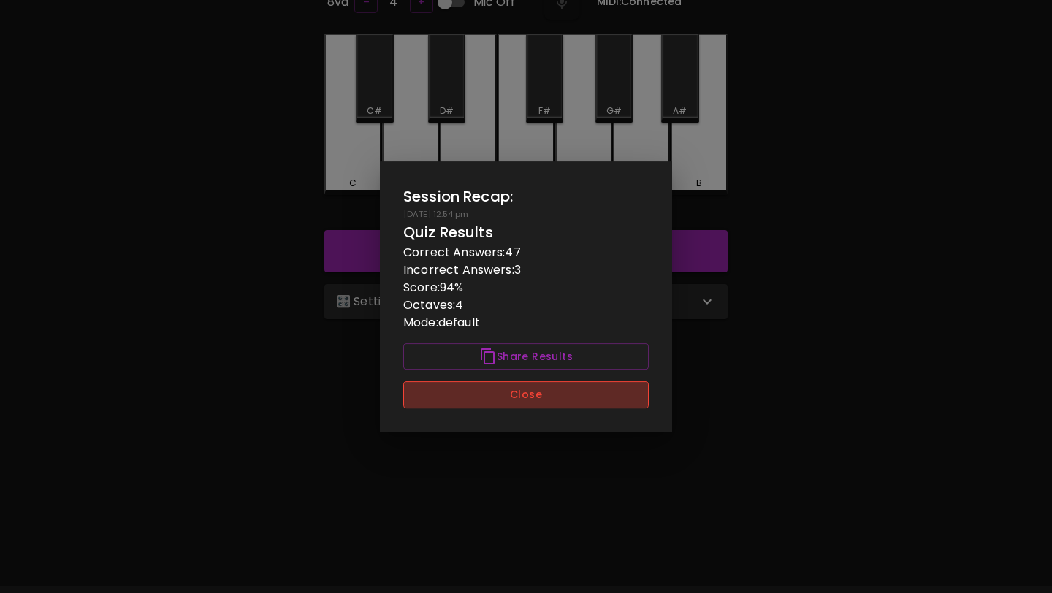
click at [540, 390] on button "Close" at bounding box center [526, 394] width 246 height 27
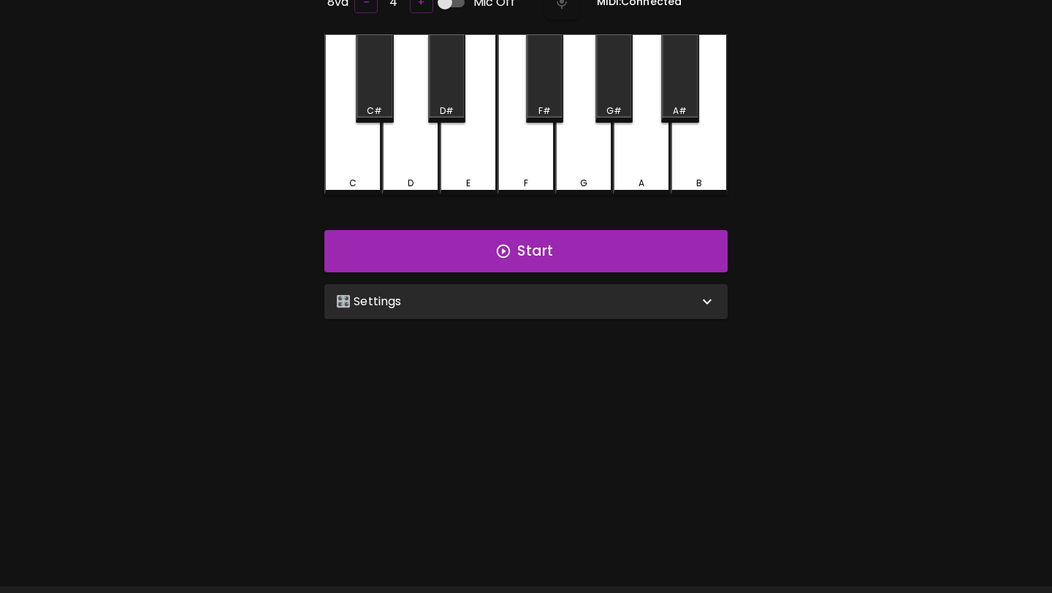
click at [525, 308] on div "🎛️ Settings" at bounding box center [525, 301] width 403 height 35
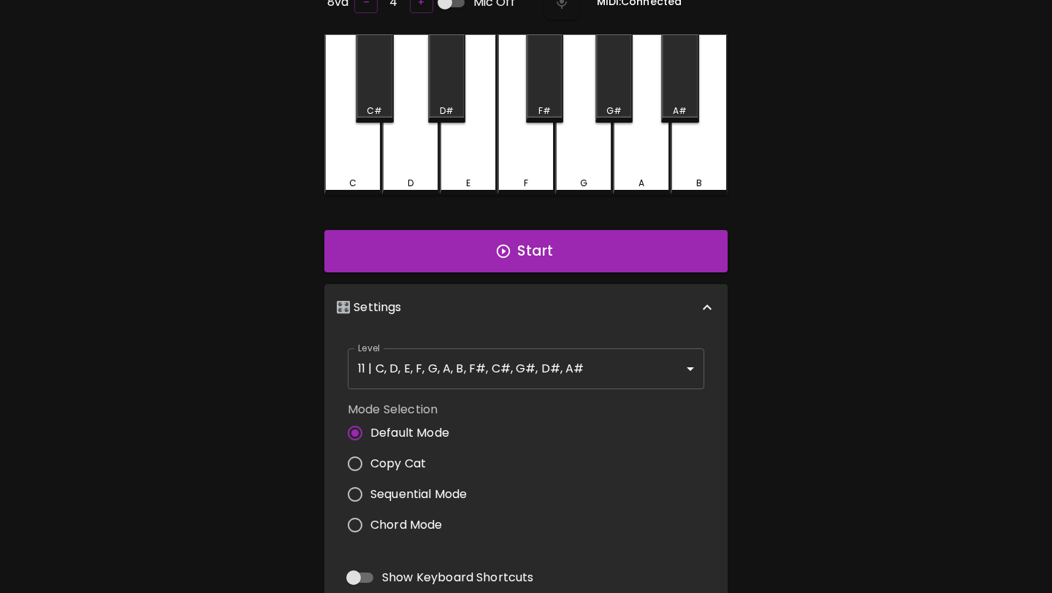
click at [395, 466] on span "Copy Cat" at bounding box center [398, 464] width 56 height 18
click at [370, 466] on input "Copy Cat" at bounding box center [355, 464] width 31 height 31
radio input "true"
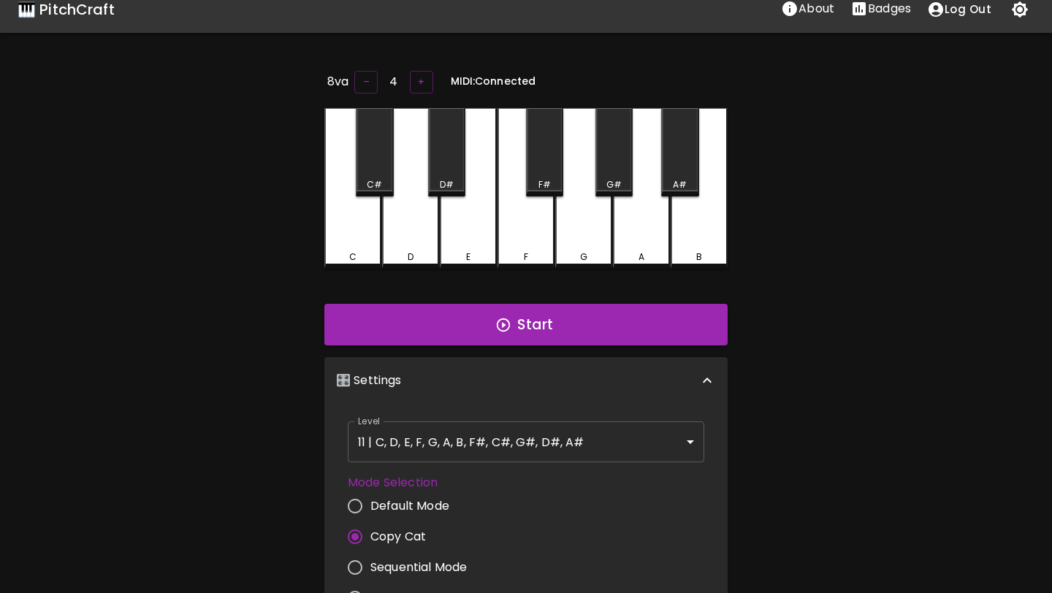
scroll to position [0, 0]
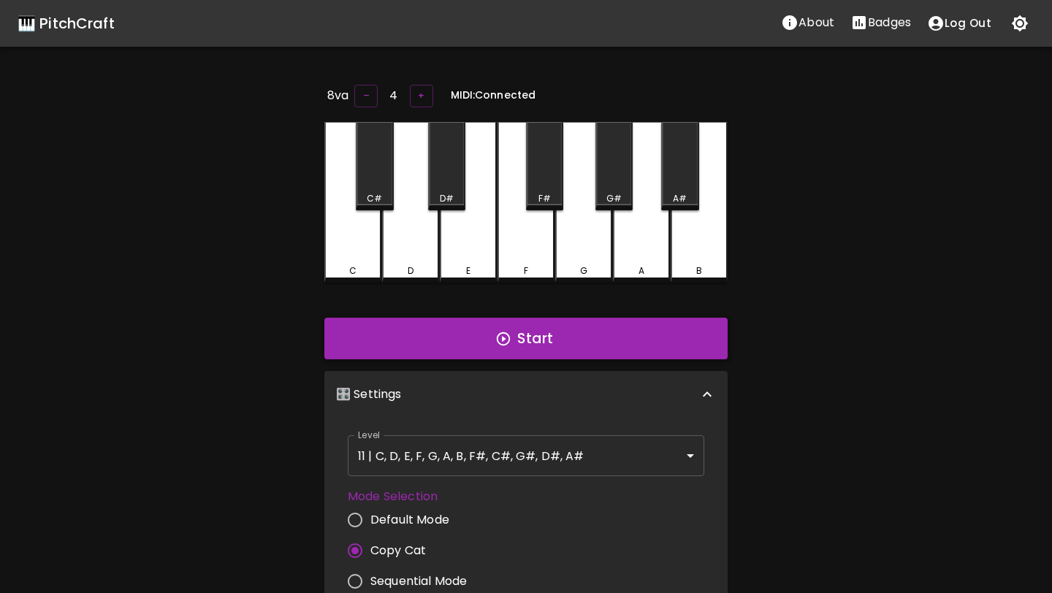
click at [608, 331] on button "Start" at bounding box center [525, 339] width 403 height 42
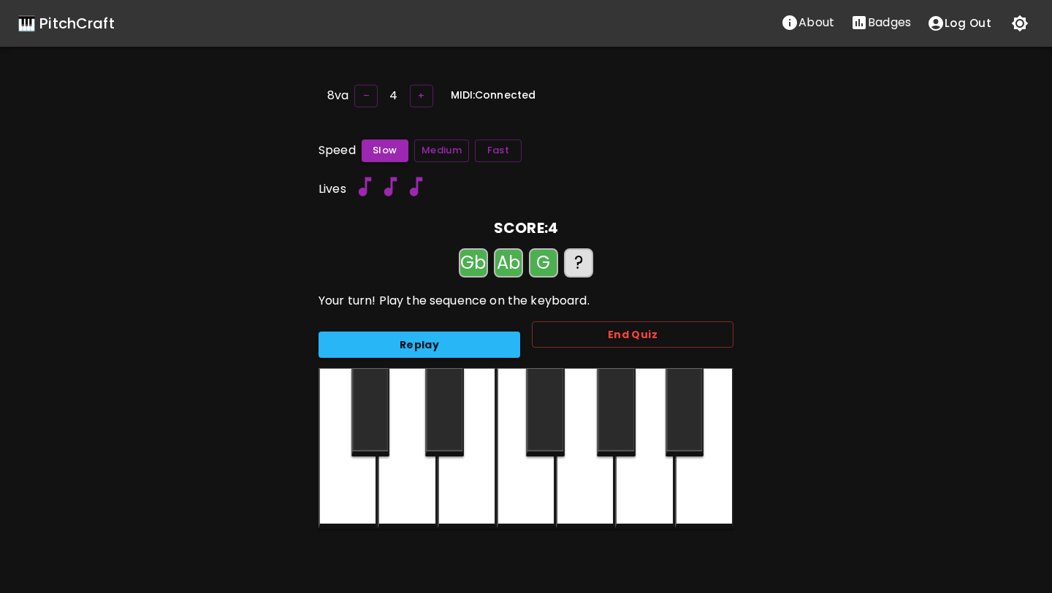
click at [411, 373] on div at bounding box center [407, 448] width 58 height 161
click at [408, 347] on button "Replay" at bounding box center [420, 345] width 202 height 27
click at [389, 338] on button "Replay" at bounding box center [420, 345] width 202 height 27
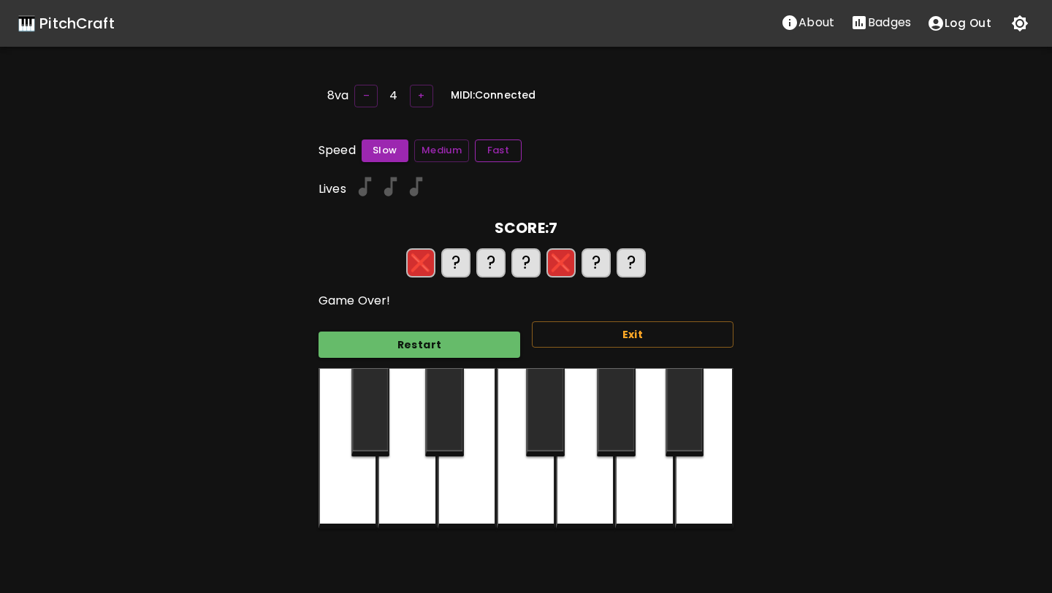
click at [495, 143] on button "Fast" at bounding box center [498, 151] width 47 height 23
click at [646, 322] on button "Exit" at bounding box center [633, 335] width 202 height 27
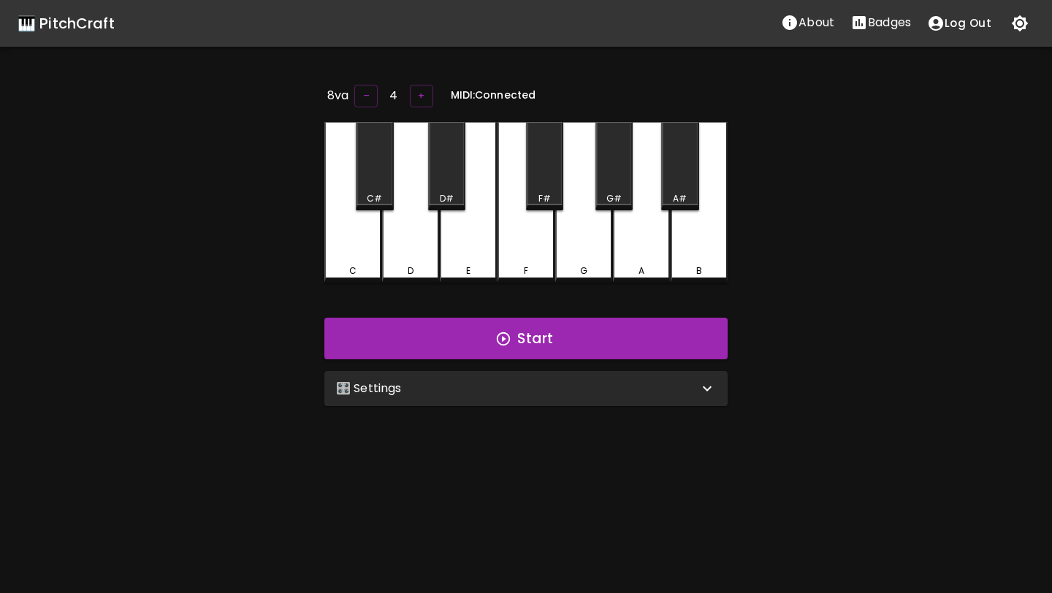
click at [603, 387] on div "🎛️ Settings" at bounding box center [517, 389] width 362 height 18
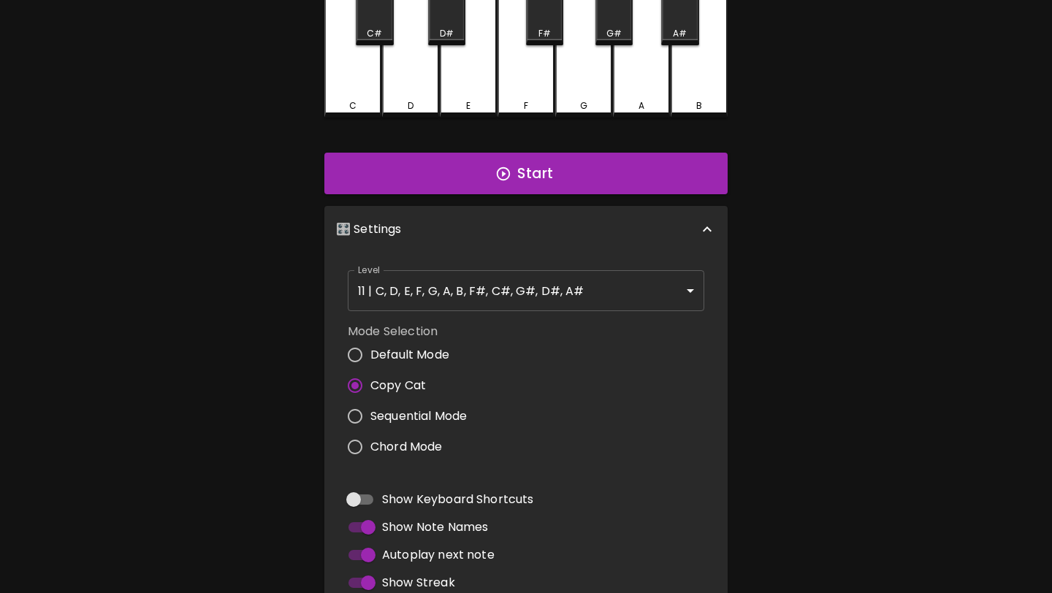
scroll to position [236, 0]
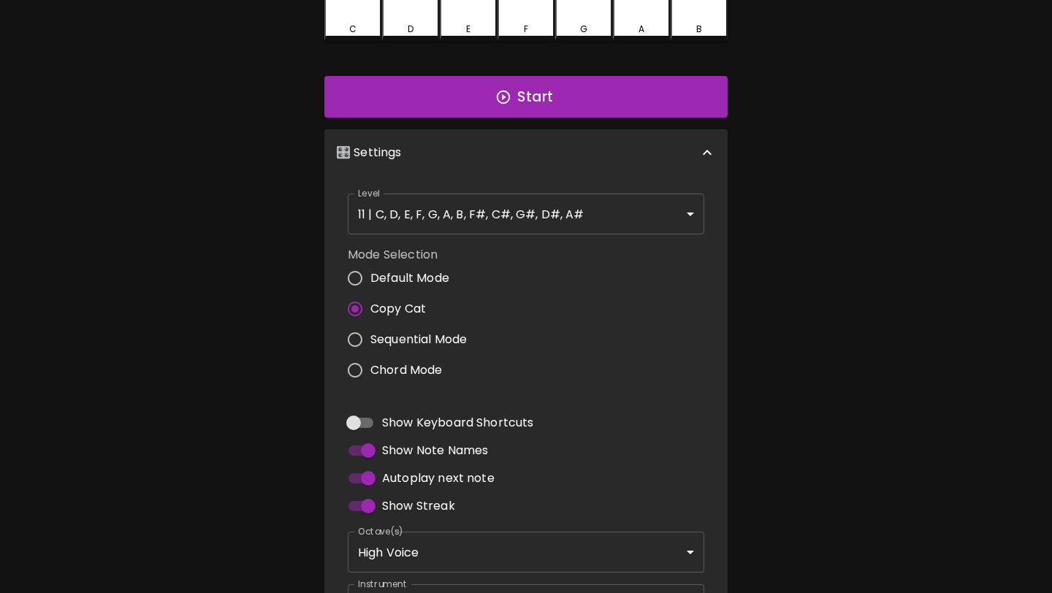
click at [455, 340] on span "Sequential Mode" at bounding box center [418, 340] width 96 height 18
click at [370, 340] on input "Sequential Mode" at bounding box center [355, 339] width 31 height 31
radio input "true"
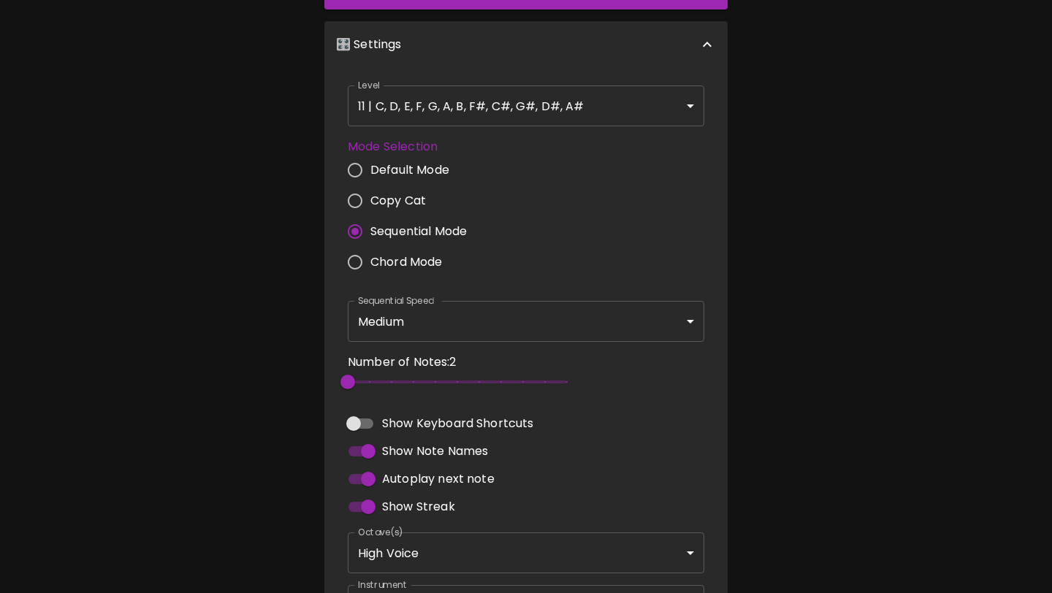
scroll to position [0, 0]
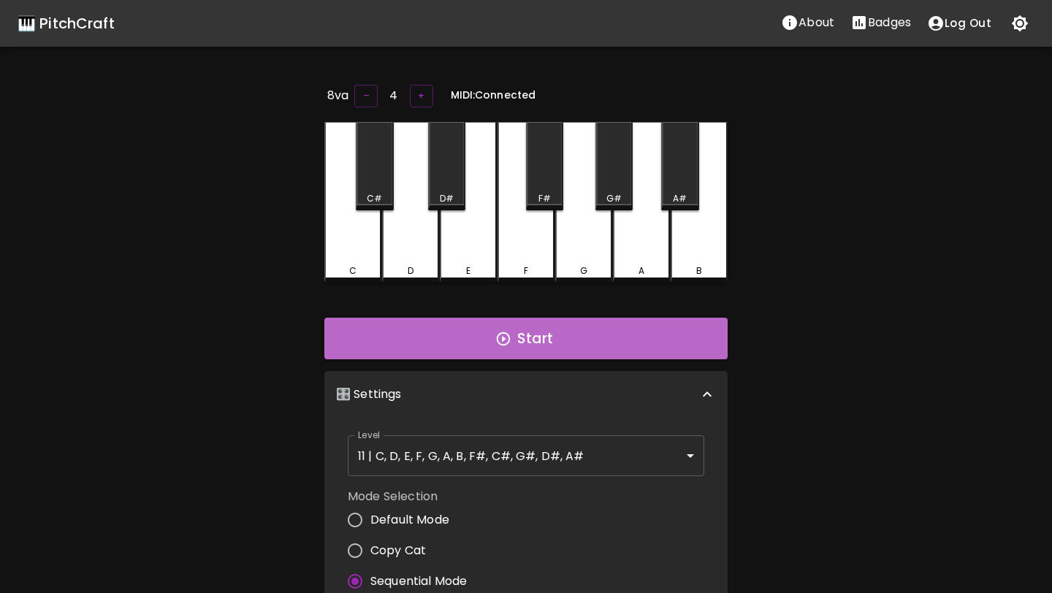
click at [547, 349] on button "Start" at bounding box center [525, 339] width 403 height 42
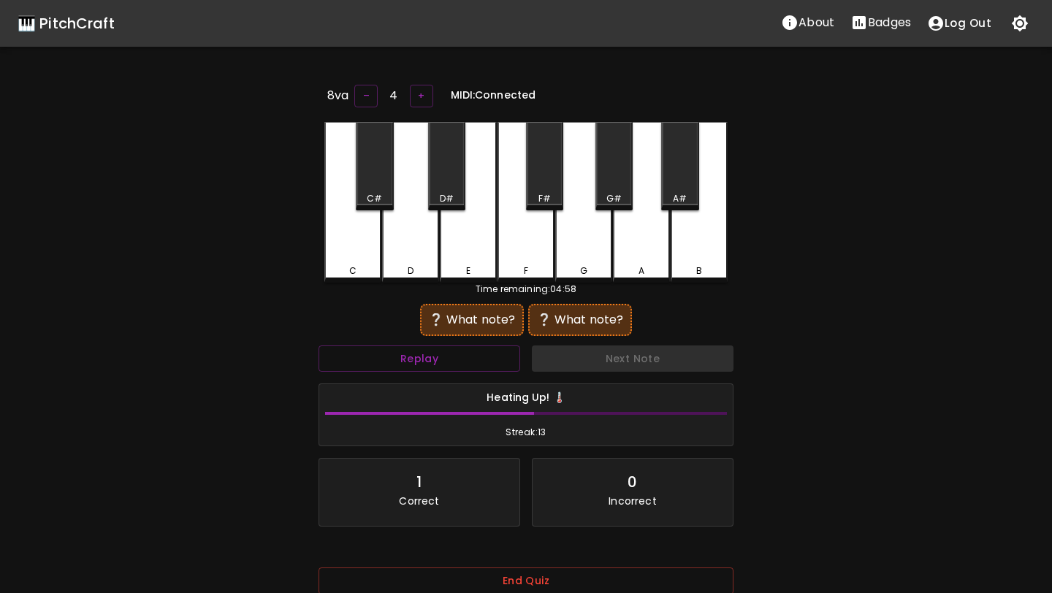
click at [512, 569] on div "End Quiz" at bounding box center [526, 585] width 415 height 59
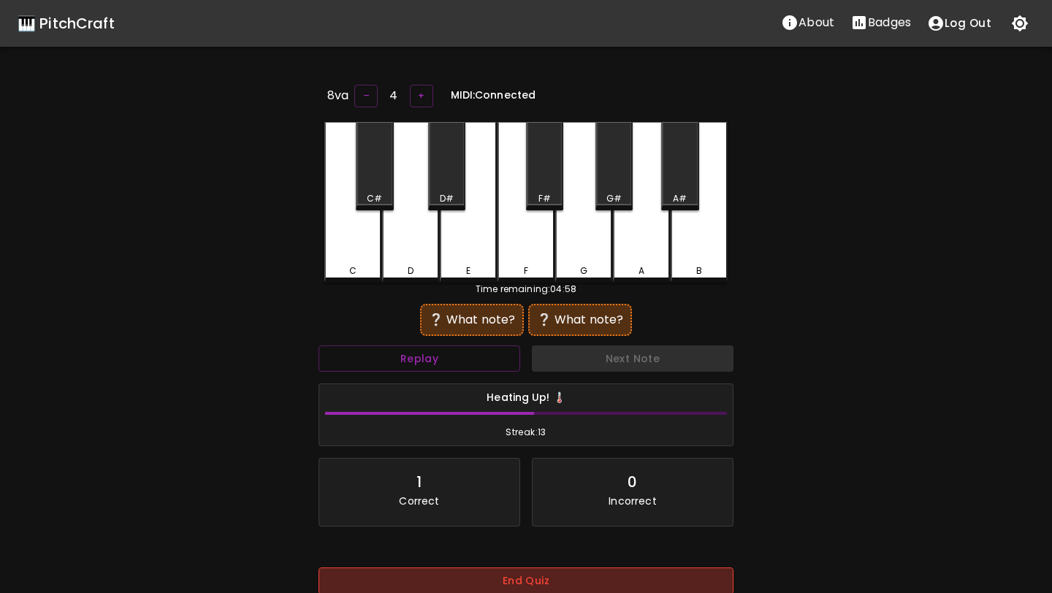
click at [508, 582] on button "End Quiz" at bounding box center [526, 581] width 415 height 27
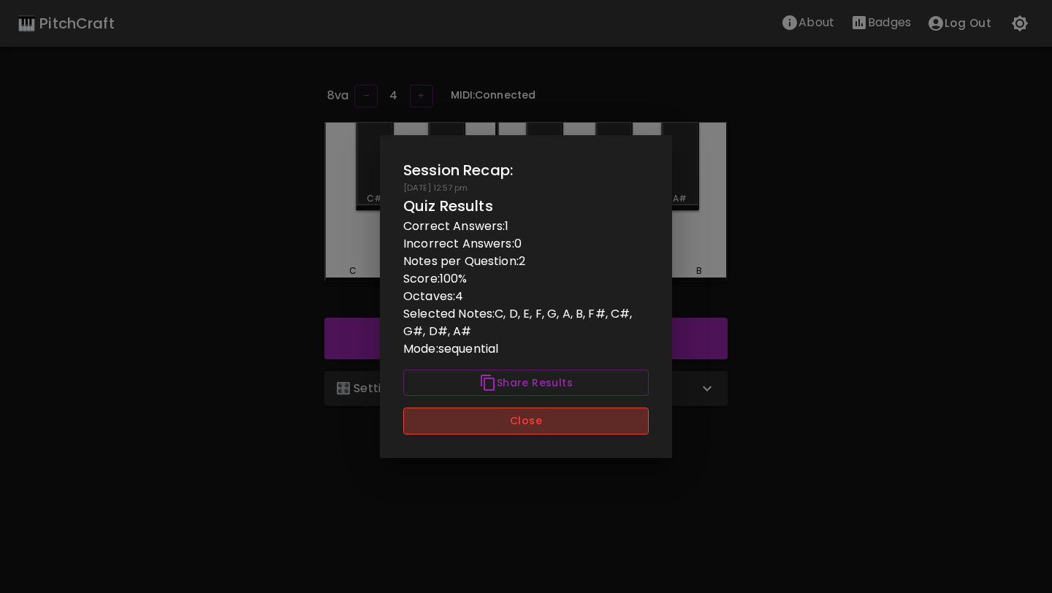
click at [551, 425] on button "Close" at bounding box center [526, 421] width 246 height 27
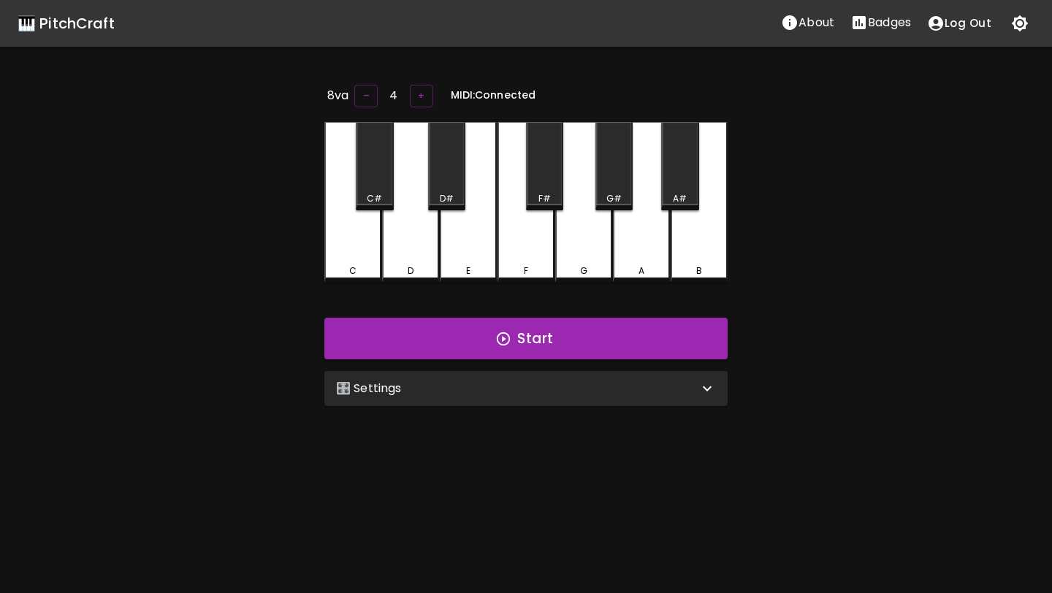
click at [464, 385] on div "🎛️ Settings" at bounding box center [517, 389] width 362 height 18
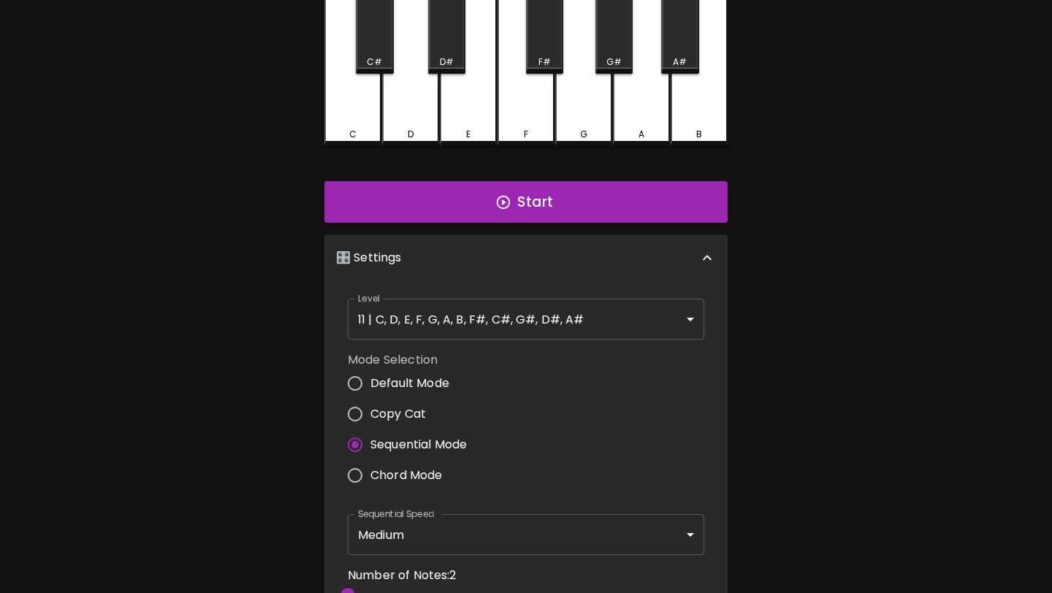
scroll to position [175, 0]
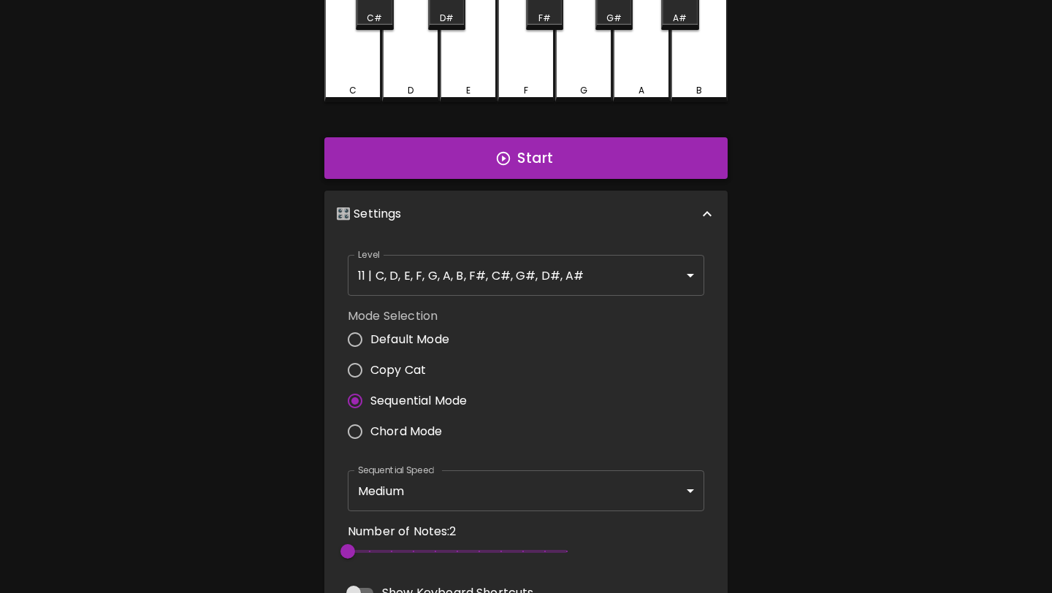
click at [562, 148] on button "Start" at bounding box center [525, 158] width 403 height 42
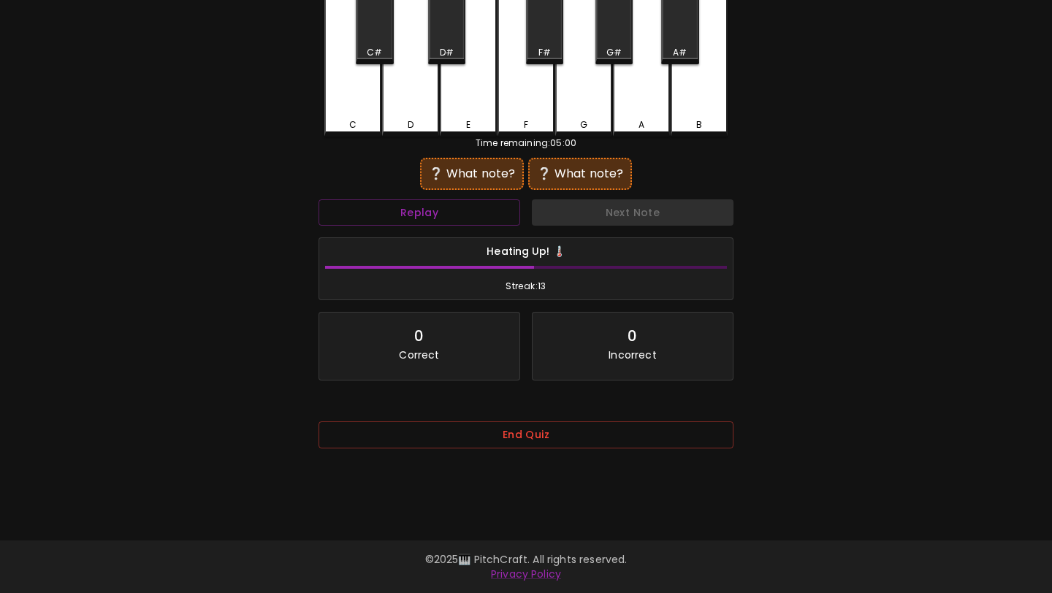
scroll to position [0, 0]
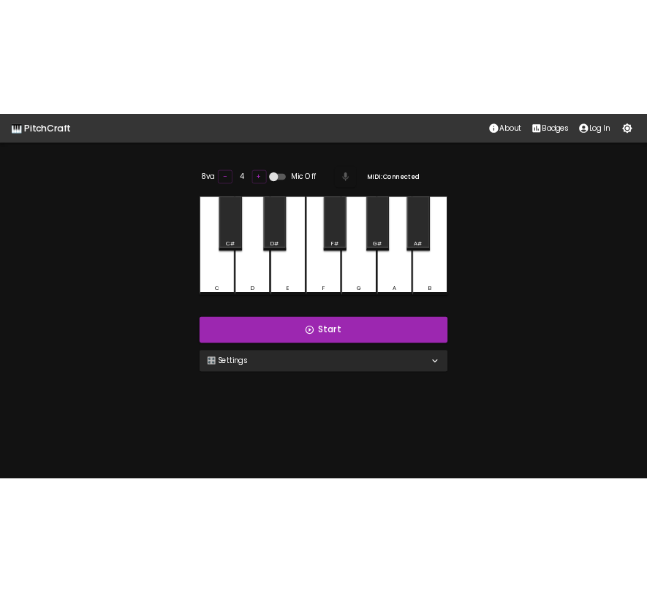
scroll to position [146, 0]
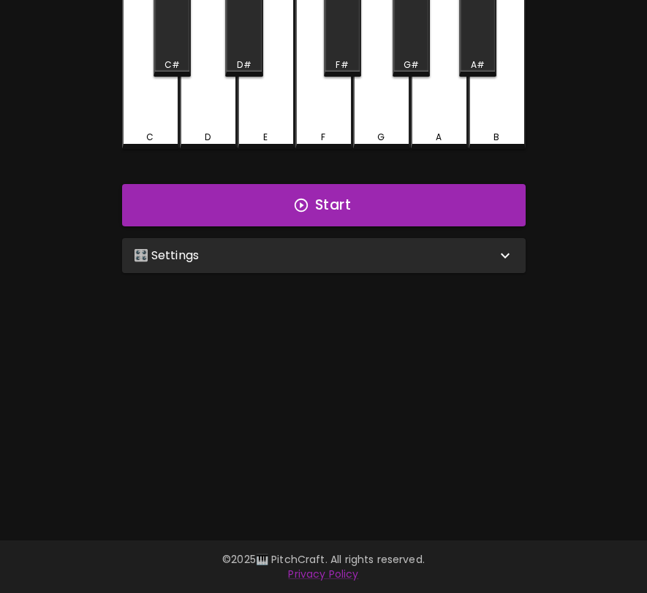
click at [386, 270] on div "🎛️ Settings Level 11 | C, D, E, F, G, A, B, F#, C#, G#, D#, A# 21 Level Mode Se…" at bounding box center [323, 255] width 415 height 47
click at [398, 256] on div "🎛️ Settings" at bounding box center [315, 256] width 362 height 18
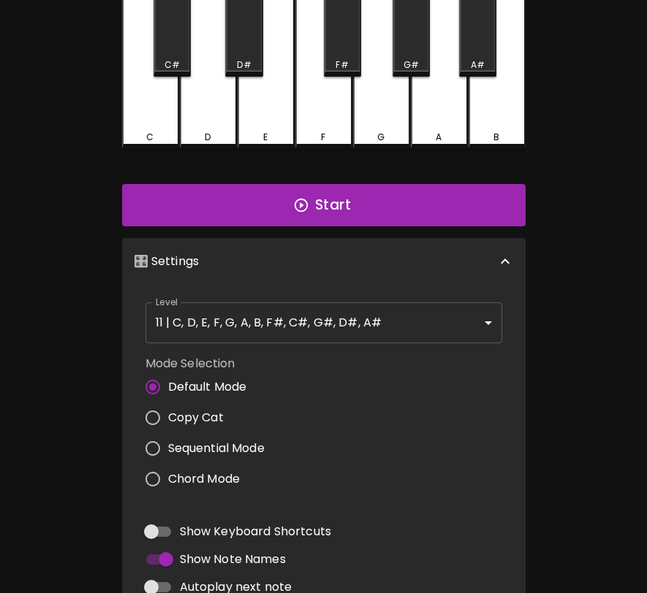
click at [221, 446] on span "Sequential Mode" at bounding box center [216, 449] width 96 height 18
click at [168, 446] on input "Sequential Mode" at bounding box center [152, 448] width 31 height 31
radio input "true"
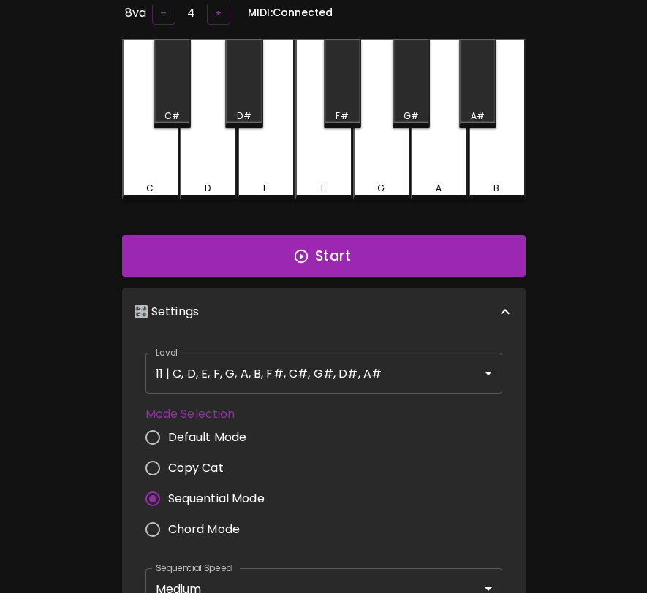
scroll to position [0, 0]
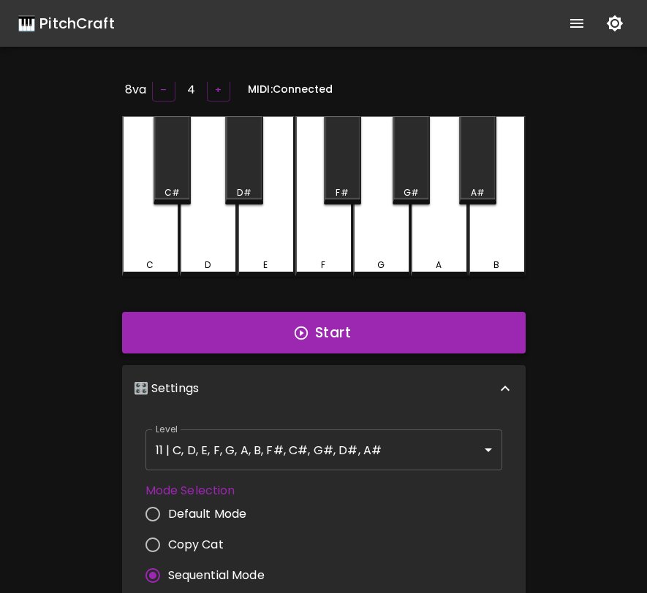
click at [319, 339] on button "Start" at bounding box center [323, 333] width 403 height 42
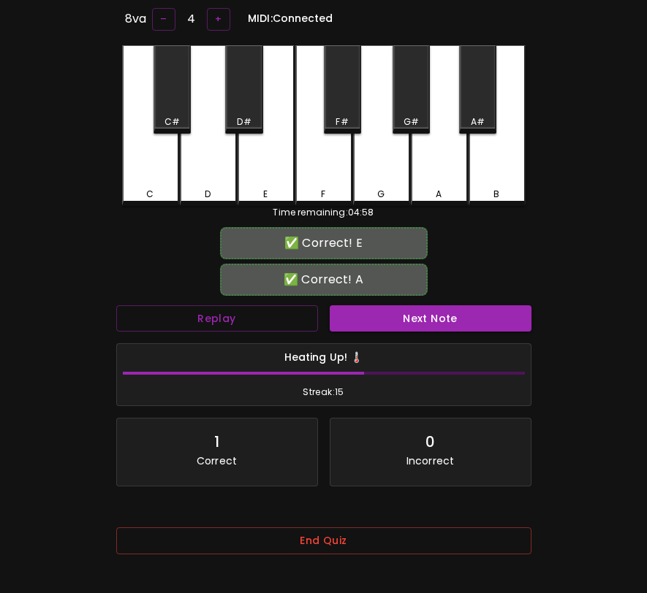
scroll to position [146, 0]
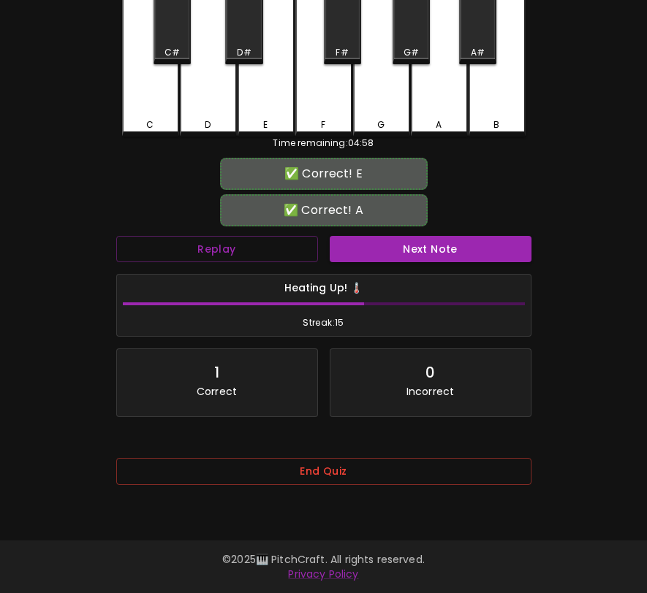
click at [312, 474] on button "End Quiz" at bounding box center [323, 471] width 415 height 27
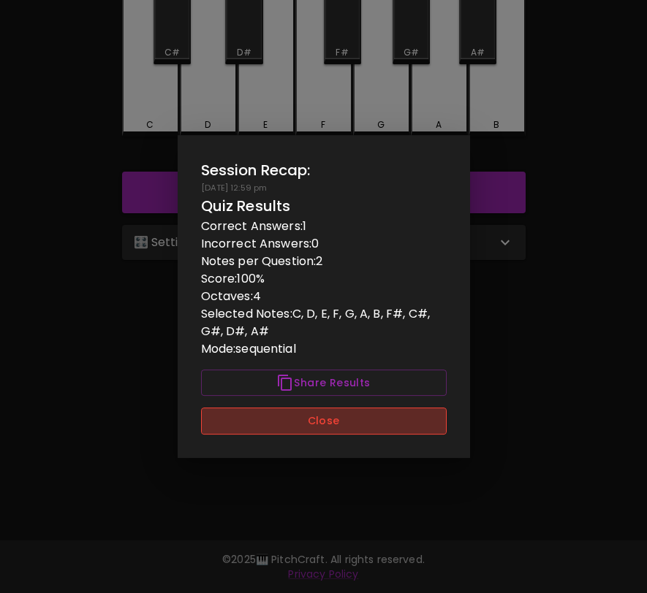
click at [311, 422] on button "Close" at bounding box center [324, 421] width 246 height 27
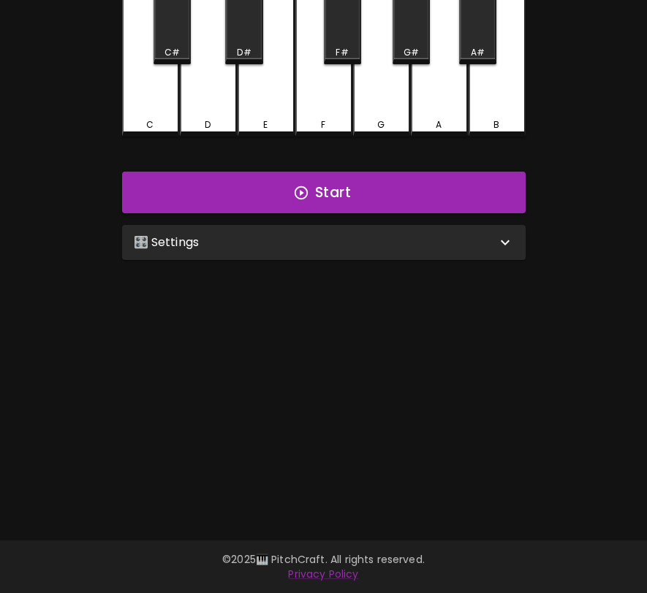
click at [364, 238] on div "🎛️ Settings" at bounding box center [315, 243] width 362 height 18
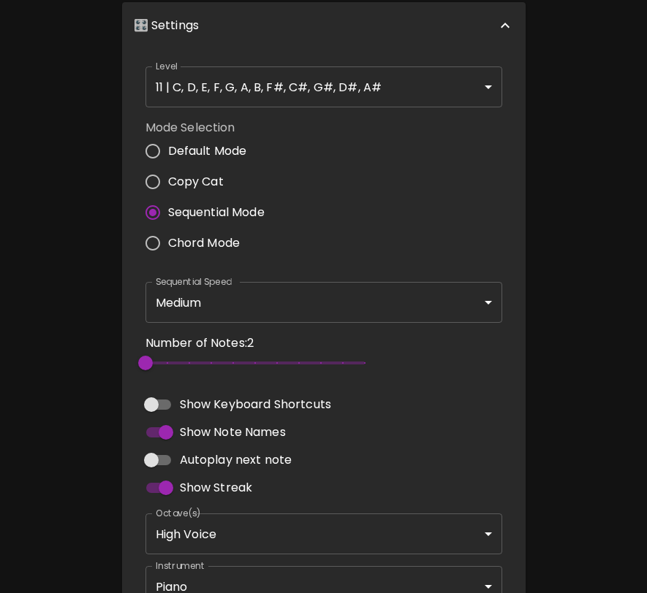
scroll to position [374, 0]
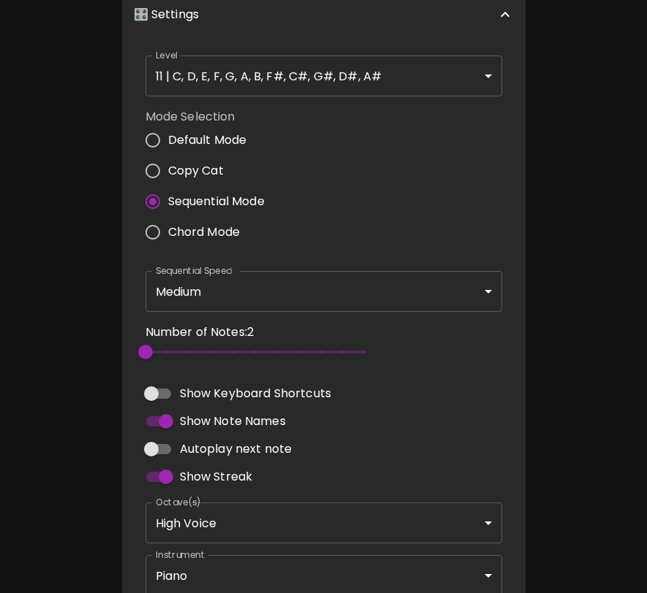
click at [181, 441] on span "Autoplay next note" at bounding box center [236, 450] width 113 height 18
click at [181, 439] on input "Autoplay next note" at bounding box center [151, 450] width 83 height 28
checkbox input "true"
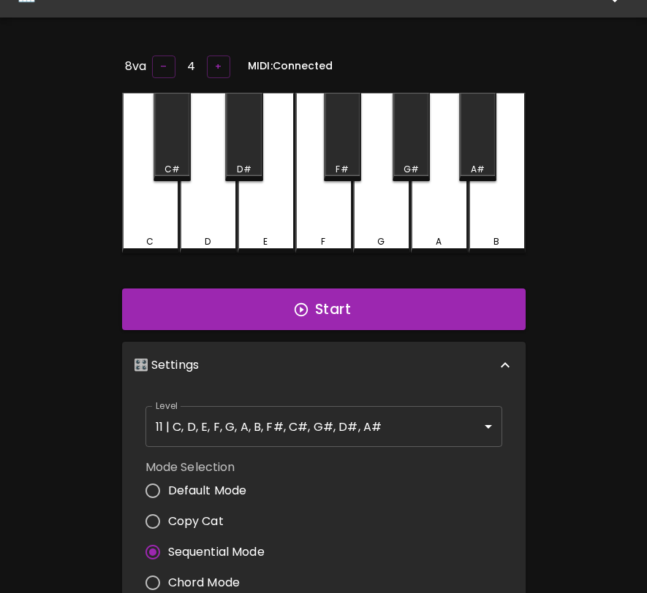
scroll to position [0, 0]
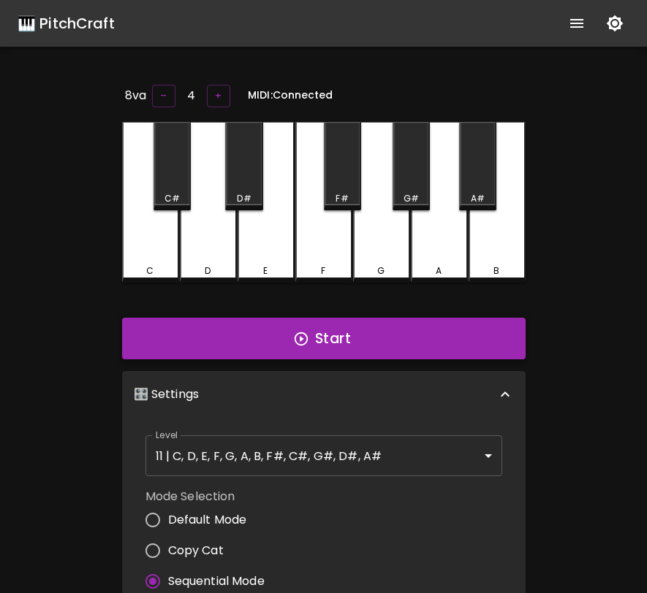
click at [275, 337] on button "Start" at bounding box center [323, 339] width 403 height 42
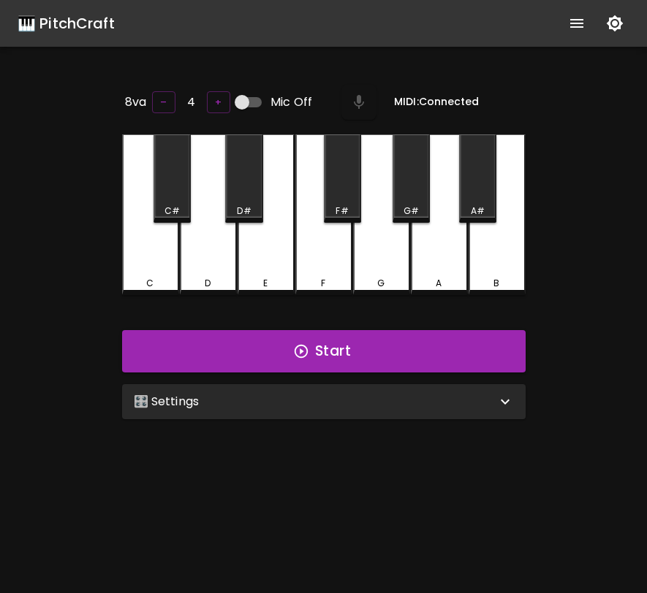
click at [371, 403] on div "🎛️ Settings" at bounding box center [315, 402] width 362 height 18
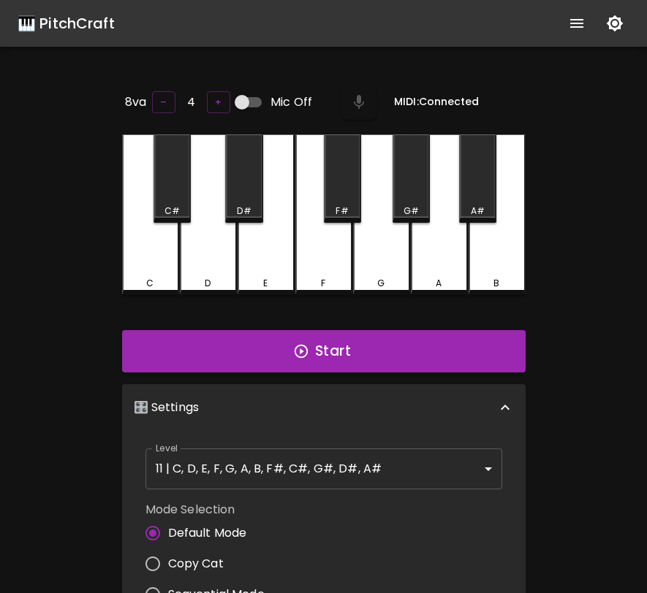
scroll to position [6, 0]
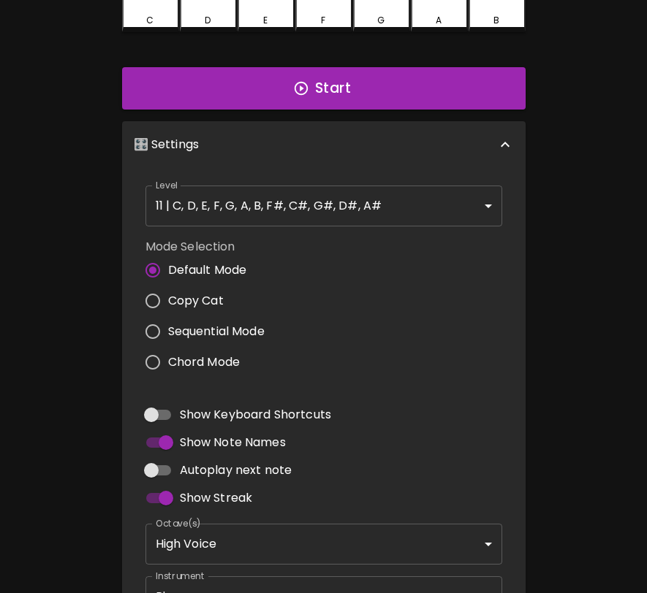
click at [254, 323] on span "Sequential Mode" at bounding box center [216, 332] width 96 height 18
click at [168, 319] on input "Sequential Mode" at bounding box center [152, 331] width 31 height 31
radio input "true"
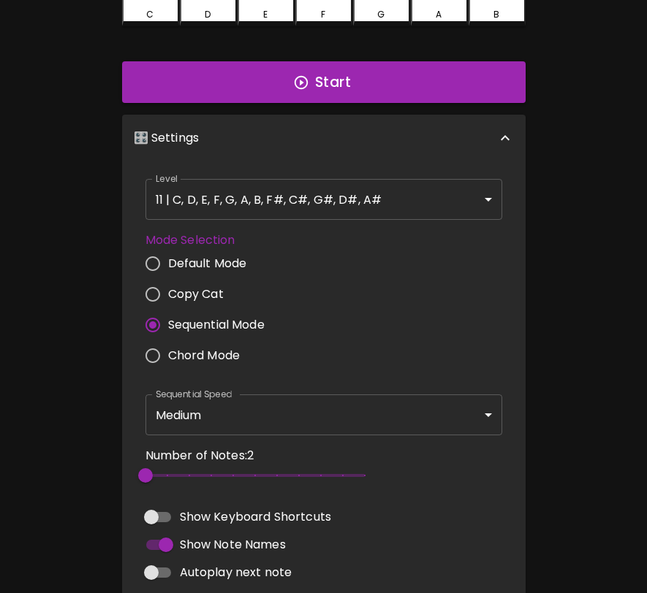
scroll to position [0, 0]
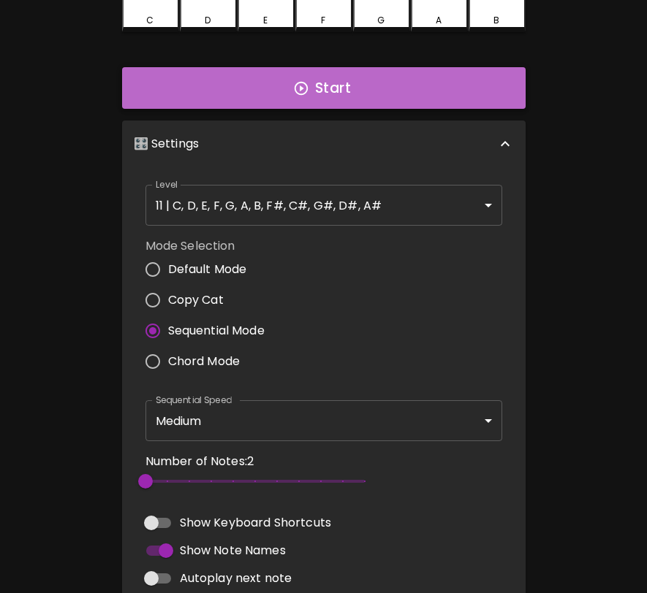
click at [403, 98] on button "Start" at bounding box center [323, 88] width 403 height 42
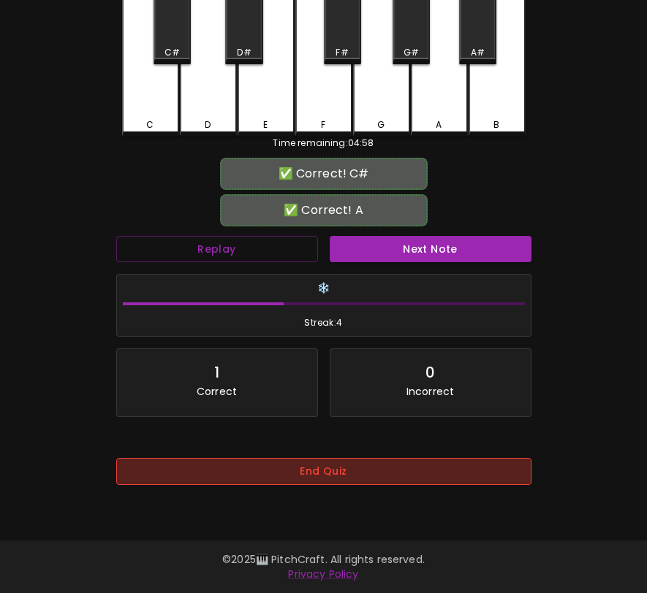
click at [473, 475] on button "End Quiz" at bounding box center [323, 471] width 415 height 27
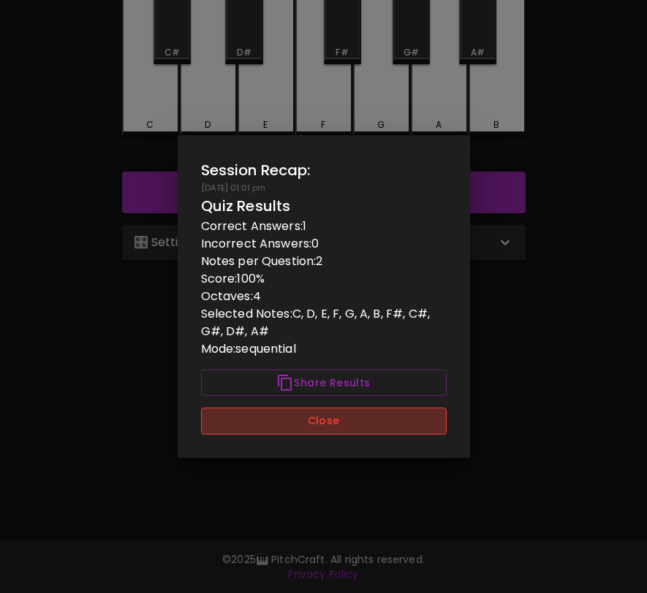
click at [356, 426] on button "Close" at bounding box center [324, 421] width 246 height 27
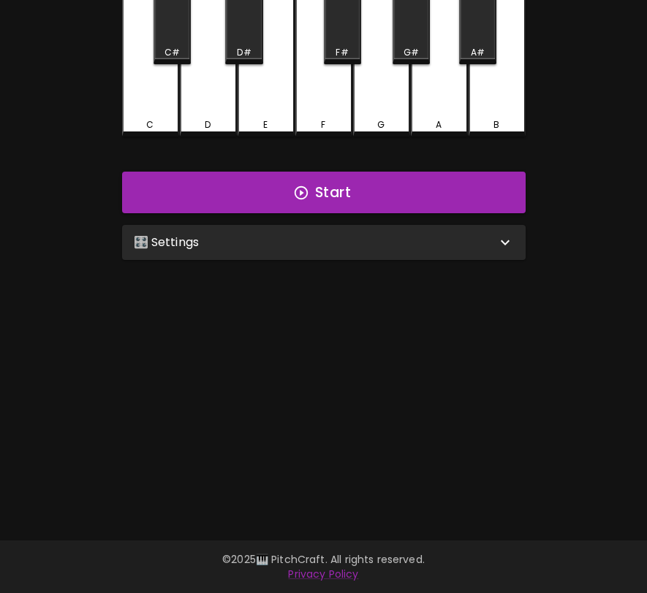
click at [400, 243] on div "🎛️ Settings" at bounding box center [315, 243] width 362 height 18
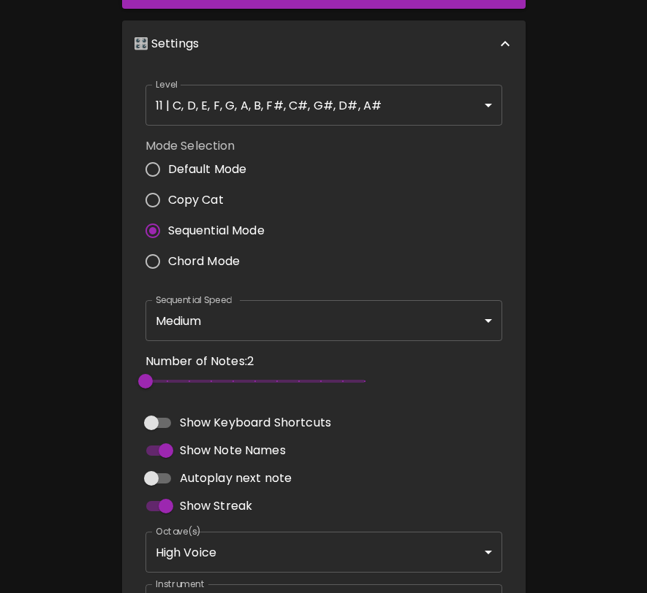
scroll to position [349, 0]
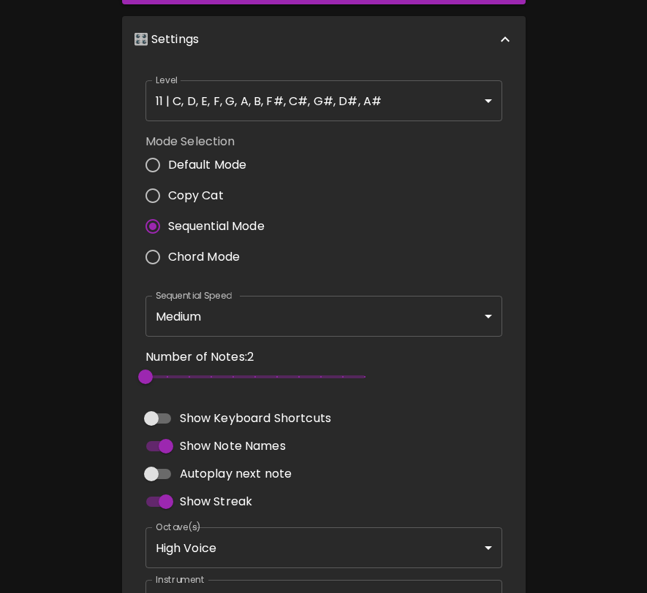
click at [233, 479] on span "Autoplay next note" at bounding box center [236, 474] width 113 height 18
click at [193, 479] on input "Autoplay next note" at bounding box center [151, 474] width 83 height 28
checkbox input "true"
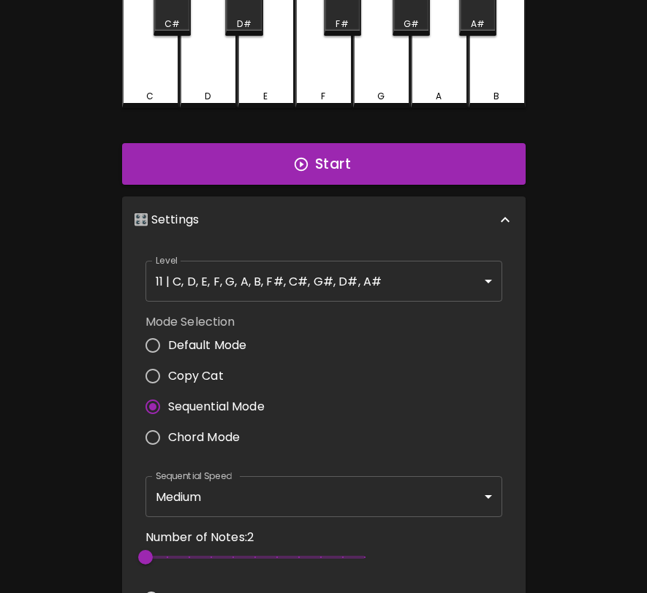
scroll to position [0, 0]
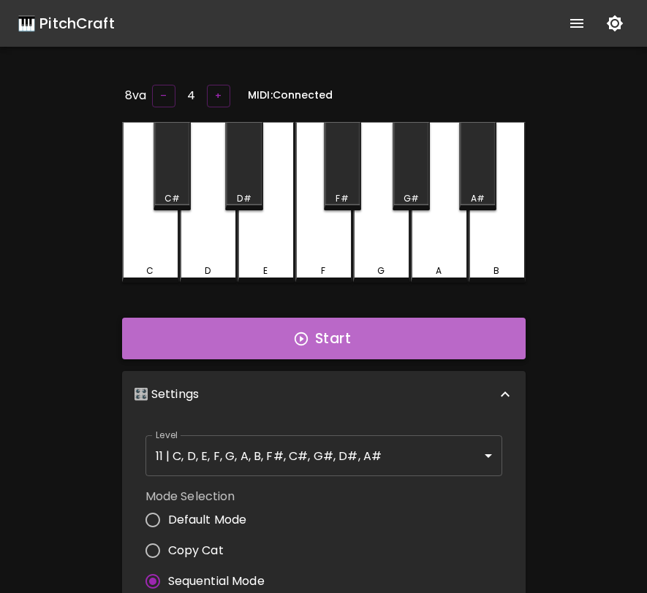
click at [338, 342] on button "Start" at bounding box center [323, 339] width 403 height 42
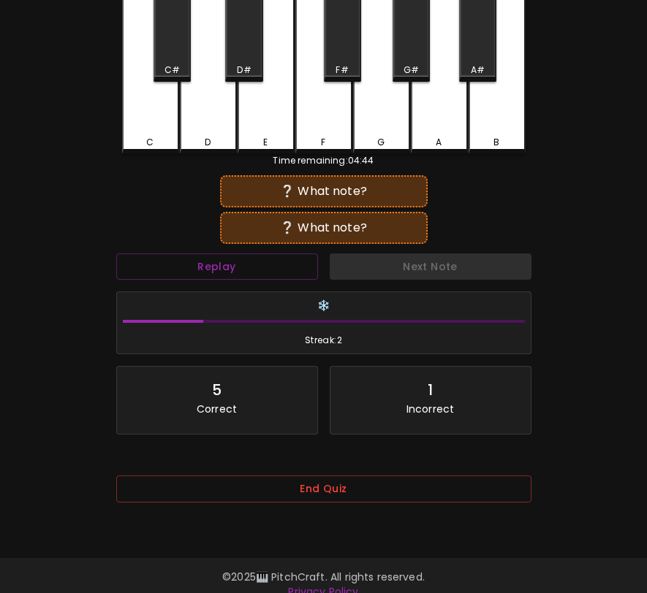
scroll to position [145, 0]
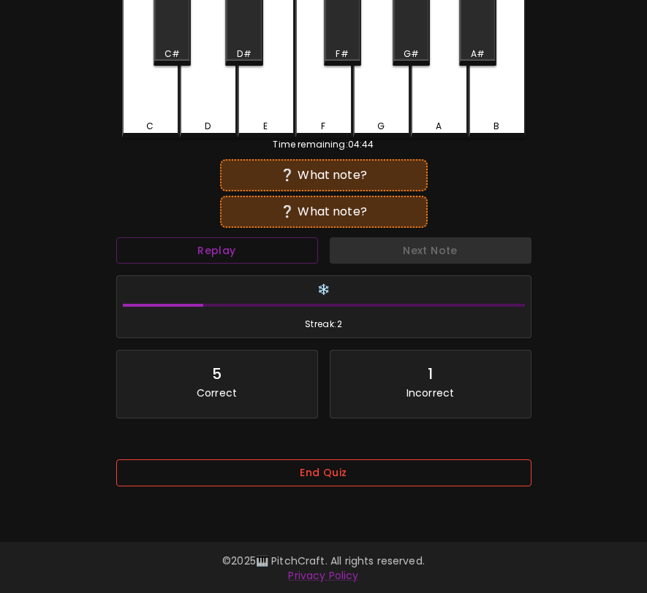
click at [351, 484] on button "End Quiz" at bounding box center [323, 473] width 415 height 27
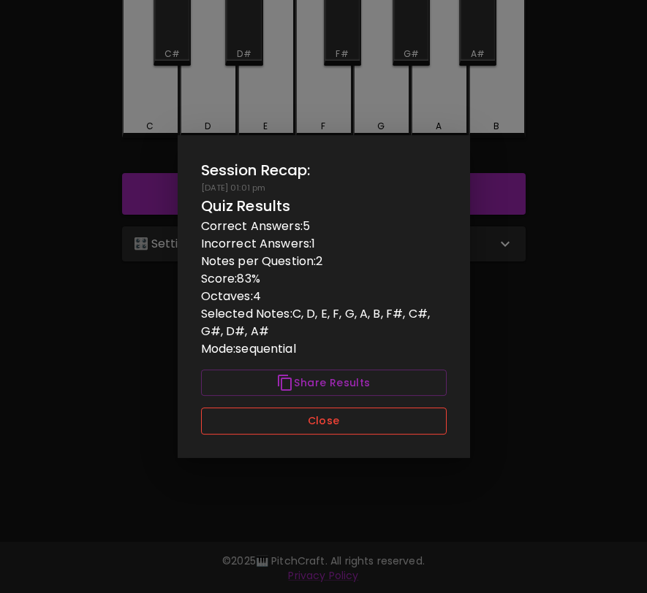
click at [364, 433] on button "Close" at bounding box center [324, 421] width 246 height 27
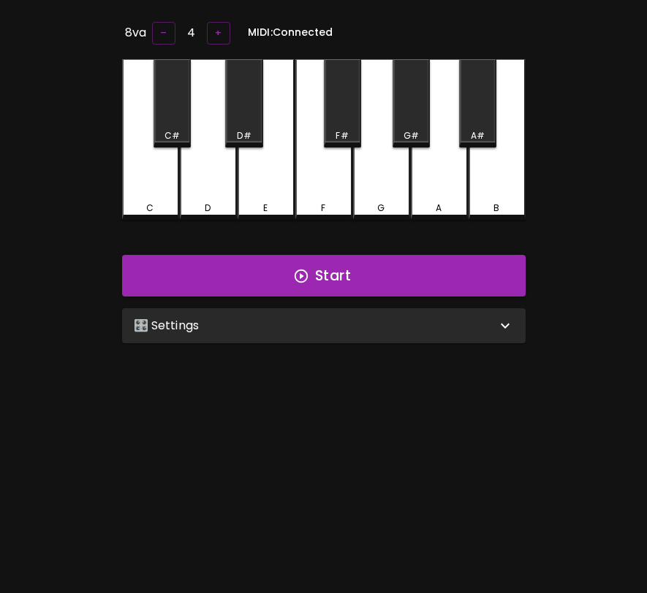
scroll to position [58, 0]
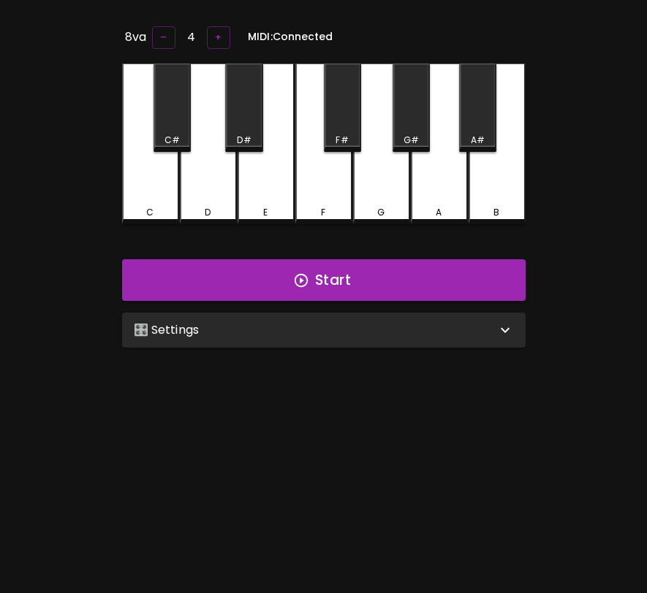
click at [377, 323] on div "🎛️ Settings" at bounding box center [315, 331] width 362 height 18
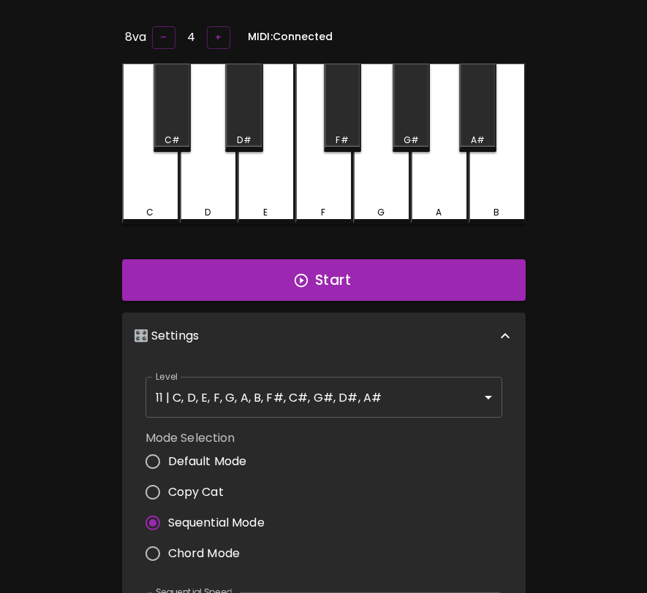
click at [340, 382] on body "🎹 PitchCraft About Badges Log Out 8va – 4 + MIDI: Connected C C# D D# E F F# G …" at bounding box center [323, 474] width 647 height 1064
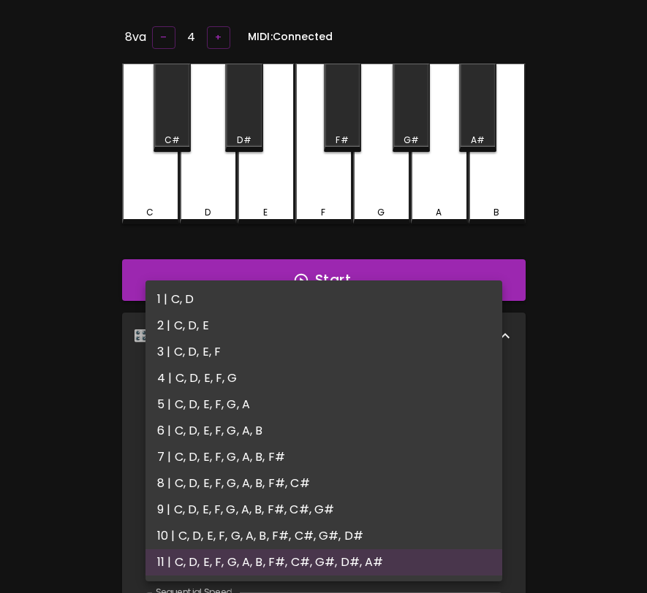
click at [80, 425] on div at bounding box center [323, 296] width 647 height 593
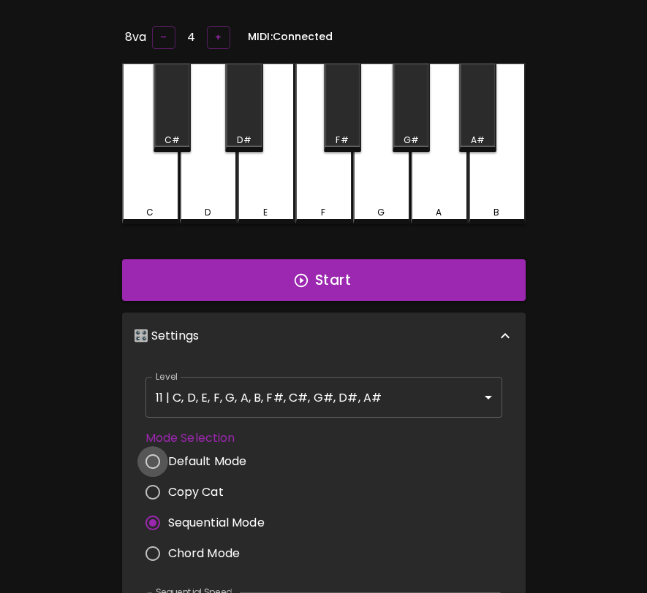
click at [145, 455] on input "Default Mode" at bounding box center [152, 461] width 31 height 31
radio input "true"
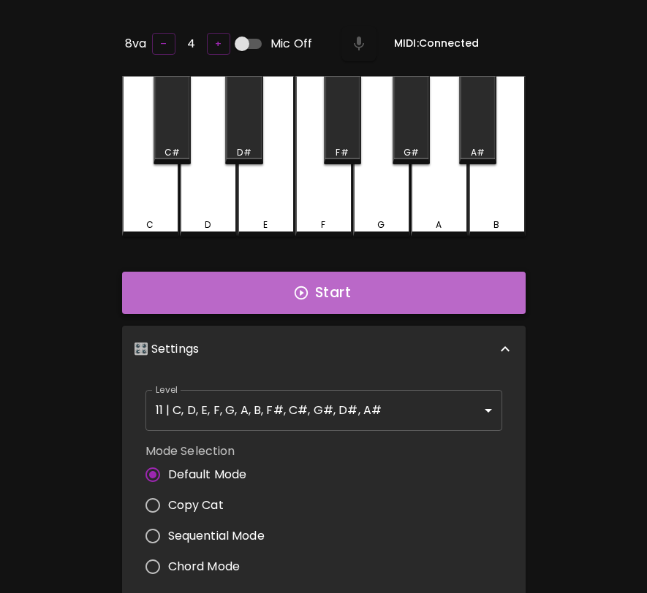
click at [292, 286] on button "Start" at bounding box center [323, 293] width 403 height 42
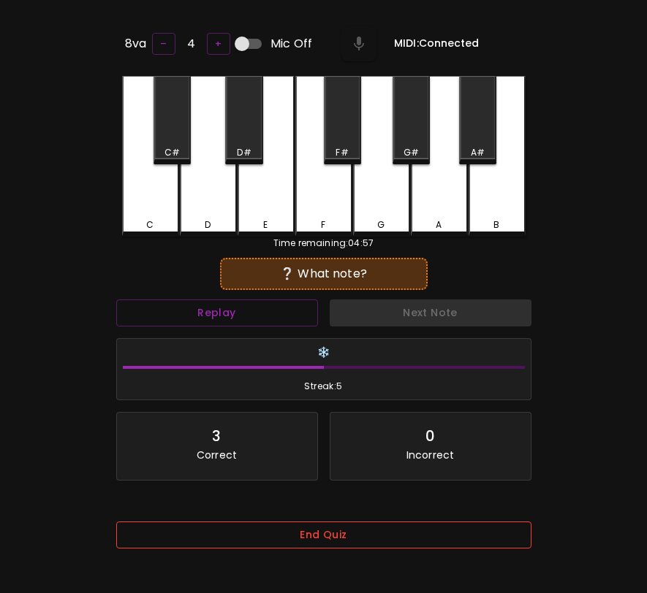
click at [342, 544] on button "End Quiz" at bounding box center [323, 535] width 415 height 27
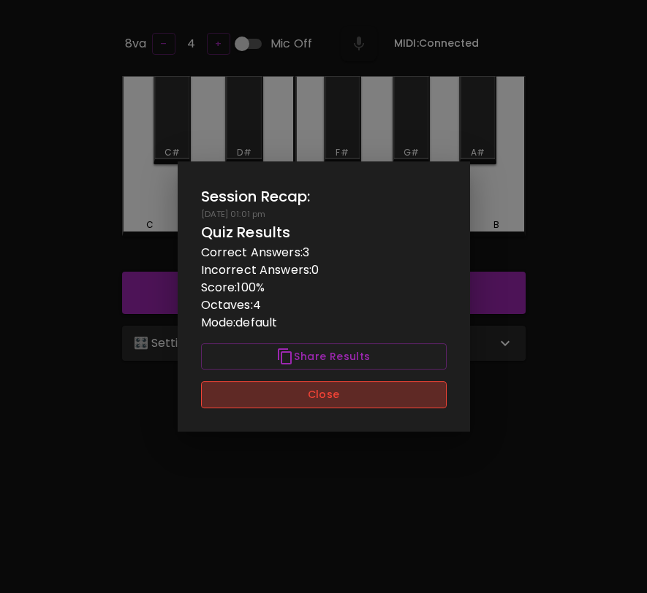
click at [370, 402] on button "Close" at bounding box center [324, 394] width 246 height 27
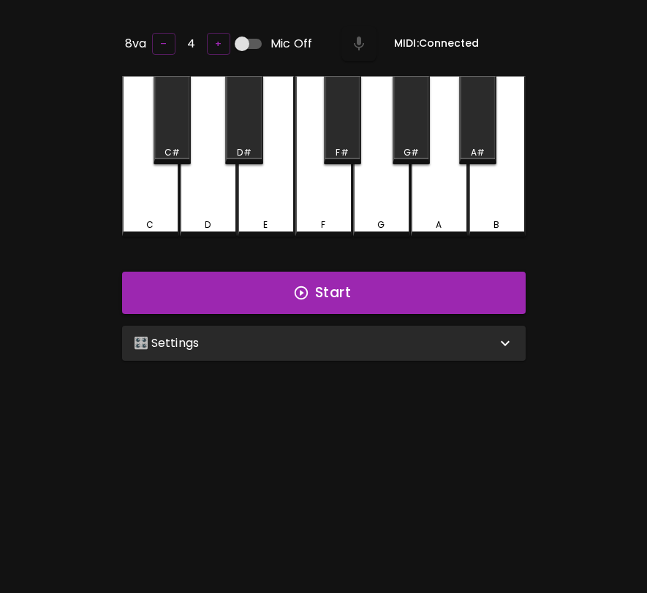
click at [368, 356] on div "🎛️ Settings" at bounding box center [323, 343] width 403 height 35
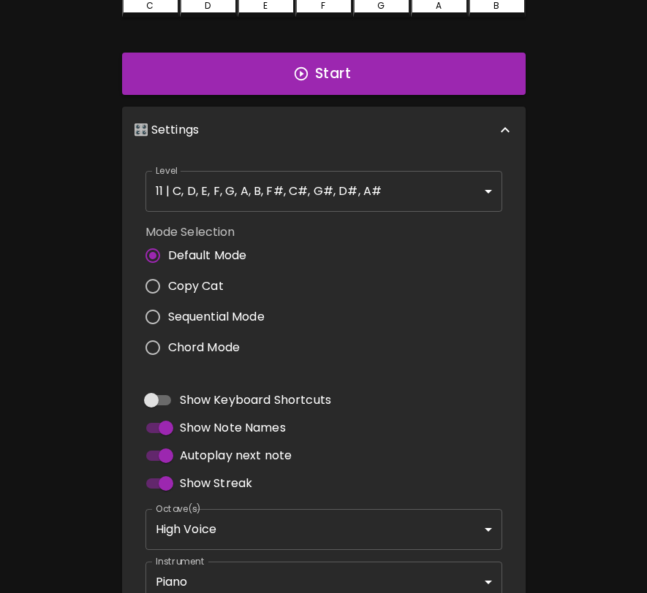
scroll to position [371, 0]
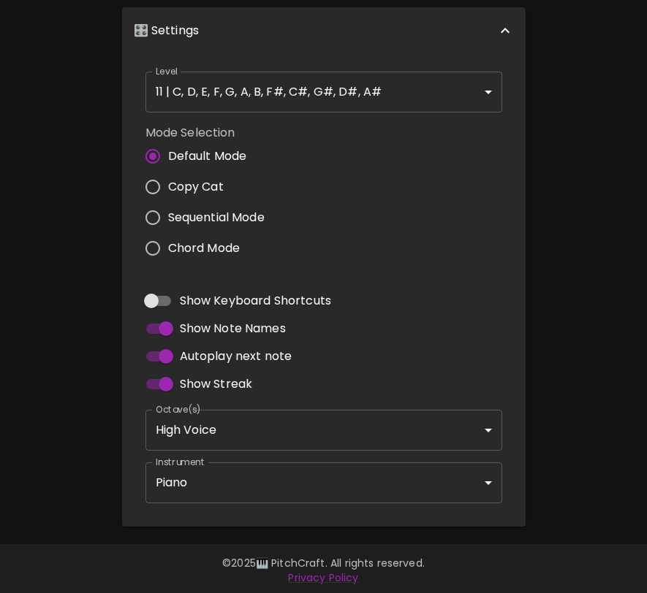
click at [223, 220] on span "Sequential Mode" at bounding box center [216, 218] width 96 height 18
click at [168, 220] on input "Sequential Mode" at bounding box center [152, 217] width 31 height 31
radio input "true"
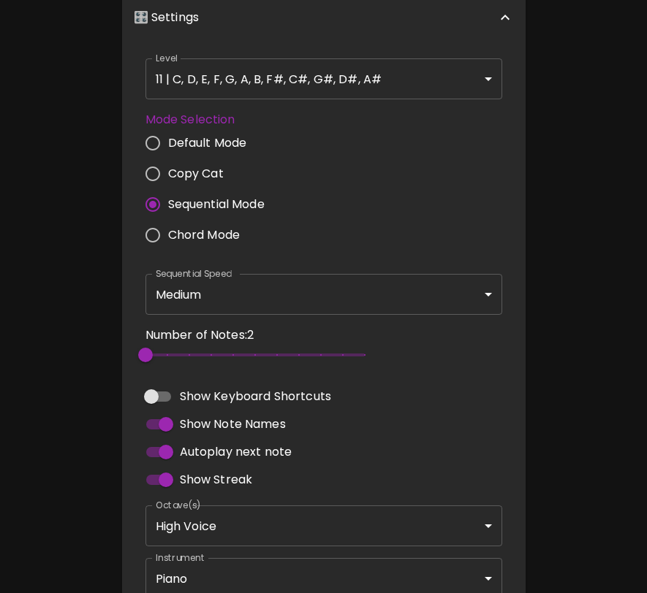
scroll to position [0, 0]
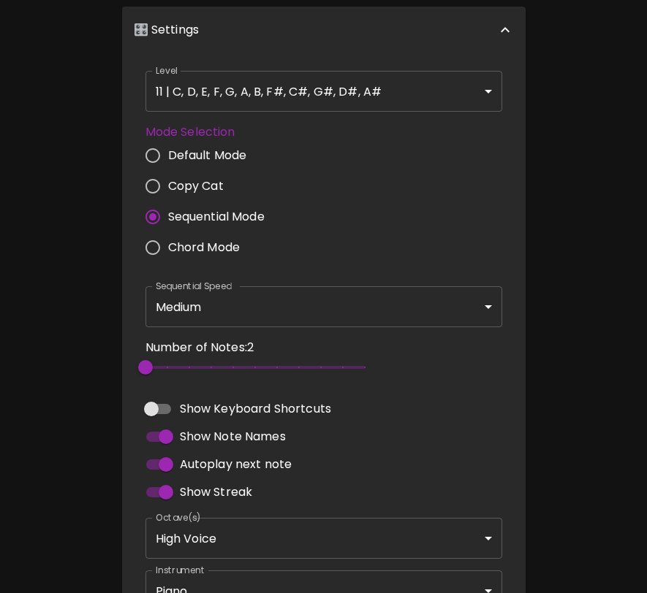
click at [252, 311] on body "🎹 PitchCraft About Badges Log Out 8va – 4 + MIDI: Connected C C# D D# E F F# G …" at bounding box center [323, 167] width 647 height 1064
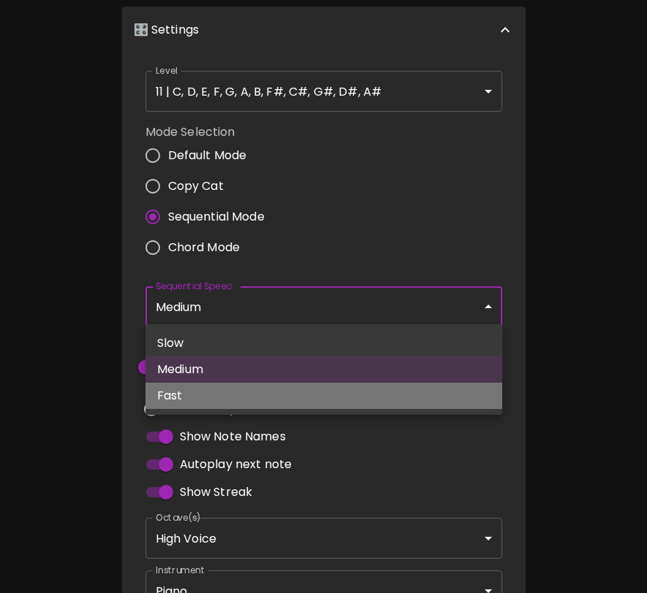
click at [242, 398] on li "Fast" at bounding box center [323, 396] width 357 height 26
type input "250"
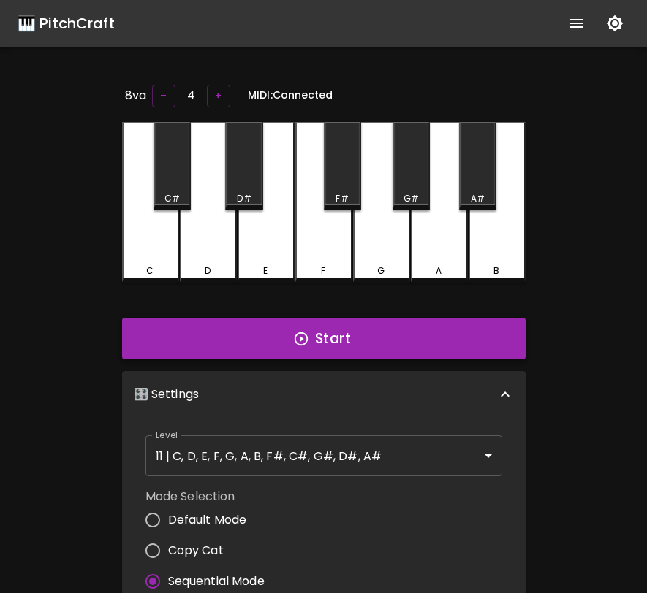
click at [351, 333] on button "Start" at bounding box center [323, 339] width 403 height 42
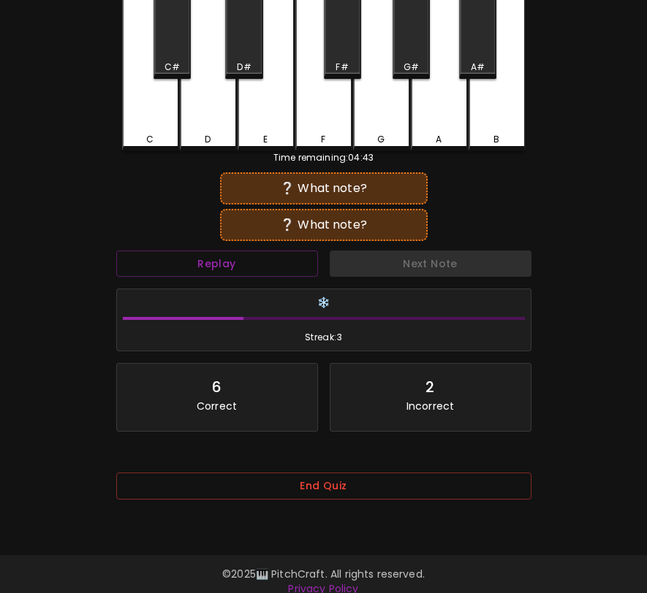
scroll to position [146, 0]
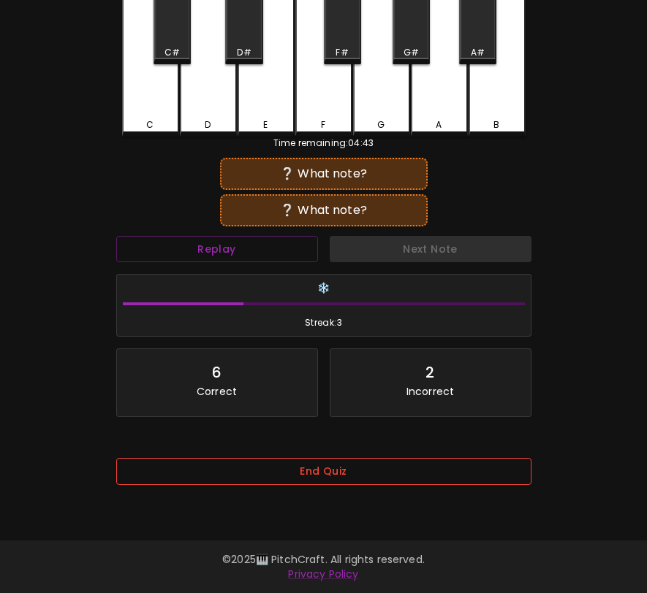
click at [326, 478] on button "End Quiz" at bounding box center [323, 471] width 415 height 27
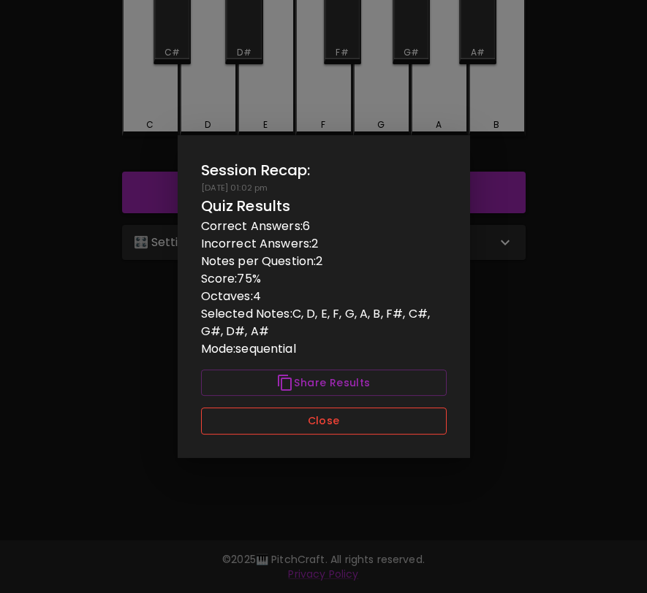
click at [345, 431] on button "Close" at bounding box center [324, 421] width 246 height 27
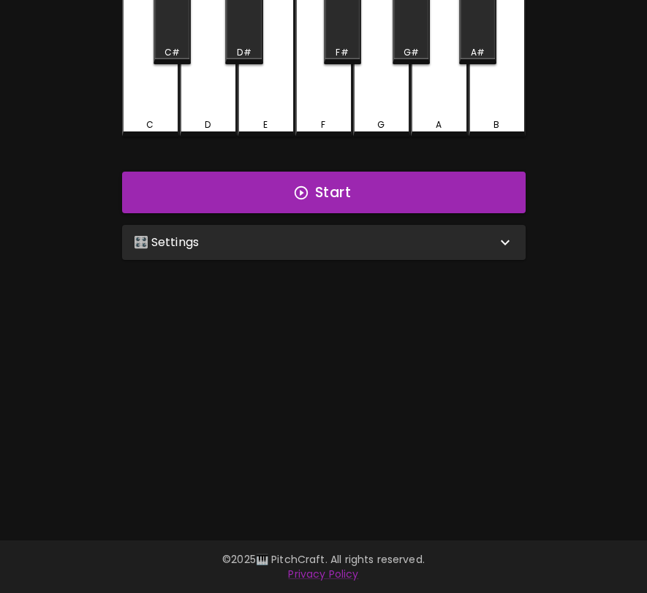
click at [364, 243] on div "🎛️ Settings" at bounding box center [315, 243] width 362 height 18
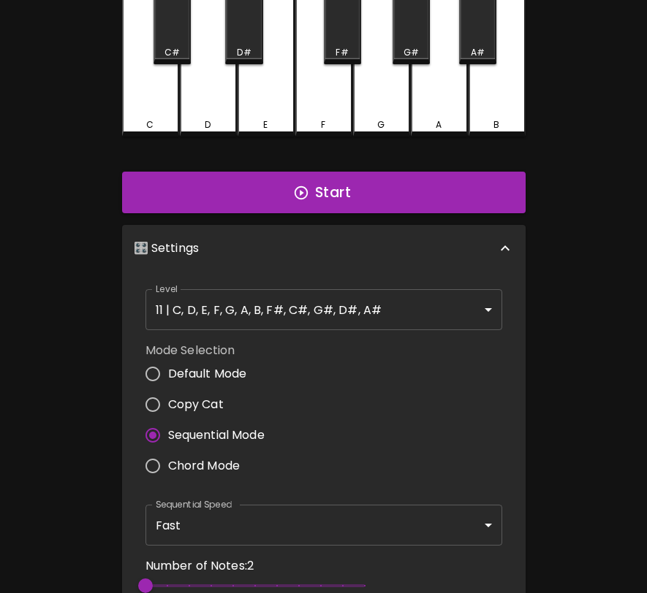
click at [210, 457] on span "Chord Mode" at bounding box center [204, 466] width 72 height 18
click at [168, 457] on input "Chord Mode" at bounding box center [152, 466] width 31 height 31
radio input "true"
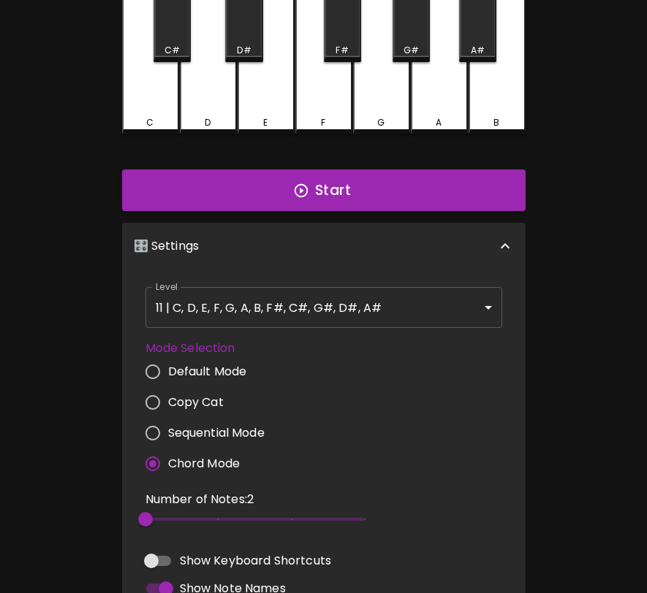
scroll to position [0, 0]
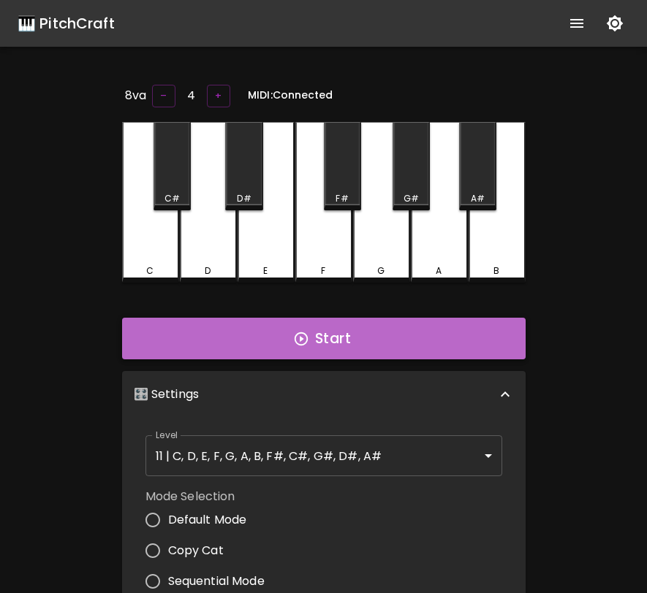
click at [357, 324] on button "Start" at bounding box center [323, 339] width 403 height 42
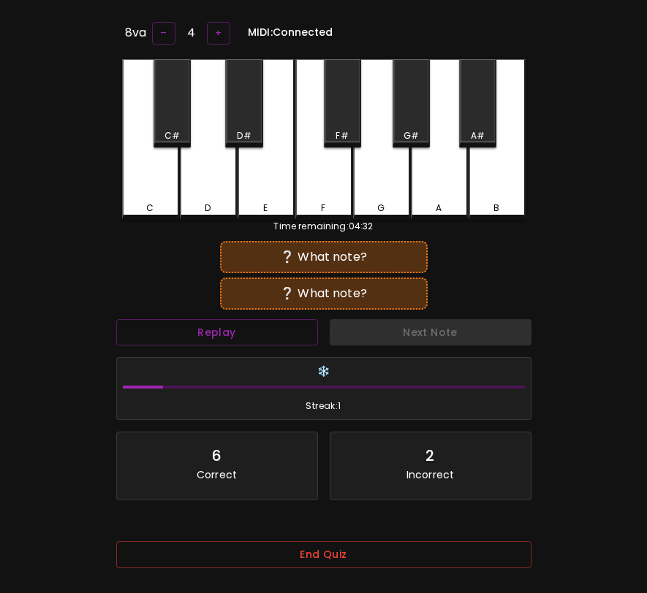
scroll to position [146, 0]
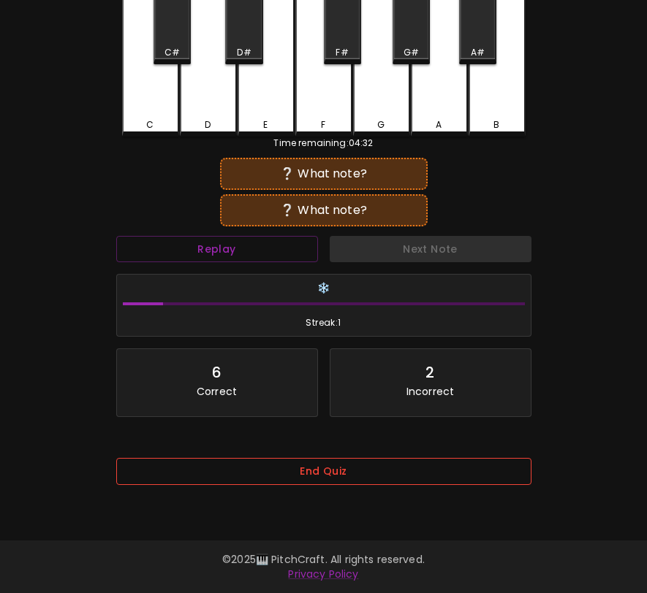
click at [302, 474] on button "End Quiz" at bounding box center [323, 471] width 415 height 27
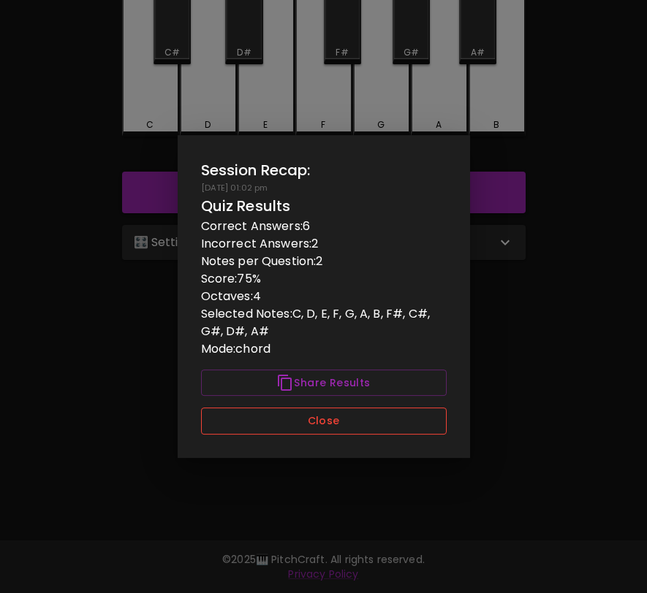
click at [323, 424] on button "Close" at bounding box center [324, 421] width 246 height 27
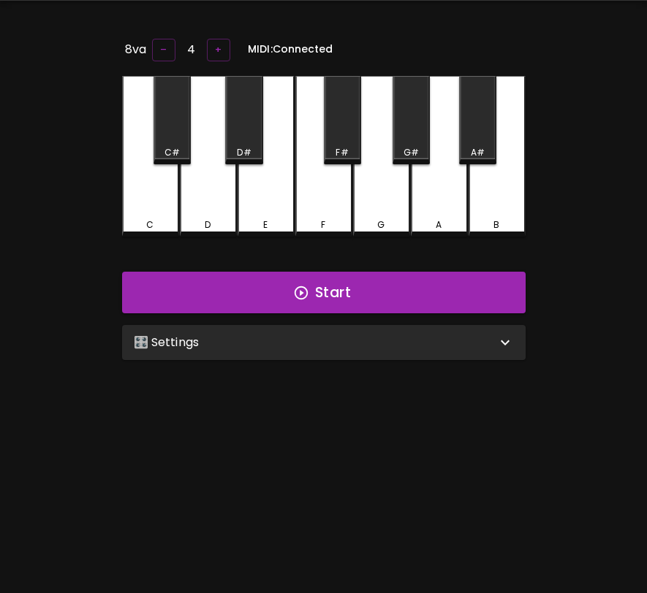
scroll to position [0, 0]
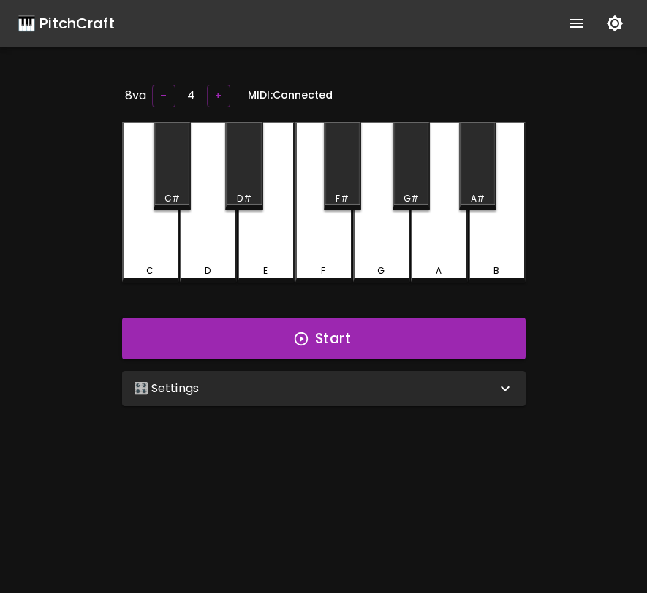
click at [280, 390] on div "🎛️ Settings" at bounding box center [315, 389] width 362 height 18
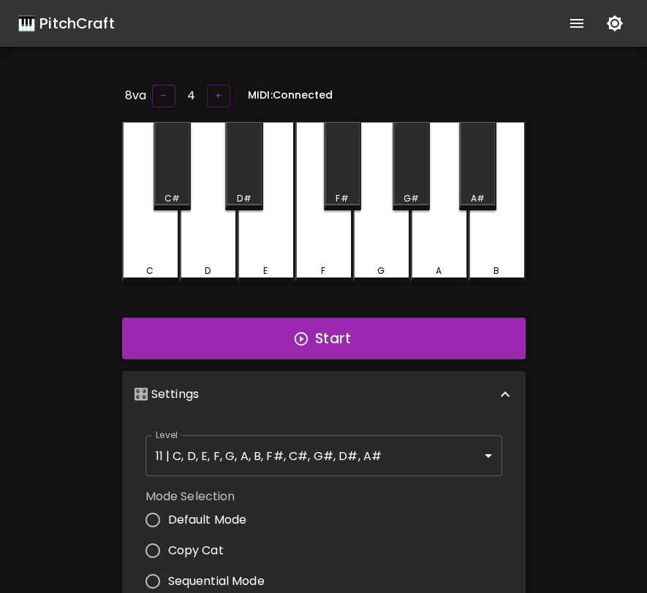
click at [577, 22] on icon "show more" at bounding box center [577, 24] width 18 height 18
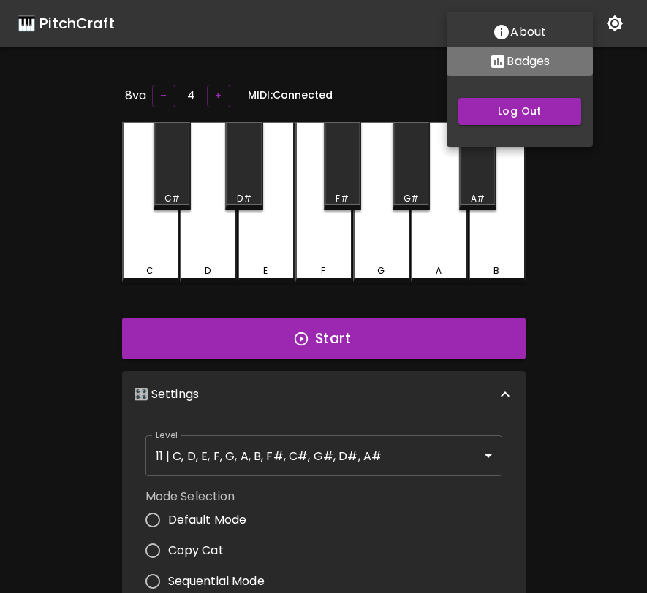
click at [507, 64] on p "Badges" at bounding box center [527, 62] width 43 height 18
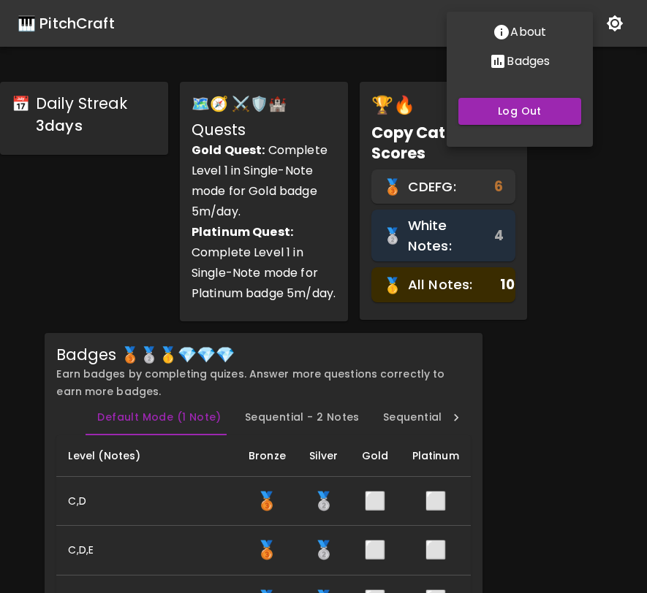
click at [527, 471] on div at bounding box center [323, 296] width 647 height 593
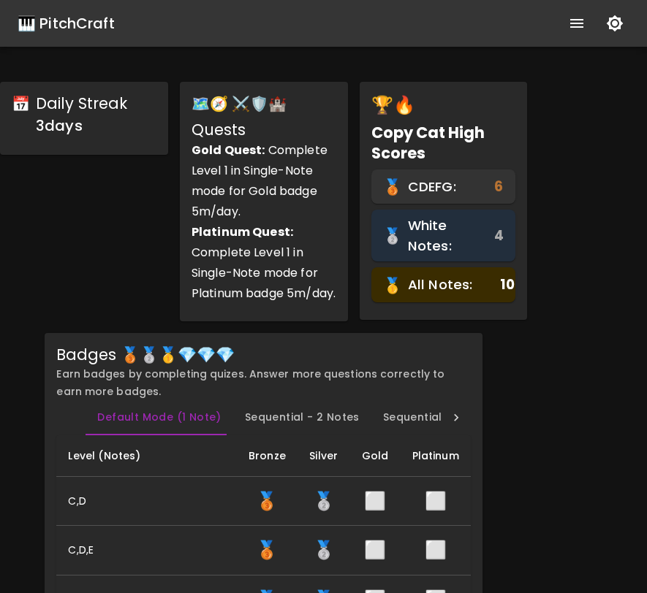
click at [92, 32] on div "🎹 PitchCraft" at bounding box center [66, 23] width 97 height 23
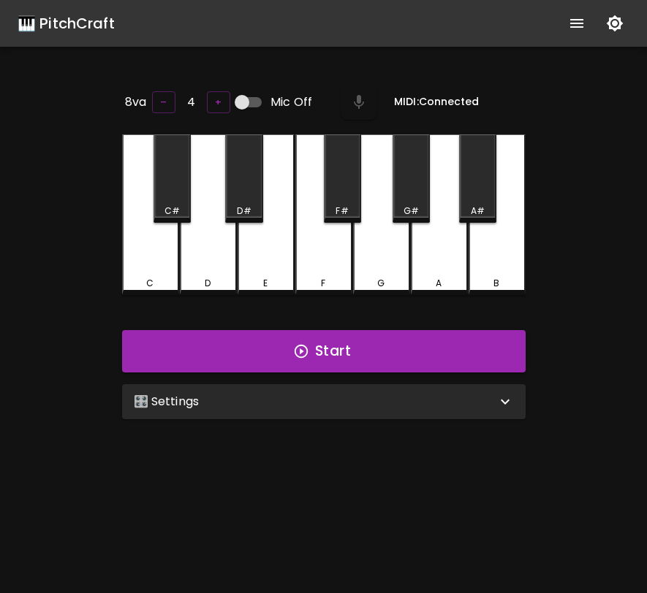
click at [150, 277] on div "C" at bounding box center [149, 283] width 7 height 13
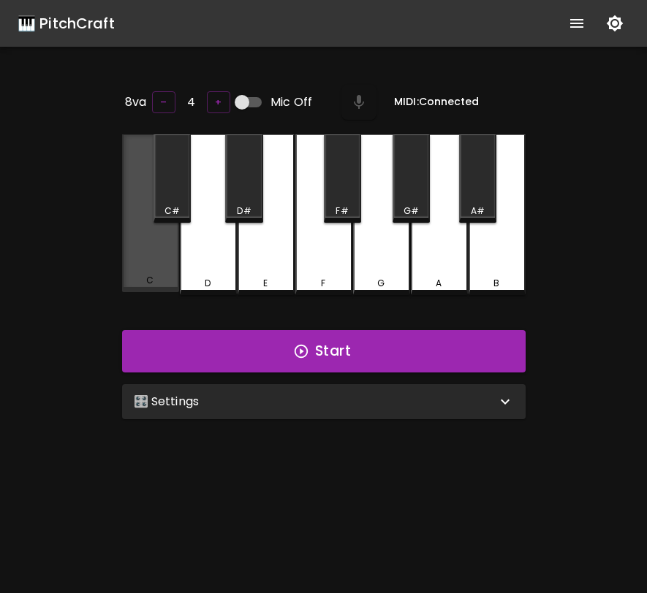
click at [150, 277] on div "C" at bounding box center [149, 280] width 7 height 13
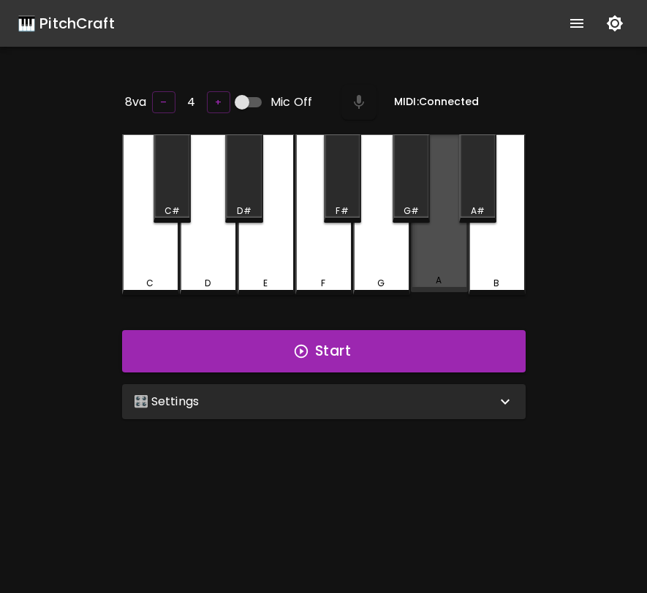
click at [462, 259] on div "A" at bounding box center [439, 213] width 57 height 158
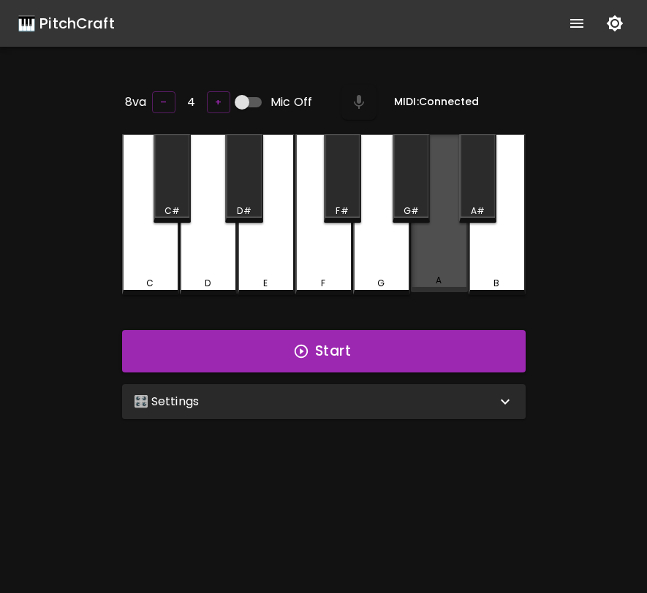
click at [462, 259] on div "A" at bounding box center [439, 213] width 57 height 158
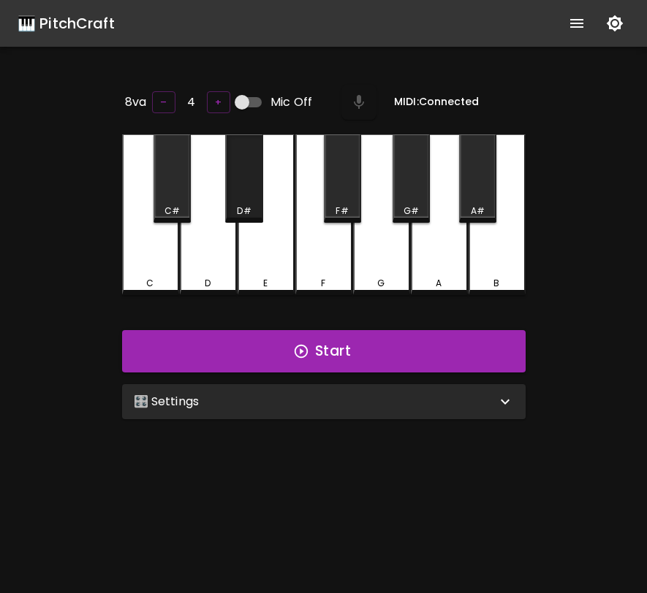
click at [244, 199] on div "D#" at bounding box center [243, 178] width 37 height 88
click at [248, 208] on div "D#" at bounding box center [244, 211] width 14 height 13
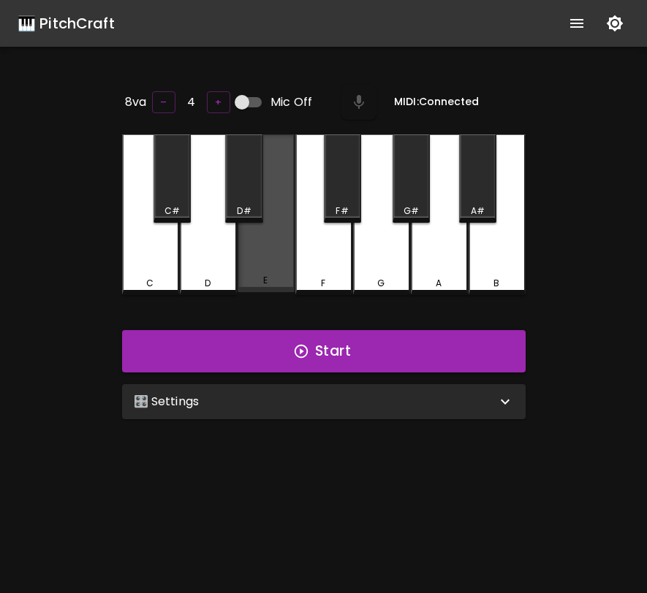
click at [275, 259] on div "E" at bounding box center [265, 213] width 57 height 158
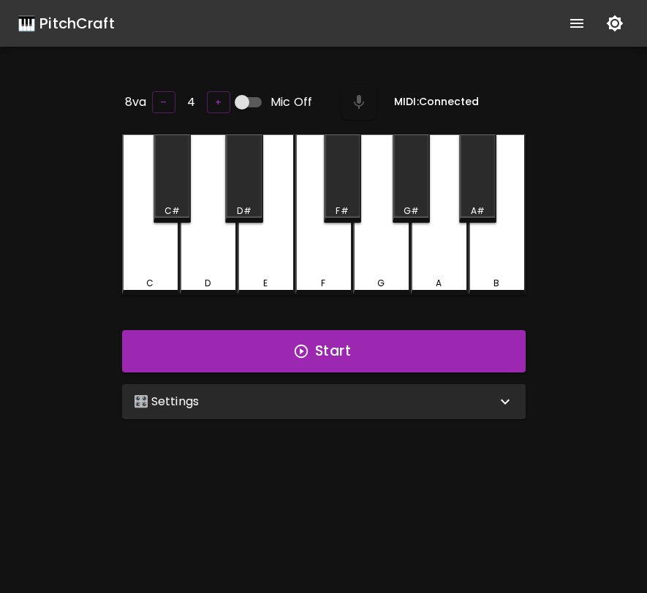
click at [355, 403] on div "🎛️ Settings" at bounding box center [315, 402] width 362 height 18
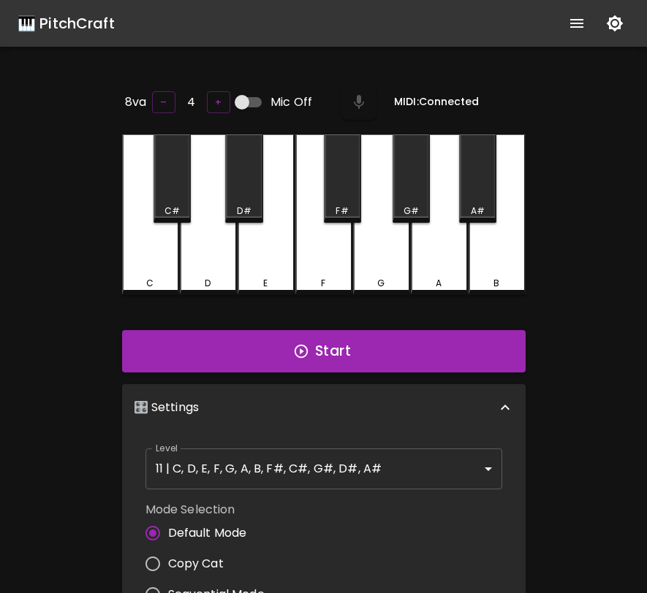
click at [208, 561] on span "Copy Cat" at bounding box center [196, 564] width 56 height 18
click at [168, 561] on input "Copy Cat" at bounding box center [152, 564] width 31 height 31
radio input "true"
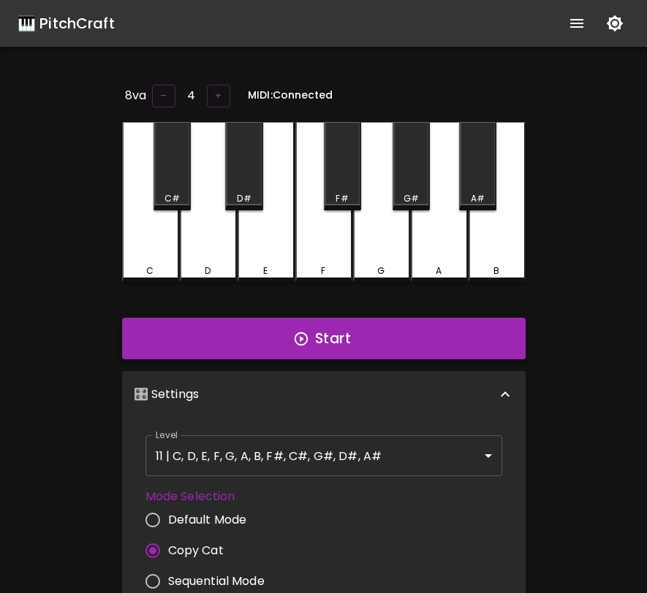
click at [339, 346] on button "Start" at bounding box center [323, 339] width 403 height 42
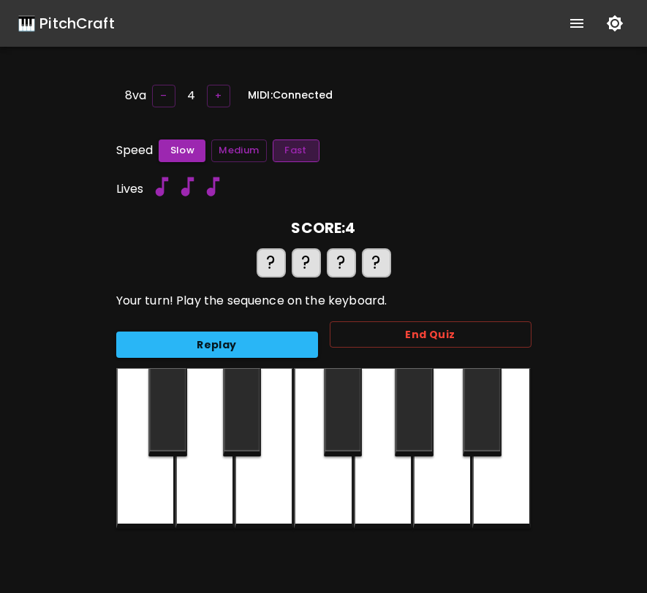
click at [287, 156] on button "Fast" at bounding box center [296, 151] width 47 height 23
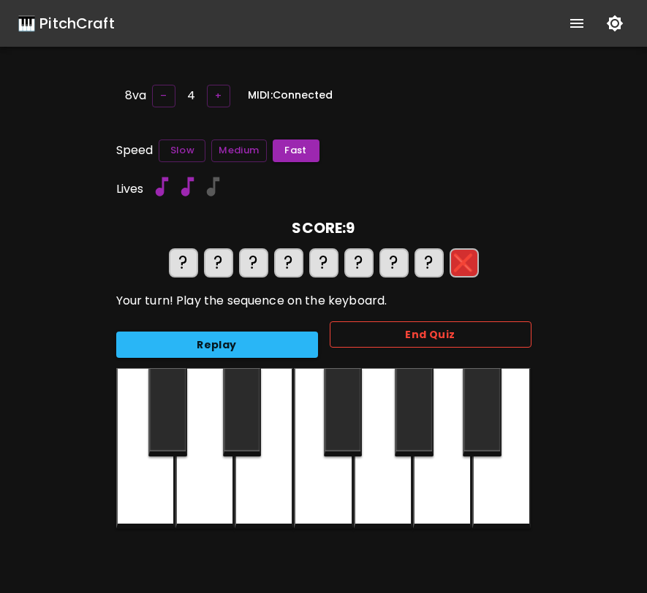
click at [394, 333] on button "End Quiz" at bounding box center [431, 335] width 202 height 27
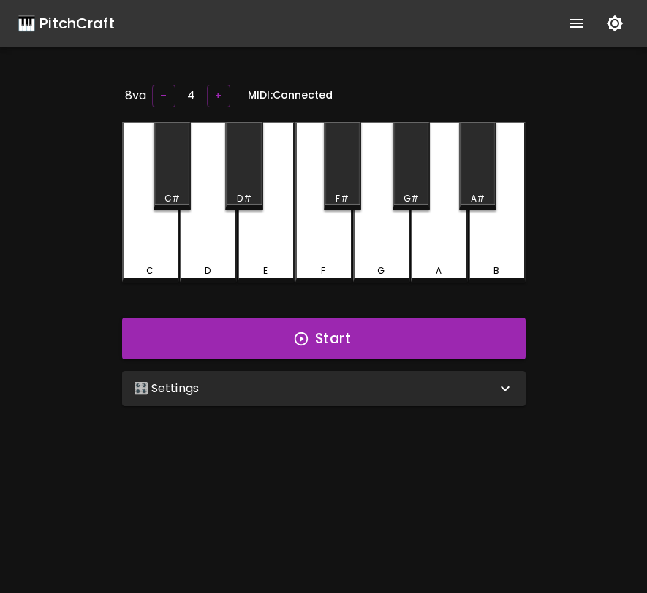
click at [574, 12] on button "show more" at bounding box center [576, 23] width 35 height 35
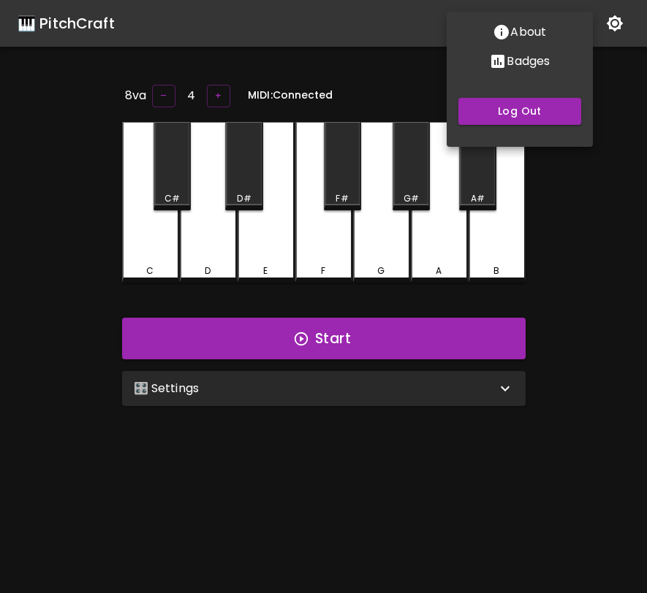
click at [584, 365] on div at bounding box center [323, 296] width 647 height 593
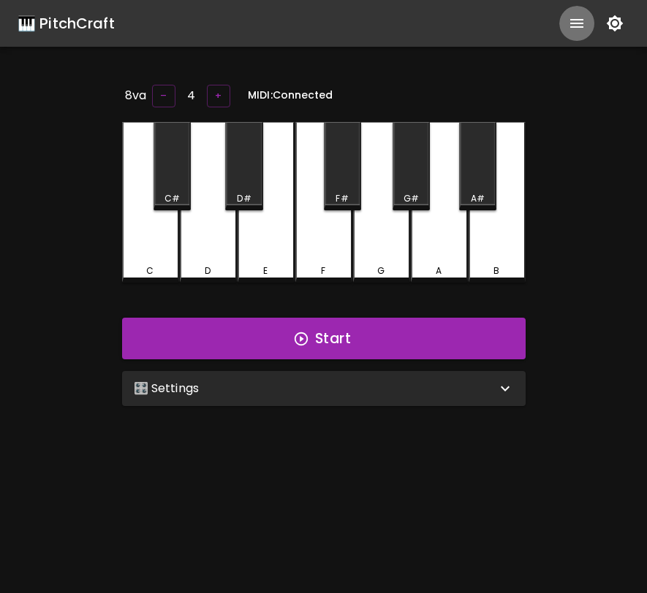
click at [582, 31] on icon "show more" at bounding box center [577, 24] width 18 height 18
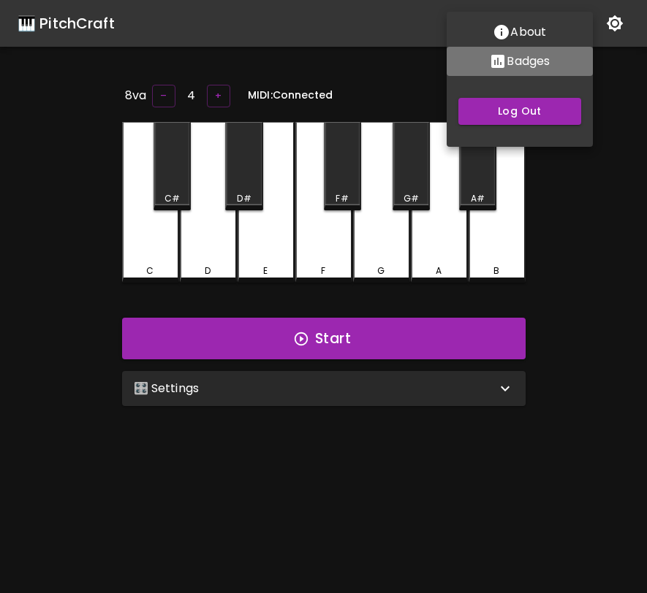
click at [561, 69] on button "Badges" at bounding box center [519, 61] width 146 height 29
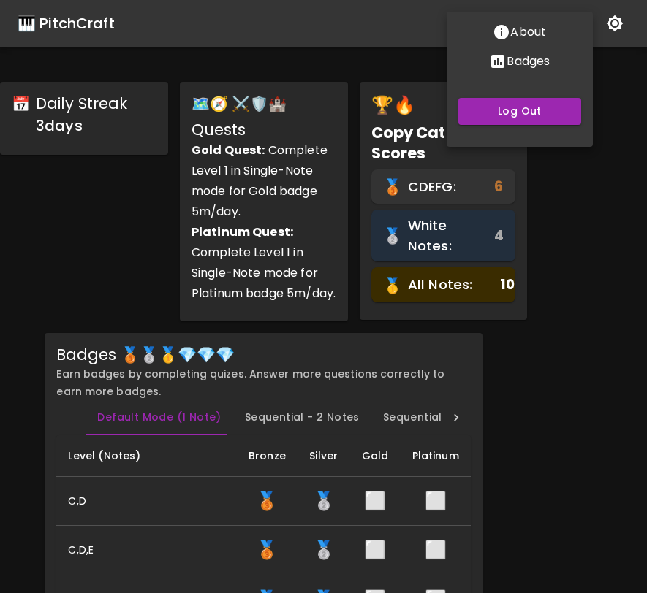
click at [544, 156] on div at bounding box center [323, 296] width 647 height 593
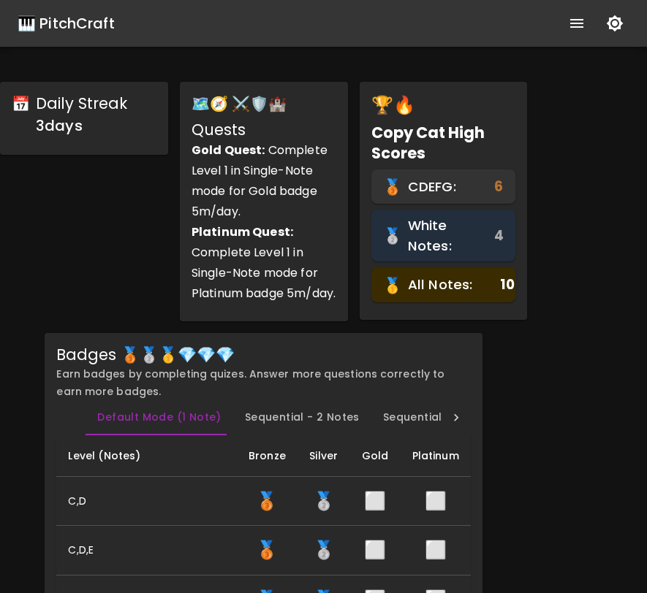
click at [68, 21] on div "🎹 PitchCraft" at bounding box center [66, 23] width 97 height 23
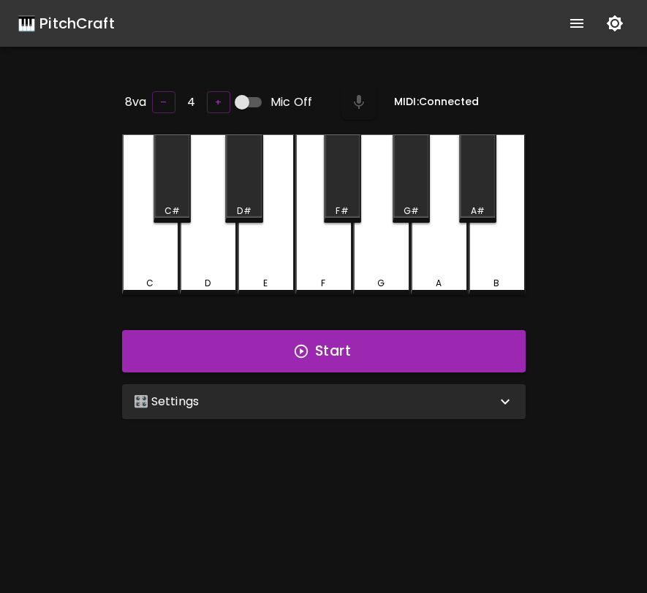
click at [316, 242] on div "F" at bounding box center [323, 214] width 57 height 161
